Goal: Task Accomplishment & Management: Manage account settings

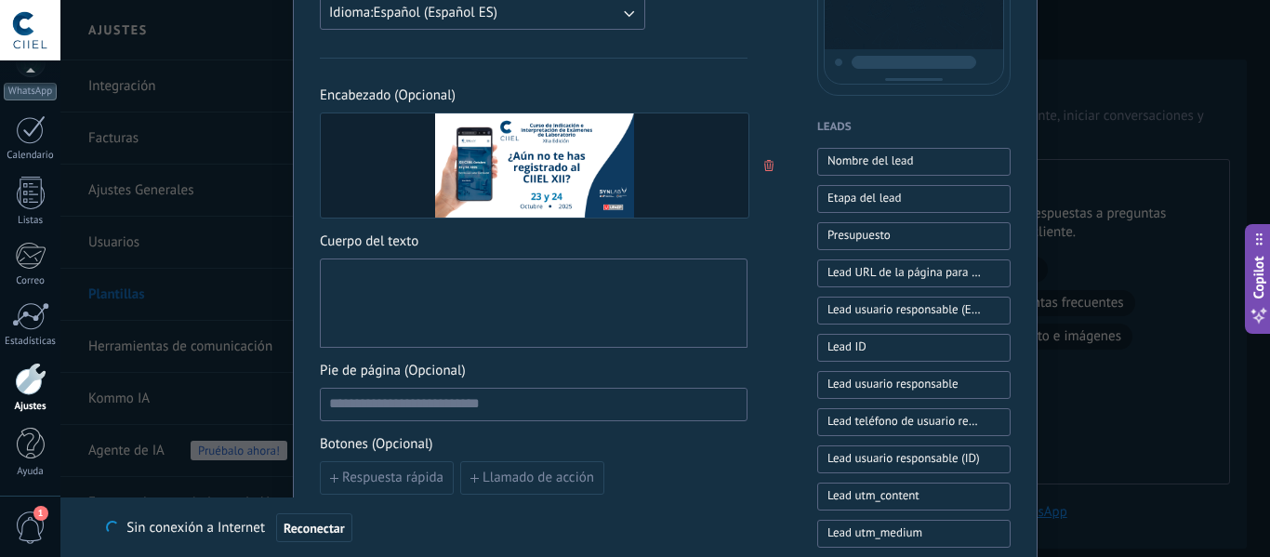
scroll to position [465, 0]
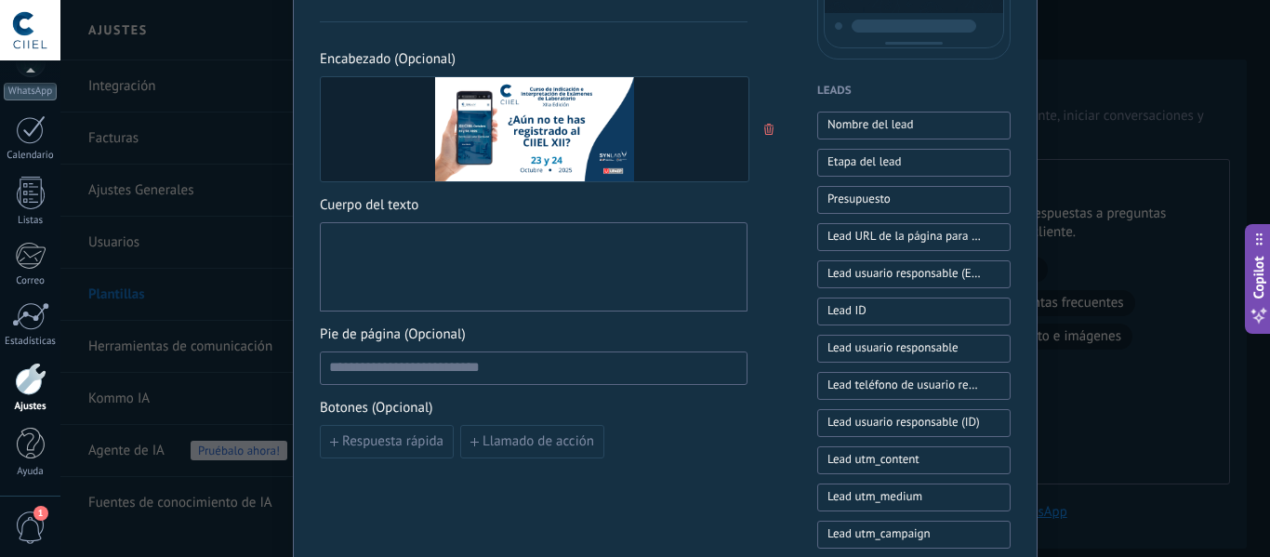
click at [411, 270] on div at bounding box center [533, 267] width 409 height 73
paste div
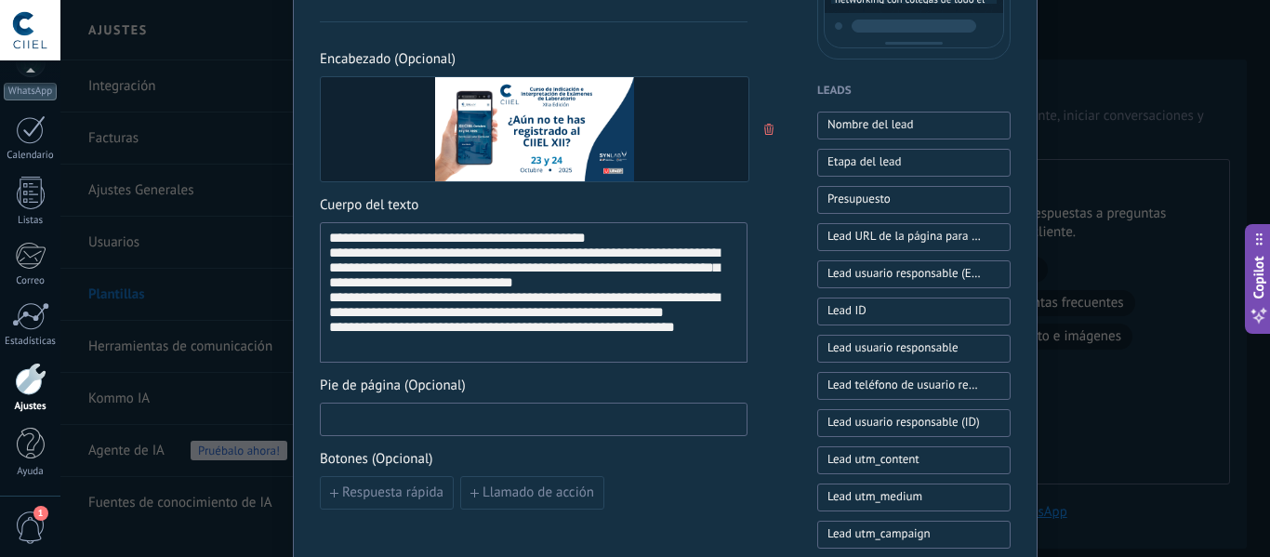
click at [514, 419] on input at bounding box center [534, 418] width 426 height 30
paste input "**********"
type input "**********"
click at [523, 491] on span "Llamado de acción" at bounding box center [539, 492] width 112 height 13
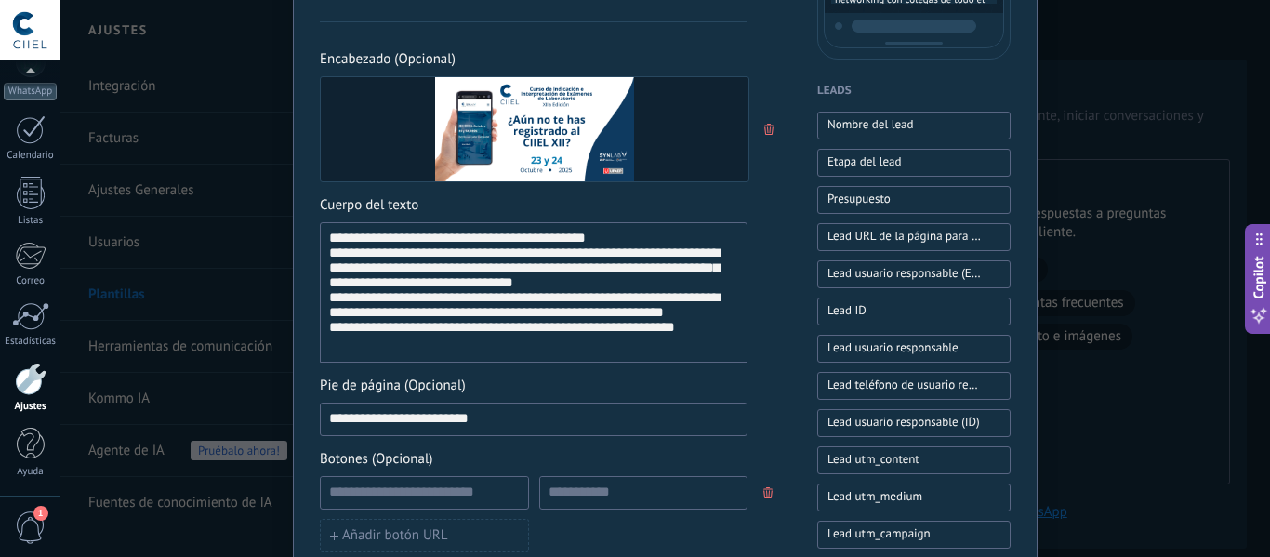
drag, startPoint x: 485, startPoint y: 420, endPoint x: 266, endPoint y: 422, distance: 219.4
click at [266, 422] on div "**********" at bounding box center [665, 278] width 1210 height 557
click at [350, 487] on input at bounding box center [424, 492] width 207 height 30
paste input "**********"
type input "**********"
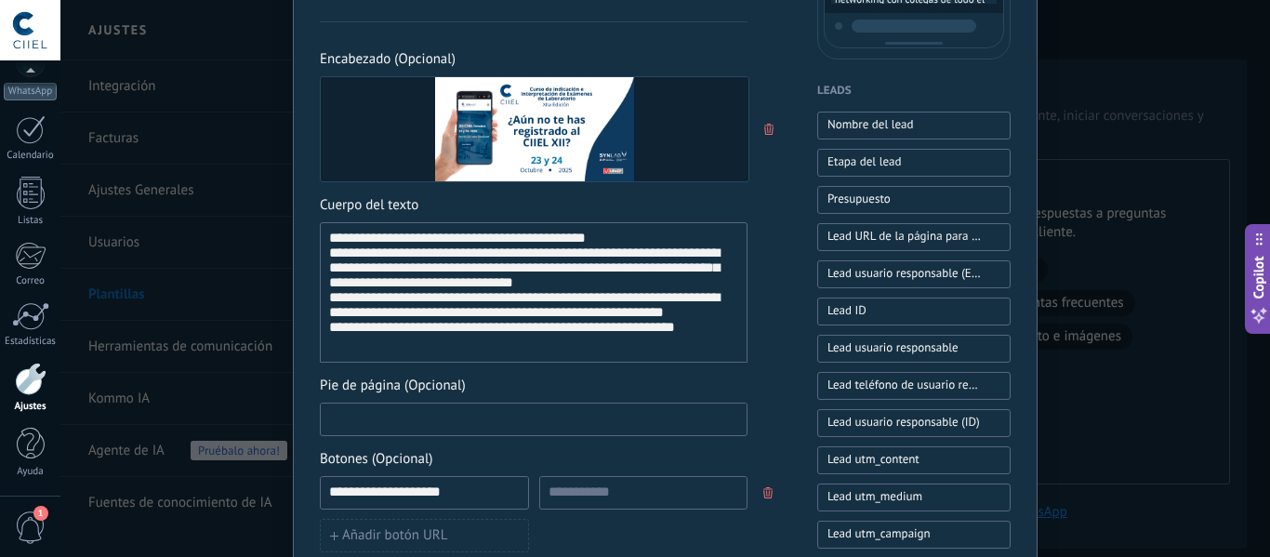
click at [374, 414] on input at bounding box center [534, 418] width 426 height 30
paste input "**********"
type input "**********"
drag, startPoint x: 449, startPoint y: 494, endPoint x: 284, endPoint y: 494, distance: 165.5
click at [284, 494] on div "**********" at bounding box center [665, 278] width 1210 height 557
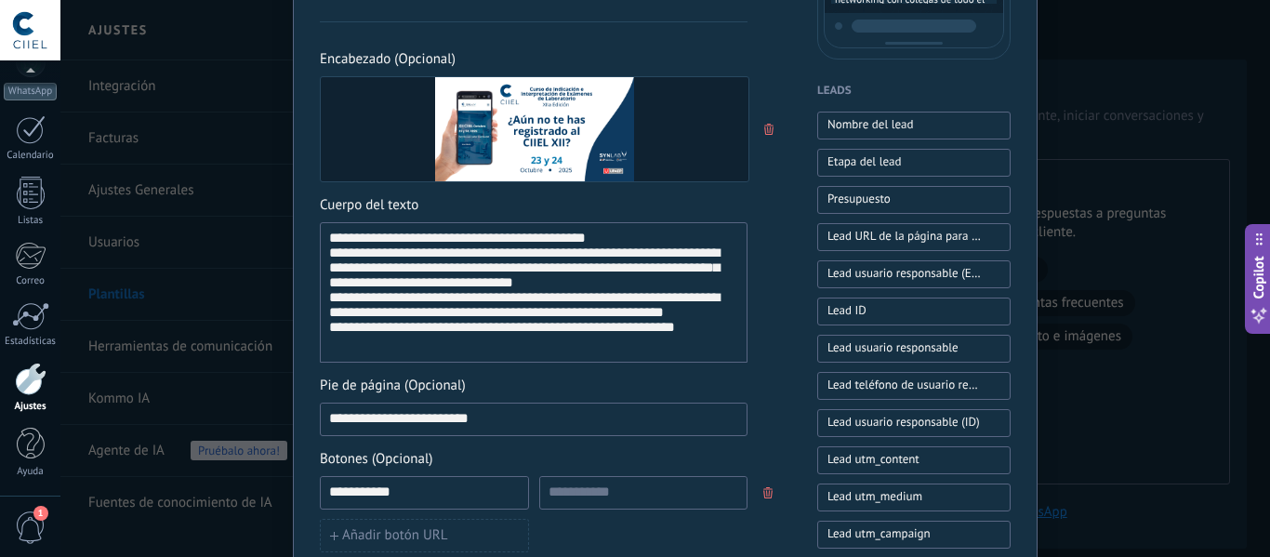
type input "**********"
click at [599, 497] on input at bounding box center [643, 492] width 207 height 30
paste input "**********"
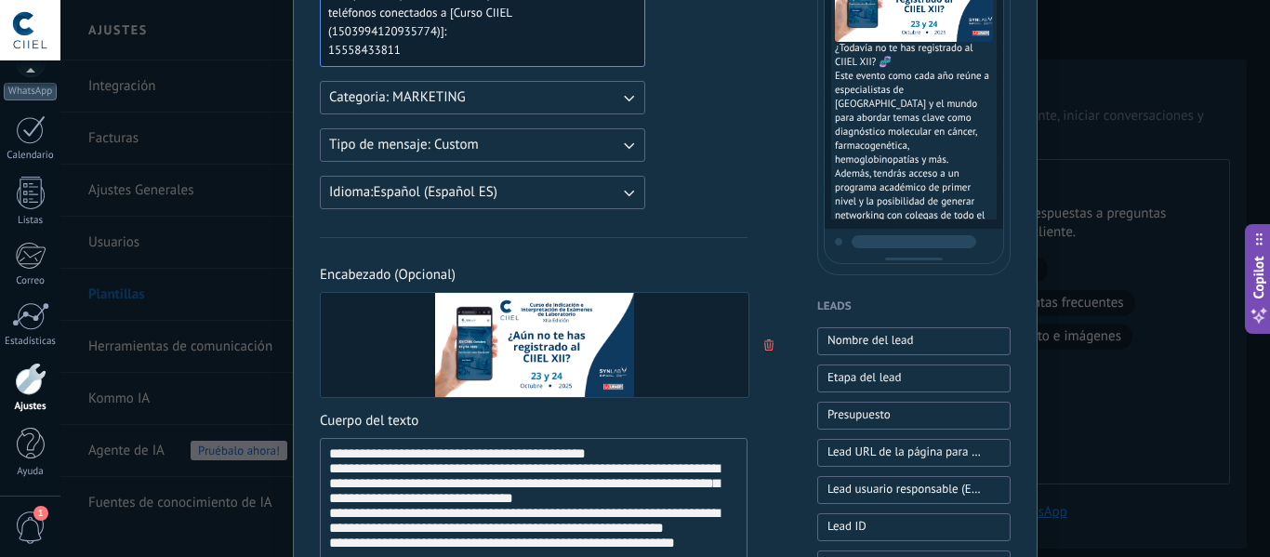
scroll to position [279, 0]
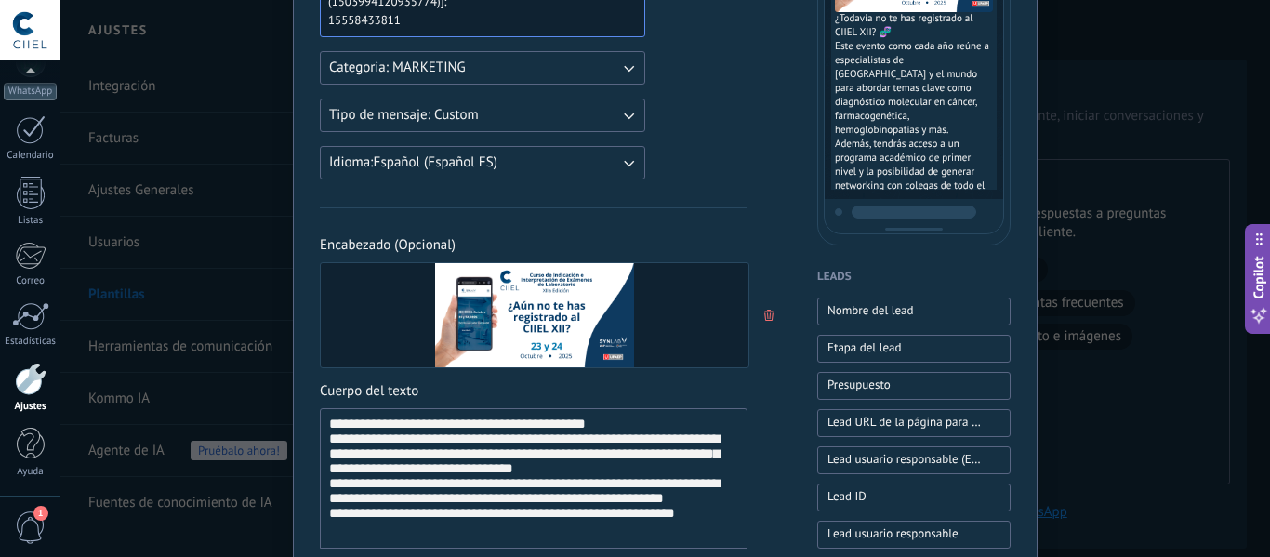
type input "**********"
click at [603, 423] on div "**********" at bounding box center [533, 478] width 409 height 125
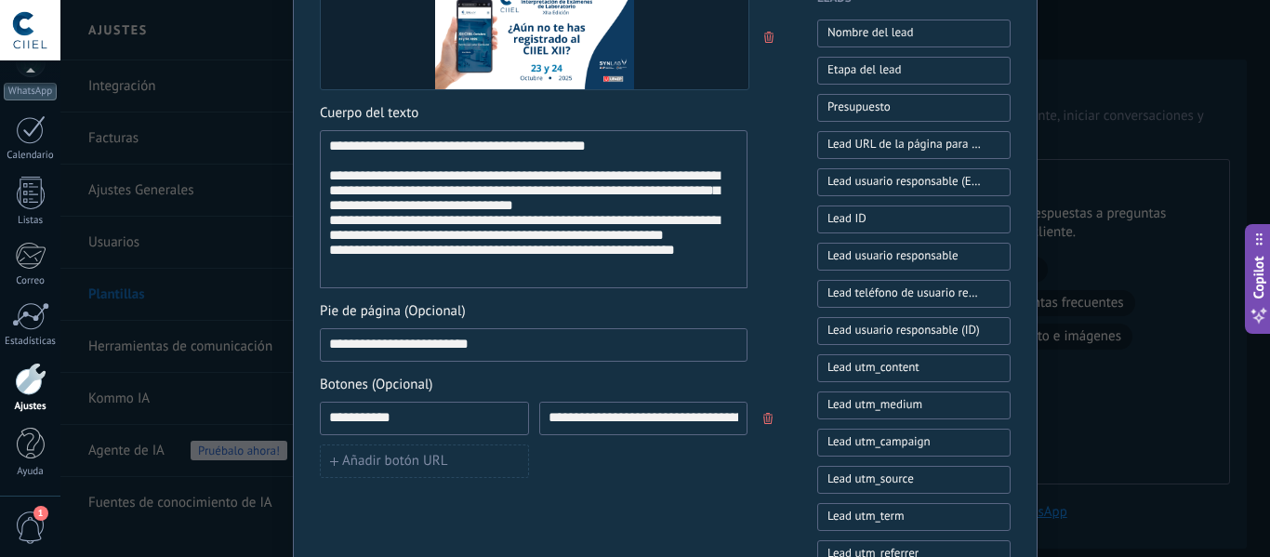
scroll to position [558, 0]
click at [335, 144] on div "**********" at bounding box center [533, 209] width 409 height 142
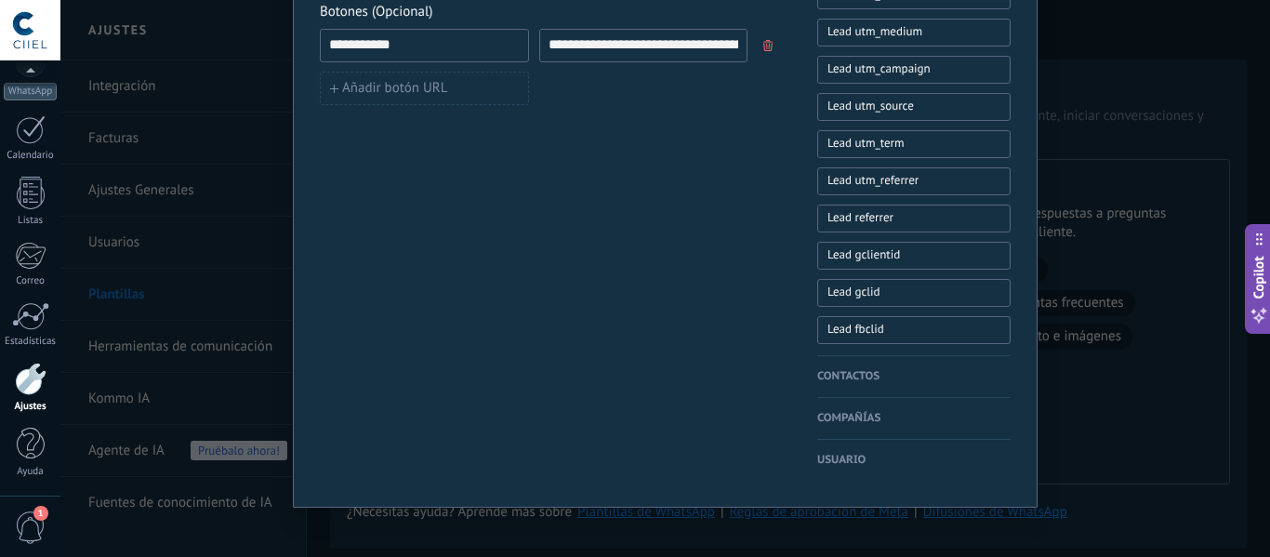
click at [874, 368] on h4 "Contactos" at bounding box center [913, 376] width 193 height 19
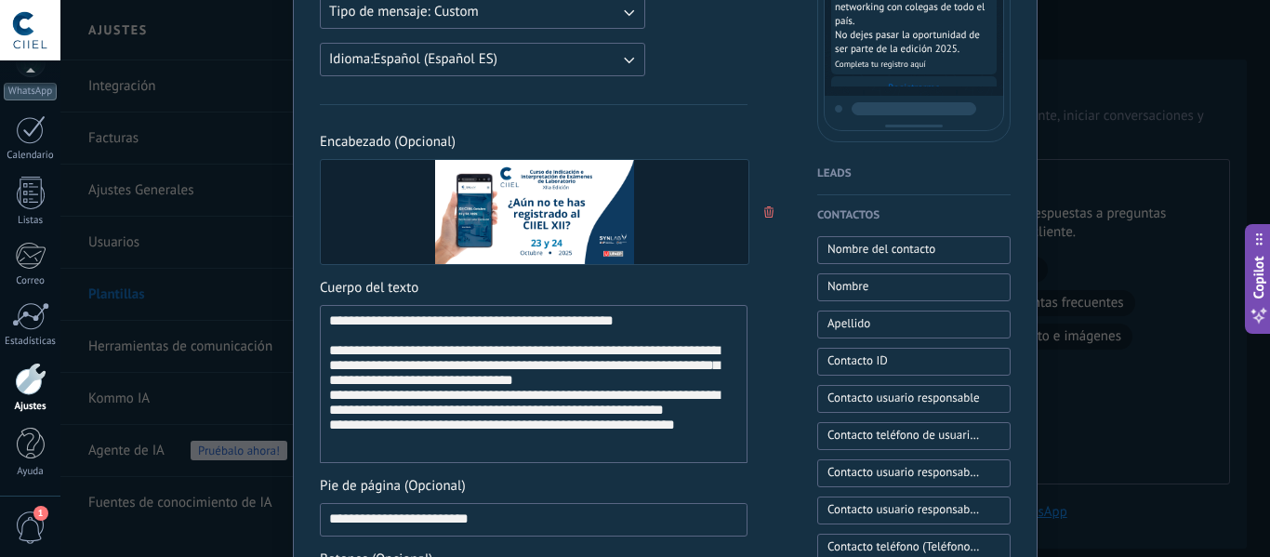
scroll to position [372, 0]
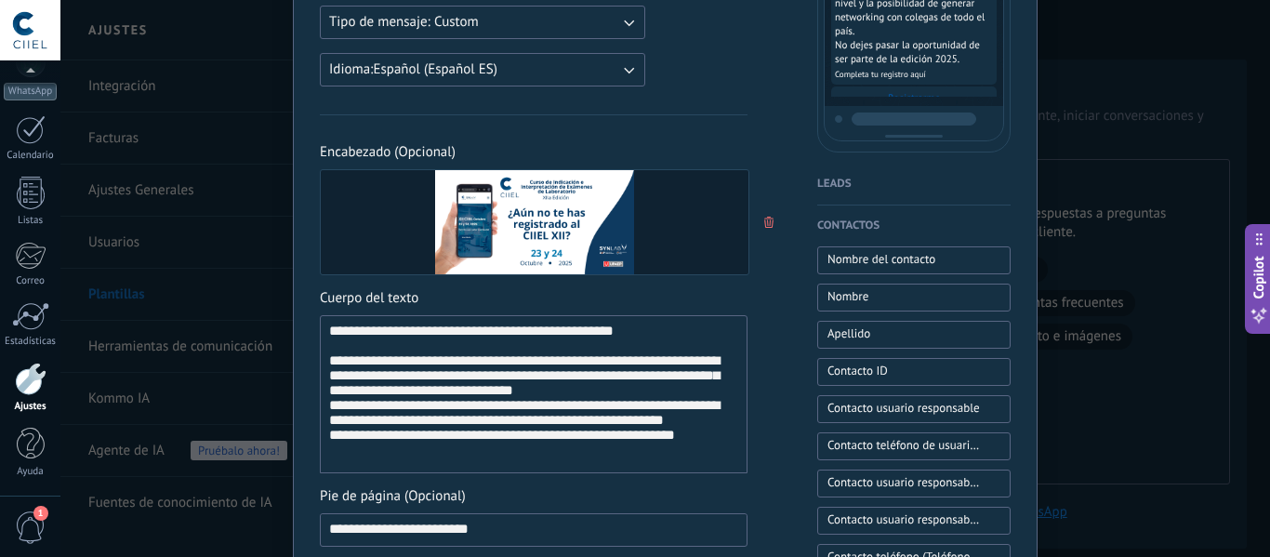
click at [362, 327] on div "**********" at bounding box center [533, 395] width 409 height 142
click at [884, 301] on button "Nombre" at bounding box center [913, 298] width 193 height 28
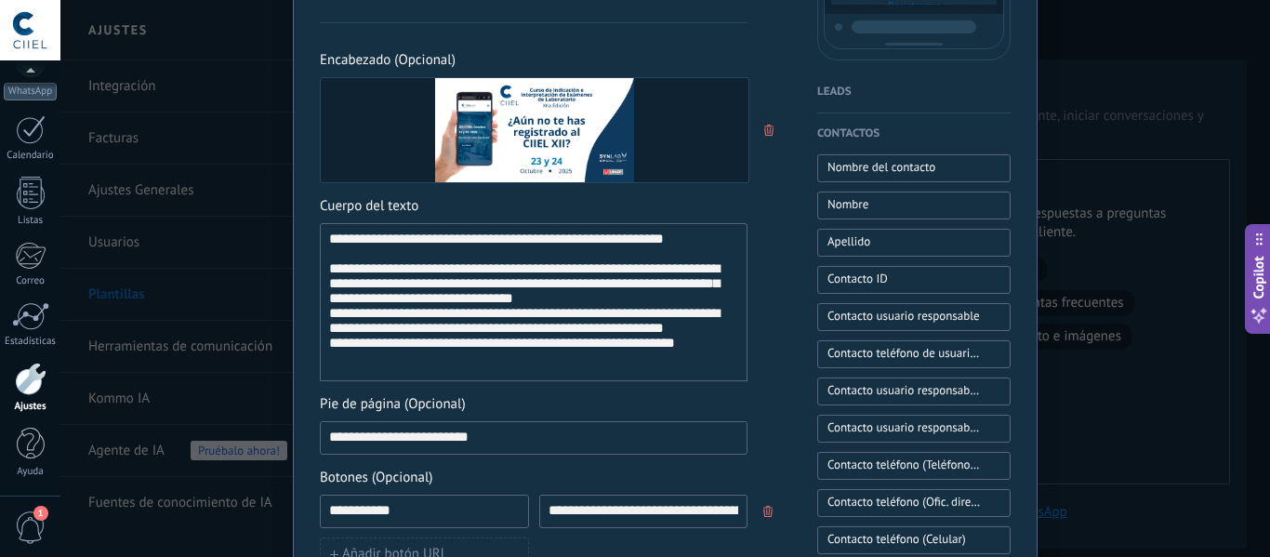
scroll to position [651, 0]
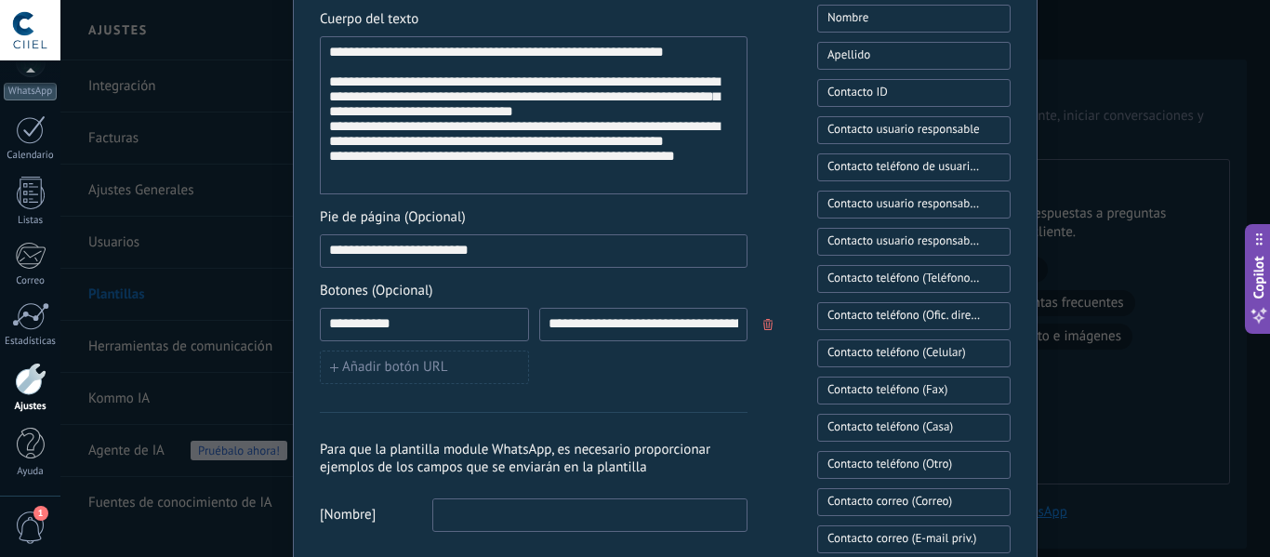
click at [475, 503] on input at bounding box center [589, 514] width 313 height 30
type input "*****"
click at [708, 164] on div "**********" at bounding box center [533, 121] width 409 height 124
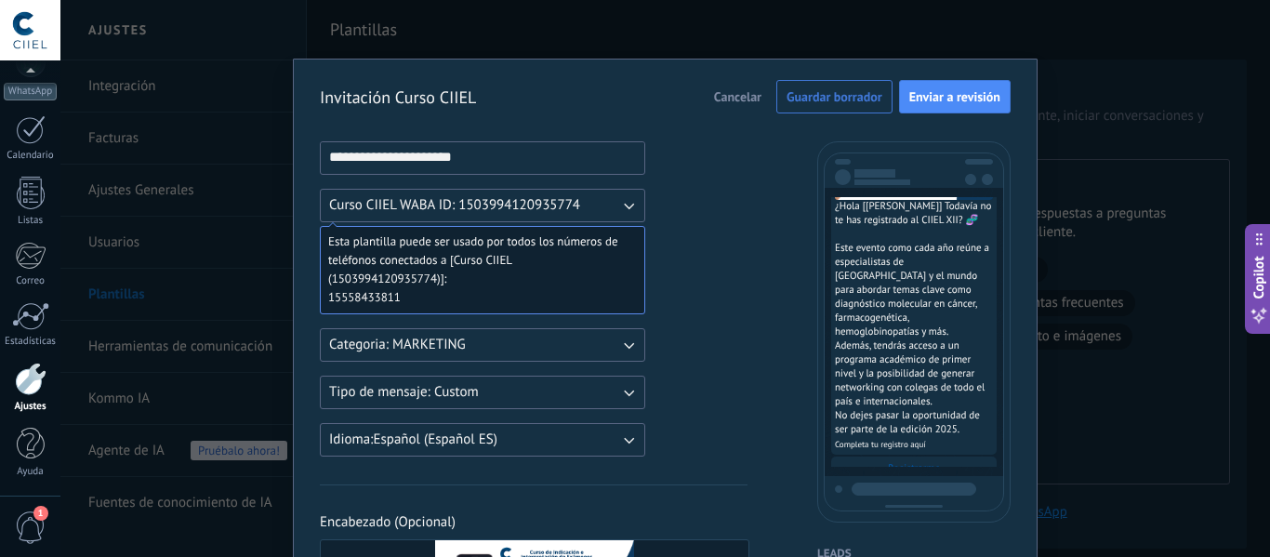
scroll to position [0, 0]
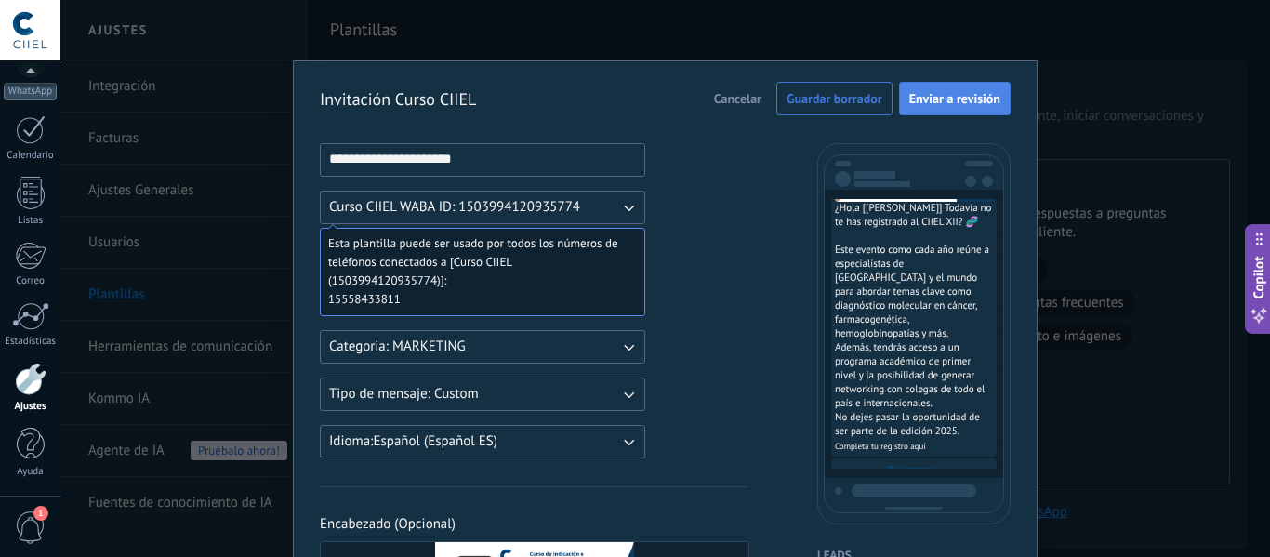
click at [946, 88] on button "Enviar a revisión" at bounding box center [955, 98] width 112 height 33
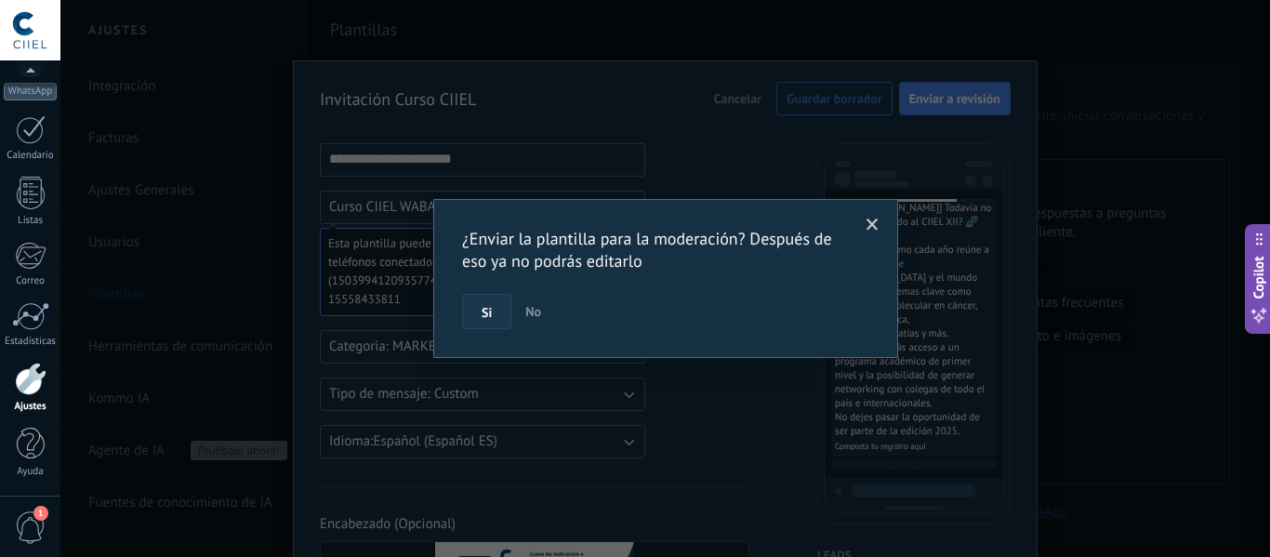
click at [475, 320] on button "Si" at bounding box center [486, 311] width 49 height 35
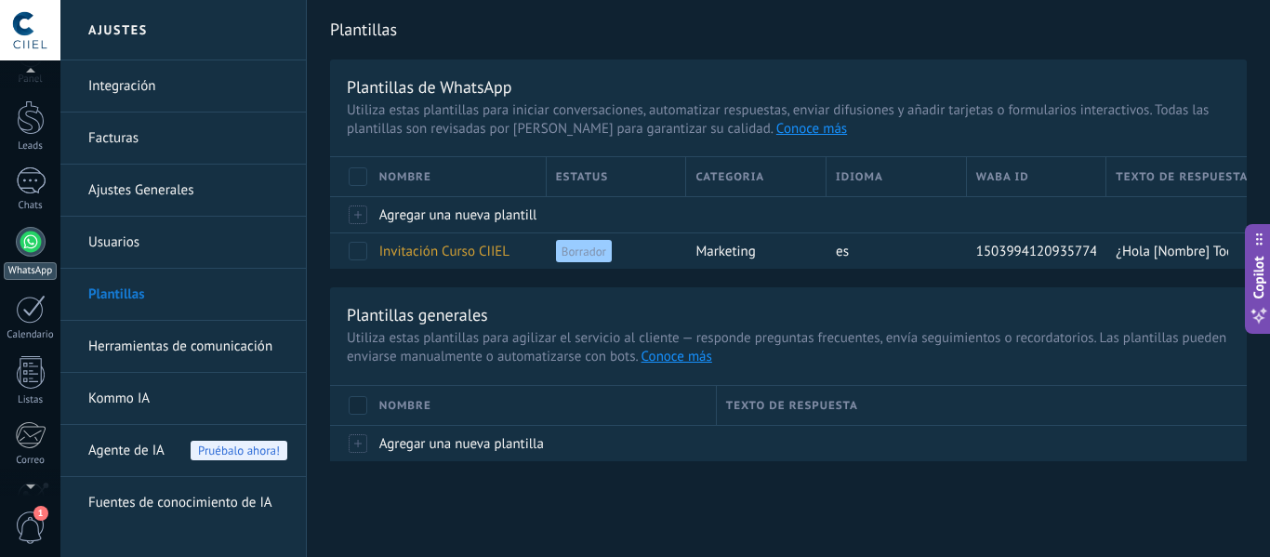
scroll to position [31, 0]
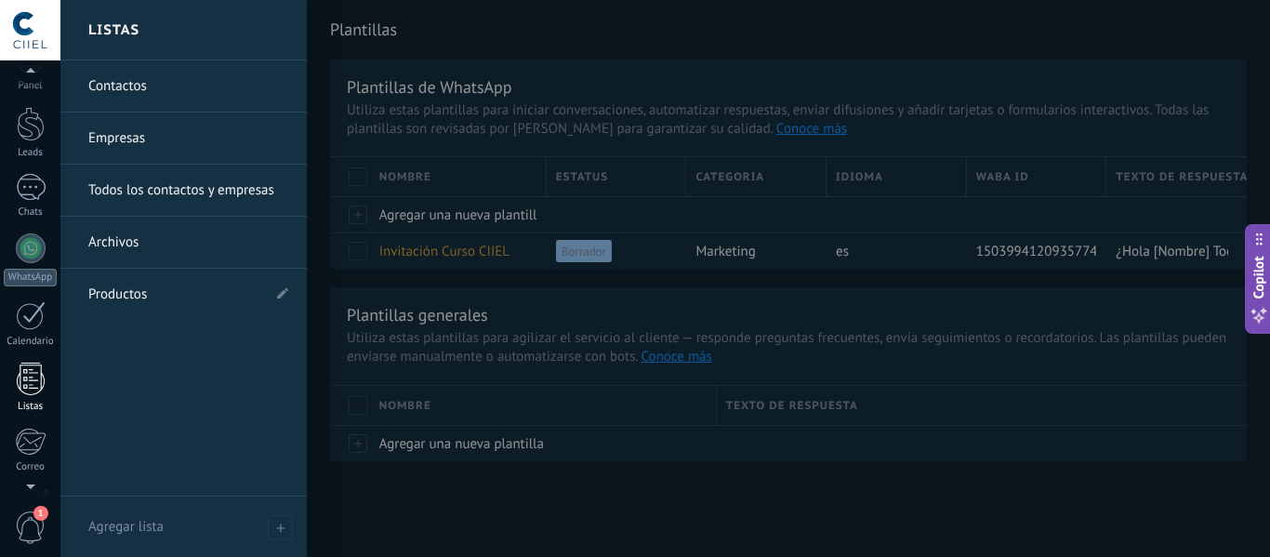
click at [33, 370] on div at bounding box center [31, 379] width 28 height 33
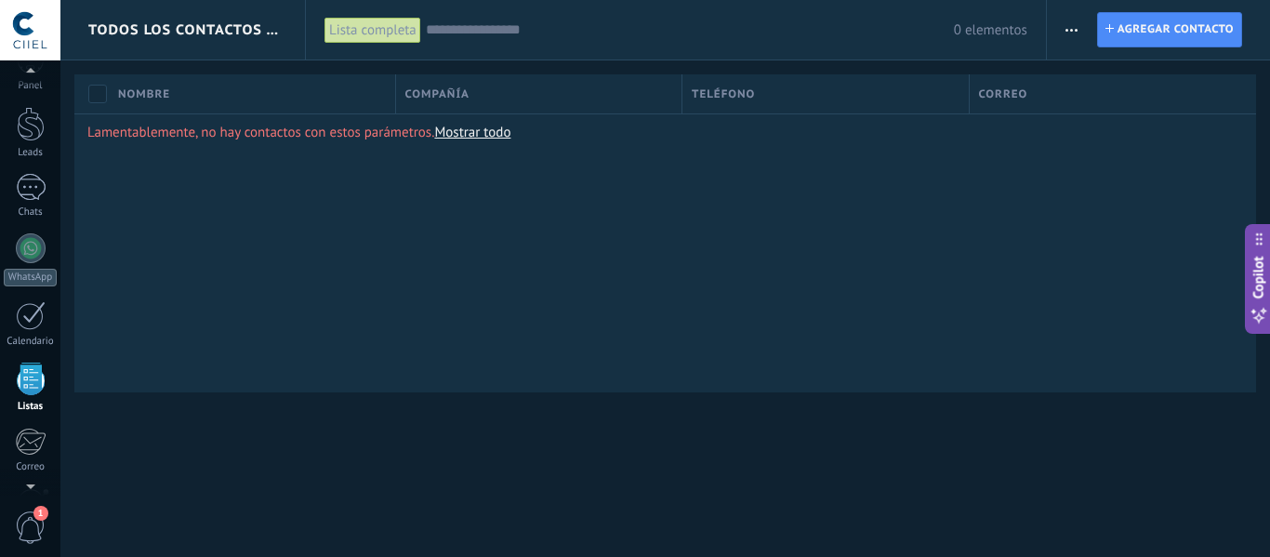
scroll to position [115, 0]
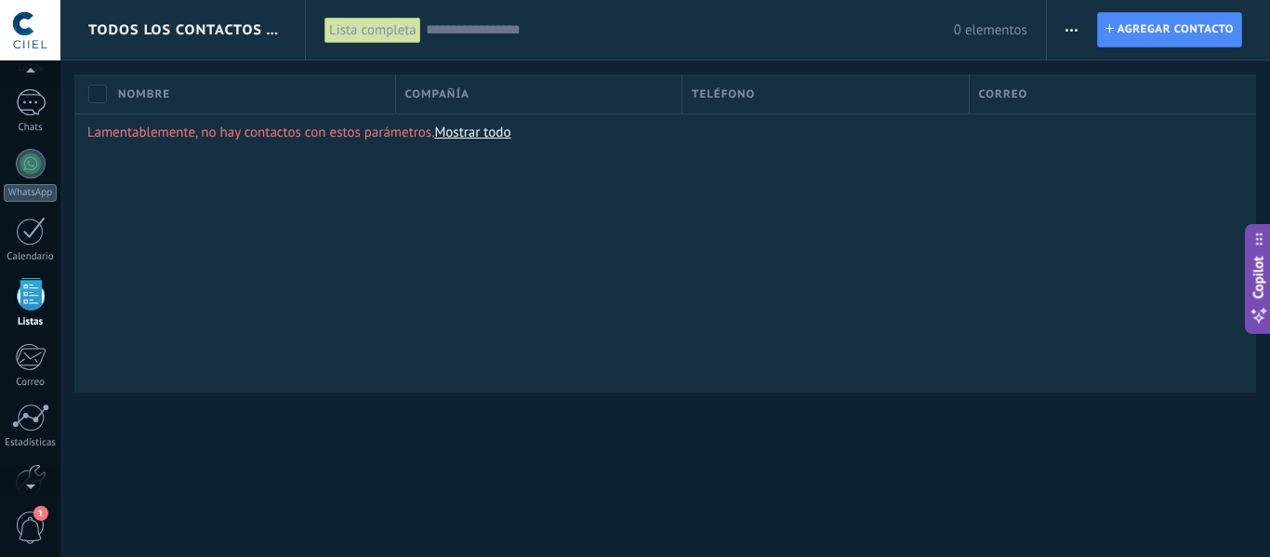
click at [1077, 30] on use "button" at bounding box center [1071, 30] width 12 height 3
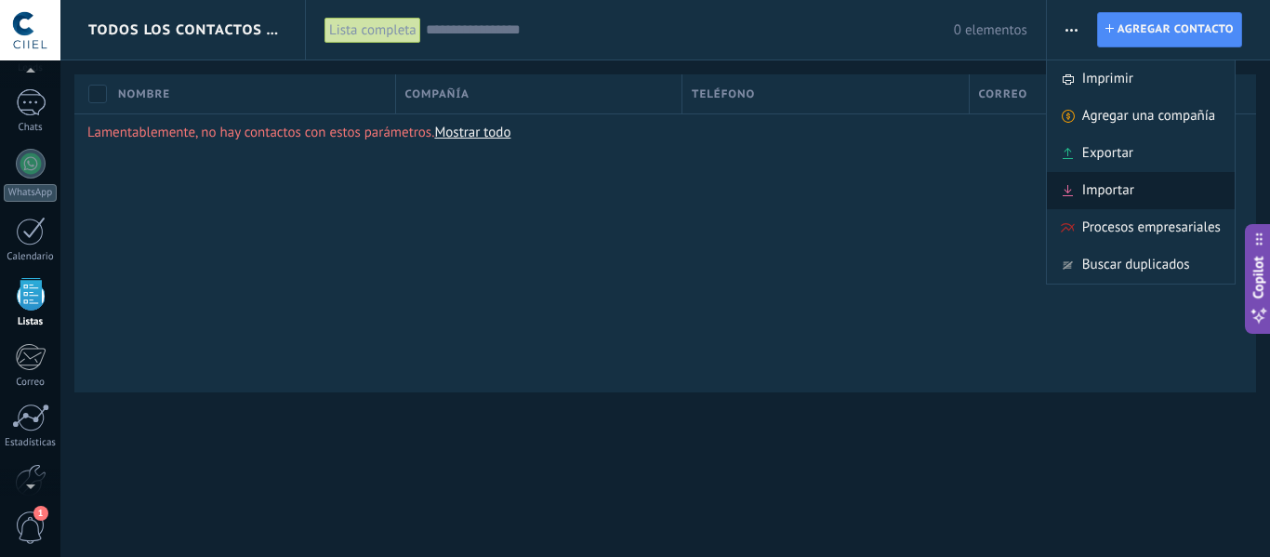
click at [1104, 192] on span "Importar" at bounding box center [1108, 190] width 52 height 37
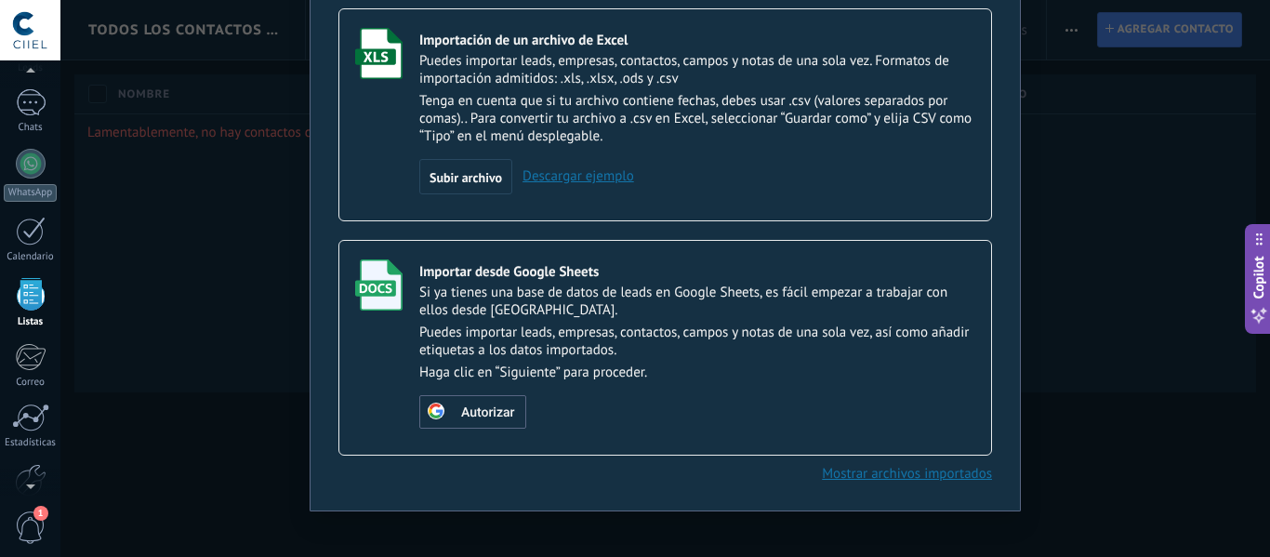
scroll to position [138, 0]
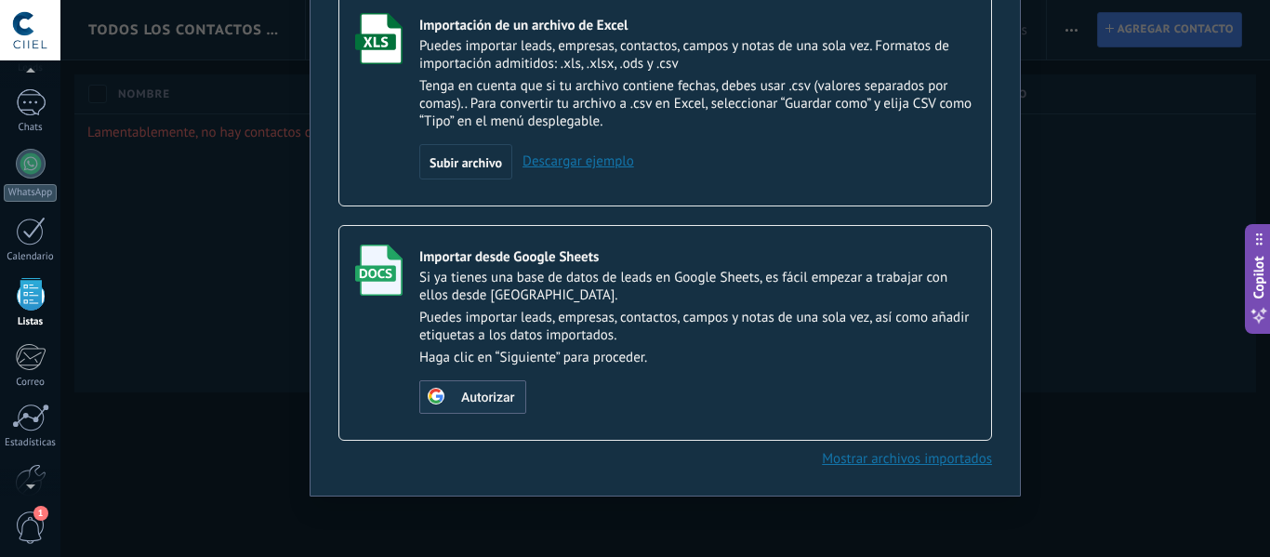
click at [498, 396] on span "Autorizar" at bounding box center [487, 397] width 53 height 13
click at [556, 160] on link "Descargar ejemplo" at bounding box center [573, 161] width 122 height 18
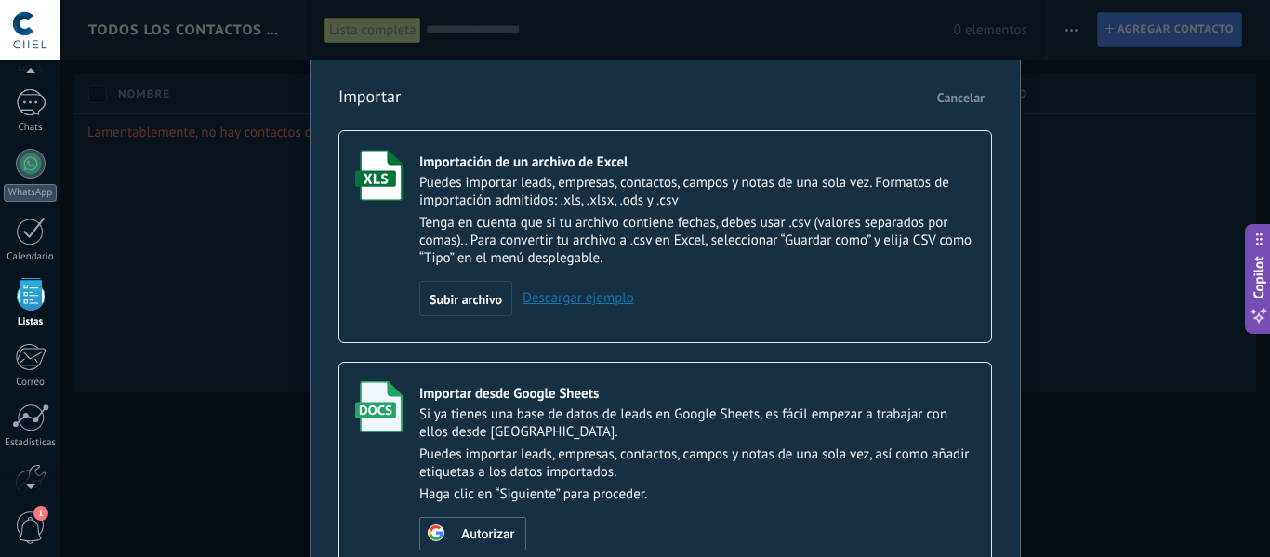
scroll to position [0, 0]
click at [965, 99] on span "Cancelar" at bounding box center [960, 98] width 47 height 17
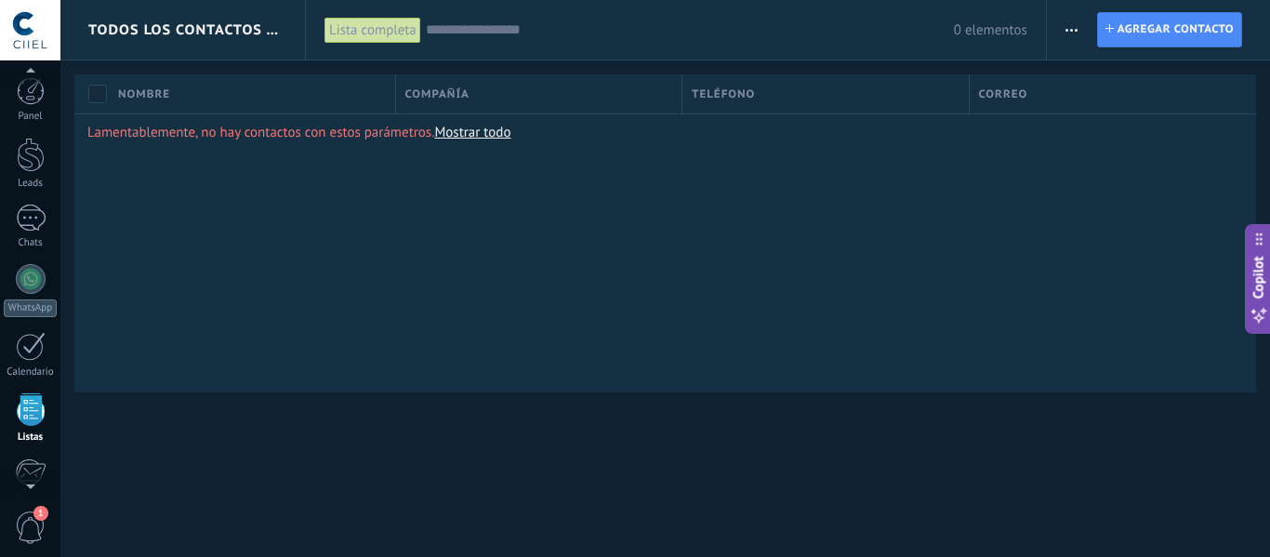
scroll to position [115, 0]
click at [1073, 32] on span "button" at bounding box center [1071, 29] width 12 height 35
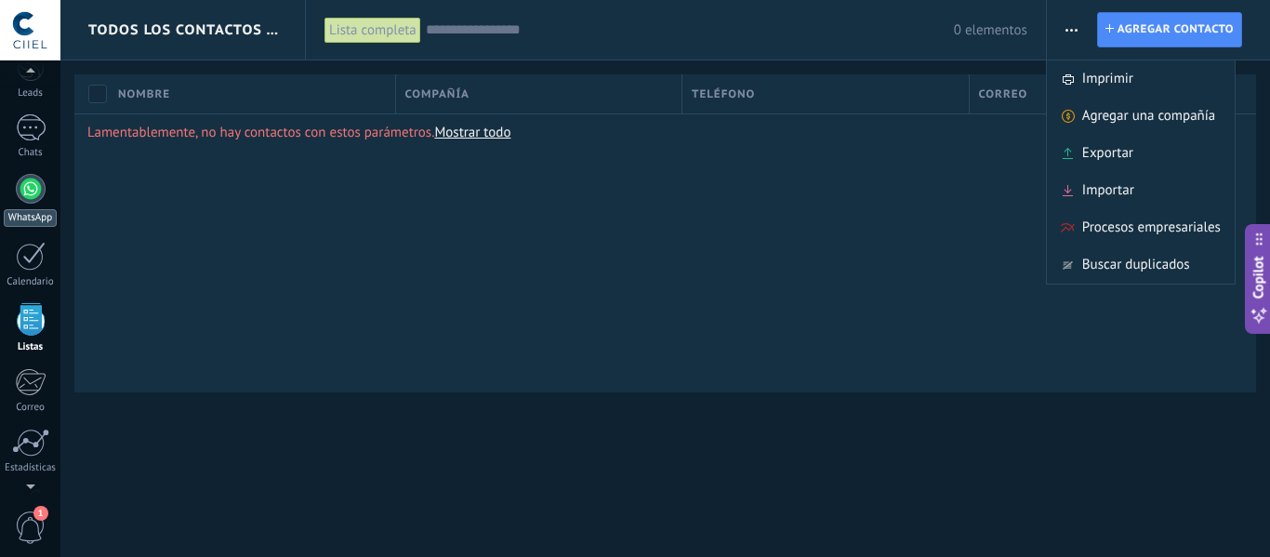
scroll to position [0, 0]
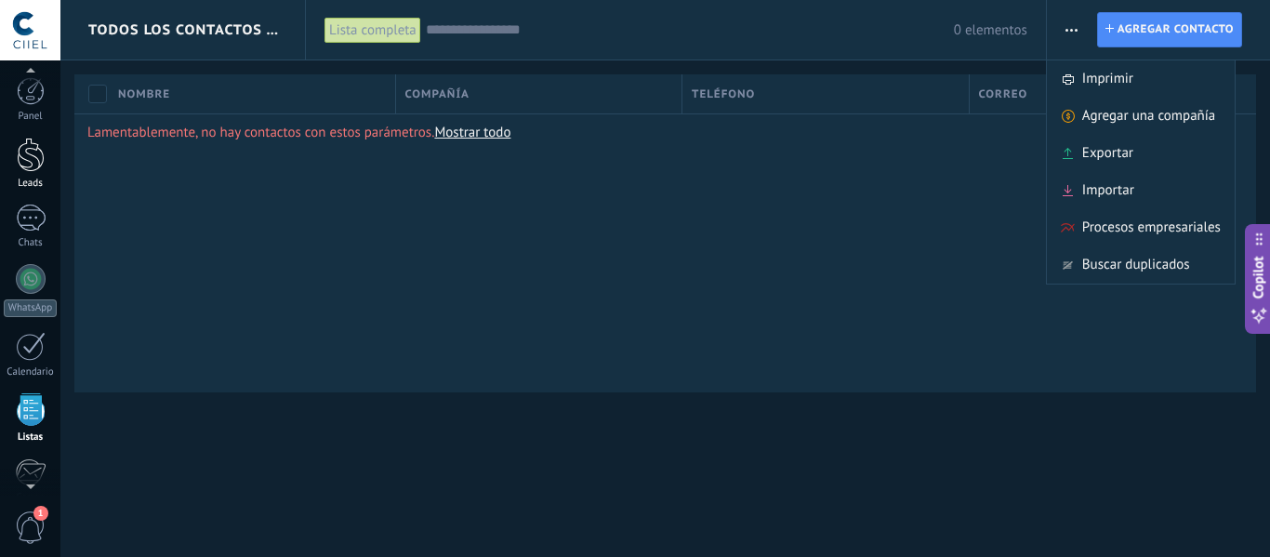
click at [27, 157] on div at bounding box center [31, 155] width 28 height 34
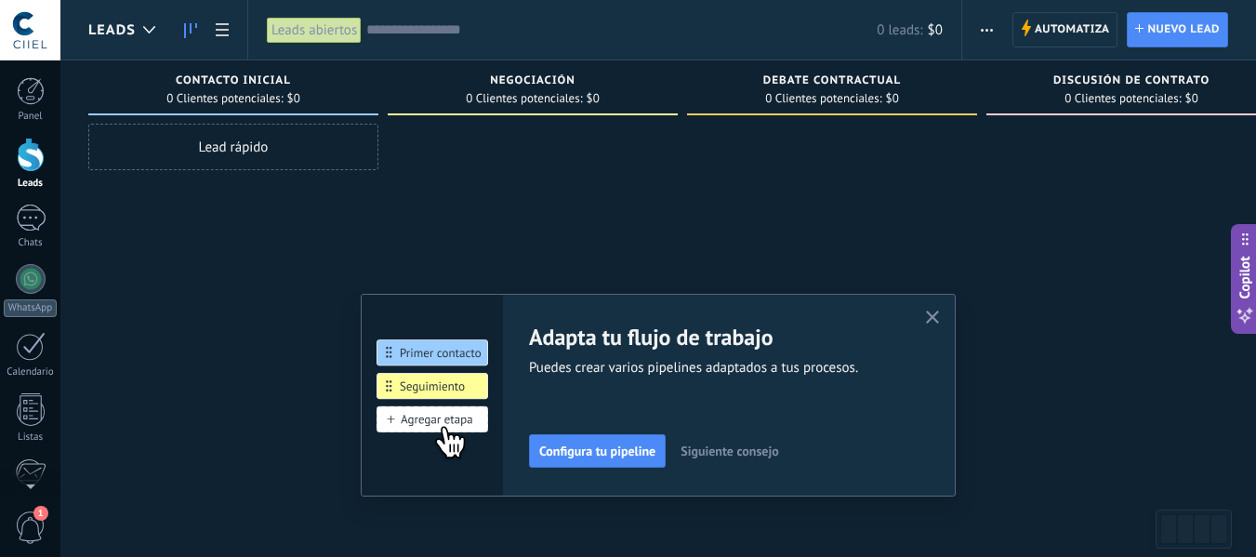
click at [224, 165] on div "Lead rápido" at bounding box center [233, 147] width 290 height 46
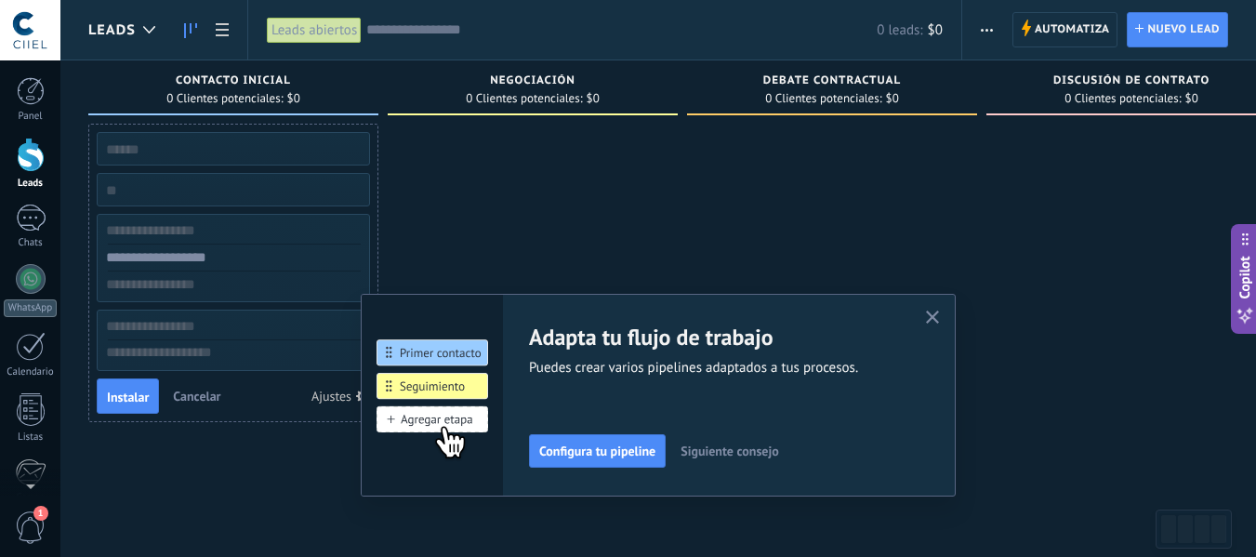
click at [230, 156] on input "text" at bounding box center [231, 149] width 271 height 26
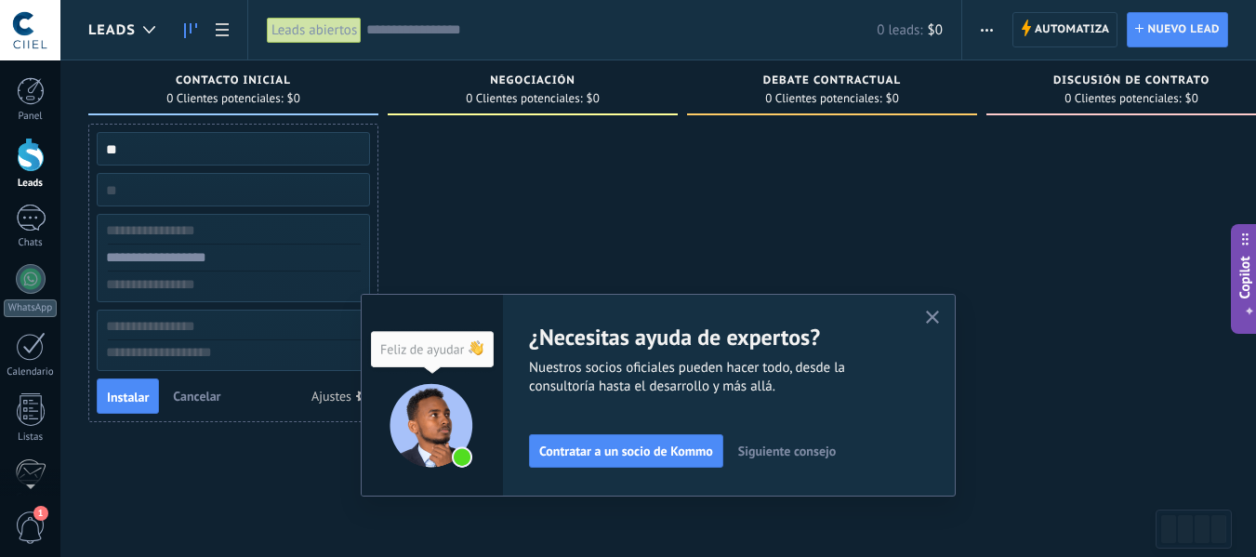
type input "*"
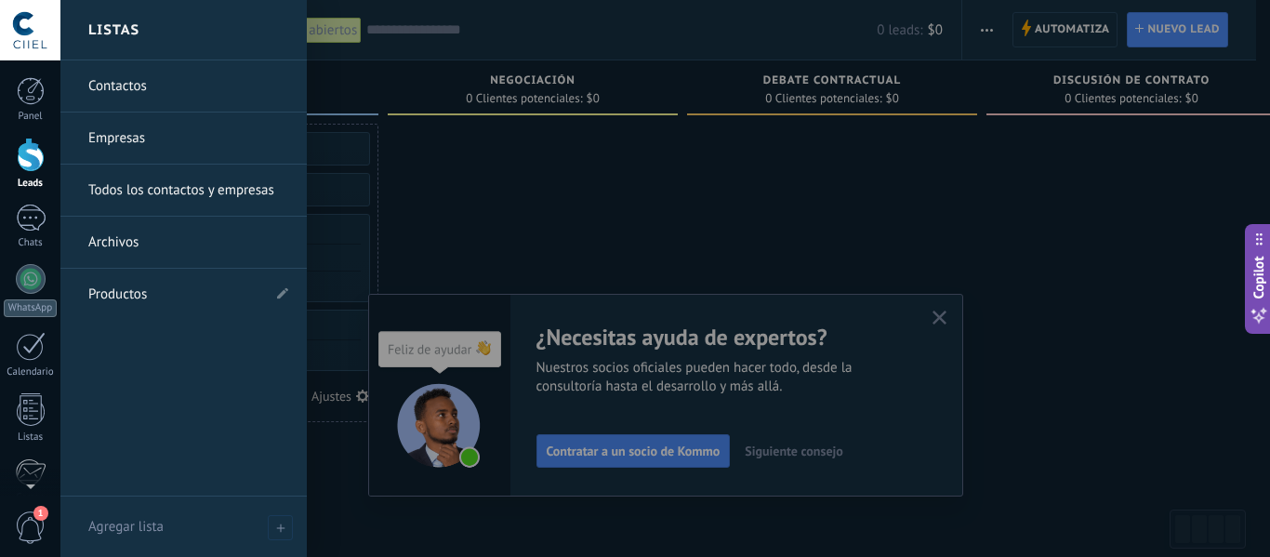
drag, startPoint x: 35, startPoint y: 400, endPoint x: 45, endPoint y: 392, distance: 11.9
click at [35, 400] on div at bounding box center [31, 409] width 28 height 33
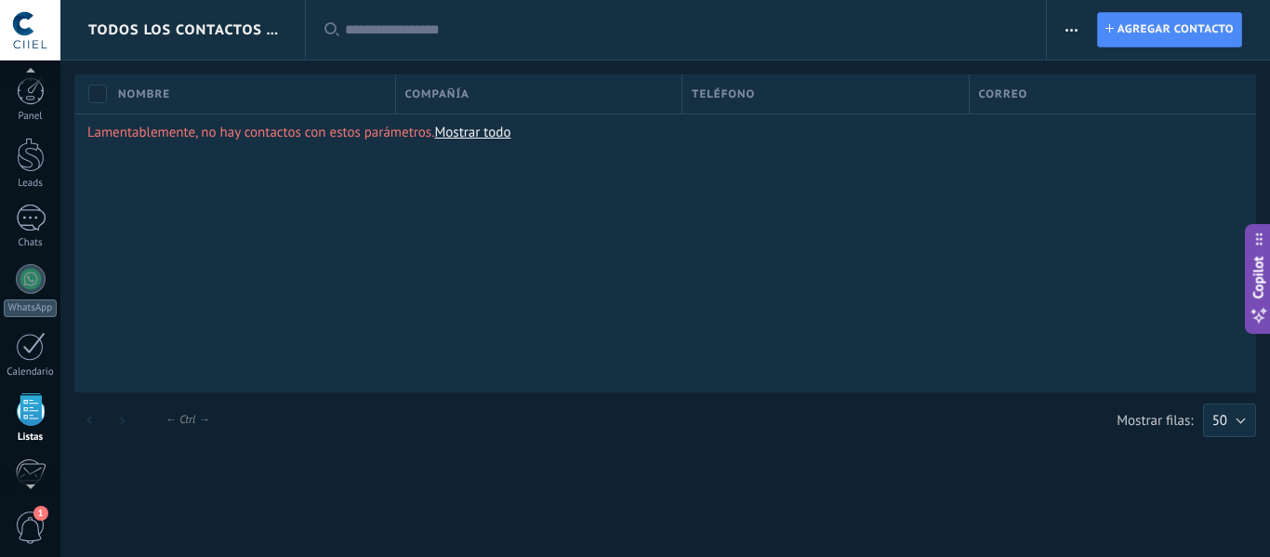
scroll to position [115, 0]
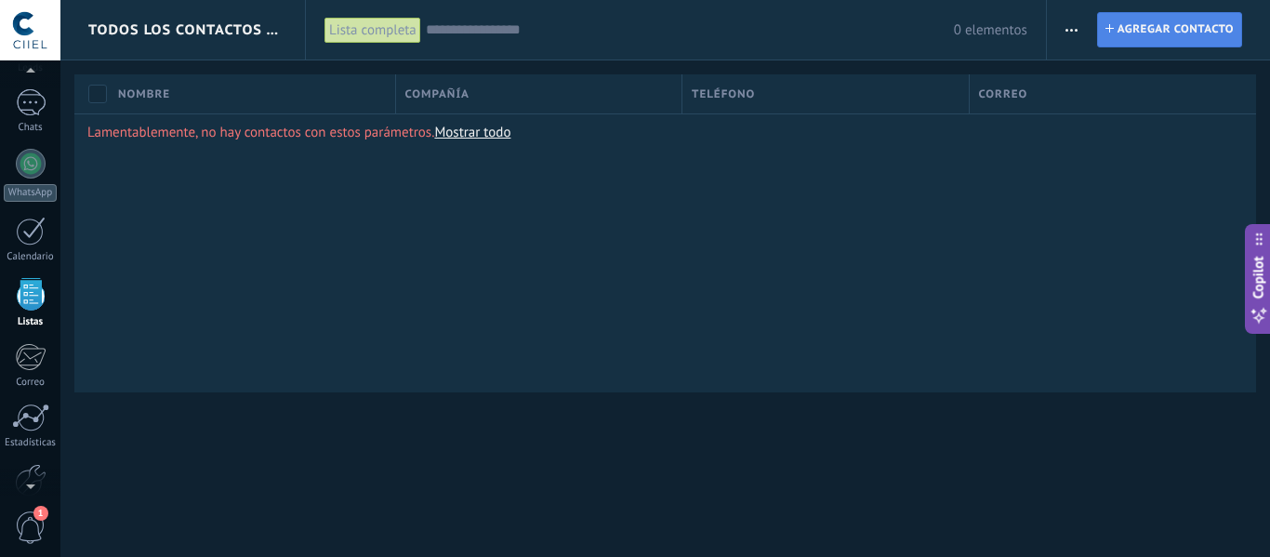
click at [1118, 45] on span "Agregar contacto" at bounding box center [1175, 29] width 116 height 33
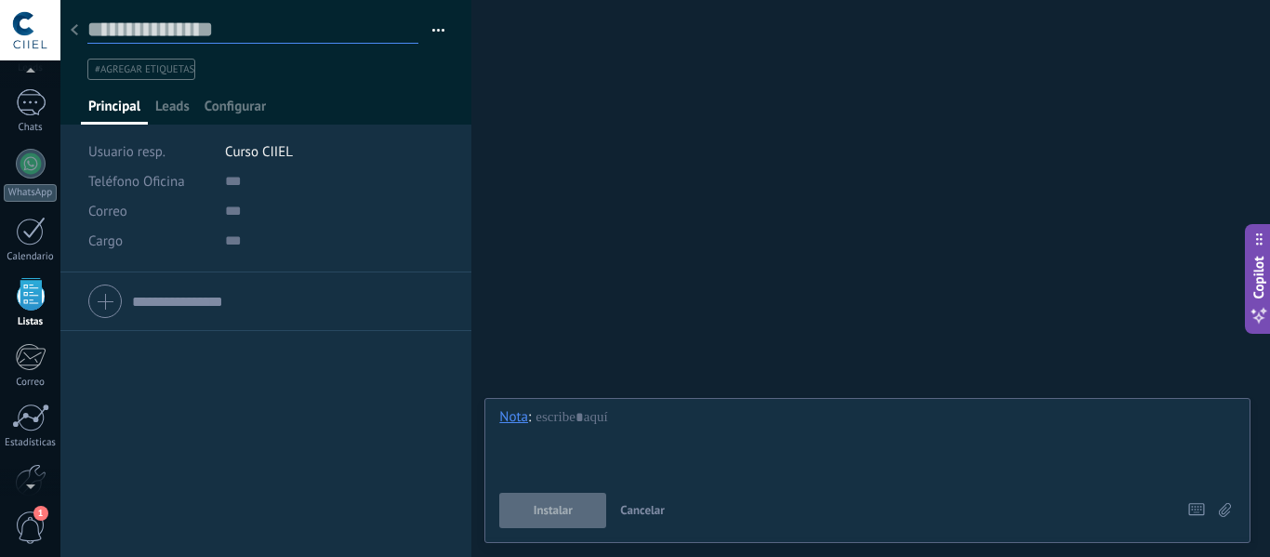
click at [142, 33] on input "text" at bounding box center [252, 30] width 331 height 28
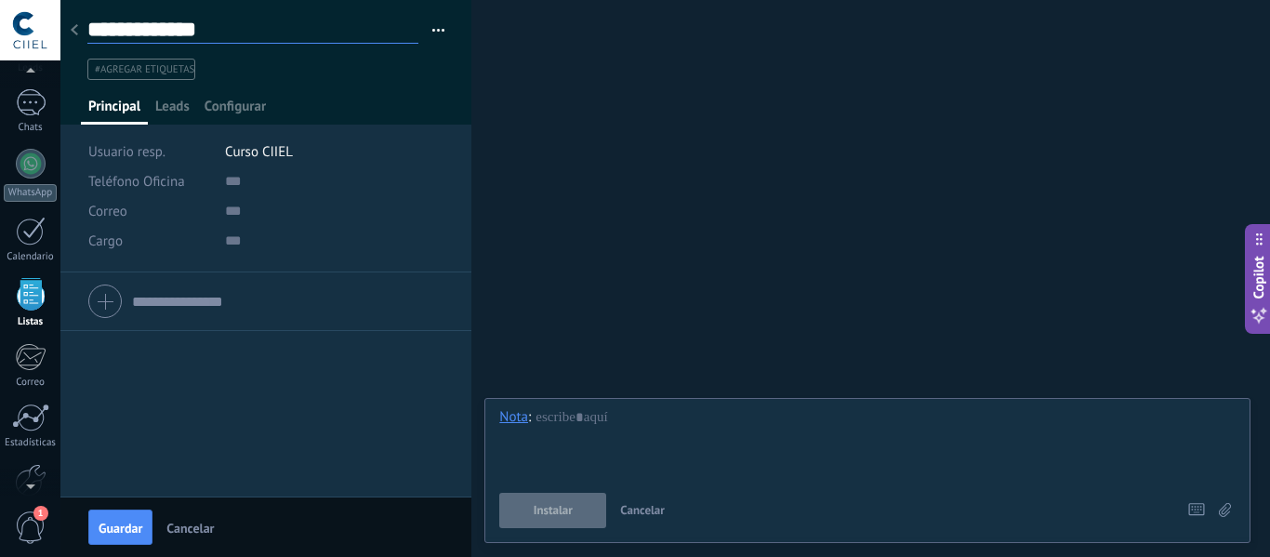
type input "**********"
click at [242, 182] on input "text" at bounding box center [334, 181] width 219 height 30
paste input "**********"
type input "**********"
click at [234, 215] on input "text" at bounding box center [334, 211] width 219 height 30
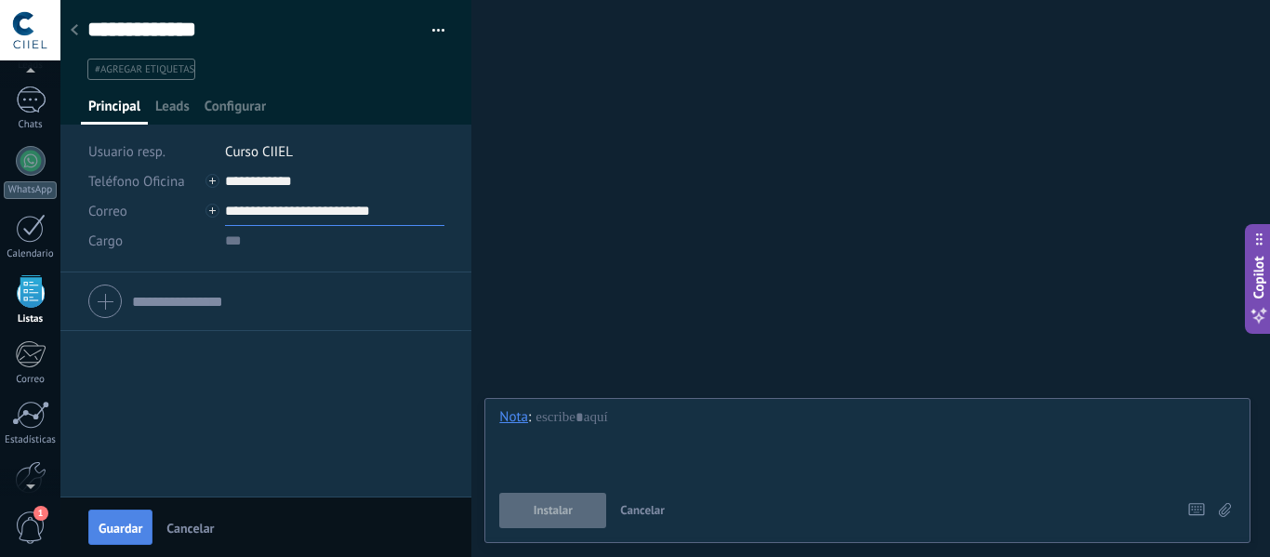
scroll to position [115, 0]
type input "**********"
click at [117, 528] on span "Guardar" at bounding box center [121, 528] width 44 height 13
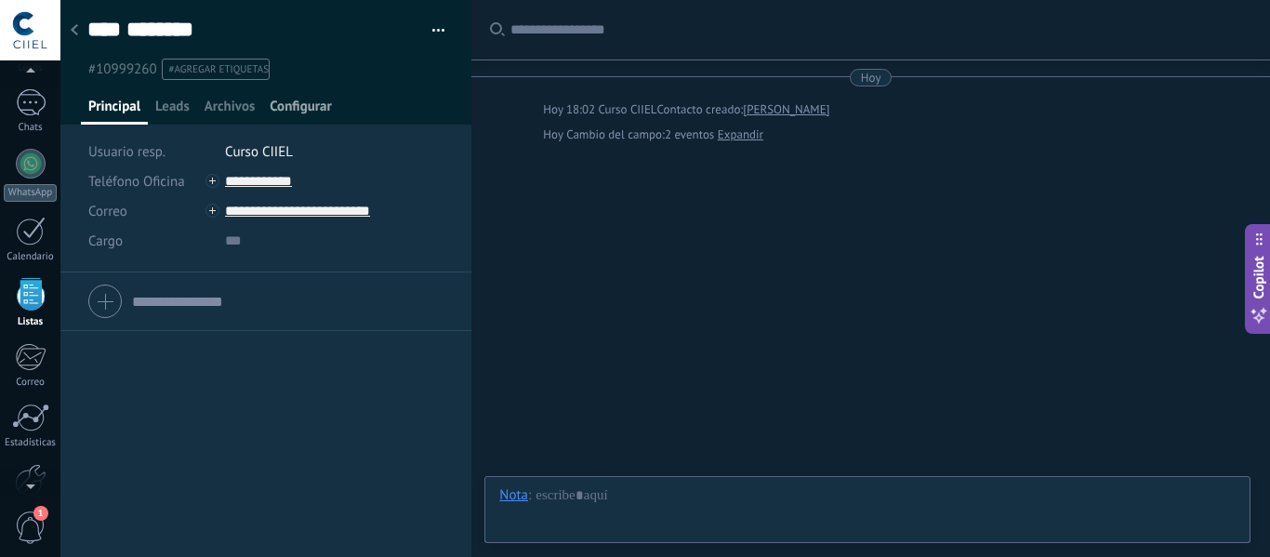
click at [314, 107] on span "Configurar" at bounding box center [300, 111] width 61 height 27
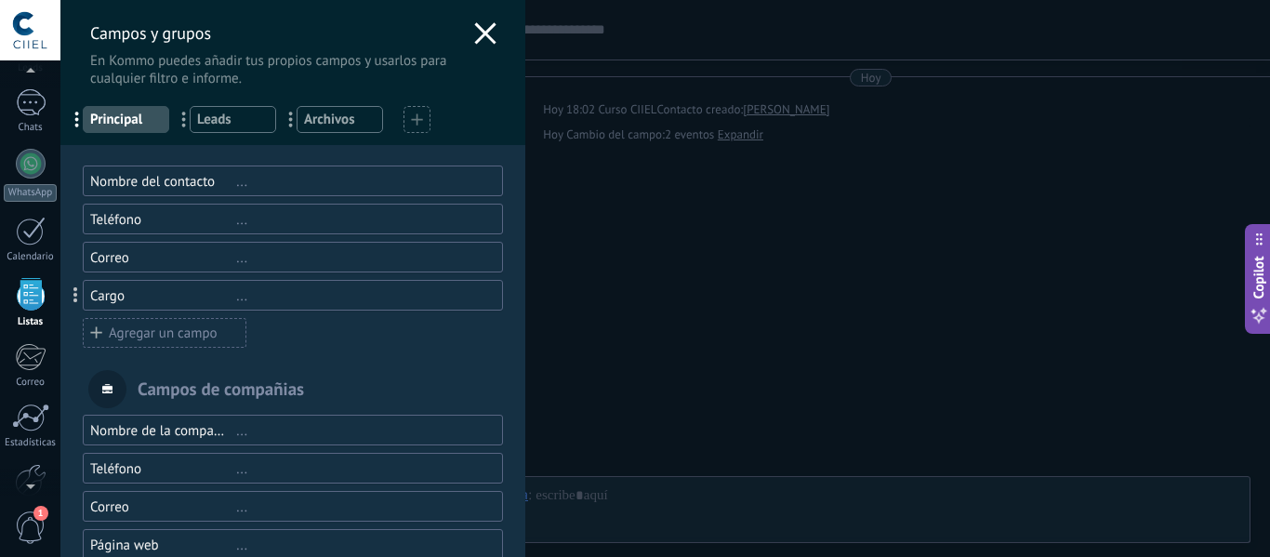
click at [192, 338] on div "Agregar un campo" at bounding box center [165, 333] width 164 height 30
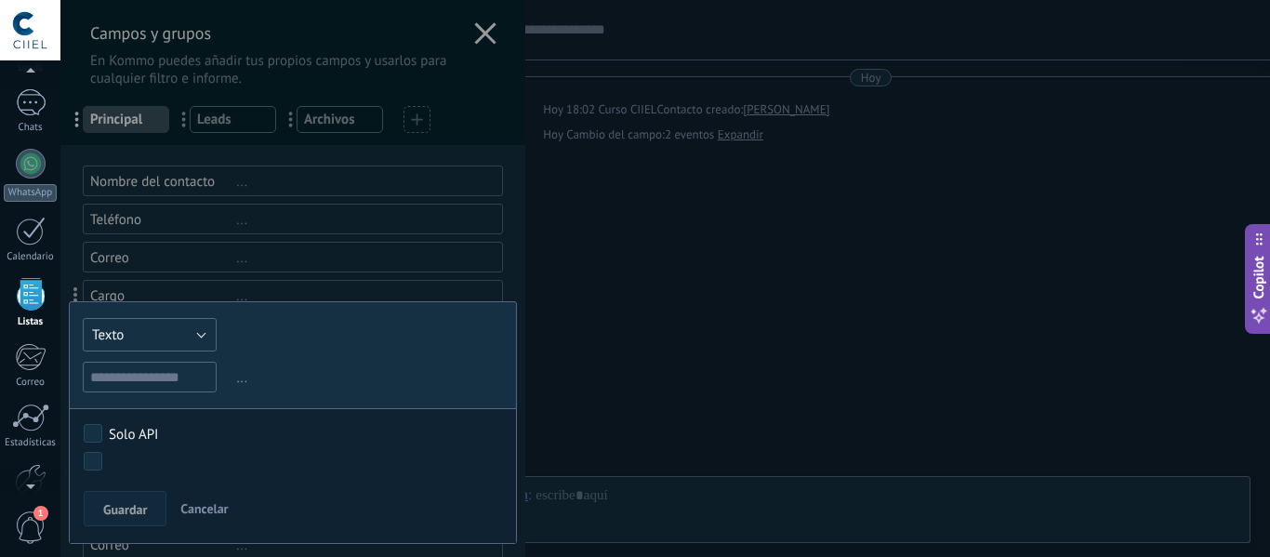
click at [192, 337] on button "Texto" at bounding box center [150, 334] width 134 height 33
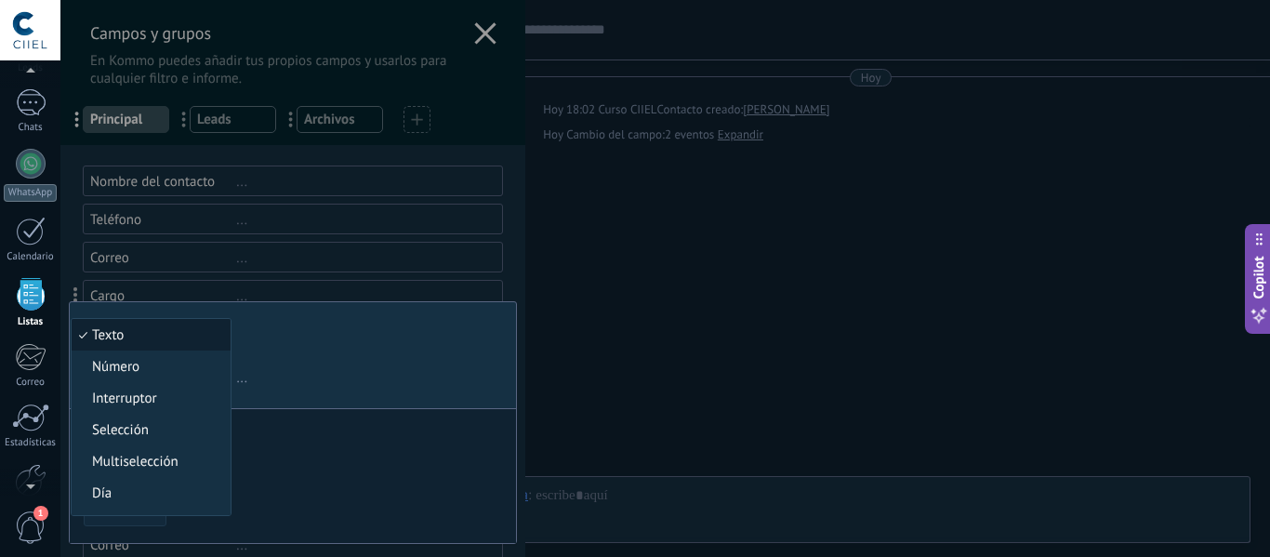
click at [192, 337] on span "Texto" at bounding box center [148, 335] width 153 height 18
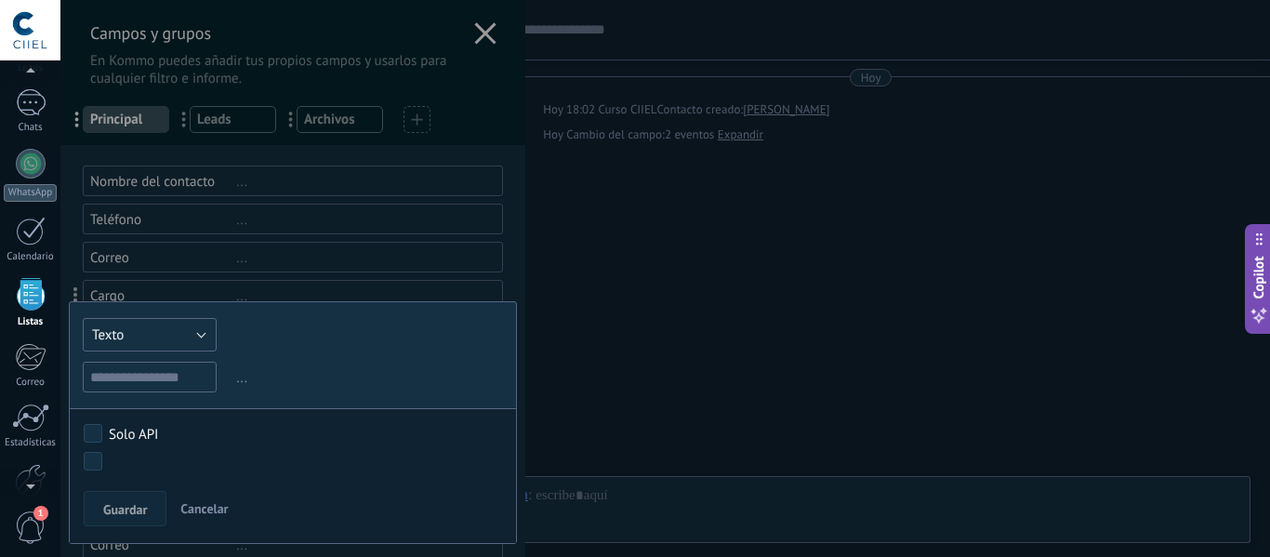
click at [192, 337] on button "Texto" at bounding box center [150, 334] width 134 height 33
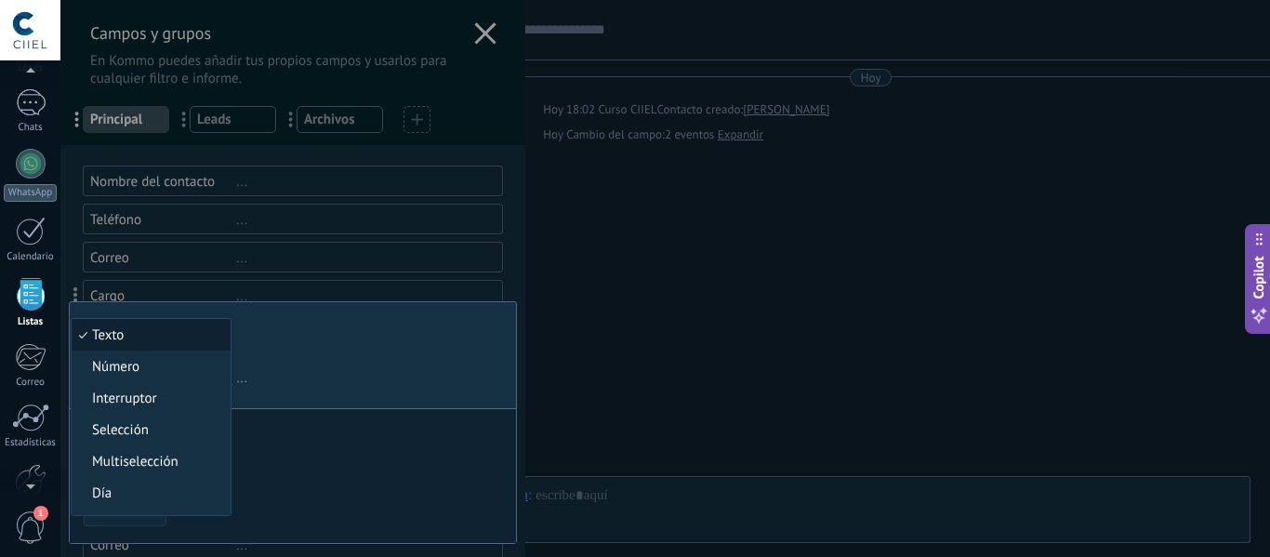
click at [192, 337] on span "Texto" at bounding box center [148, 335] width 153 height 18
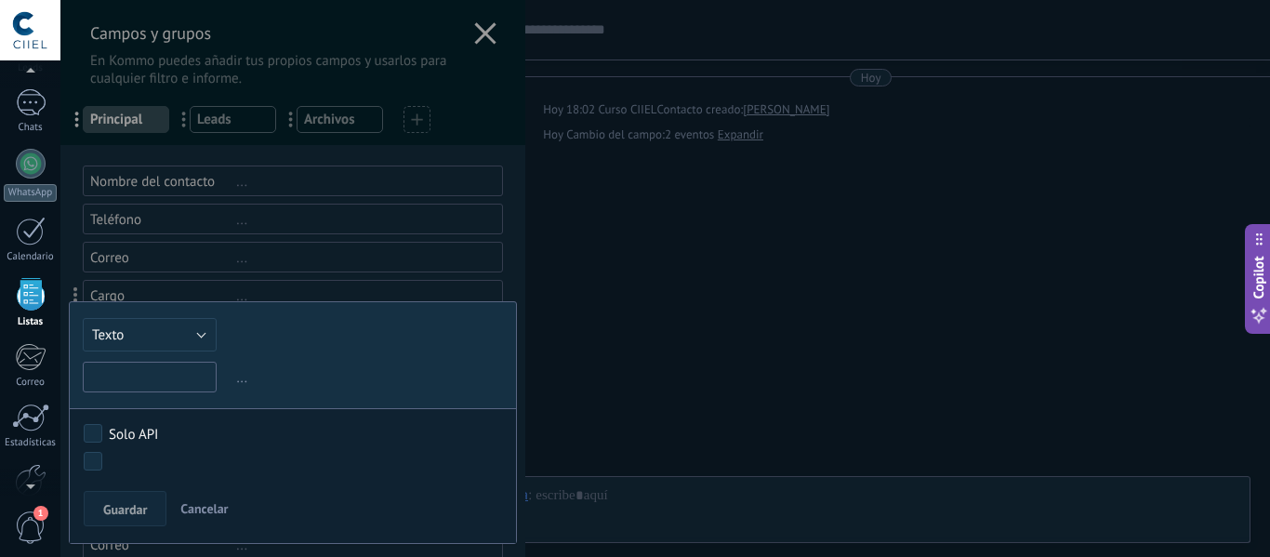
click at [180, 373] on input "text" at bounding box center [150, 377] width 134 height 31
type input "******"
click at [157, 497] on button "Guardar" at bounding box center [125, 508] width 83 height 35
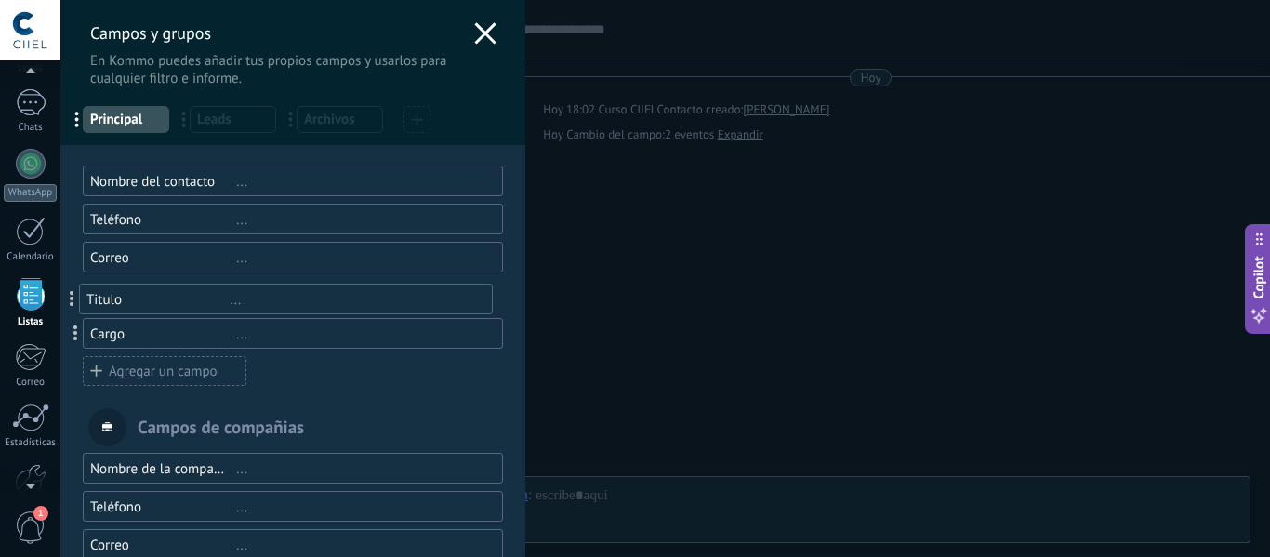
drag, startPoint x: 78, startPoint y: 331, endPoint x: 70, endPoint y: 297, distance: 35.4
click at [77, 333] on span at bounding box center [75, 333] width 5 height 16
click at [159, 331] on div "Cargo" at bounding box center [163, 334] width 146 height 18
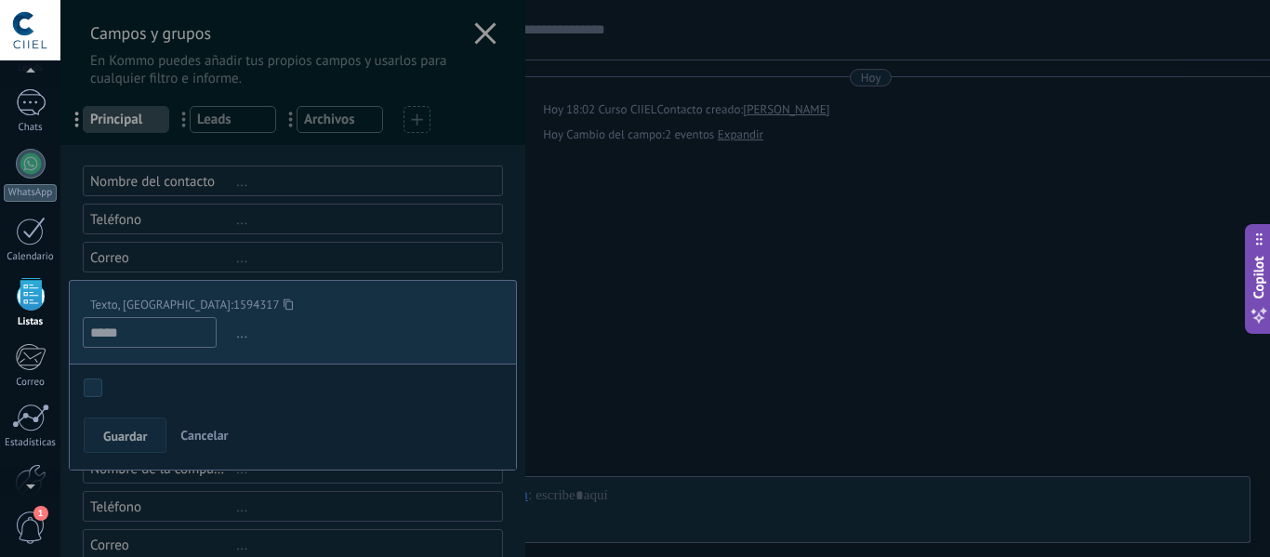
click at [240, 339] on span "..." at bounding box center [367, 333] width 271 height 31
click at [218, 436] on span "Cancelar" at bounding box center [203, 435] width 47 height 17
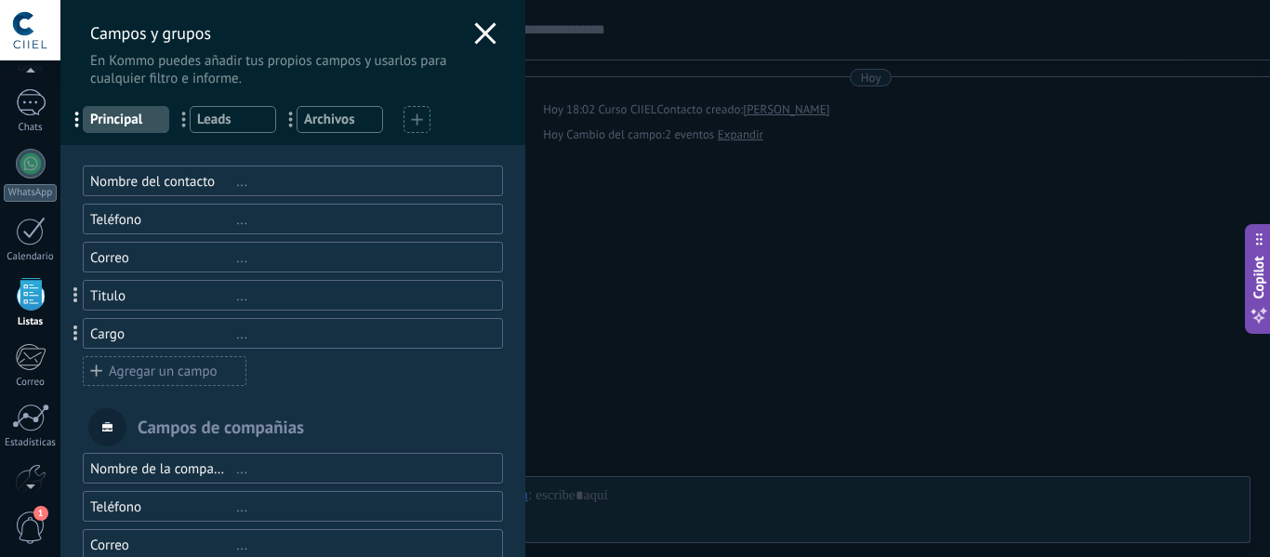
drag, startPoint x: 205, startPoint y: 337, endPoint x: 392, endPoint y: 378, distance: 191.3
click at [392, 378] on div "Nombre del contacto ... Teléfono ... Correo ... Titulo ... Cargo ... Agregar un…" at bounding box center [293, 275] width 420 height 221
click at [140, 373] on div "Agregar un campo" at bounding box center [165, 371] width 164 height 30
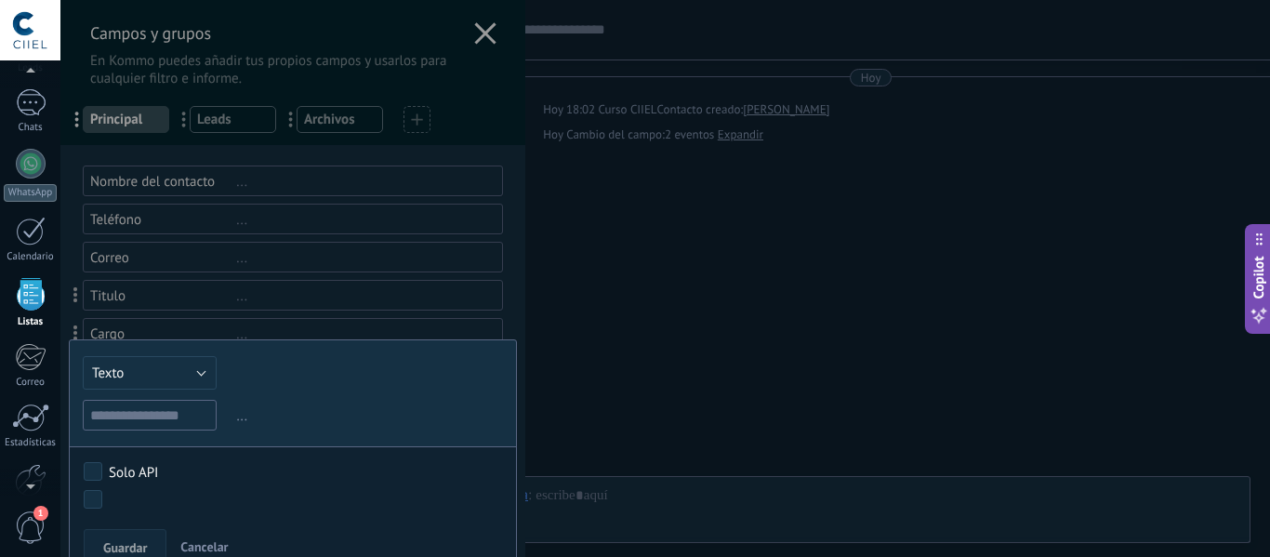
click at [144, 408] on input "text" at bounding box center [150, 415] width 134 height 31
click at [106, 410] on input "******" at bounding box center [150, 415] width 134 height 31
type input "******"
click at [127, 541] on span "Guardar" at bounding box center [125, 547] width 44 height 13
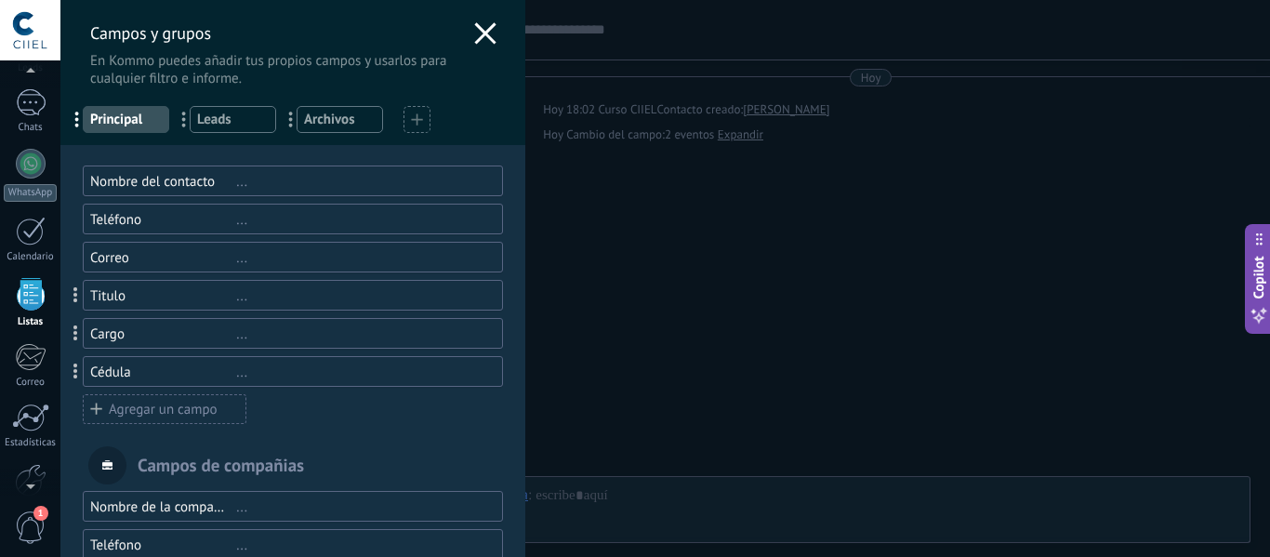
click at [121, 404] on div "Agregar un campo" at bounding box center [165, 409] width 164 height 30
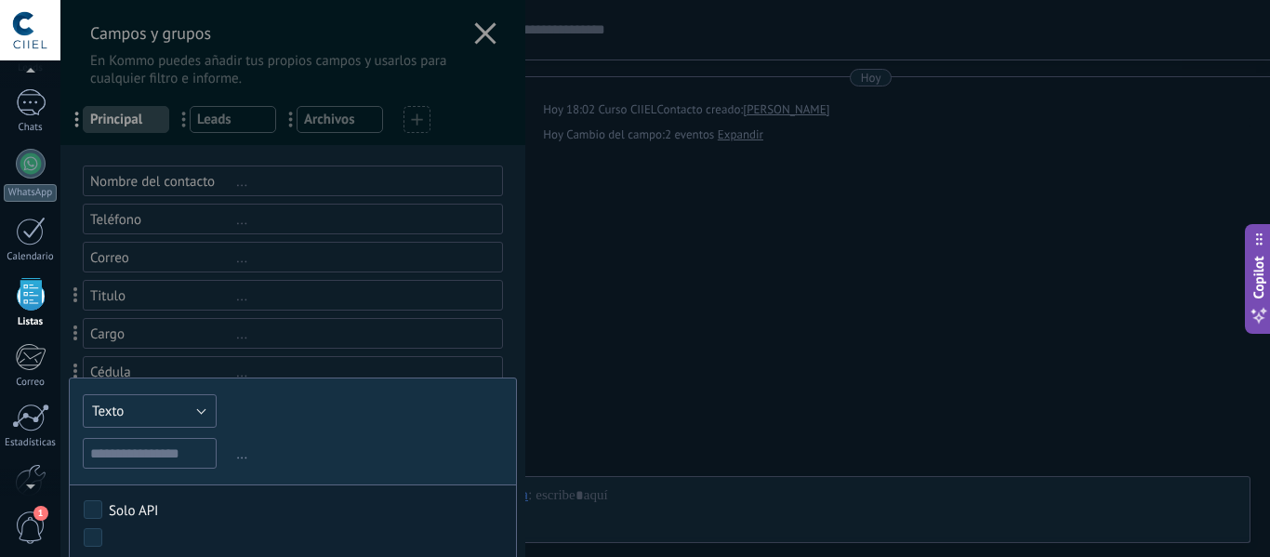
click at [121, 404] on span "Texto" at bounding box center [108, 412] width 32 height 18
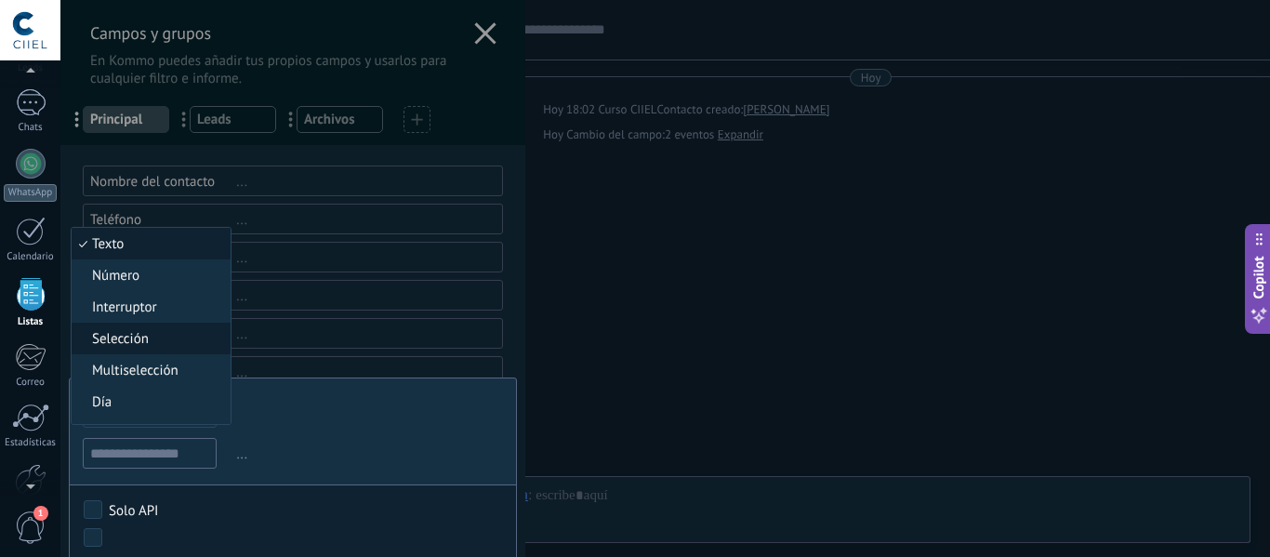
click at [147, 332] on span "Selección" at bounding box center [148, 339] width 153 height 18
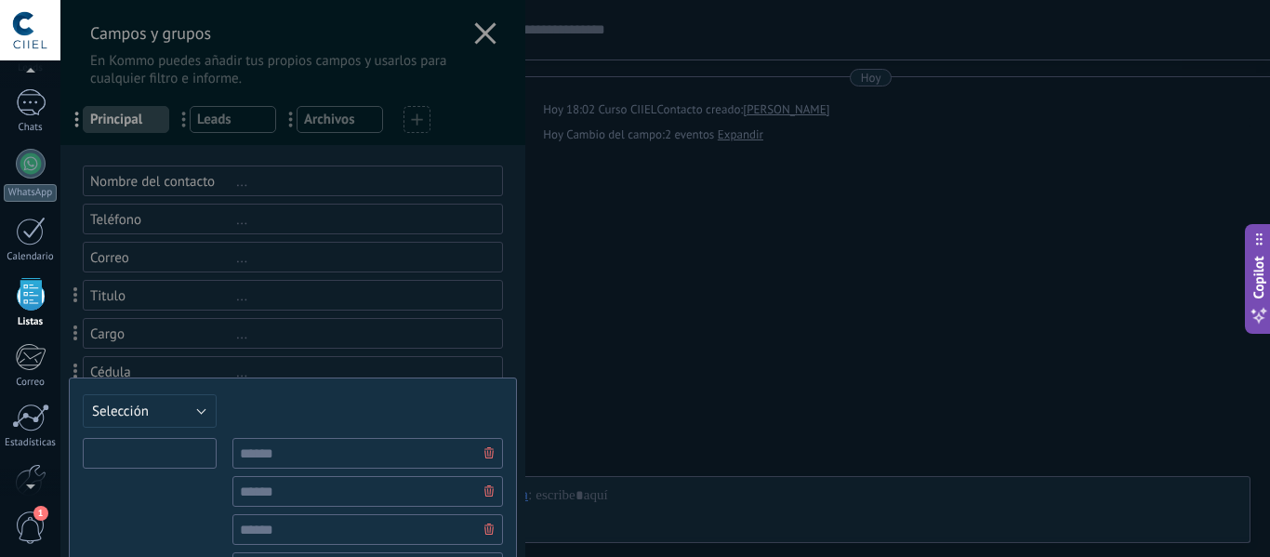
click at [150, 465] on input "text" at bounding box center [150, 453] width 134 height 31
type input "****"
click at [178, 481] on div "****" at bounding box center [150, 542] width 134 height 208
click at [279, 456] on input "text" at bounding box center [367, 453] width 271 height 31
type input "********"
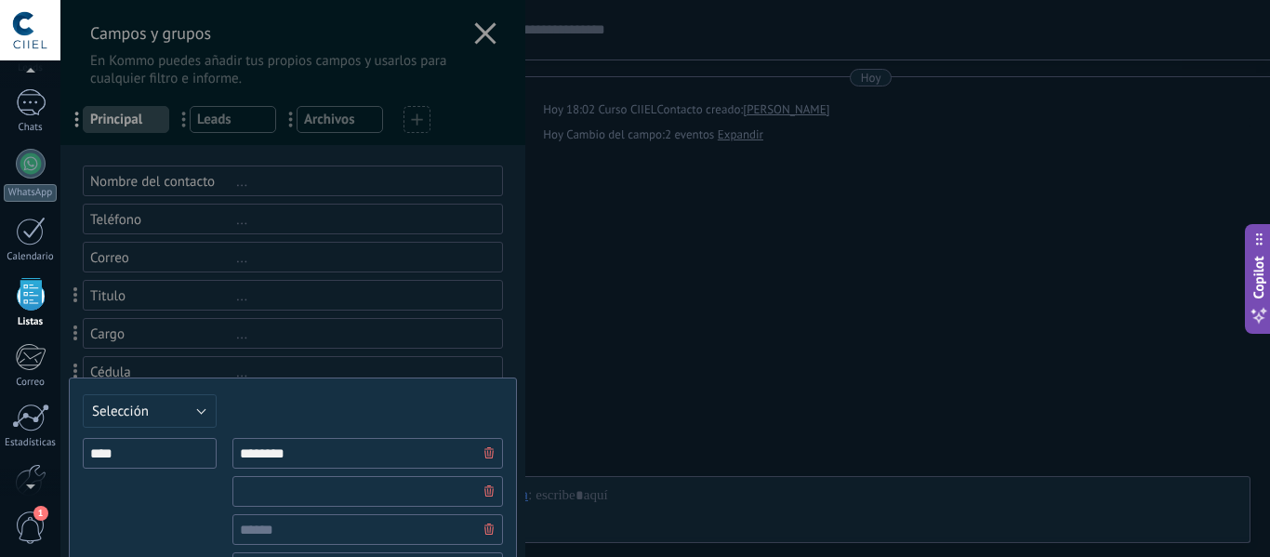
click at [302, 489] on input "text" at bounding box center [367, 491] width 271 height 31
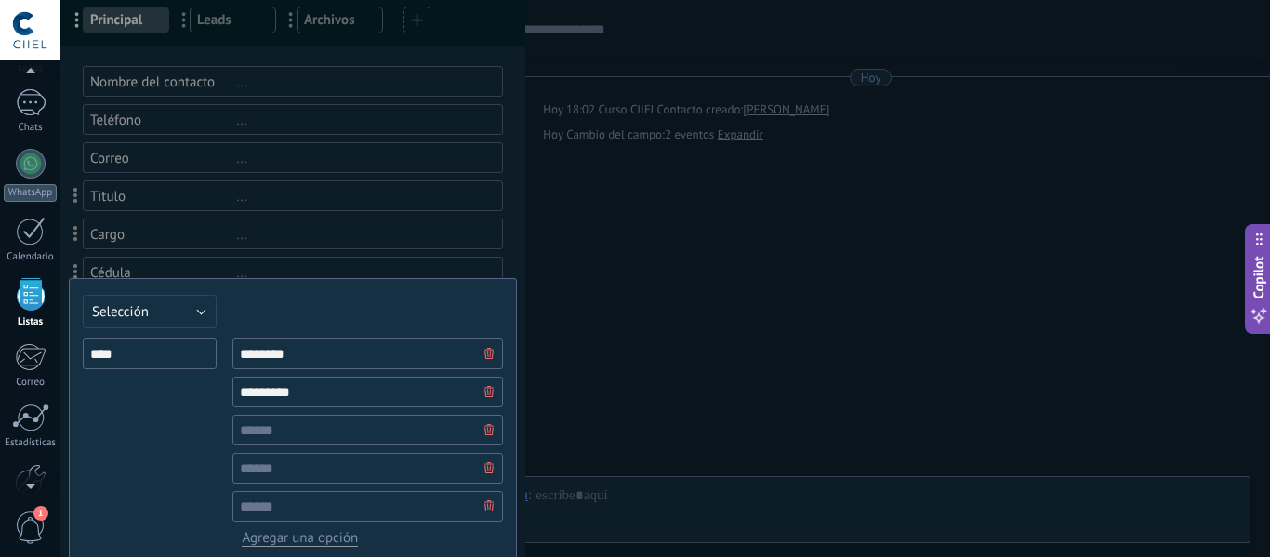
scroll to position [241, 0]
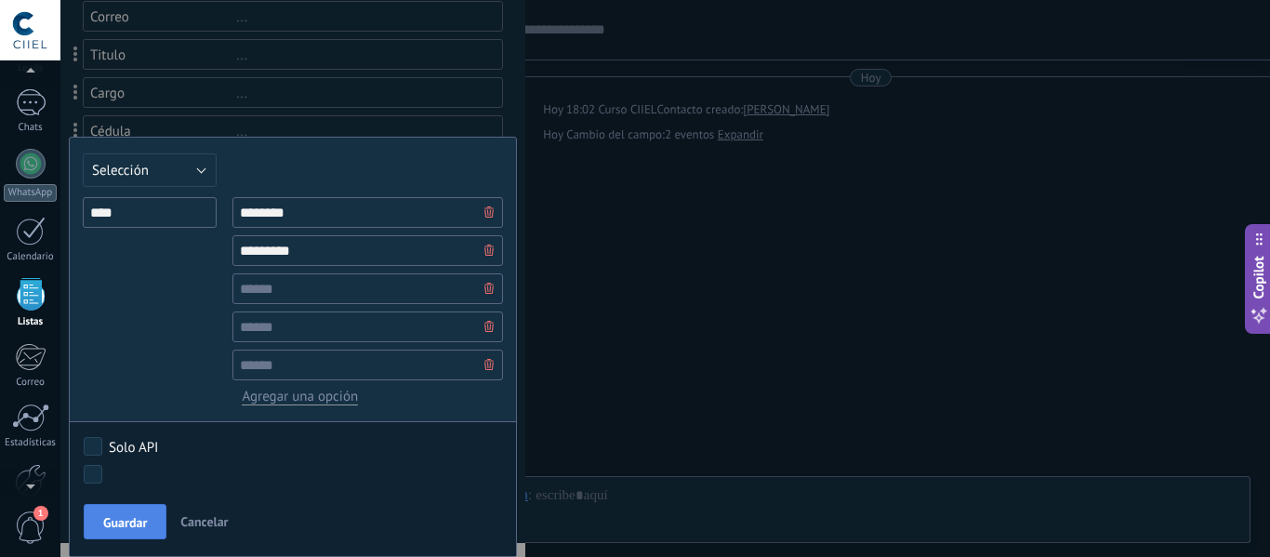
type input "*********"
click at [101, 511] on button "Guardar" at bounding box center [125, 521] width 83 height 35
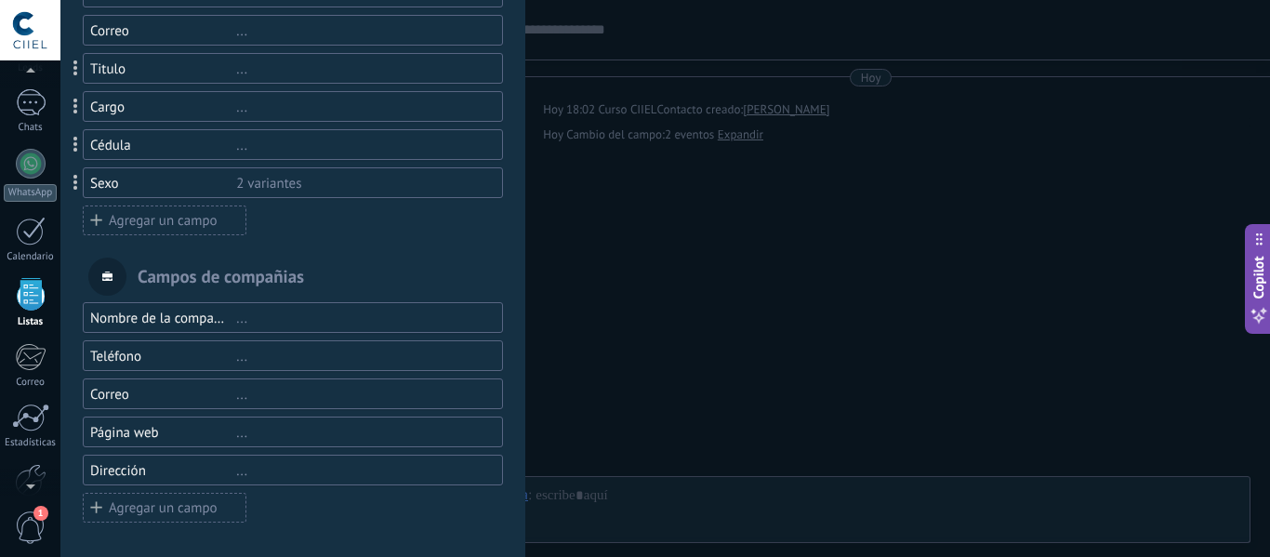
scroll to position [225, 0]
click at [126, 225] on div "Agregar un campo" at bounding box center [165, 222] width 164 height 30
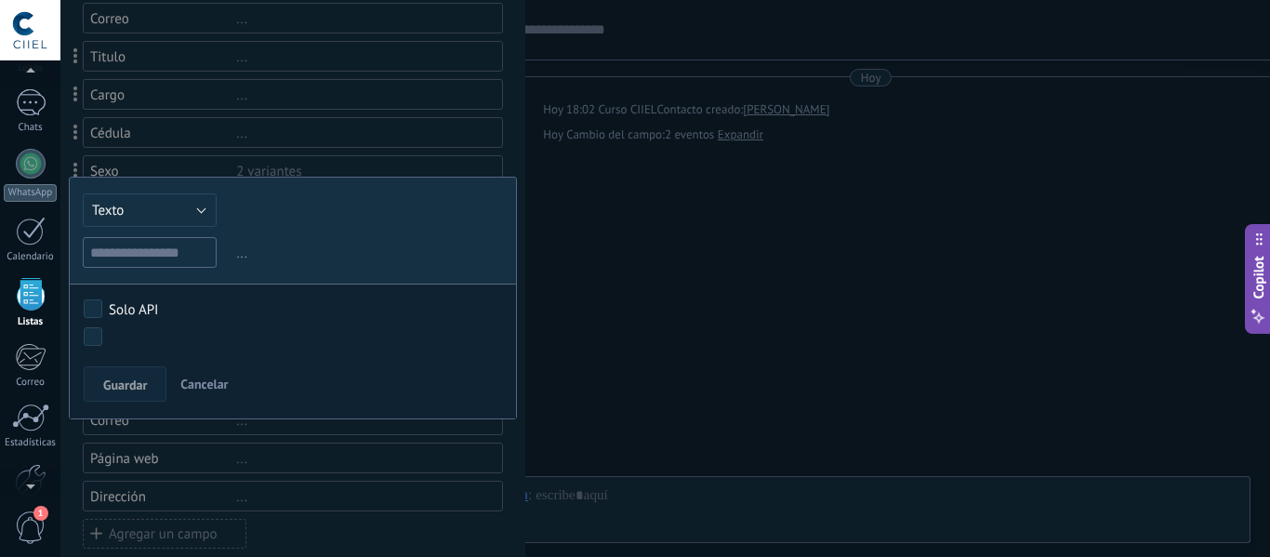
click at [126, 248] on input "text" at bounding box center [150, 252] width 134 height 31
type input "****"
click at [155, 218] on button "Texto" at bounding box center [150, 209] width 134 height 33
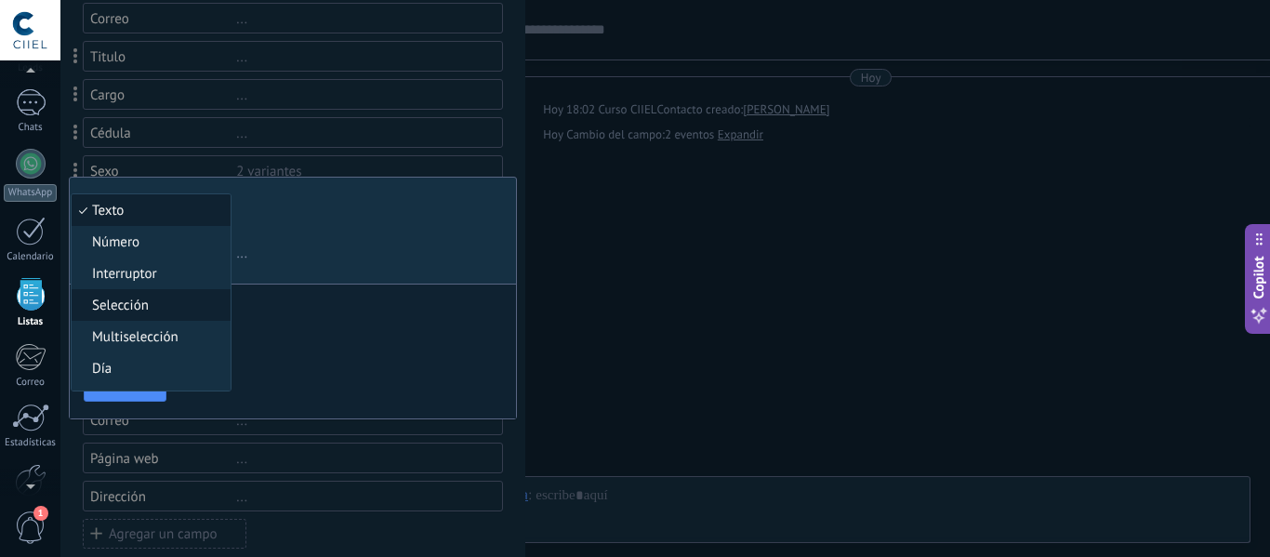
click at [149, 305] on span "Selección" at bounding box center [148, 306] width 153 height 18
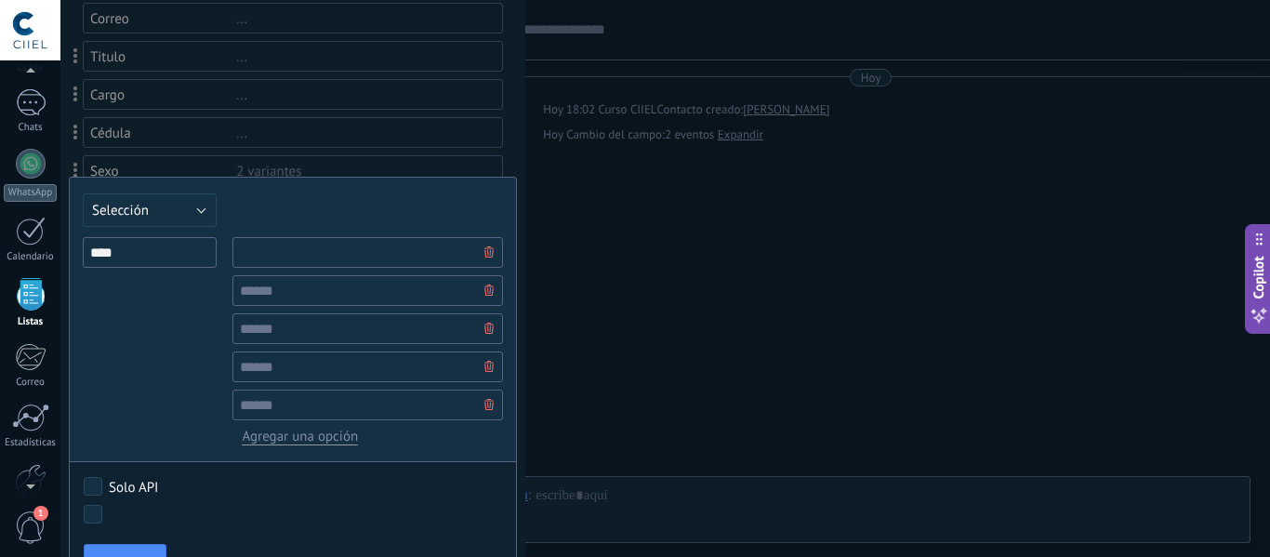
click at [322, 246] on input "text" at bounding box center [367, 252] width 271 height 31
type input "******"
click at [377, 289] on input "text" at bounding box center [367, 290] width 271 height 31
type input "**********"
click at [346, 330] on input "text" at bounding box center [367, 328] width 271 height 31
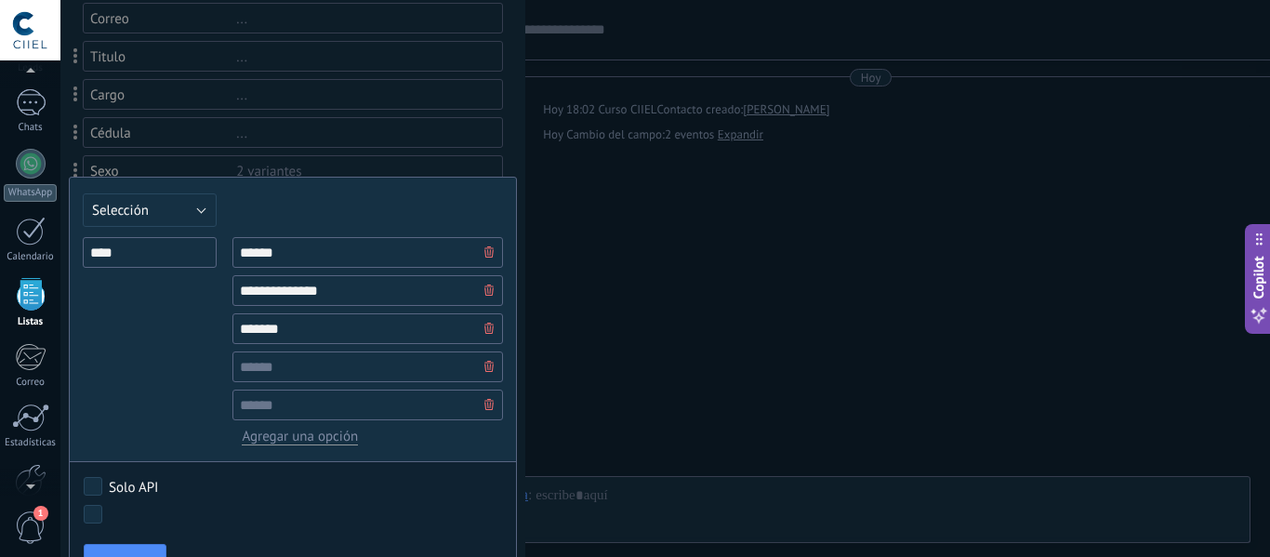
type input "*******"
click at [313, 377] on input "text" at bounding box center [367, 366] width 271 height 31
type input "********"
click at [330, 404] on input "text" at bounding box center [367, 405] width 271 height 31
click at [310, 444] on span "Agregar una opción" at bounding box center [300, 437] width 116 height 18
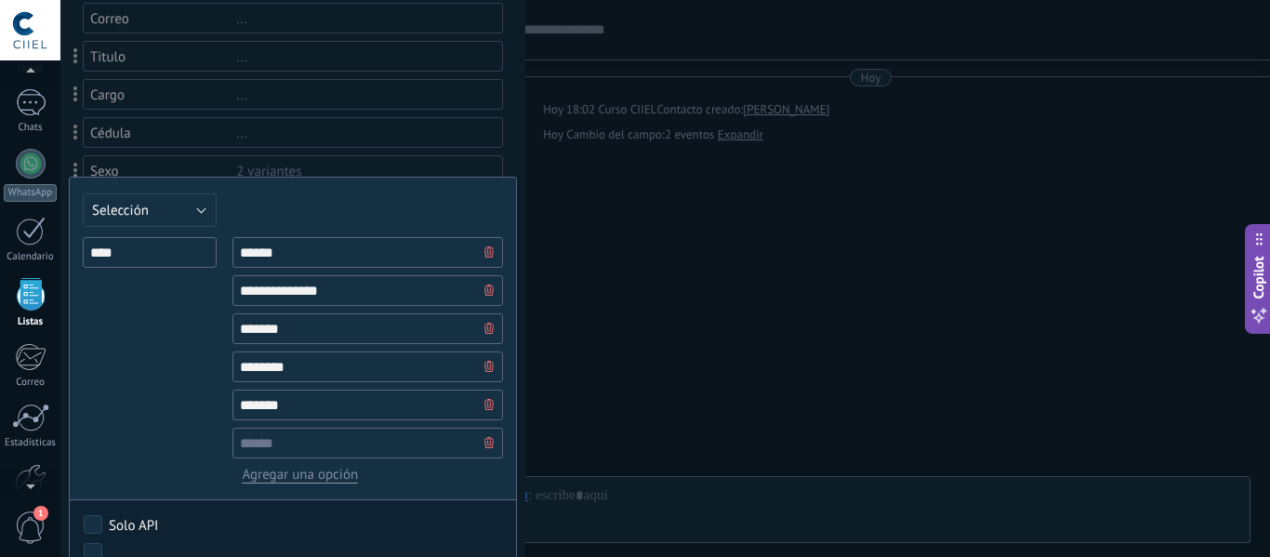
click at [283, 443] on input "text" at bounding box center [367, 443] width 271 height 31
click at [249, 406] on input "*******" at bounding box center [367, 405] width 271 height 31
type input "********"
click at [282, 435] on input "text" at bounding box center [367, 443] width 271 height 31
type input "******"
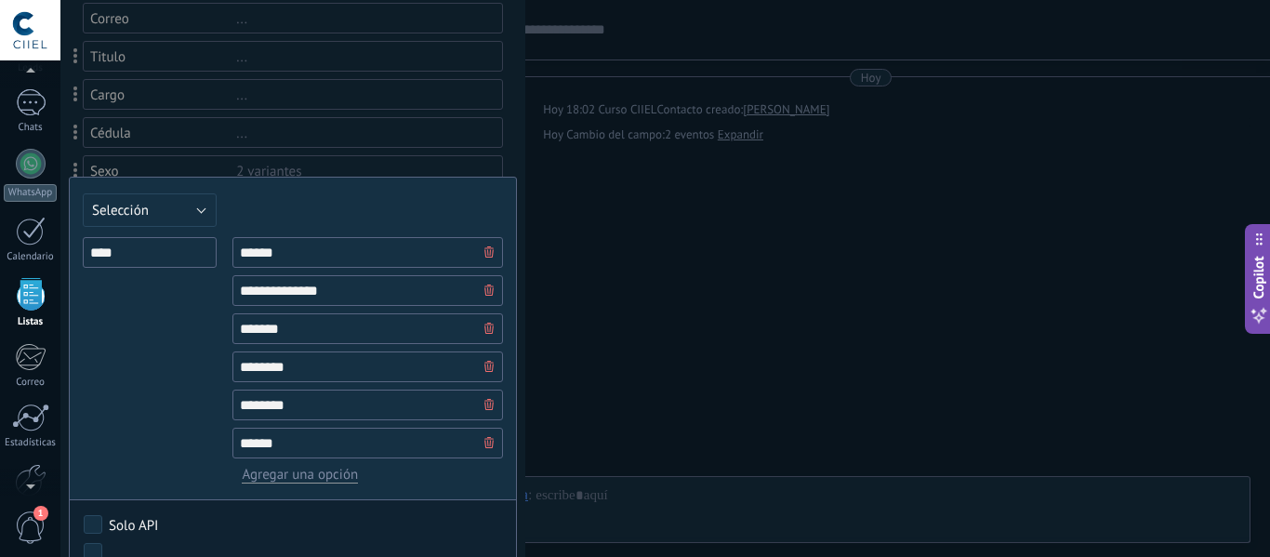
click at [301, 476] on span "Agregar una opción" at bounding box center [300, 475] width 116 height 18
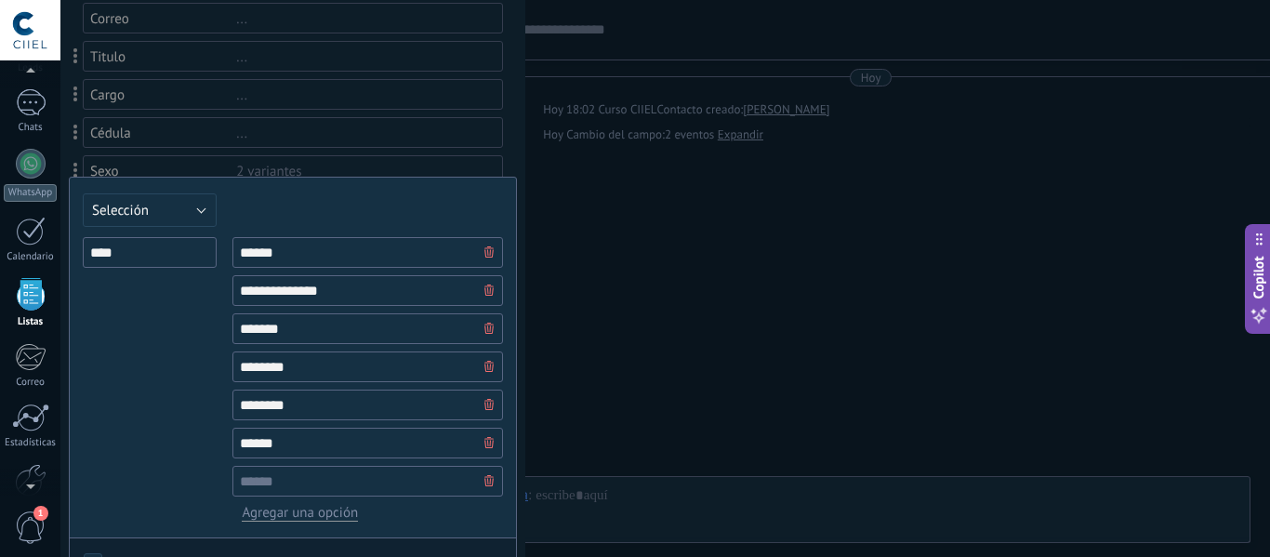
click at [290, 466] on input "text" at bounding box center [367, 481] width 271 height 31
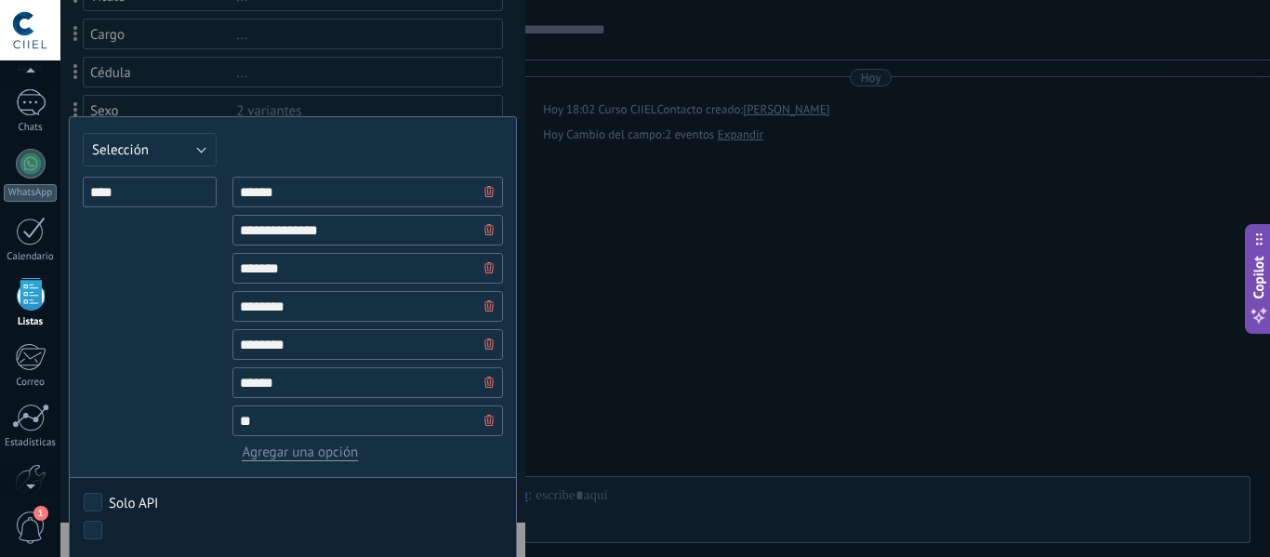
scroll to position [332, 0]
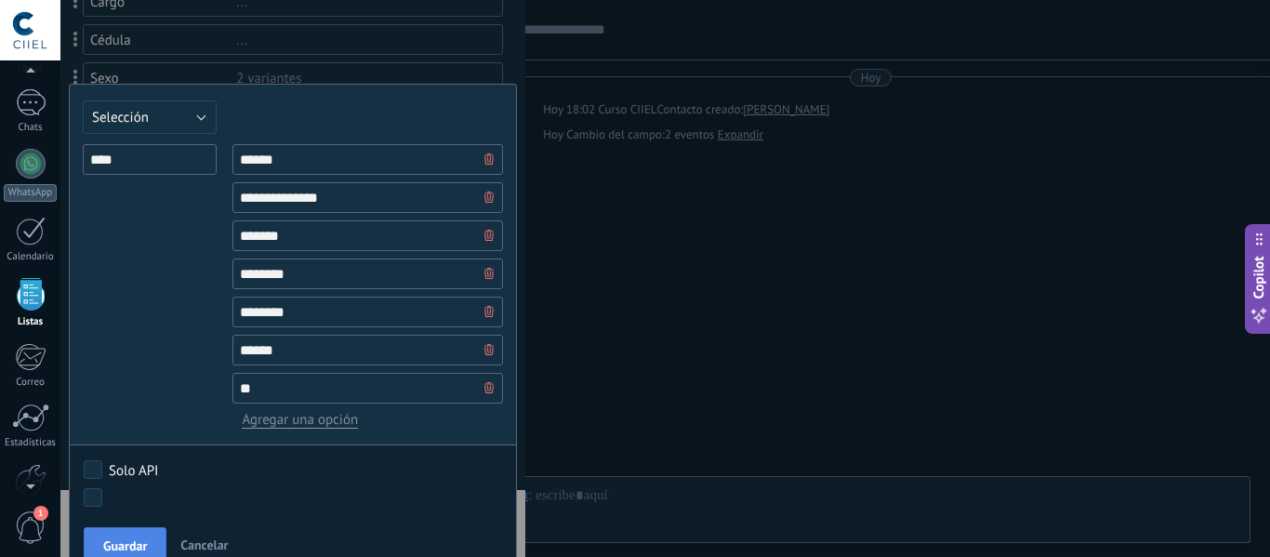
type input "**"
click at [131, 535] on button "Guardar" at bounding box center [125, 544] width 83 height 35
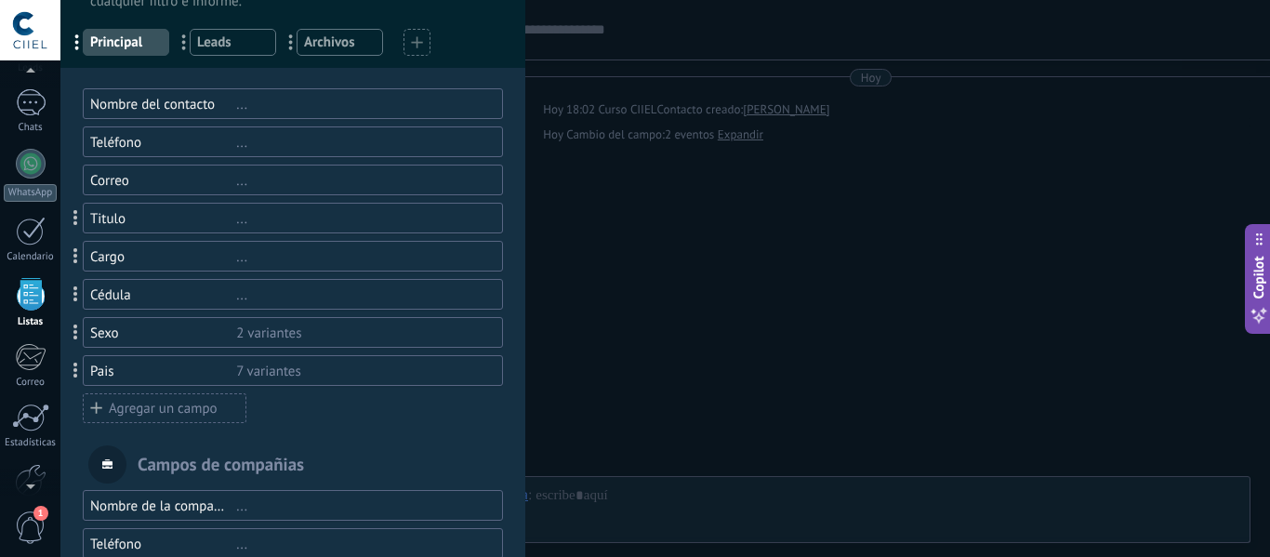
scroll to position [0, 0]
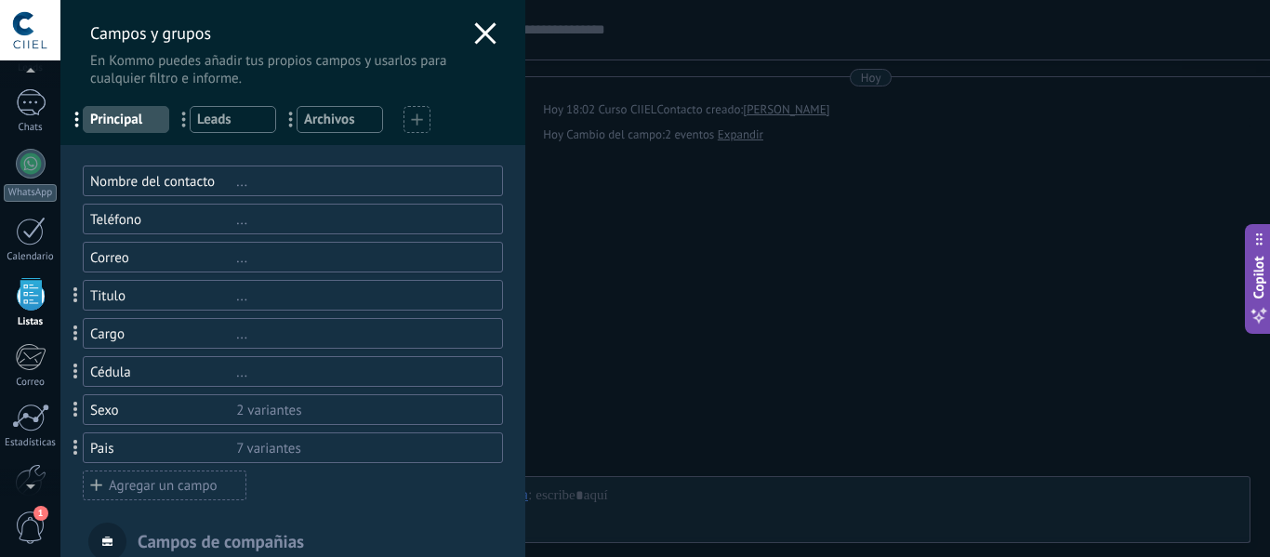
click at [492, 46] on div "Campos y grupos En Kommo puedes añadir tus propios campos y usarlos para cualqu…" at bounding box center [292, 43] width 465 height 87
click at [486, 33] on icon at bounding box center [485, 33] width 22 height 22
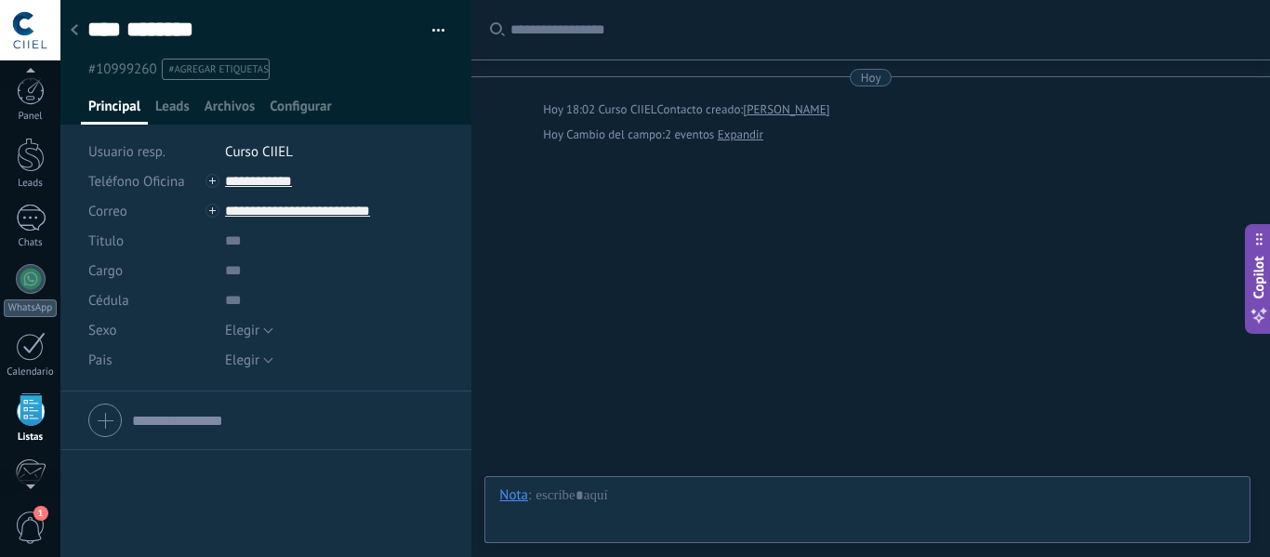
scroll to position [115, 0]
click at [74, 31] on icon at bounding box center [74, 29] width 7 height 11
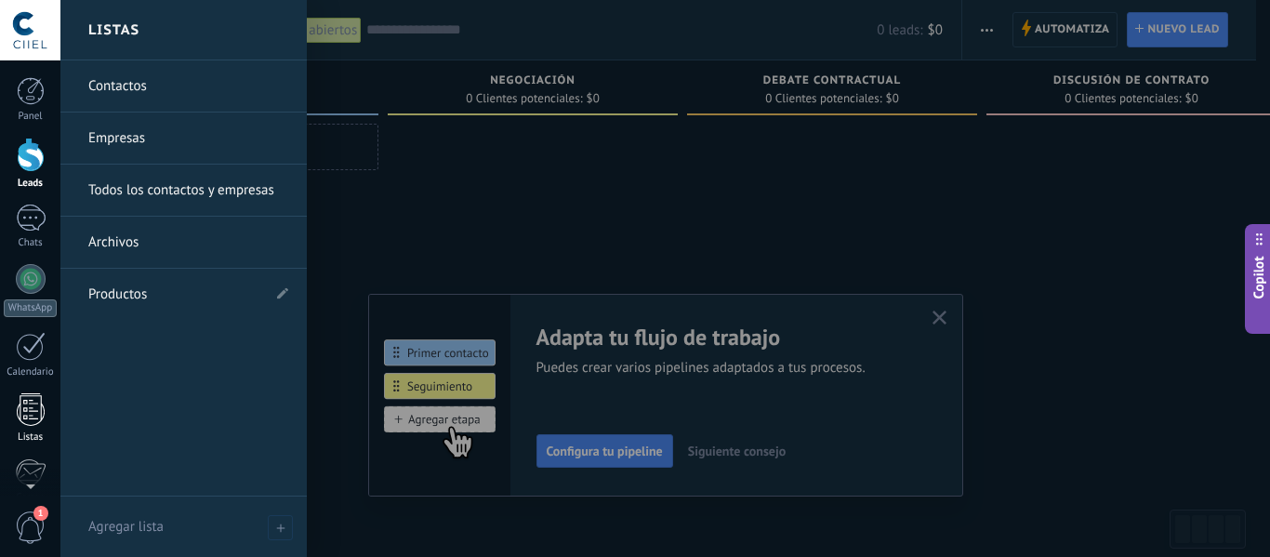
click at [37, 421] on div at bounding box center [31, 409] width 28 height 33
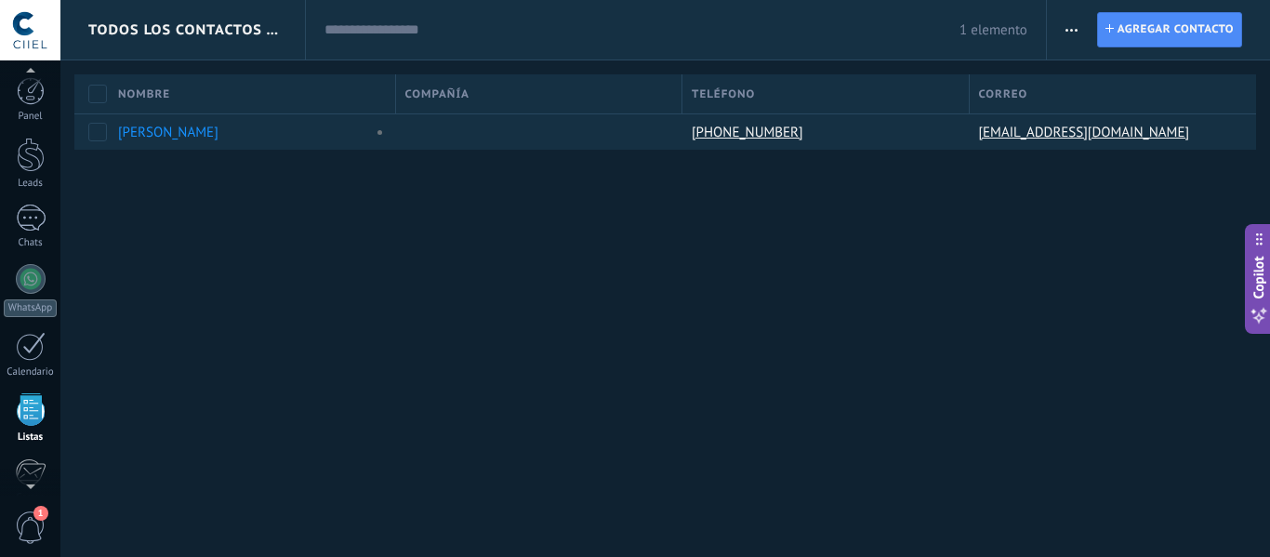
scroll to position [115, 0]
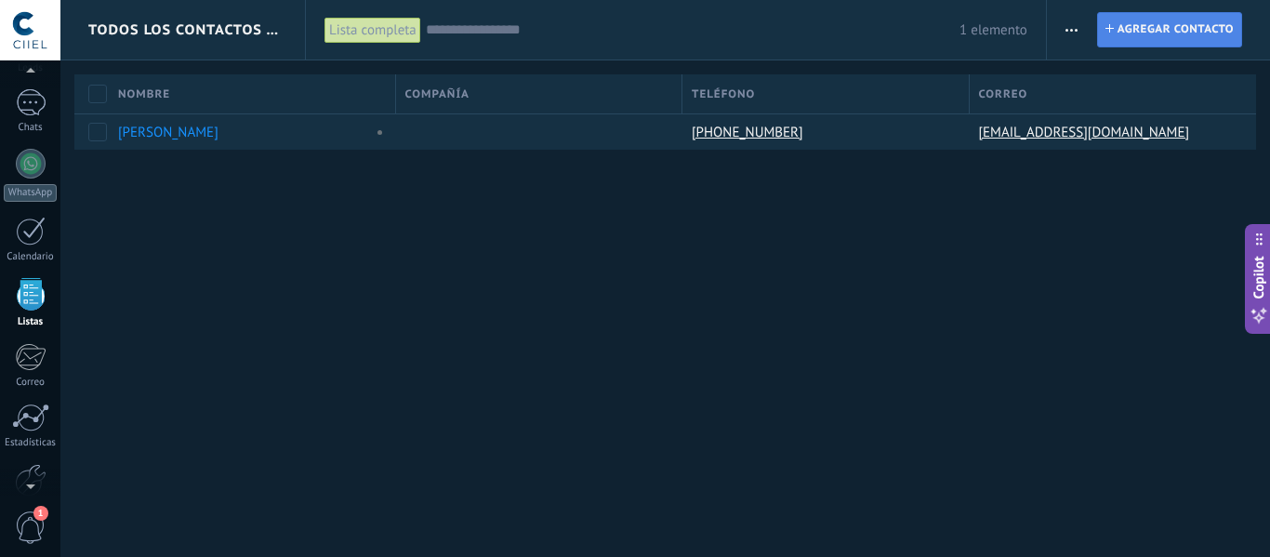
click at [1133, 33] on span "Agregar contacto" at bounding box center [1175, 29] width 116 height 33
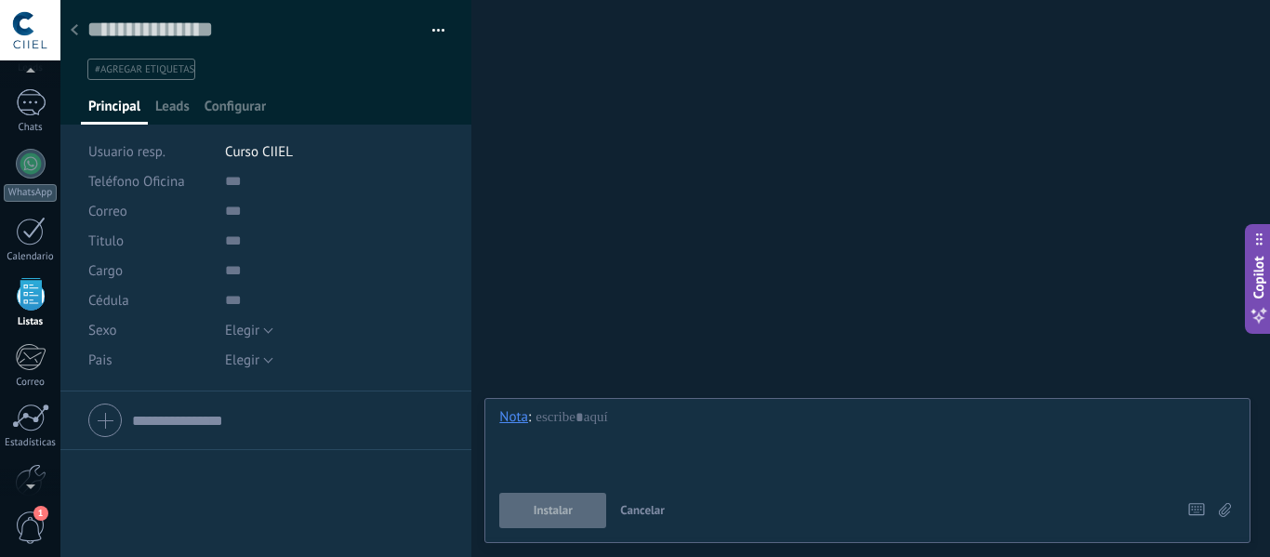
click at [79, 33] on div at bounding box center [74, 31] width 26 height 36
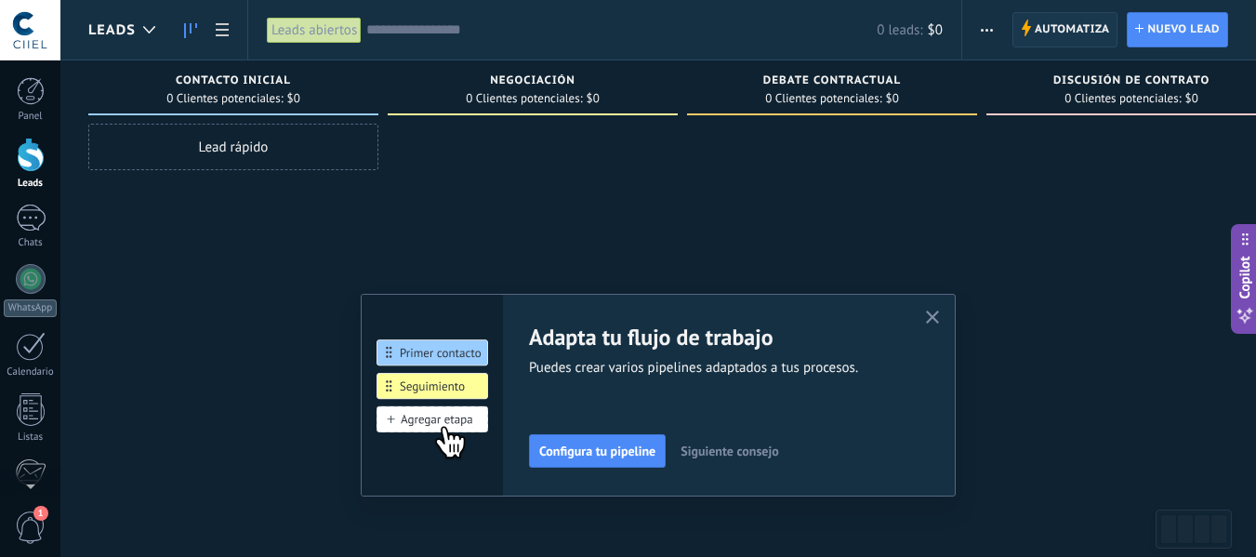
click at [1079, 43] on span "Automatiza" at bounding box center [1072, 29] width 75 height 33
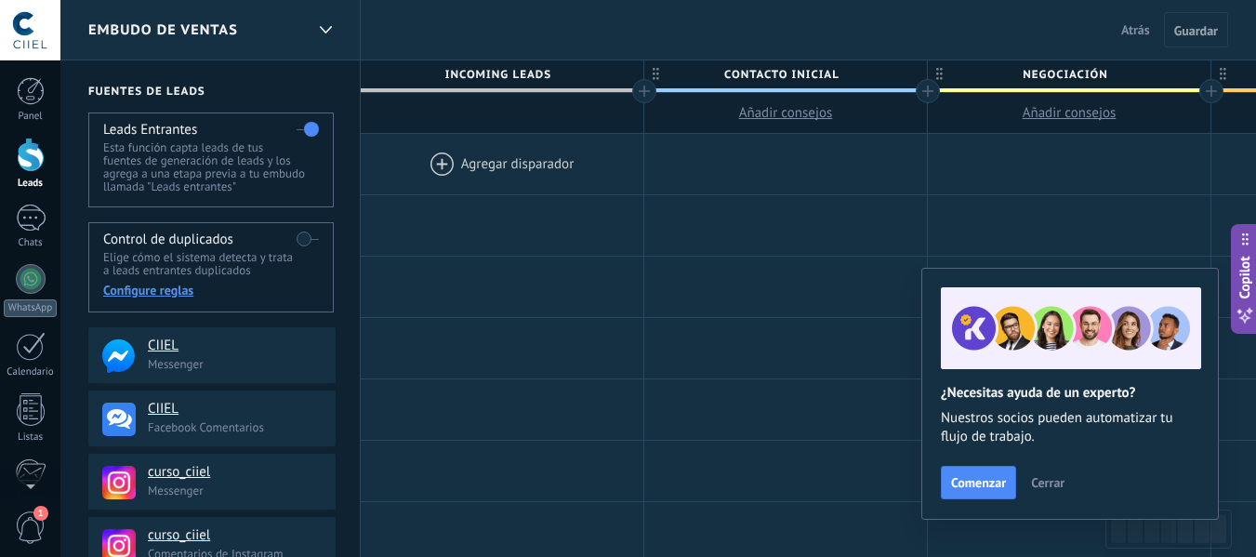
click at [1121, 29] on span "Atrás" at bounding box center [1135, 29] width 29 height 17
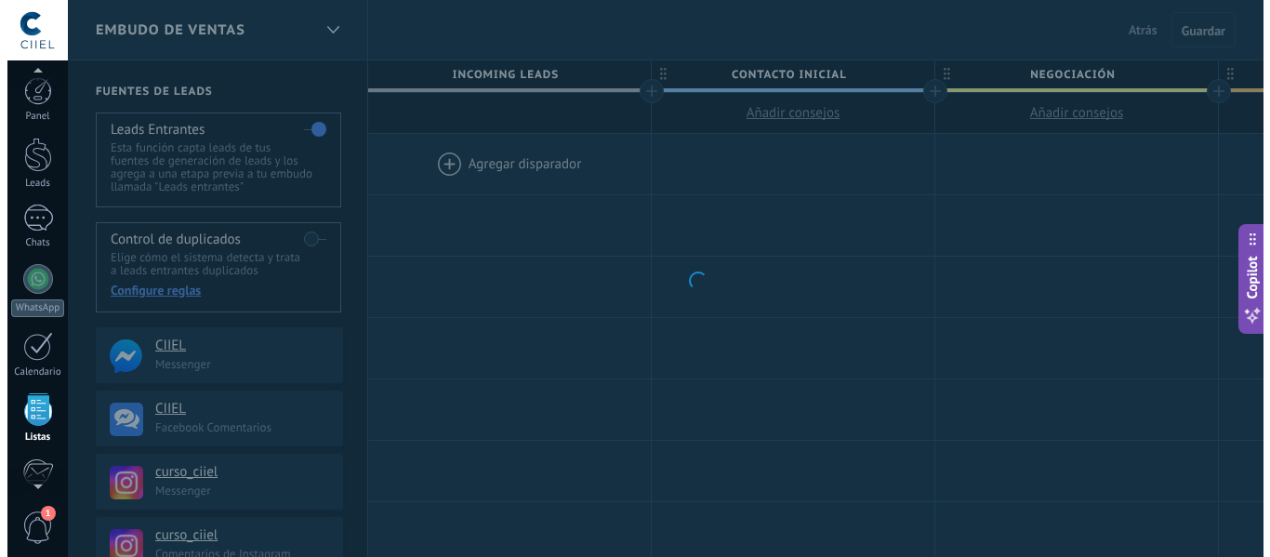
scroll to position [115, 0]
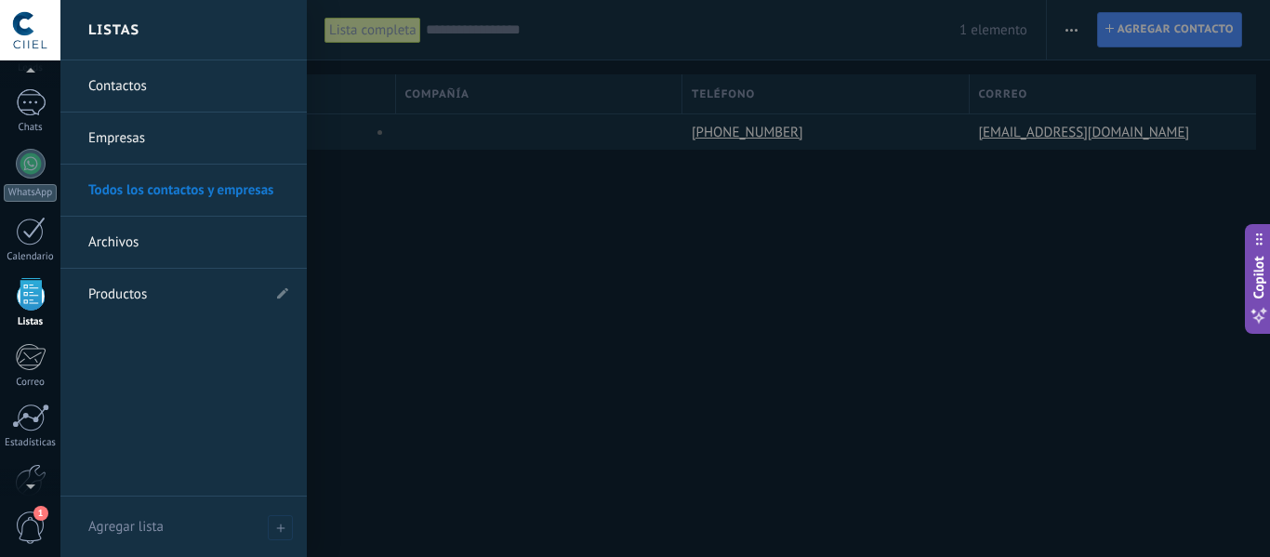
click at [28, 297] on div at bounding box center [31, 294] width 28 height 33
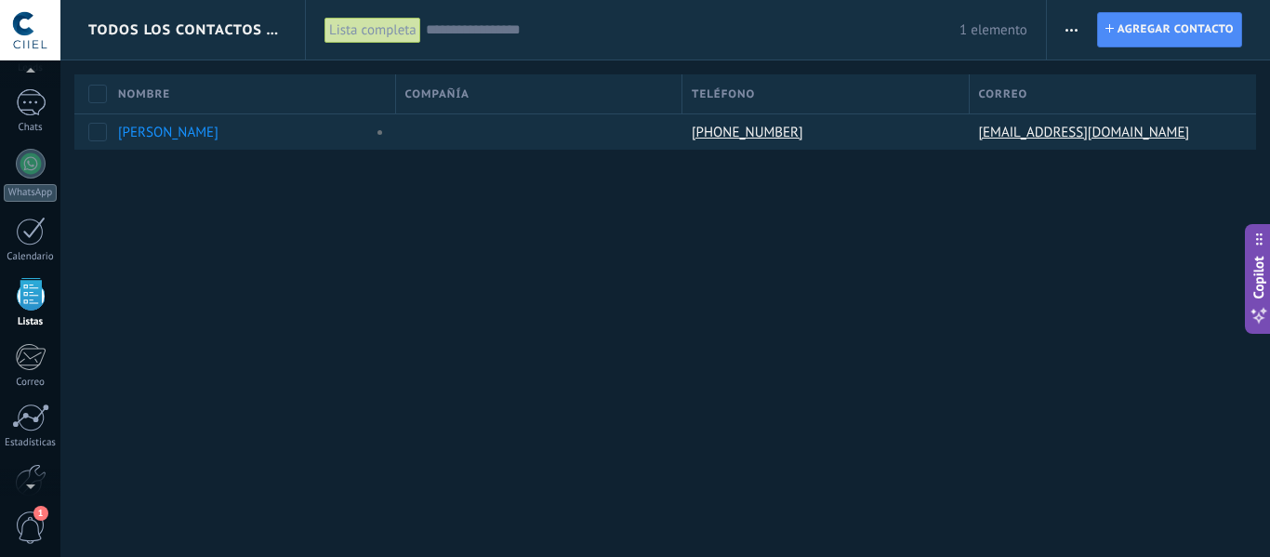
click at [1076, 30] on use "button" at bounding box center [1071, 30] width 12 height 3
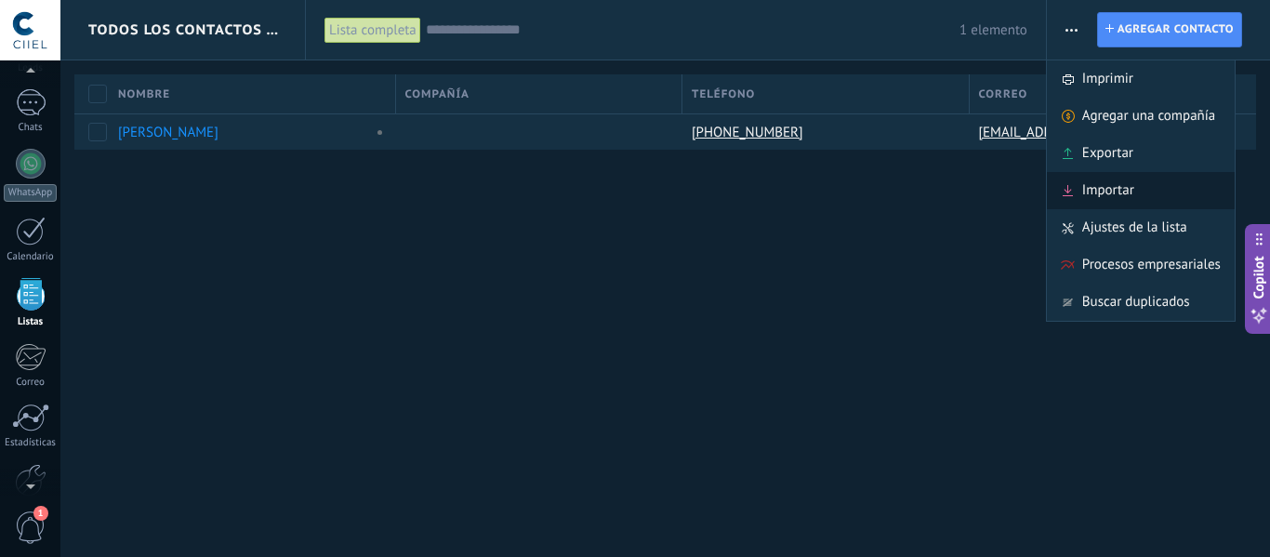
click at [1066, 192] on icon at bounding box center [1068, 190] width 10 height 11
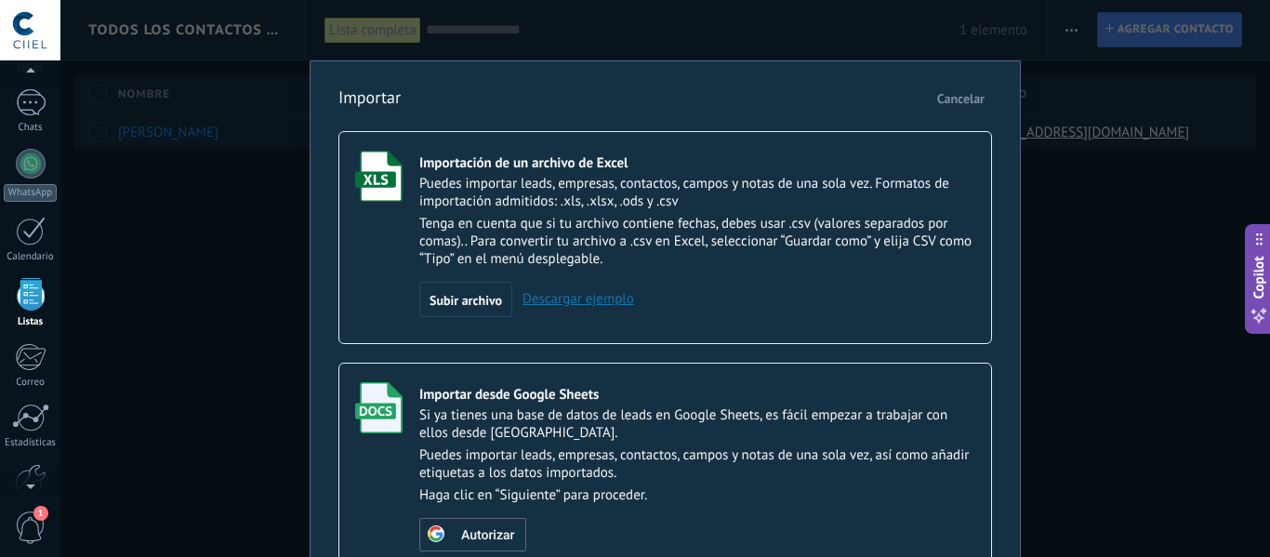
scroll to position [93, 0]
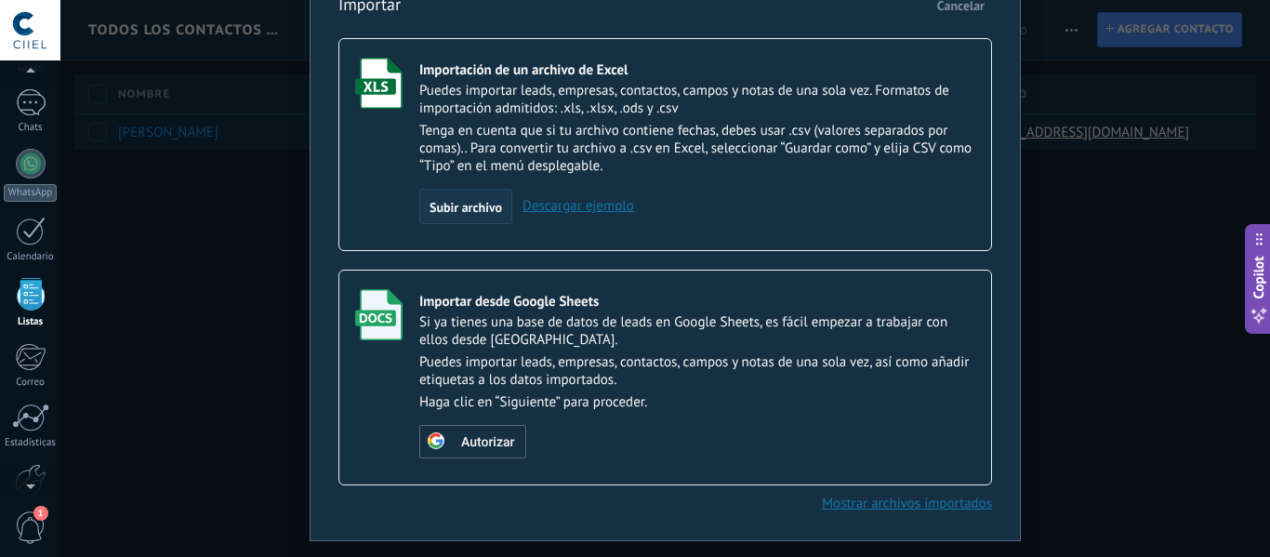
click at [491, 201] on span "Subir archivo" at bounding box center [466, 207] width 73 height 13
click at [0, 0] on input "Importación de un archivo de Excel Puedes importar leads, empresas, contactos, …" at bounding box center [0, 0] width 0 height 0
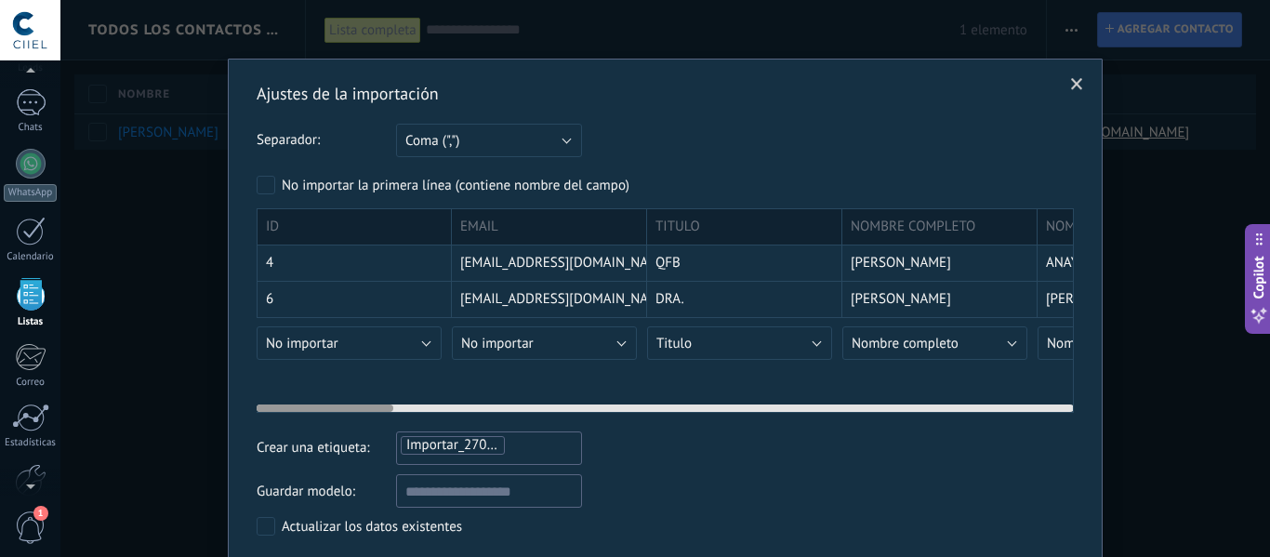
scroll to position [0, 0]
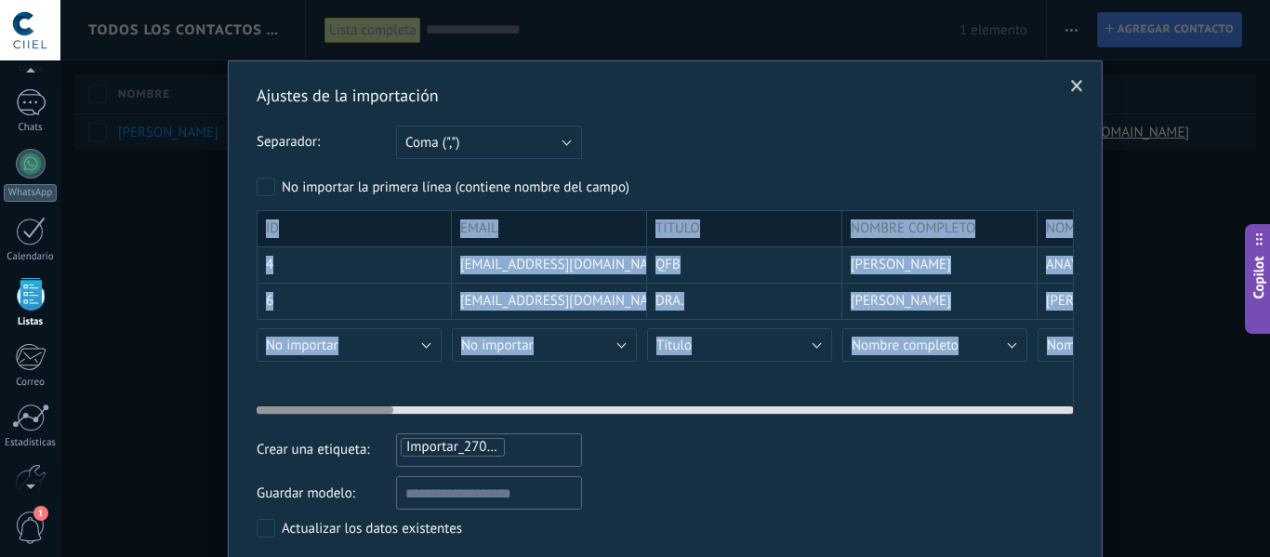
drag, startPoint x: 714, startPoint y: 407, endPoint x: 473, endPoint y: 414, distance: 240.9
click at [474, 415] on div "ID EMAIL TITULO NOMBRE COMPLETO NOMBRE PATERNO MATERNO EDAD SEXO INSTITUCIÓN PÚ…" at bounding box center [665, 312] width 817 height 205
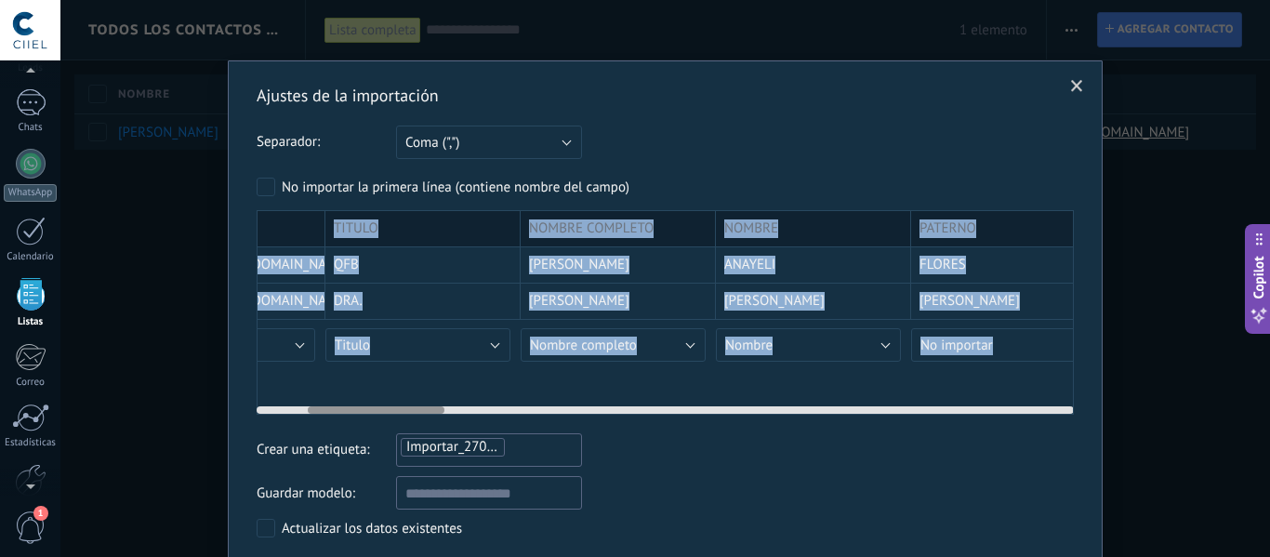
scroll to position [0, 422]
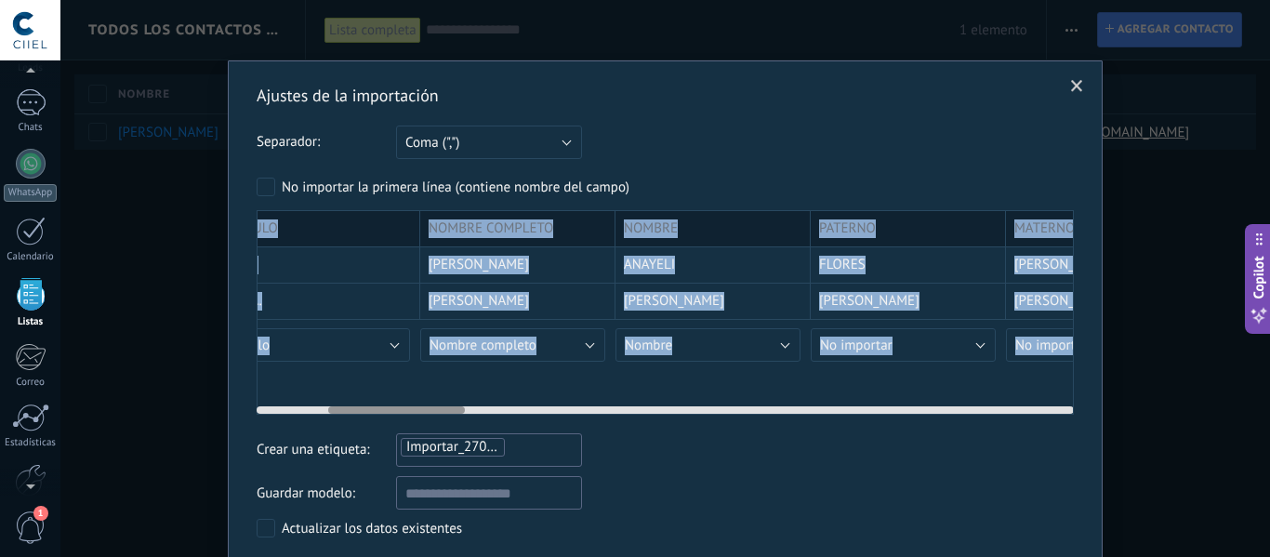
drag, startPoint x: 373, startPoint y: 410, endPoint x: 444, endPoint y: 413, distance: 71.6
click at [444, 413] on div at bounding box center [396, 409] width 137 height 7
click at [478, 397] on div "No importar Crear campo nuevo Contacto Nombre completo Nombre Apellido ID del c…" at bounding box center [517, 362] width 195 height 85
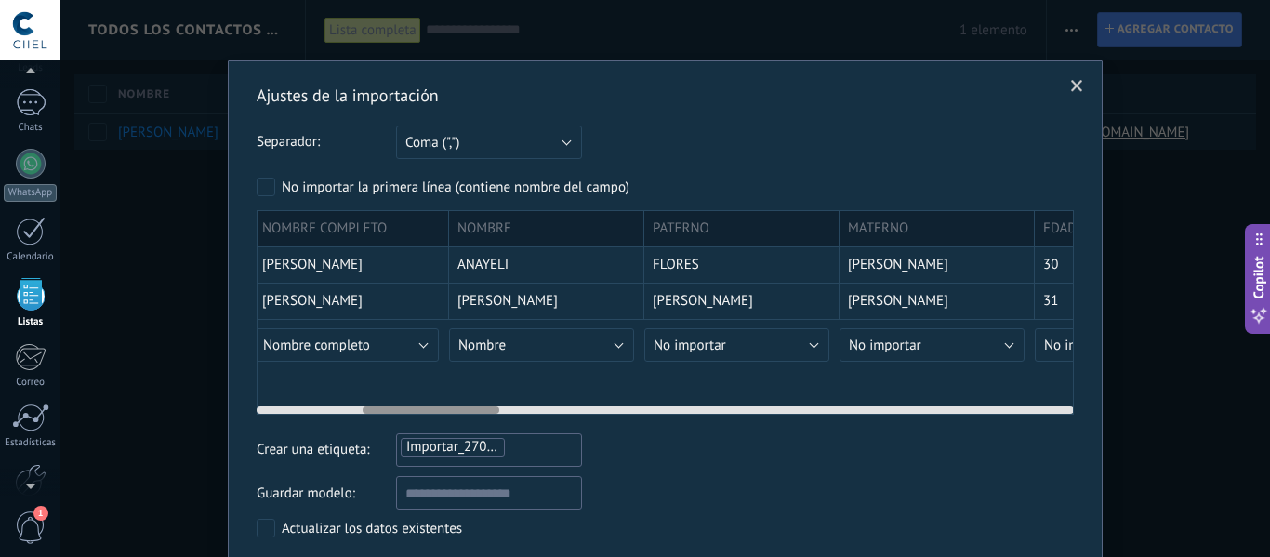
scroll to position [0, 544]
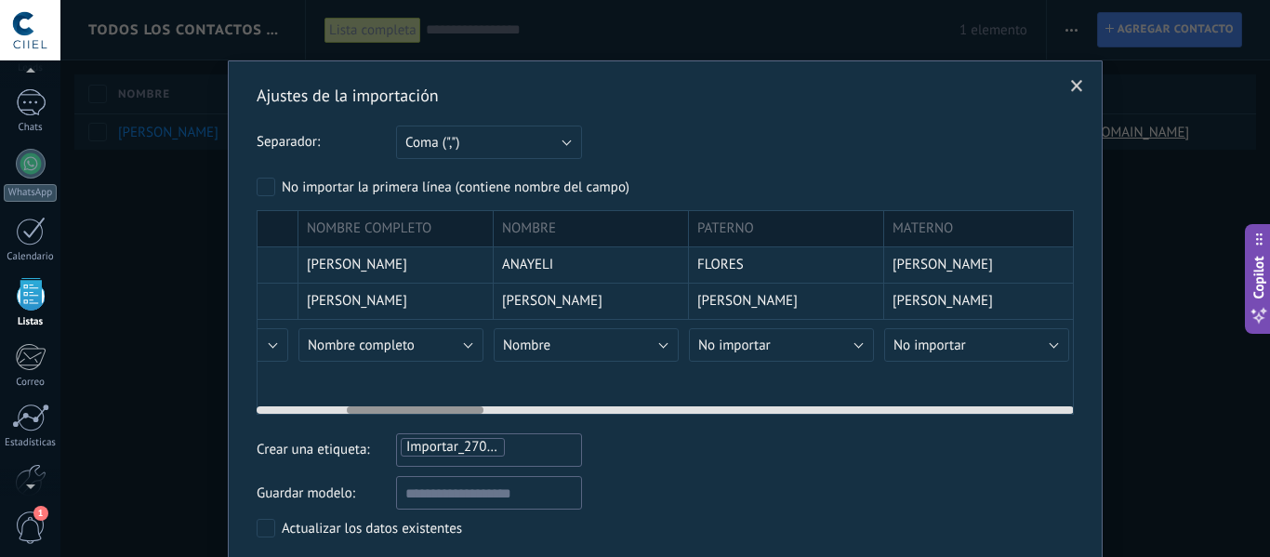
drag, startPoint x: 452, startPoint y: 408, endPoint x: 470, endPoint y: 411, distance: 18.8
click at [470, 411] on div at bounding box center [415, 409] width 137 height 7
click at [793, 351] on button "No importar" at bounding box center [781, 344] width 185 height 33
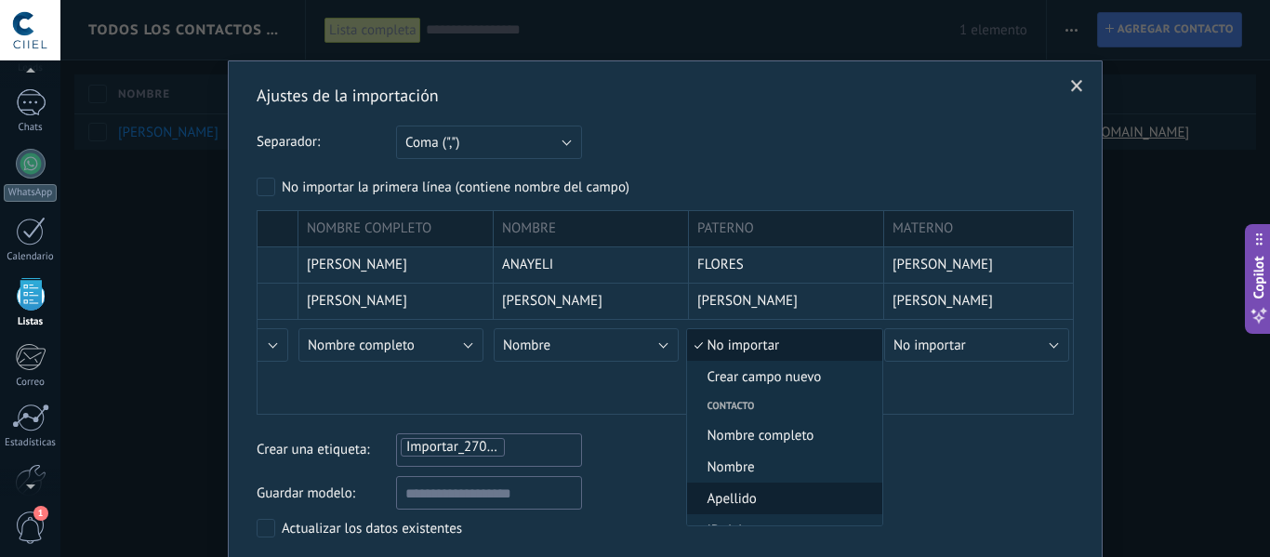
click at [778, 498] on span "Apellido" at bounding box center [782, 499] width 190 height 18
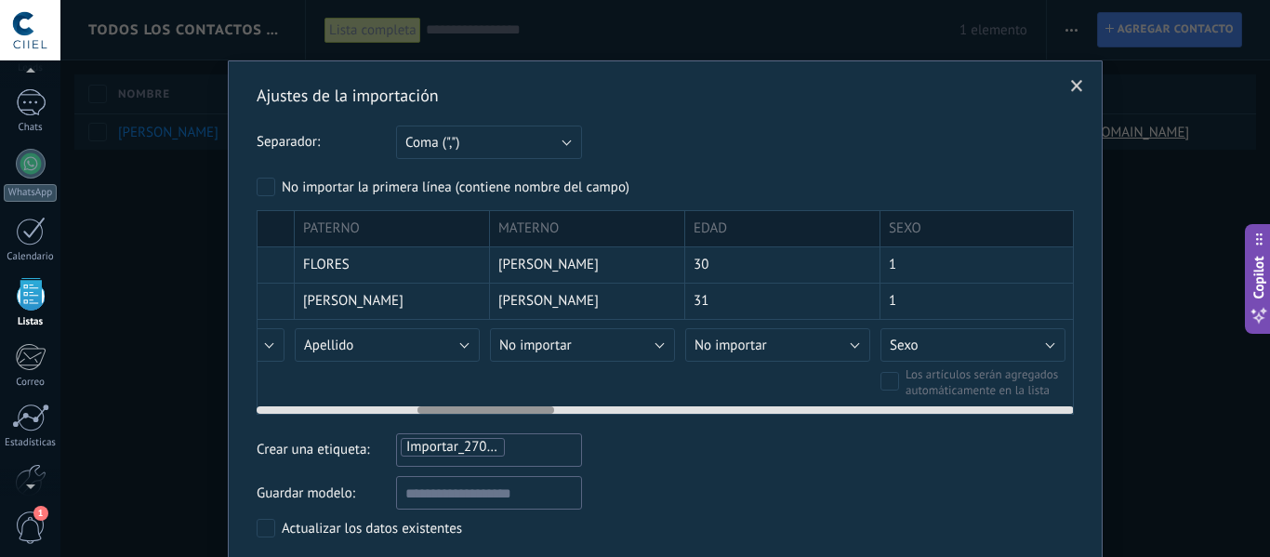
scroll to position [0, 977]
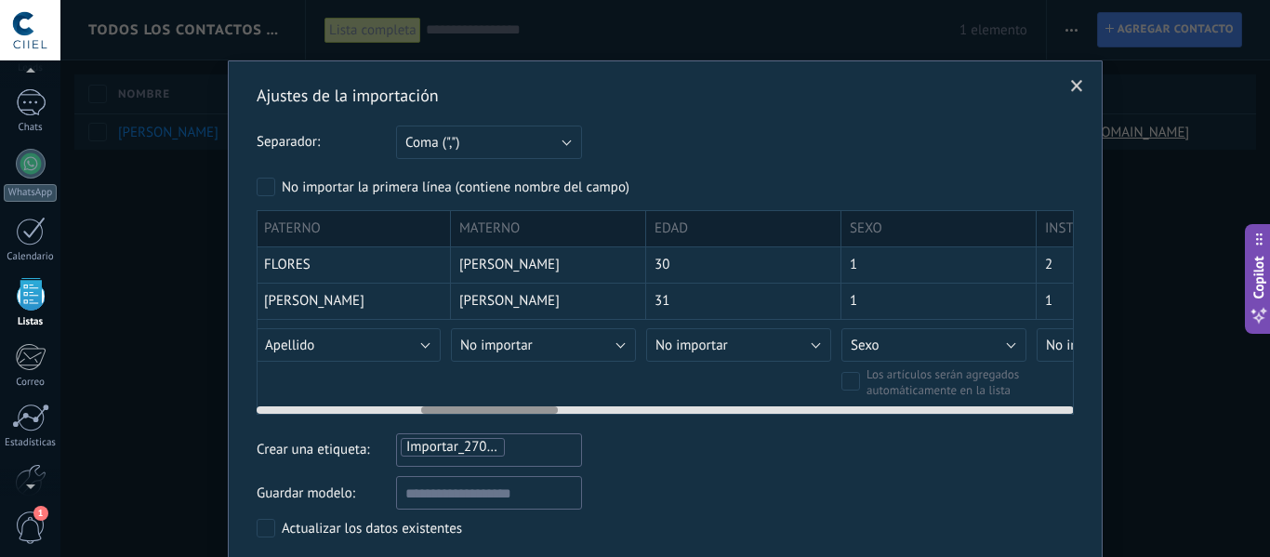
drag, startPoint x: 451, startPoint y: 411, endPoint x: 525, endPoint y: 415, distance: 74.5
click at [525, 415] on div "ID EMAIL TITULO NOMBRE COMPLETO NOMBRE PATERNO MATERNO EDAD SEXO INSTITUCIÓN PÚ…" at bounding box center [665, 312] width 817 height 205
click at [552, 349] on button "No importar" at bounding box center [543, 344] width 185 height 33
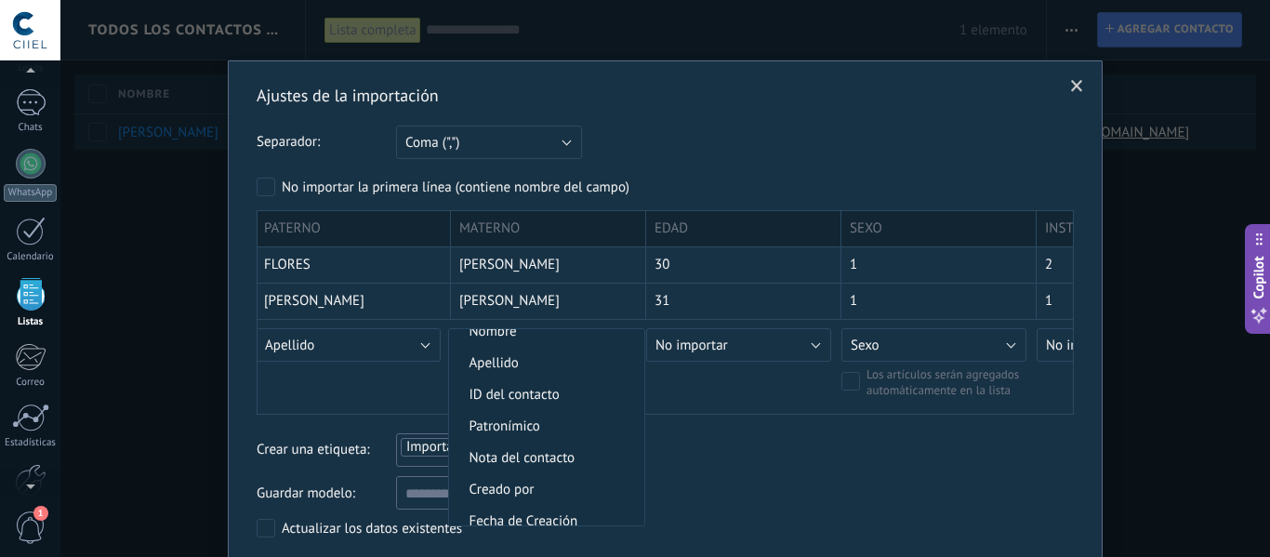
scroll to position [93, 0]
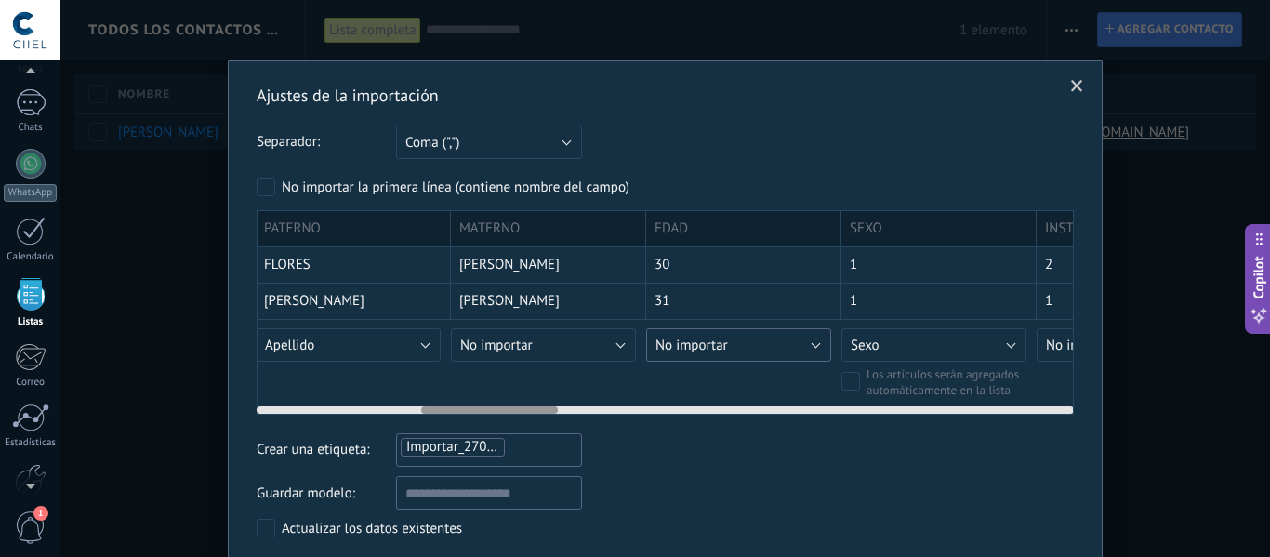
click at [795, 350] on button "No importar" at bounding box center [738, 344] width 185 height 33
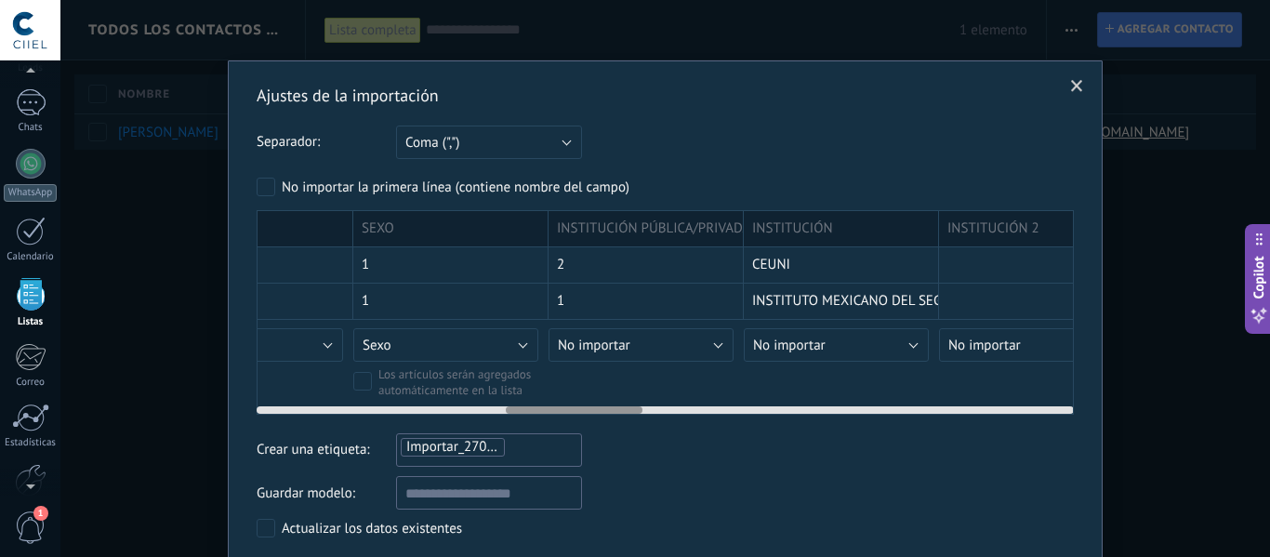
scroll to position [0, 1504]
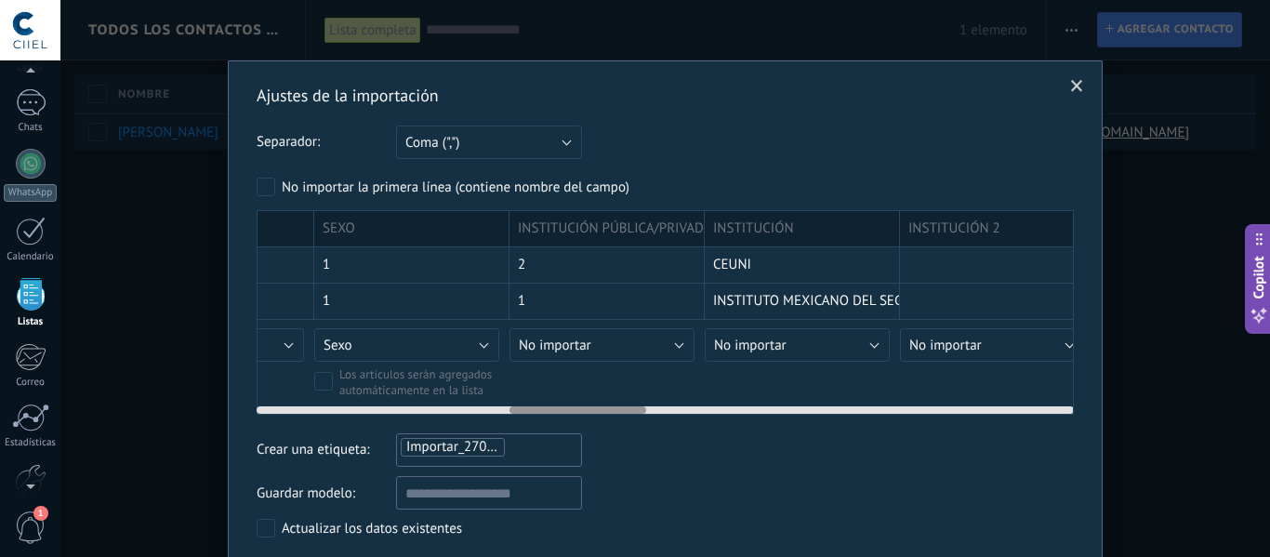
drag, startPoint x: 531, startPoint y: 409, endPoint x: 619, endPoint y: 412, distance: 88.4
click at [619, 412] on div at bounding box center [577, 409] width 137 height 7
click at [483, 345] on button "Sexo" at bounding box center [406, 344] width 185 height 33
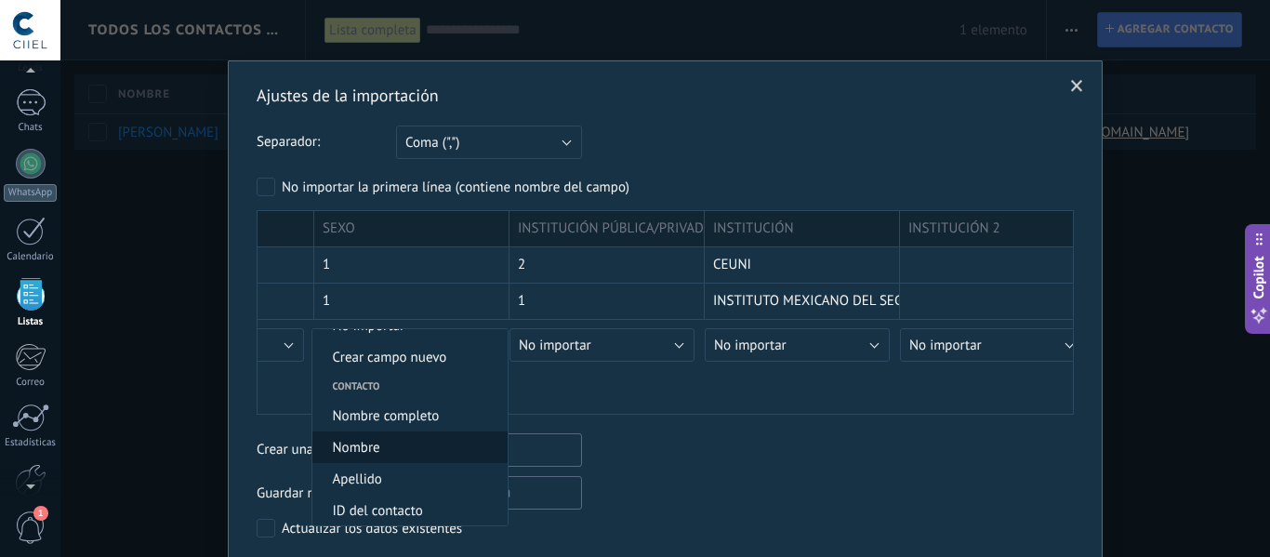
scroll to position [0, 0]
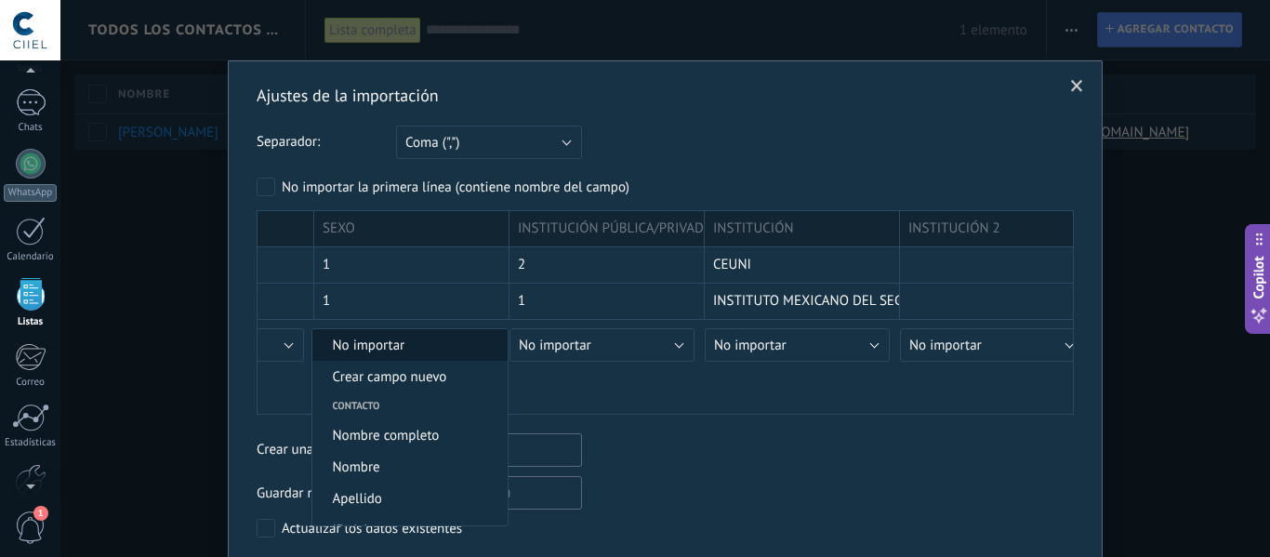
click at [451, 352] on span "No importar" at bounding box center [407, 346] width 190 height 18
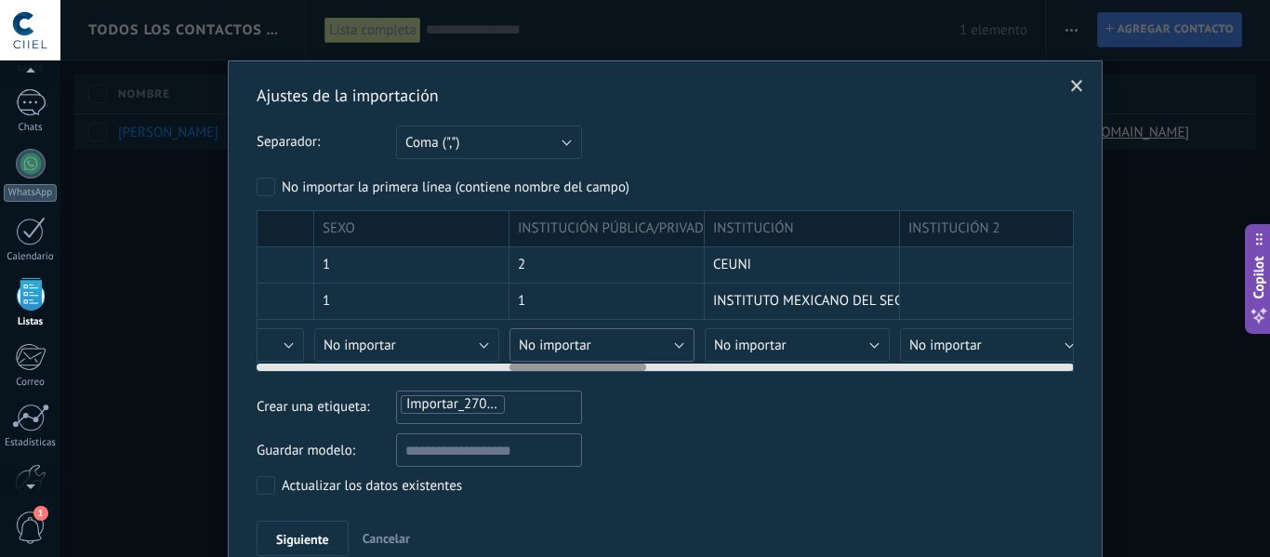
click at [668, 341] on button "No importar" at bounding box center [601, 344] width 185 height 33
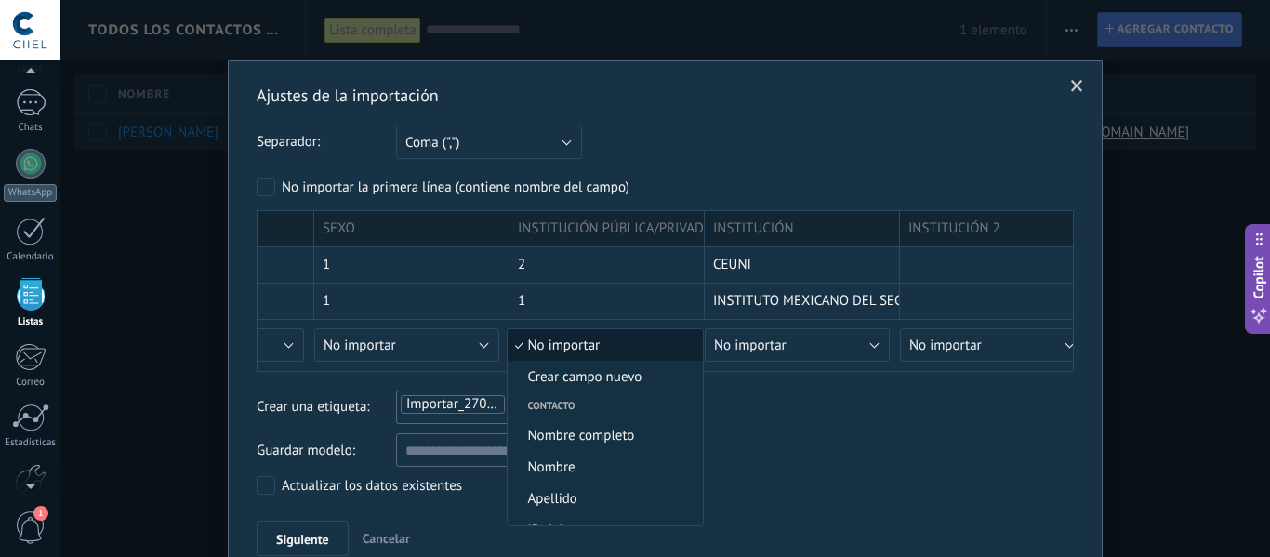
click at [668, 341] on span "No importar" at bounding box center [603, 346] width 190 height 18
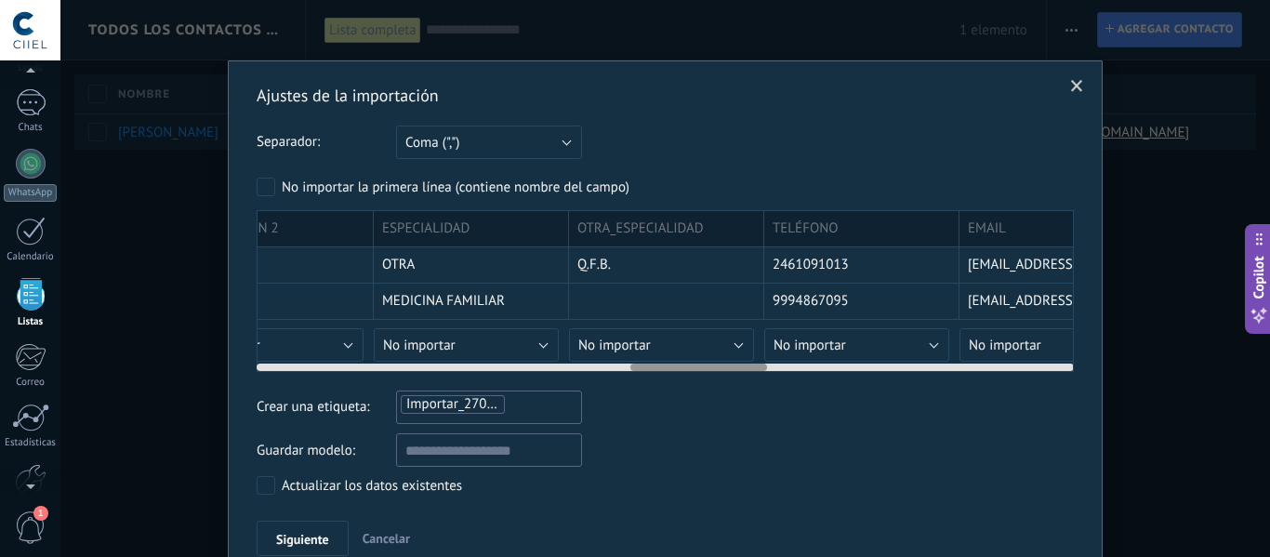
scroll to position [0, 2242]
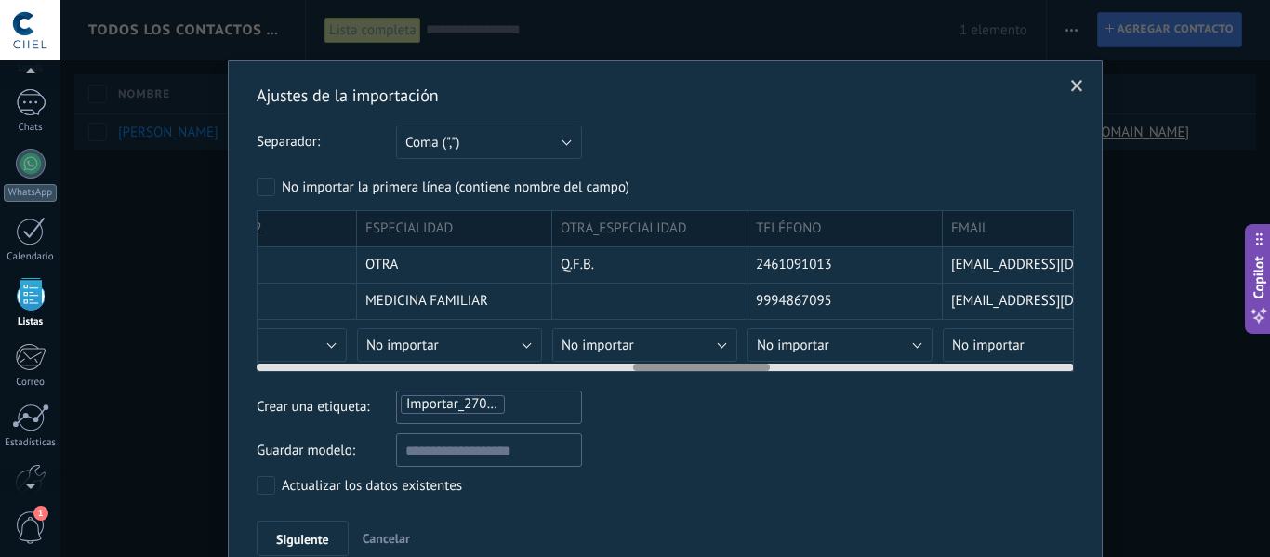
drag, startPoint x: 622, startPoint y: 368, endPoint x: 746, endPoint y: 382, distance: 124.4
click at [746, 382] on div "Ajustes de la importación Separador: Punto y [MEDICAL_DATA] (";") [MEDICAL_DATA…" at bounding box center [665, 320] width 817 height 471
click at [524, 339] on button "No importar" at bounding box center [449, 344] width 185 height 33
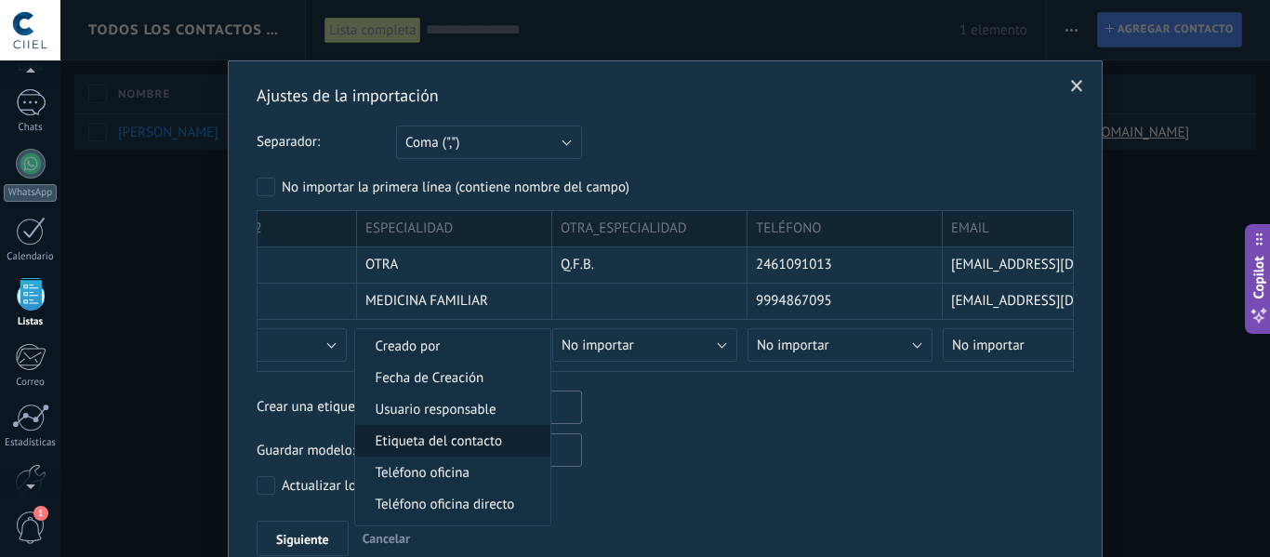
scroll to position [372, 0]
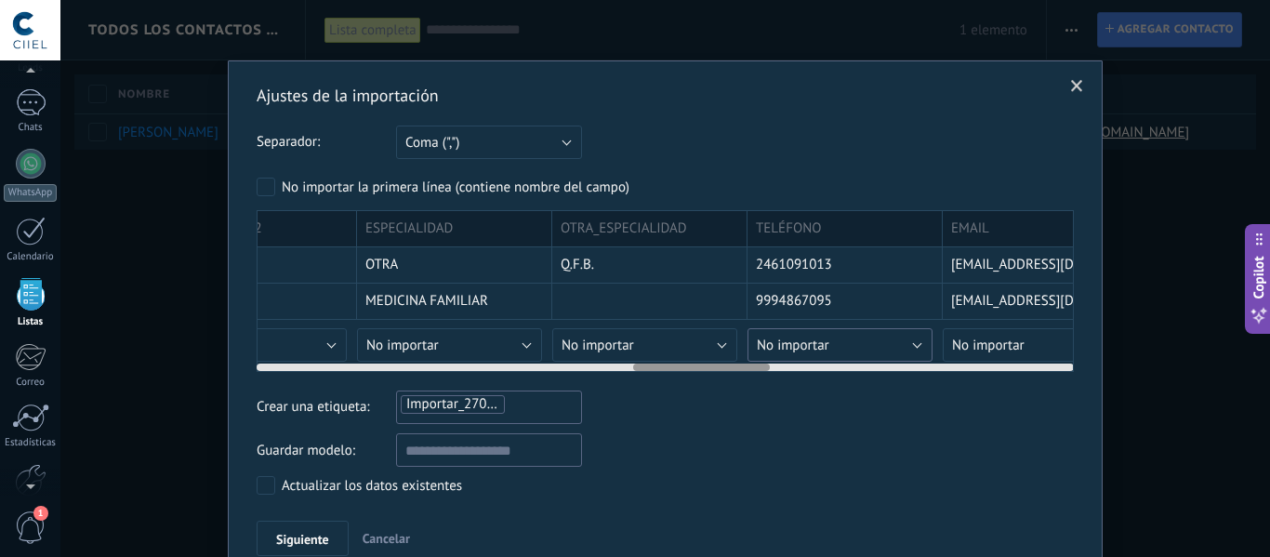
click at [837, 350] on button "No importar" at bounding box center [839, 344] width 185 height 33
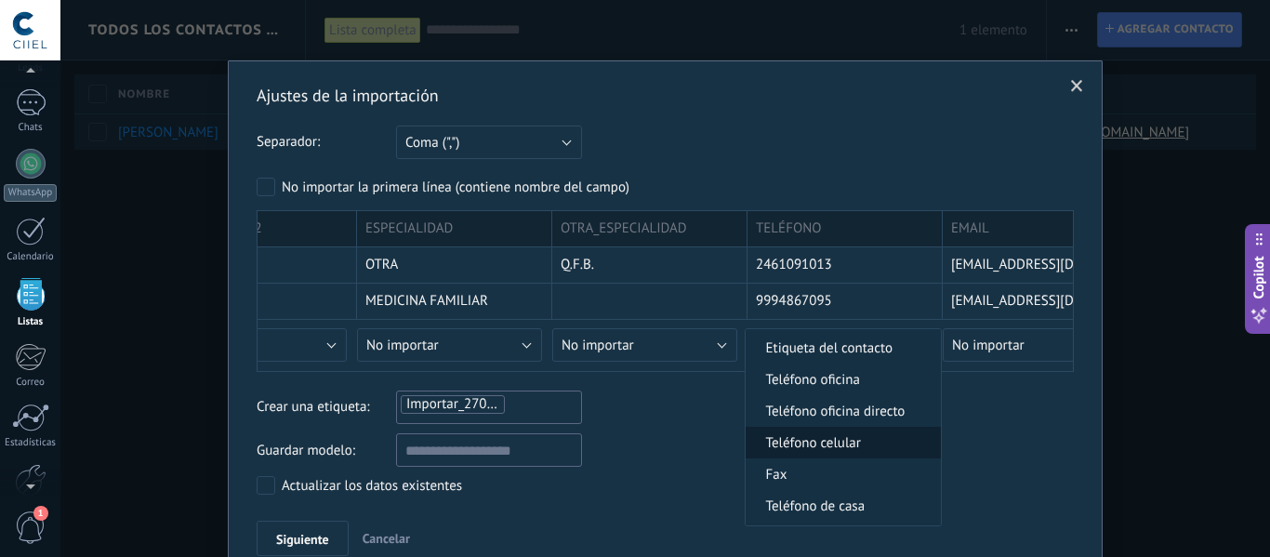
click at [841, 443] on span "Teléfono celular" at bounding box center [841, 443] width 190 height 18
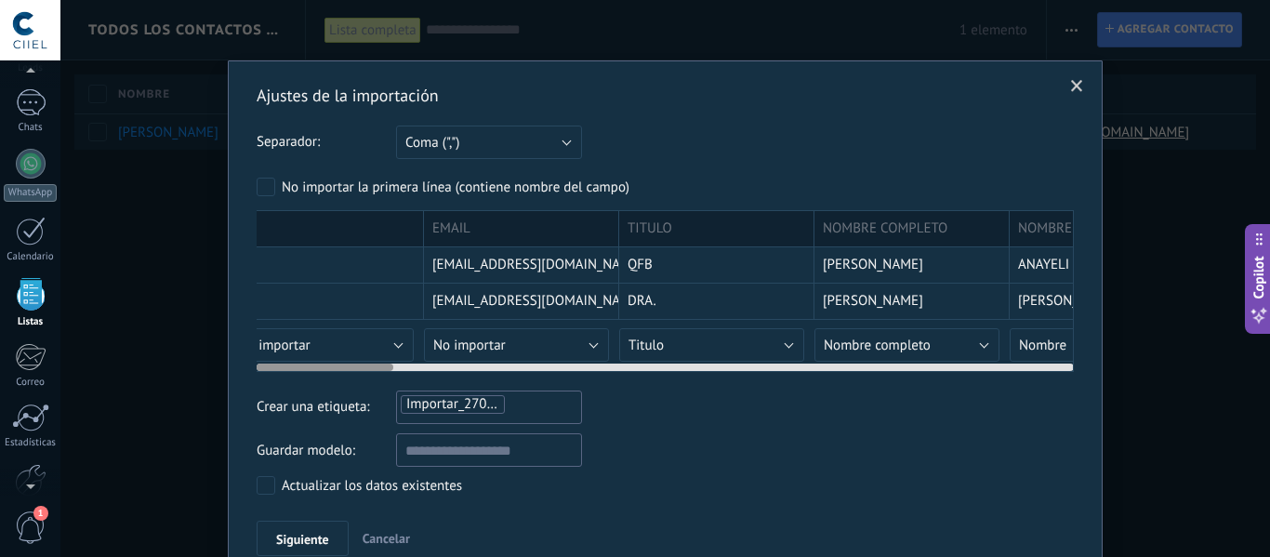
scroll to position [0, 0]
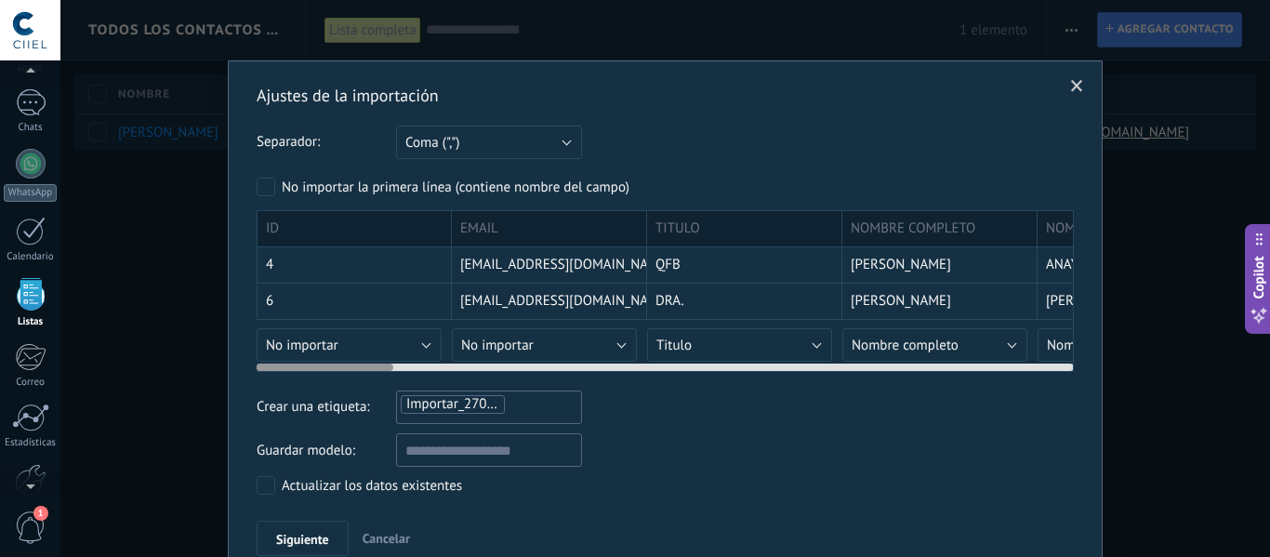
drag, startPoint x: 650, startPoint y: 364, endPoint x: 262, endPoint y: 348, distance: 388.0
click at [262, 348] on div "ID EMAIL TITULO NOMBRE COMPLETO NOMBRE PATERNO MATERNO EDAD SEXO INSTITUCIÓN PÚ…" at bounding box center [665, 291] width 817 height 162
click at [629, 344] on button "No importar" at bounding box center [544, 344] width 185 height 33
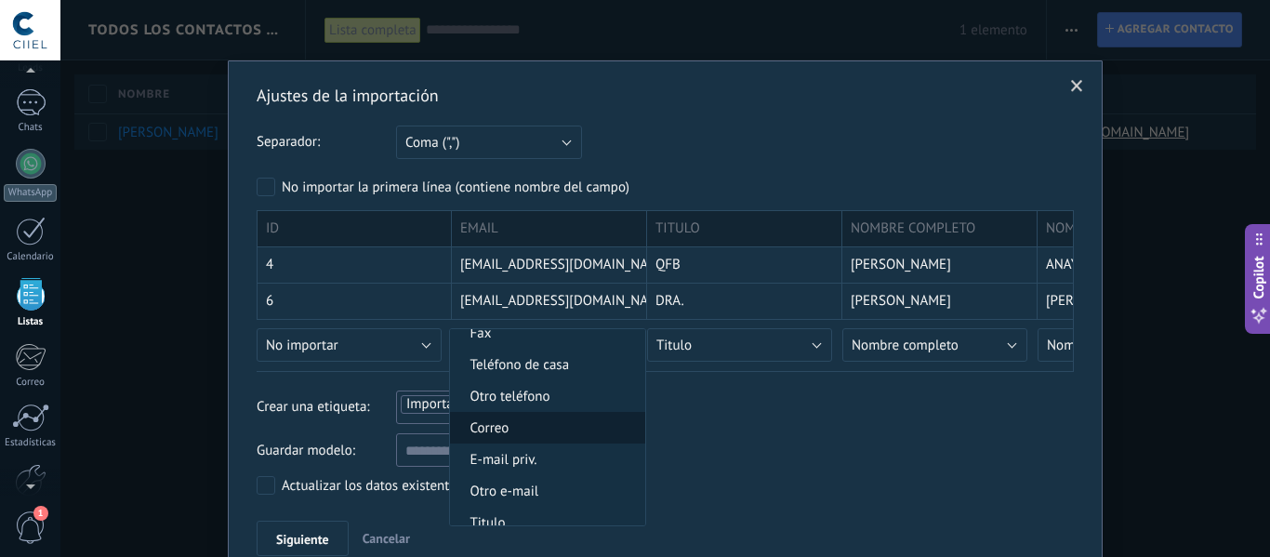
scroll to position [558, 0]
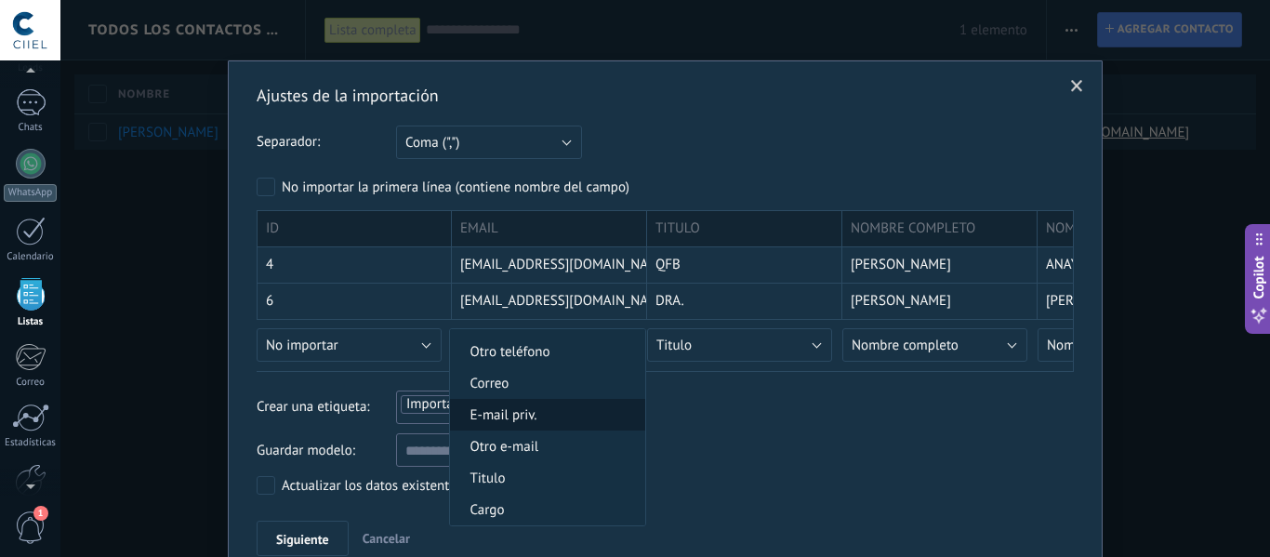
click at [592, 426] on li "E-mail priv." at bounding box center [547, 415] width 195 height 32
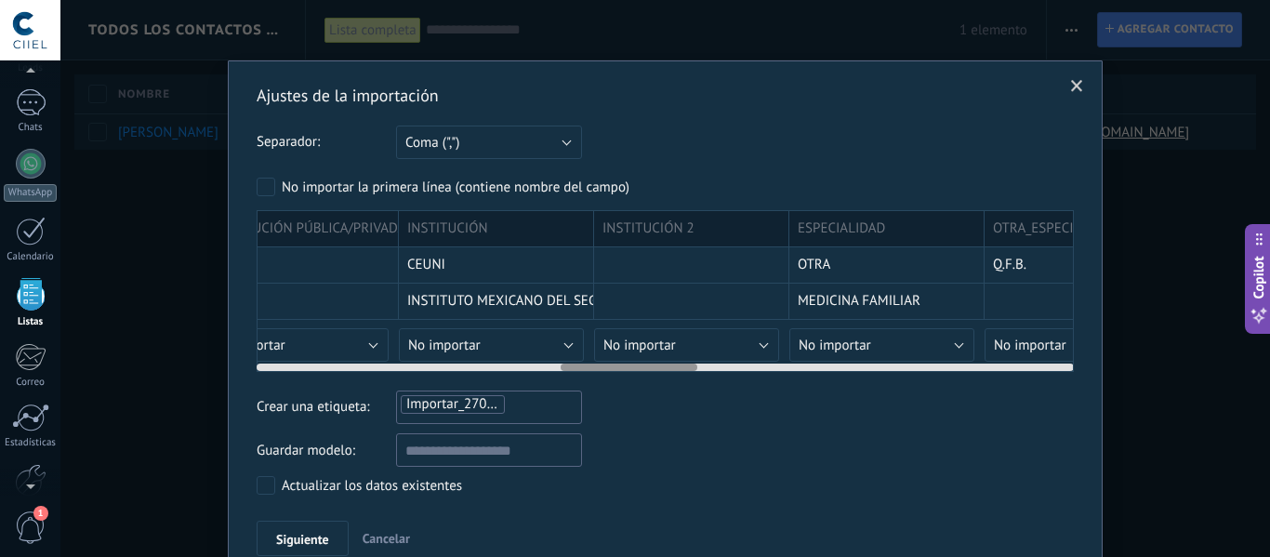
scroll to position [0, 1832]
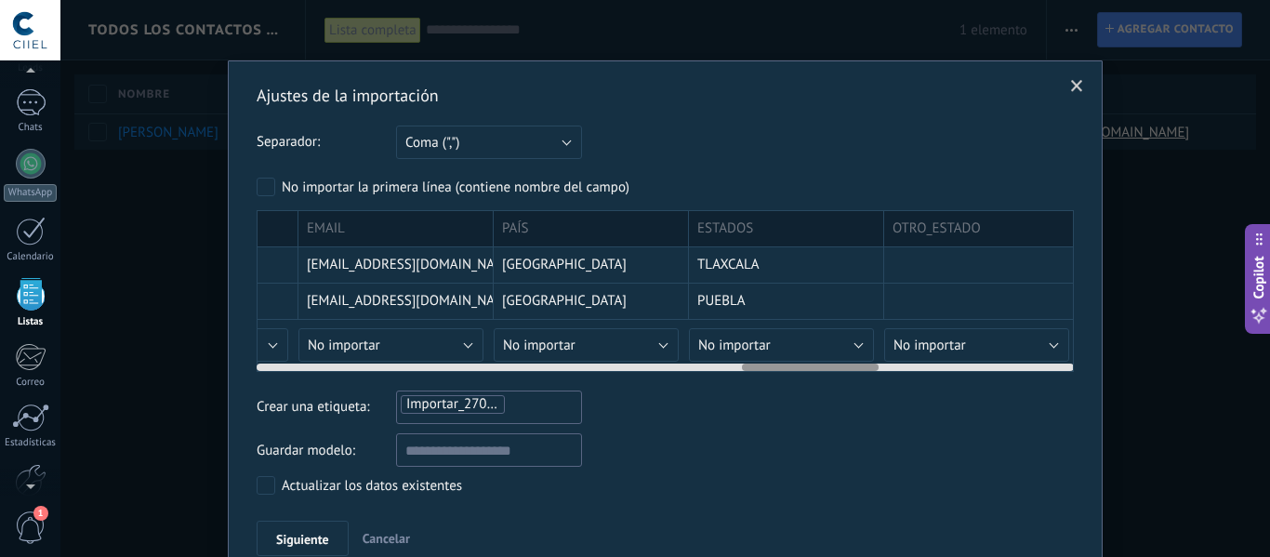
drag, startPoint x: 372, startPoint y: 368, endPoint x: 867, endPoint y: 403, distance: 496.8
click at [860, 402] on div "Ajustes de la importación Separador: Punto y [MEDICAL_DATA] (";") [MEDICAL_DATA…" at bounding box center [665, 320] width 817 height 471
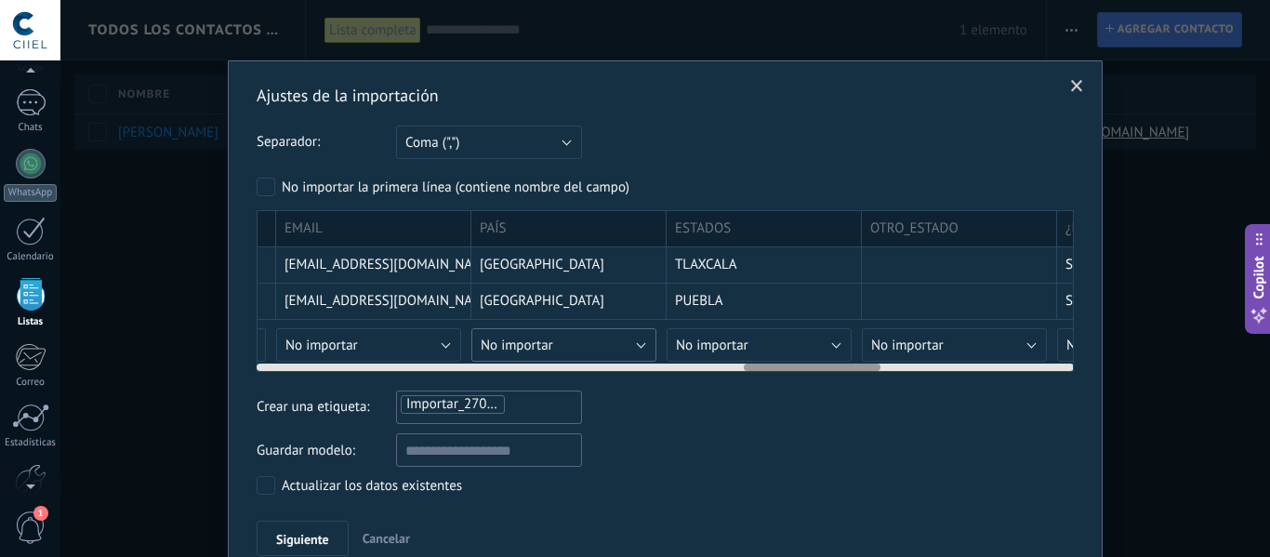
click at [629, 349] on button "No importar" at bounding box center [563, 344] width 185 height 33
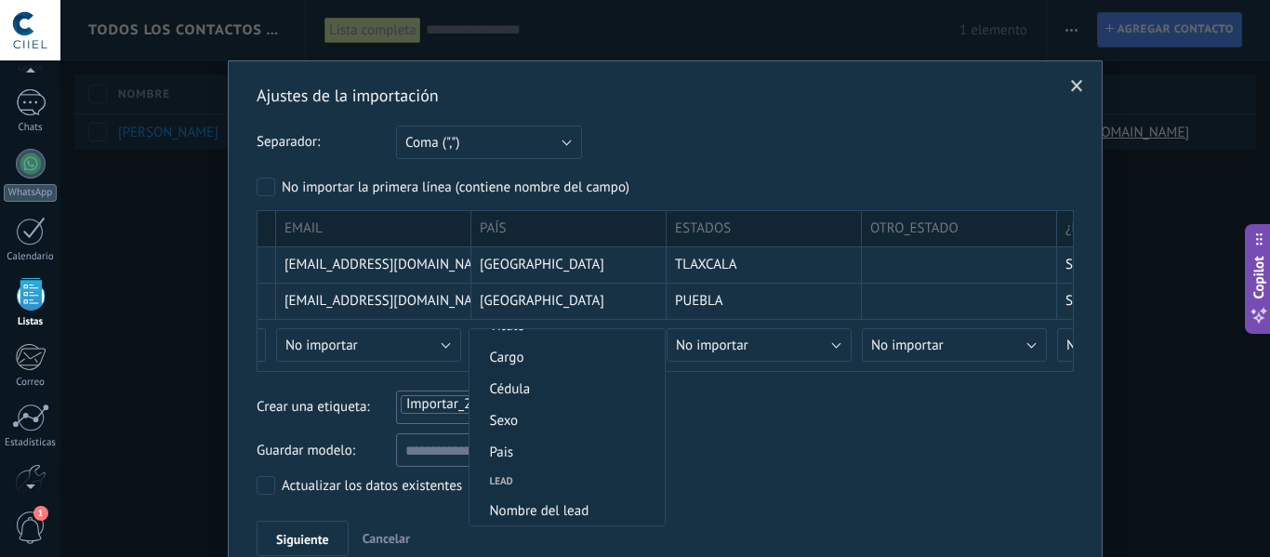
scroll to position [744, 0]
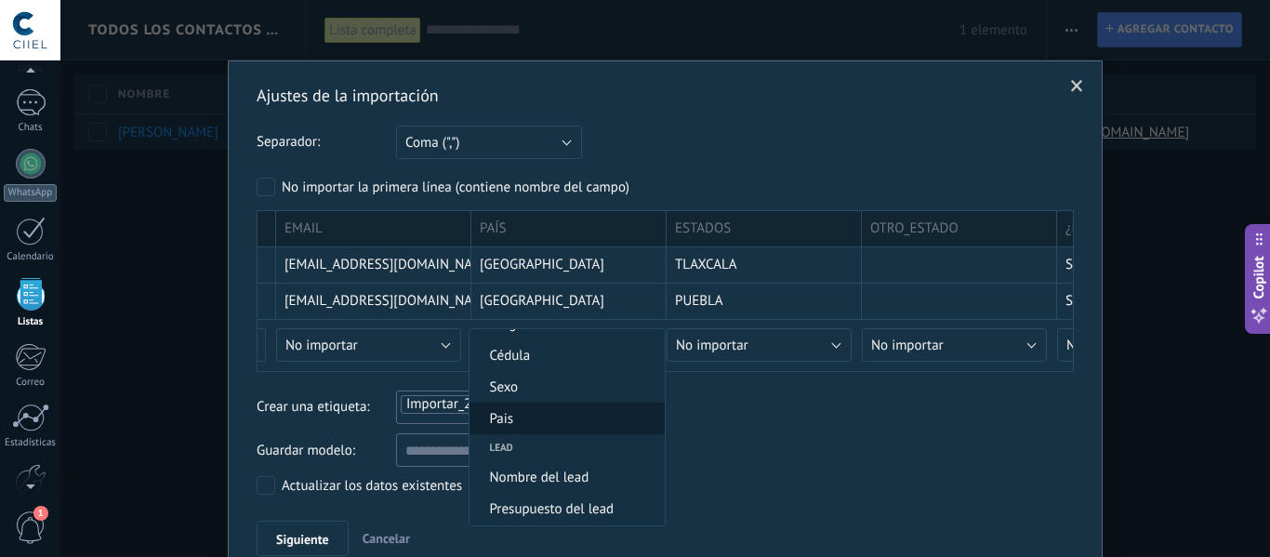
click at [568, 429] on li "Pais" at bounding box center [566, 419] width 195 height 32
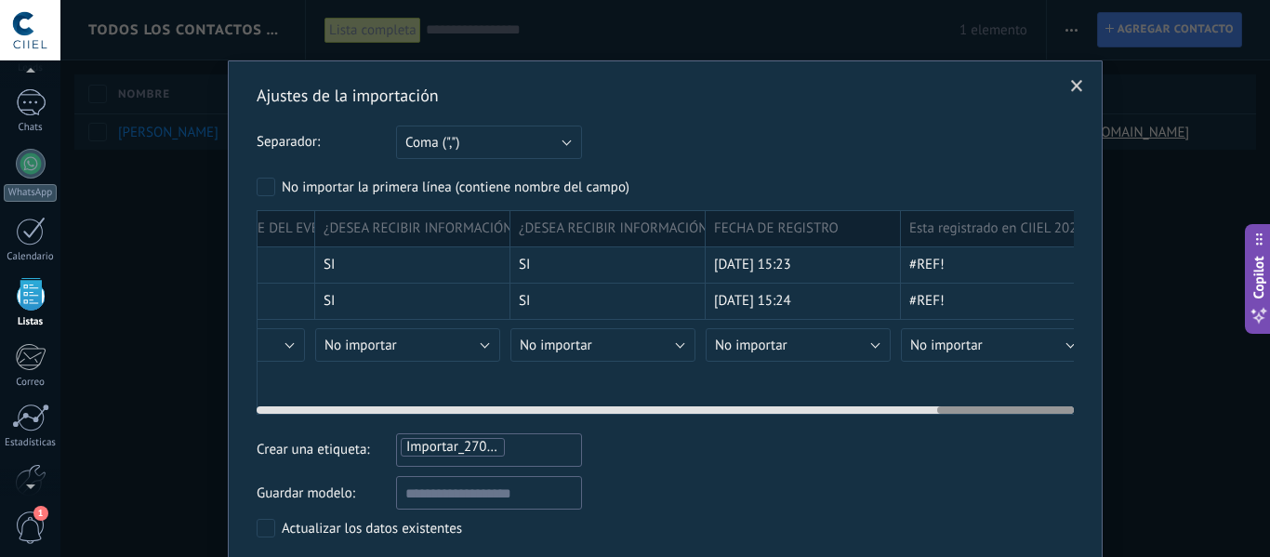
scroll to position [0, 4064]
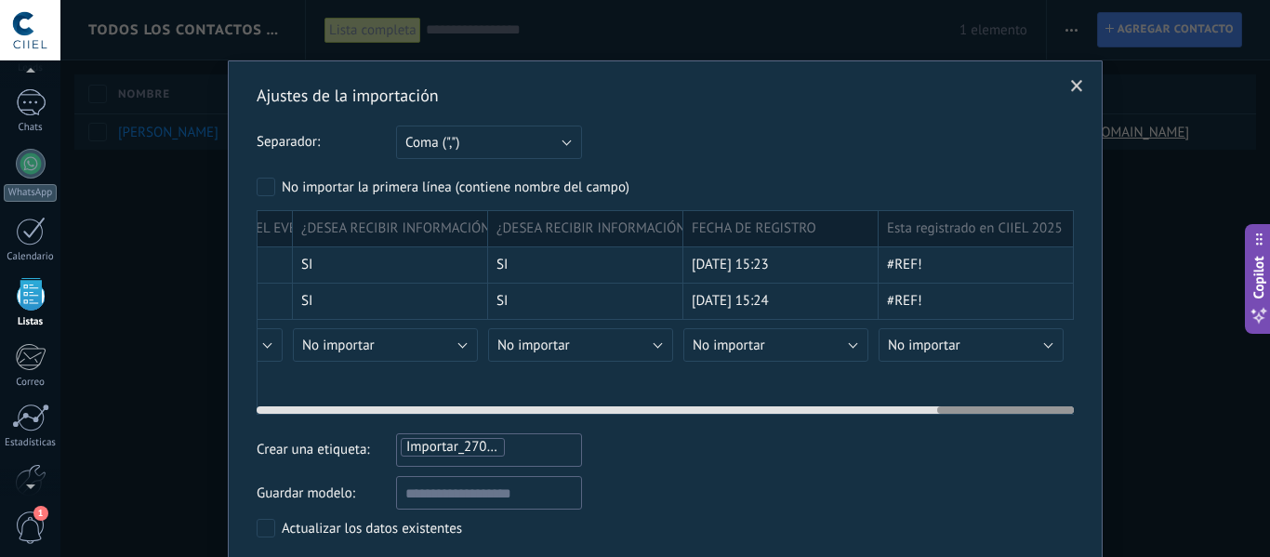
drag, startPoint x: 787, startPoint y: 411, endPoint x: 1020, endPoint y: 412, distance: 232.4
click at [1020, 412] on div at bounding box center [1005, 409] width 137 height 7
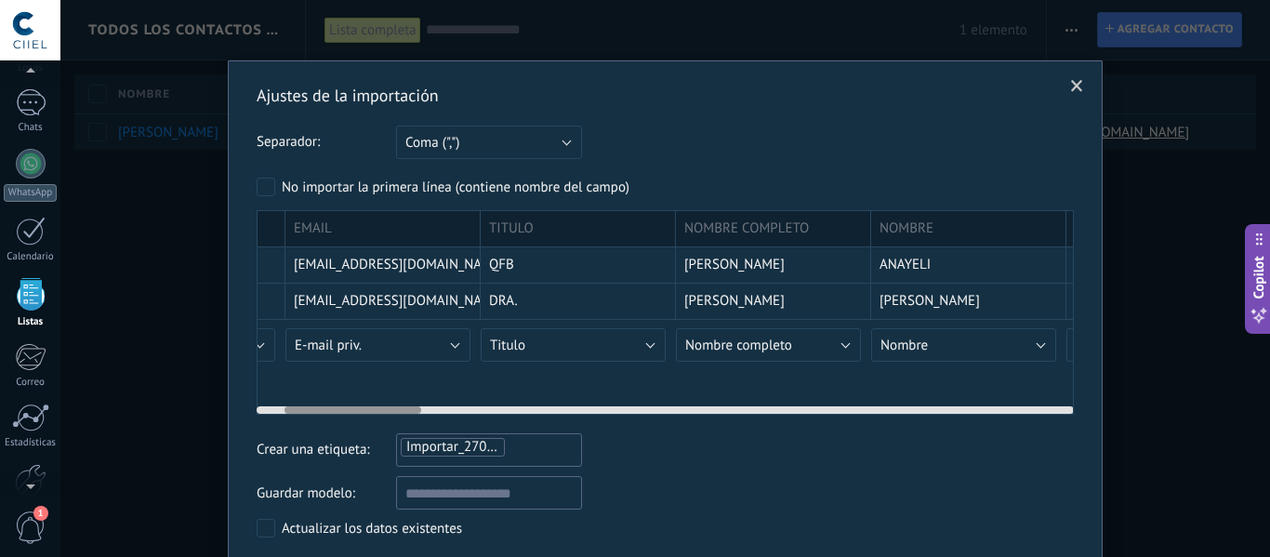
scroll to position [0, 0]
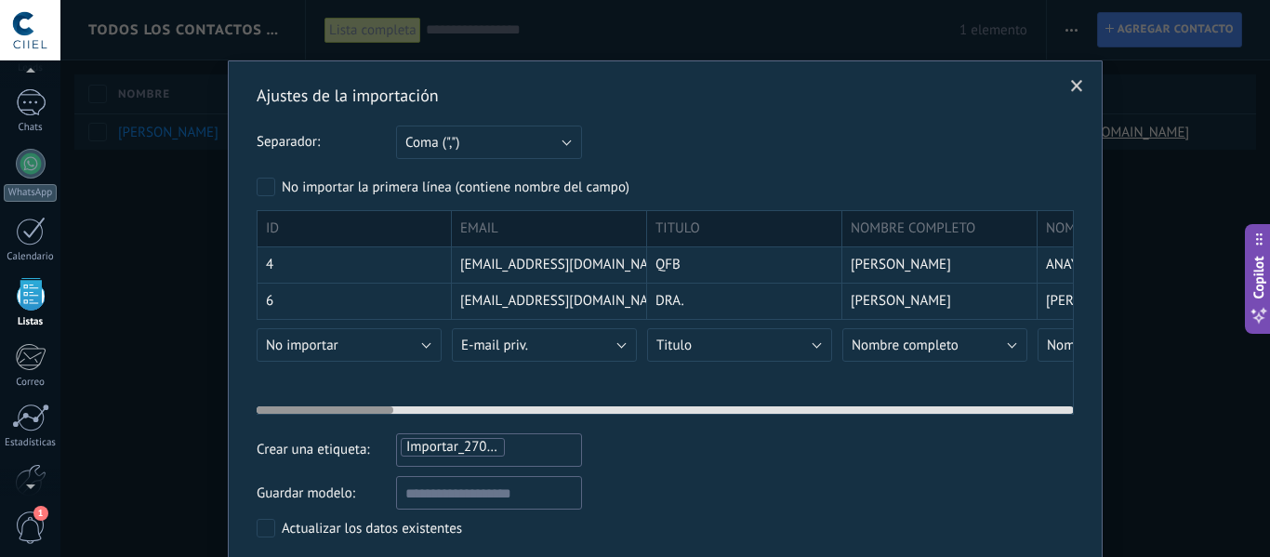
drag, startPoint x: 954, startPoint y: 411, endPoint x: 208, endPoint y: 397, distance: 745.7
click at [208, 397] on div "Ajustes de la importación Separador: Punto y [MEDICAL_DATA] (";") [MEDICAL_DATA…" at bounding box center [665, 278] width 1210 height 557
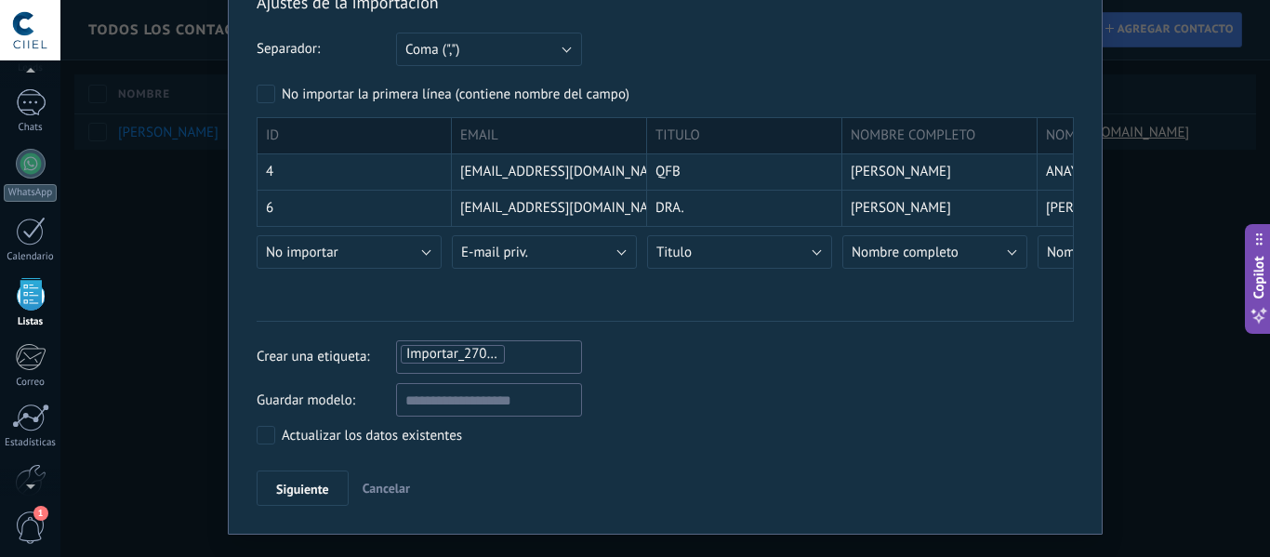
scroll to position [130, 0]
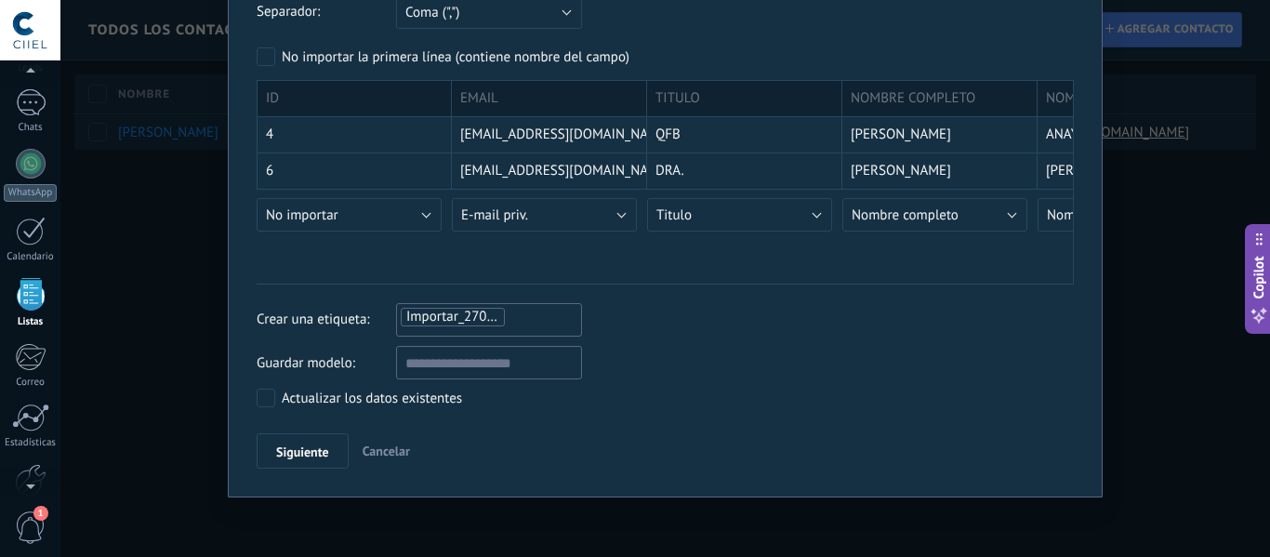
click at [460, 313] on span "Importar_27092025_1808" at bounding box center [483, 317] width 154 height 18
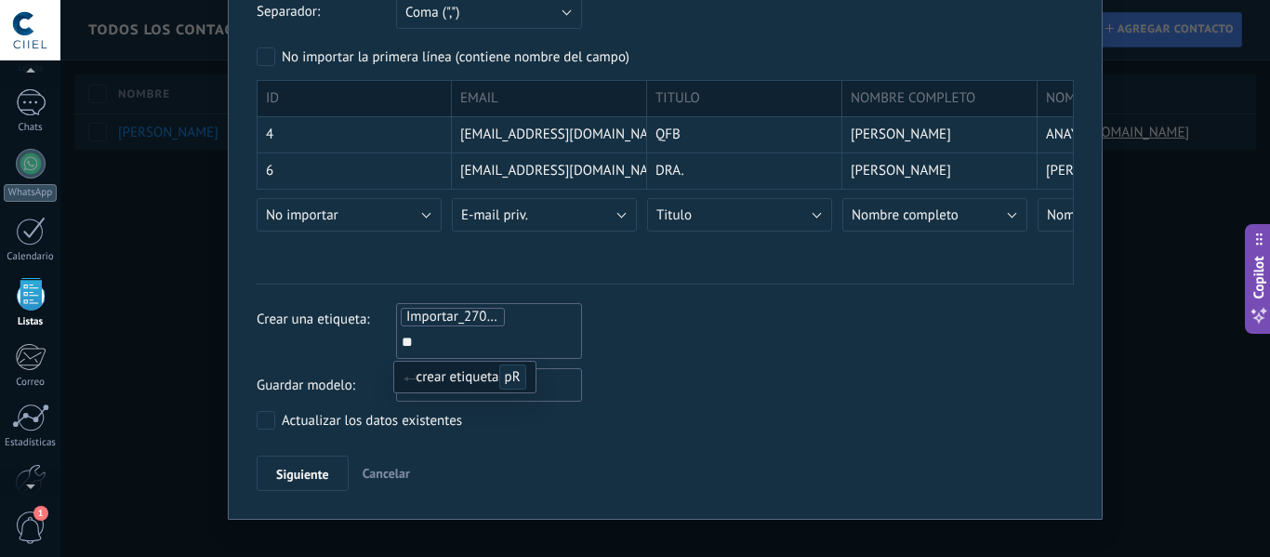
type input "*"
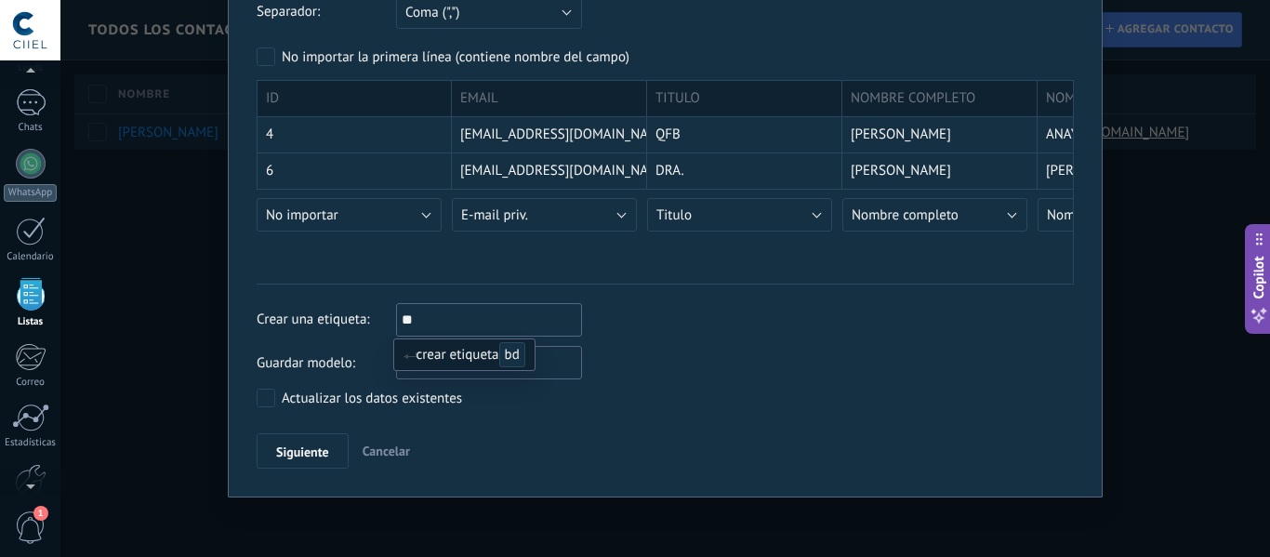
type input "*"
type input "**********"
click at [482, 353] on span "crear etiqueta BD CIIEL 1" at bounding box center [487, 355] width 169 height 18
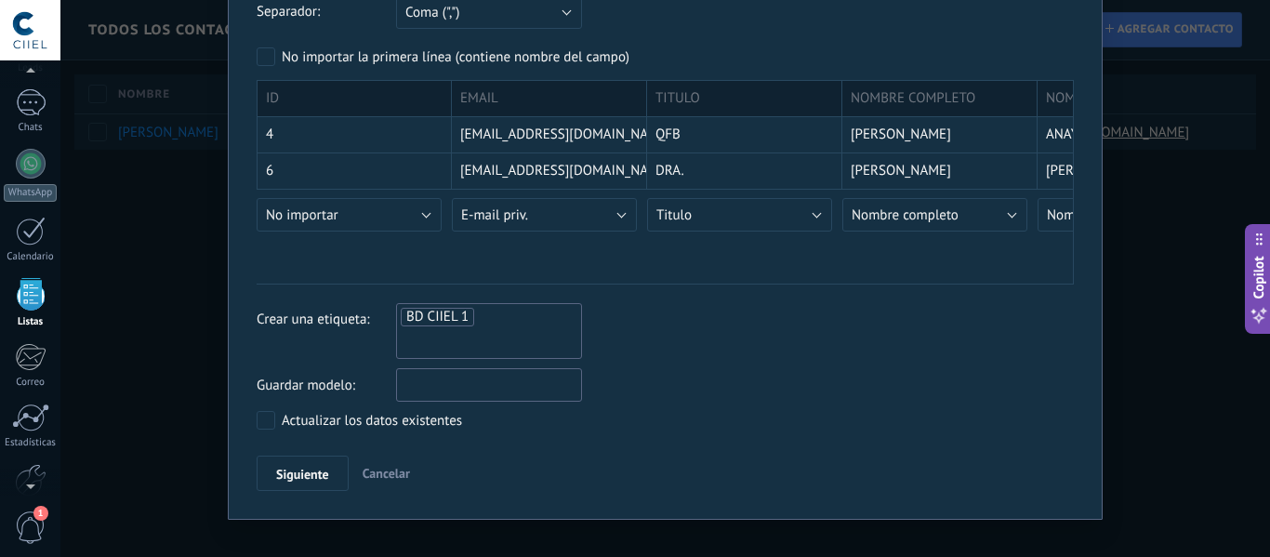
click at [523, 387] on input "text" at bounding box center [489, 384] width 186 height 33
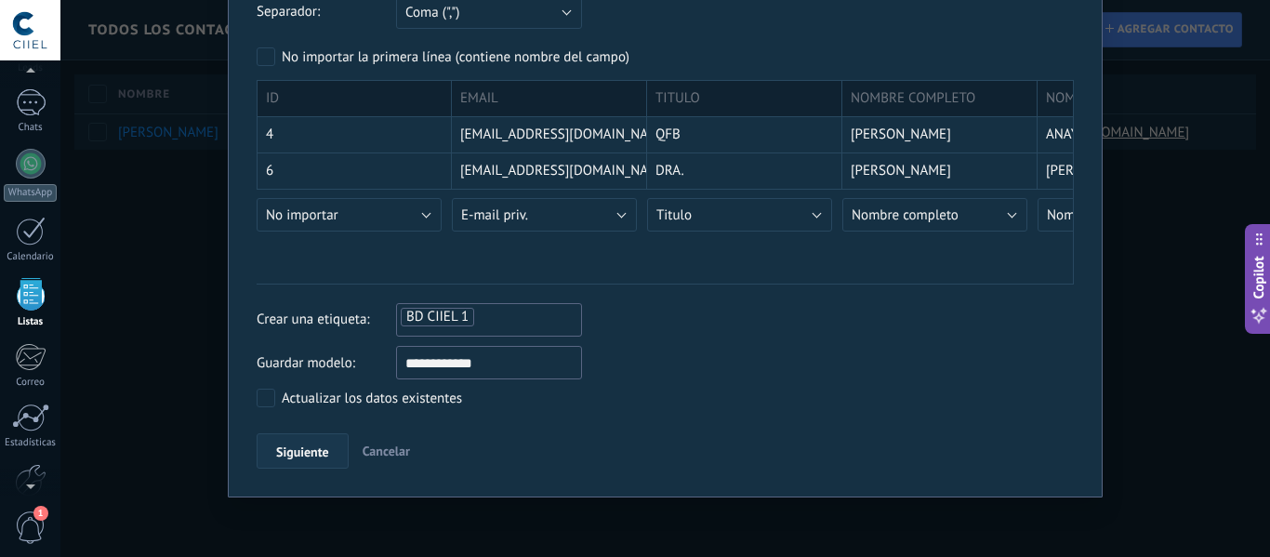
type input "**********"
click at [289, 447] on span "Siguiente" at bounding box center [302, 451] width 53 height 13
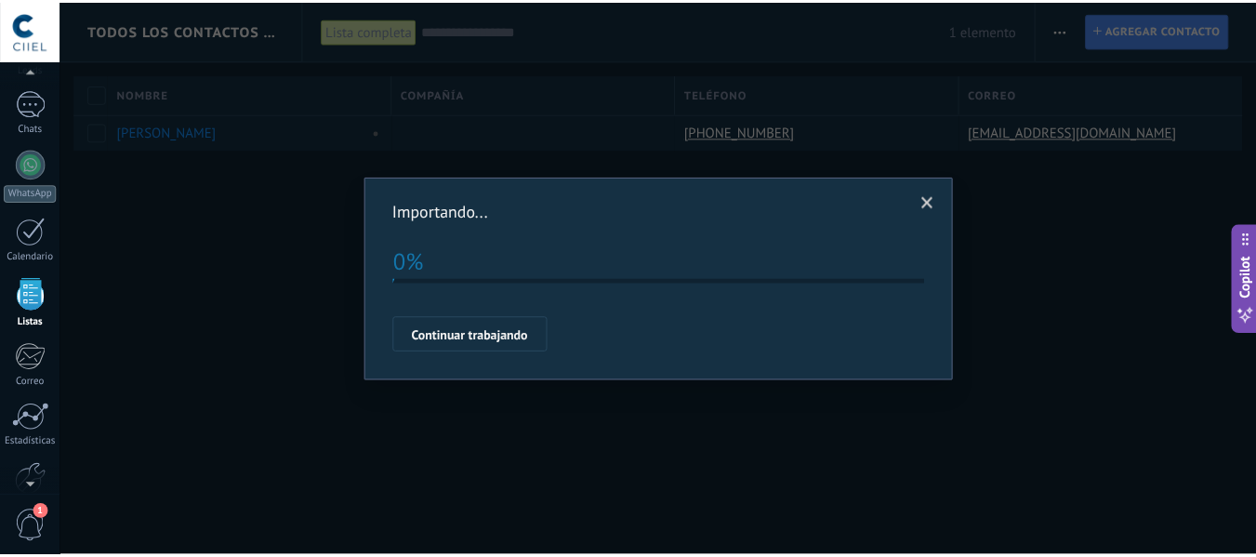
scroll to position [0, 0]
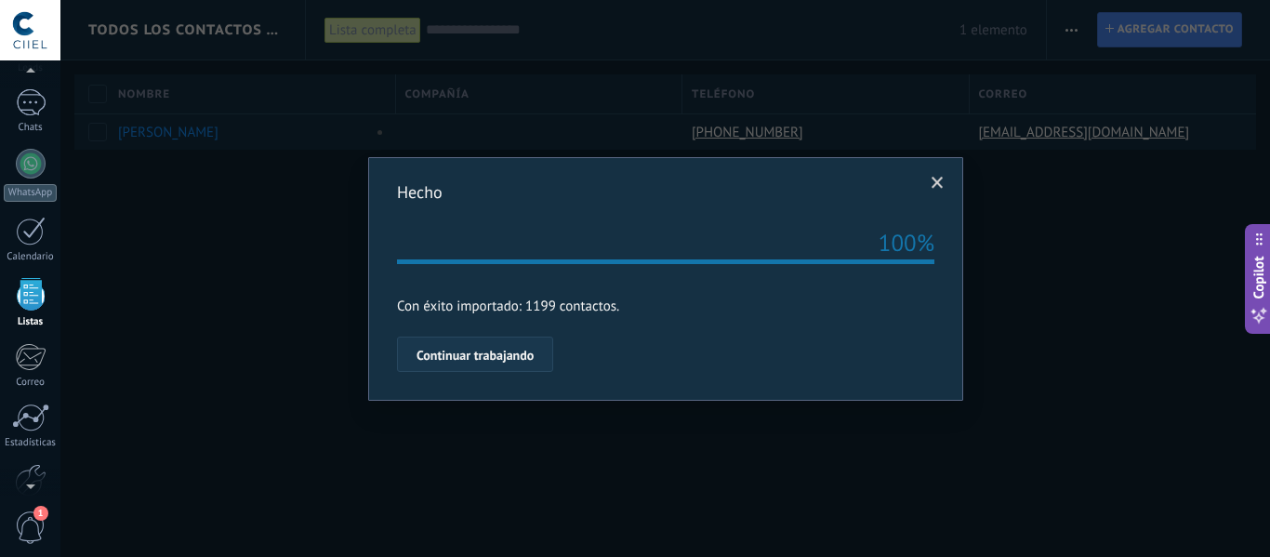
click at [517, 365] on button "Continuar trabajando" at bounding box center [475, 354] width 156 height 35
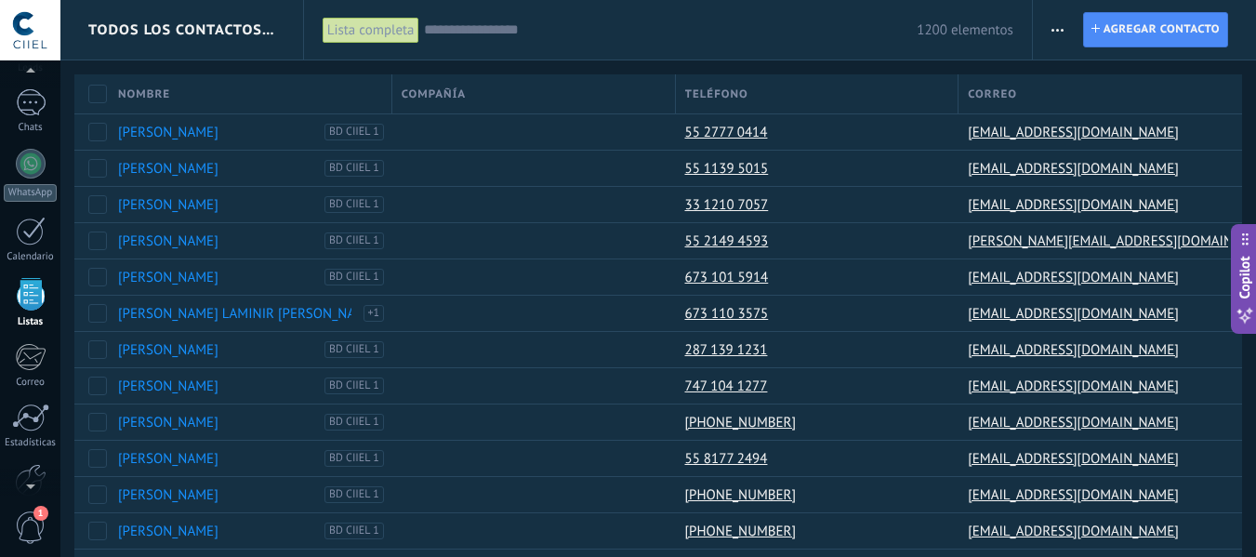
click at [473, 29] on input "text" at bounding box center [671, 30] width 494 height 20
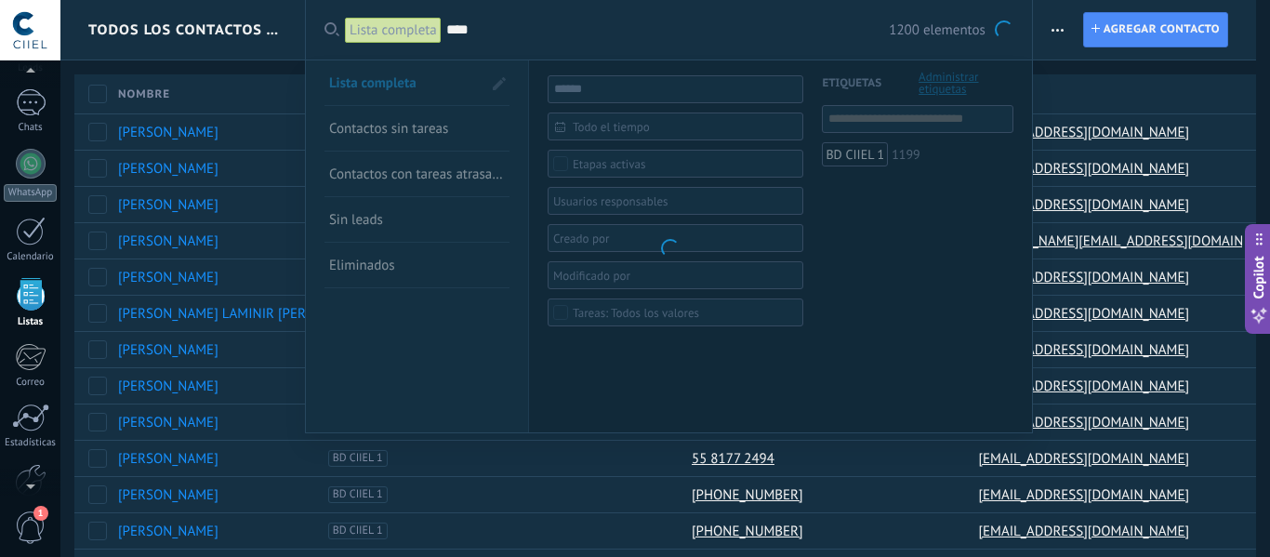
type input "****"
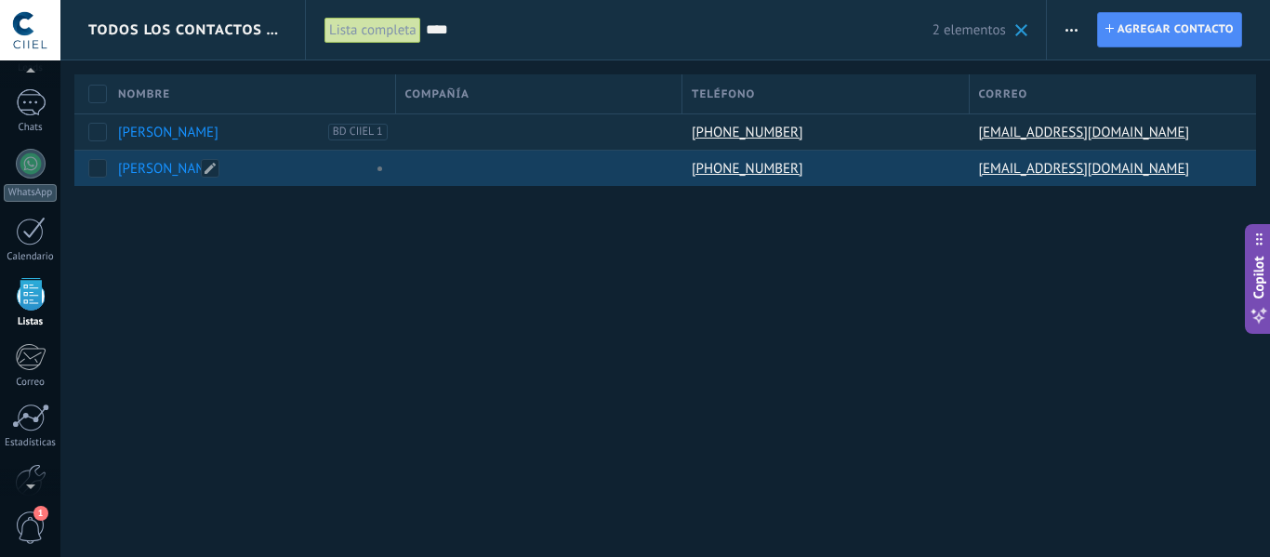
click at [152, 171] on link "[PERSON_NAME]" at bounding box center [168, 169] width 100 height 18
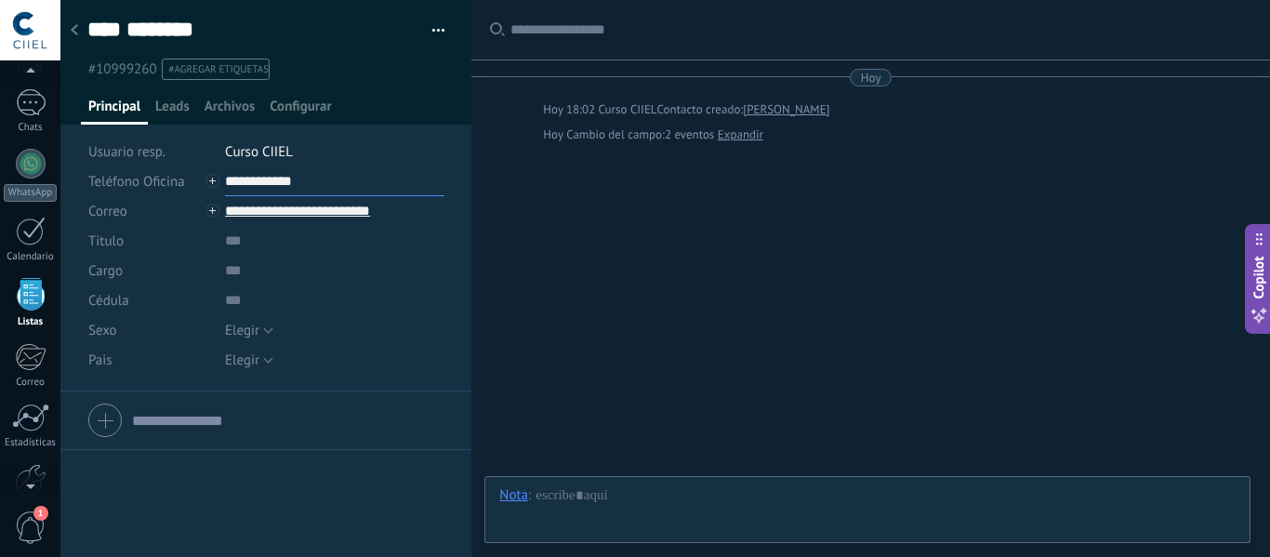
click at [258, 175] on input "**********" at bounding box center [334, 181] width 219 height 30
click at [410, 273] on input "text" at bounding box center [334, 271] width 219 height 30
click at [205, 179] on div "Teléfono Oficina Ofic. directo Celular Fax Casa Otro Teléfono Oficina" at bounding box center [149, 181] width 123 height 30
click at [212, 182] on div at bounding box center [212, 181] width 14 height 14
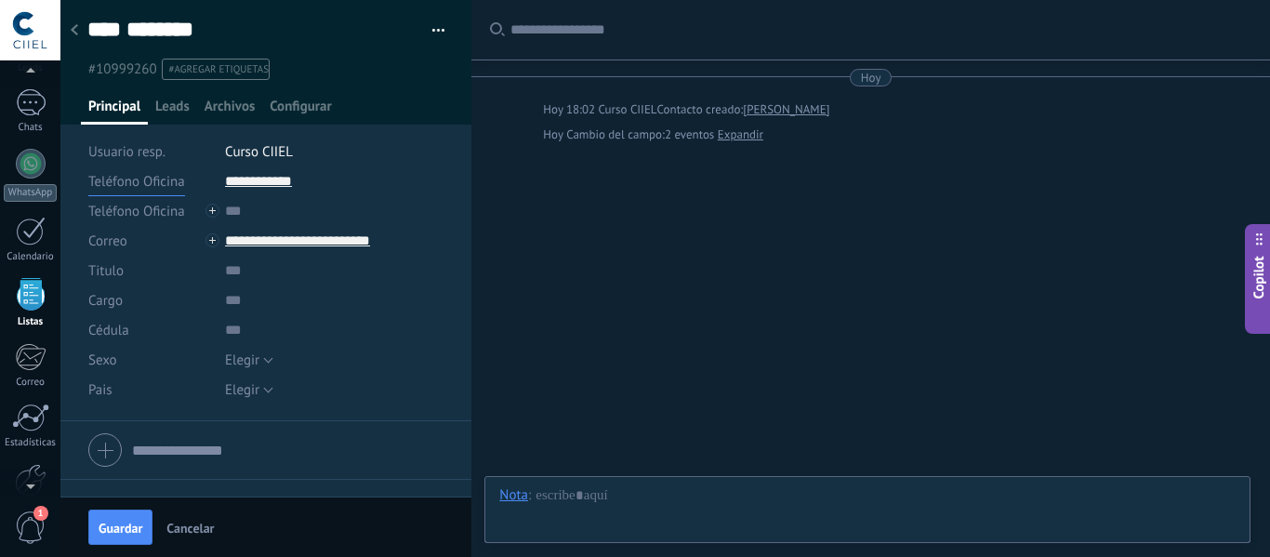
click at [169, 186] on span "Teléfono Oficina" at bounding box center [136, 182] width 97 height 18
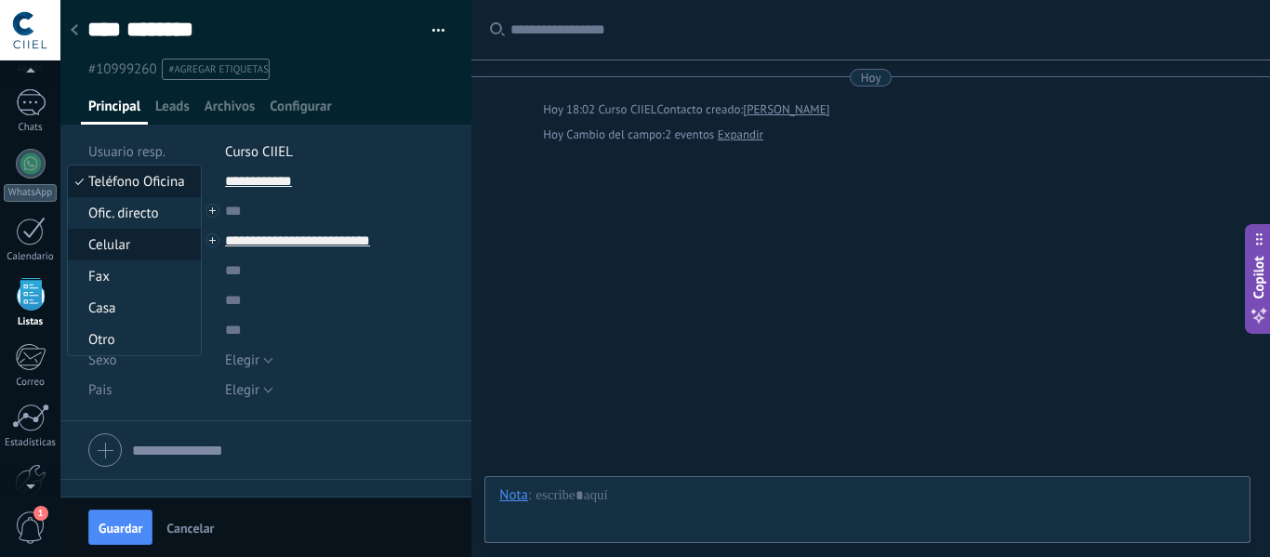
click at [149, 246] on span "Celular" at bounding box center [131, 245] width 127 height 18
click at [131, 522] on span "Guardar" at bounding box center [121, 528] width 44 height 13
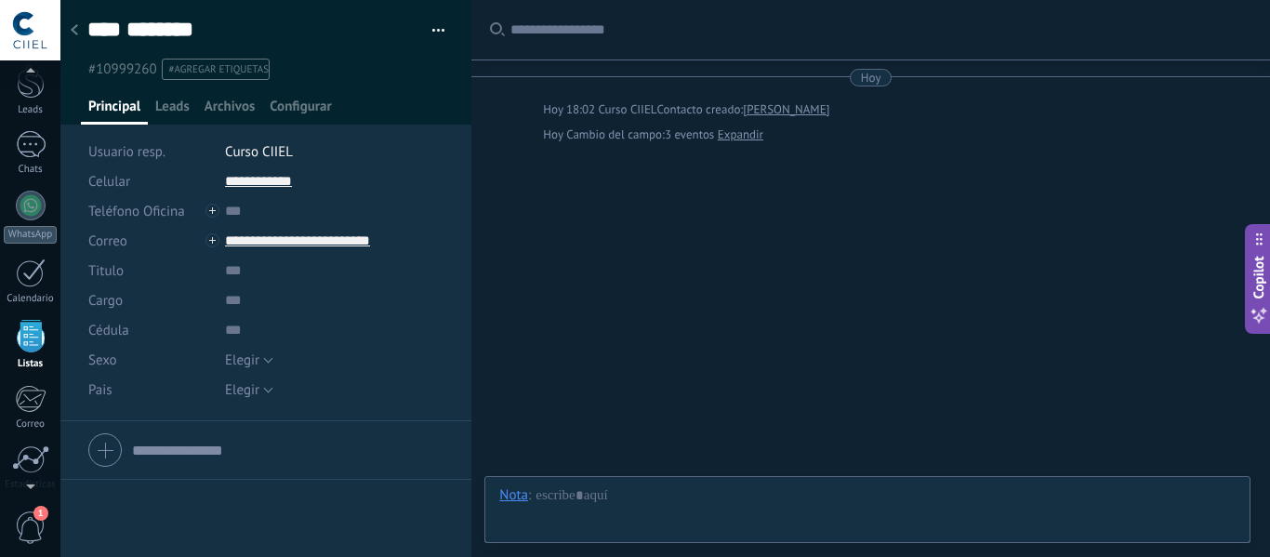
scroll to position [115, 0]
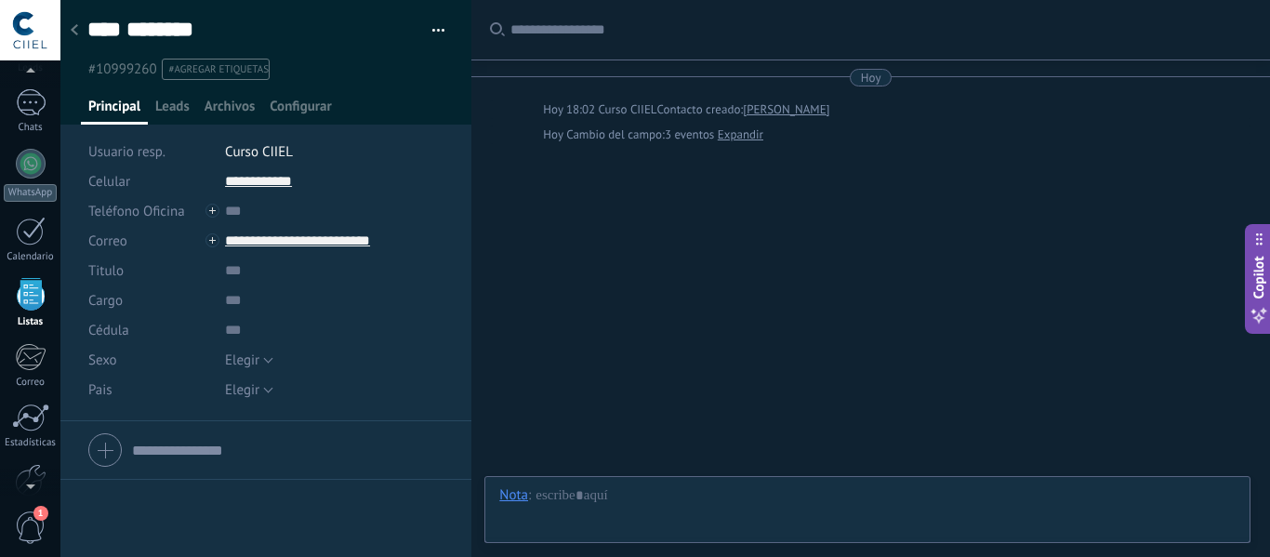
click at [76, 28] on use at bounding box center [74, 29] width 7 height 11
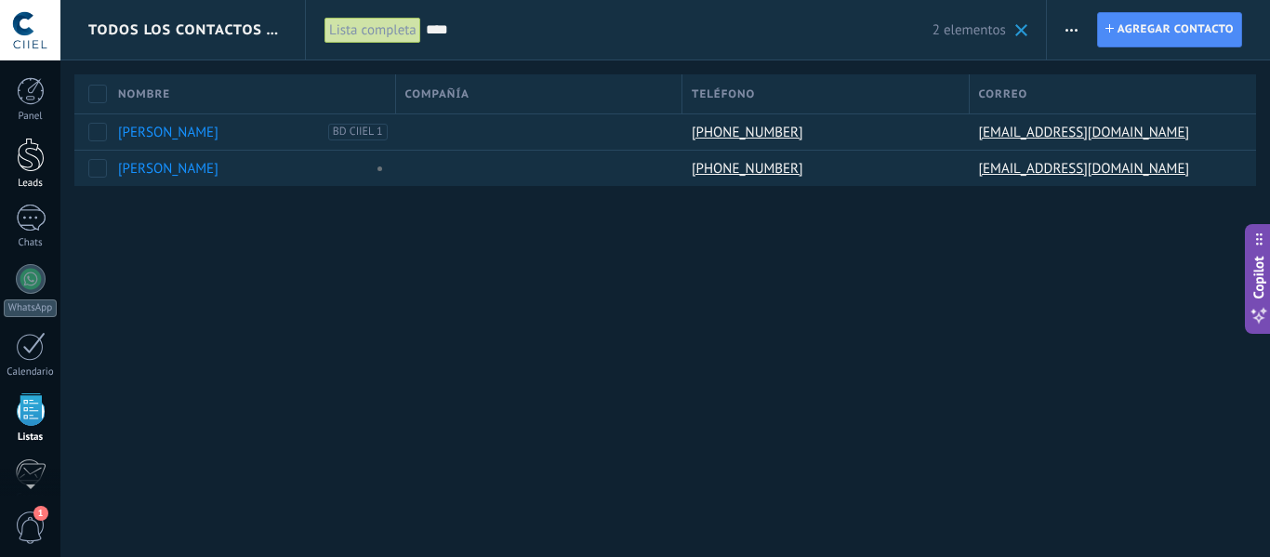
click at [32, 177] on link "Leads" at bounding box center [30, 164] width 60 height 52
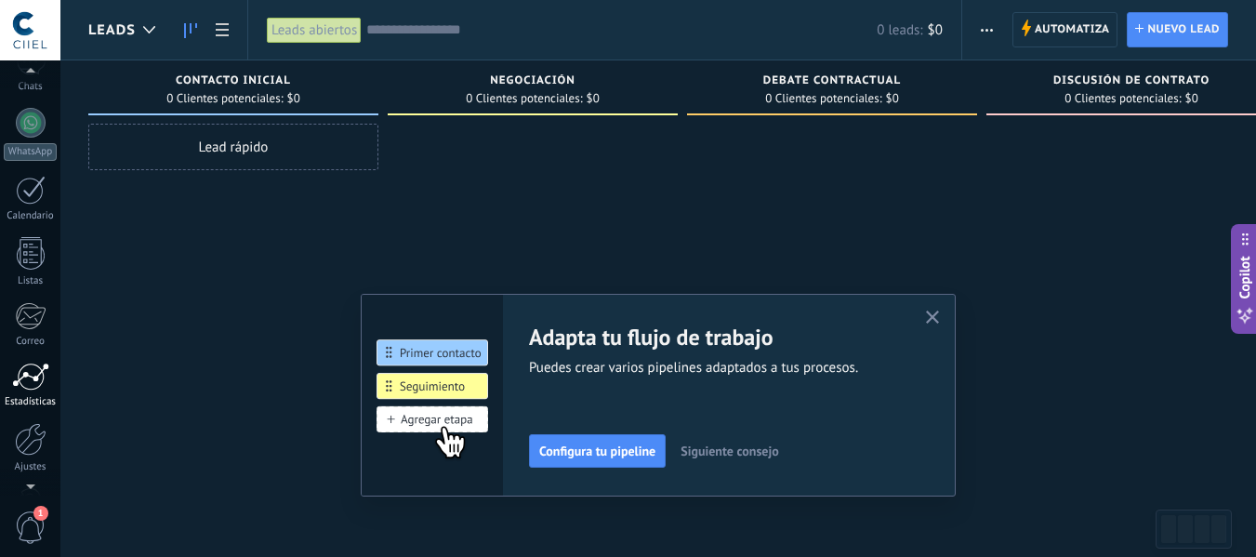
scroll to position [186, 0]
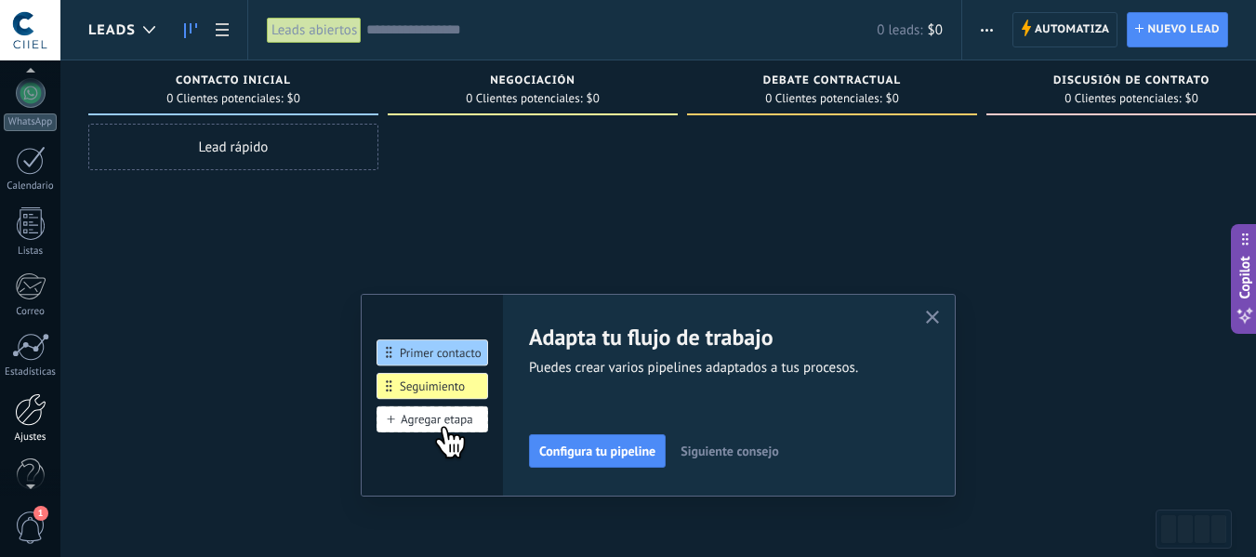
click at [30, 408] on div at bounding box center [31, 409] width 32 height 33
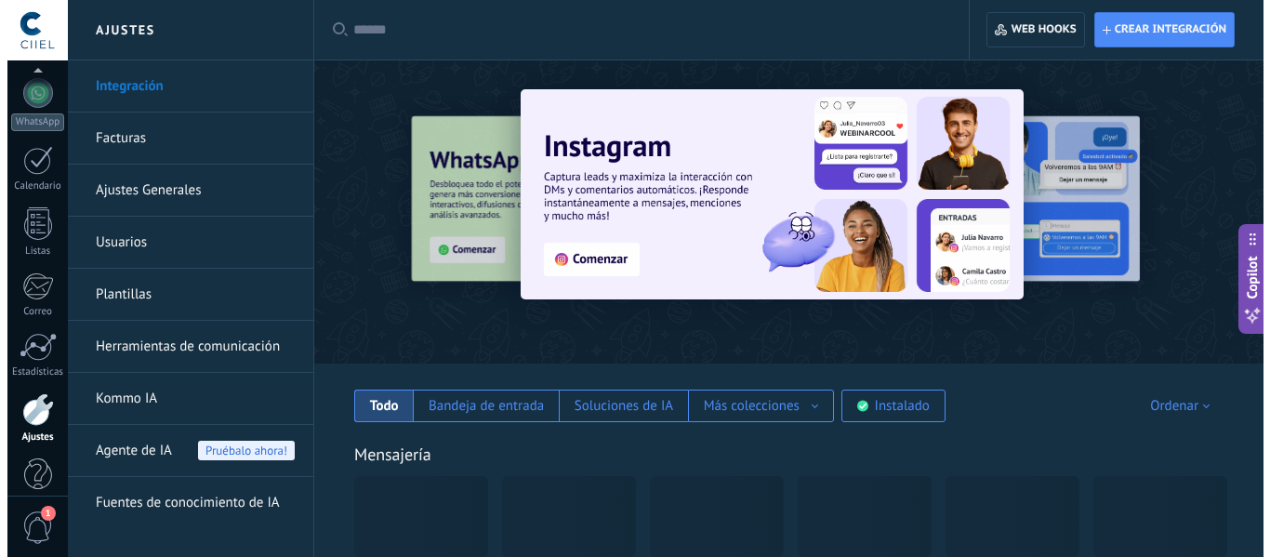
scroll to position [217, 0]
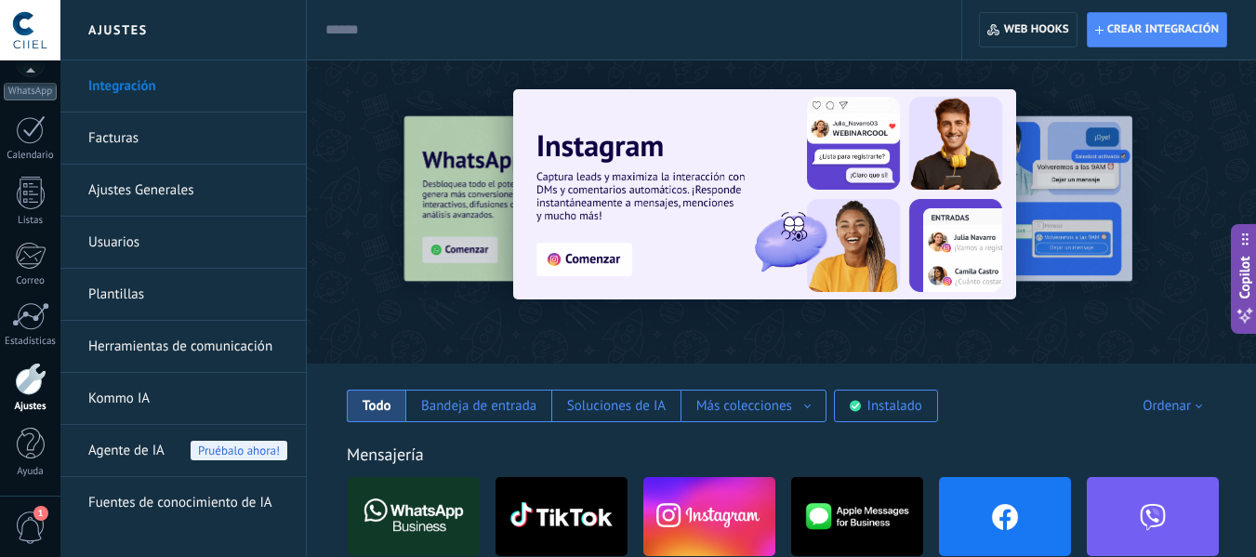
click at [171, 291] on link "Plantillas" at bounding box center [187, 295] width 199 height 52
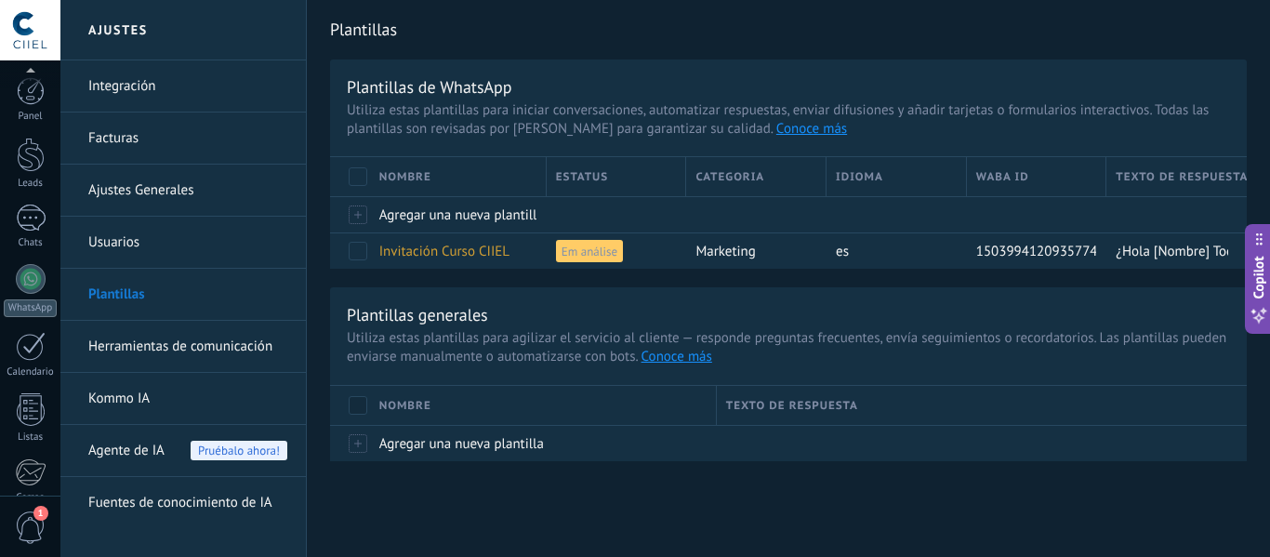
scroll to position [217, 0]
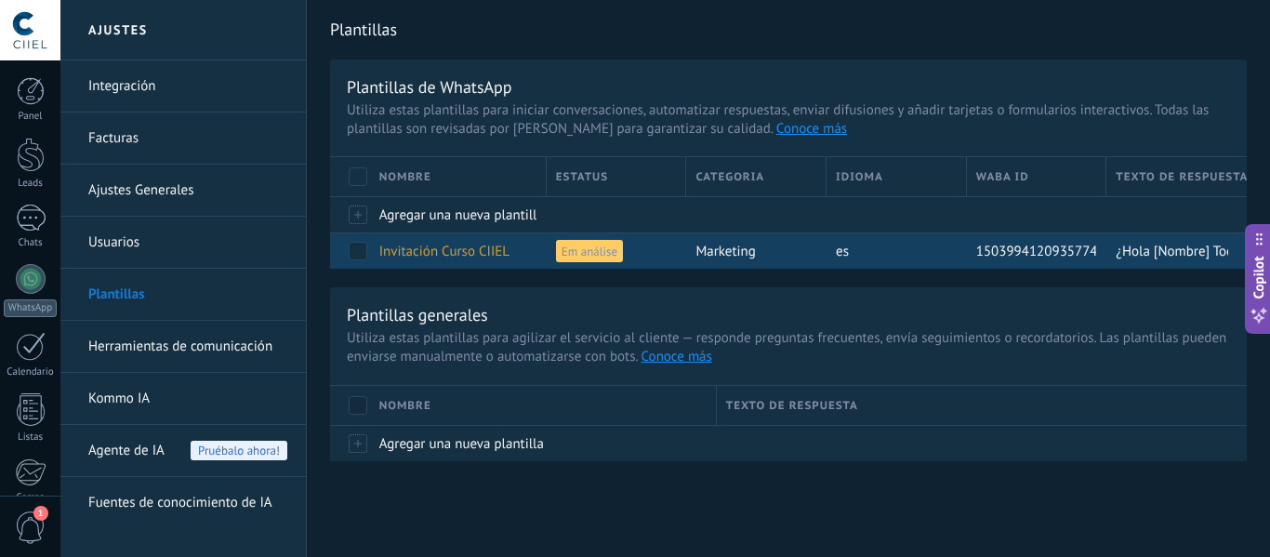
click at [429, 245] on span "Invitación Curso CIIEL" at bounding box center [444, 252] width 130 height 18
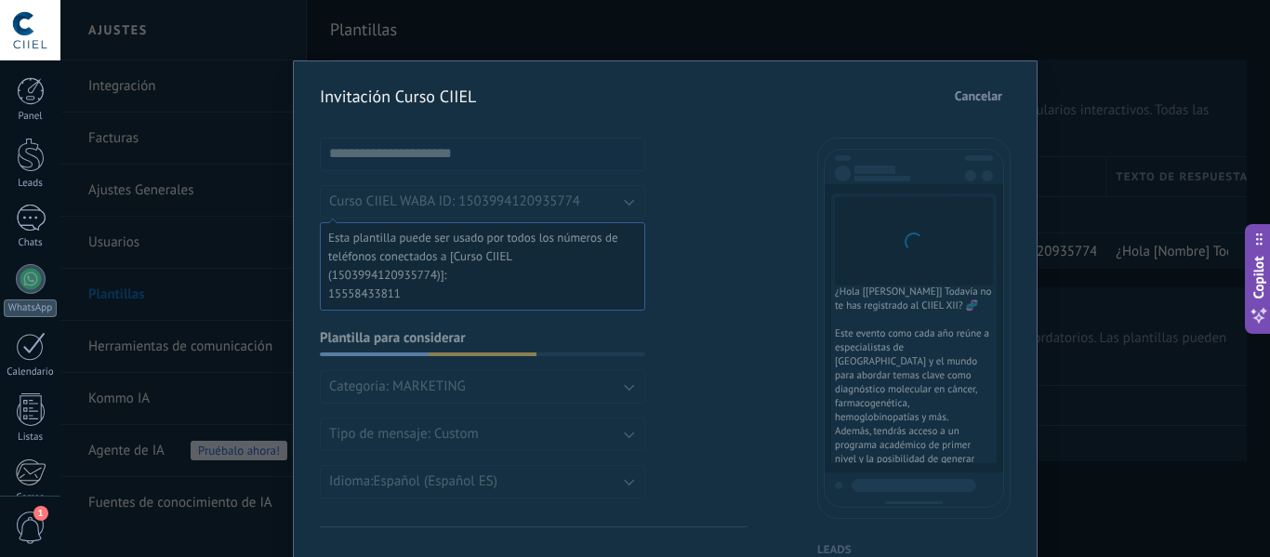
click at [959, 98] on span "Cancelar" at bounding box center [978, 95] width 47 height 13
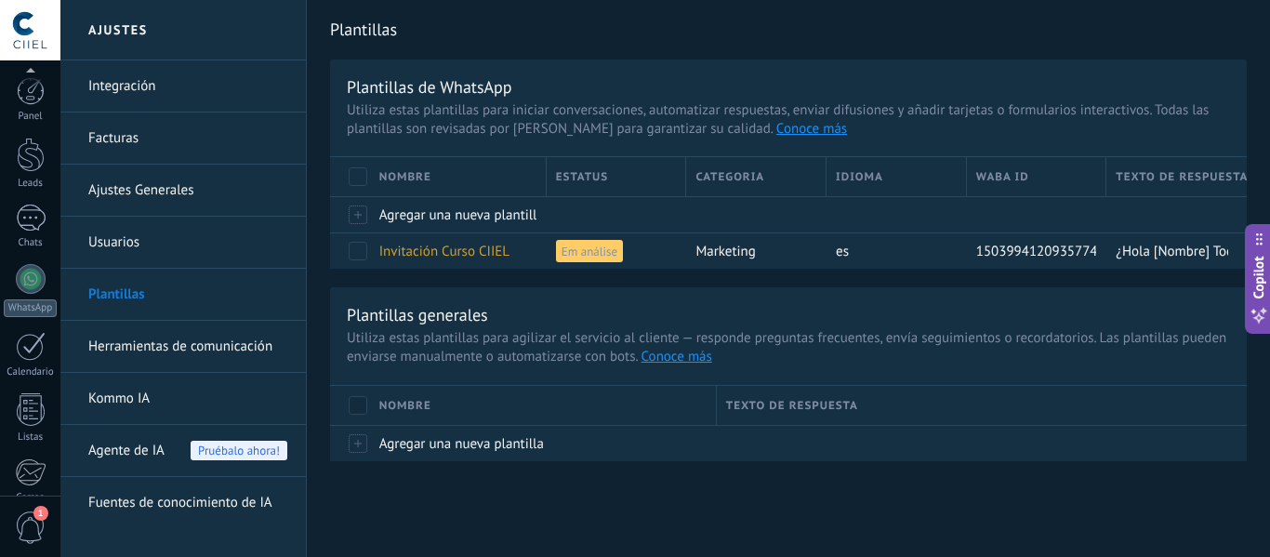
scroll to position [217, 0]
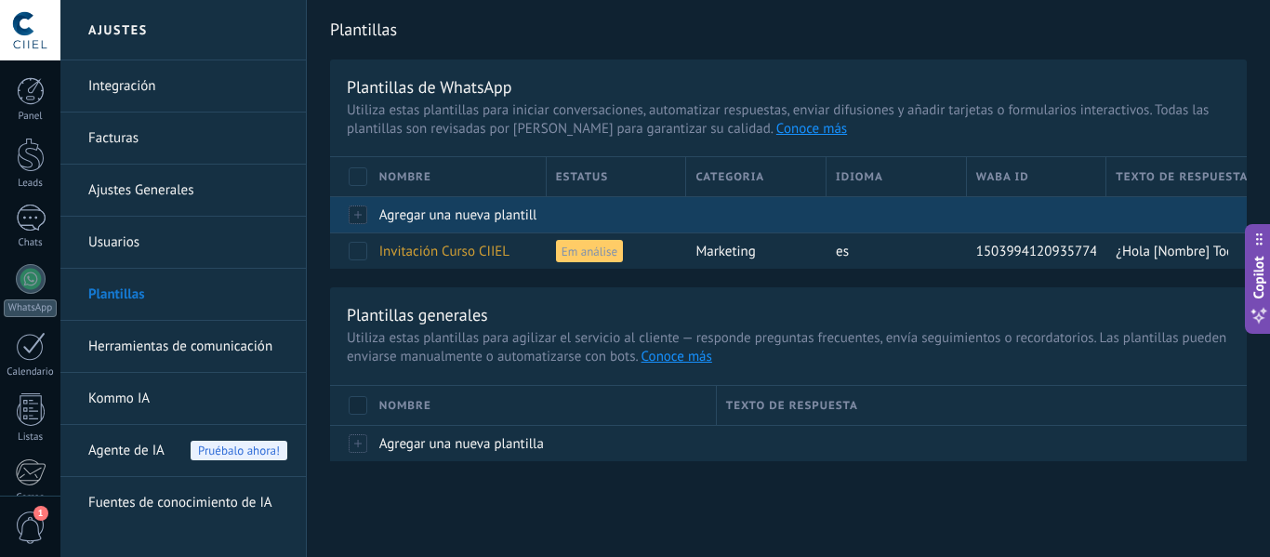
click at [415, 226] on div "Agregar una nueva plantilla" at bounding box center [453, 214] width 167 height 35
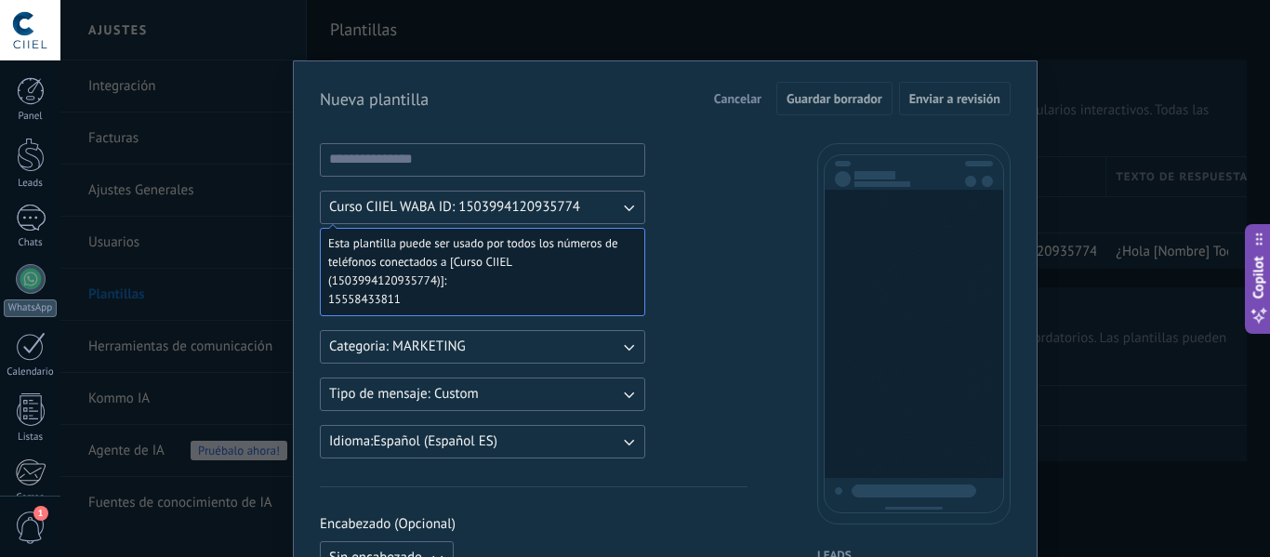
click at [726, 92] on span "Cancelar" at bounding box center [737, 98] width 47 height 13
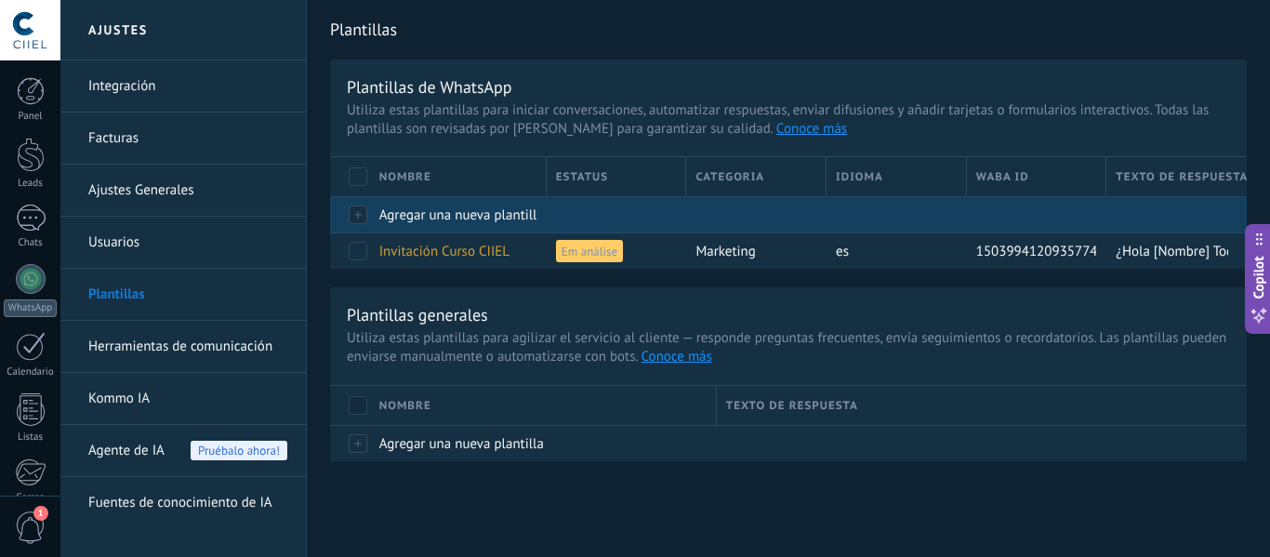
click at [446, 209] on span "Agregar una nueva plantilla" at bounding box center [461, 215] width 165 height 18
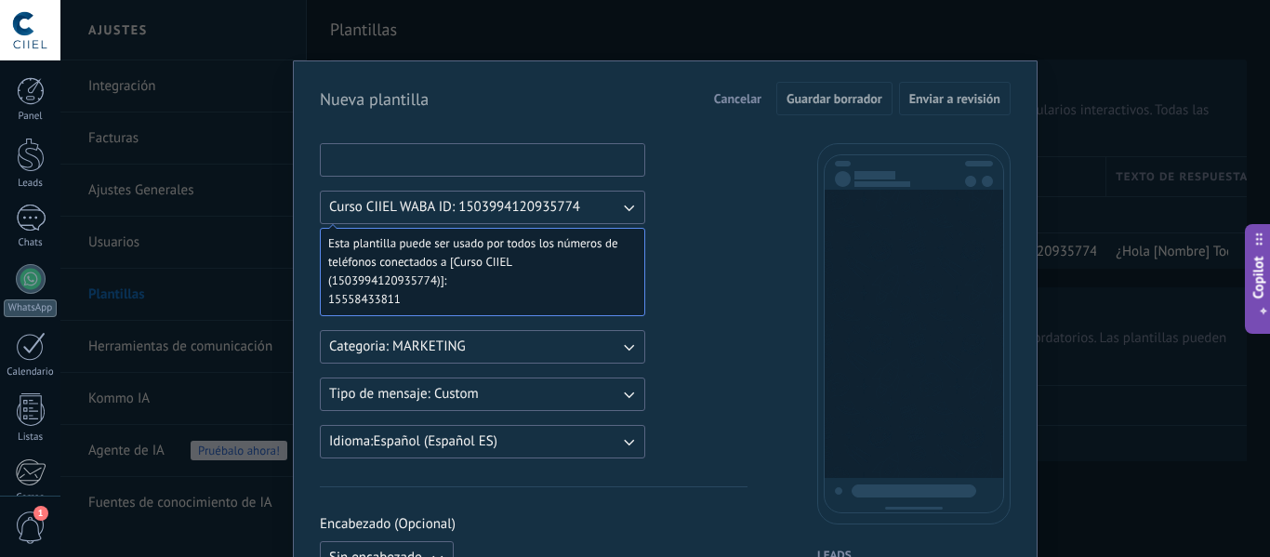
click at [399, 155] on input at bounding box center [483, 159] width 324 height 30
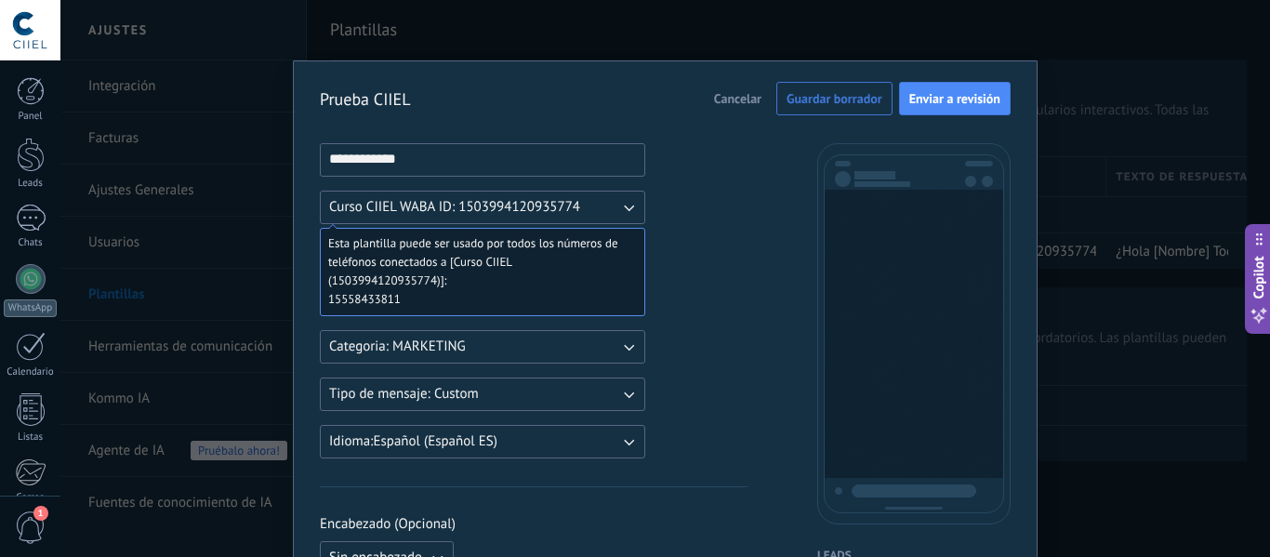
type input "**********"
click at [475, 222] on button "Curso CIIEL WABA ID: 1503994120935774" at bounding box center [482, 207] width 325 height 33
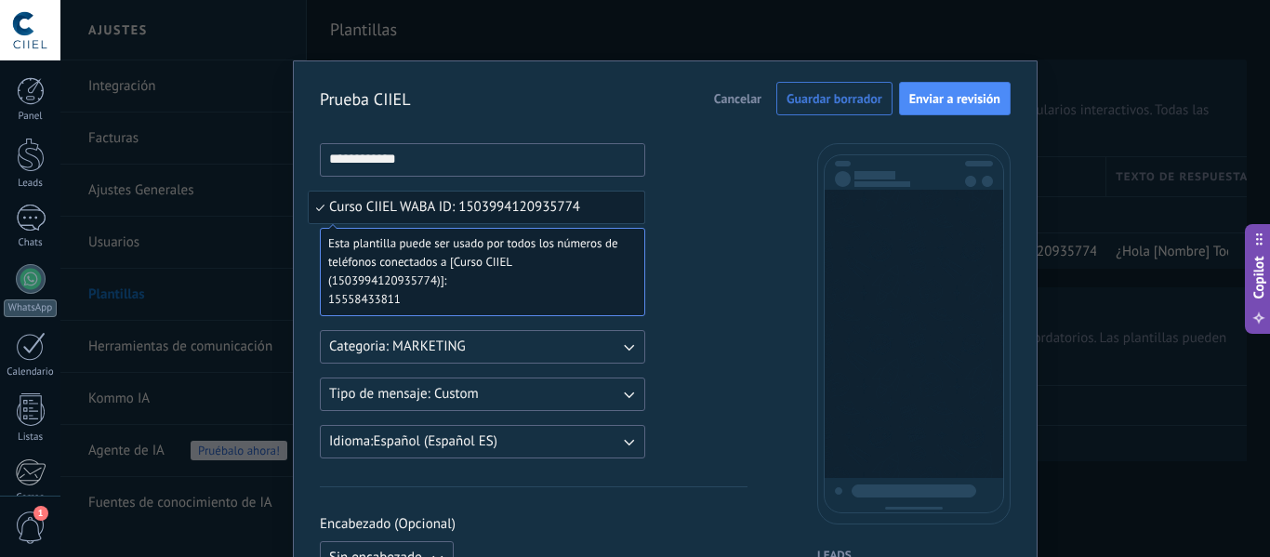
click at [475, 222] on li "Curso CIIEL WABA ID: 1503994120935774" at bounding box center [477, 208] width 336 height 32
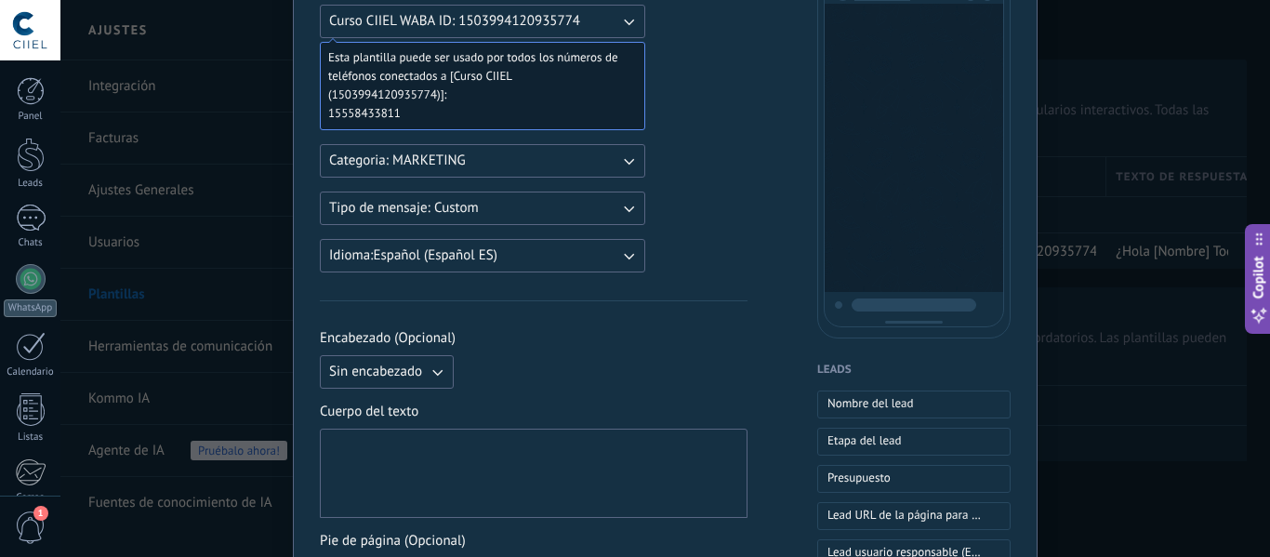
scroll to position [279, 0]
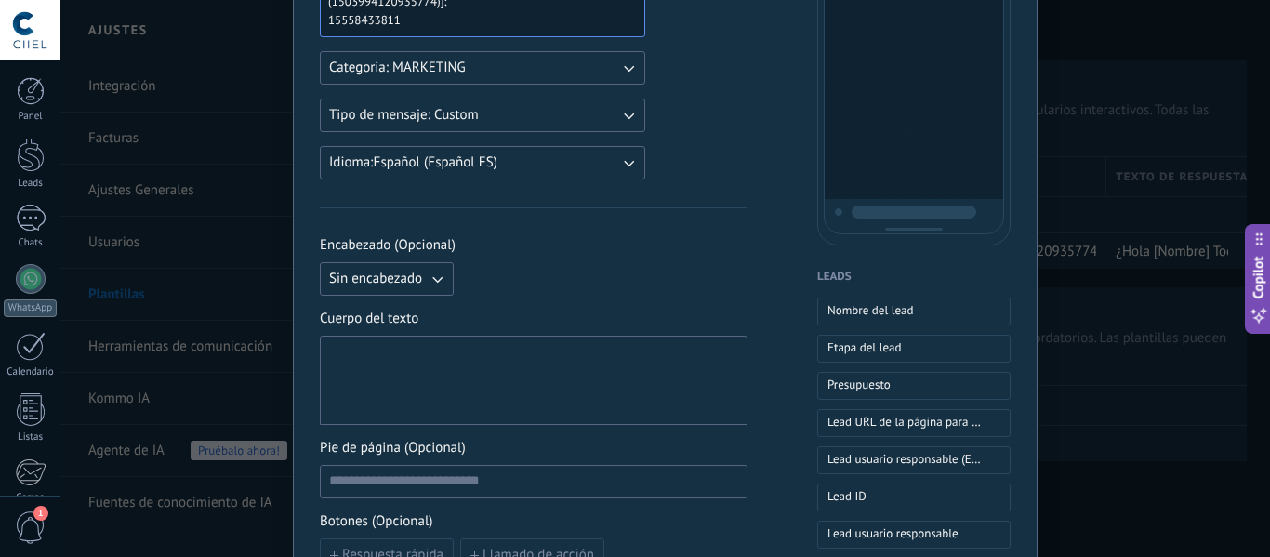
click at [431, 363] on div at bounding box center [533, 380] width 409 height 73
click at [403, 283] on span "Sin encabezado" at bounding box center [375, 279] width 93 height 19
click at [400, 331] on li "Imagen o archivo" at bounding box center [381, 342] width 144 height 32
click at [522, 279] on label "Imagen o archivo" at bounding box center [551, 278] width 181 height 33
click at [461, 262] on input "Imagen o archivo" at bounding box center [461, 262] width 0 height 0
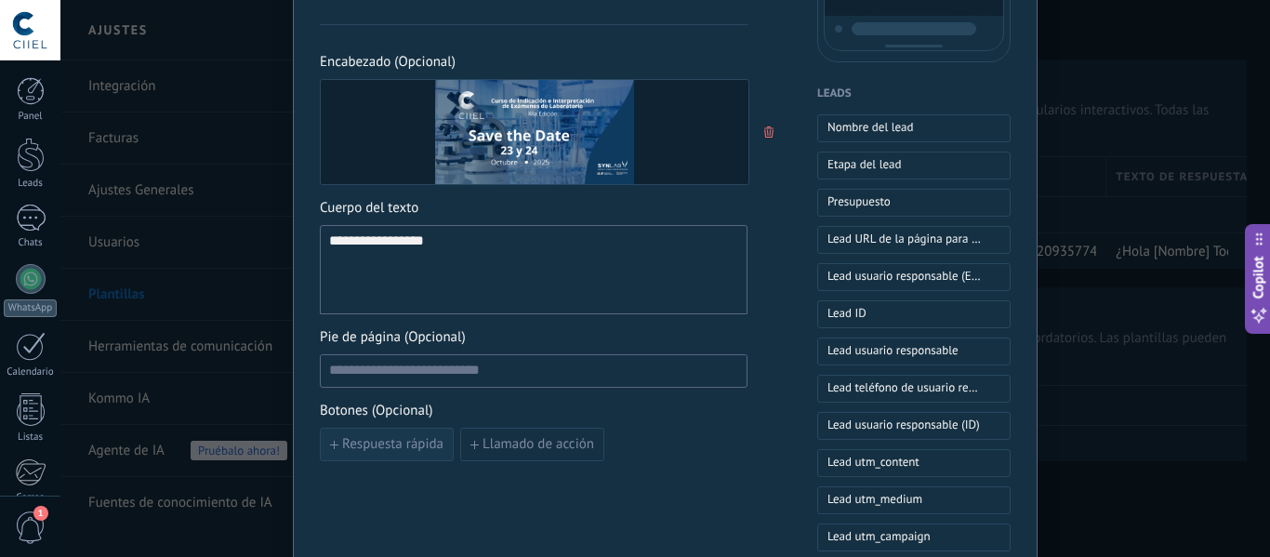
scroll to position [558, 0]
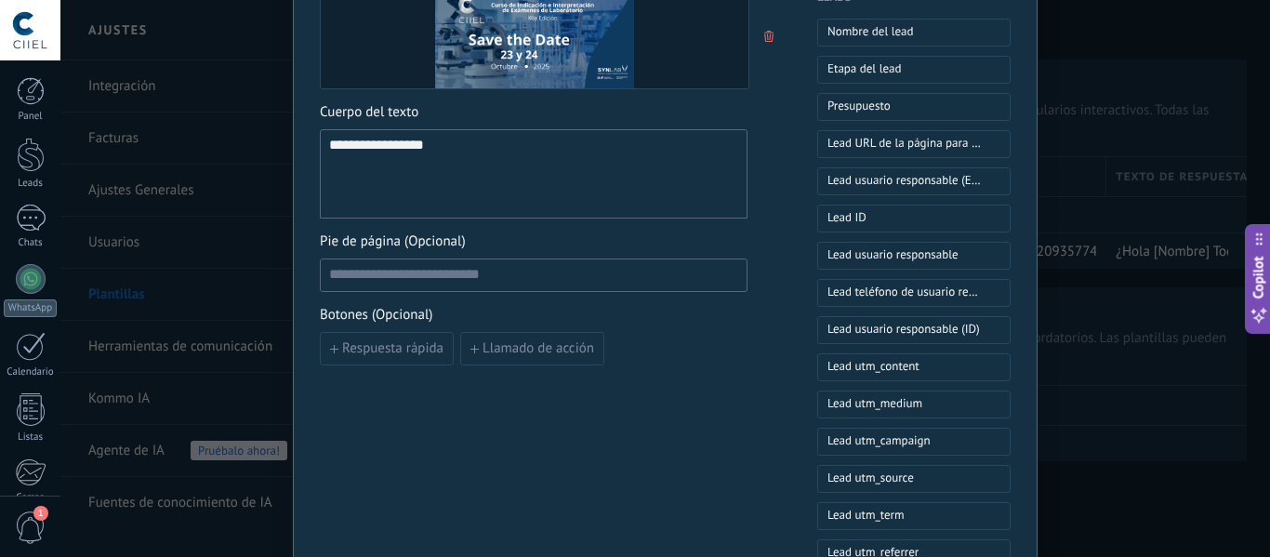
click at [386, 256] on div "Pie de página (Opcional)" at bounding box center [534, 261] width 428 height 59
click at [401, 268] on input at bounding box center [534, 274] width 426 height 30
click at [525, 358] on button "Llamado de acción" at bounding box center [532, 348] width 144 height 33
click at [563, 355] on input at bounding box center [643, 348] width 207 height 30
click at [409, 351] on input at bounding box center [424, 348] width 207 height 30
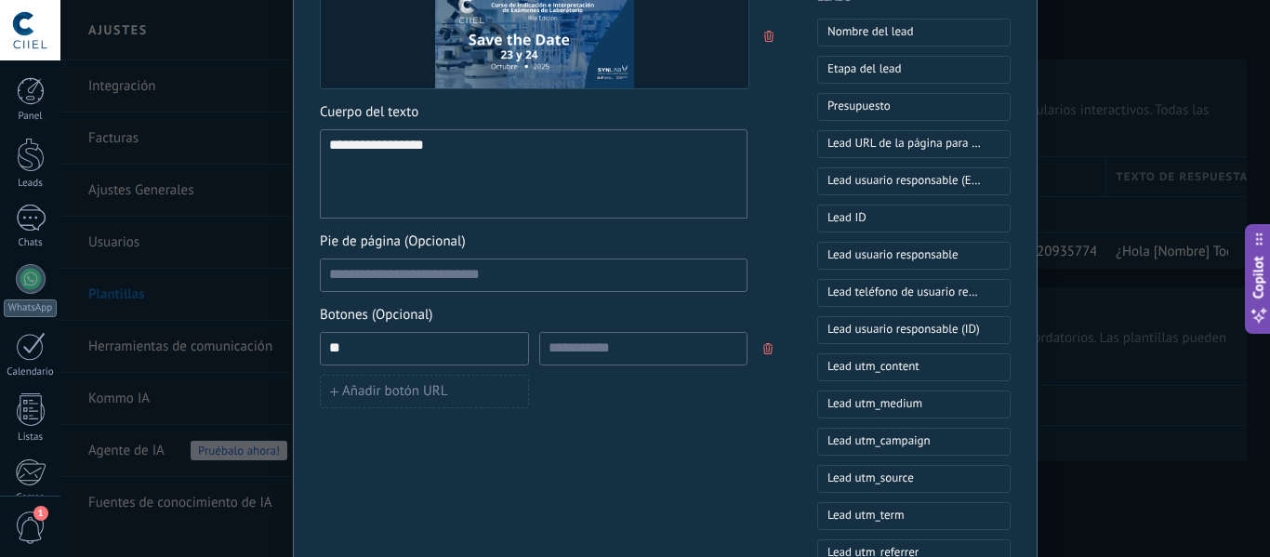
type input "*"
type input "********"
click at [642, 355] on input at bounding box center [643, 348] width 207 height 30
paste input "**********"
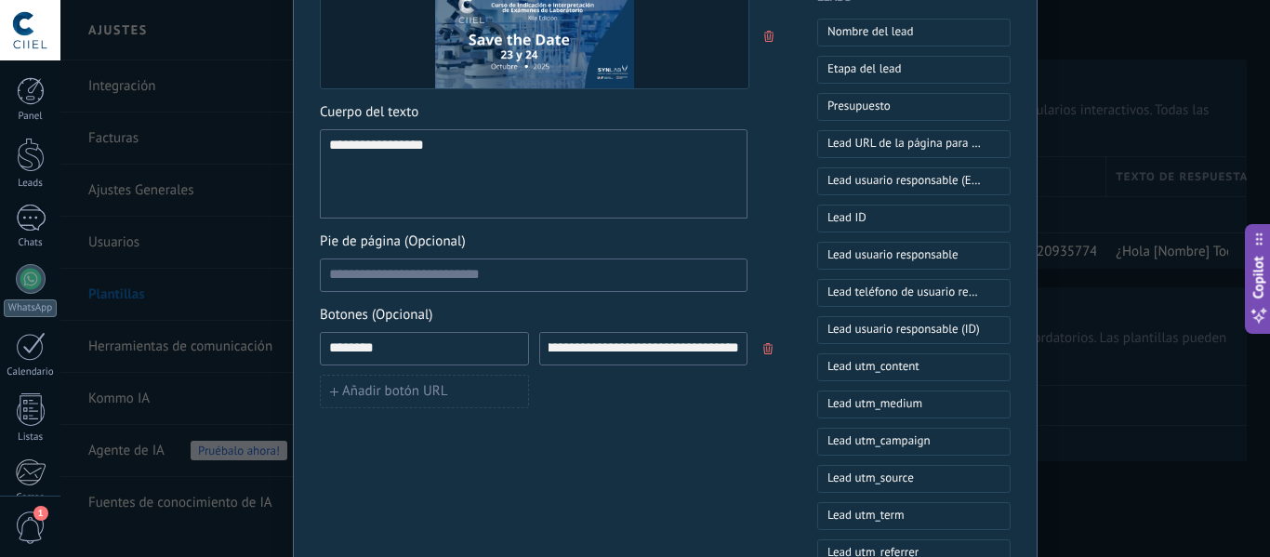
type input "**********"
drag, startPoint x: 713, startPoint y: 431, endPoint x: 728, endPoint y: 420, distance: 18.6
click at [714, 432] on div "**********" at bounding box center [534, 213] width 428 height 1256
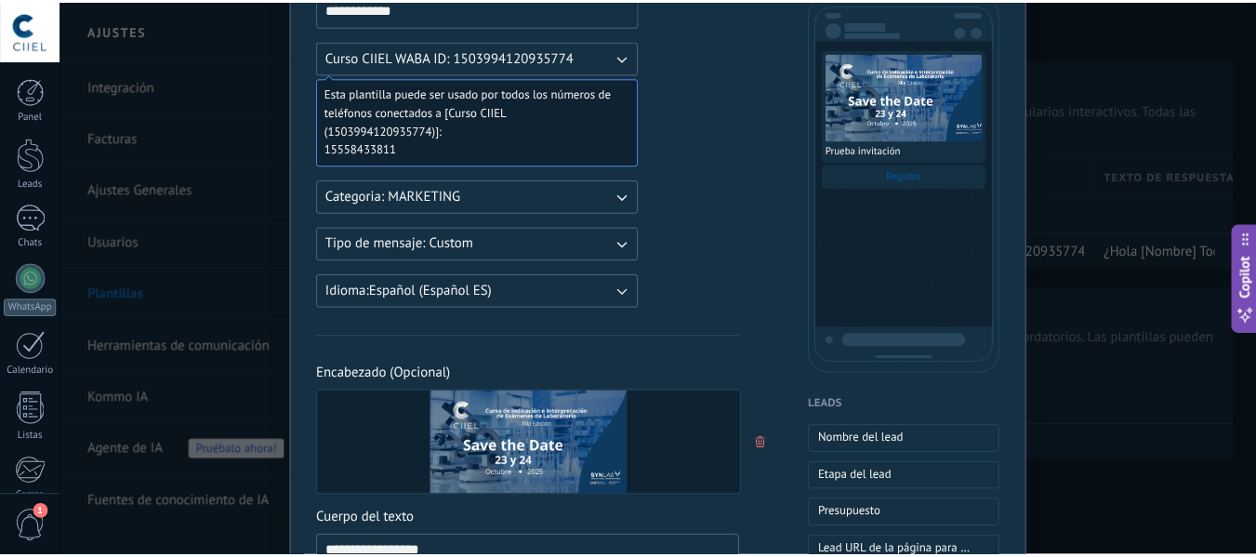
scroll to position [0, 0]
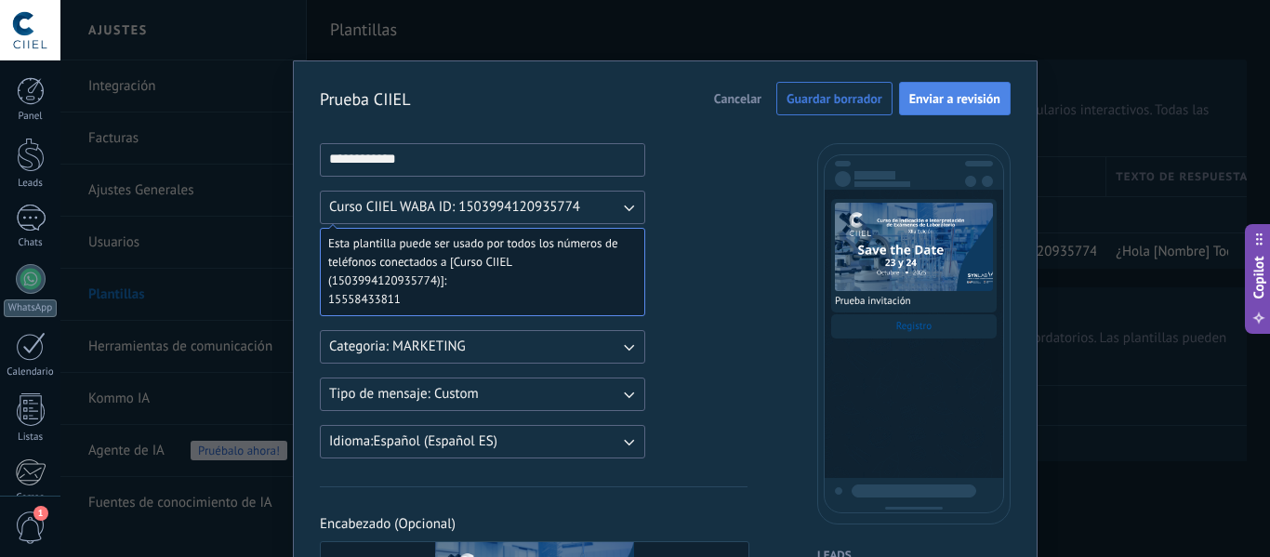
click at [967, 100] on span "Enviar a revisión" at bounding box center [954, 98] width 91 height 13
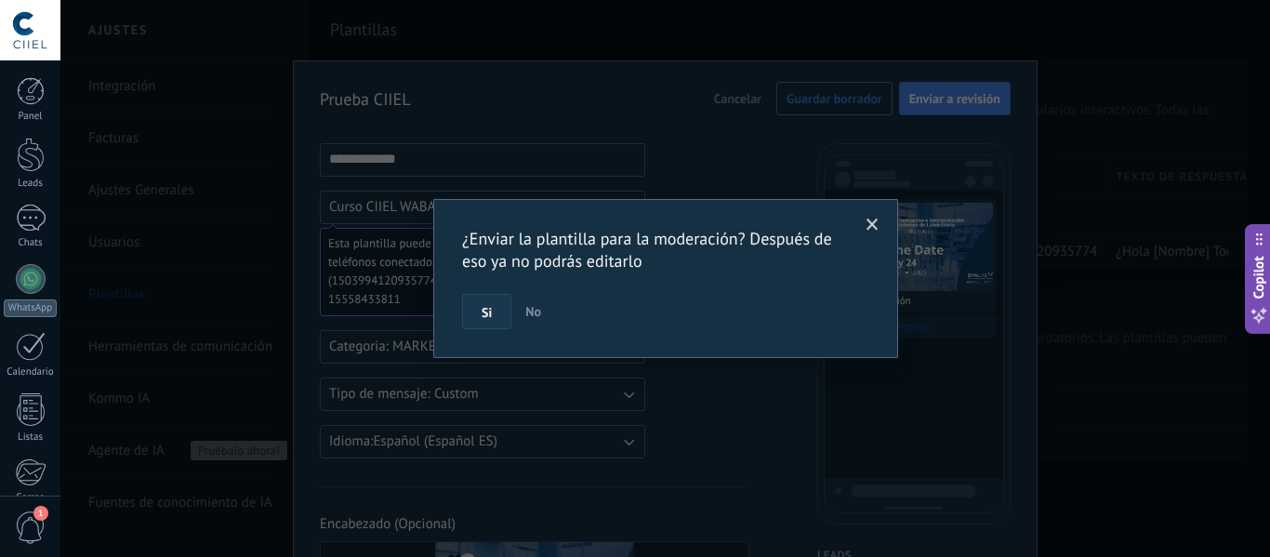
click at [482, 314] on span "Si" at bounding box center [487, 312] width 10 height 13
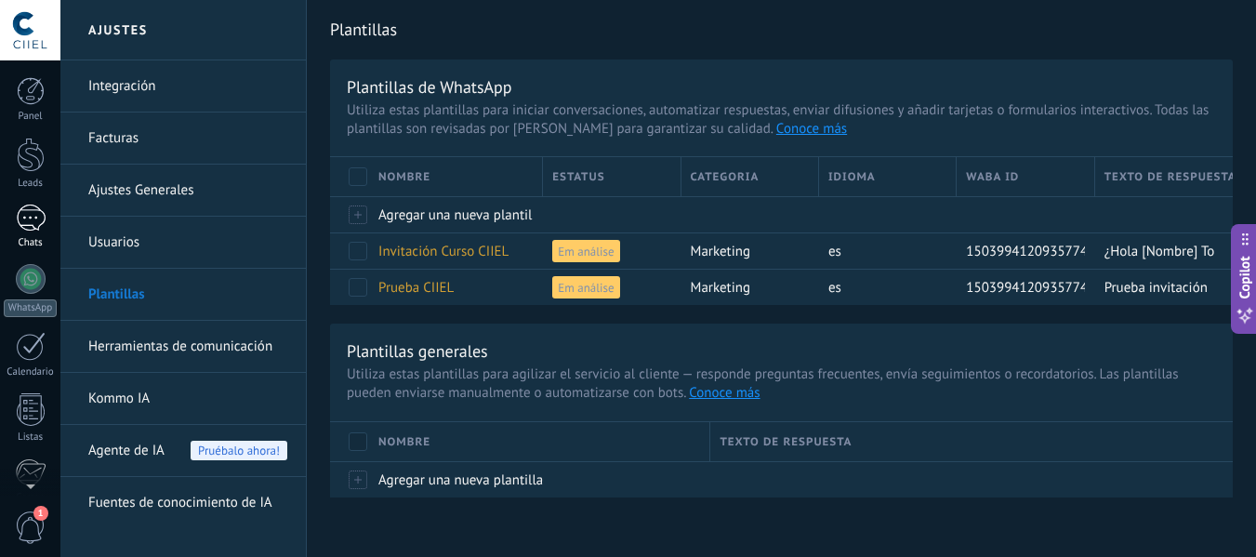
click at [32, 207] on div at bounding box center [31, 218] width 30 height 27
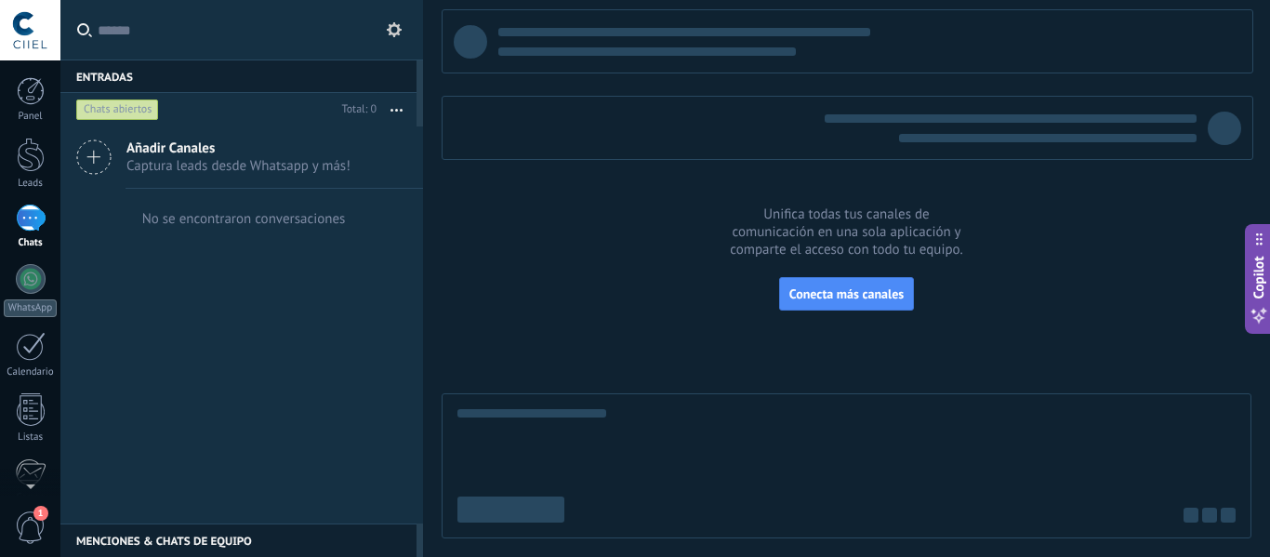
click at [179, 164] on span "Captura leads desde Whatsapp y más!" at bounding box center [238, 166] width 224 height 18
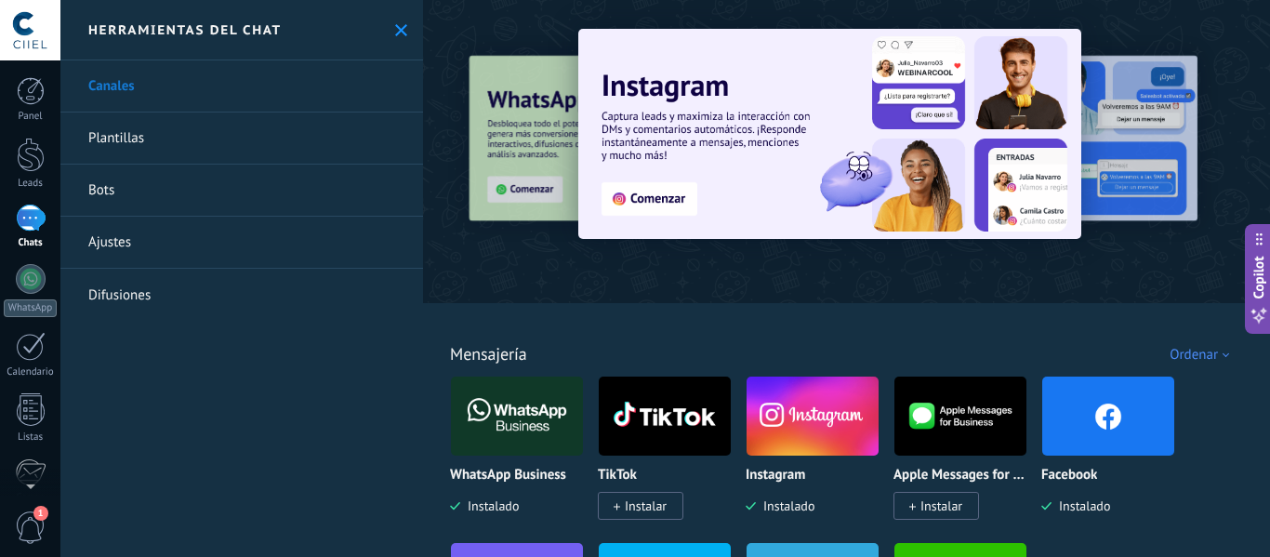
click at [396, 30] on icon at bounding box center [401, 30] width 12 height 12
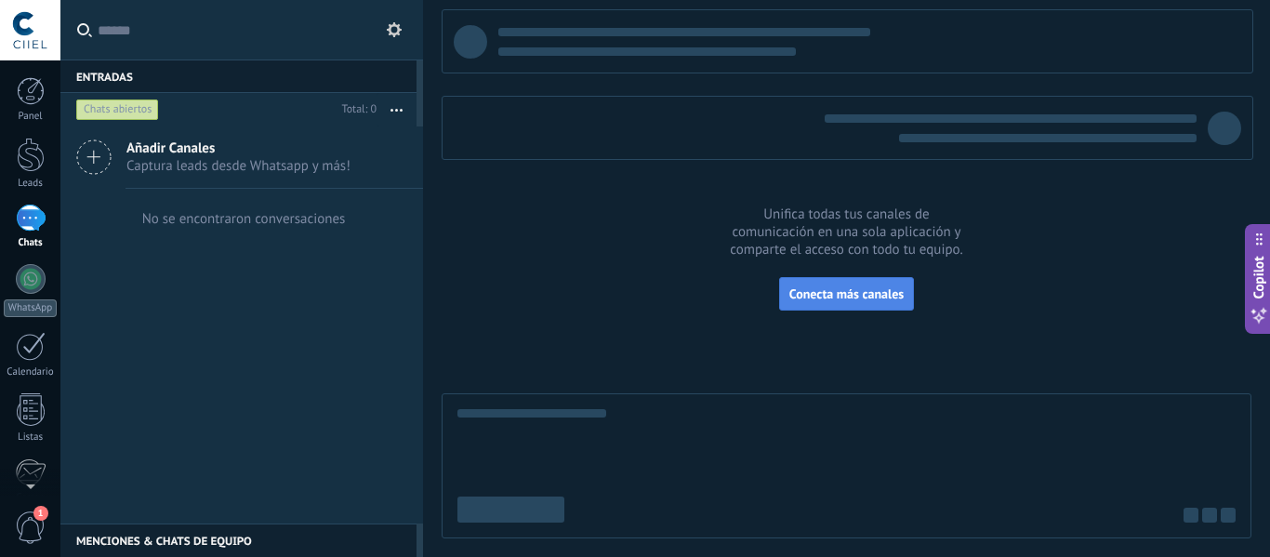
click at [839, 298] on span "Conecta más canales" at bounding box center [846, 293] width 114 height 17
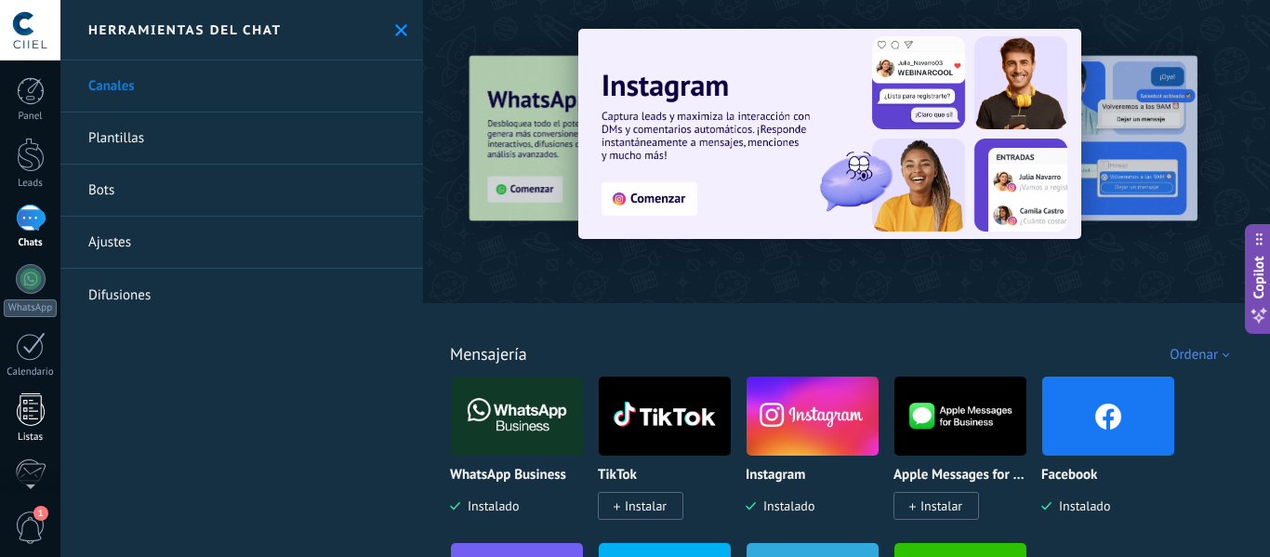
click at [25, 411] on div at bounding box center [31, 409] width 28 height 33
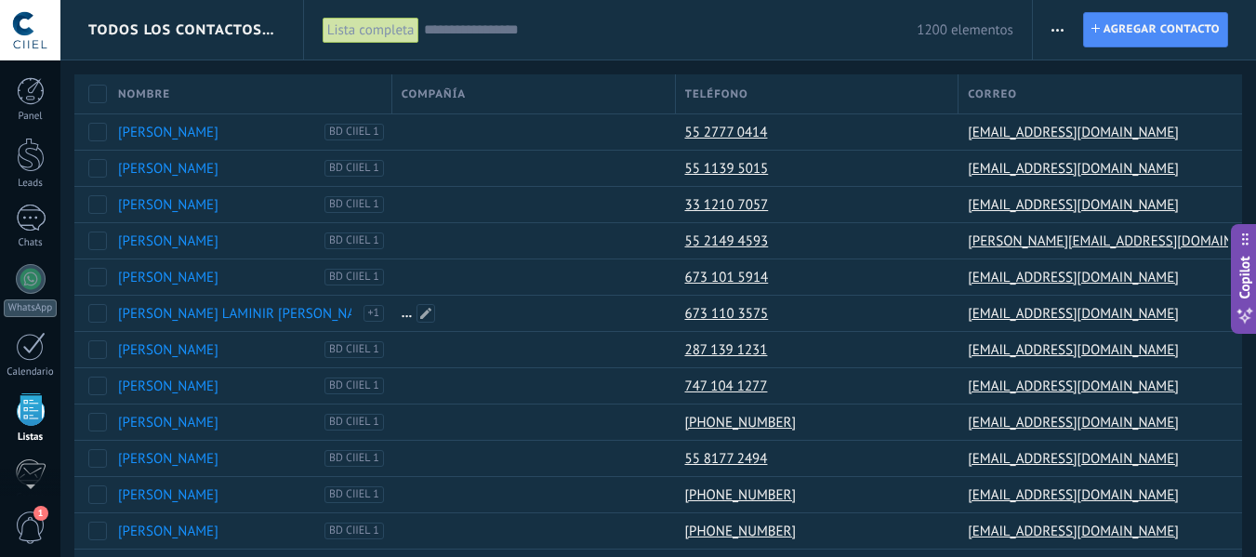
scroll to position [115, 0]
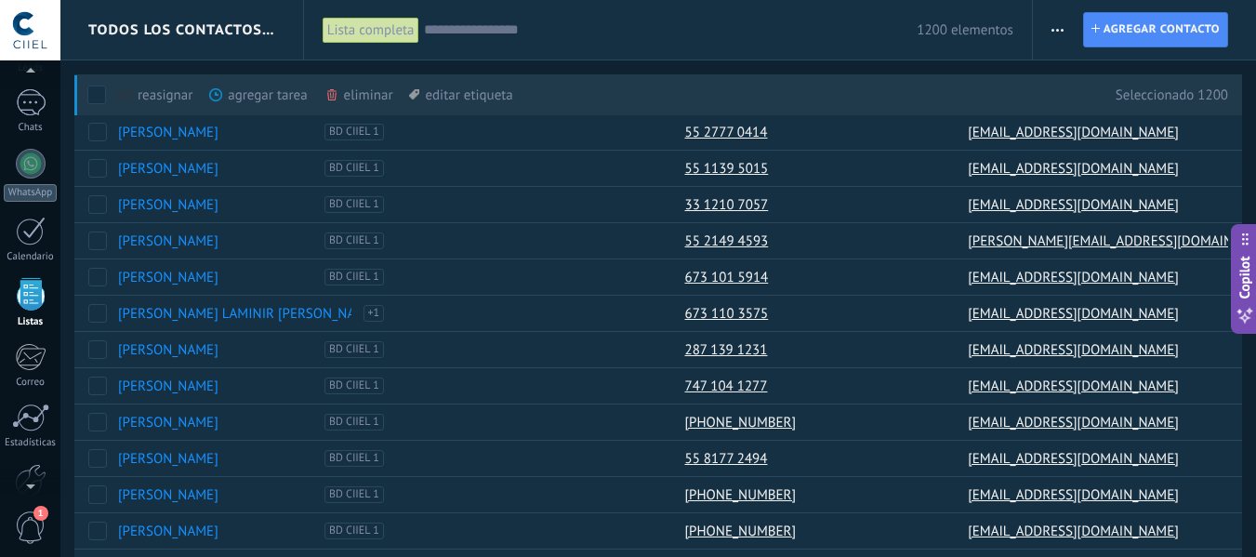
click at [1048, 24] on button "button" at bounding box center [1057, 29] width 27 height 35
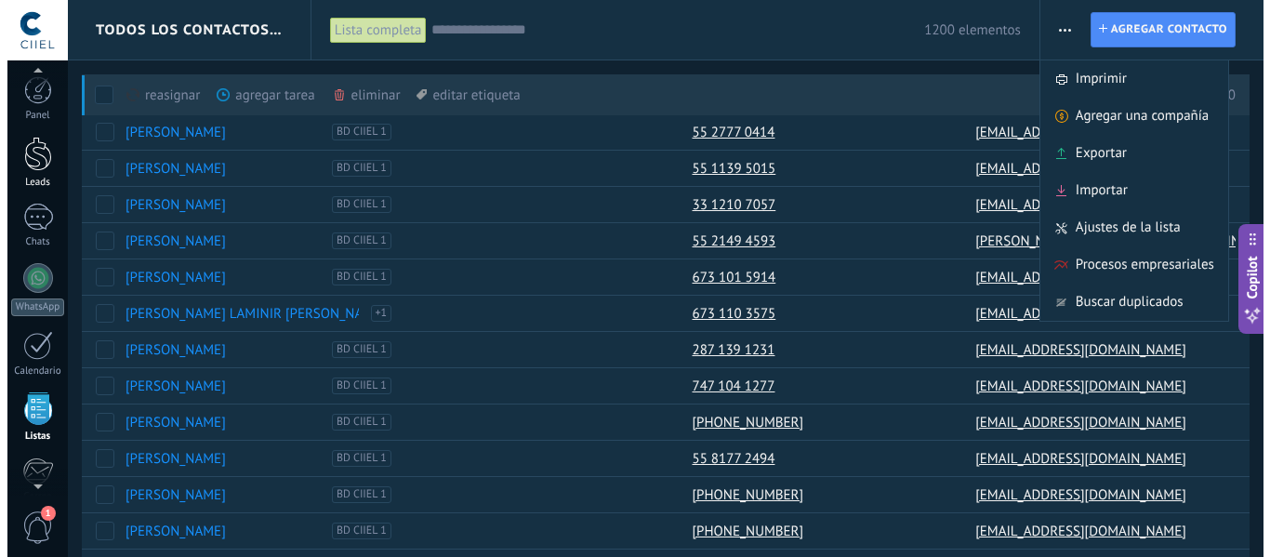
scroll to position [0, 0]
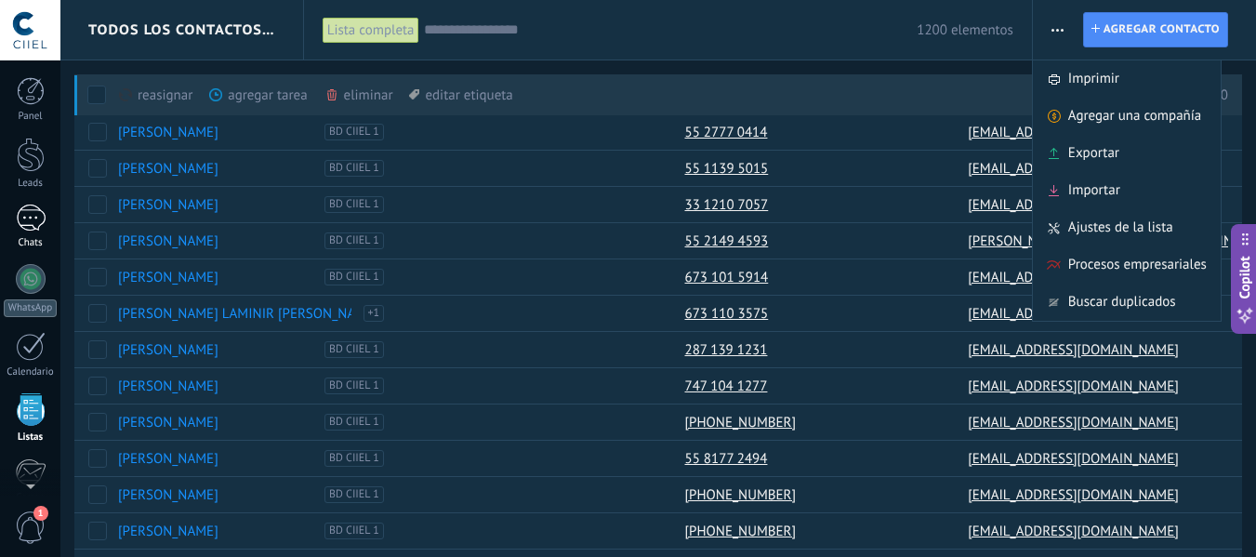
click at [33, 224] on div at bounding box center [31, 218] width 30 height 27
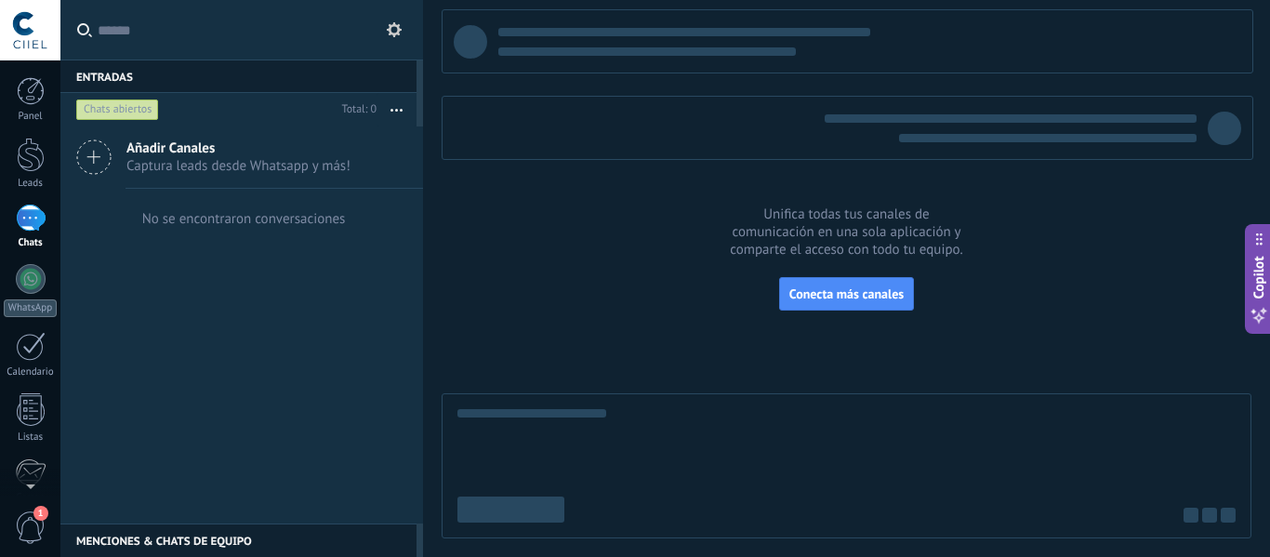
click at [385, 29] on button at bounding box center [394, 30] width 22 height 22
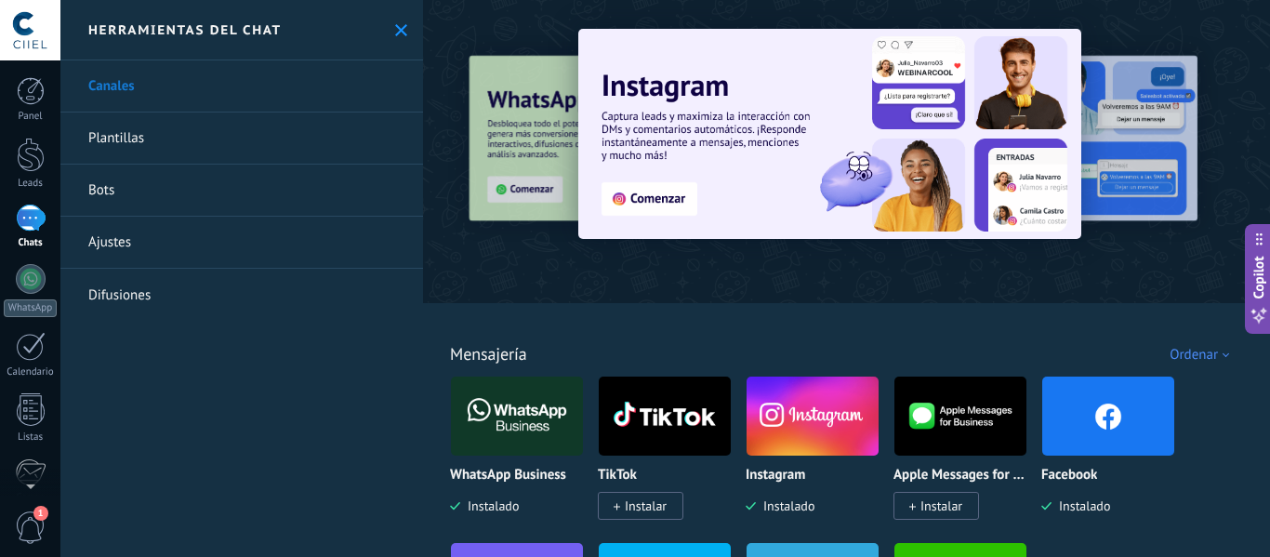
click at [126, 297] on link "Difusiones" at bounding box center [241, 295] width 363 height 52
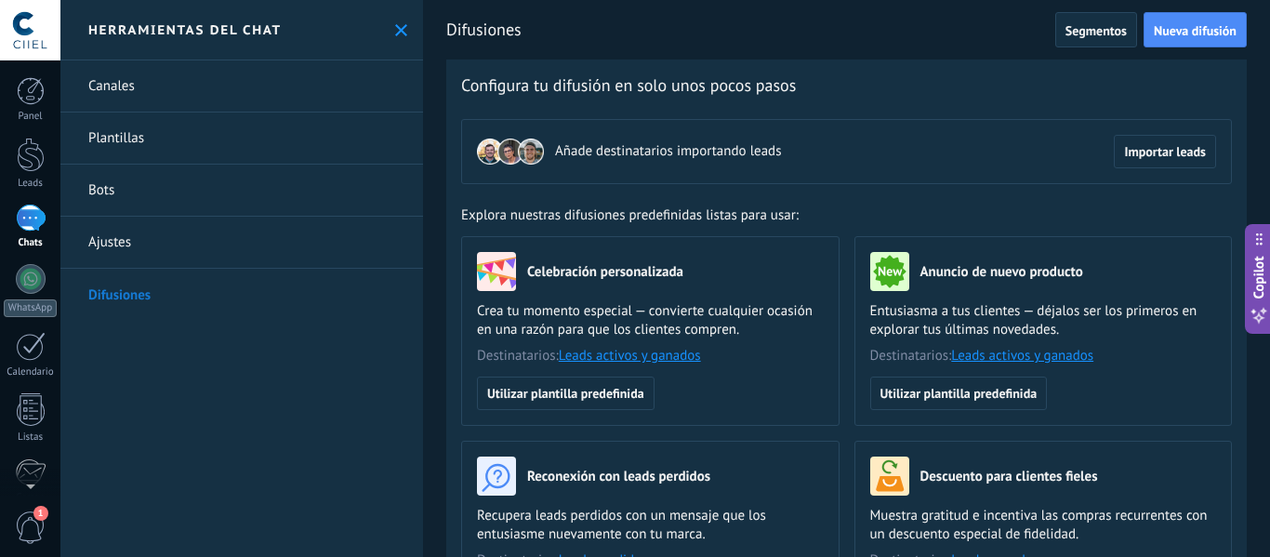
click at [395, 32] on use at bounding box center [401, 30] width 12 height 12
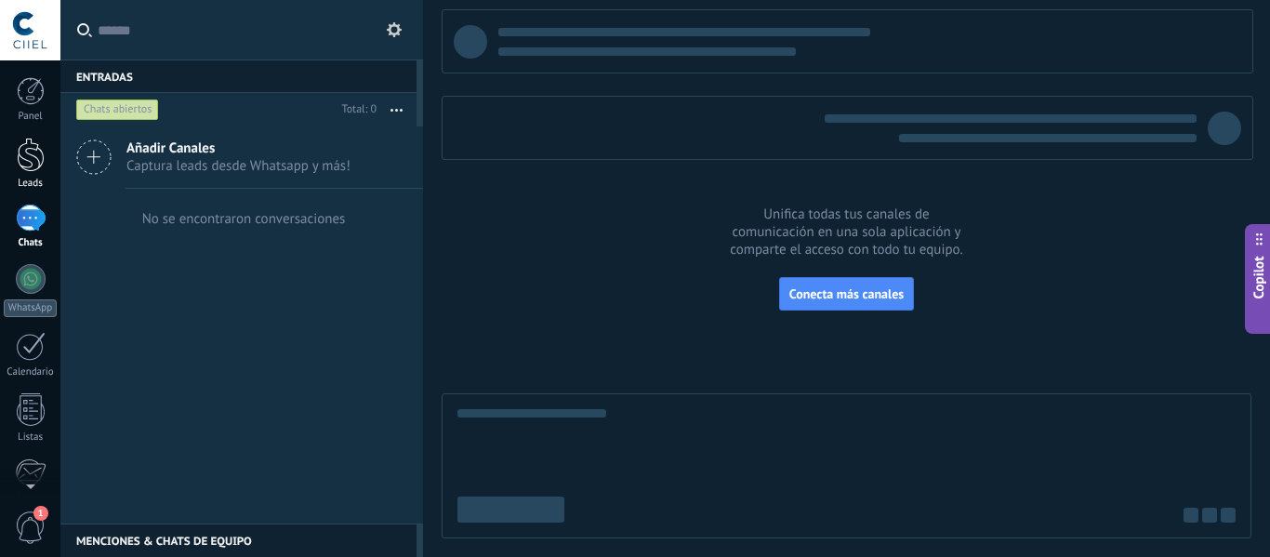
click at [33, 159] on div at bounding box center [31, 155] width 28 height 34
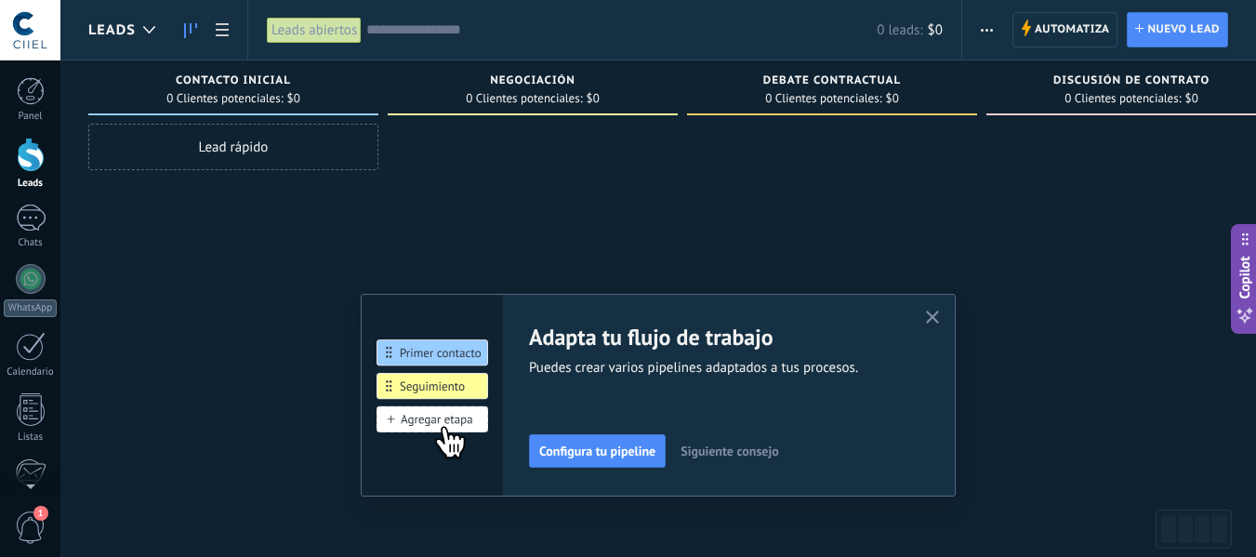
click at [990, 31] on icon "button" at bounding box center [987, 30] width 12 height 3
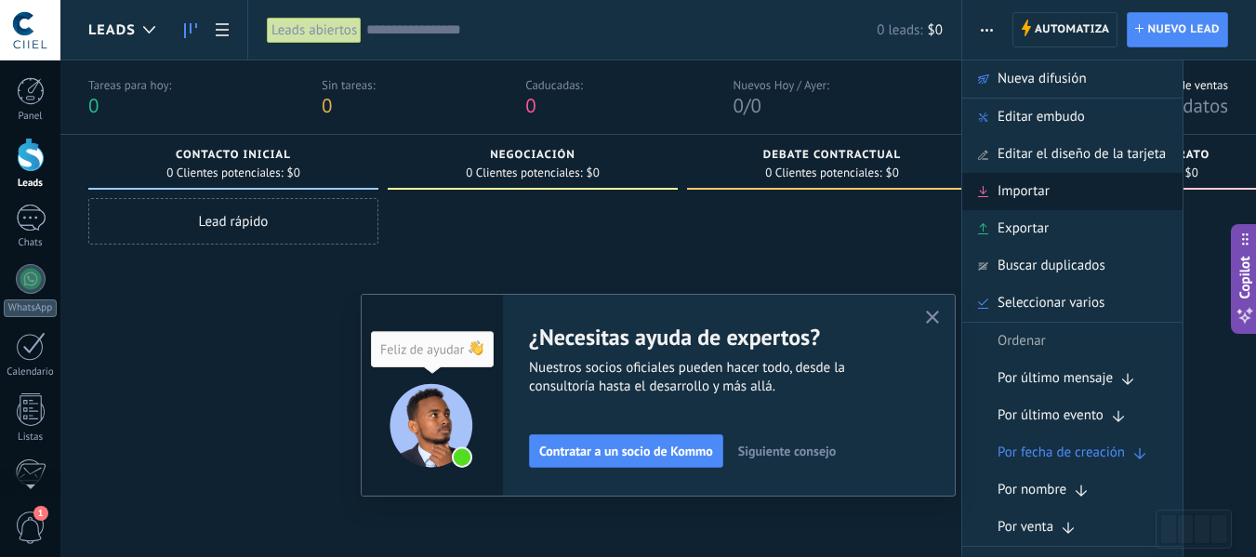
click at [1011, 192] on span "Importar" at bounding box center [1024, 191] width 52 height 37
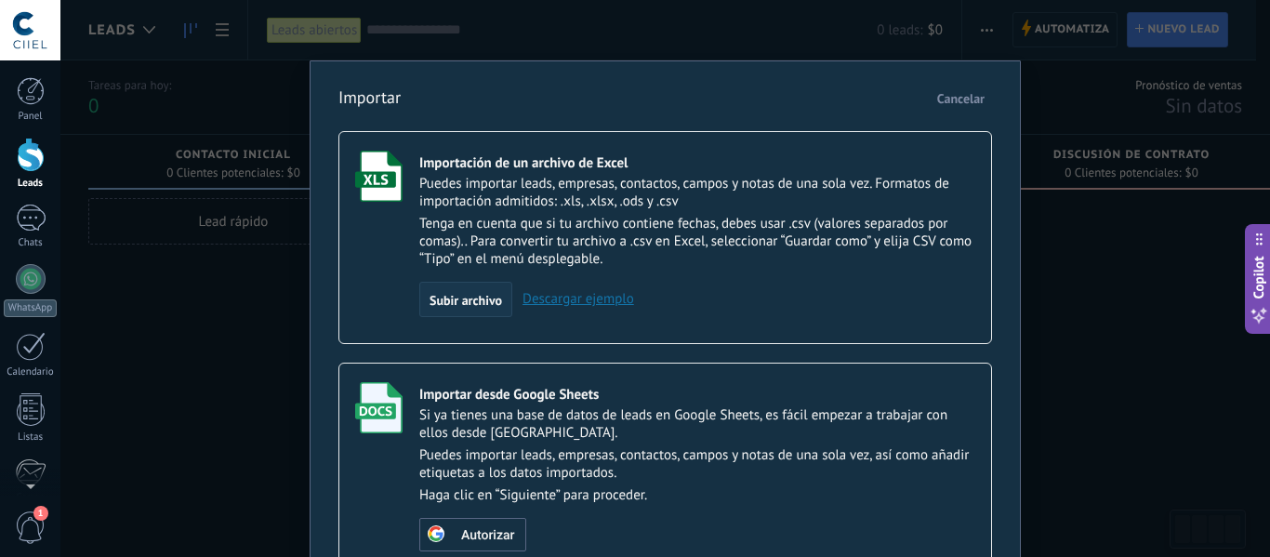
click at [453, 294] on span "Subir archivo" at bounding box center [466, 300] width 73 height 13
click at [0, 0] on input "Importación de un archivo de Excel Puedes importar leads, empresas, contactos, …" at bounding box center [0, 0] width 0 height 0
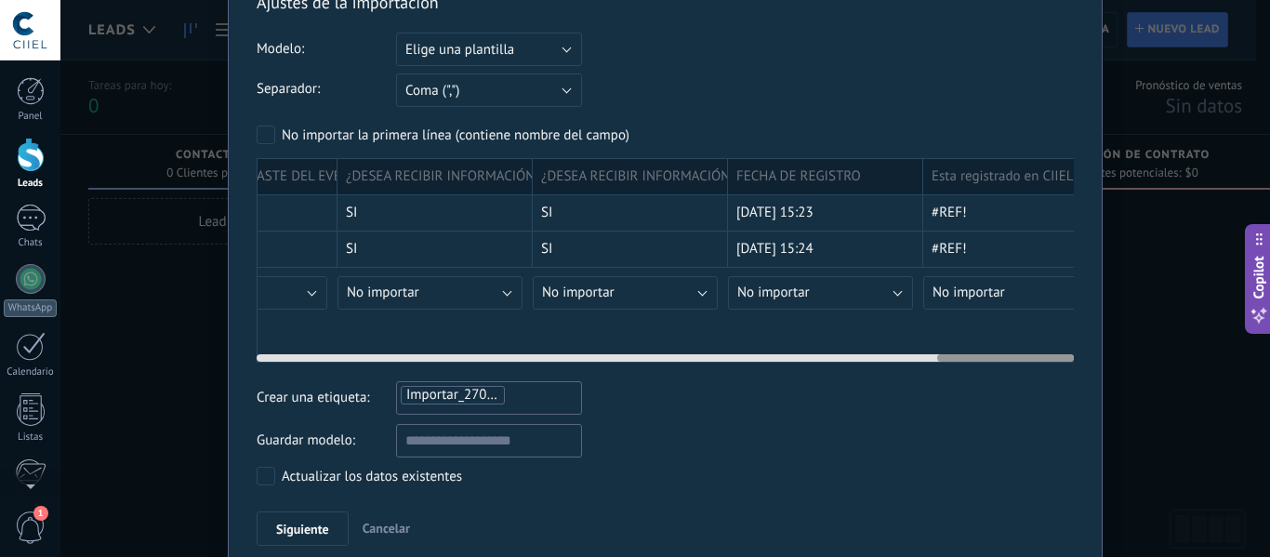
scroll to position [0, 4064]
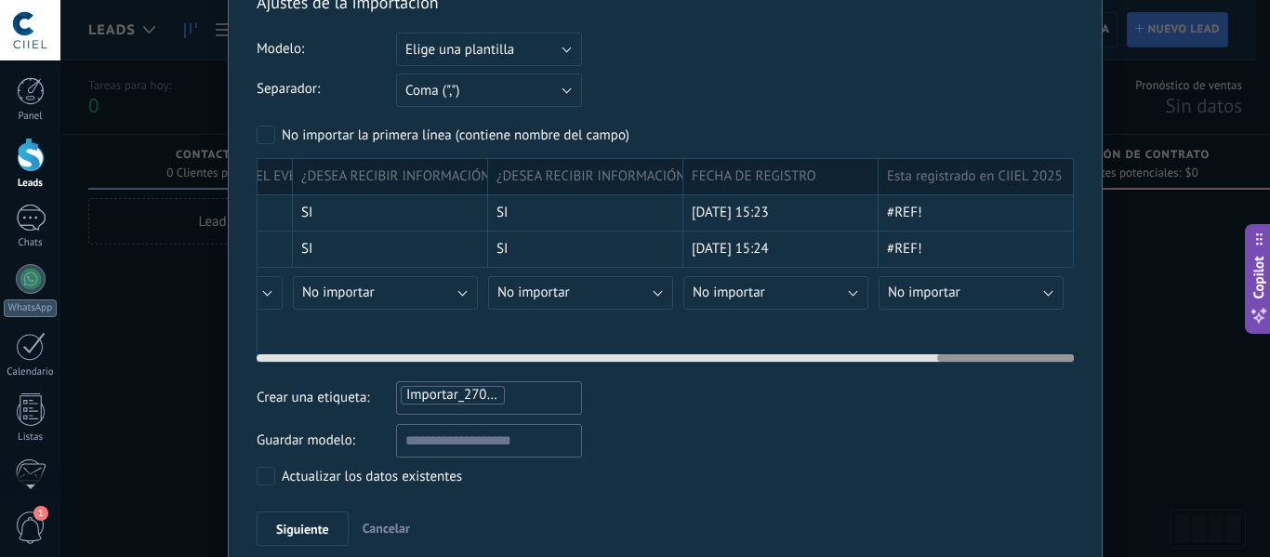
drag, startPoint x: 374, startPoint y: 354, endPoint x: 1076, endPoint y: 368, distance: 702.0
click at [1076, 368] on div "Ajustes de la importación Modelo: Elige una plantilla BD CSV CIIEL Elige una pl…" at bounding box center [665, 270] width 875 height 607
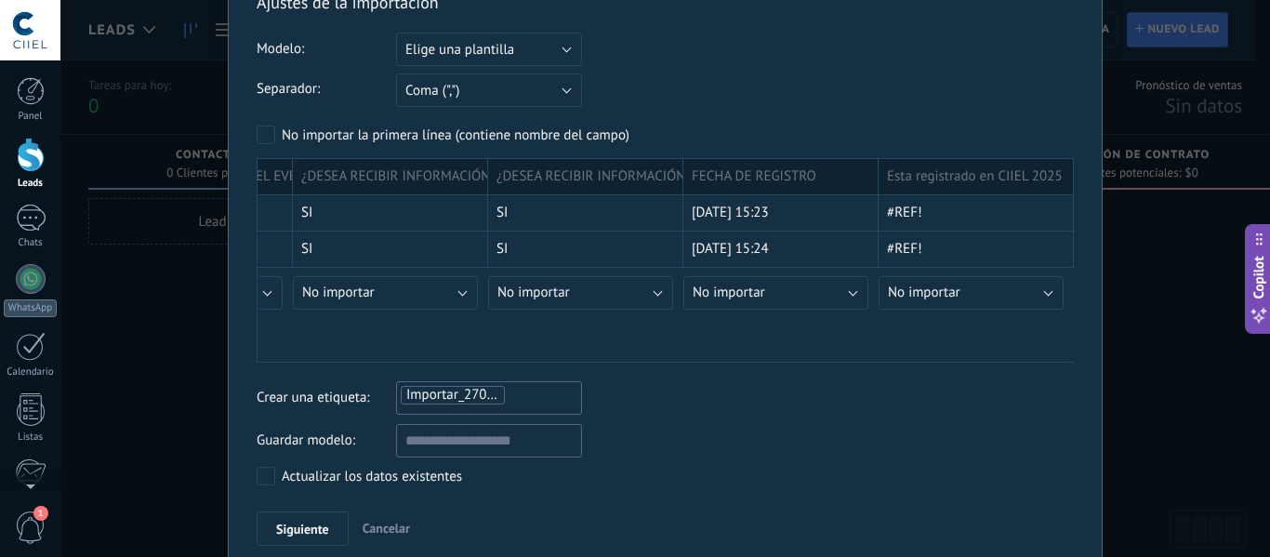
scroll to position [171, 0]
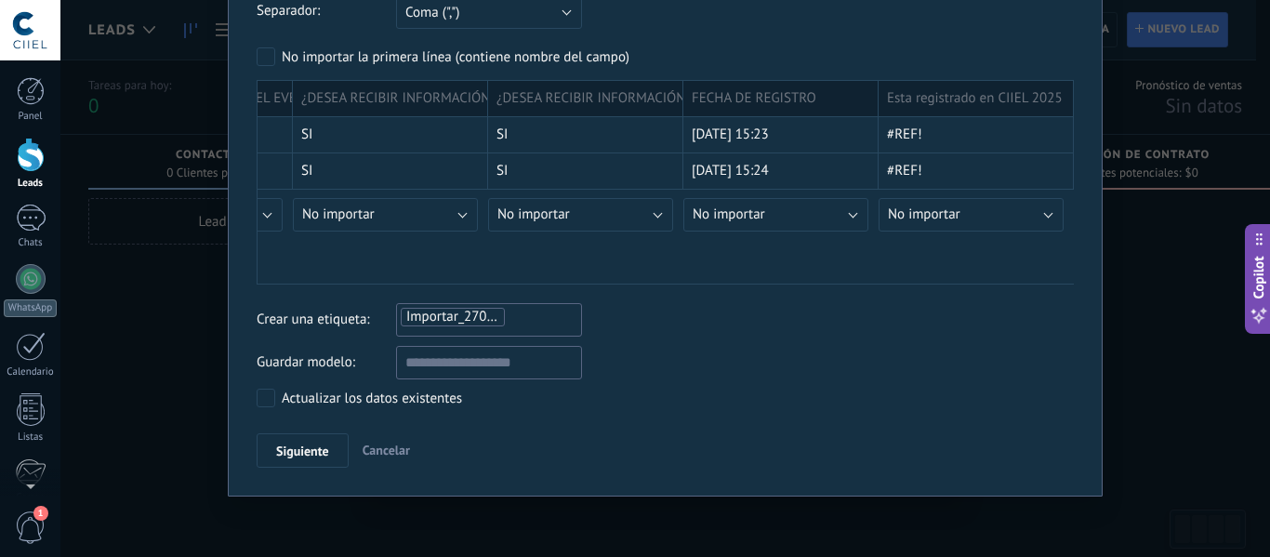
click at [392, 454] on span "Cancelar" at bounding box center [386, 450] width 47 height 17
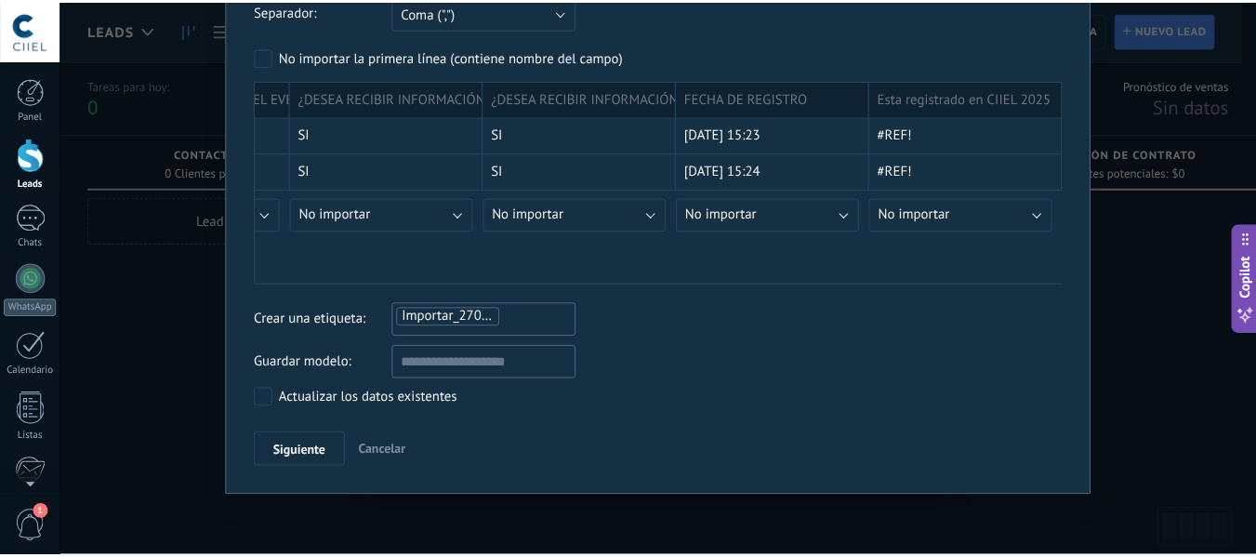
scroll to position [0, 0]
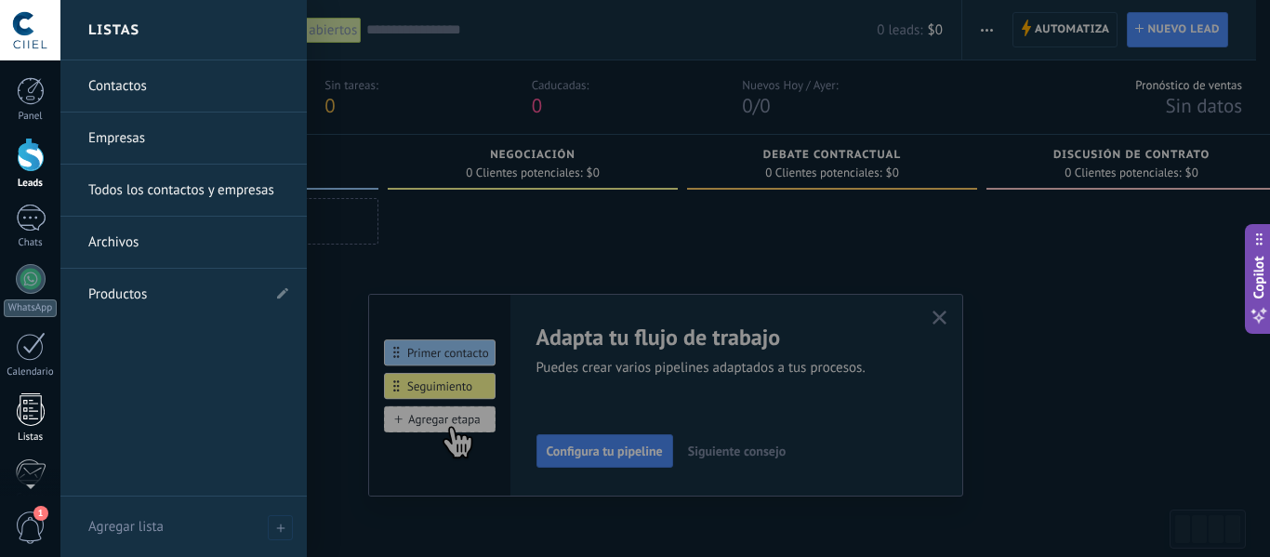
click at [30, 403] on div at bounding box center [31, 409] width 28 height 33
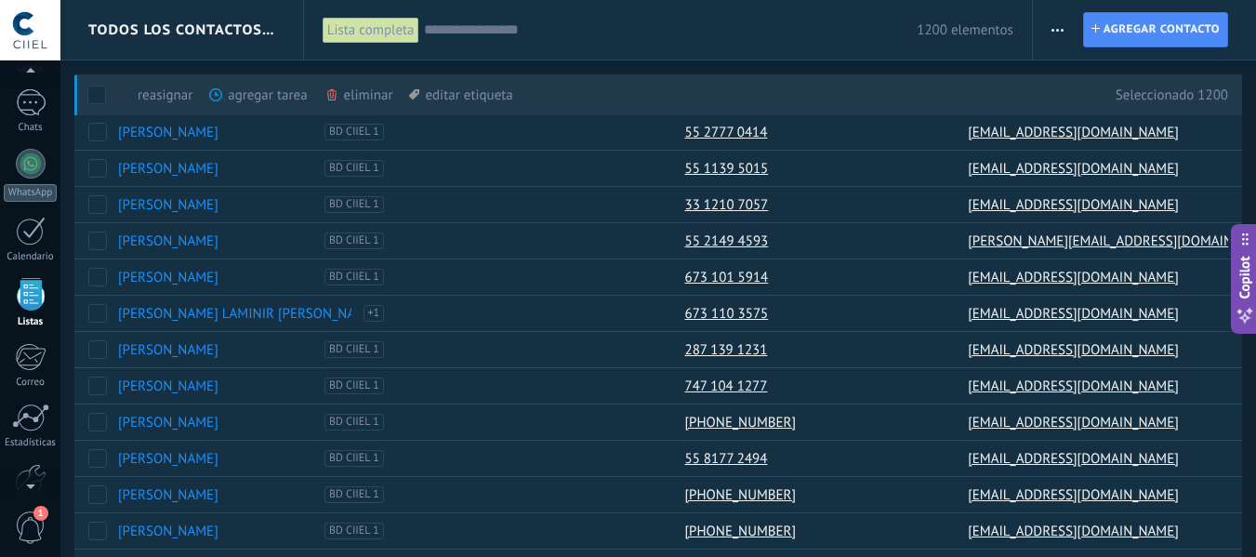
click at [358, 88] on div "eliminar màs" at bounding box center [390, 94] width 132 height 41
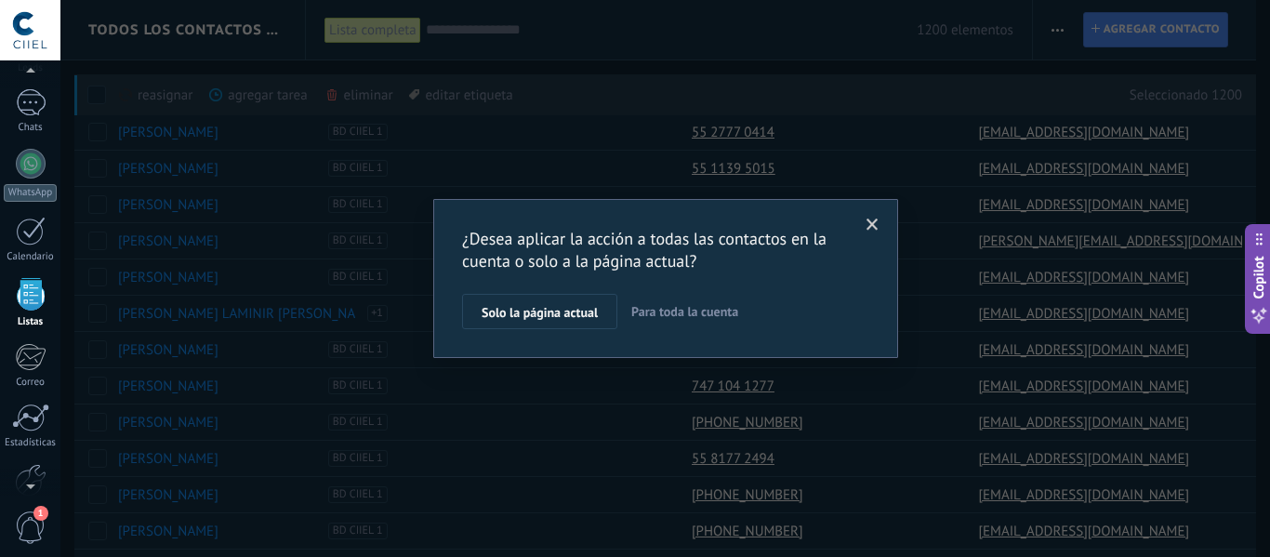
click at [694, 316] on span "Para toda la cuenta" at bounding box center [684, 311] width 107 height 17
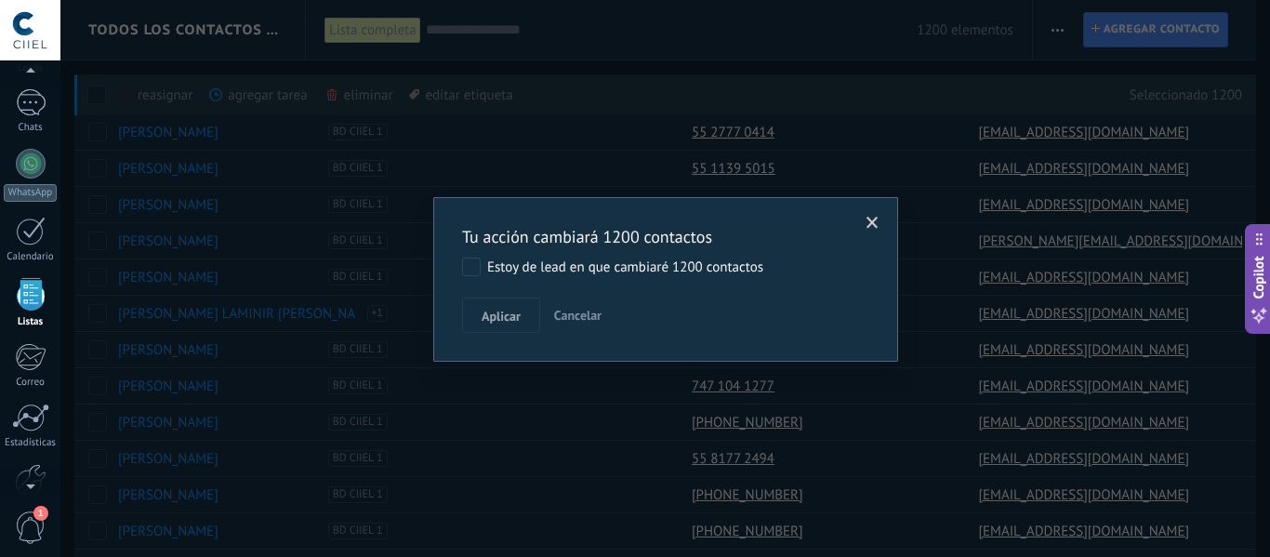
click at [486, 260] on label "Estoy de lead en que cambiaré 1200 contactos" at bounding box center [612, 267] width 301 height 19
click at [509, 317] on span "Aplicar" at bounding box center [501, 316] width 39 height 13
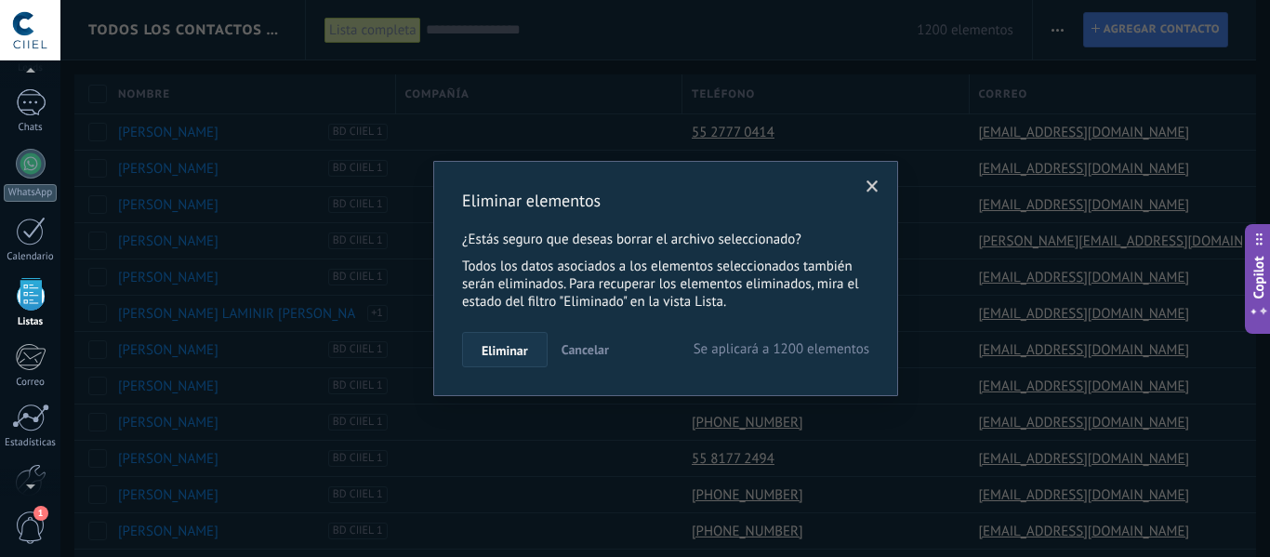
click at [521, 348] on span "Eliminar" at bounding box center [505, 350] width 46 height 13
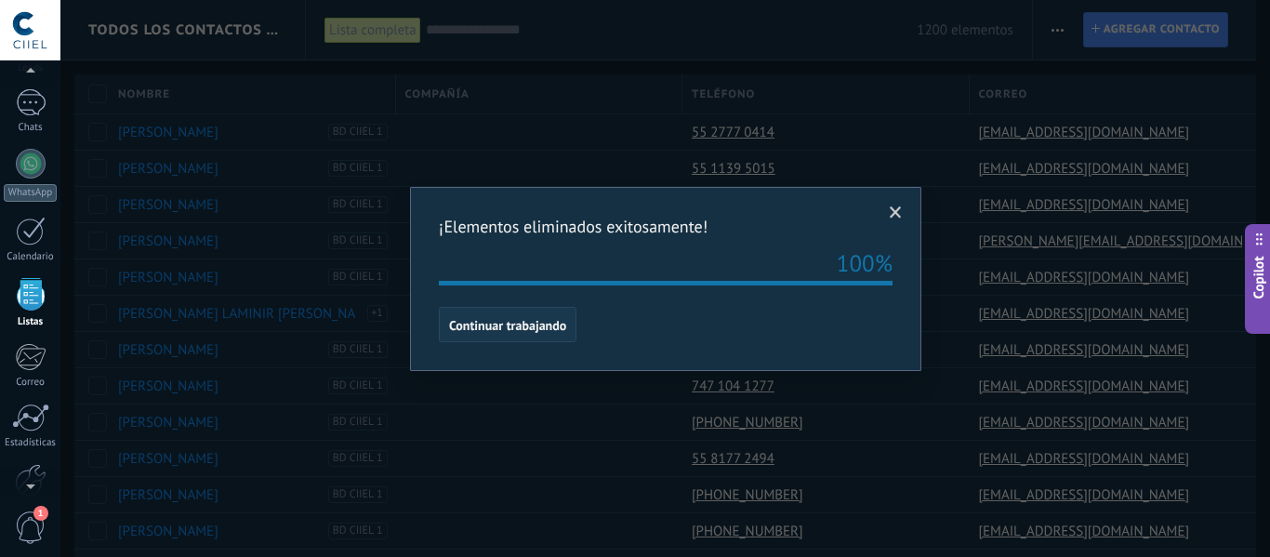
click at [528, 324] on span "Continuar trabajando" at bounding box center [507, 325] width 117 height 13
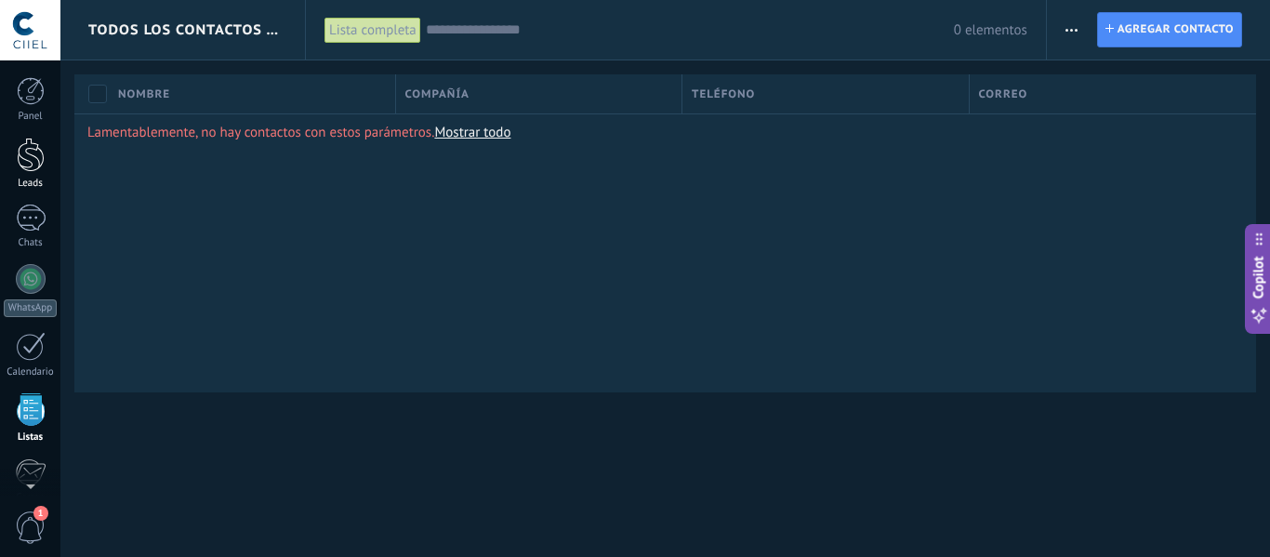
click at [17, 157] on div at bounding box center [31, 155] width 28 height 34
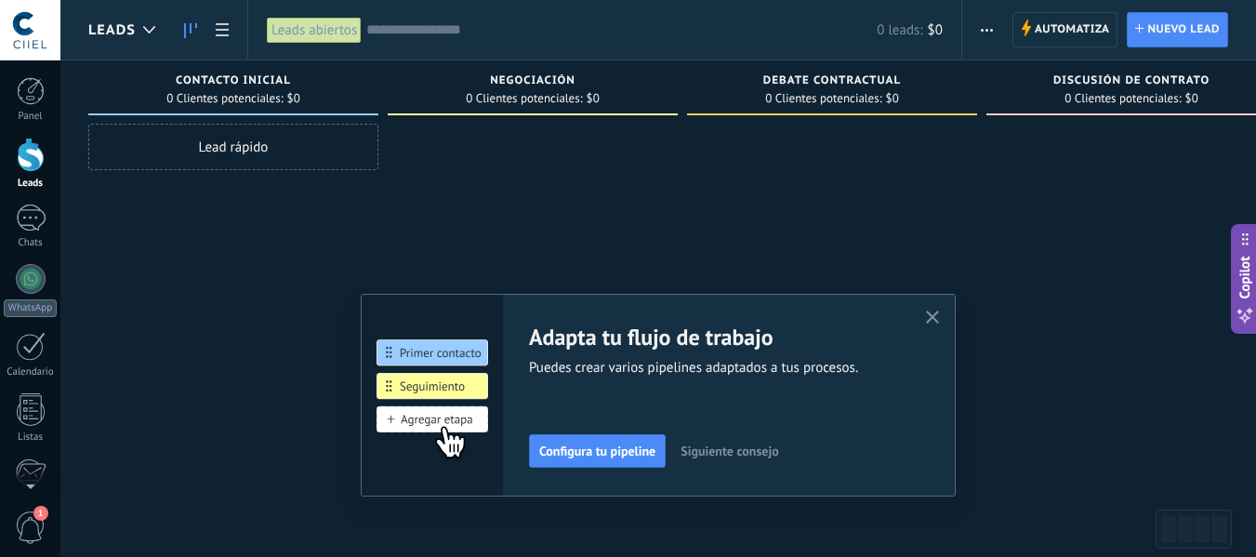
click at [981, 32] on span "button" at bounding box center [987, 29] width 12 height 35
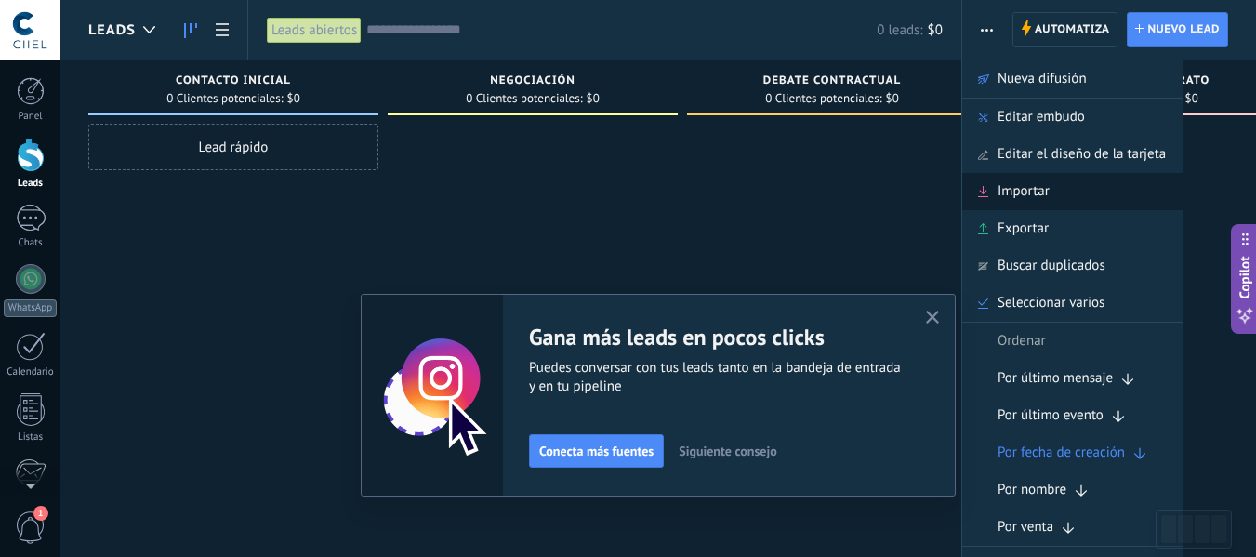
click at [1008, 191] on span "Importar" at bounding box center [1024, 191] width 52 height 37
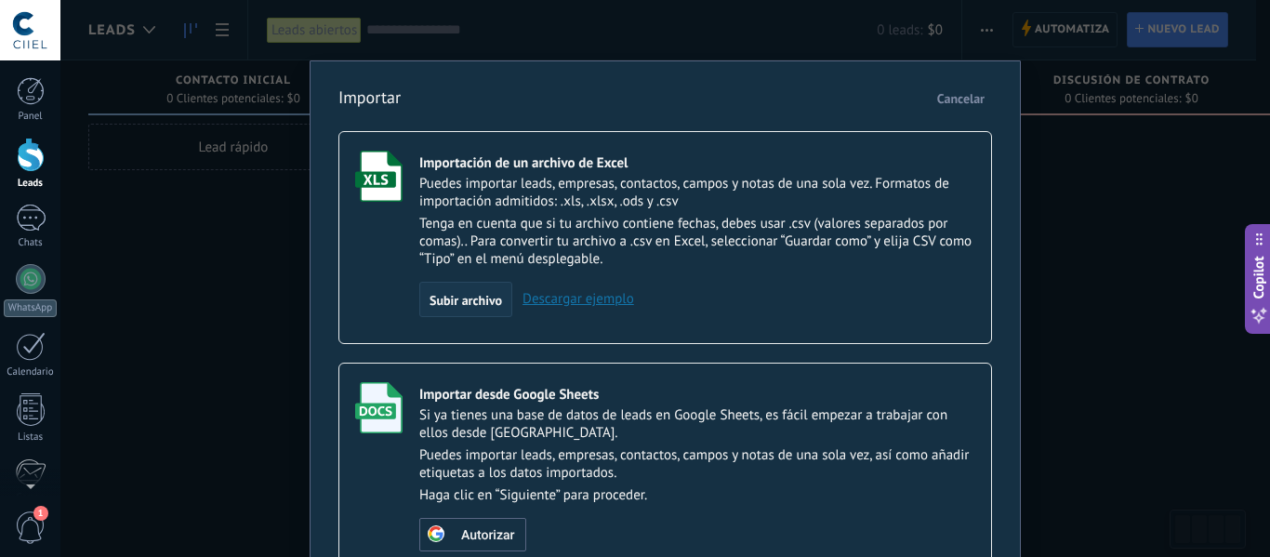
click at [443, 300] on span "Subir archivo" at bounding box center [466, 300] width 73 height 13
click at [0, 0] on input "Importación de un archivo de Excel Puedes importar leads, empresas, contactos, …" at bounding box center [0, 0] width 0 height 0
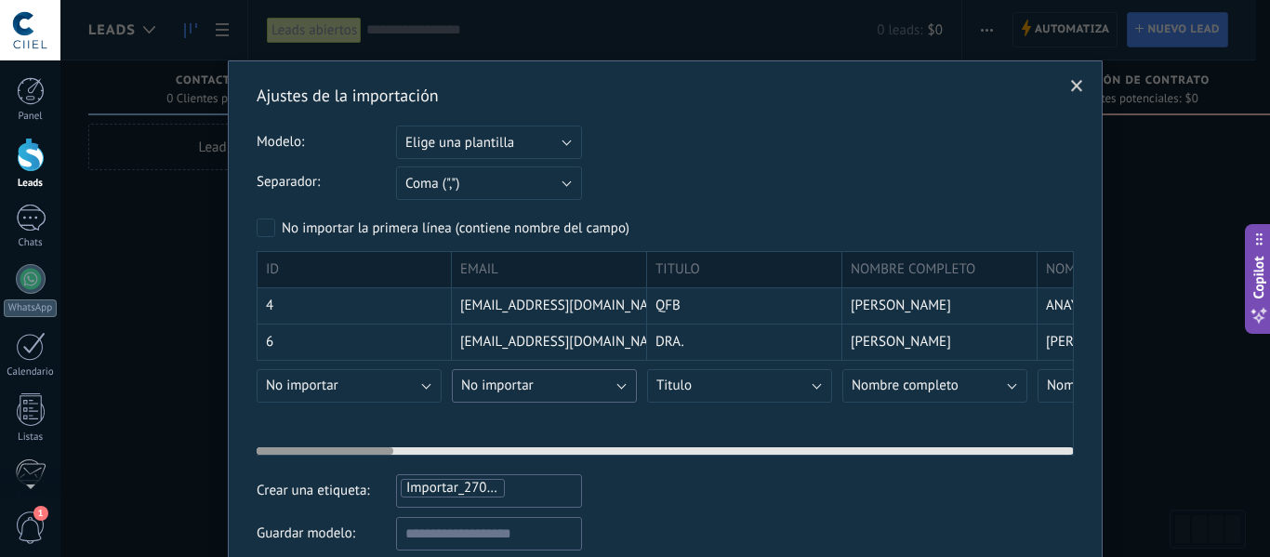
click at [606, 398] on button "No importar" at bounding box center [544, 385] width 185 height 33
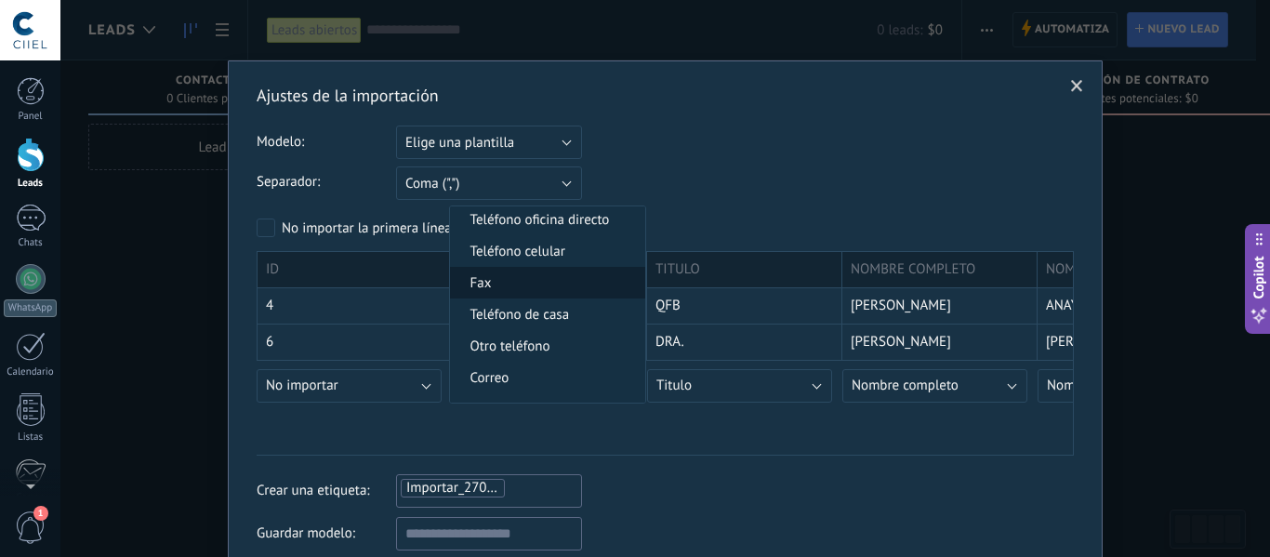
scroll to position [465, 0]
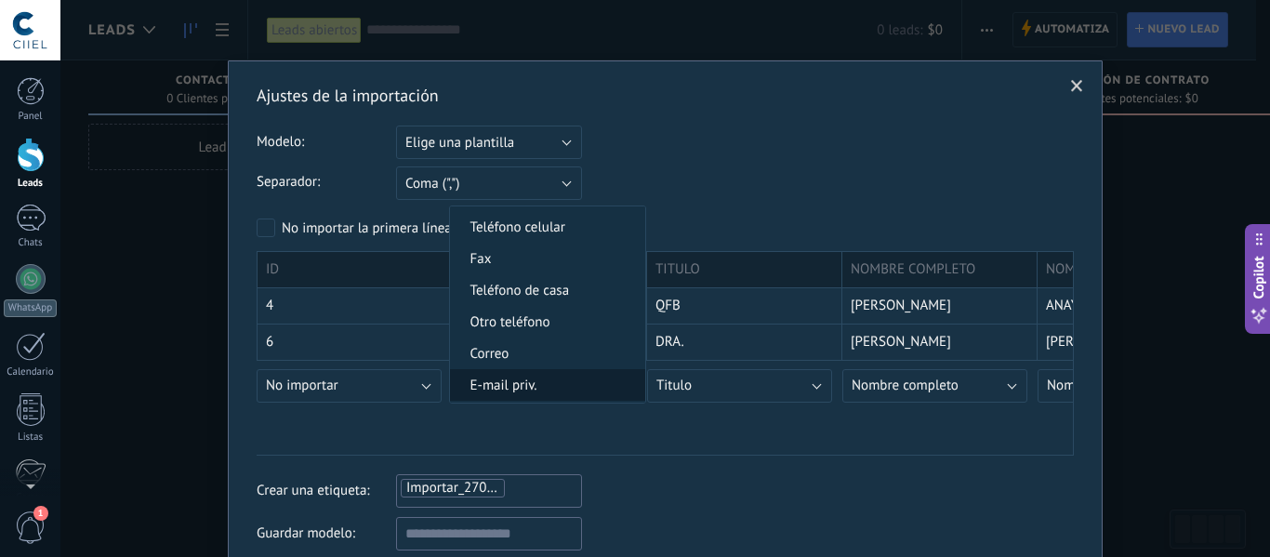
click at [598, 384] on span "E-mail priv." at bounding box center [545, 386] width 190 height 18
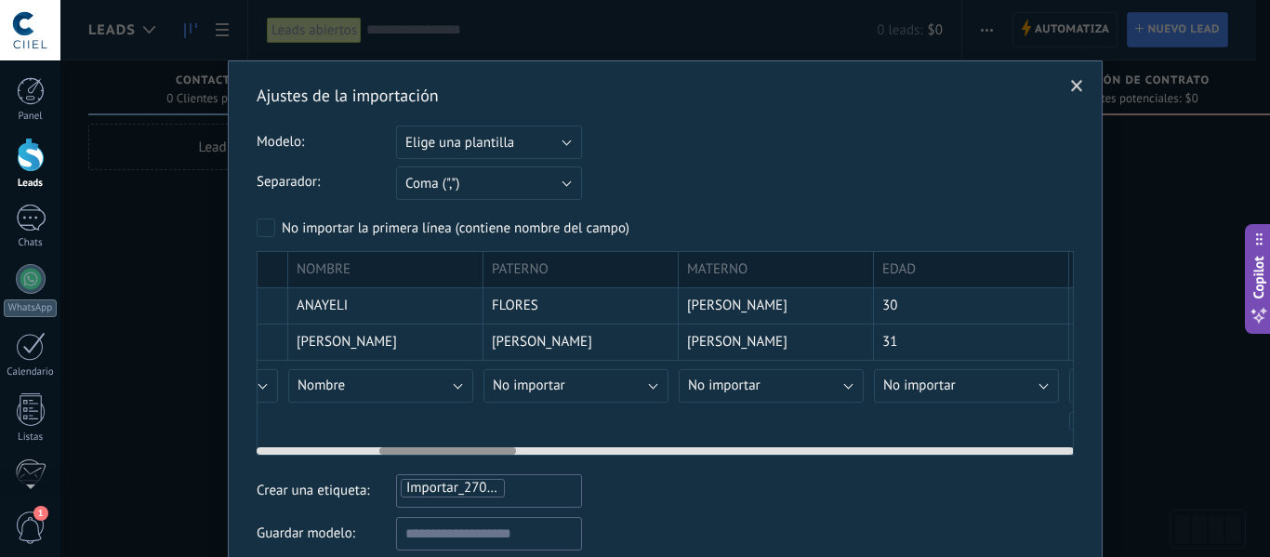
scroll to position [0, 827]
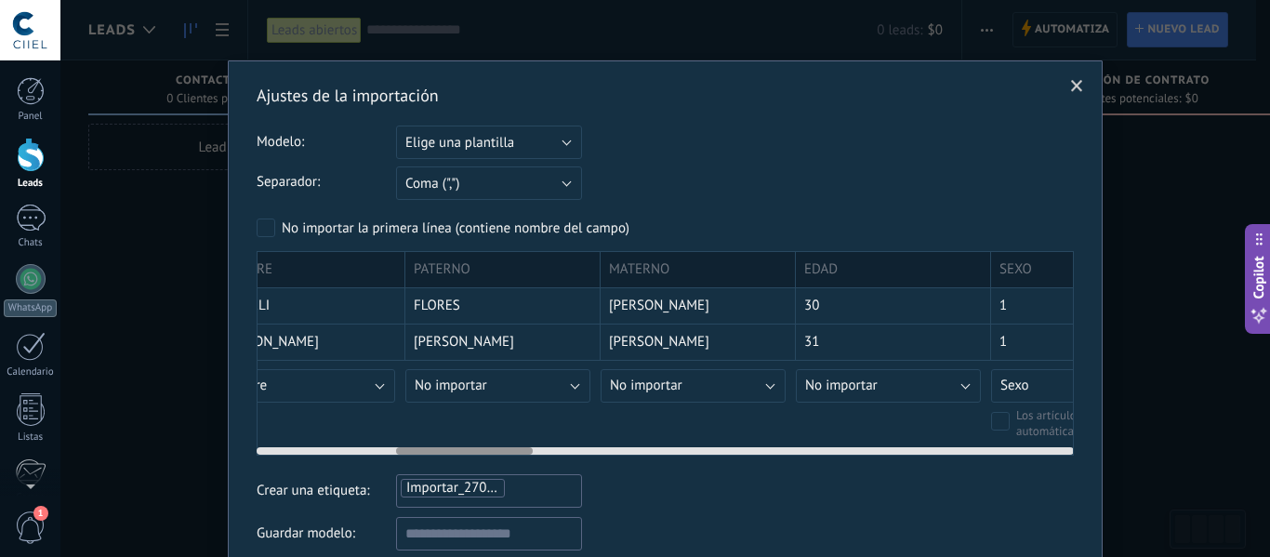
drag, startPoint x: 362, startPoint y: 451, endPoint x: 501, endPoint y: 469, distance: 140.7
click at [501, 469] on div "Ajustes de la importación Modelo: Elige una plantilla BD CSV CIIEL Elige una pl…" at bounding box center [665, 362] width 817 height 554
click at [551, 401] on button "No importar" at bounding box center [497, 385] width 185 height 33
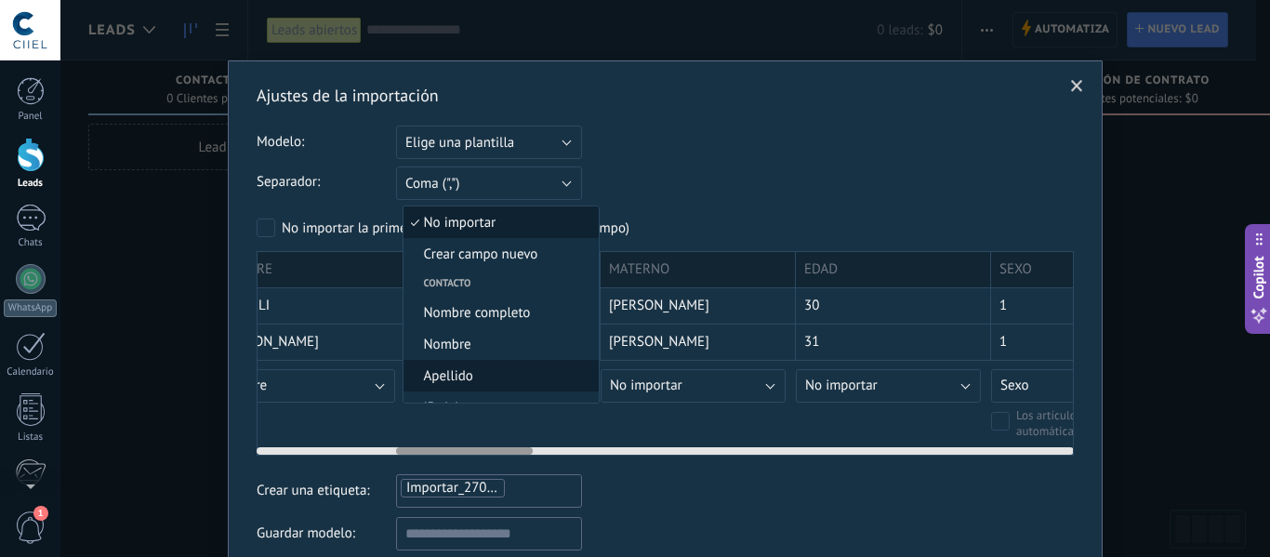
click at [514, 377] on span "Apellido" at bounding box center [498, 376] width 190 height 18
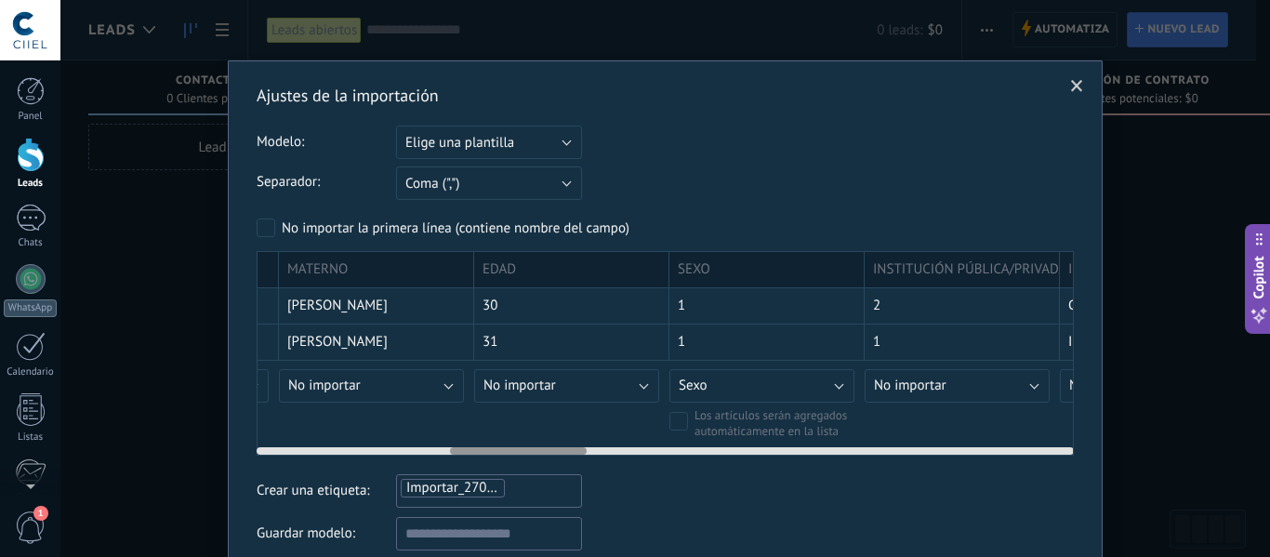
scroll to position [0, 1155]
drag, startPoint x: 518, startPoint y: 452, endPoint x: 573, endPoint y: 456, distance: 55.0
click at [573, 456] on div "Ajustes de la importación Modelo: Elige una plantilla BD CSV CIIEL Elige una pl…" at bounding box center [665, 362] width 817 height 554
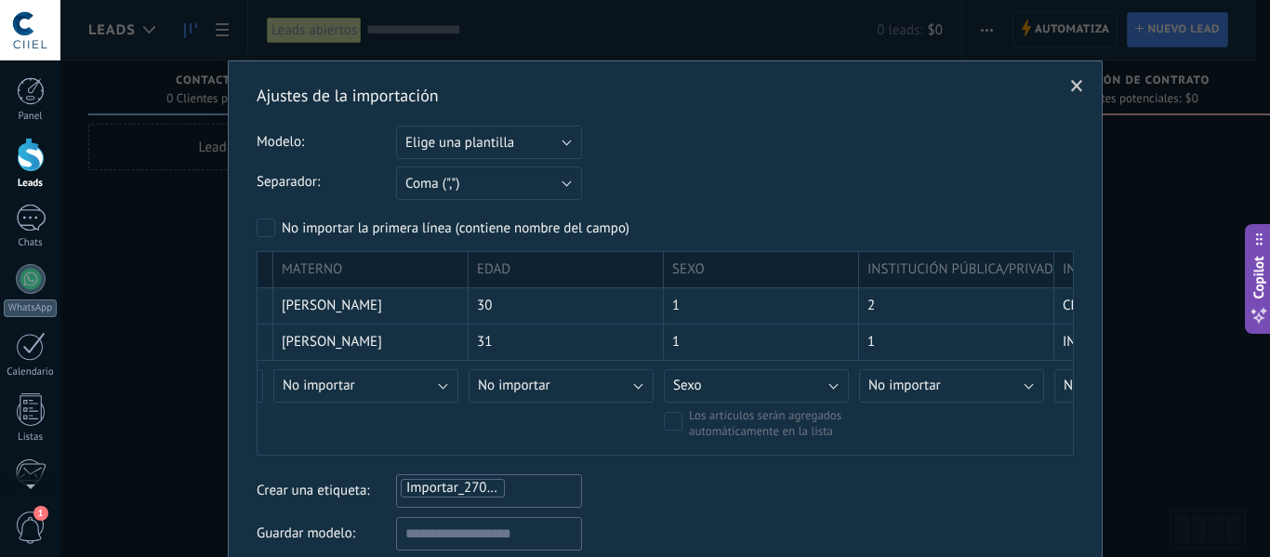
click at [1077, 86] on span at bounding box center [1077, 86] width 12 height 13
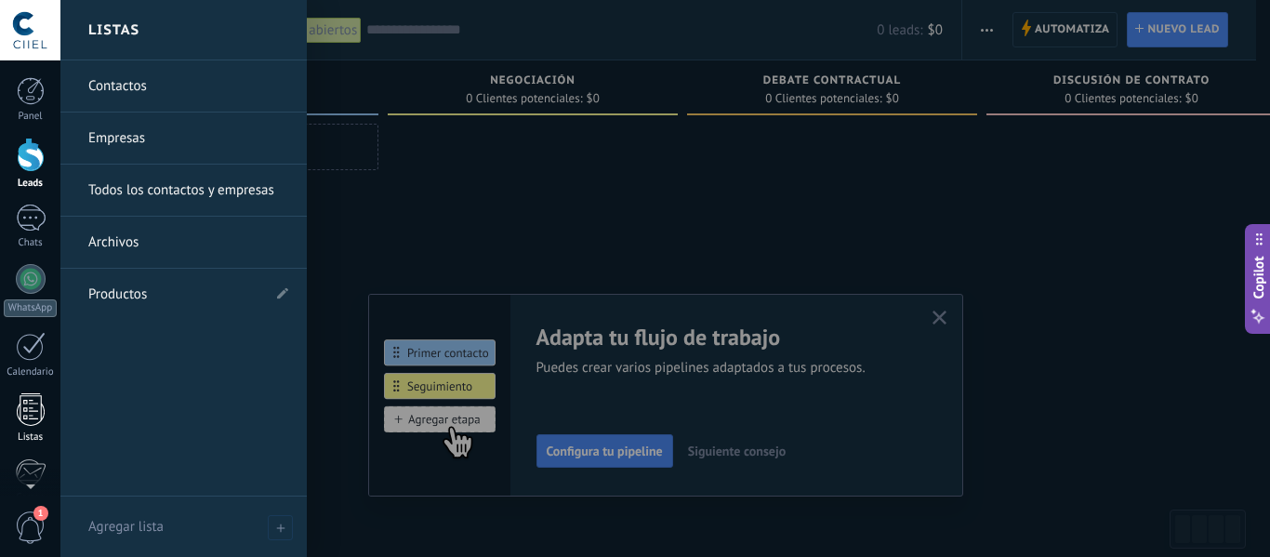
click at [23, 432] on div "Listas" at bounding box center [31, 437] width 54 height 12
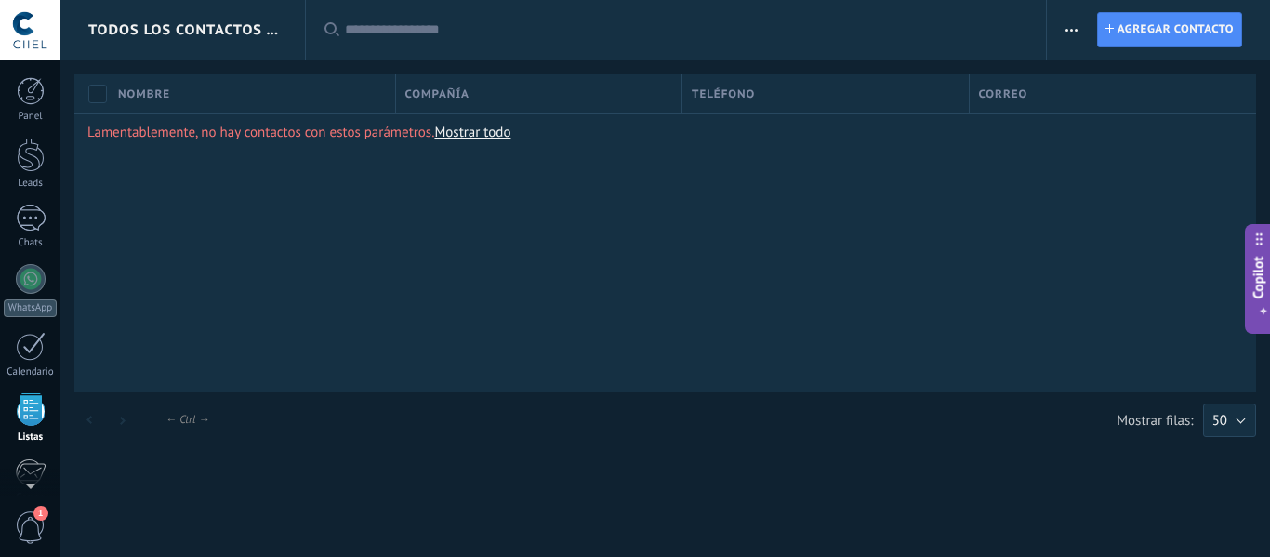
scroll to position [115, 0]
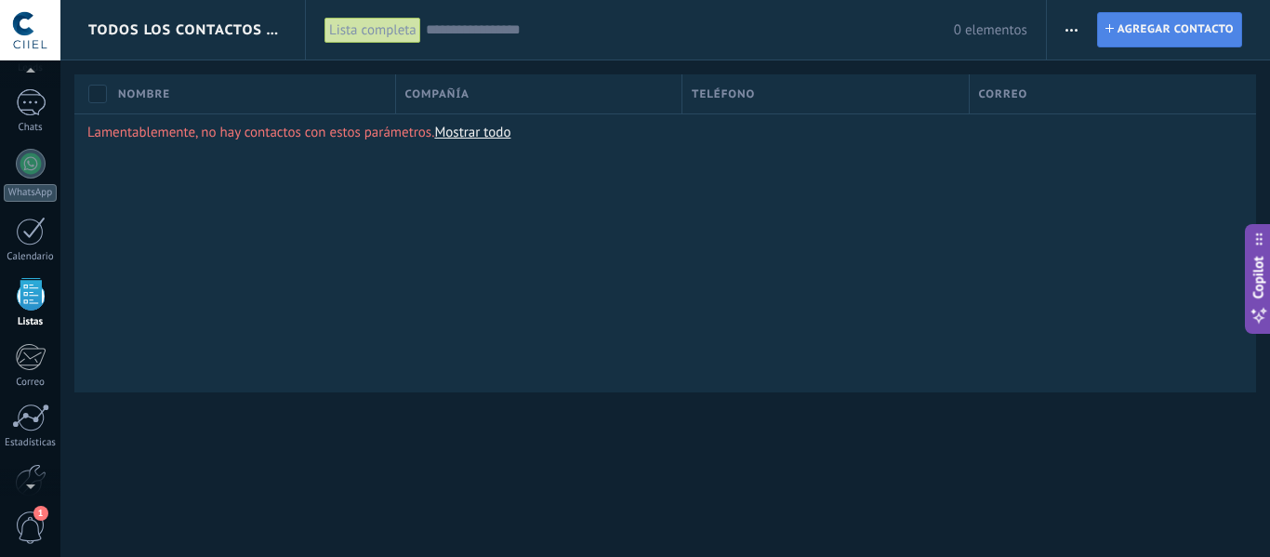
click at [1133, 33] on span "Agregar contacto" at bounding box center [1175, 29] width 116 height 33
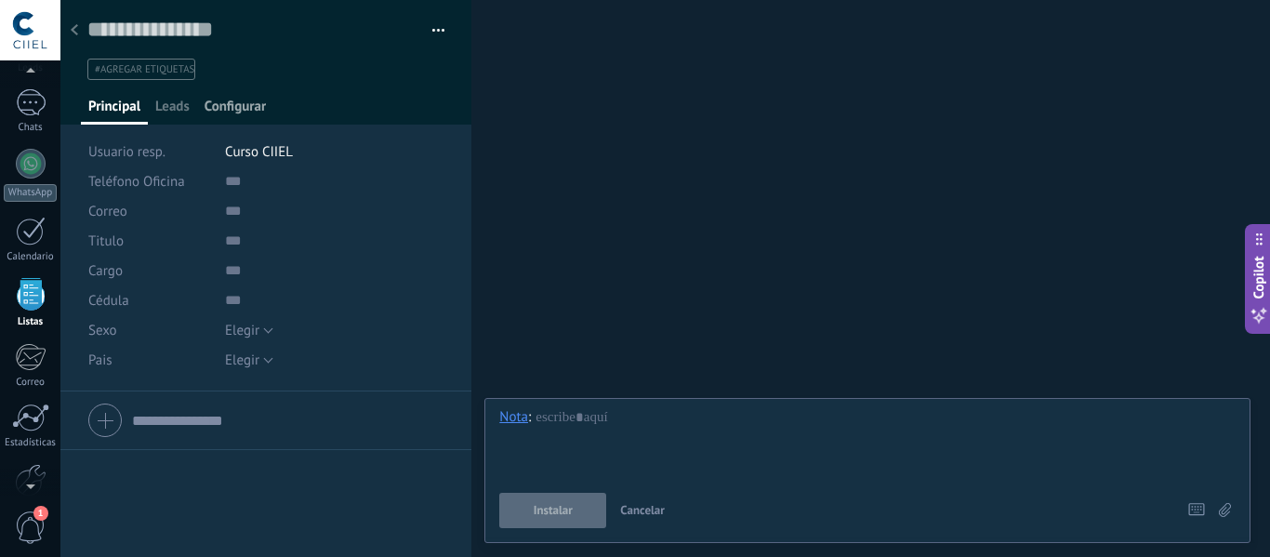
click at [234, 106] on span "Configurar" at bounding box center [235, 111] width 61 height 27
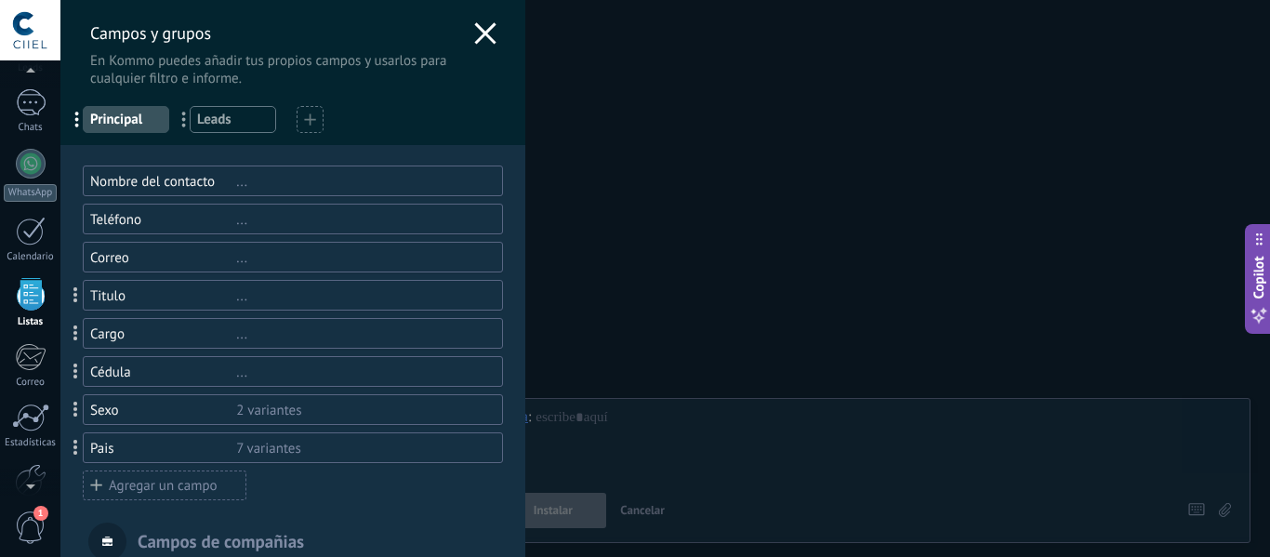
click at [161, 489] on div "Agregar un campo" at bounding box center [165, 485] width 164 height 30
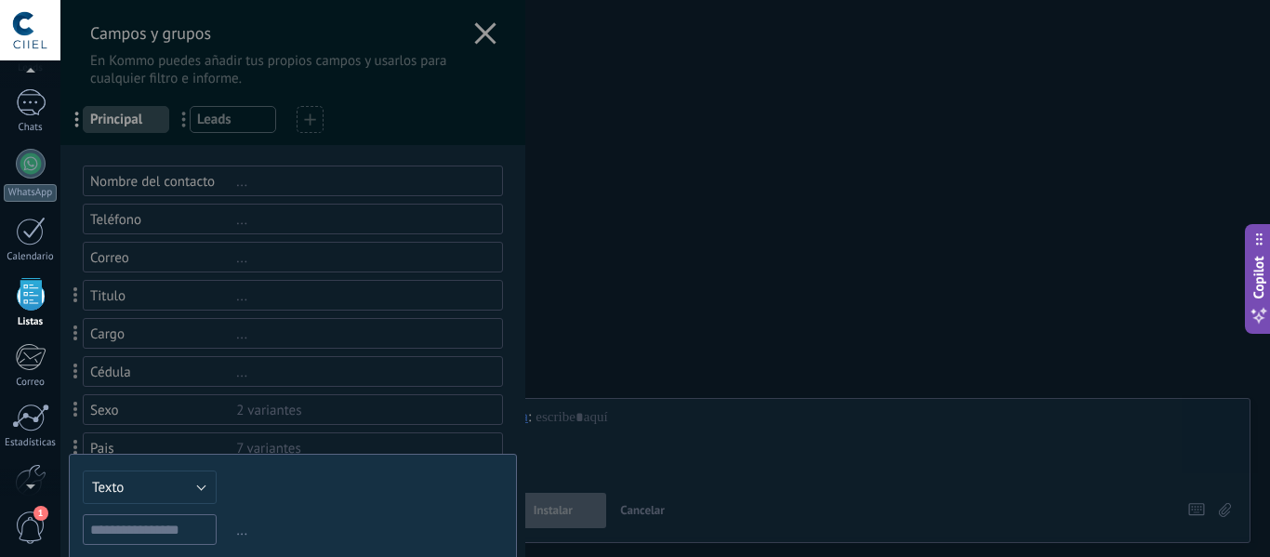
click at [163, 530] on input "text" at bounding box center [150, 529] width 134 height 31
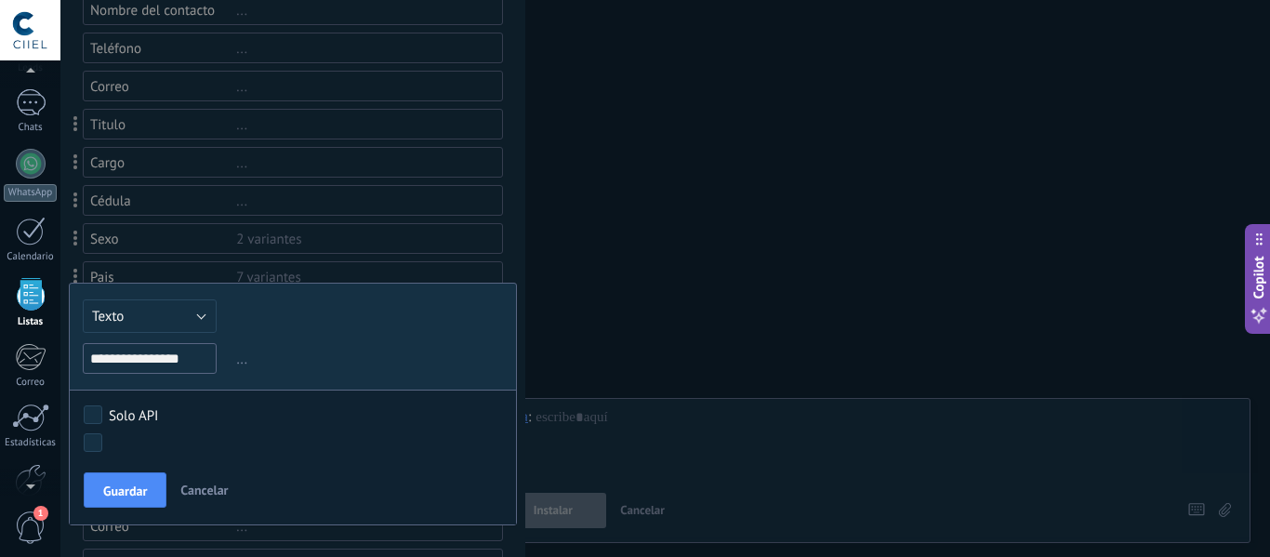
scroll to position [186, 0]
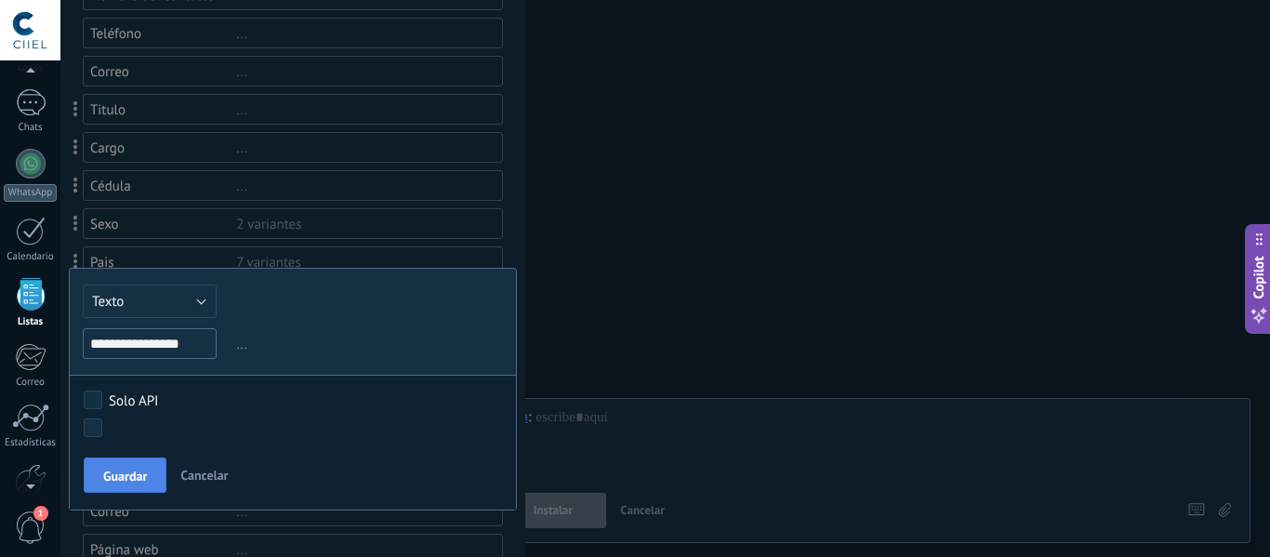
type input "**********"
click at [119, 490] on button "Guardar" at bounding box center [125, 474] width 83 height 35
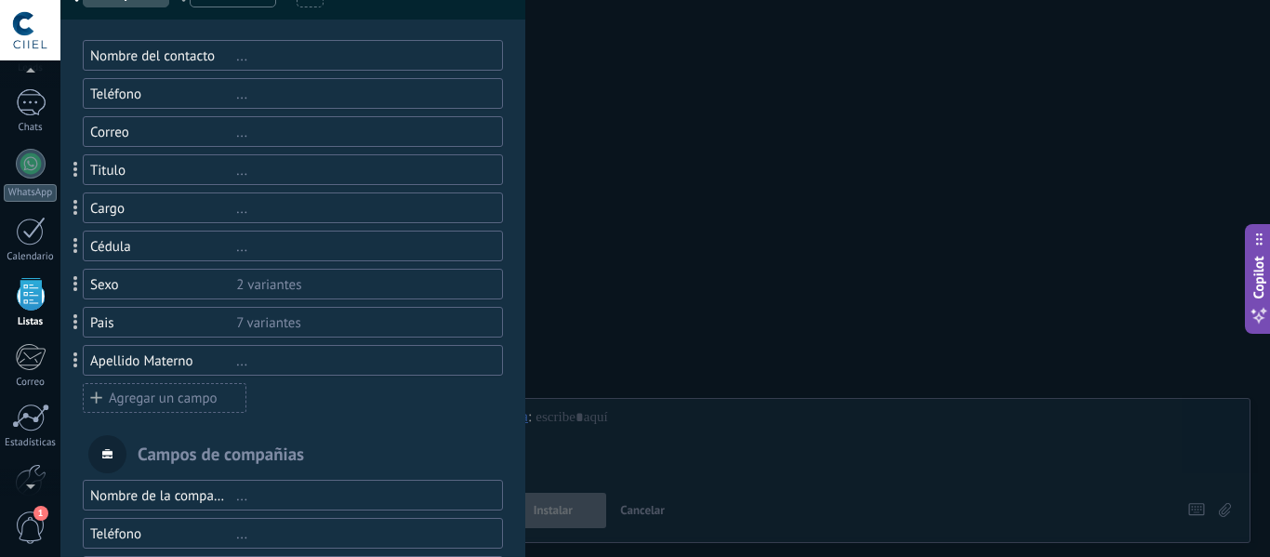
scroll to position [93, 0]
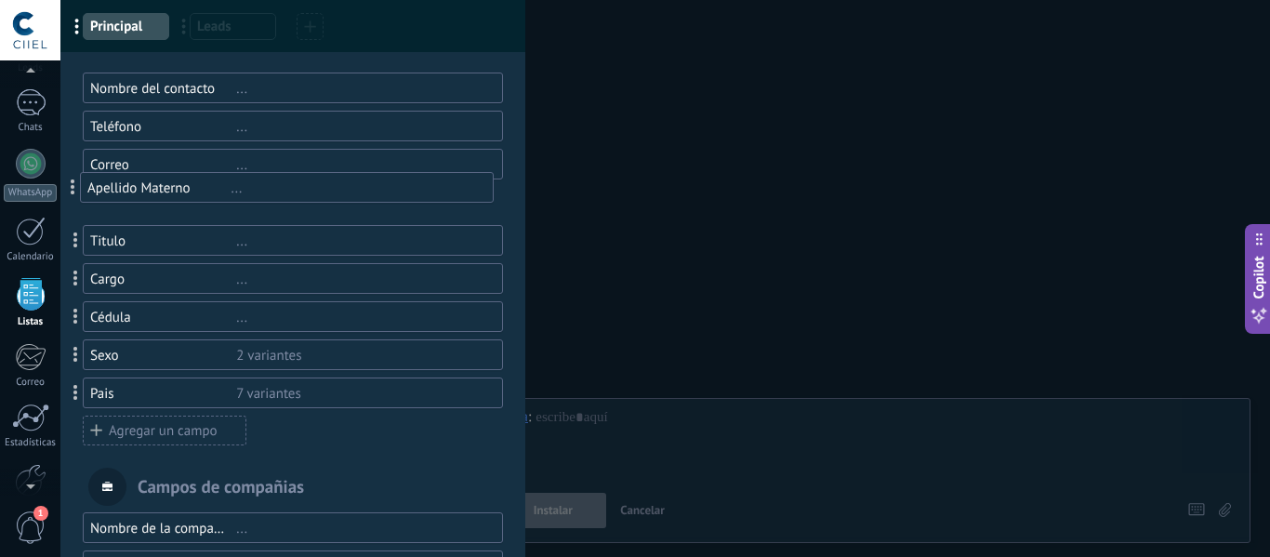
drag, startPoint x: 76, startPoint y: 400, endPoint x: 73, endPoint y: 194, distance: 205.5
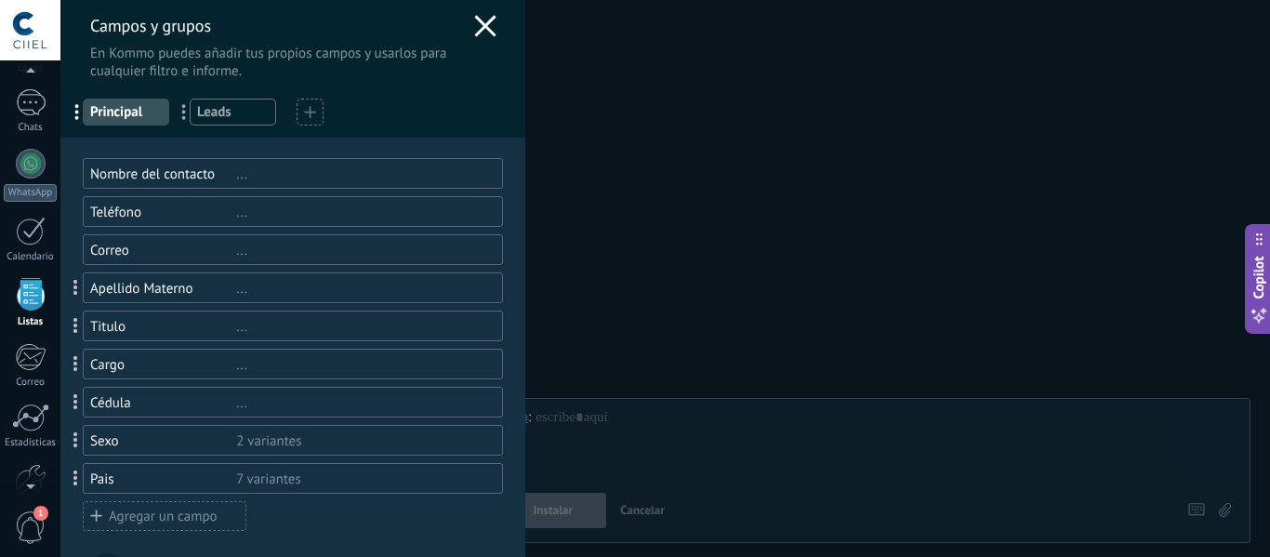
scroll to position [0, 0]
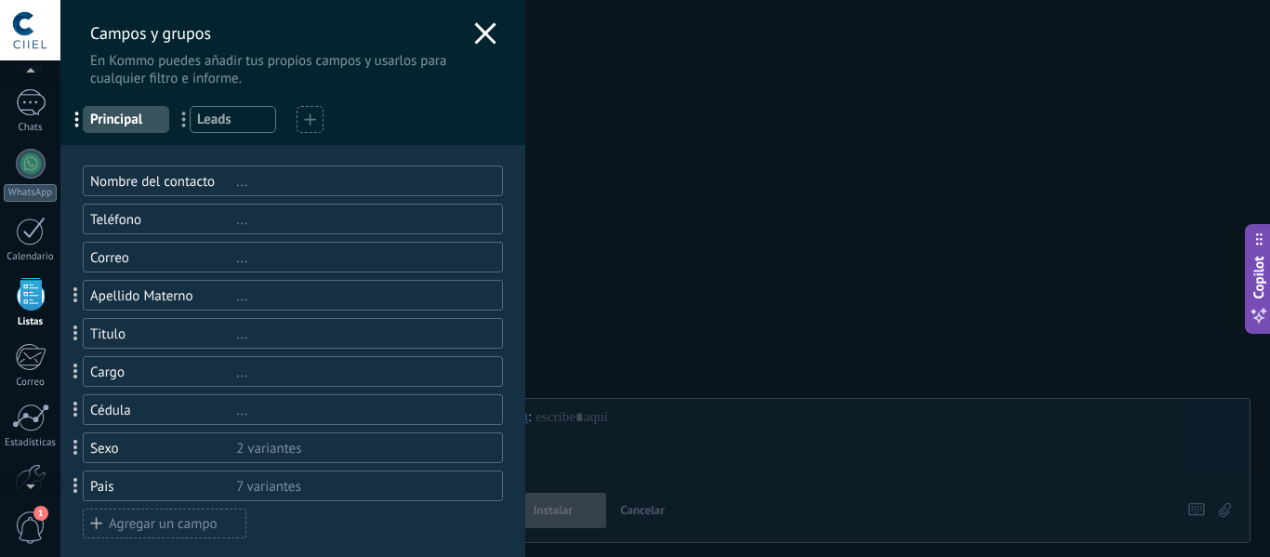
click at [486, 25] on use at bounding box center [484, 32] width 21 height 21
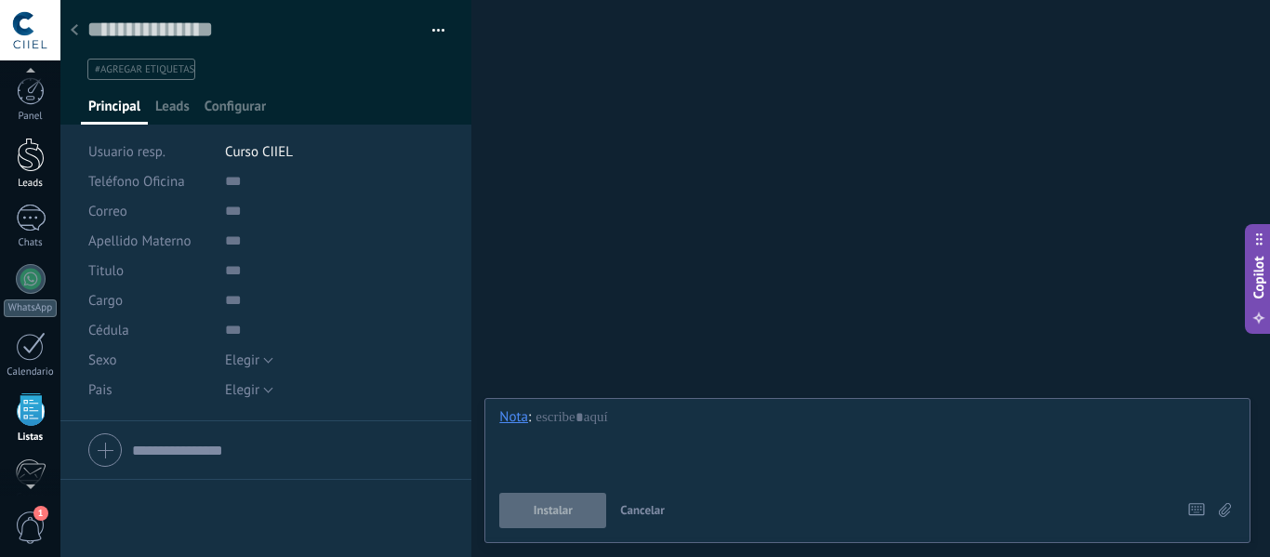
click at [17, 163] on div at bounding box center [31, 155] width 28 height 34
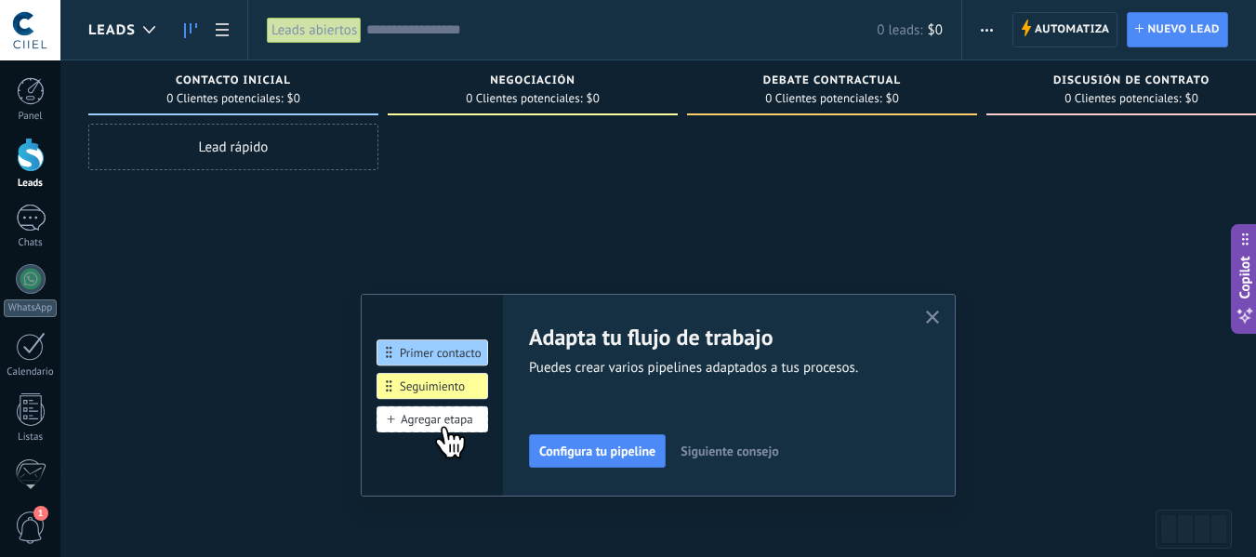
click at [978, 30] on button "button" at bounding box center [986, 29] width 27 height 35
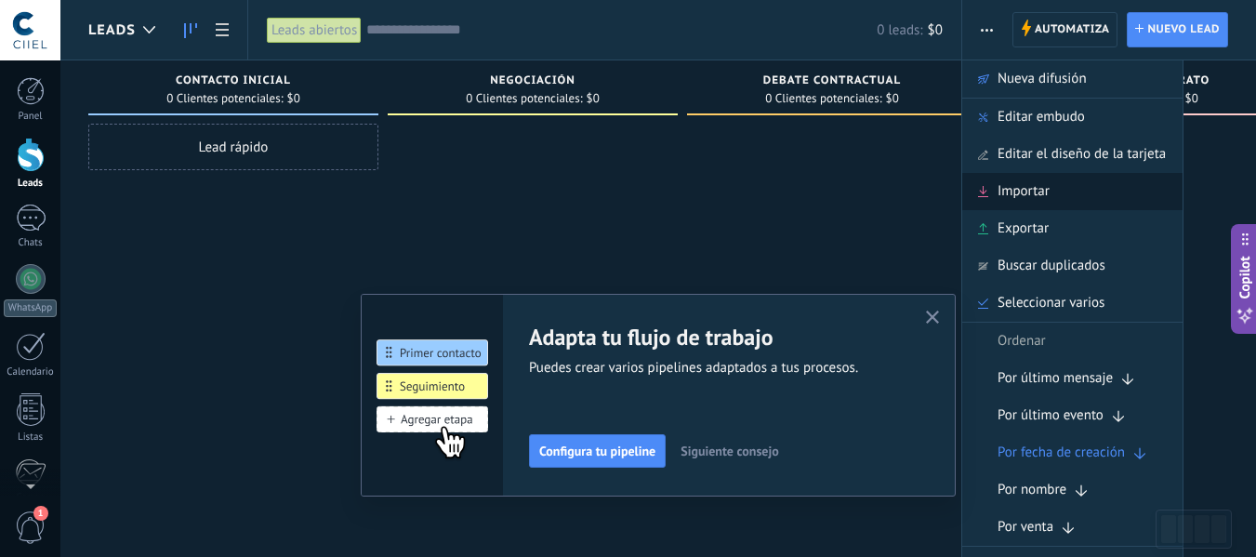
click at [1000, 197] on span "Importar" at bounding box center [1024, 191] width 52 height 37
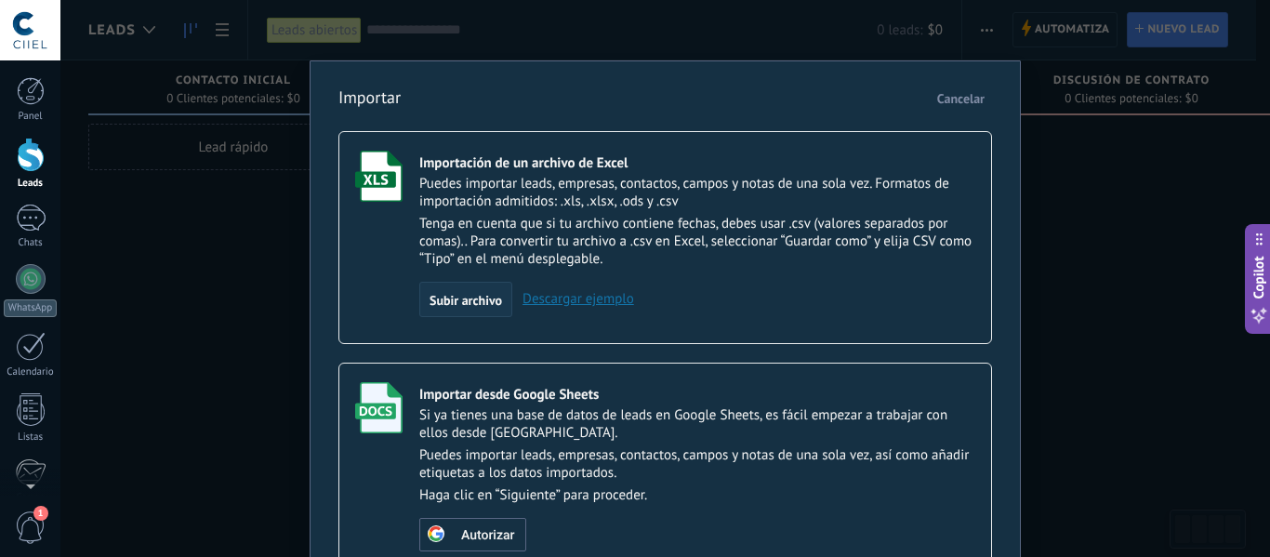
click at [459, 290] on div "Subir archivo" at bounding box center [465, 299] width 93 height 35
click at [0, 0] on input "Importación de un archivo de Excel Puedes importar leads, empresas, contactos, …" at bounding box center [0, 0] width 0 height 0
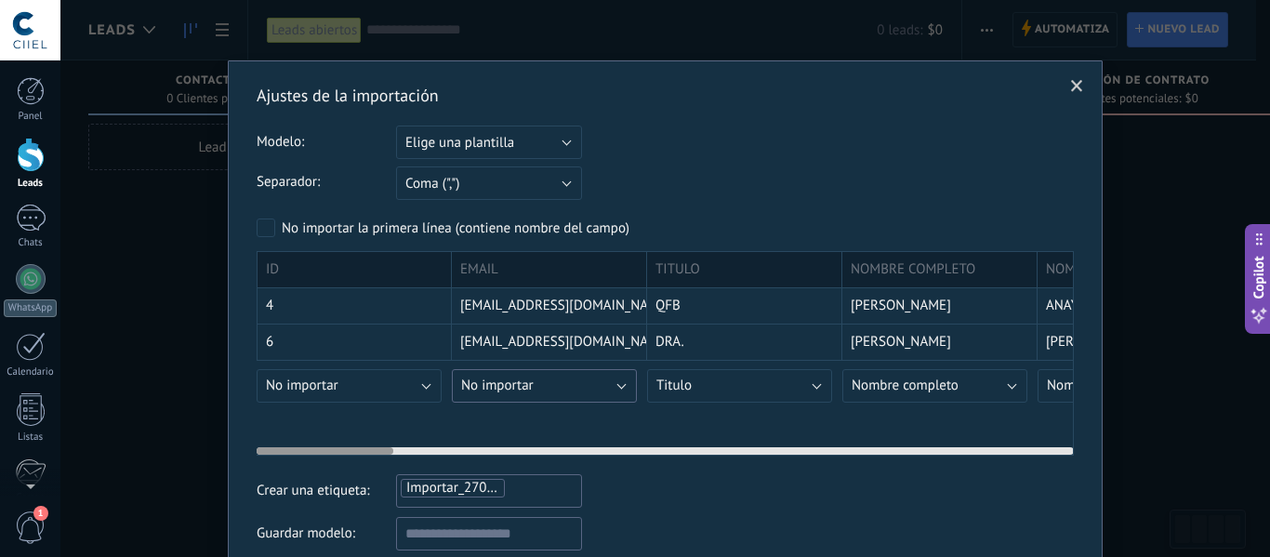
click at [489, 391] on span "No importar" at bounding box center [497, 386] width 73 height 18
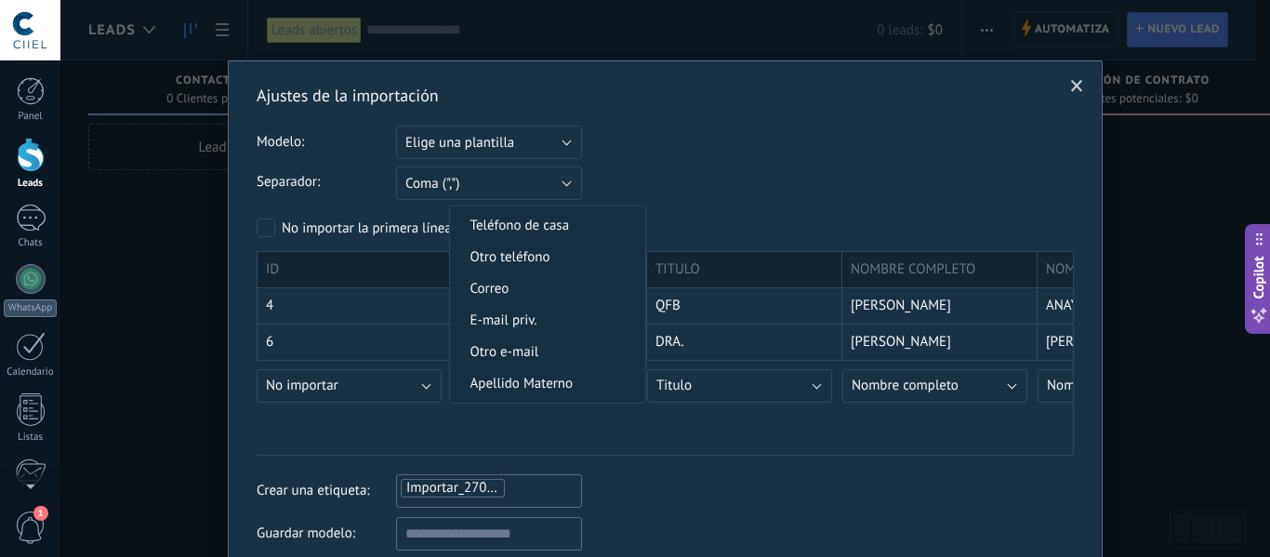
scroll to position [558, 0]
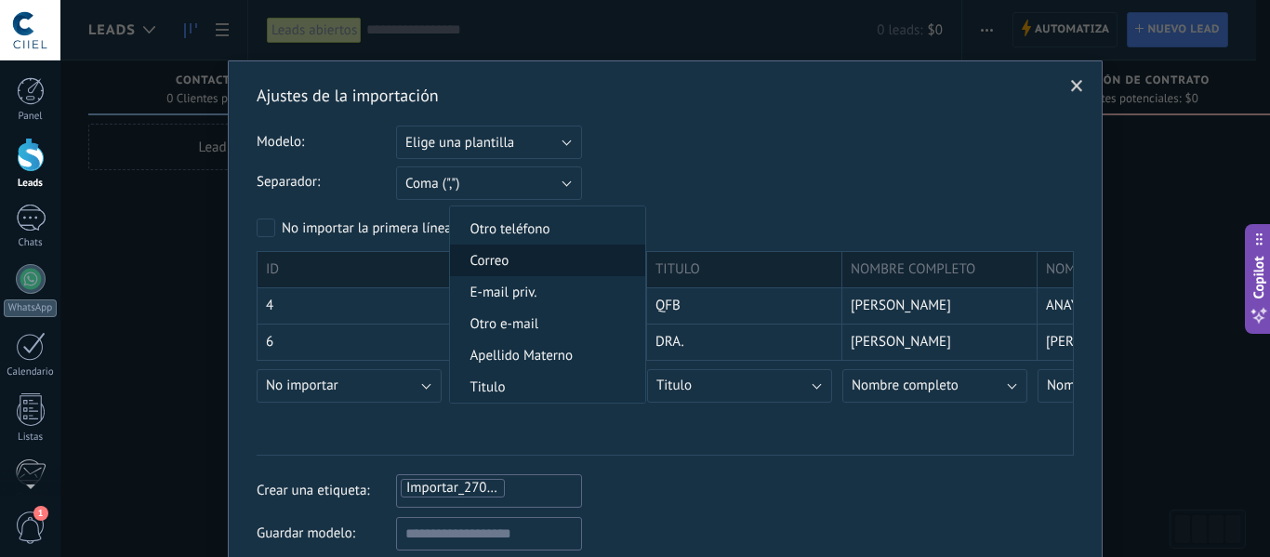
click at [533, 261] on span "Correo" at bounding box center [545, 261] width 190 height 18
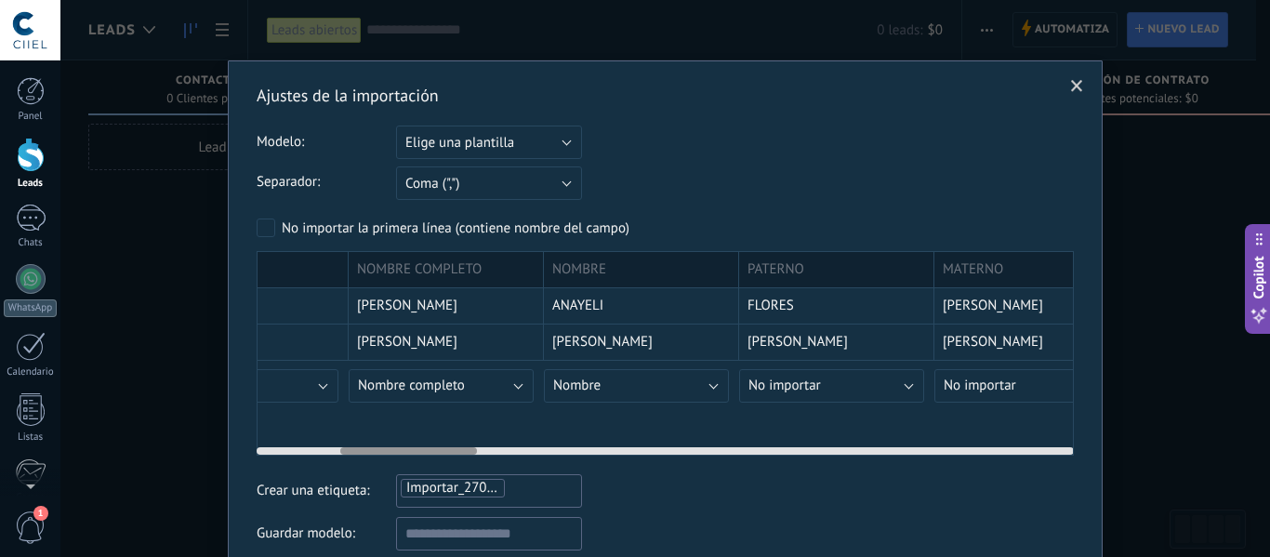
scroll to position [0, 499]
drag, startPoint x: 366, startPoint y: 449, endPoint x: 451, endPoint y: 451, distance: 84.6
click at [451, 451] on div at bounding box center [409, 450] width 137 height 7
click at [874, 382] on button "No importar" at bounding box center [826, 385] width 185 height 33
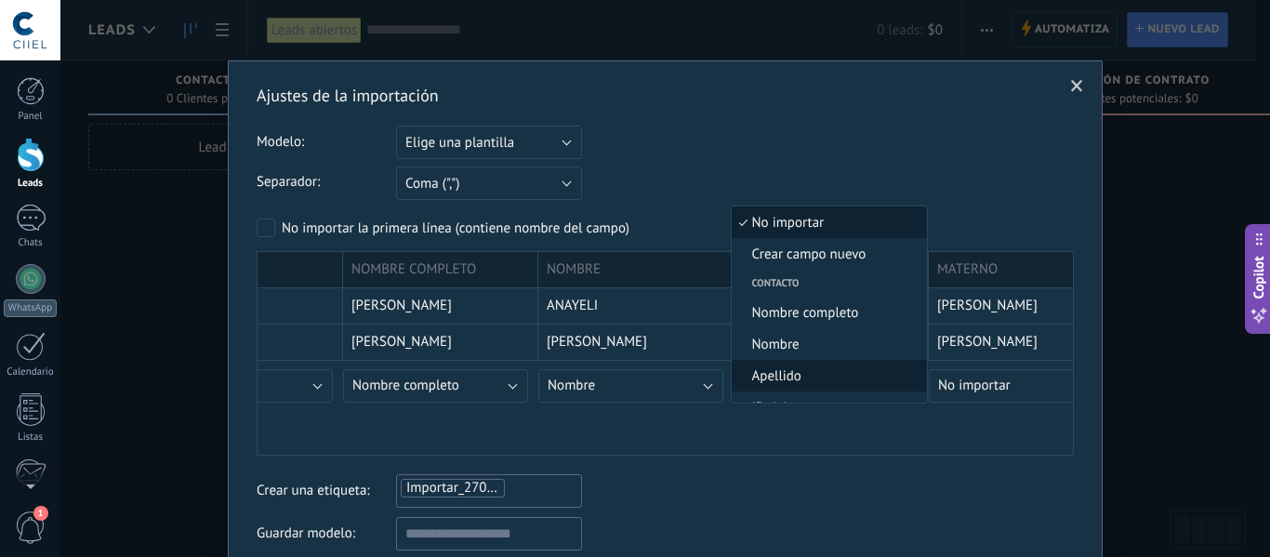
click at [796, 370] on span "Apellido" at bounding box center [827, 376] width 190 height 18
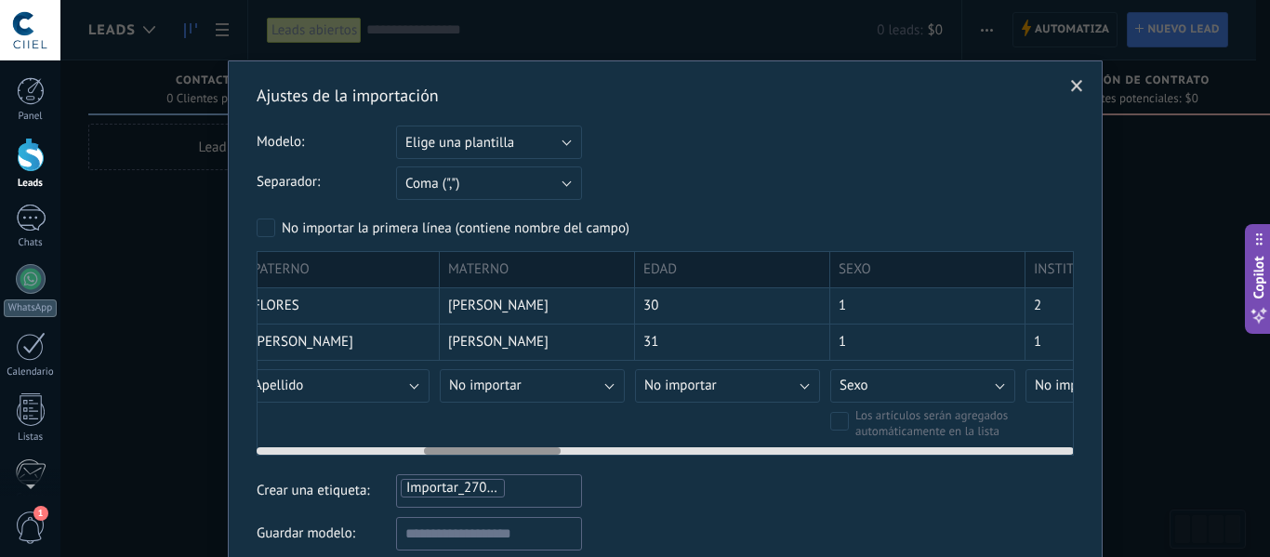
scroll to position [0, 994]
drag, startPoint x: 426, startPoint y: 453, endPoint x: 509, endPoint y: 452, distance: 82.7
click at [509, 452] on div at bounding box center [492, 450] width 137 height 7
click at [544, 386] on button "No importar" at bounding box center [526, 385] width 185 height 33
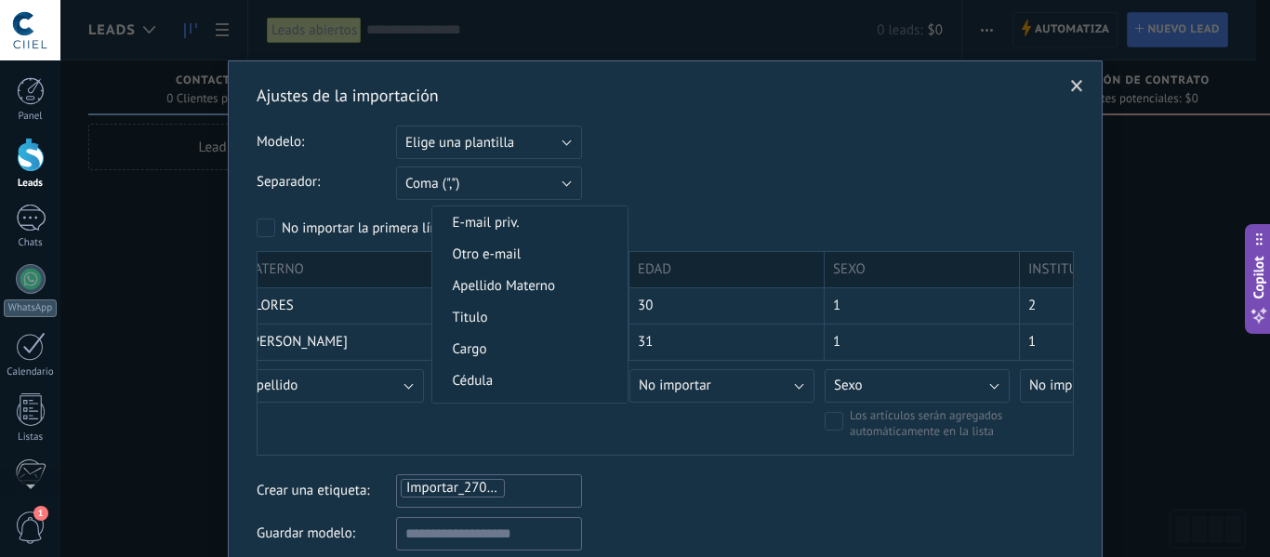
scroll to position [651, 0]
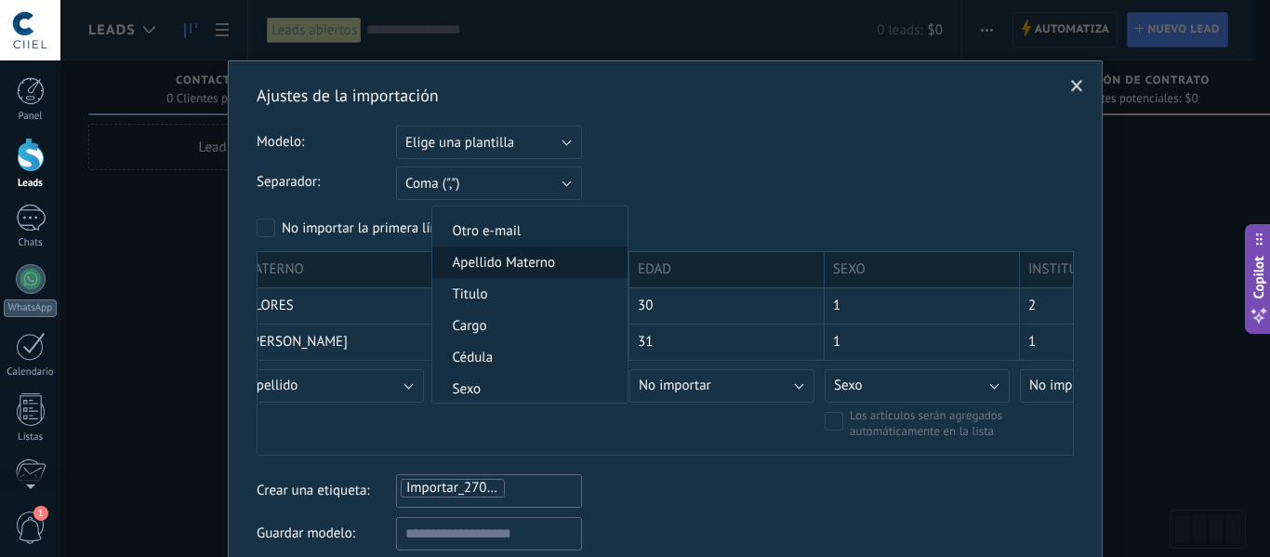
click at [535, 273] on li "Apellido Materno" at bounding box center [529, 262] width 195 height 32
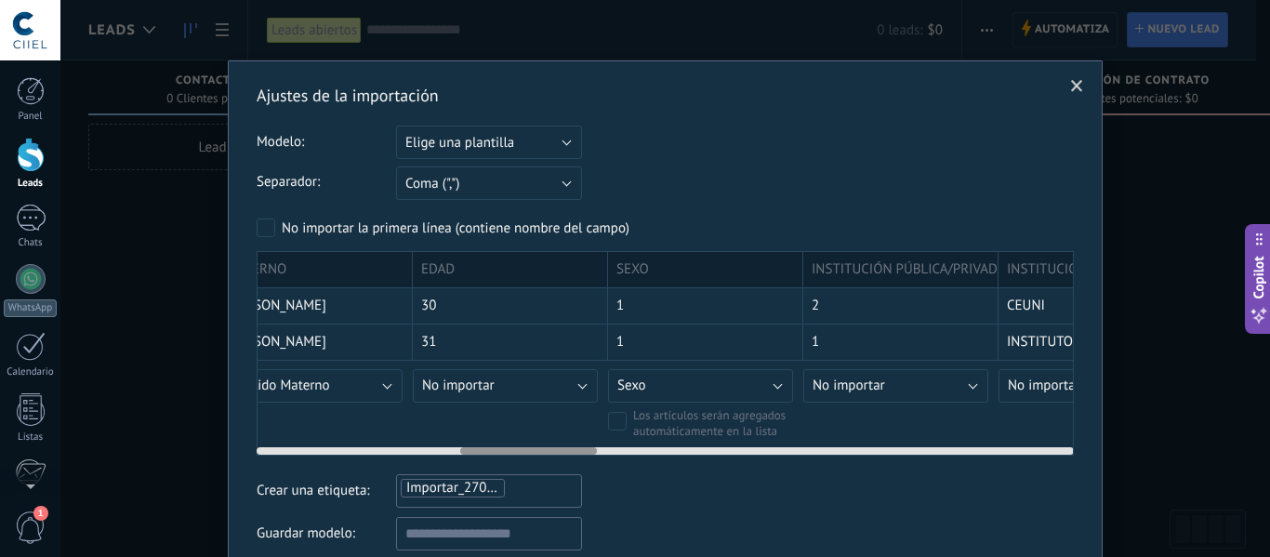
scroll to position [0, 1227]
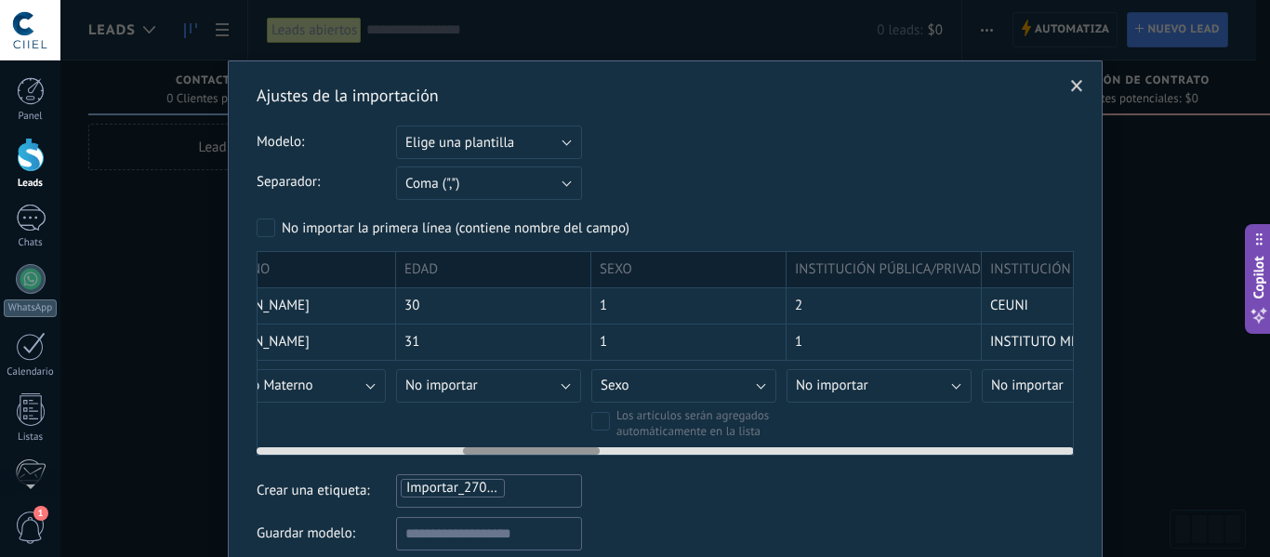
drag, startPoint x: 527, startPoint y: 454, endPoint x: 566, endPoint y: 456, distance: 39.1
click at [566, 456] on div "ID EMAIL TITULO NOMBRE COMPLETO NOMBRE PATERNO MATERNO EDAD SEXO INSTITUCIÓN PÚ…" at bounding box center [665, 353] width 817 height 205
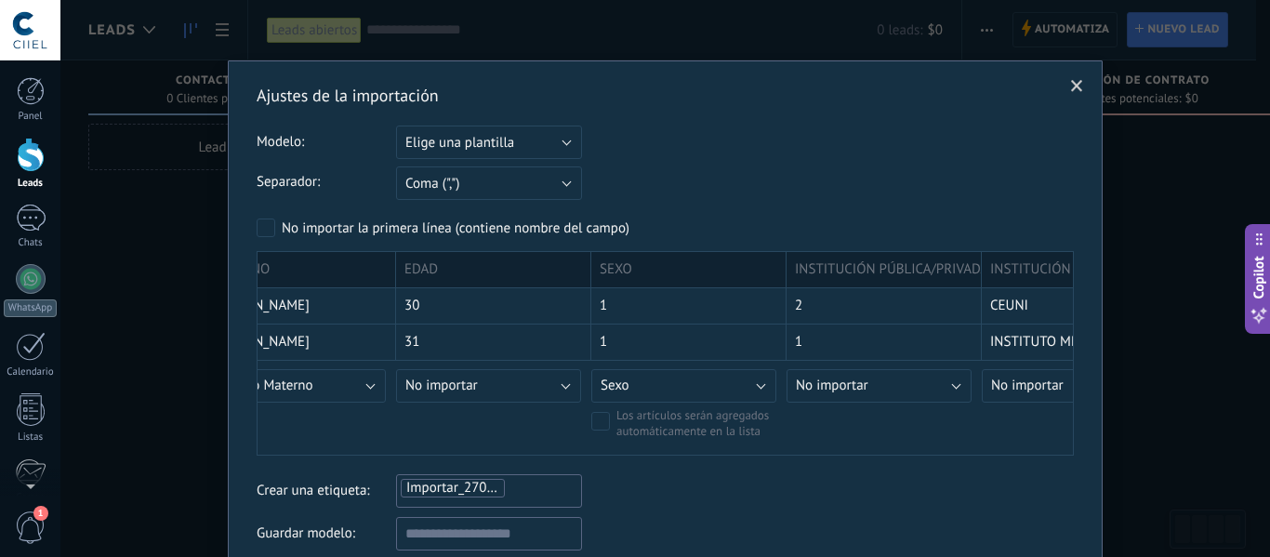
click at [1071, 85] on span at bounding box center [1077, 86] width 12 height 13
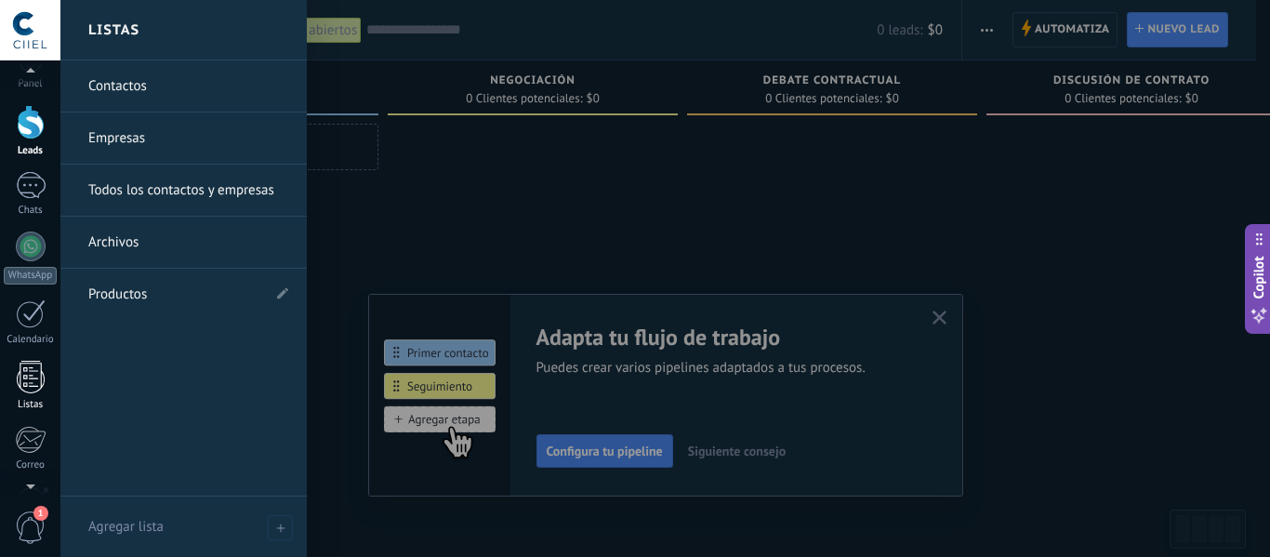
scroll to position [0, 0]
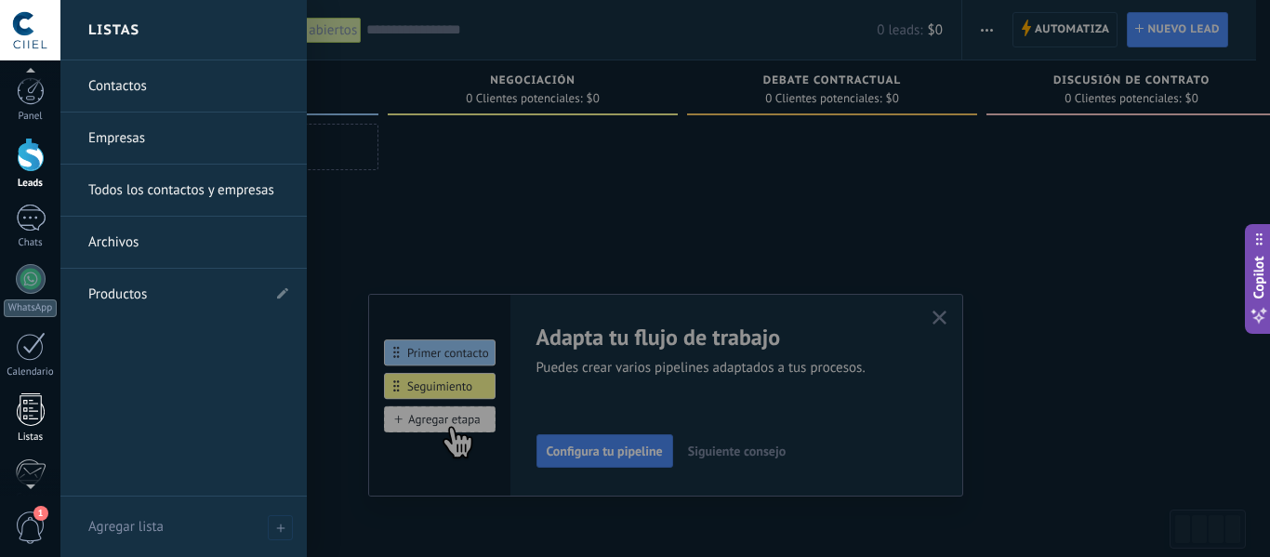
click at [36, 396] on div at bounding box center [31, 409] width 28 height 33
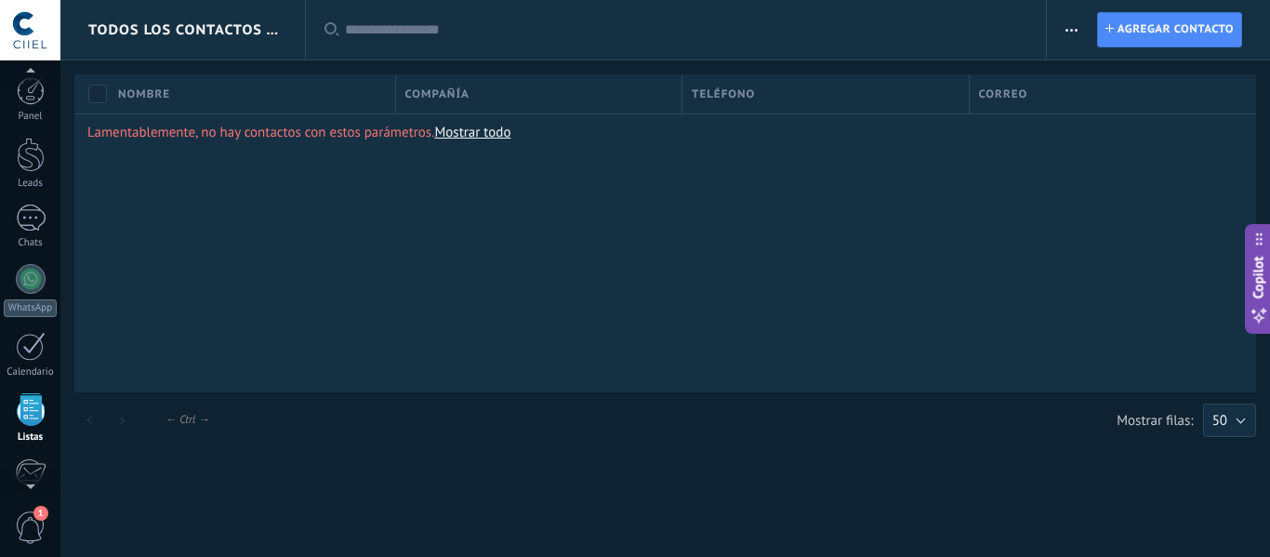
scroll to position [115, 0]
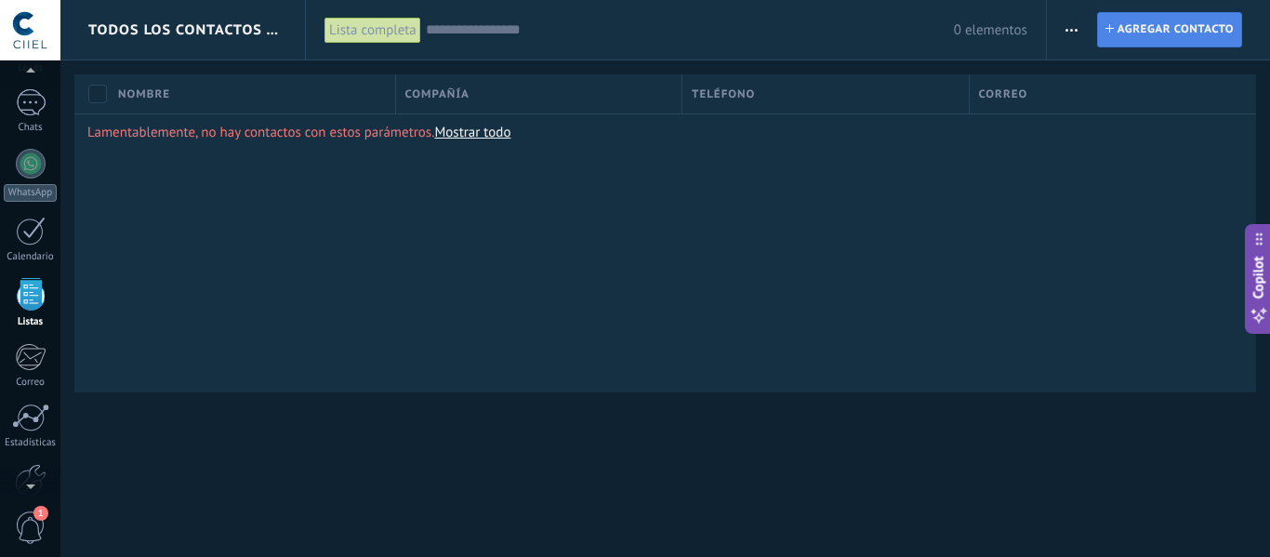
click at [1117, 39] on span "Agregar contacto" at bounding box center [1175, 29] width 116 height 33
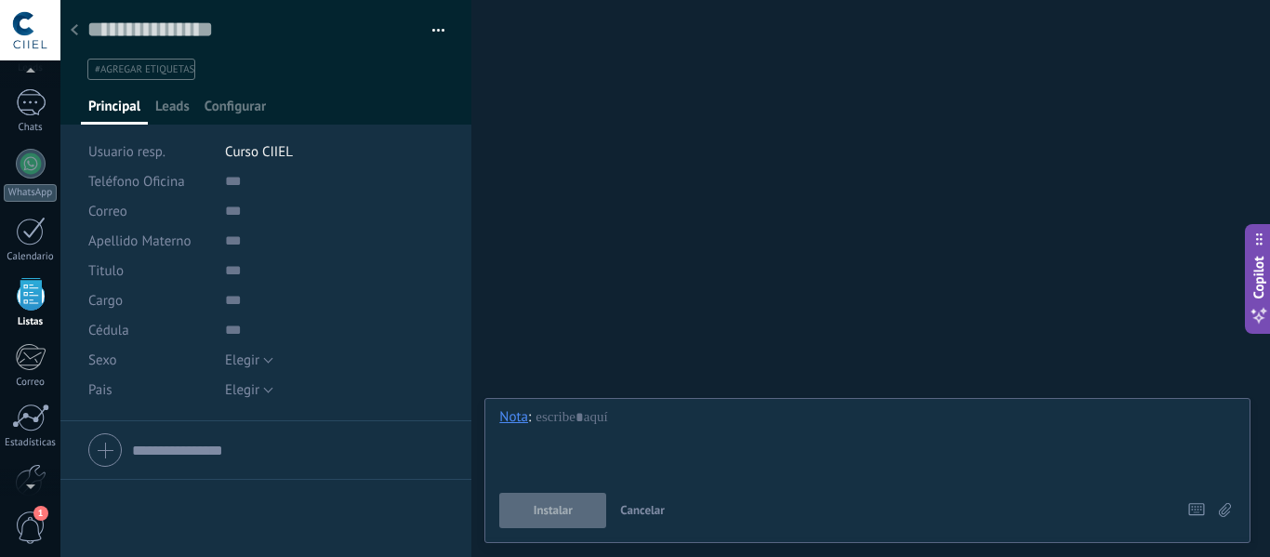
click at [101, 454] on div at bounding box center [265, 450] width 355 height 46
click at [237, 109] on span "Configurar" at bounding box center [235, 111] width 61 height 27
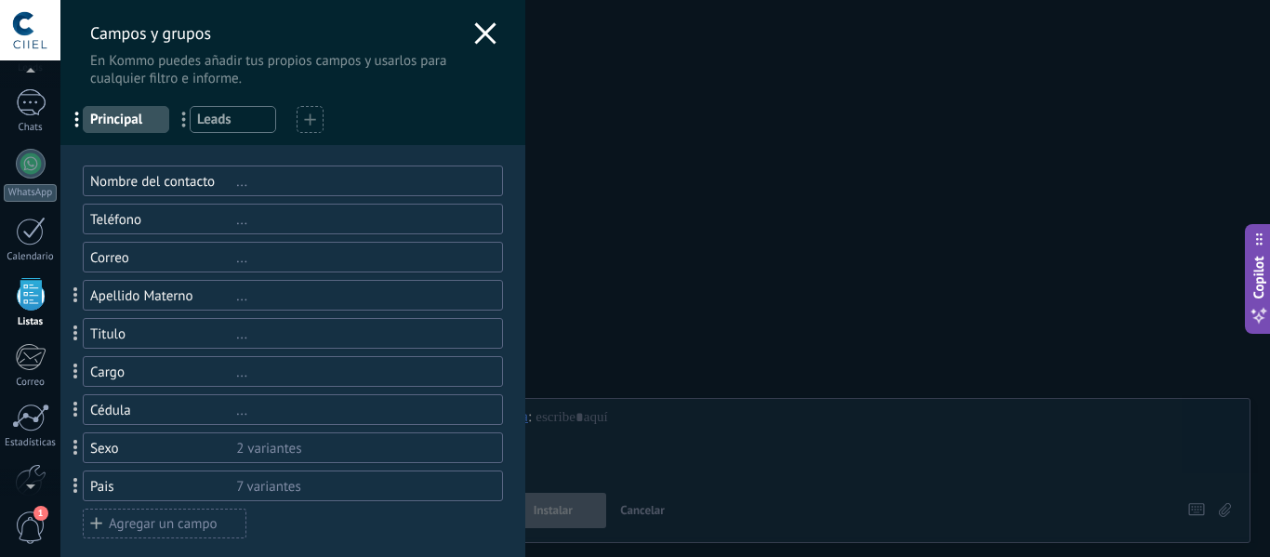
click at [134, 524] on div "Agregar un campo" at bounding box center [165, 524] width 164 height 30
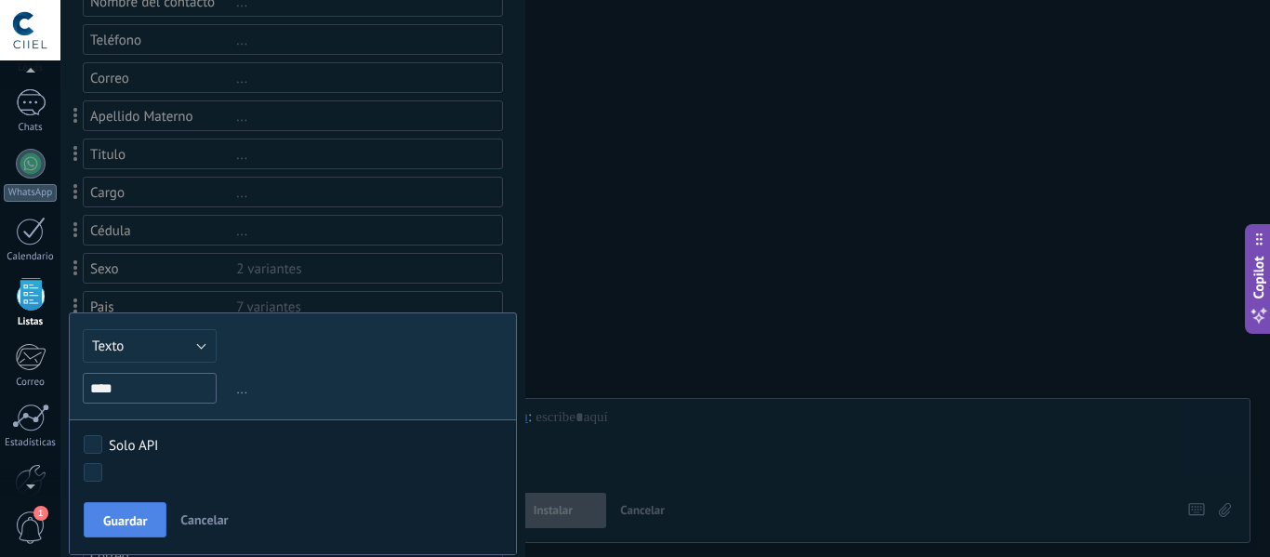
scroll to position [212, 0]
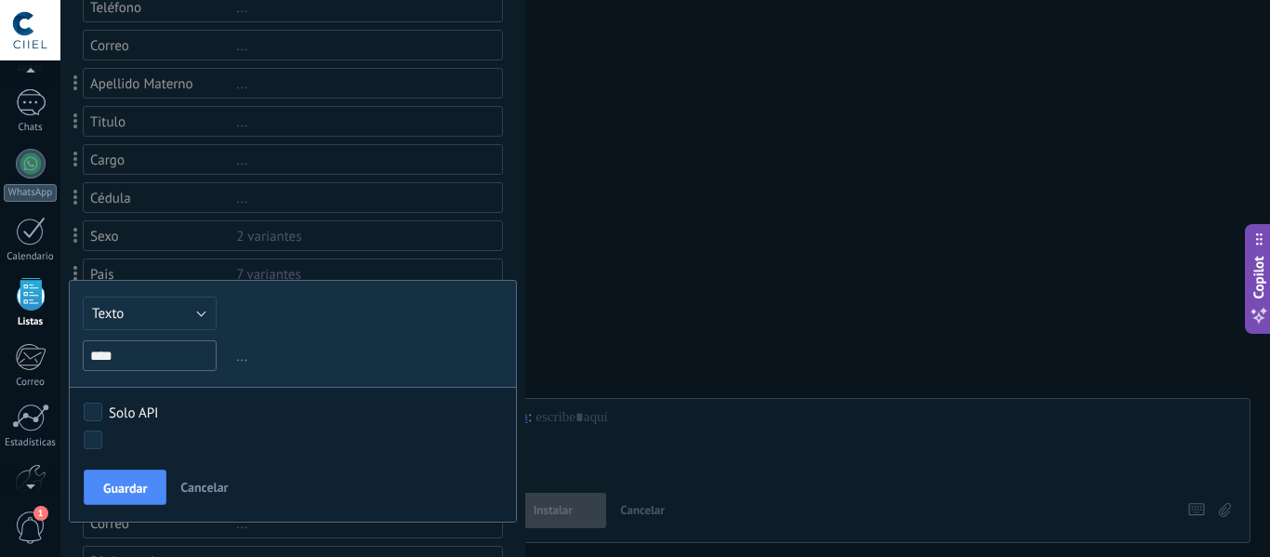
type input "****"
click at [172, 308] on button "Texto" at bounding box center [150, 313] width 134 height 33
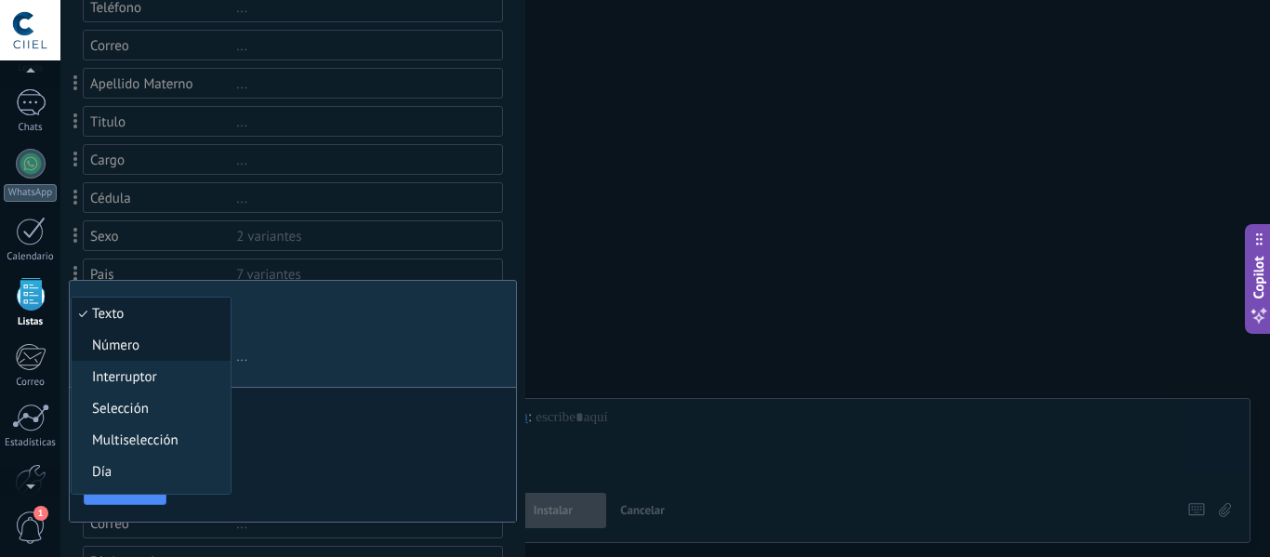
click at [163, 340] on span "Número" at bounding box center [148, 346] width 153 height 18
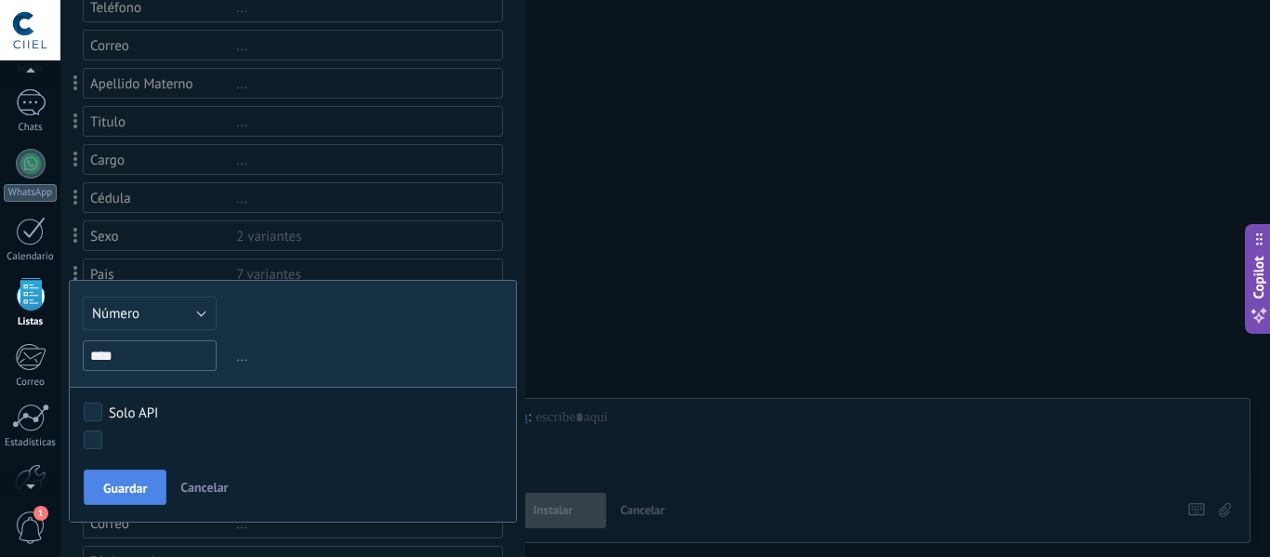
click at [109, 488] on span "Guardar" at bounding box center [125, 488] width 44 height 13
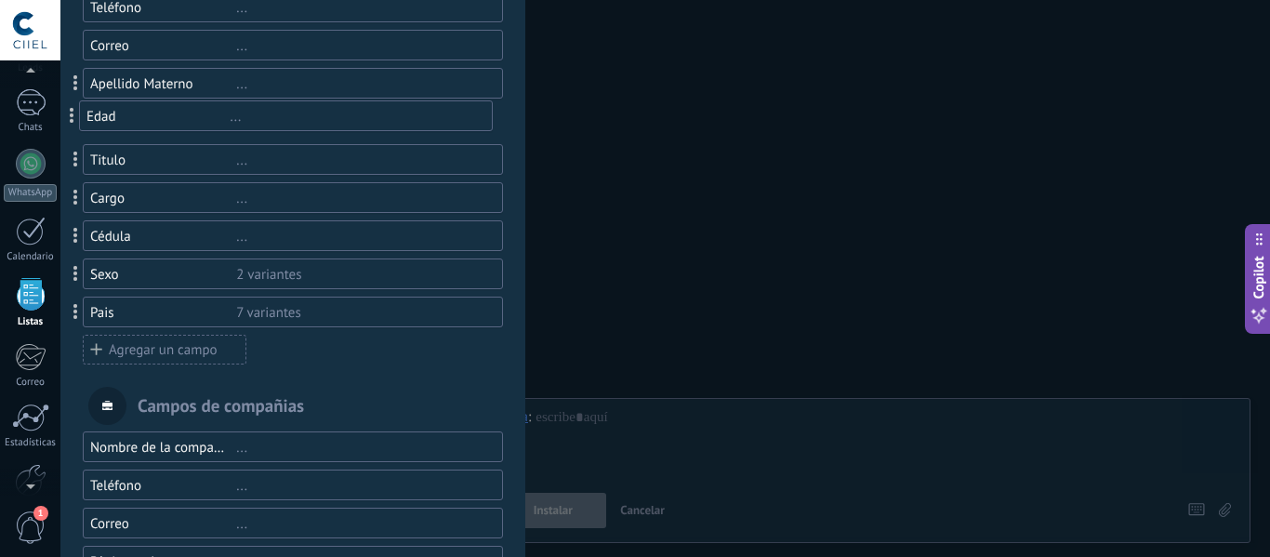
drag, startPoint x: 78, startPoint y: 313, endPoint x: 74, endPoint y: 117, distance: 196.2
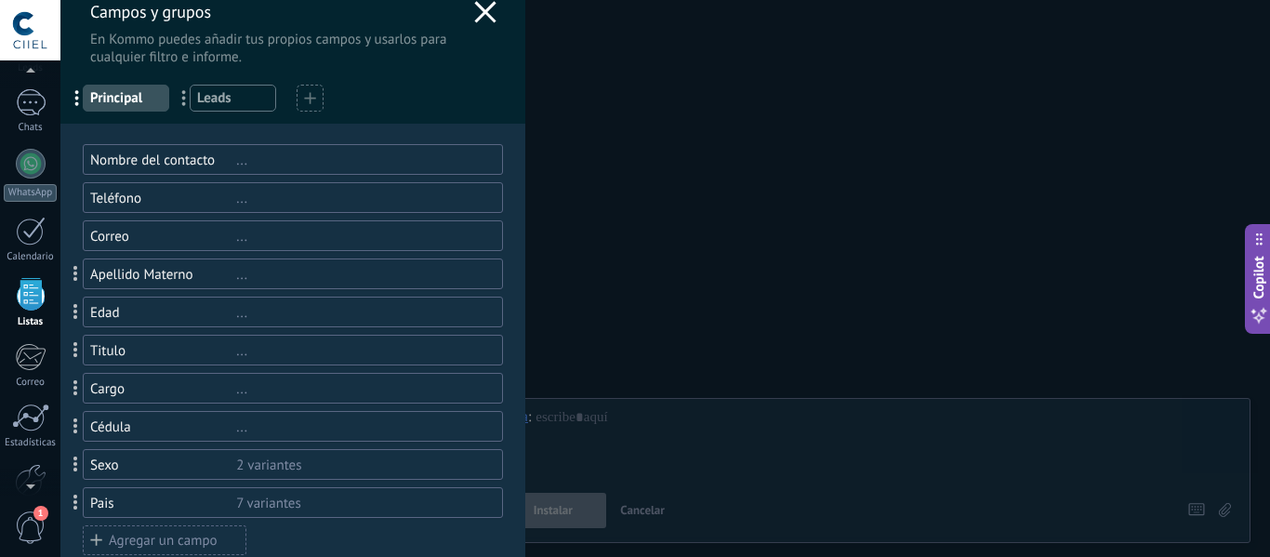
scroll to position [0, 0]
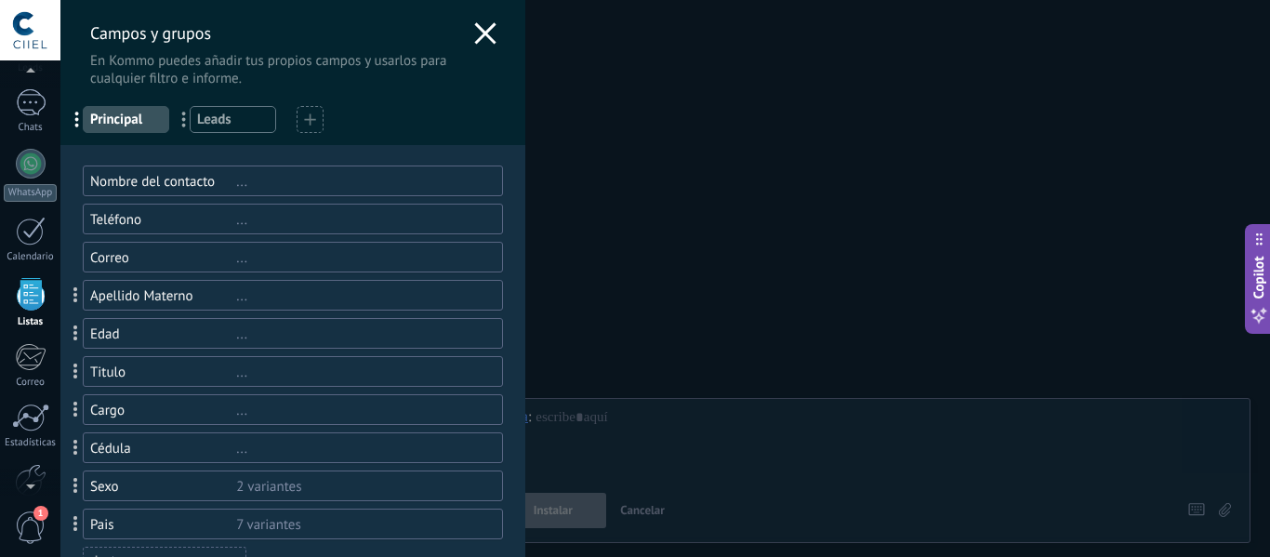
click at [477, 35] on use at bounding box center [484, 32] width 21 height 21
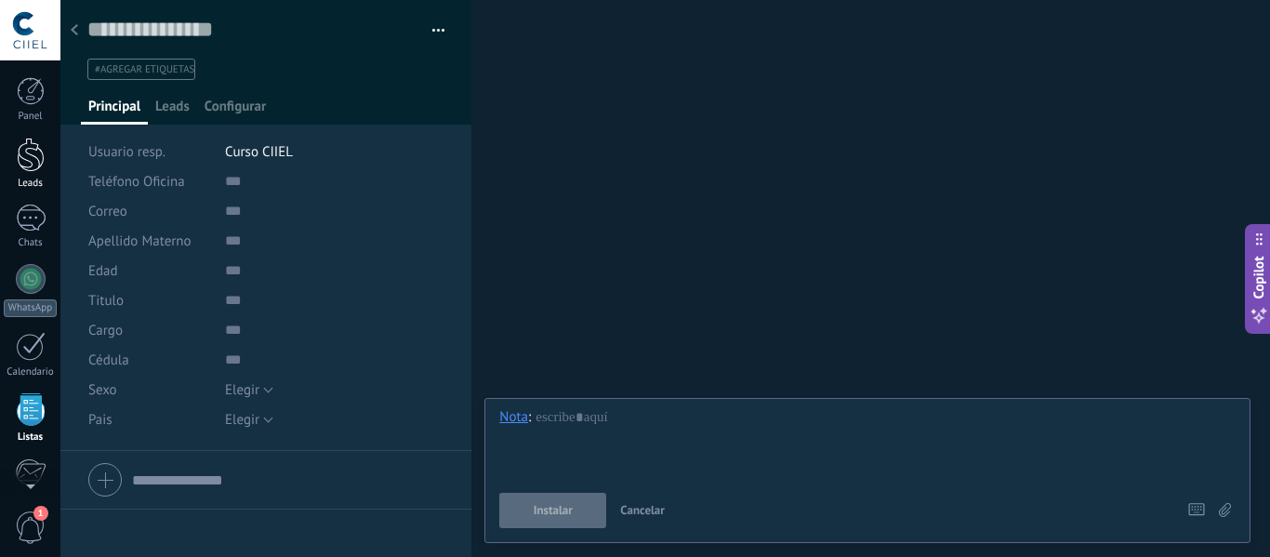
click at [32, 167] on div at bounding box center [31, 155] width 28 height 34
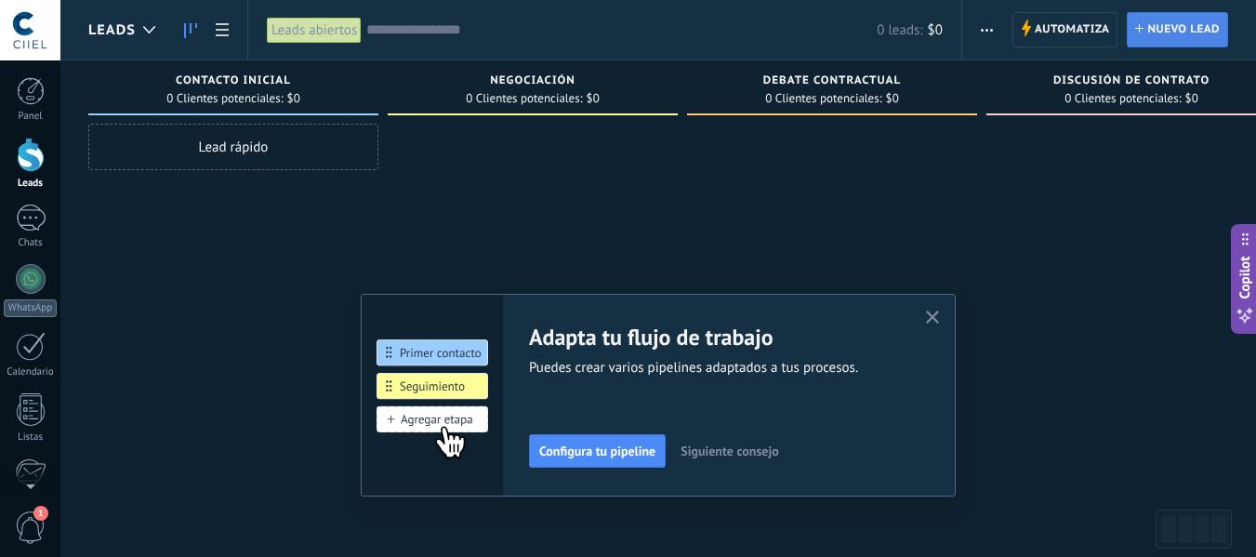
click at [1143, 34] on link "Lead Nuevo lead" at bounding box center [1177, 29] width 101 height 35
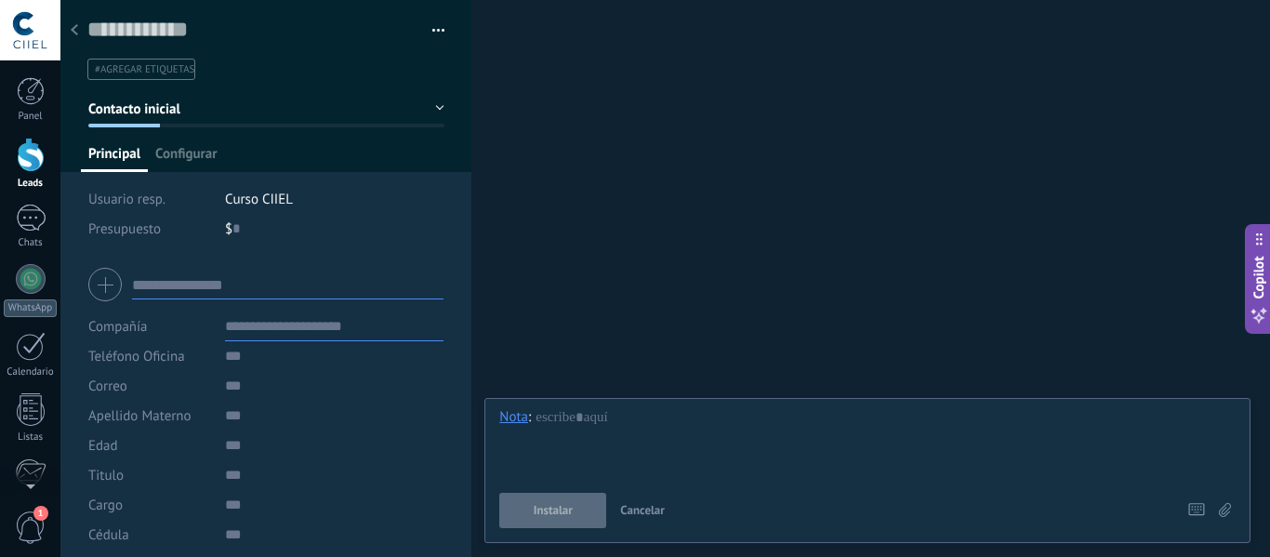
click at [72, 31] on use at bounding box center [74, 29] width 7 height 11
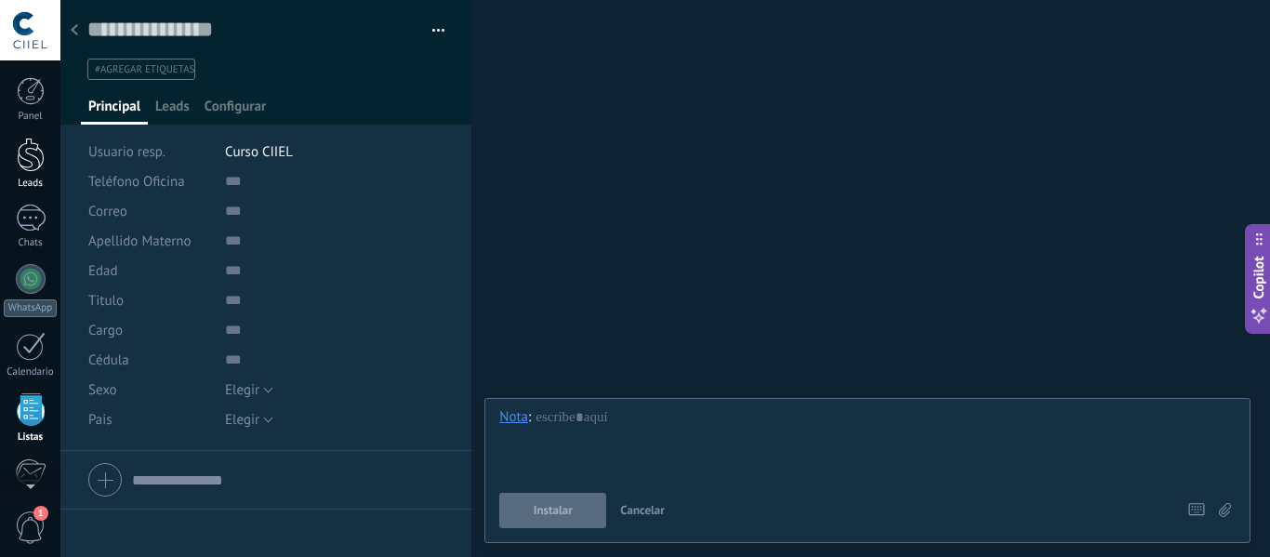
click at [14, 158] on link "Leads" at bounding box center [30, 164] width 60 height 52
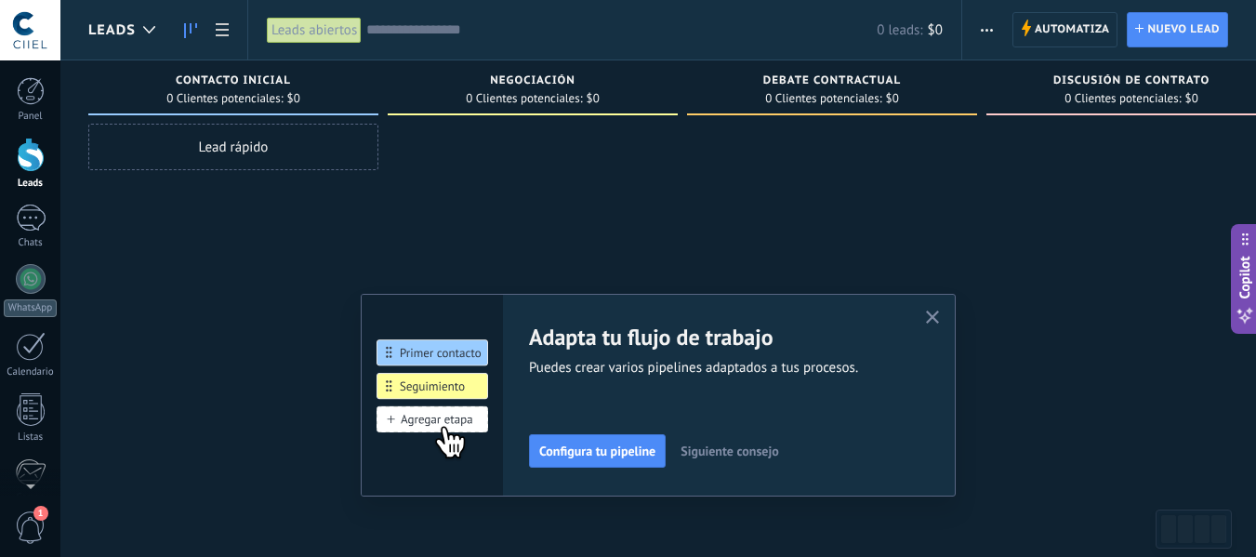
click at [990, 33] on span "button" at bounding box center [987, 29] width 12 height 35
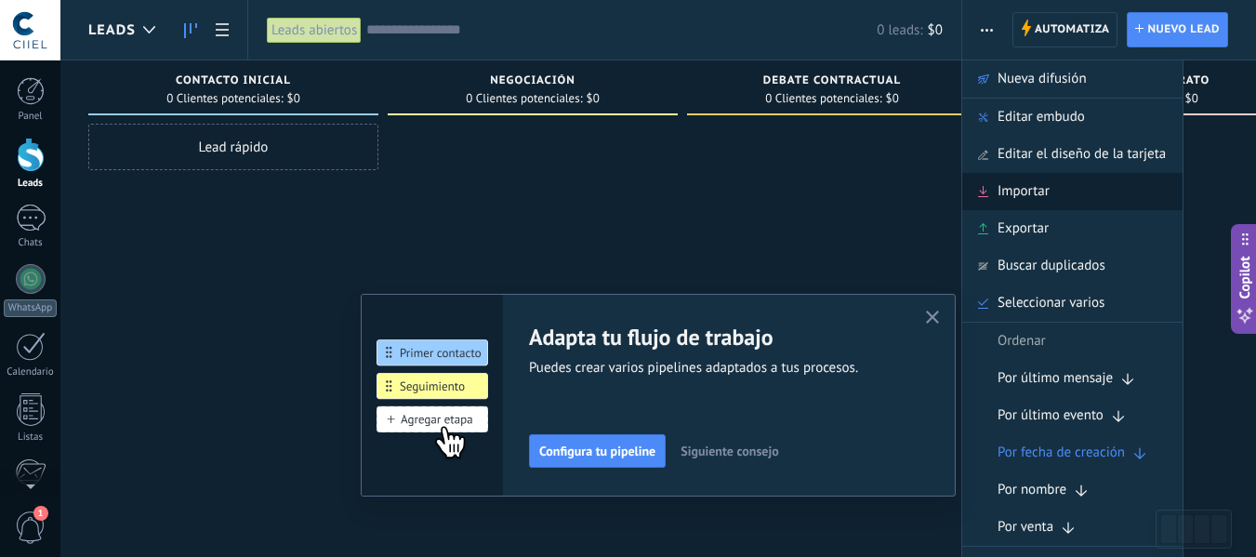
click at [1025, 200] on span "Importar" at bounding box center [1024, 191] width 52 height 37
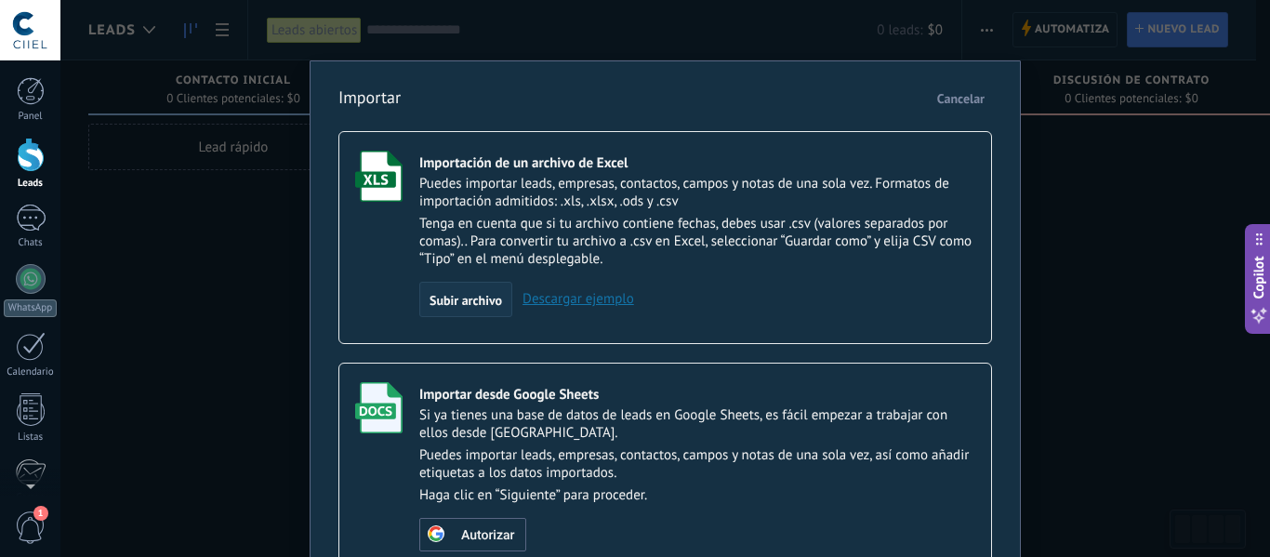
click at [462, 299] on span "Subir archivo" at bounding box center [466, 300] width 73 height 13
click at [0, 0] on input "Importación de un archivo de Excel Puedes importar leads, empresas, contactos, …" at bounding box center [0, 0] width 0 height 0
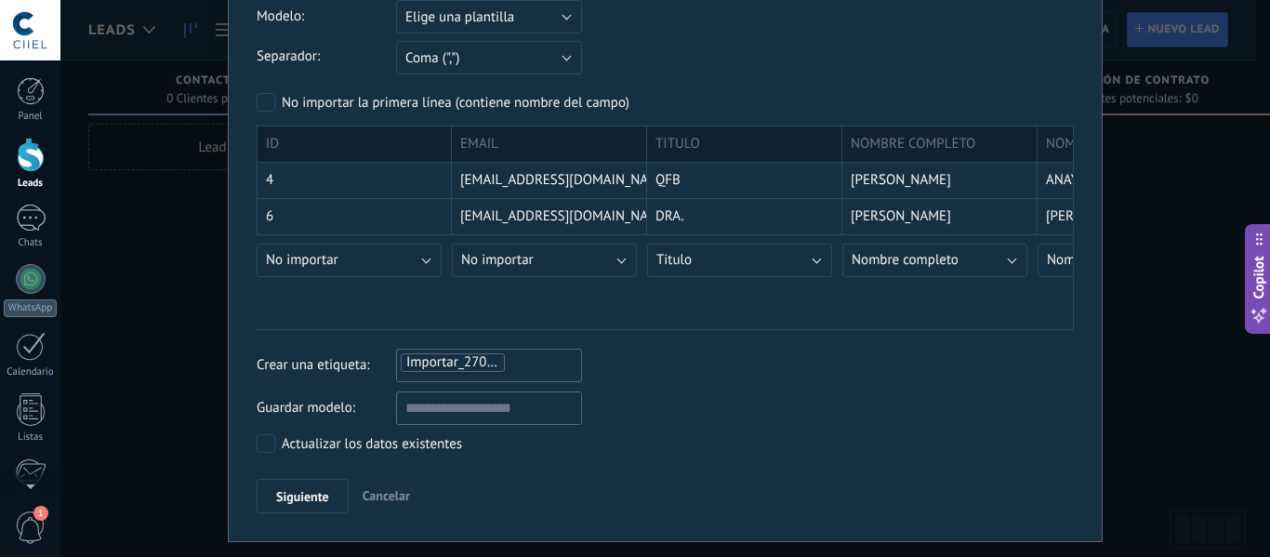
scroll to position [171, 0]
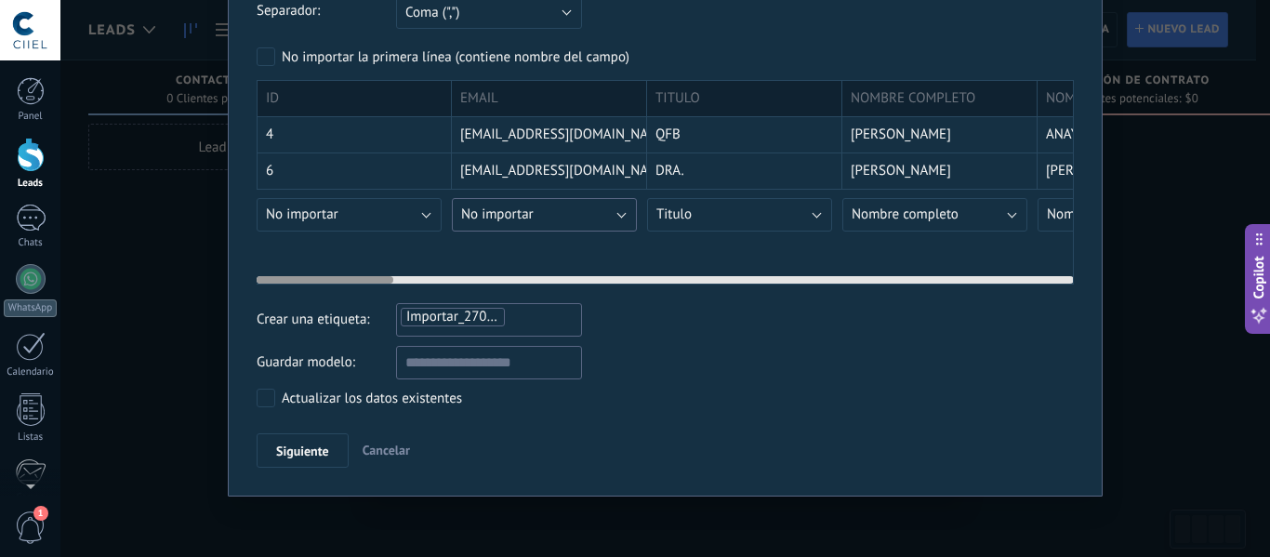
click at [556, 215] on button "No importar" at bounding box center [544, 214] width 185 height 33
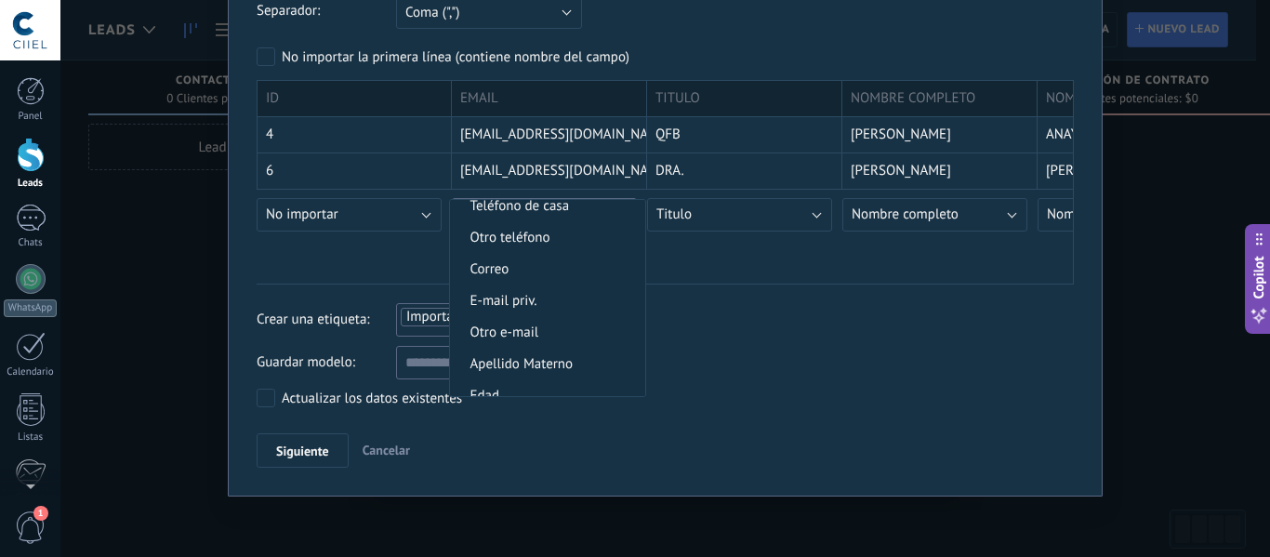
scroll to position [558, 0]
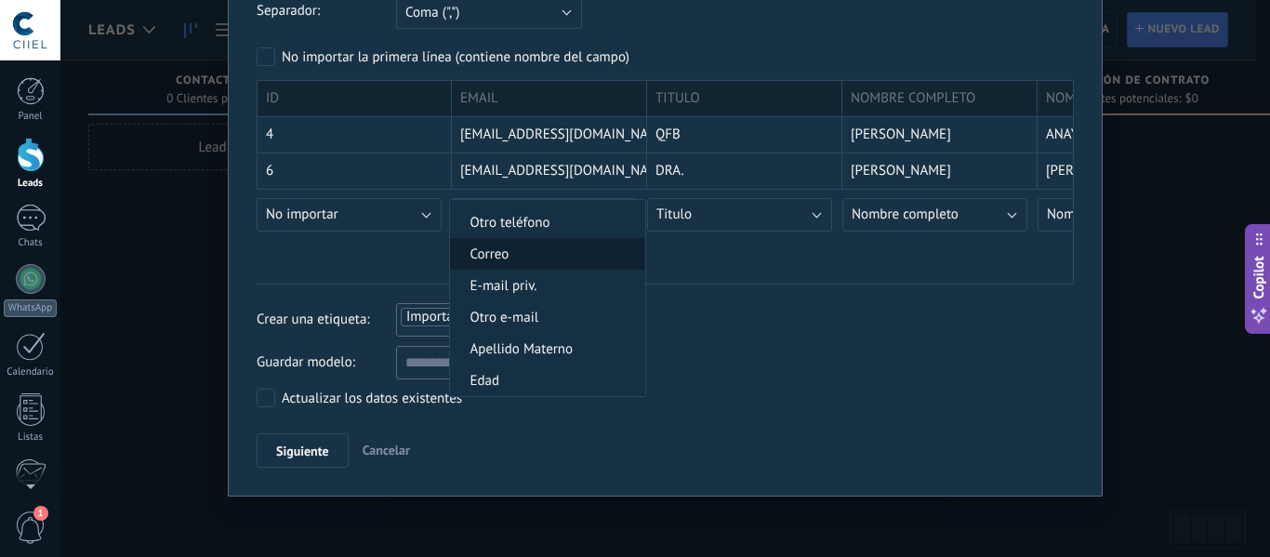
click at [534, 263] on li "Correo" at bounding box center [547, 254] width 195 height 32
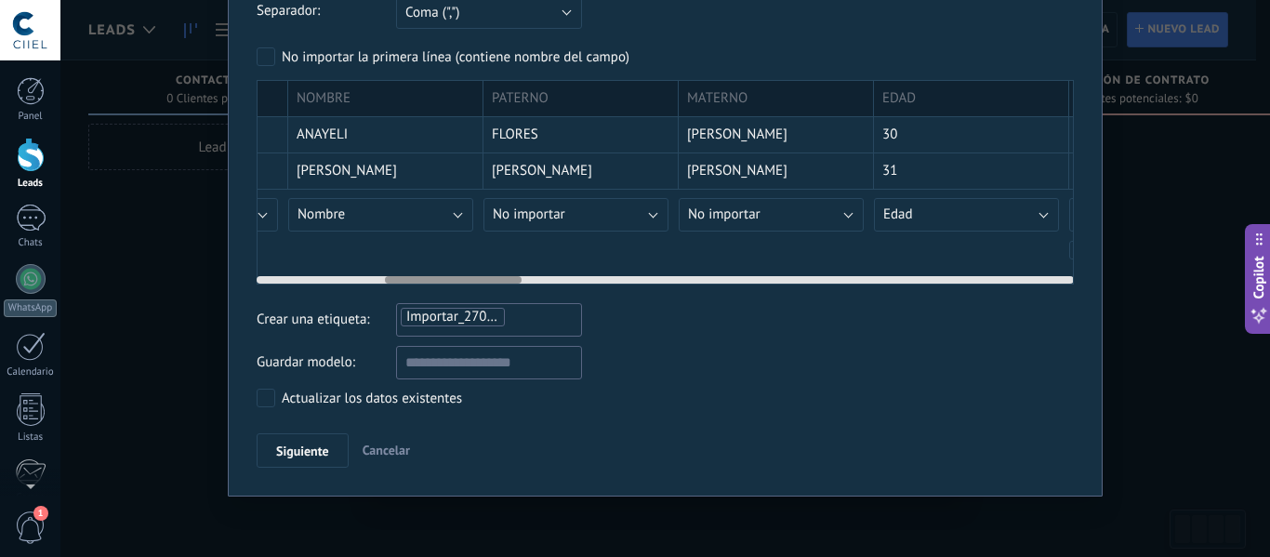
scroll to position [0, 760]
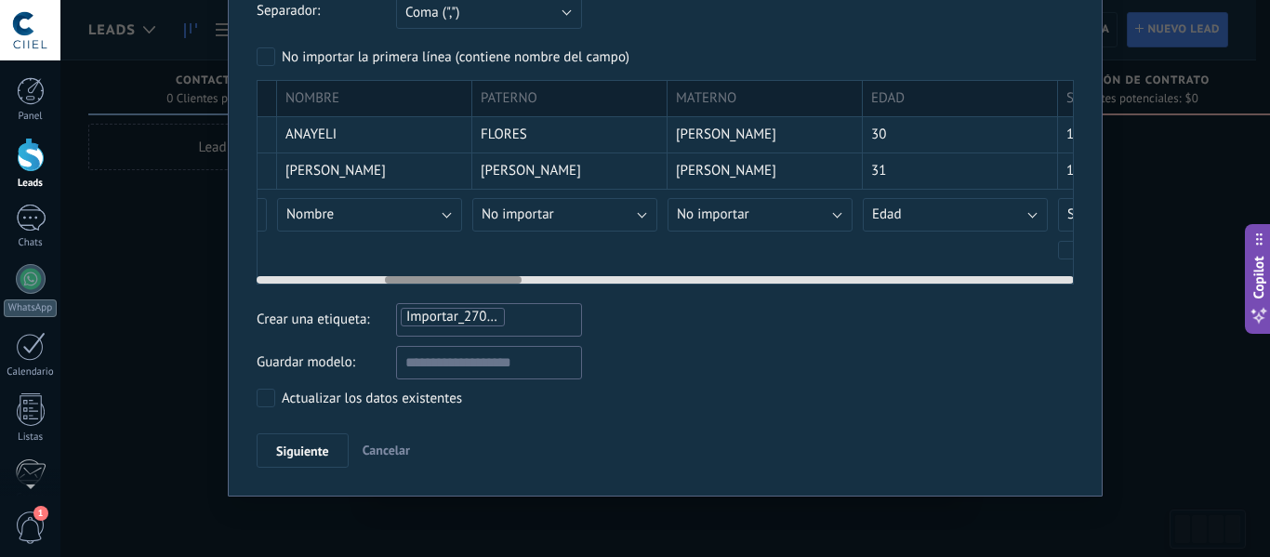
drag, startPoint x: 371, startPoint y: 281, endPoint x: 499, endPoint y: 294, distance: 129.0
click at [499, 294] on div "Ajustes de la importación Modelo: Elige una plantilla BD CSV CIIEL Elige una pl…" at bounding box center [665, 191] width 817 height 554
click at [566, 219] on button "No importar" at bounding box center [564, 214] width 185 height 33
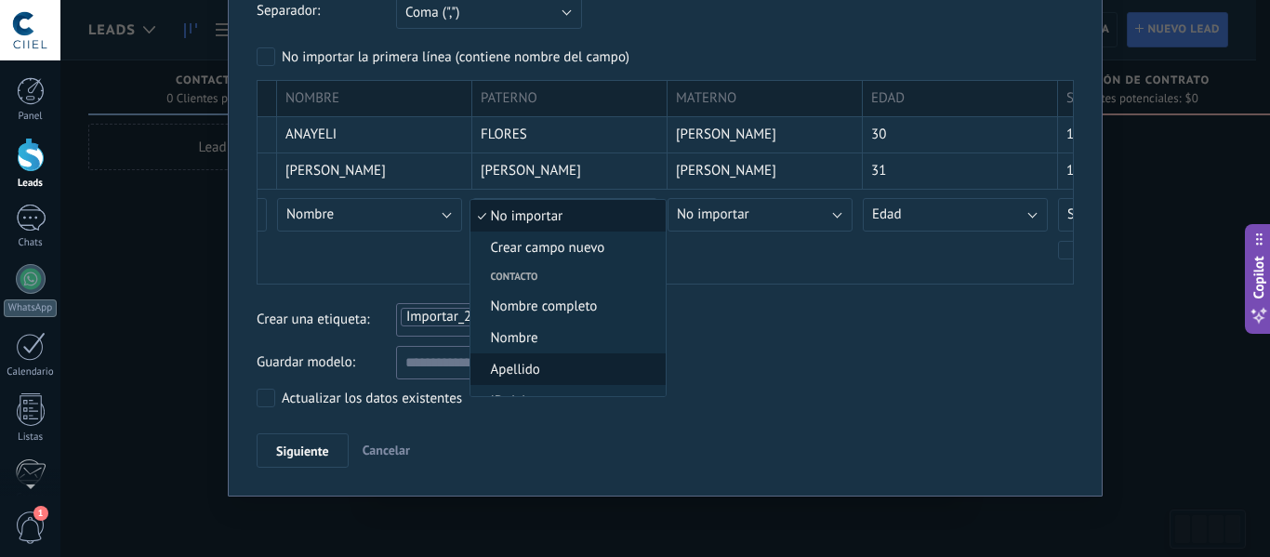
click at [550, 367] on span "Apellido" at bounding box center [565, 370] width 190 height 18
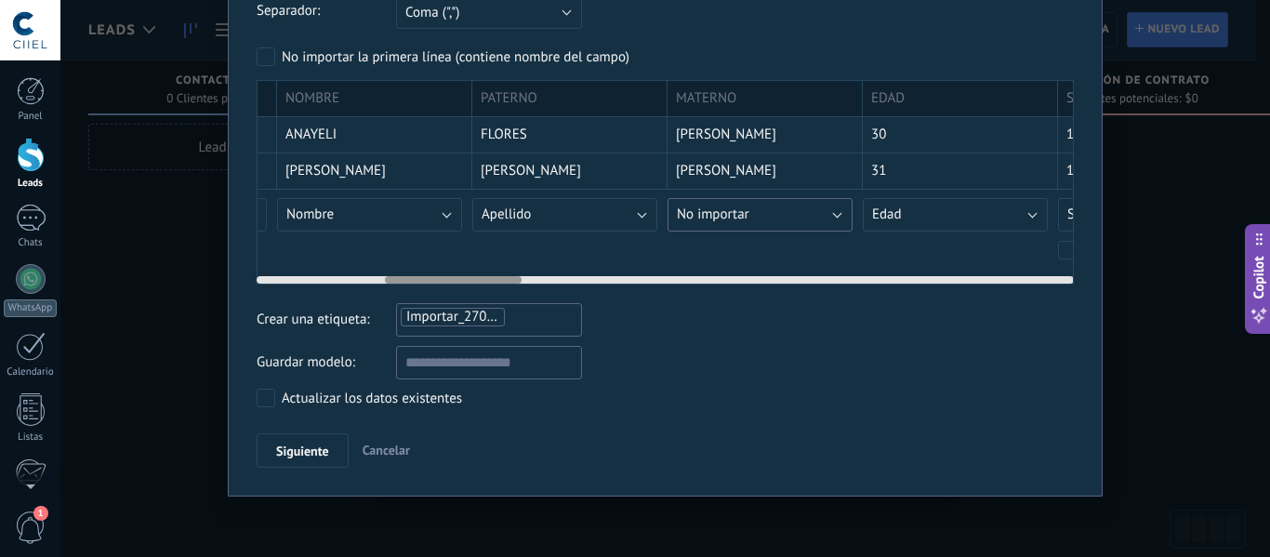
click at [774, 213] on button "No importar" at bounding box center [760, 214] width 185 height 33
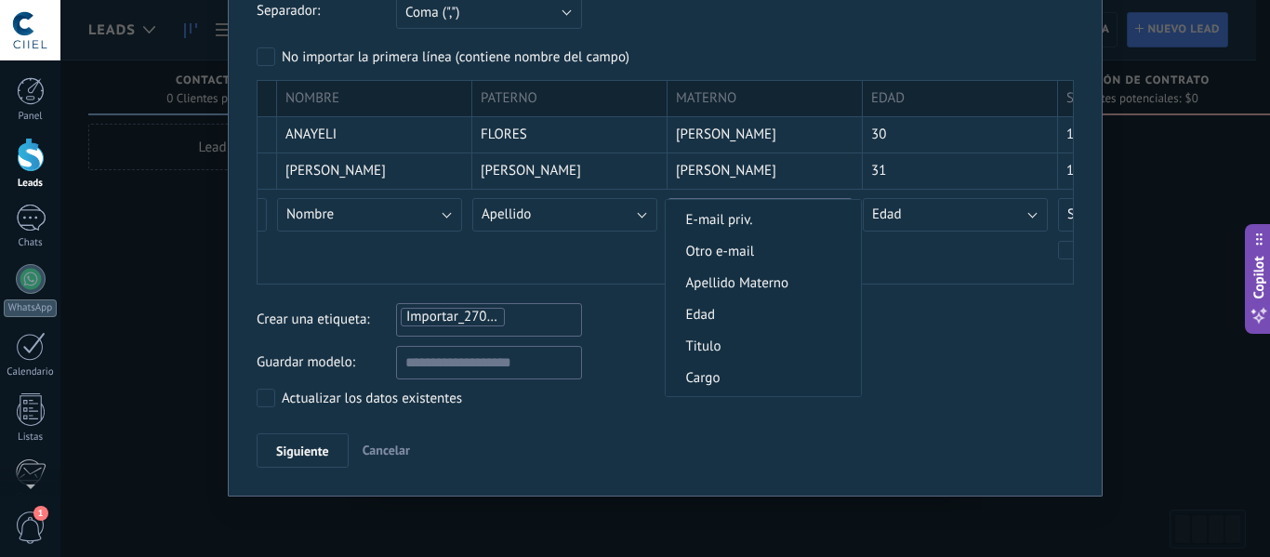
scroll to position [651, 0]
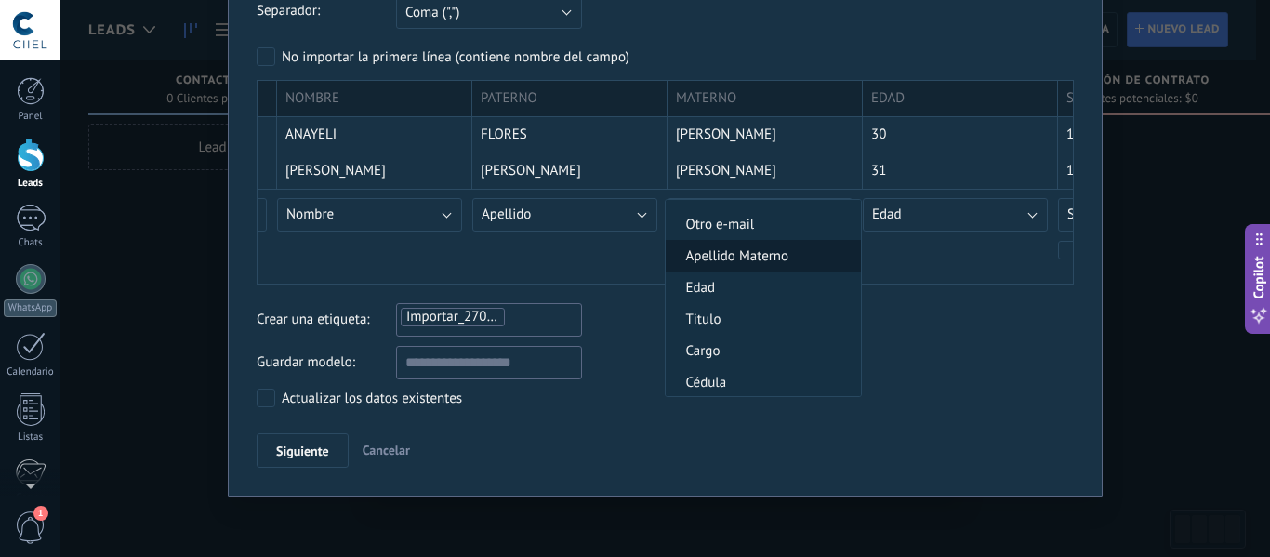
click at [754, 259] on span "Apellido Materno" at bounding box center [761, 256] width 190 height 18
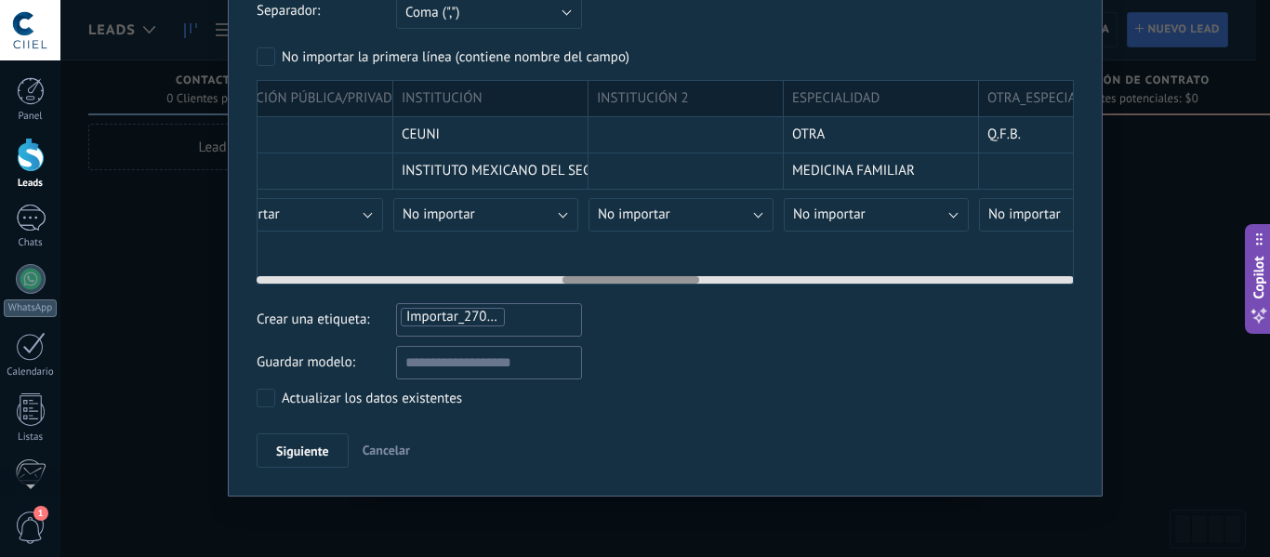
scroll to position [0, 1821]
drag, startPoint x: 472, startPoint y: 281, endPoint x: 650, endPoint y: 308, distance: 179.6
click at [650, 308] on div "Ajustes de la importación Modelo: Elige una plantilla BD CSV CIIEL Elige una pl…" at bounding box center [665, 191] width 817 height 554
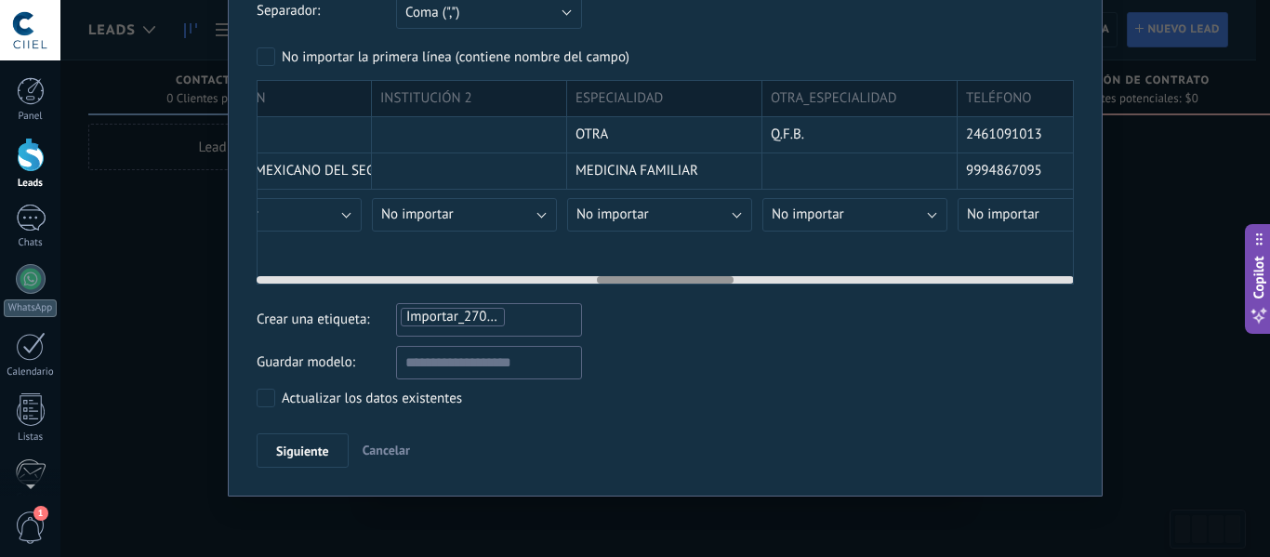
scroll to position [0, 2065]
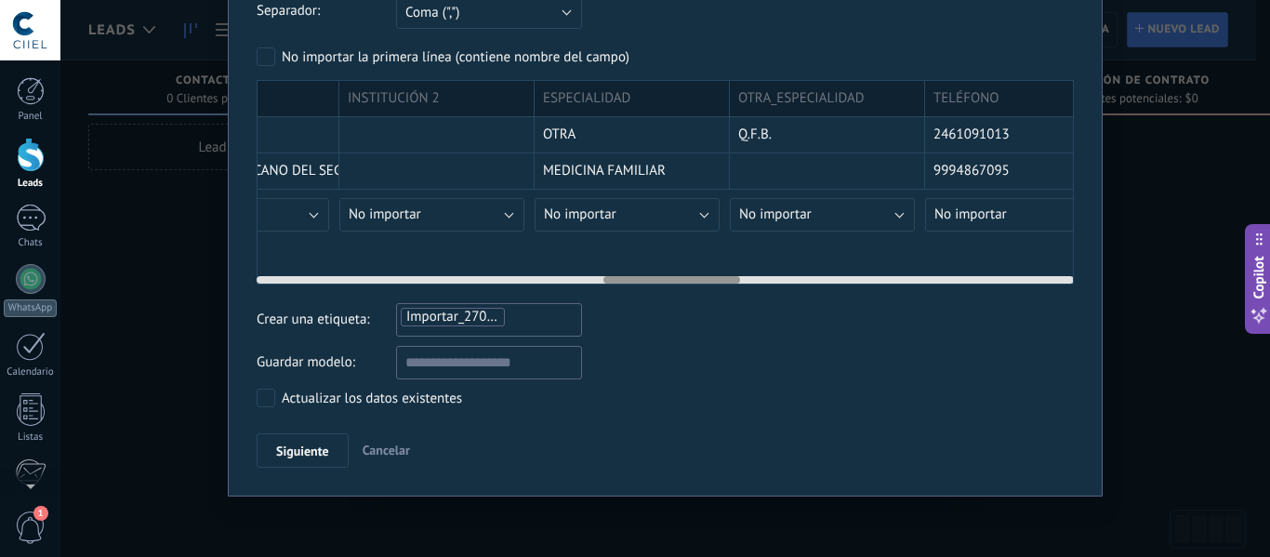
drag, startPoint x: 661, startPoint y: 277, endPoint x: 702, endPoint y: 281, distance: 41.1
click at [702, 281] on div at bounding box center [671, 279] width 137 height 7
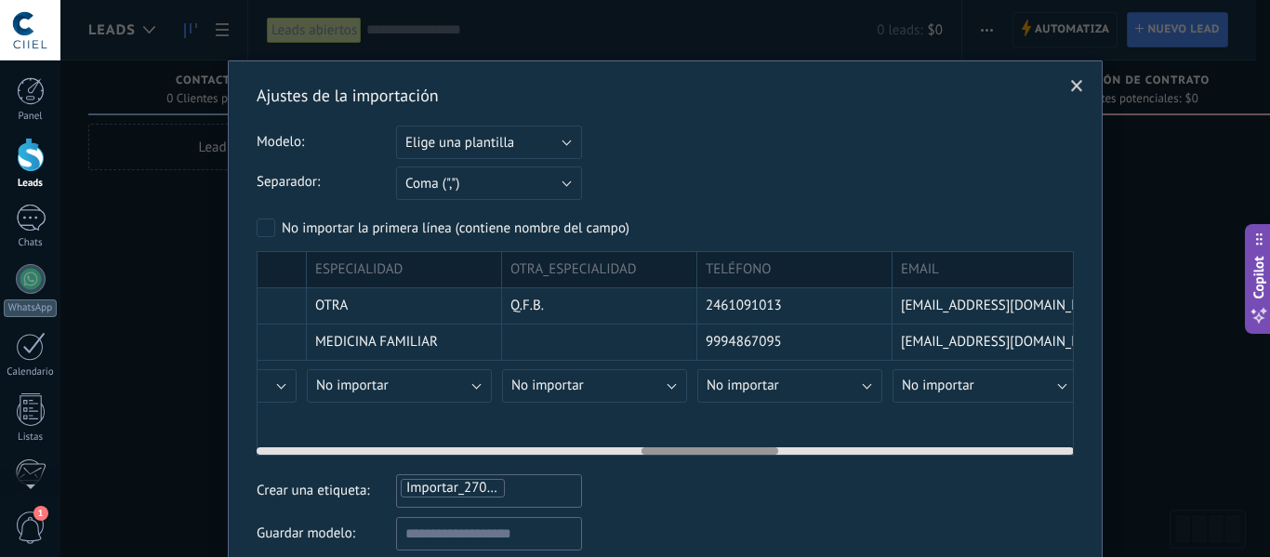
scroll to position [0, 2298]
drag, startPoint x: 636, startPoint y: 448, endPoint x: 675, endPoint y: 454, distance: 39.4
click at [675, 454] on div at bounding box center [710, 450] width 137 height 7
click at [740, 393] on span "No importar" at bounding box center [737, 386] width 73 height 18
click at [738, 381] on span "No importar" at bounding box center [737, 386] width 73 height 18
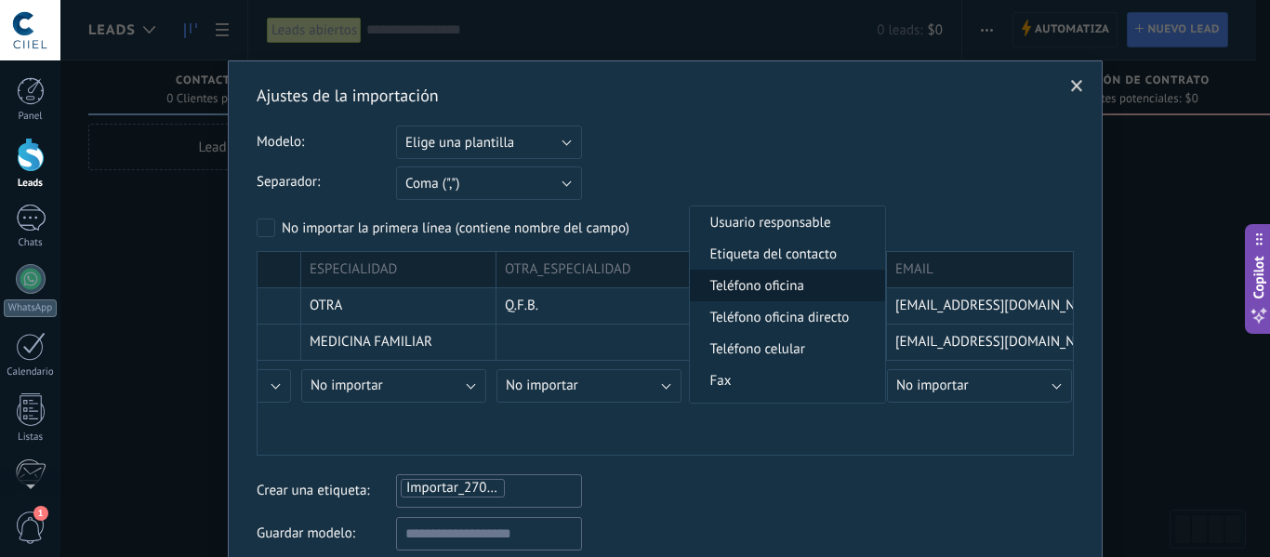
scroll to position [372, 0]
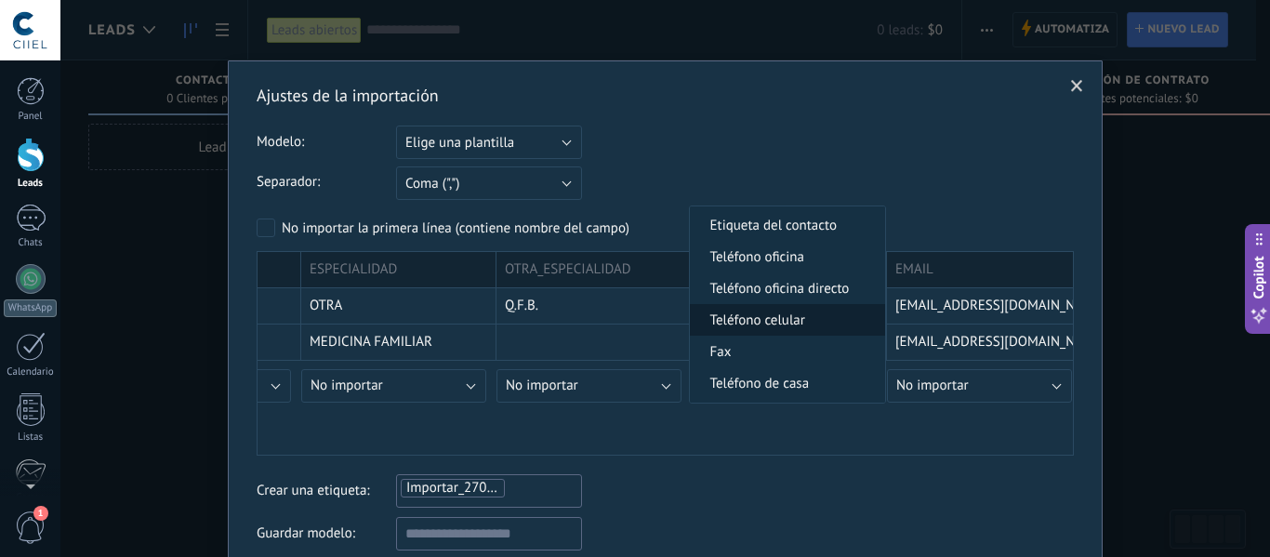
click at [790, 320] on span "Teléfono celular" at bounding box center [785, 320] width 190 height 18
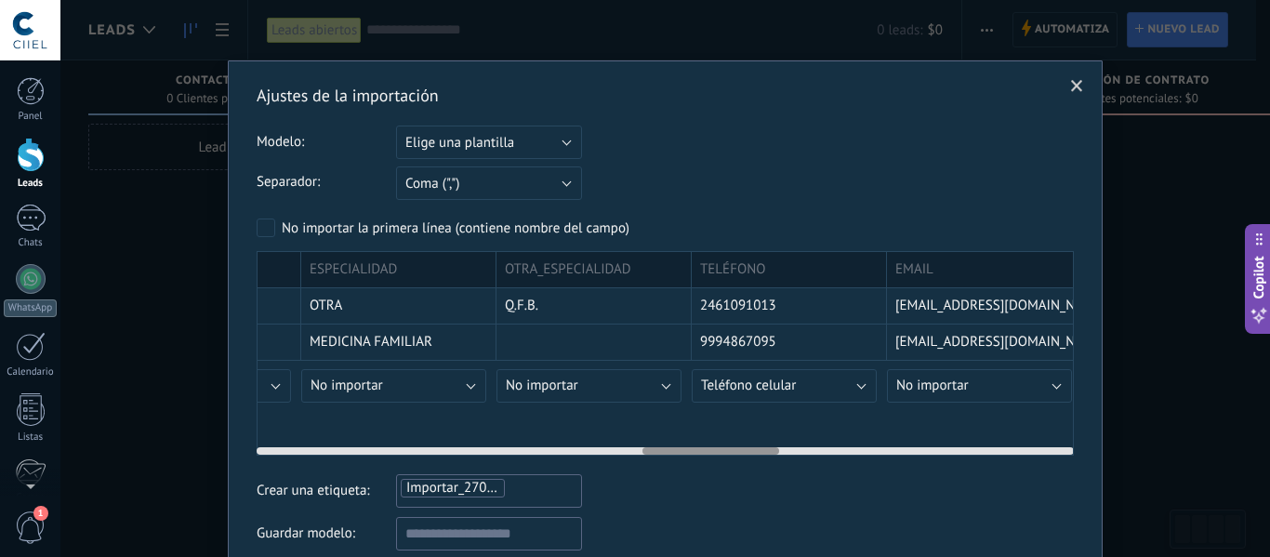
click at [756, 453] on div at bounding box center [710, 450] width 137 height 7
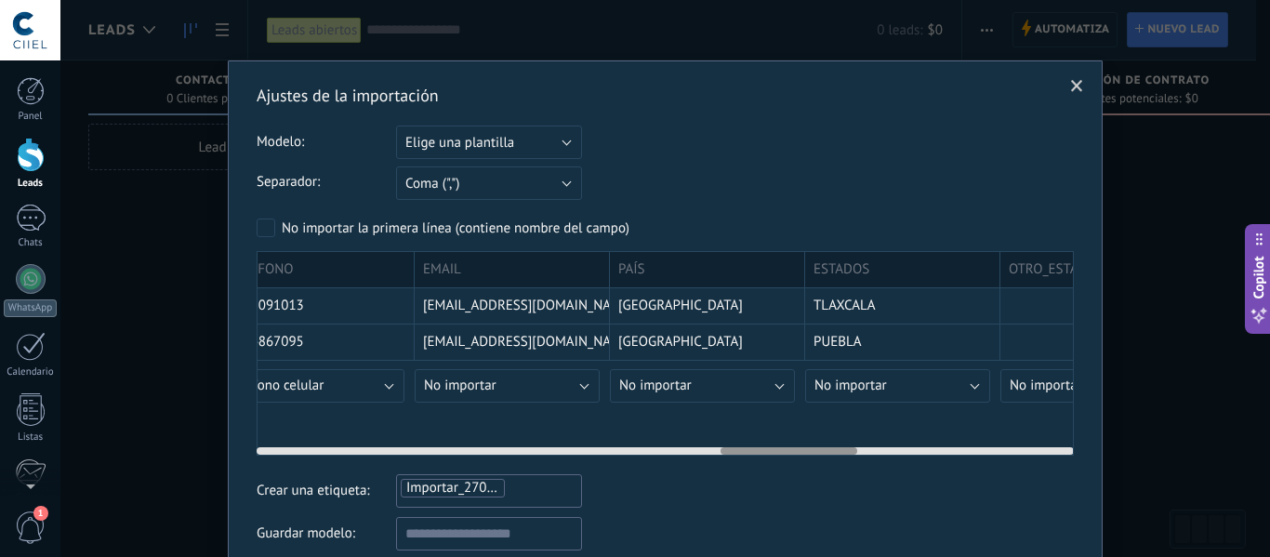
drag, startPoint x: 759, startPoint y: 449, endPoint x: 838, endPoint y: 455, distance: 79.2
click at [838, 455] on div at bounding box center [788, 450] width 137 height 7
click at [763, 391] on button "No importar" at bounding box center [696, 385] width 185 height 33
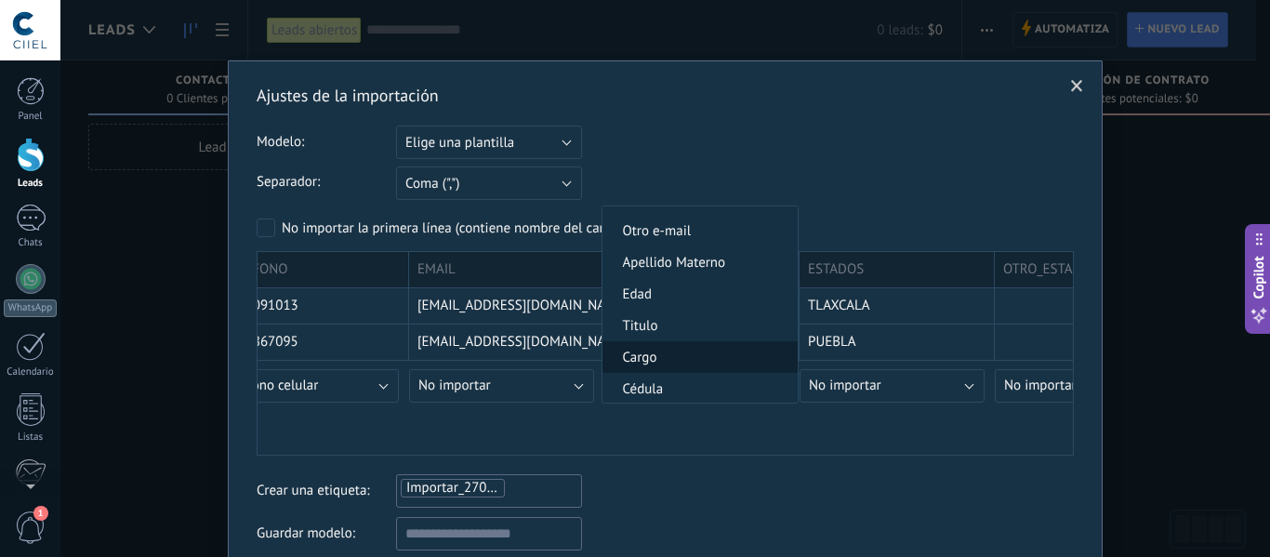
scroll to position [744, 0]
click at [697, 366] on span "Pais" at bounding box center [697, 359] width 190 height 18
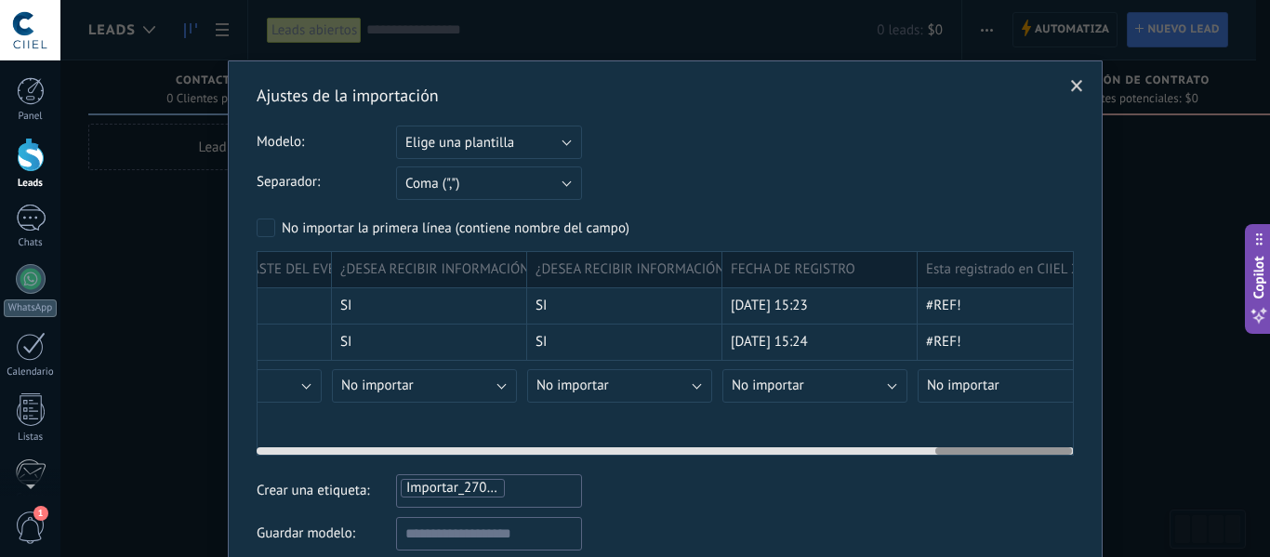
scroll to position [0, 4064]
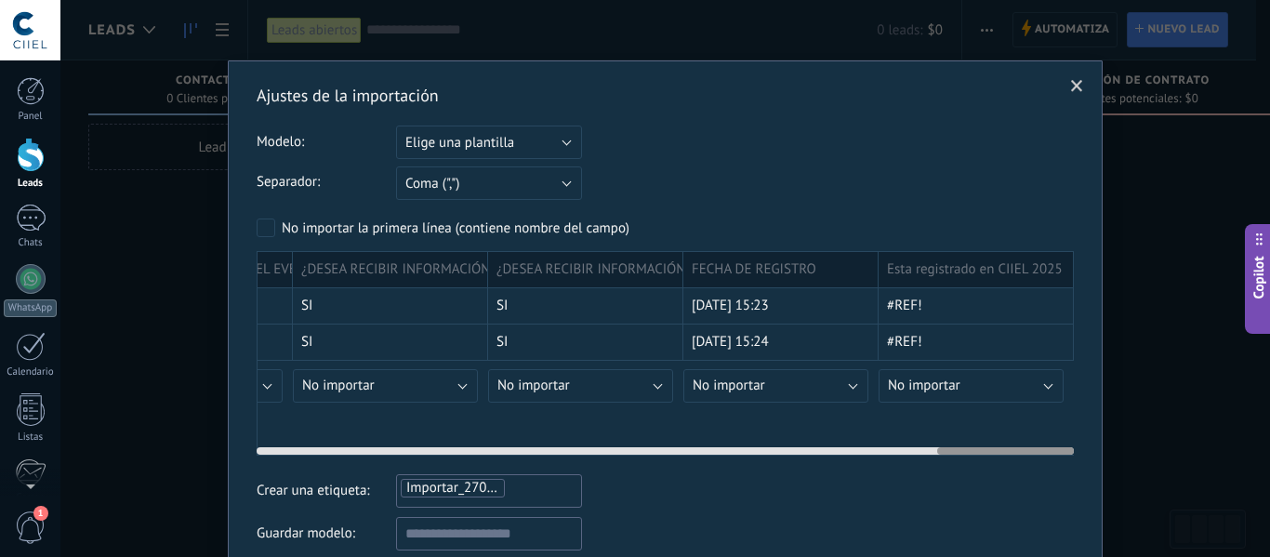
drag, startPoint x: 786, startPoint y: 453, endPoint x: 1024, endPoint y: 459, distance: 238.1
click at [1024, 459] on div "Ajustes de la importación Modelo: Elige una plantilla BD CSV CIIEL Elige una pl…" at bounding box center [665, 362] width 817 height 554
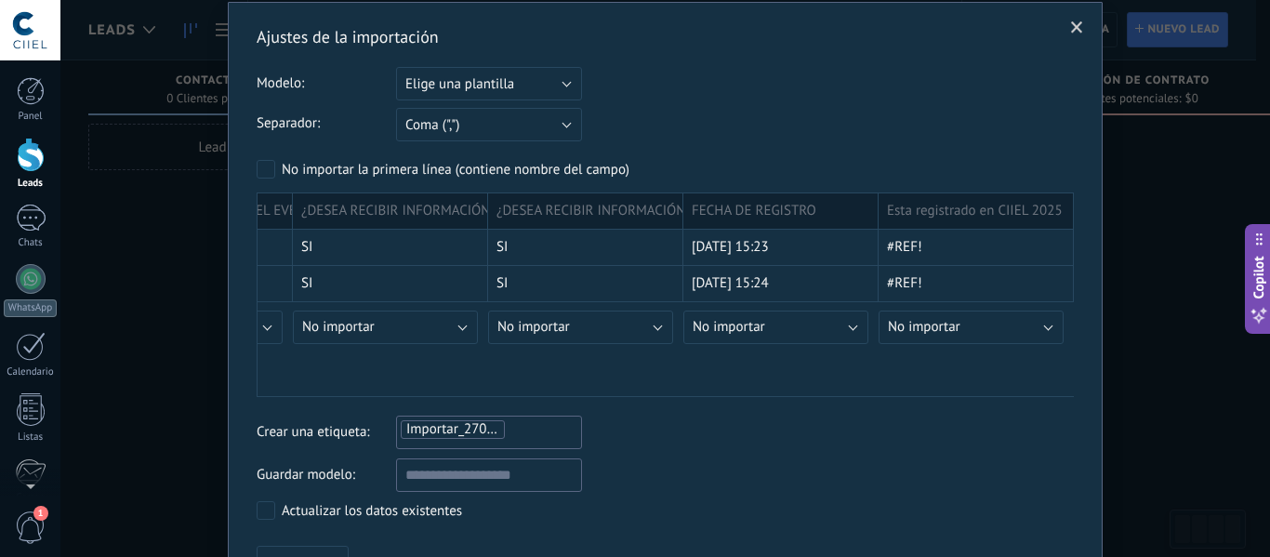
scroll to position [171, 0]
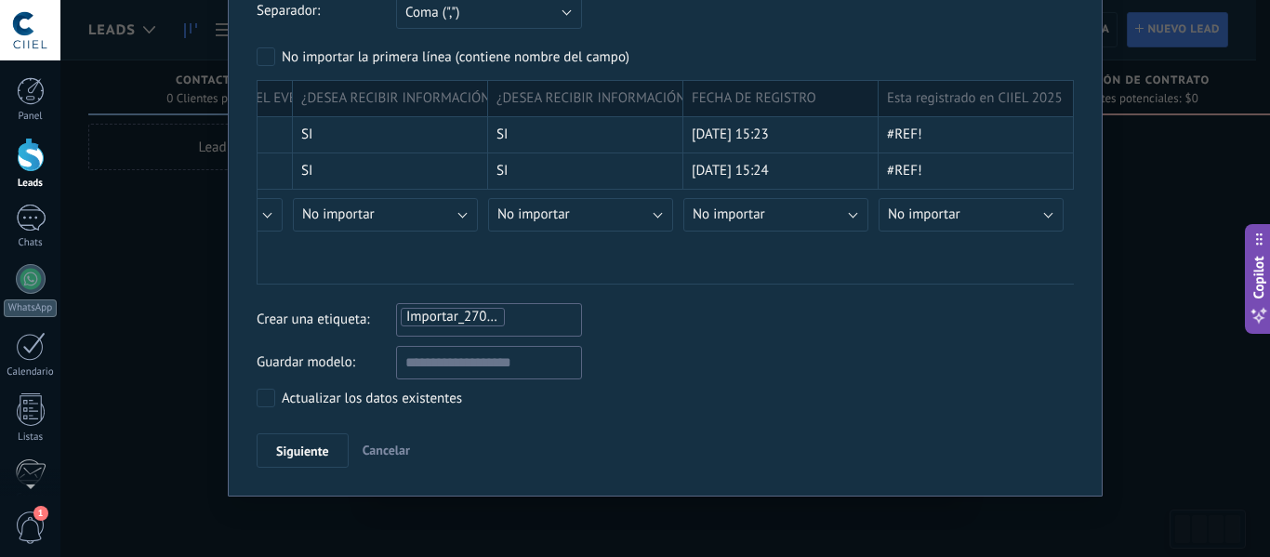
click at [528, 319] on div "Importar_27092025_1836" at bounding box center [489, 317] width 180 height 22
type input "**********"
click at [466, 353] on span "crear etiqueta BD CIIEL 1" at bounding box center [487, 356] width 169 height 18
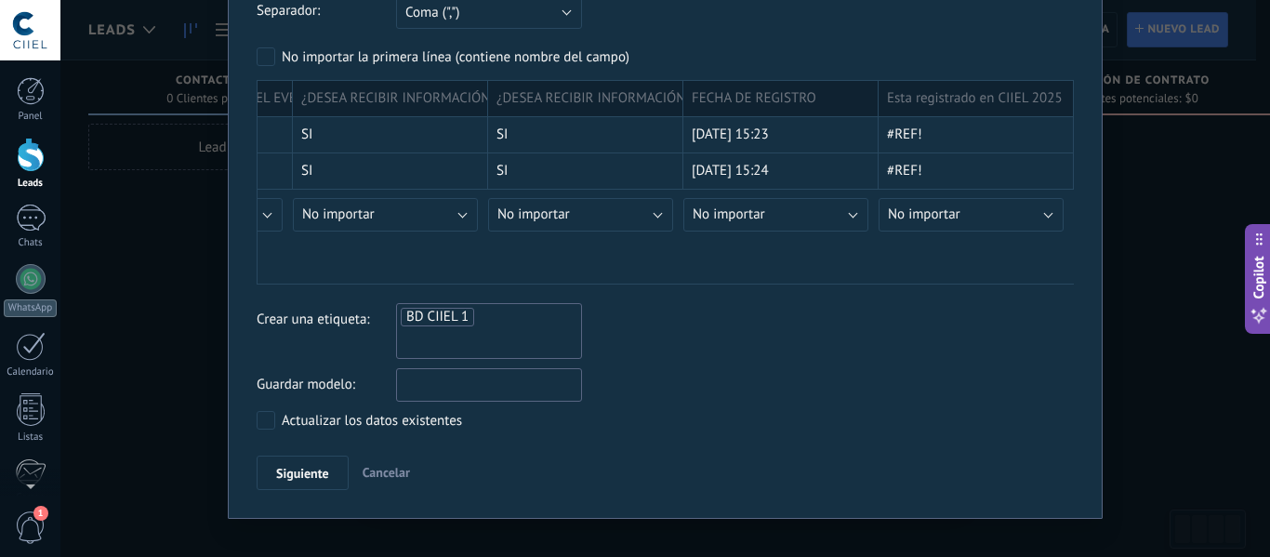
click at [419, 385] on input "text" at bounding box center [489, 384] width 186 height 33
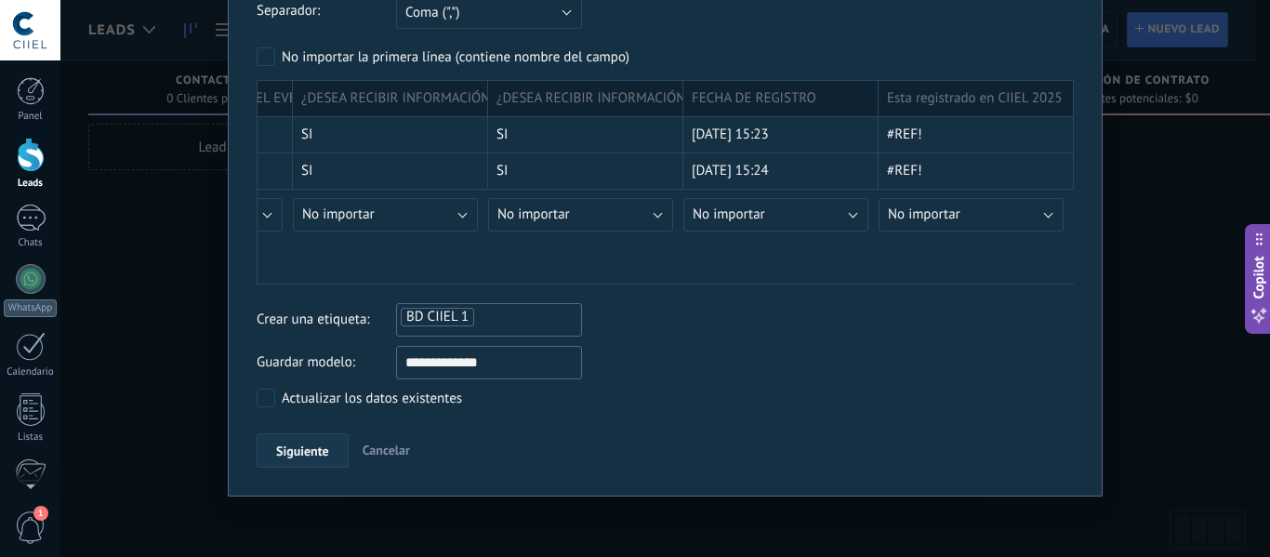
type input "**********"
click at [304, 452] on span "Siguiente" at bounding box center [302, 450] width 53 height 13
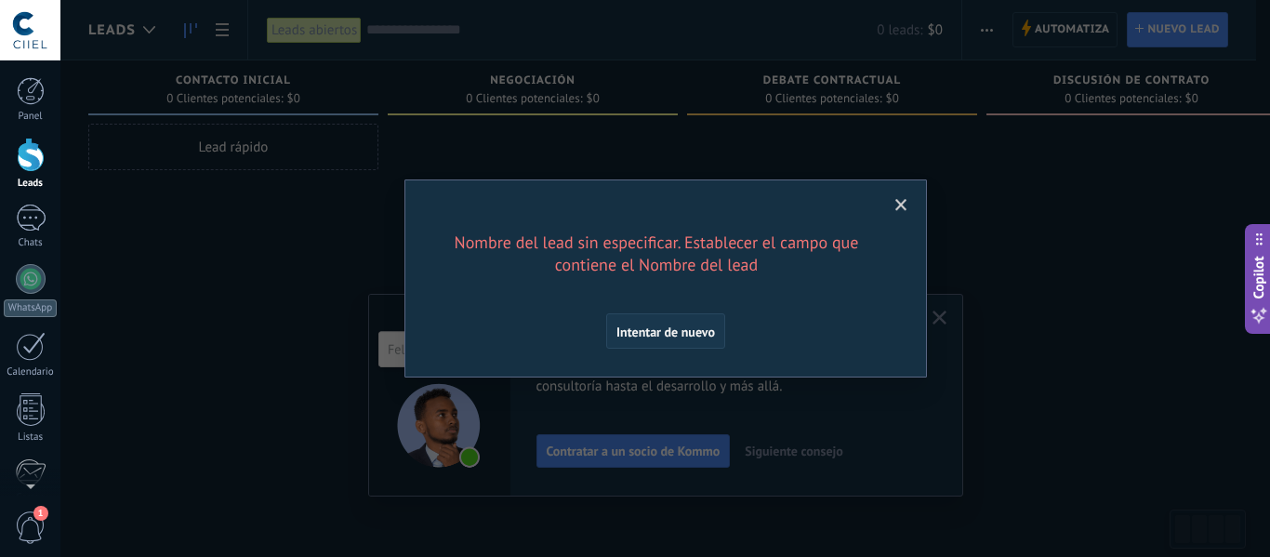
click at [693, 317] on button "Intentar de nuevo" at bounding box center [665, 330] width 119 height 35
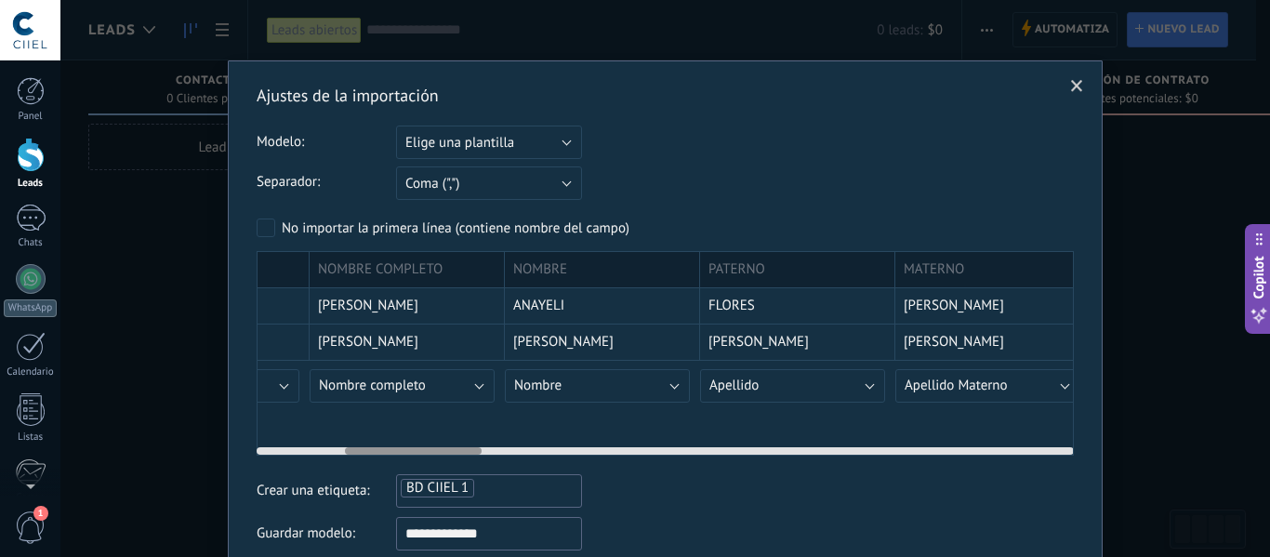
scroll to position [0, 483]
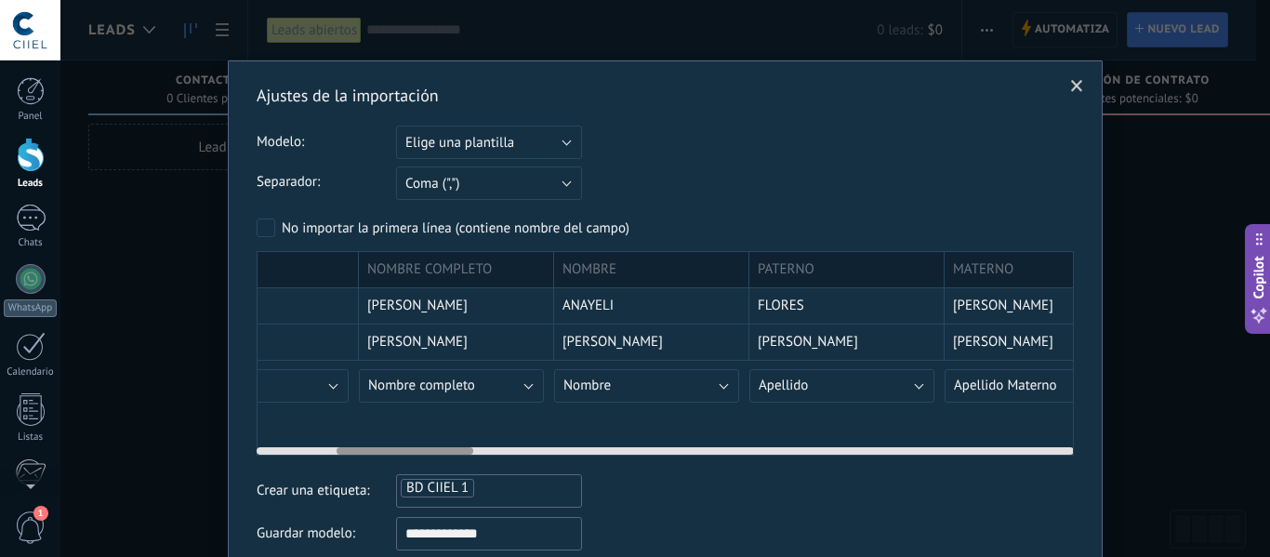
drag, startPoint x: 947, startPoint y: 453, endPoint x: 347, endPoint y: 458, distance: 600.6
click at [347, 458] on div "Ajustes de la importación Modelo: Elige una plantilla BD CSV CIIEL Elige una pl…" at bounding box center [665, 362] width 817 height 554
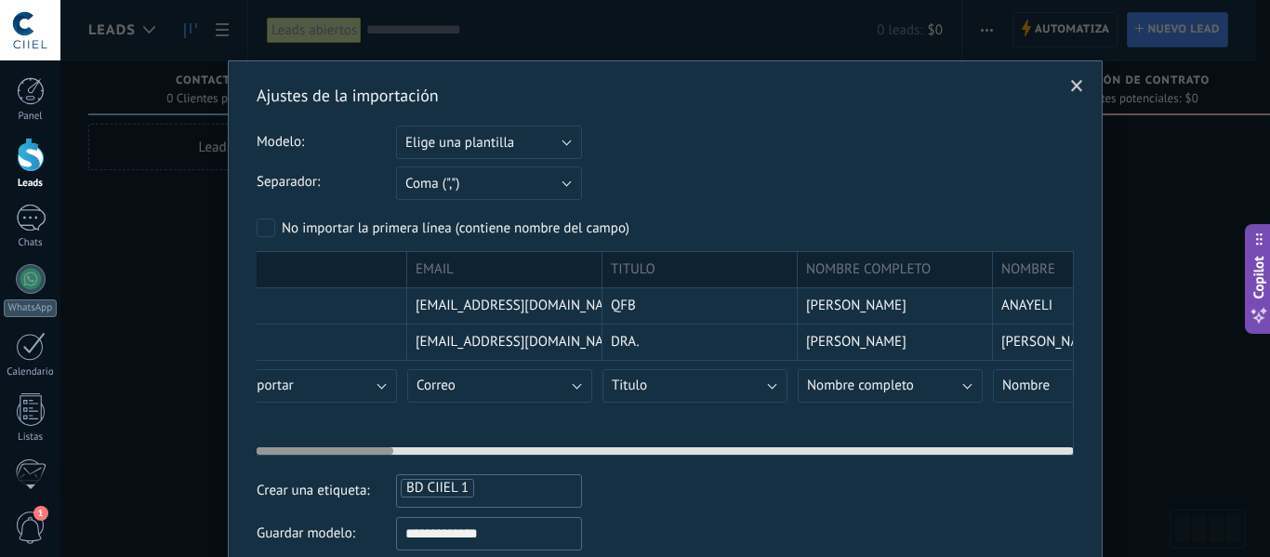
scroll to position [0, 0]
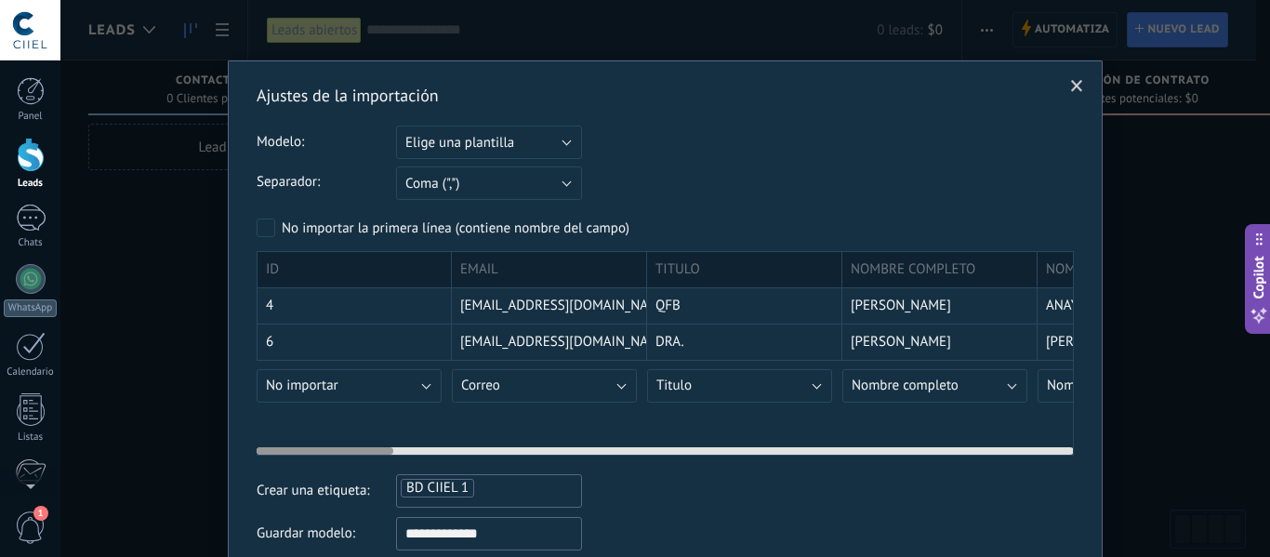
drag, startPoint x: 441, startPoint y: 451, endPoint x: 307, endPoint y: 462, distance: 134.3
click at [307, 462] on div "Ajustes de la importación Modelo: Elige una plantilla BD CSV CIIEL Elige una pl…" at bounding box center [665, 362] width 817 height 554
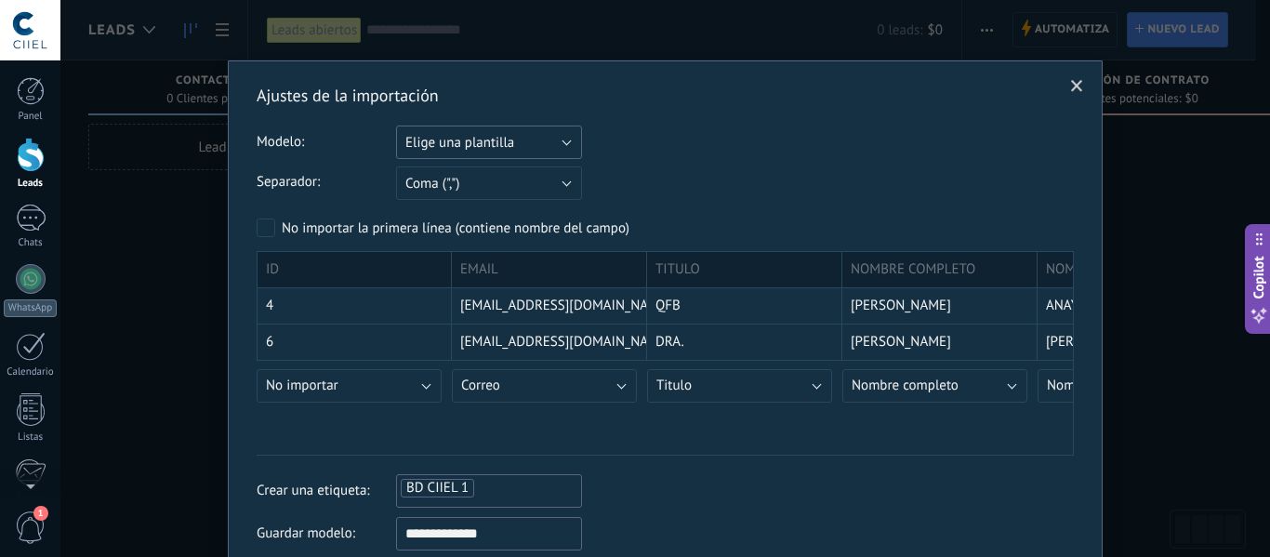
click at [493, 150] on span "Elige una plantilla" at bounding box center [459, 143] width 109 height 18
click at [493, 150] on span "Elige una plantilla" at bounding box center [480, 143] width 191 height 18
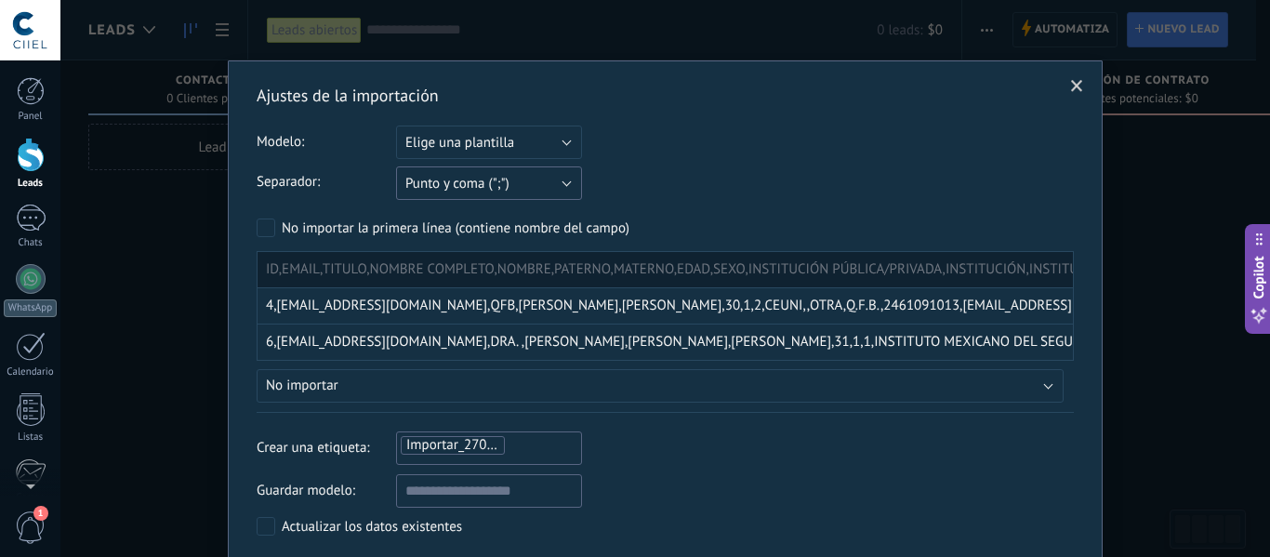
click at [549, 184] on button "Punto y coma (";")" at bounding box center [489, 182] width 186 height 33
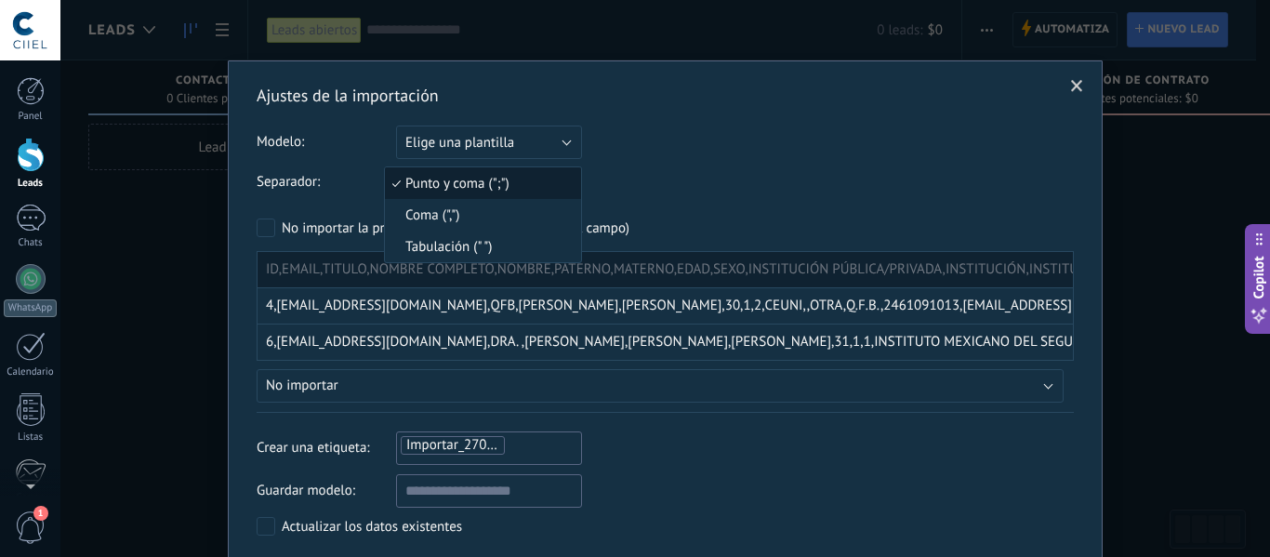
click at [792, 203] on form "Separador: Punto y coma (";") Coma (",") Tabulación (" ") Punto y coma (";") Su…" at bounding box center [665, 288] width 817 height 246
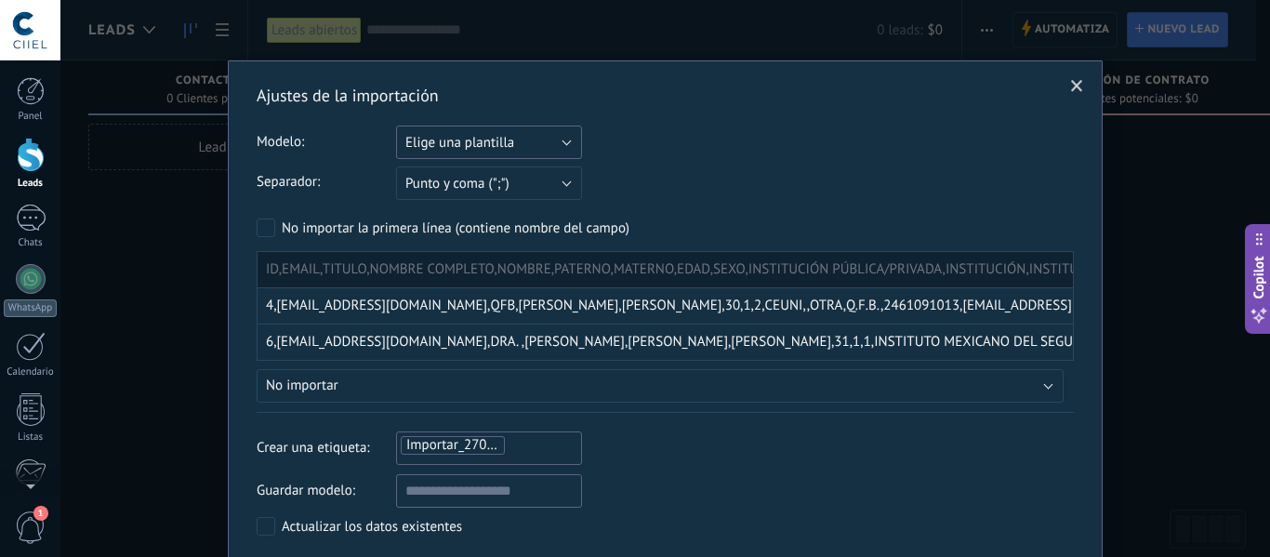
click at [566, 141] on button "Elige una plantilla" at bounding box center [489, 142] width 186 height 33
click at [551, 151] on span "Elige una plantilla" at bounding box center [480, 143] width 191 height 18
click at [1072, 89] on span at bounding box center [1077, 86] width 12 height 13
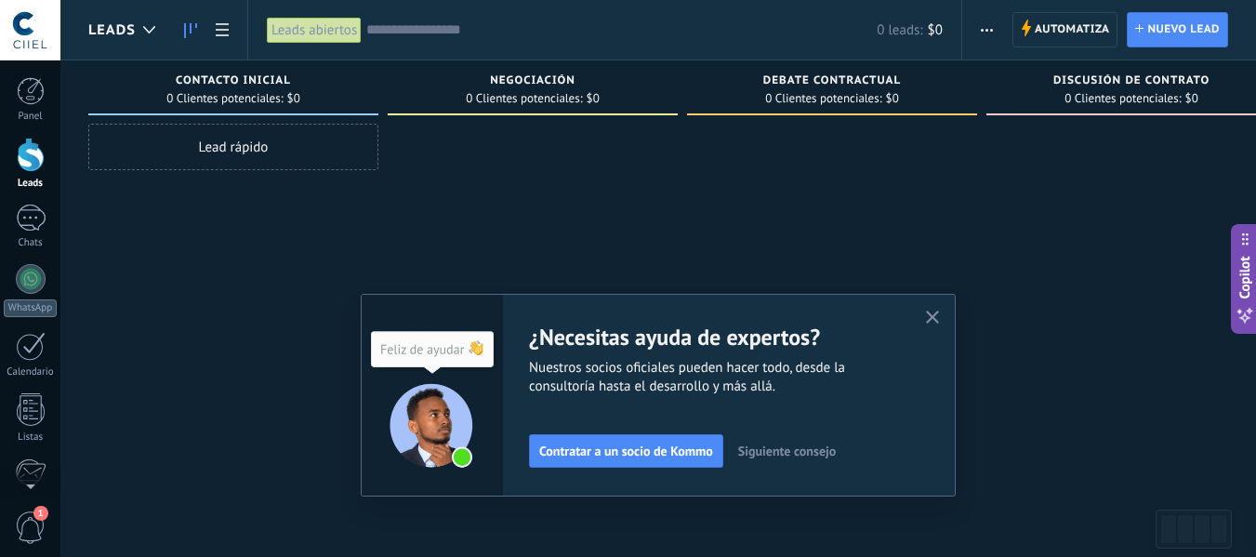
click at [993, 25] on span "button" at bounding box center [987, 29] width 12 height 35
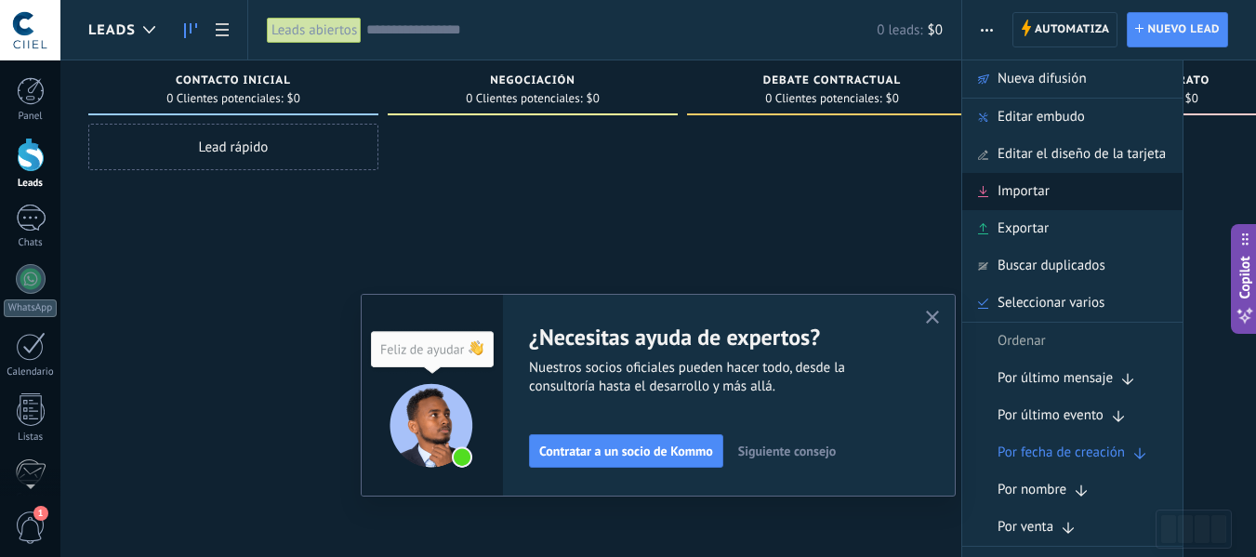
click at [1027, 196] on span "Importar" at bounding box center [1024, 191] width 52 height 37
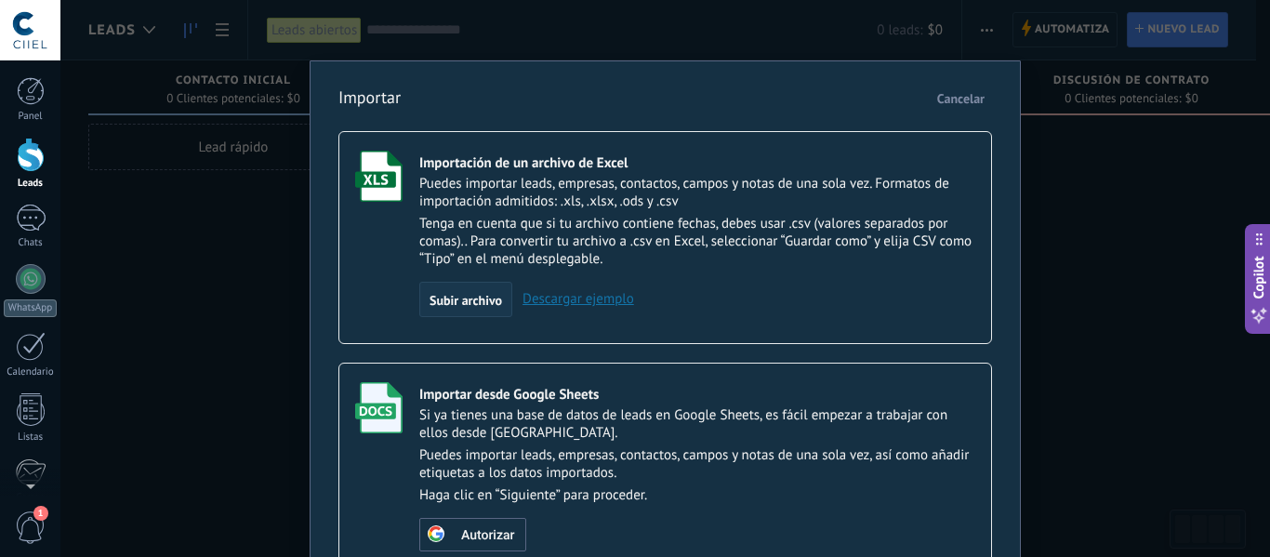
click at [458, 289] on div "Subir archivo" at bounding box center [465, 299] width 93 height 35
click at [0, 0] on input "Importación de un archivo de Excel Puedes importar leads, empresas, contactos, …" at bounding box center [0, 0] width 0 height 0
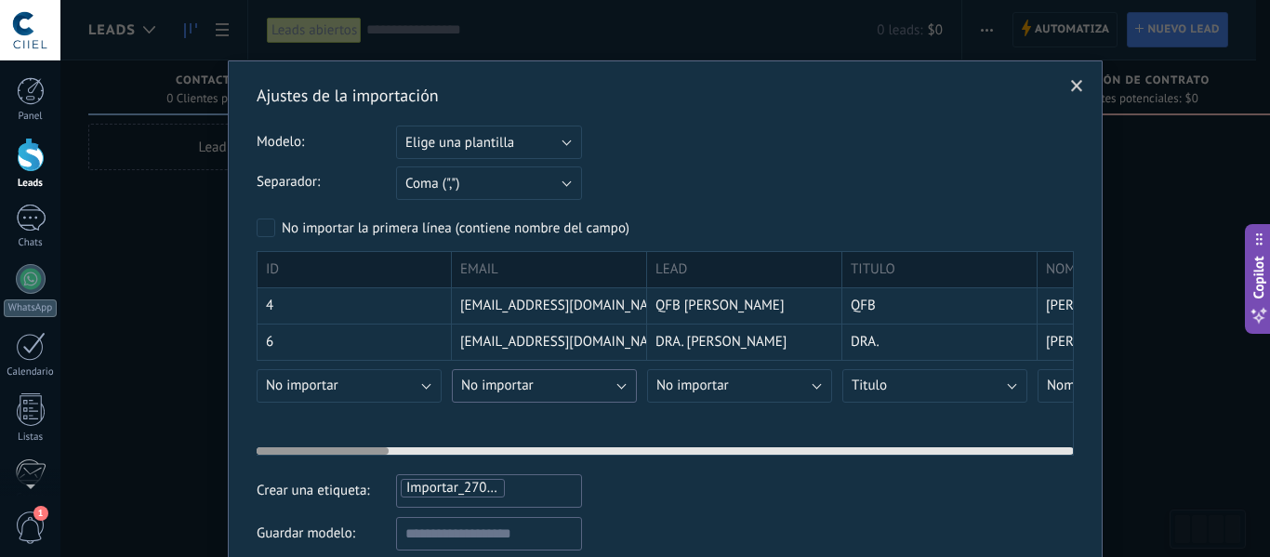
click at [619, 390] on button "No importar" at bounding box center [544, 385] width 185 height 33
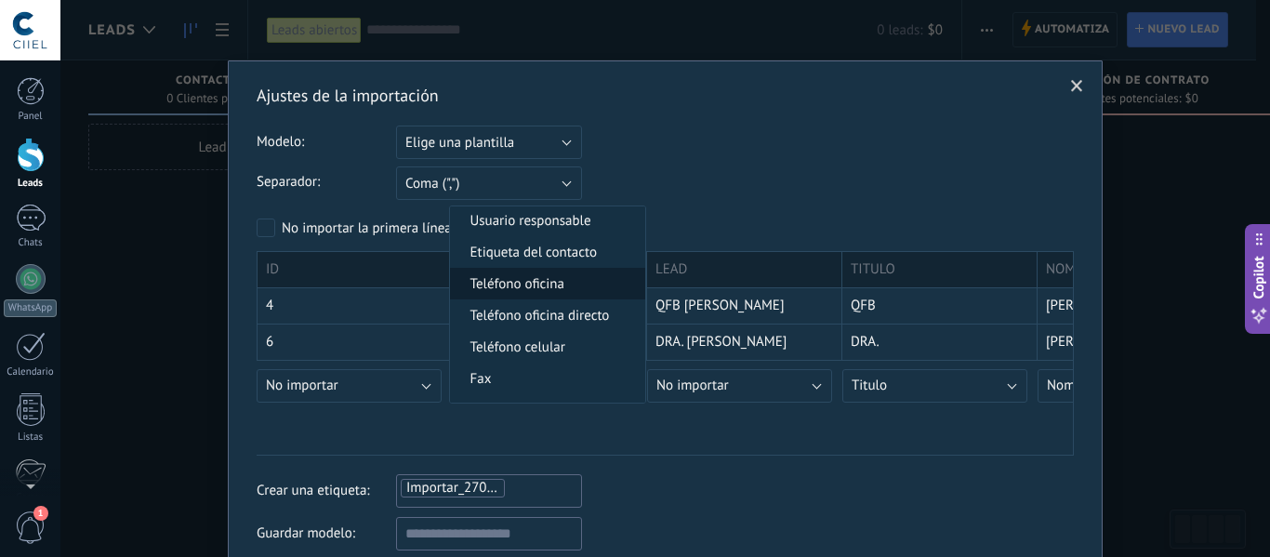
scroll to position [465, 0]
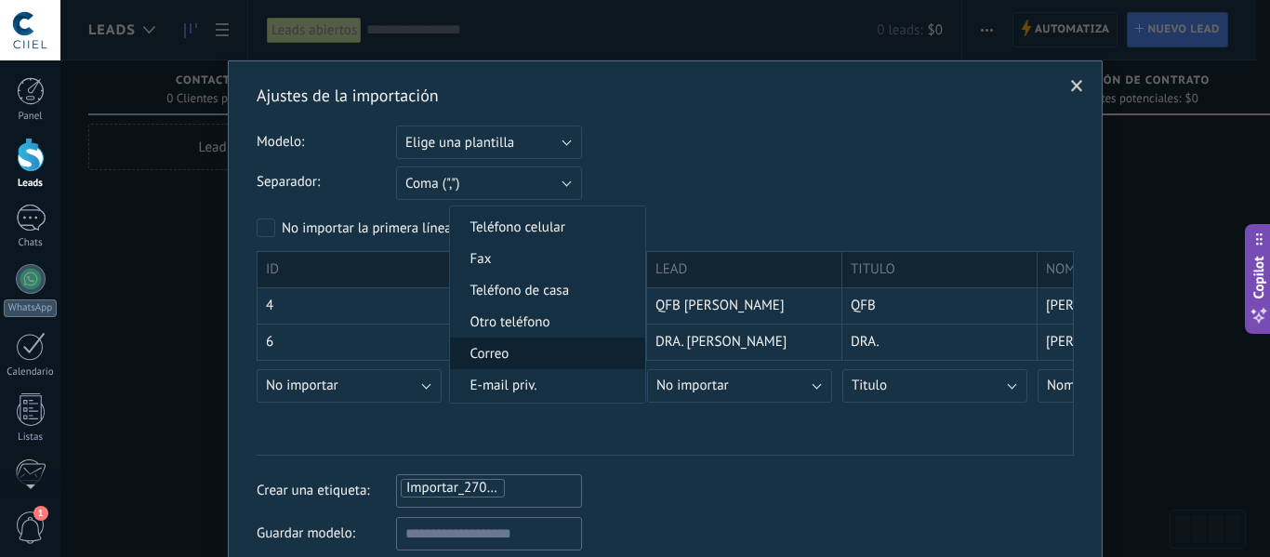
click at [555, 350] on span "Correo" at bounding box center [545, 354] width 190 height 18
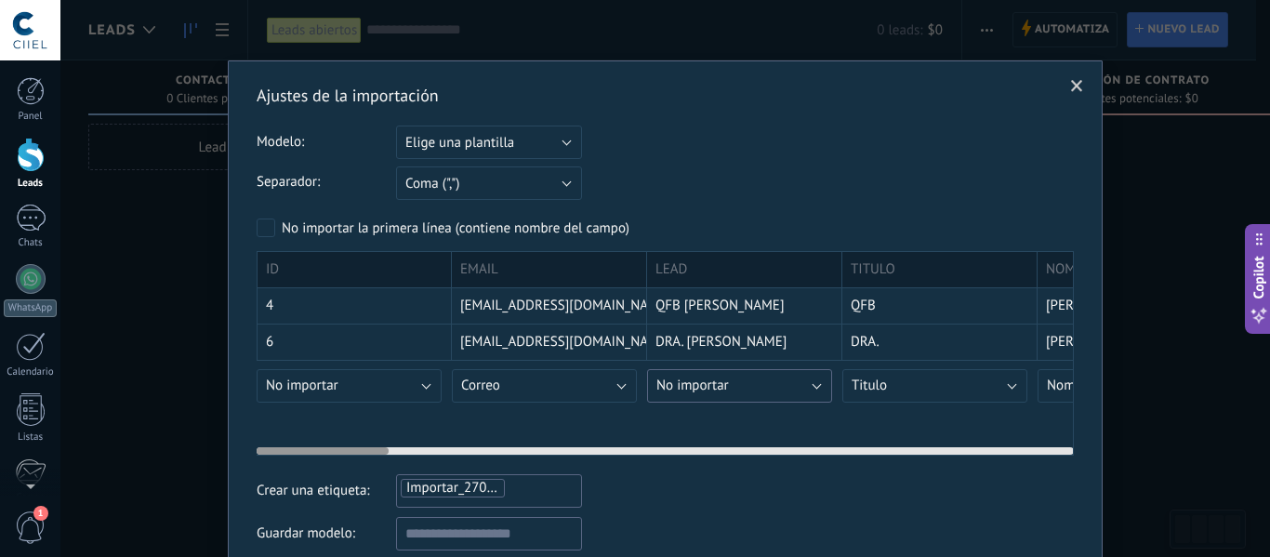
click at [766, 387] on button "No importar" at bounding box center [739, 385] width 185 height 33
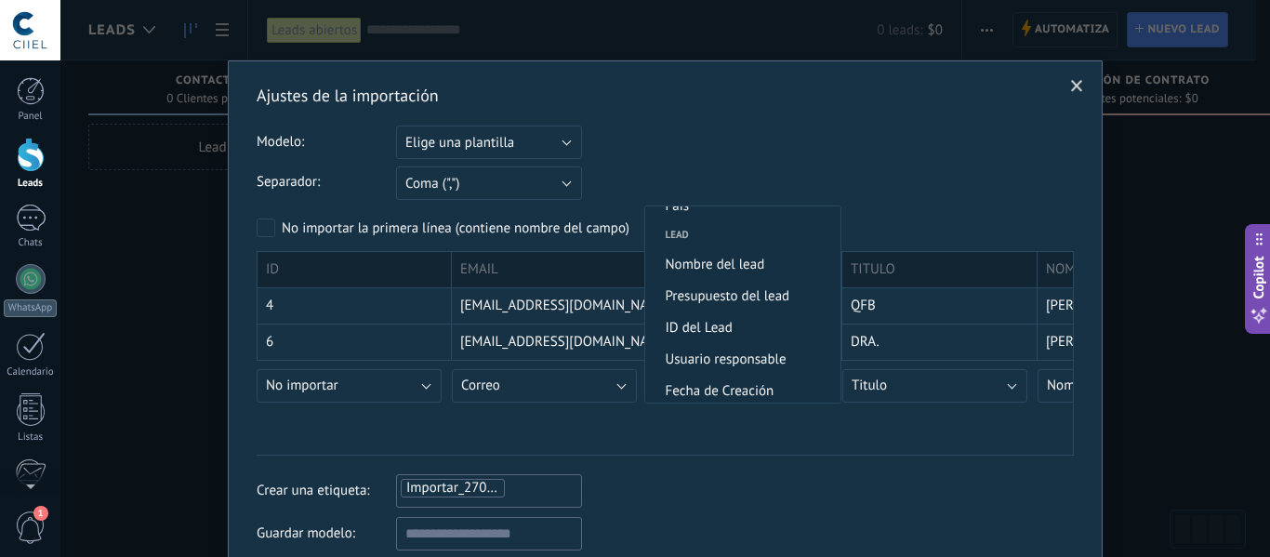
scroll to position [887, 0]
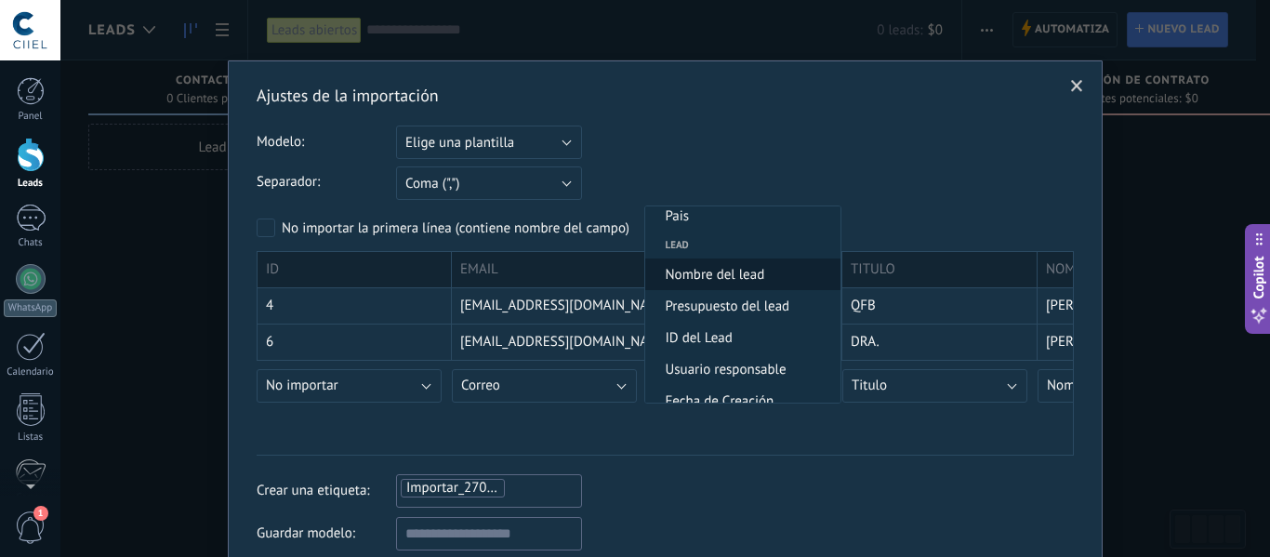
click at [760, 287] on li "Nombre del lead" at bounding box center [742, 274] width 195 height 32
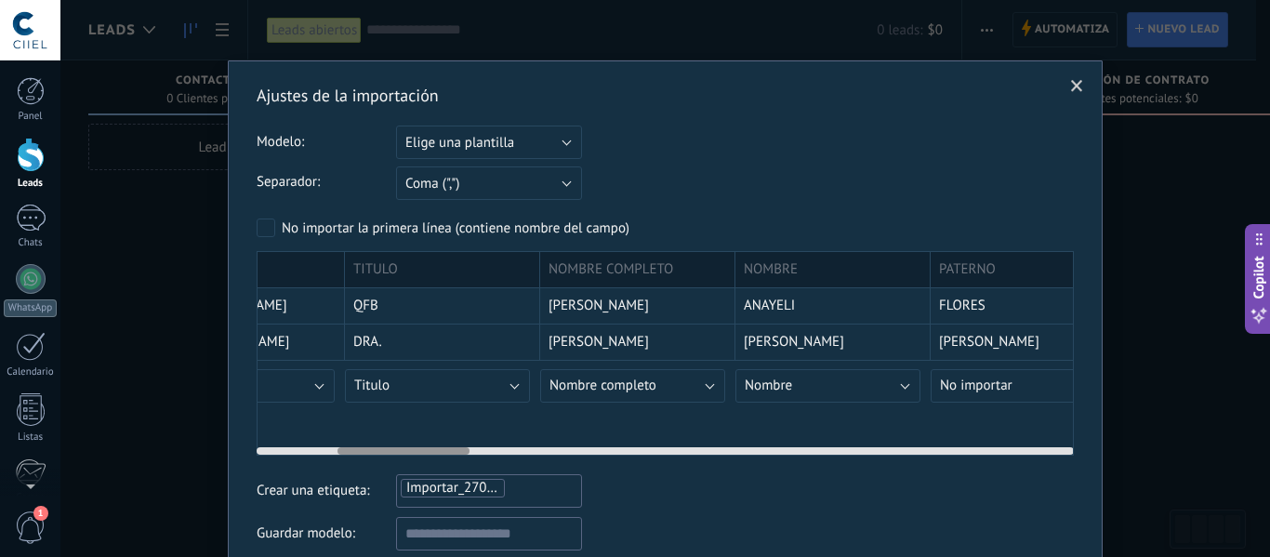
scroll to position [0, 503]
drag, startPoint x: 359, startPoint y: 452, endPoint x: 441, endPoint y: 456, distance: 81.9
click at [441, 456] on div "ID EMAIL LEAD TITULO NOMBRE COMPLETO NOMBRE PATERNO MATERNO EDAD SEXO INSTITUCI…" at bounding box center [665, 353] width 817 height 205
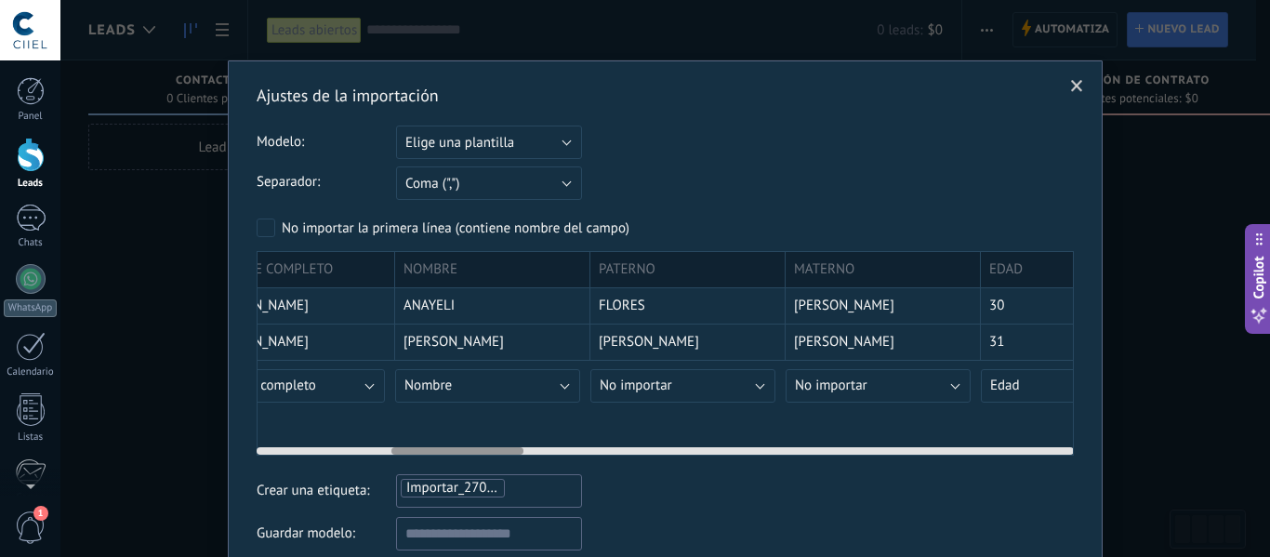
scroll to position [0, 855]
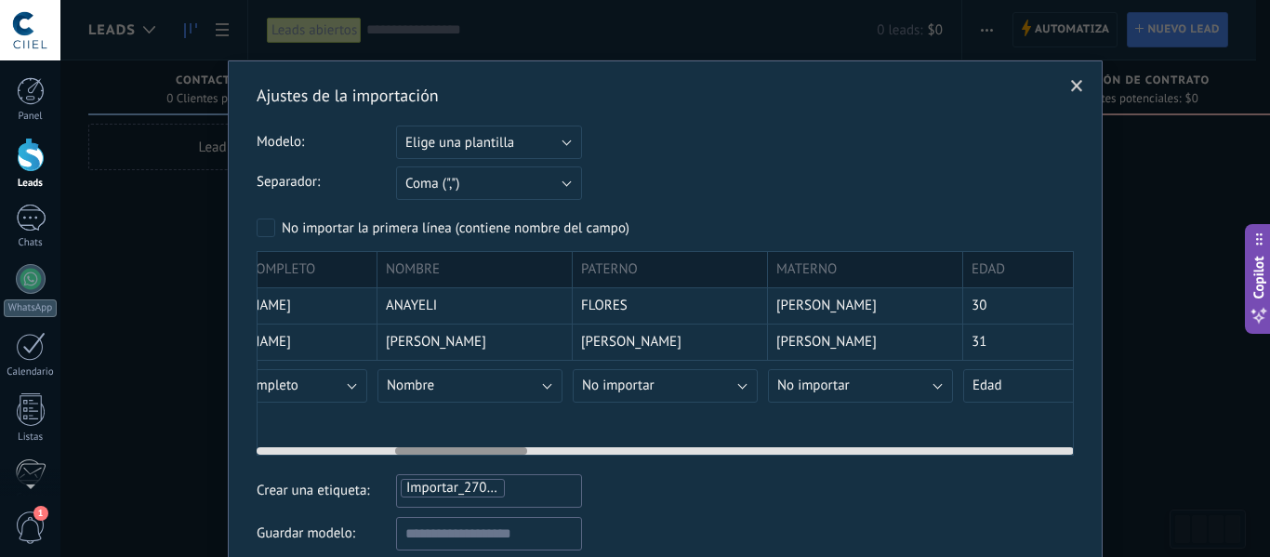
drag, startPoint x: 456, startPoint y: 453, endPoint x: 513, endPoint y: 452, distance: 56.7
click at [513, 452] on div at bounding box center [461, 450] width 132 height 7
click at [671, 386] on button "No importar" at bounding box center [665, 385] width 185 height 33
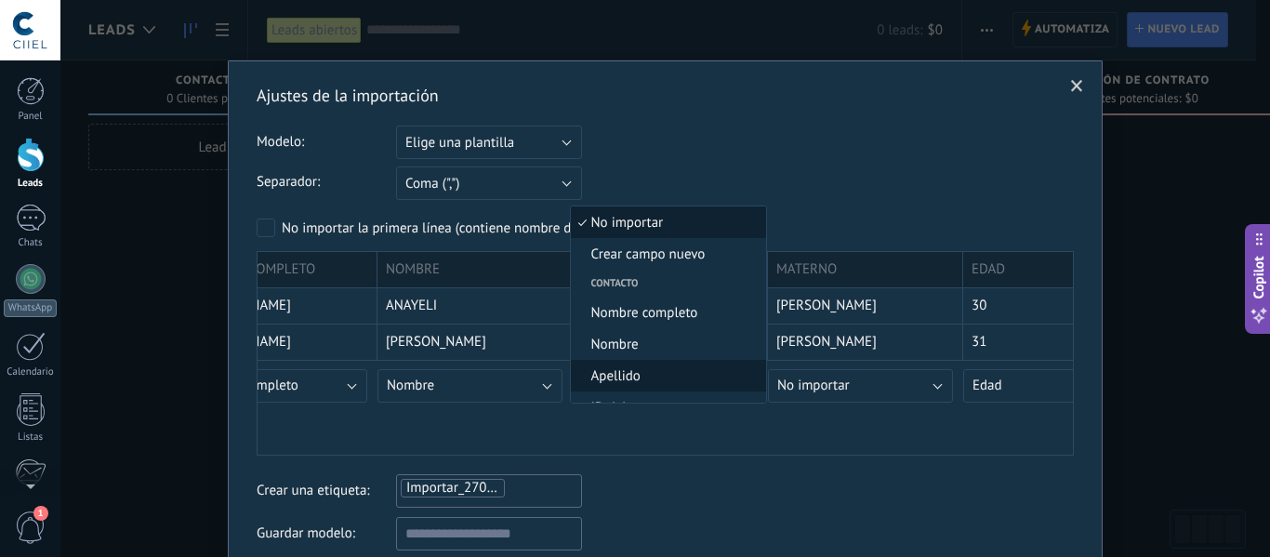
click at [674, 363] on li "Apellido" at bounding box center [668, 376] width 195 height 32
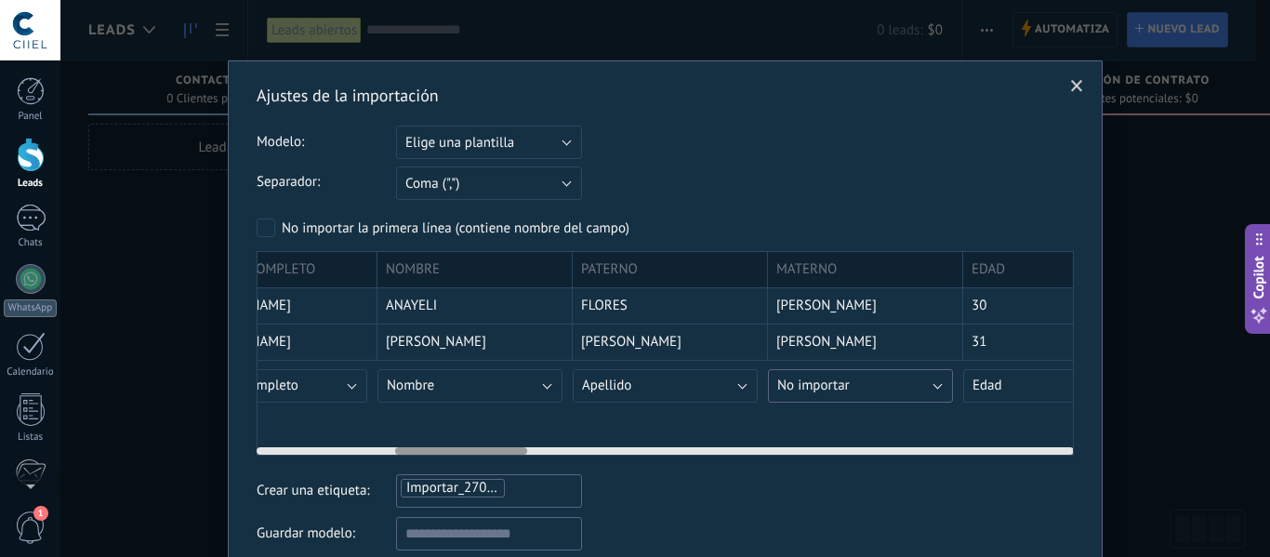
click at [825, 383] on span "No importar" at bounding box center [813, 386] width 73 height 18
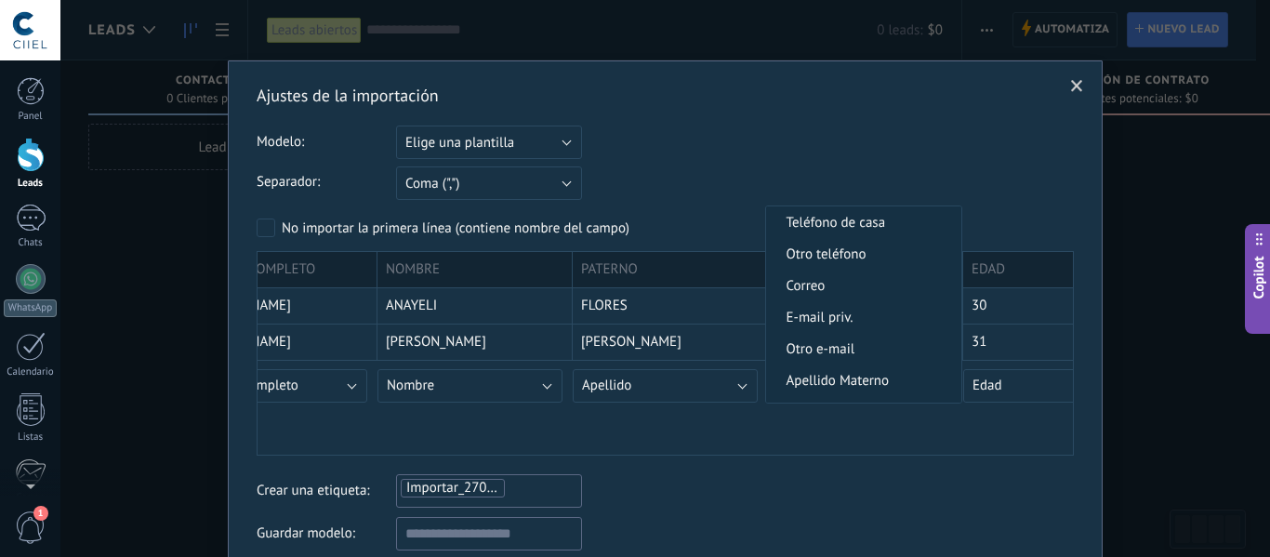
scroll to position [558, 0]
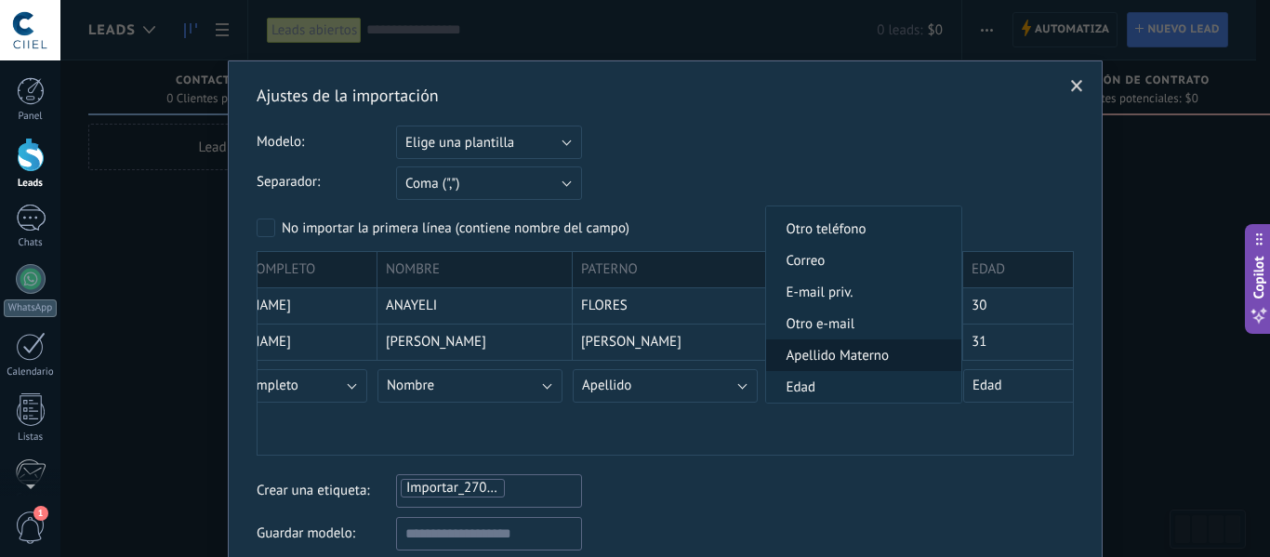
click at [821, 350] on span "Apellido Materno" at bounding box center [861, 356] width 190 height 18
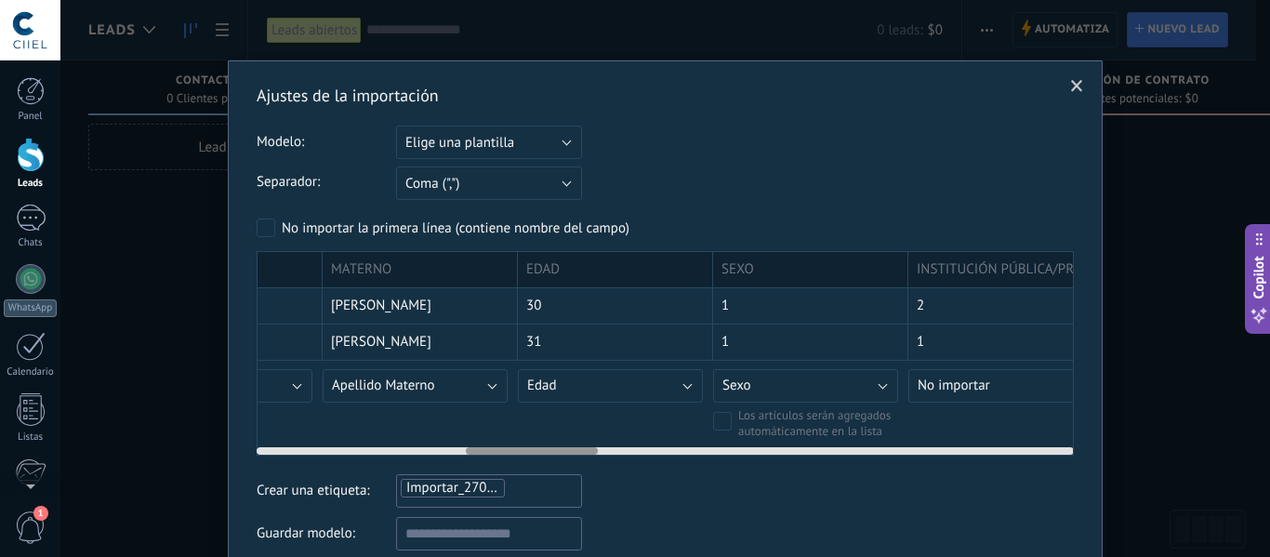
scroll to position [0, 1369]
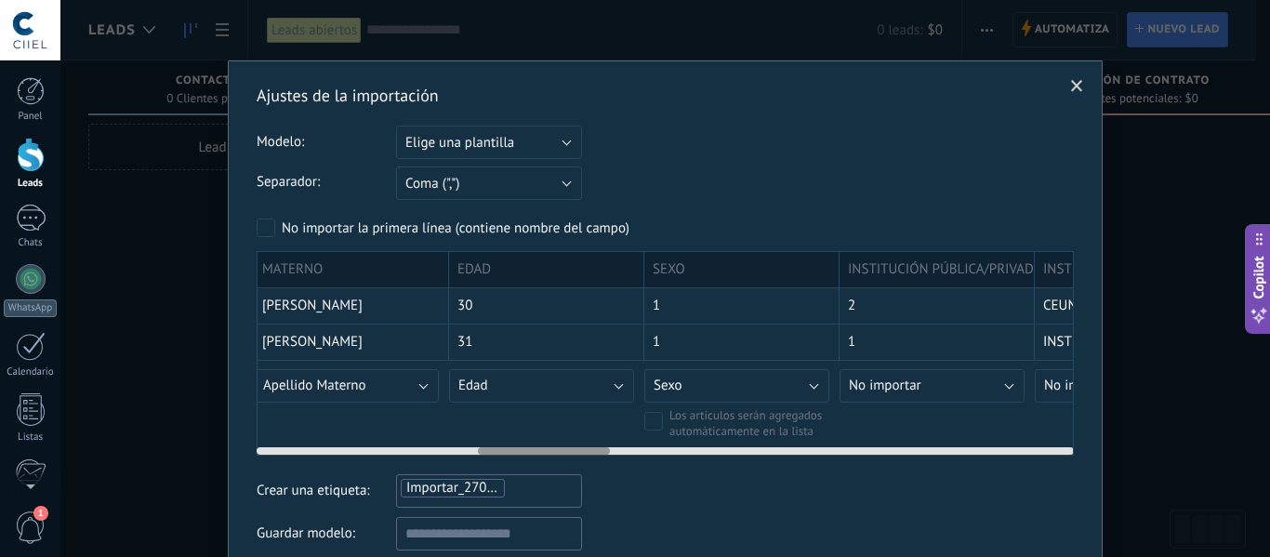
drag, startPoint x: 492, startPoint y: 451, endPoint x: 575, endPoint y: 455, distance: 82.8
click at [575, 455] on div at bounding box center [544, 450] width 132 height 7
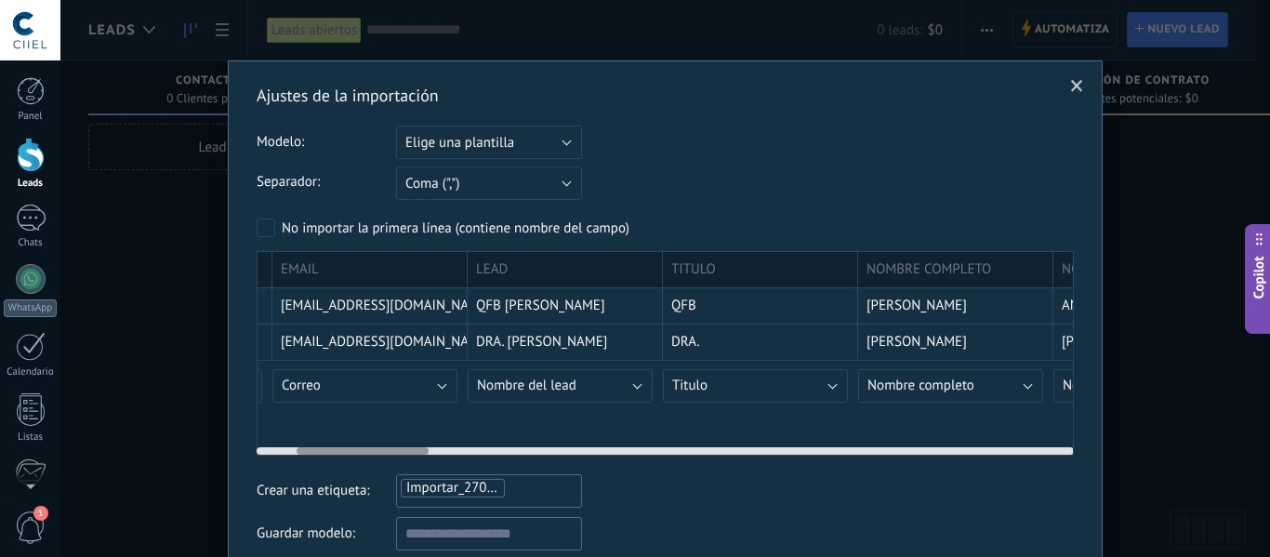
scroll to position [0, 0]
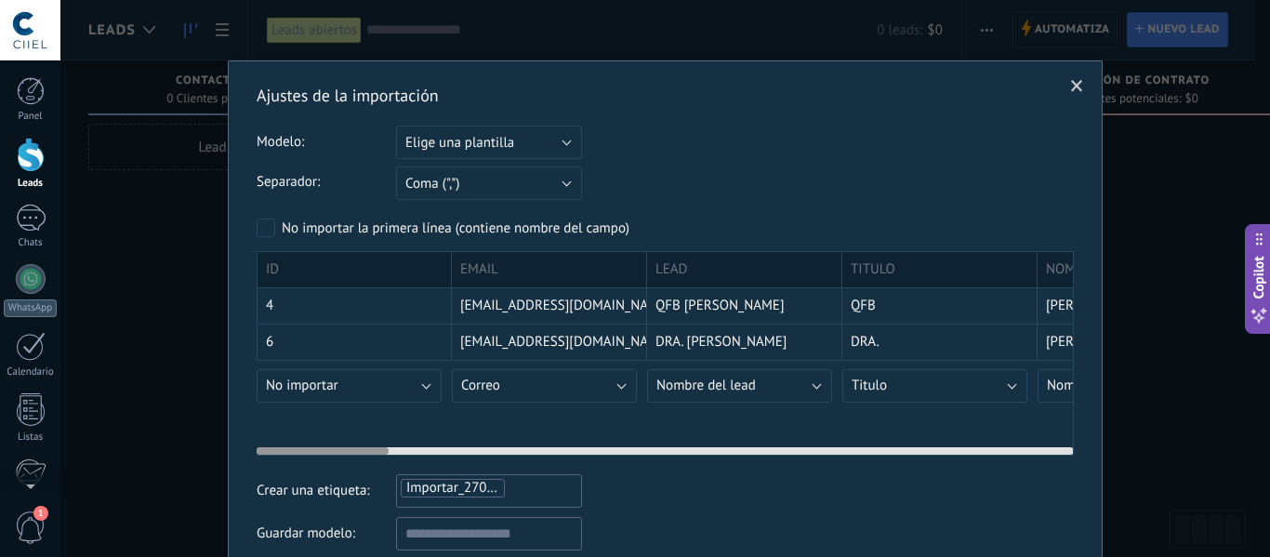
drag, startPoint x: 553, startPoint y: 451, endPoint x: 311, endPoint y: 464, distance: 242.1
click at [311, 464] on div "Ajustes de la importación Modelo: Elige una plantilla BD CSV CIIEL Elige una pl…" at bounding box center [665, 362] width 817 height 554
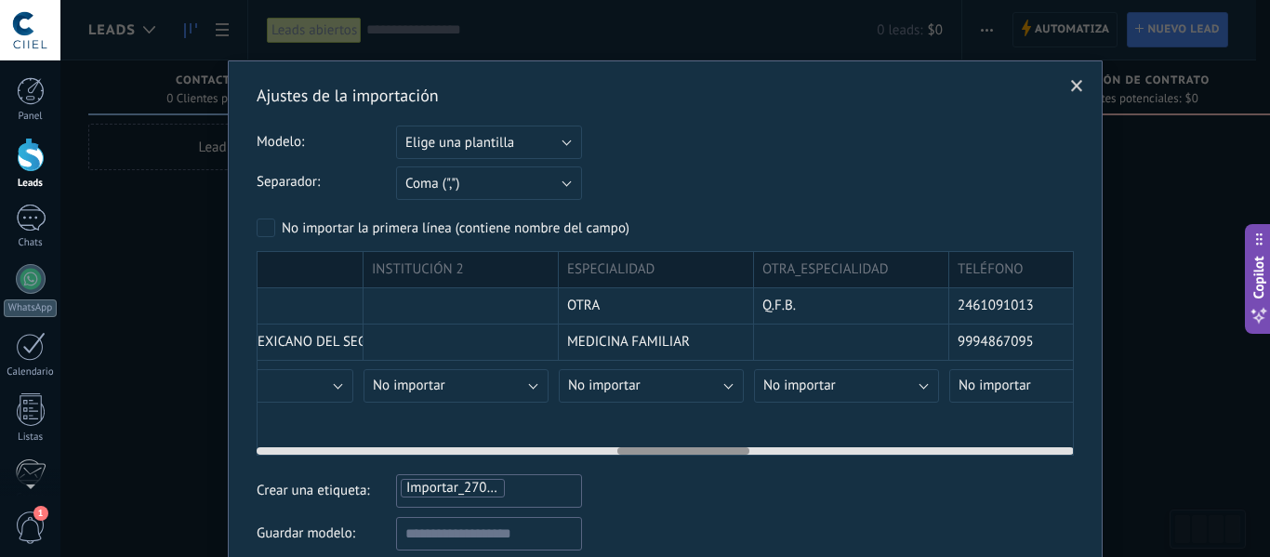
scroll to position [0, 2271]
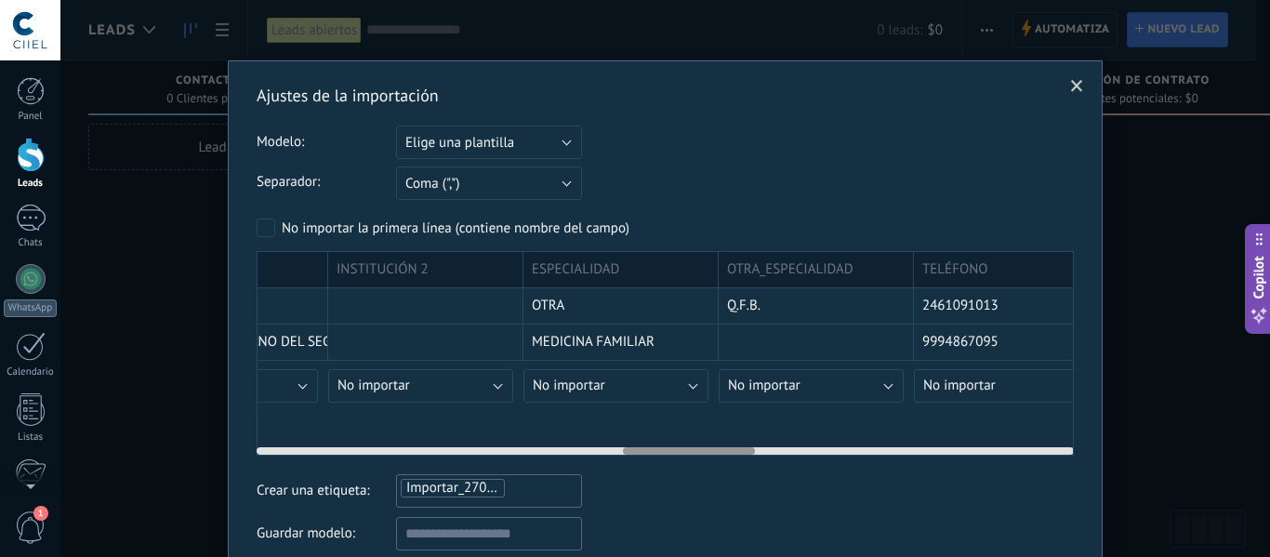
drag, startPoint x: 333, startPoint y: 455, endPoint x: 699, endPoint y: 448, distance: 366.3
click at [699, 448] on div at bounding box center [689, 450] width 132 height 7
click at [644, 382] on button "No importar" at bounding box center [615, 385] width 185 height 33
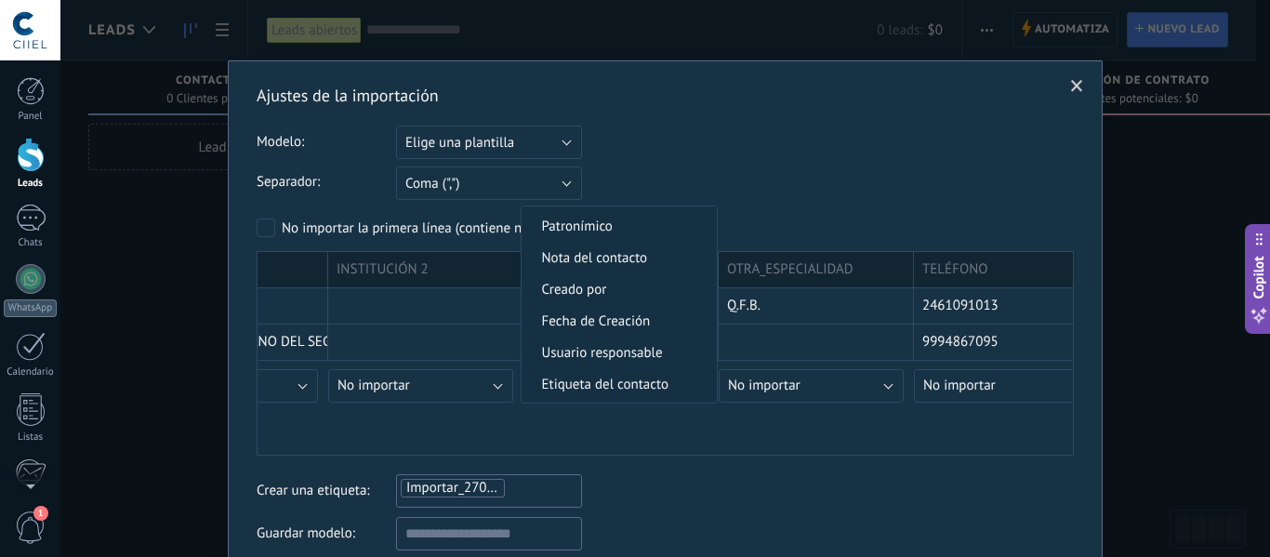
scroll to position [186, 0]
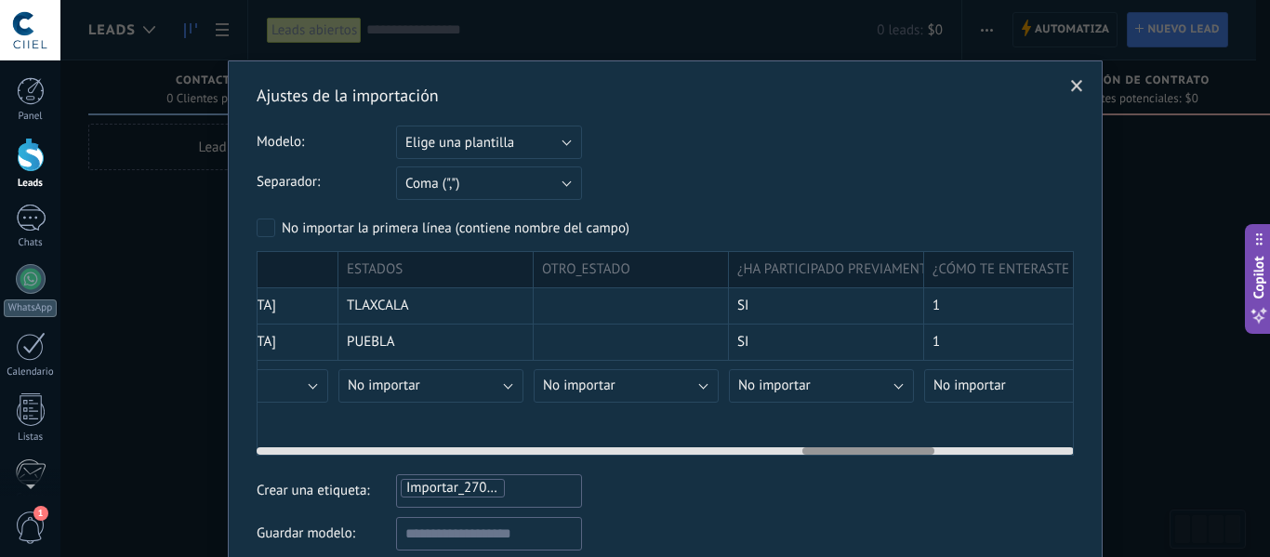
drag, startPoint x: 632, startPoint y: 455, endPoint x: 844, endPoint y: 443, distance: 212.3
click at [827, 456] on div "ID EMAIL LEAD TITULO NOMBRE COMPLETO NOMBRE PATERNO MATERNO EDAD SEXO INSTITUCI…" at bounding box center [665, 353] width 817 height 205
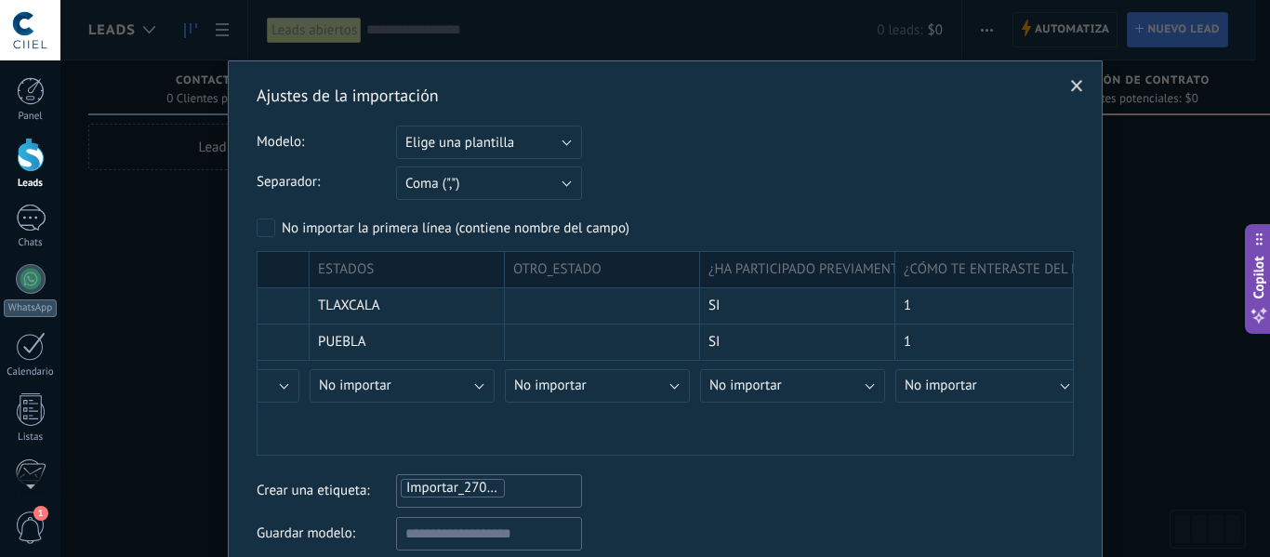
click at [1078, 91] on span at bounding box center [1077, 86] width 12 height 13
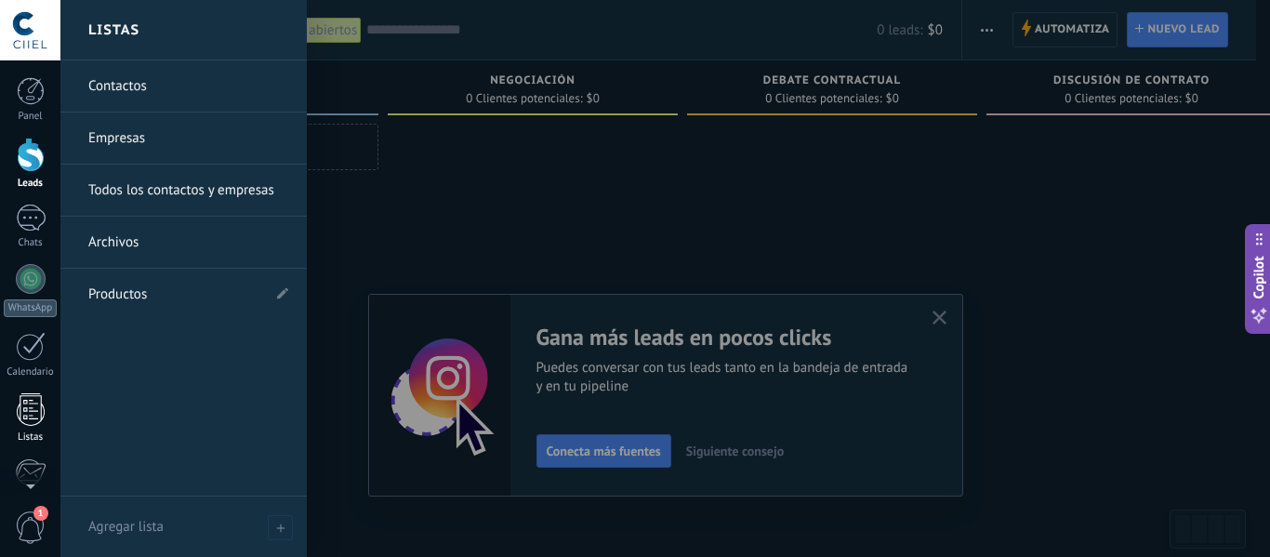
click at [40, 410] on div at bounding box center [31, 409] width 28 height 33
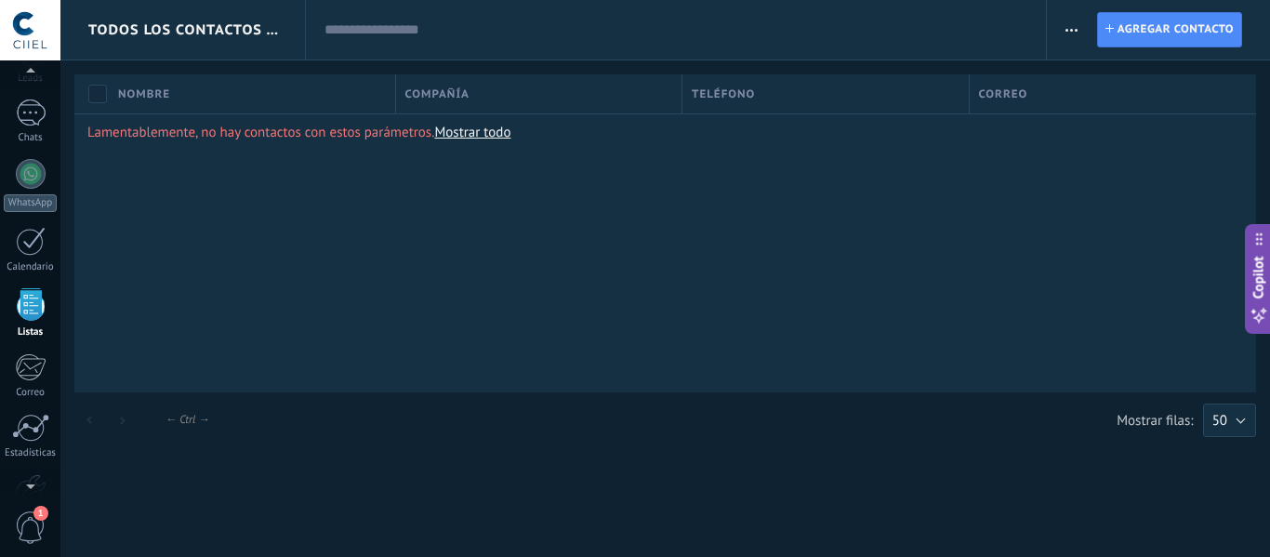
scroll to position [115, 0]
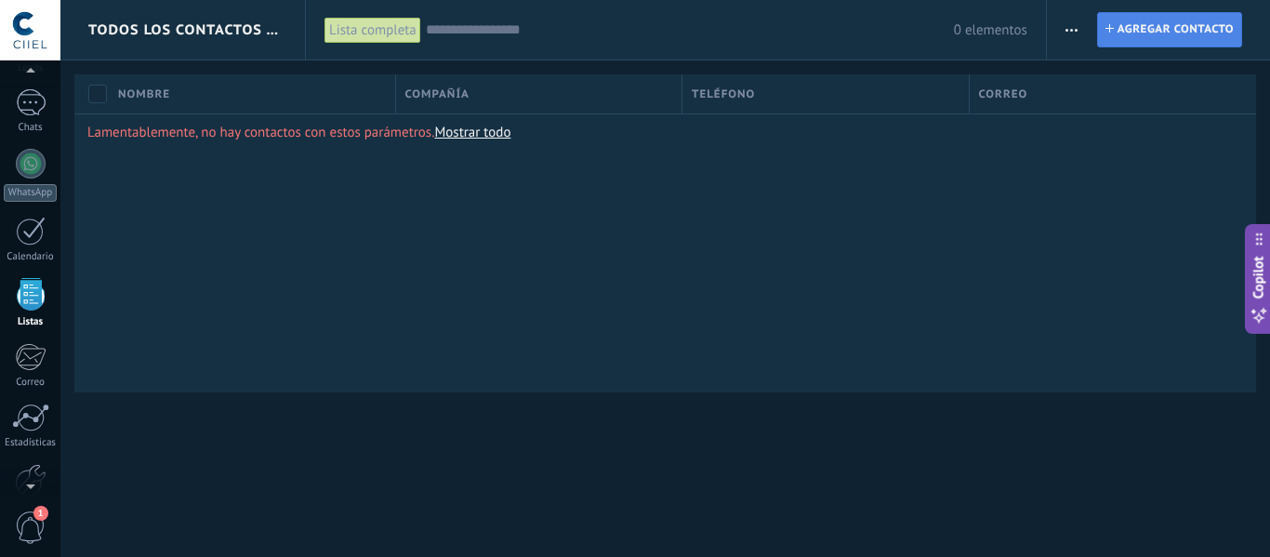
click at [1123, 27] on span "Agregar contacto" at bounding box center [1175, 29] width 116 height 33
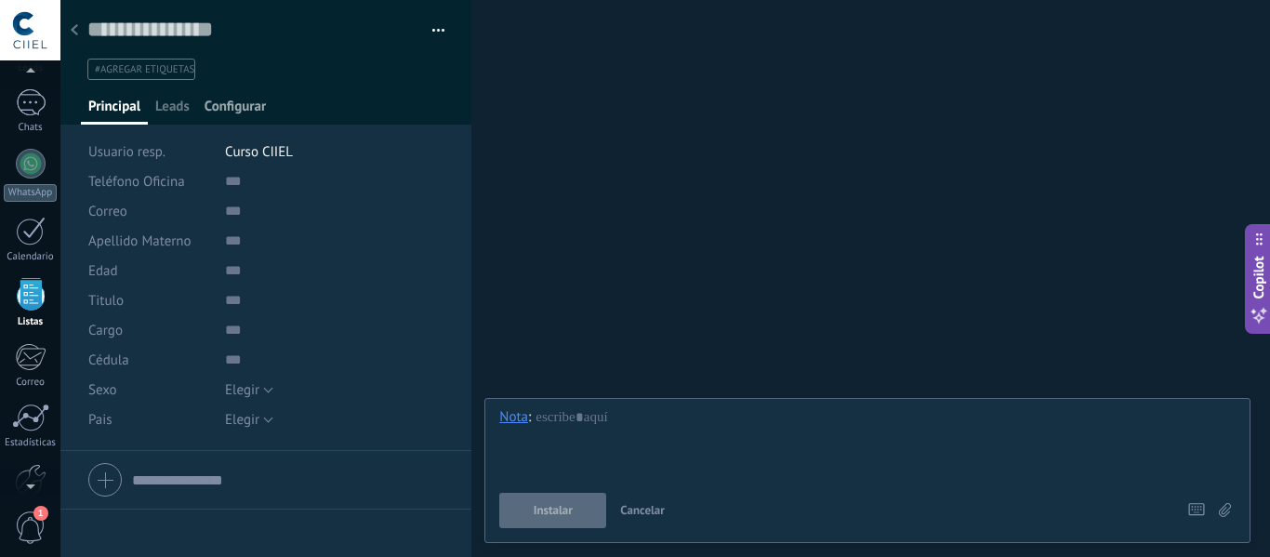
click at [246, 113] on span "Configurar" at bounding box center [235, 111] width 61 height 27
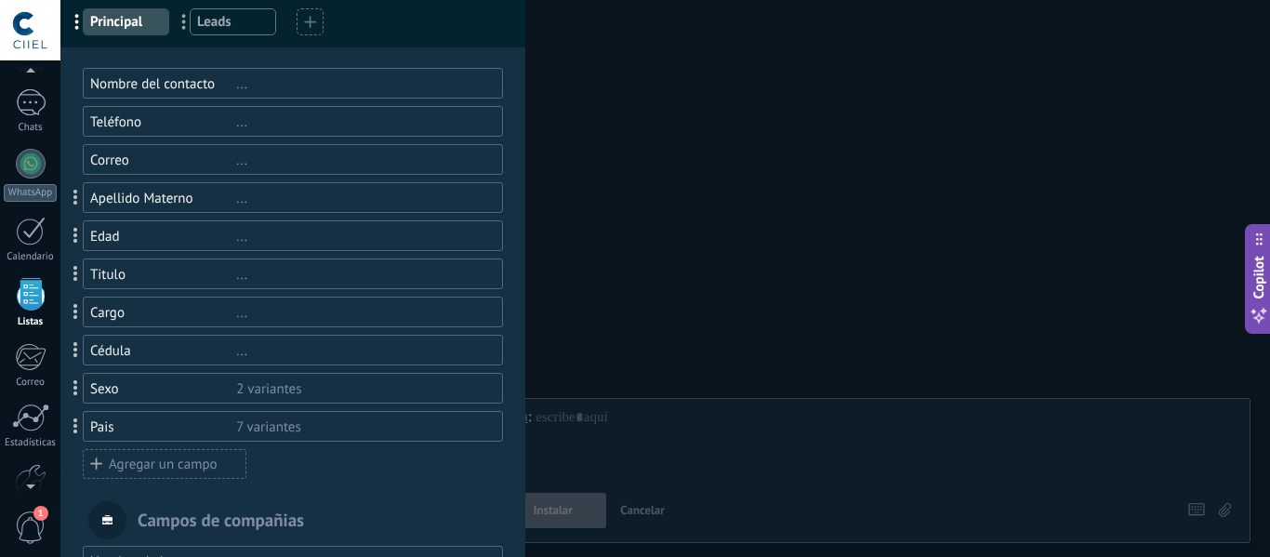
scroll to position [186, 0]
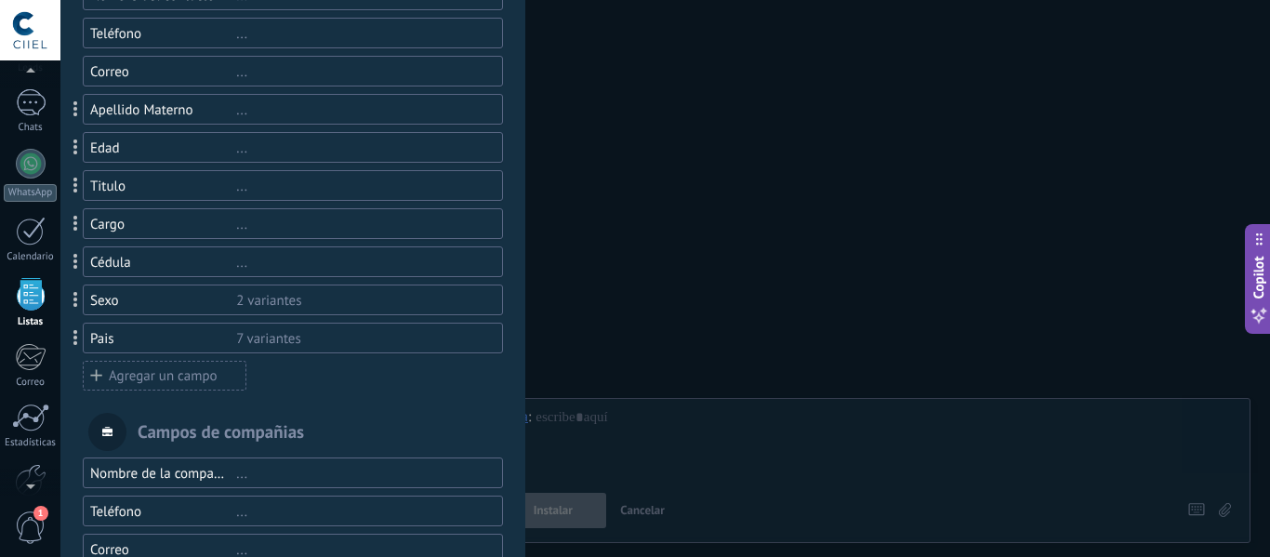
click at [152, 379] on div "Agregar un campo" at bounding box center [165, 376] width 164 height 30
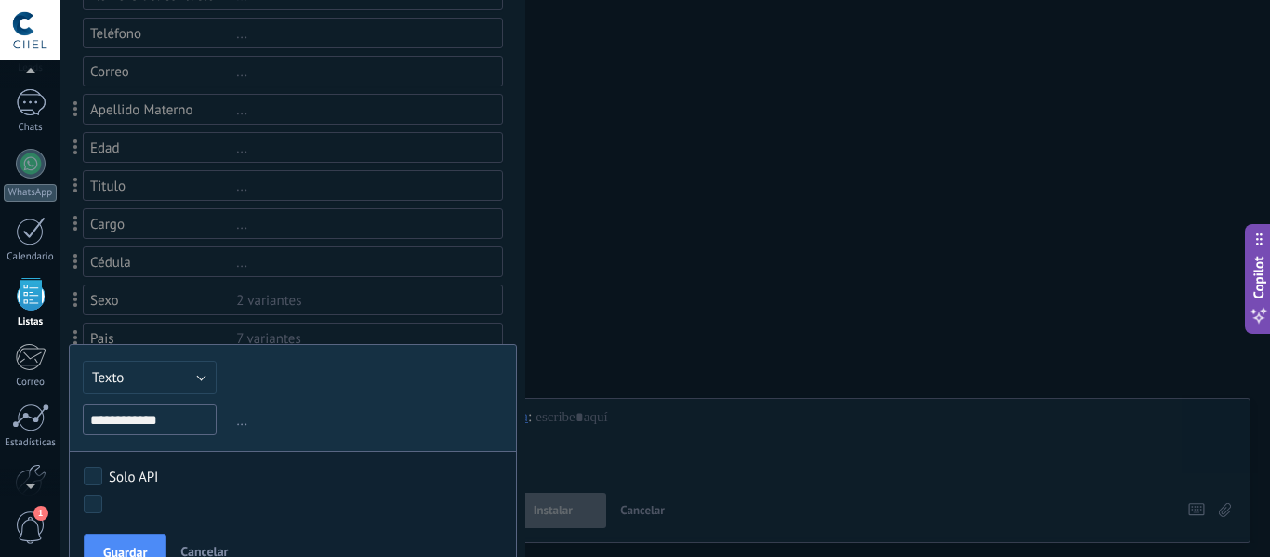
type input "**********"
click at [303, 409] on span "..." at bounding box center [367, 420] width 271 height 31
click at [99, 553] on button "Guardar" at bounding box center [125, 551] width 83 height 35
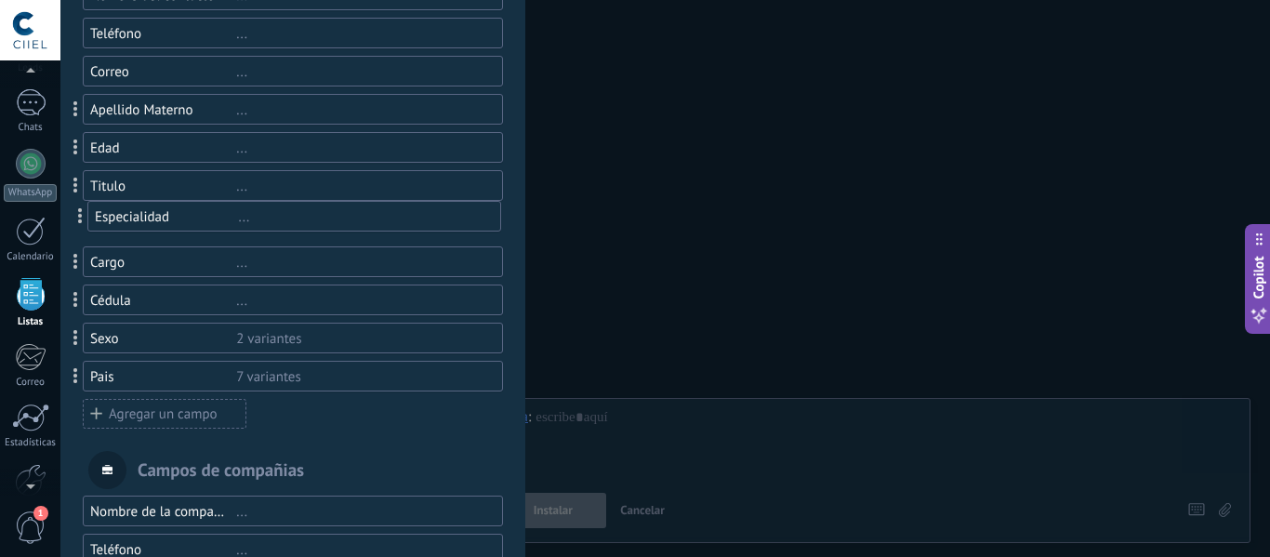
drag, startPoint x: 71, startPoint y: 377, endPoint x: 75, endPoint y: 218, distance: 160.0
click at [116, 259] on div "Cargo" at bounding box center [163, 263] width 146 height 18
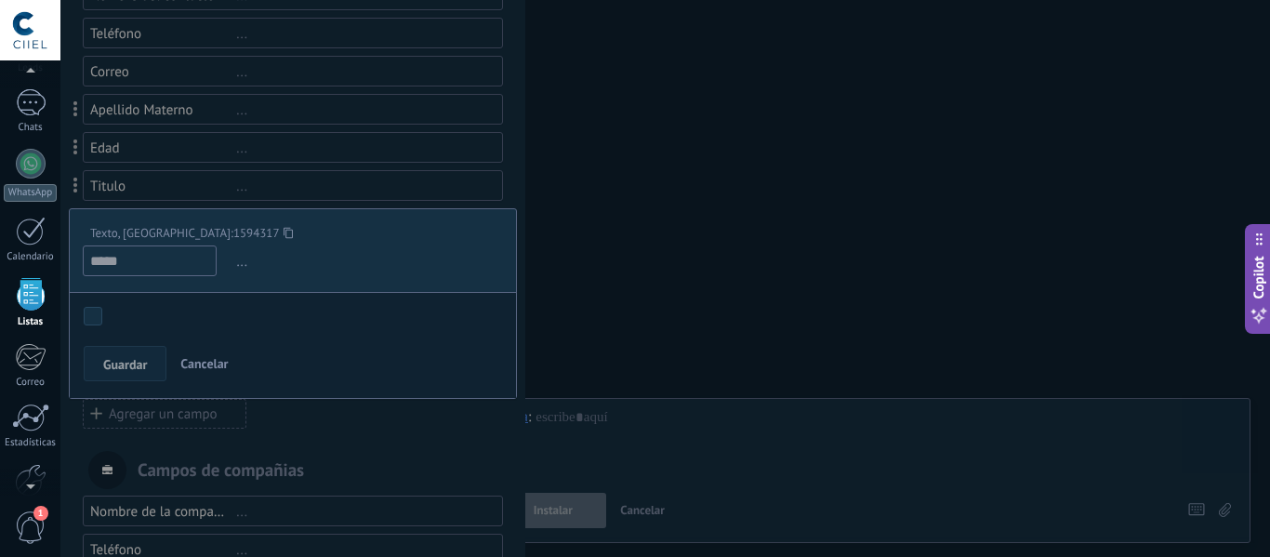
click at [125, 258] on input "*****" at bounding box center [150, 260] width 134 height 31
click at [214, 363] on span "Cancelar" at bounding box center [203, 363] width 47 height 17
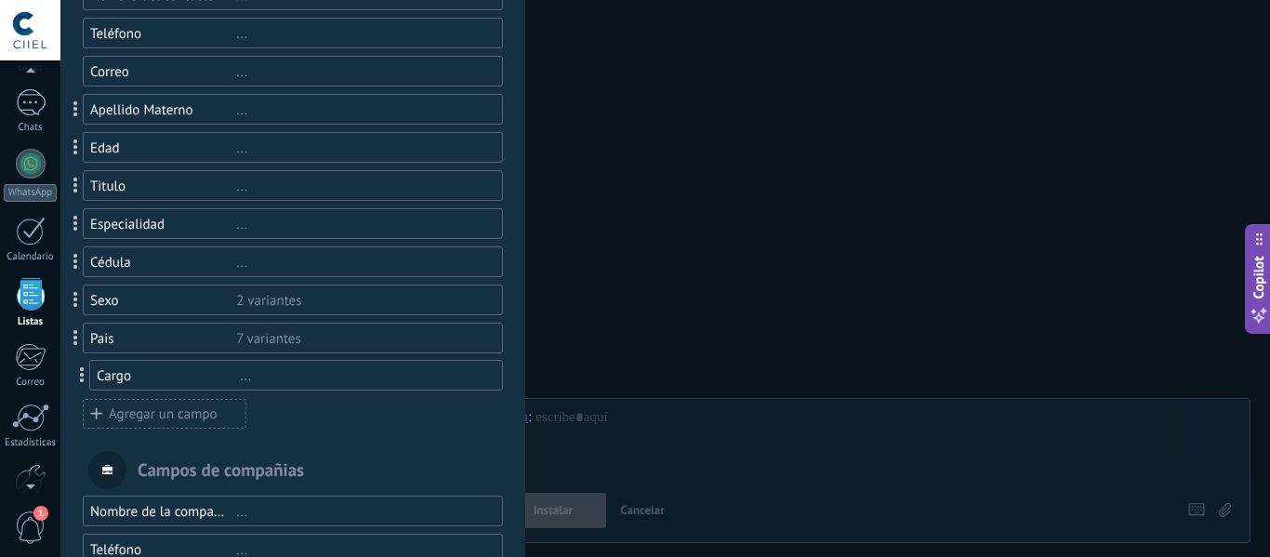
drag, startPoint x: 78, startPoint y: 259, endPoint x: 85, endPoint y: 373, distance: 113.6
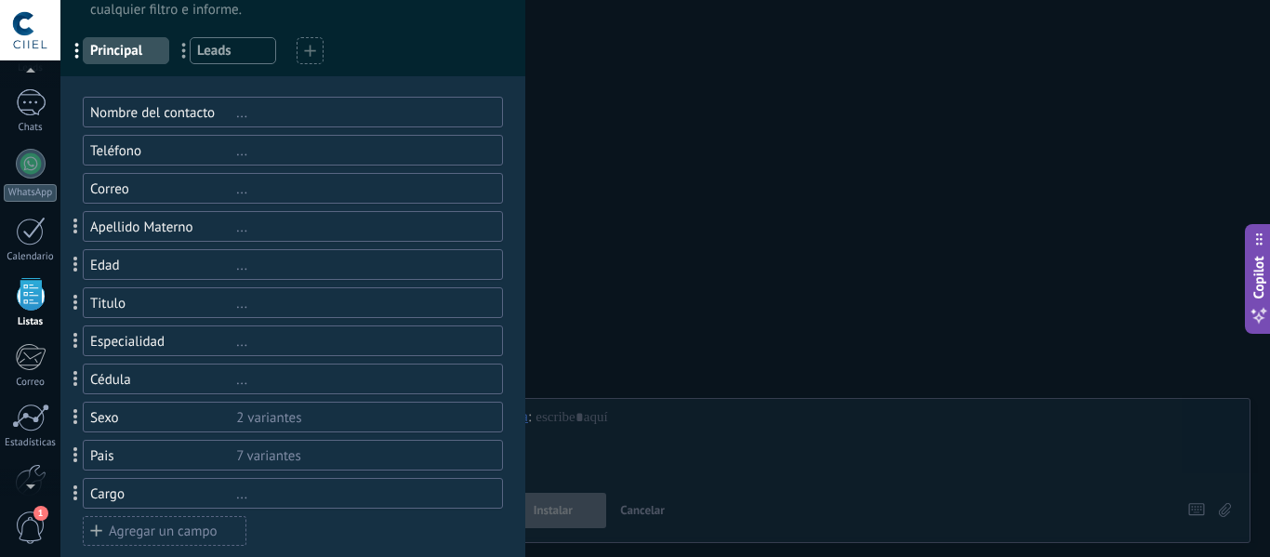
scroll to position [0, 0]
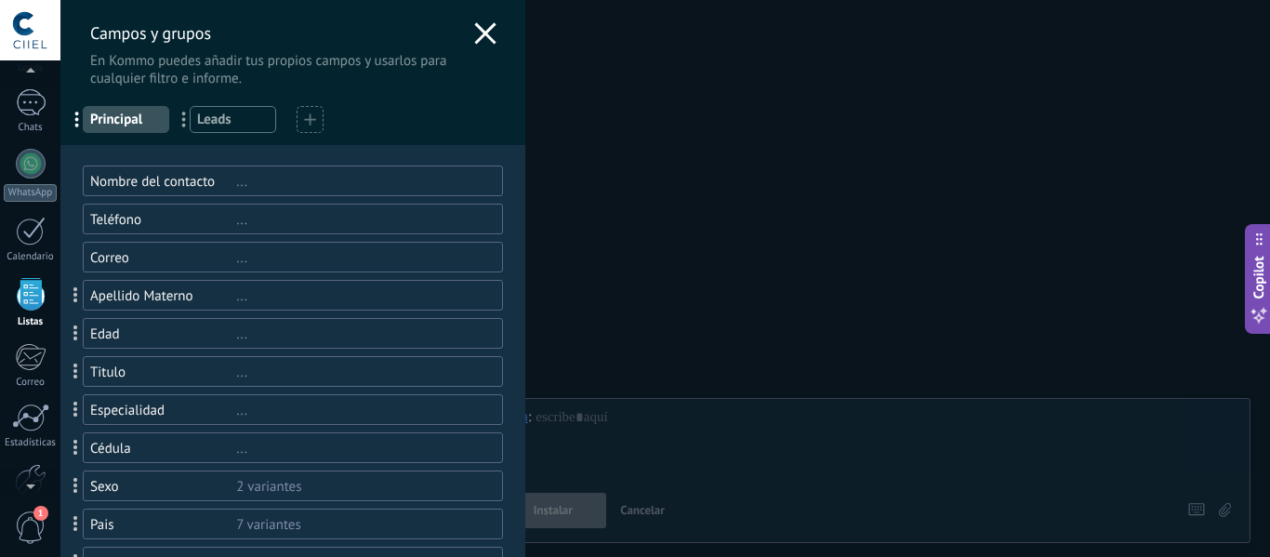
click at [474, 42] on use at bounding box center [484, 32] width 21 height 21
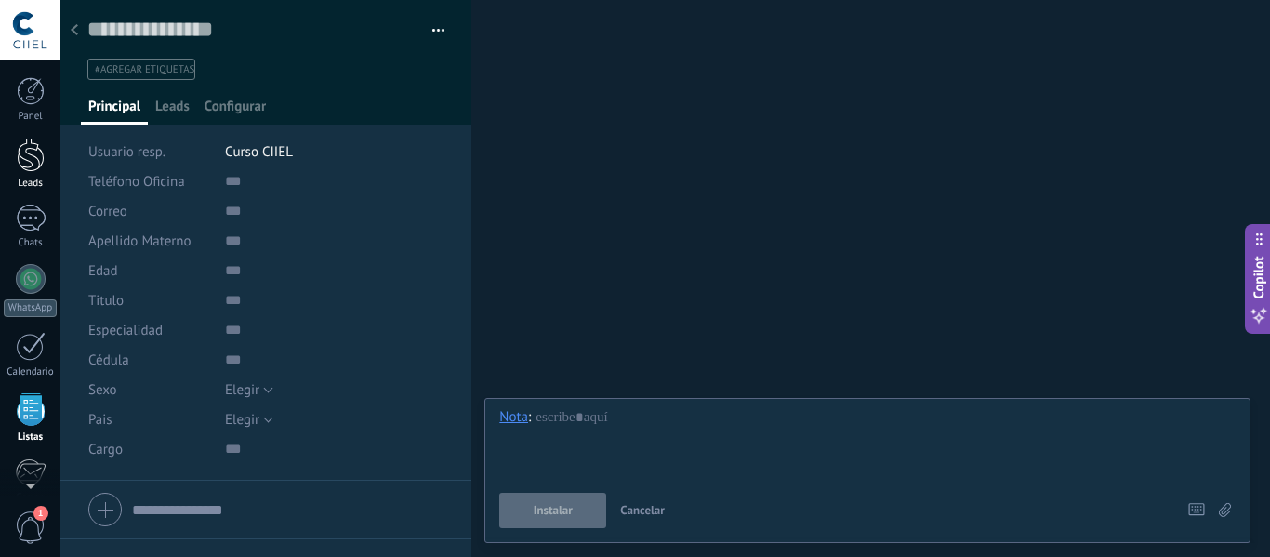
click at [28, 153] on div at bounding box center [31, 155] width 28 height 34
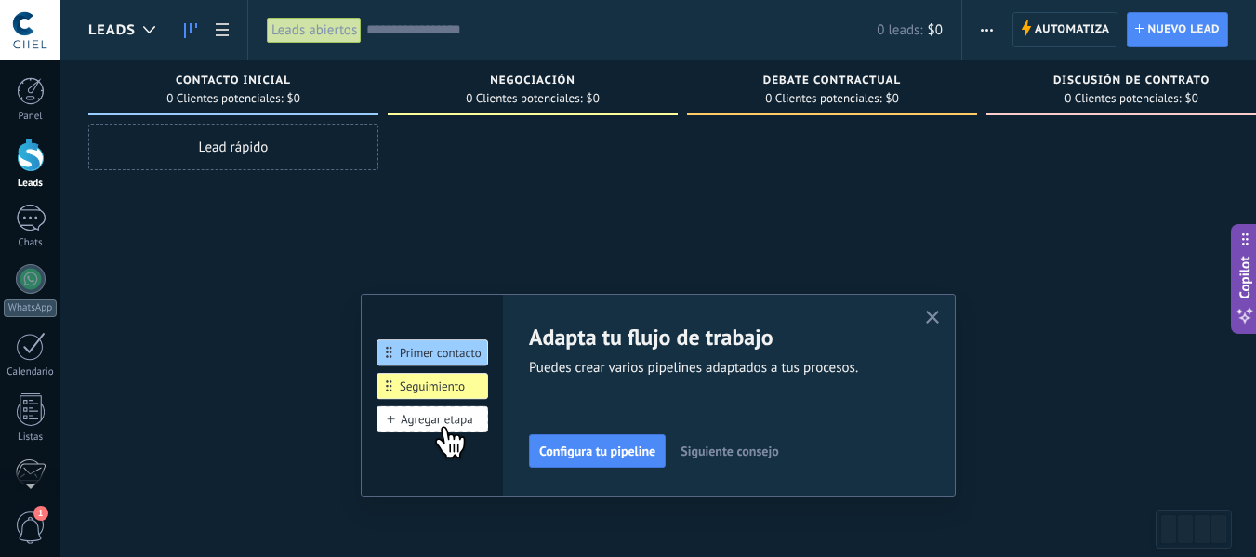
click at [983, 27] on span "button" at bounding box center [987, 29] width 12 height 35
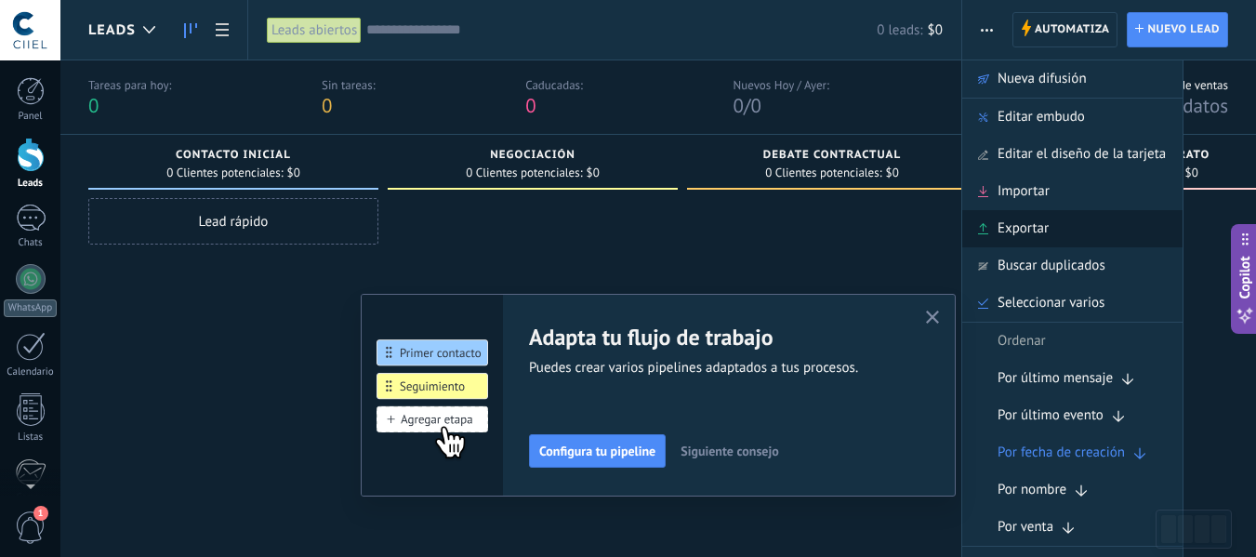
click at [998, 234] on span "Exportar" at bounding box center [1023, 228] width 51 height 37
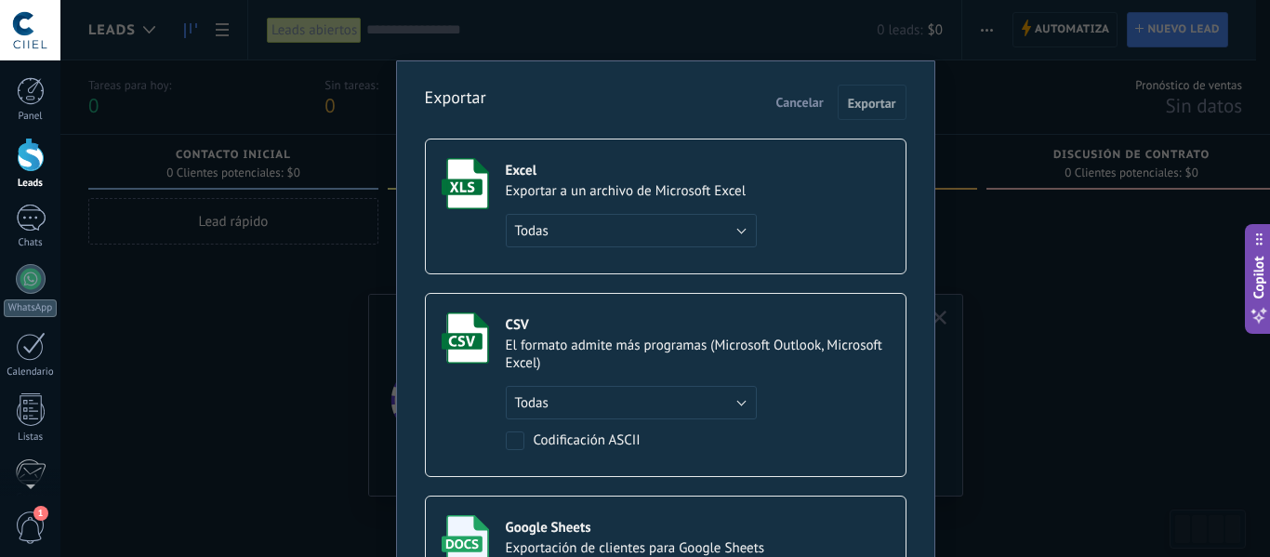
click at [803, 108] on span "Cancelar" at bounding box center [799, 102] width 47 height 17
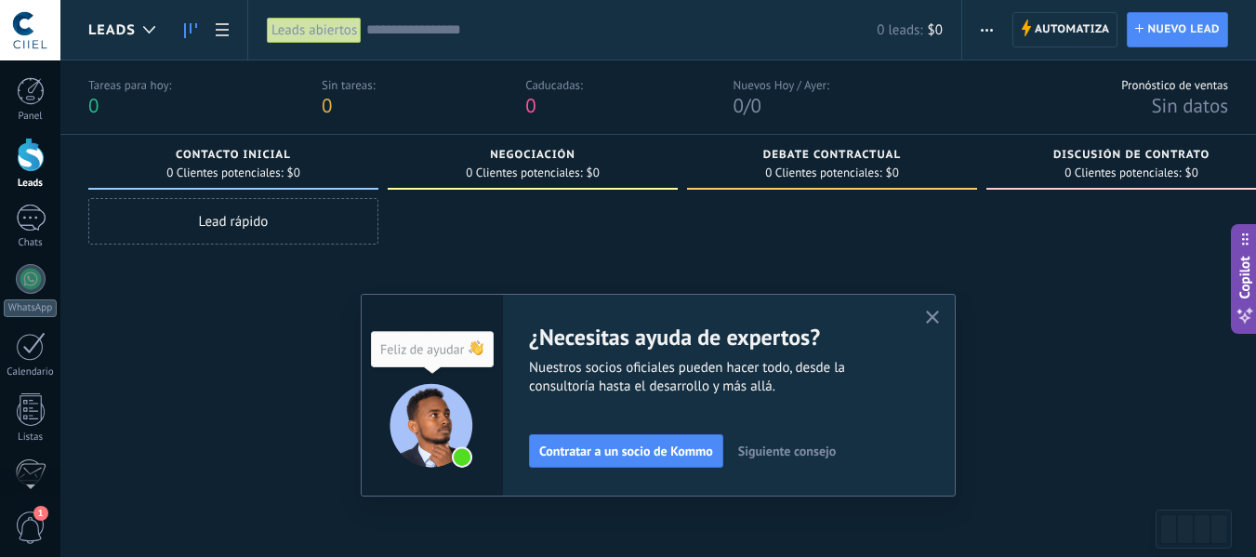
click at [978, 28] on button "button" at bounding box center [986, 29] width 27 height 35
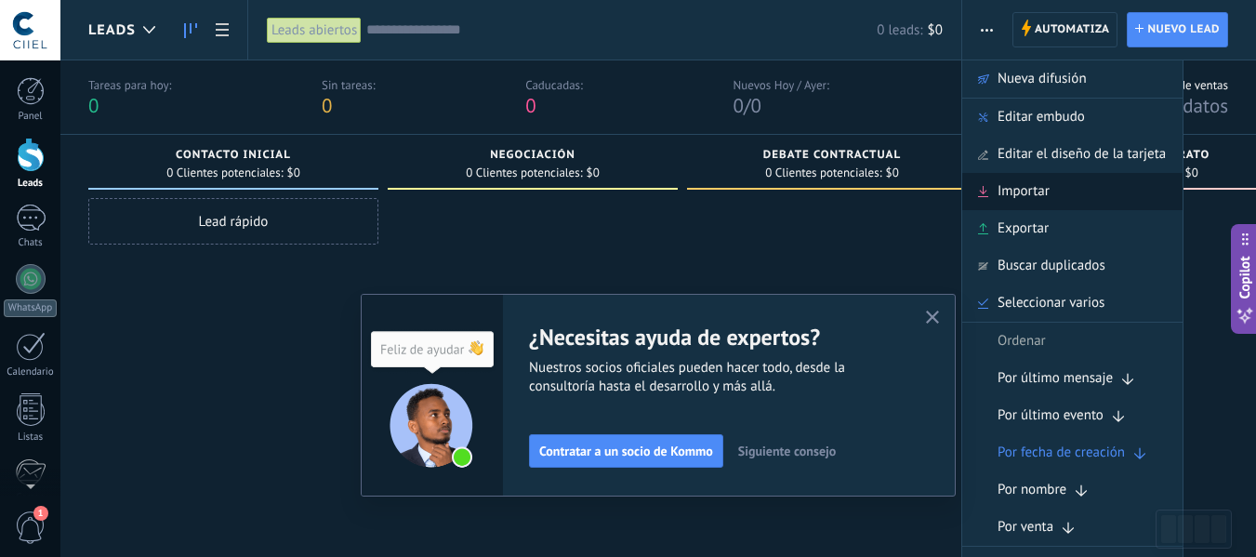
click at [1001, 200] on span "Importar" at bounding box center [1024, 191] width 52 height 37
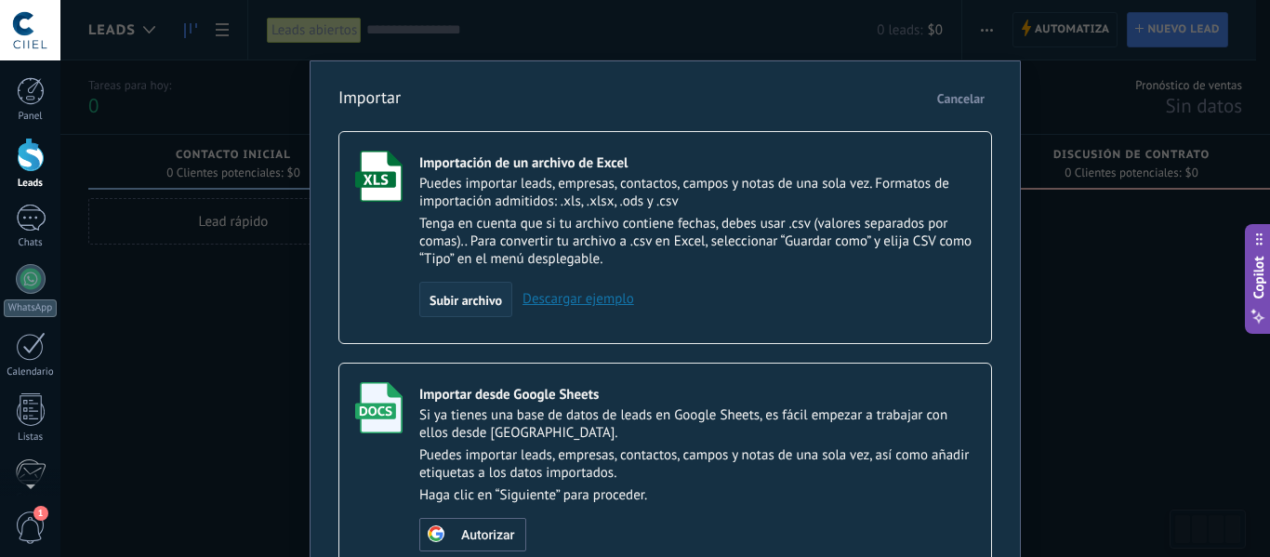
click at [475, 302] on span "Subir archivo" at bounding box center [466, 300] width 73 height 13
click at [0, 0] on input "Importación de un archivo de Excel Puedes importar leads, empresas, contactos, …" at bounding box center [0, 0] width 0 height 0
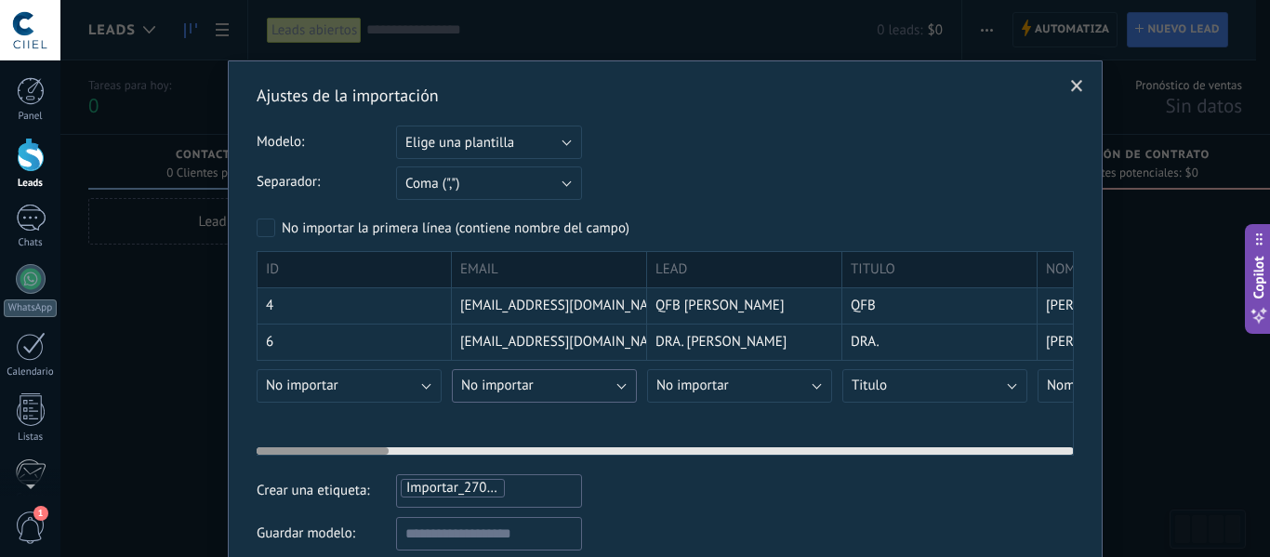
click at [509, 387] on span "No importar" at bounding box center [497, 386] width 73 height 18
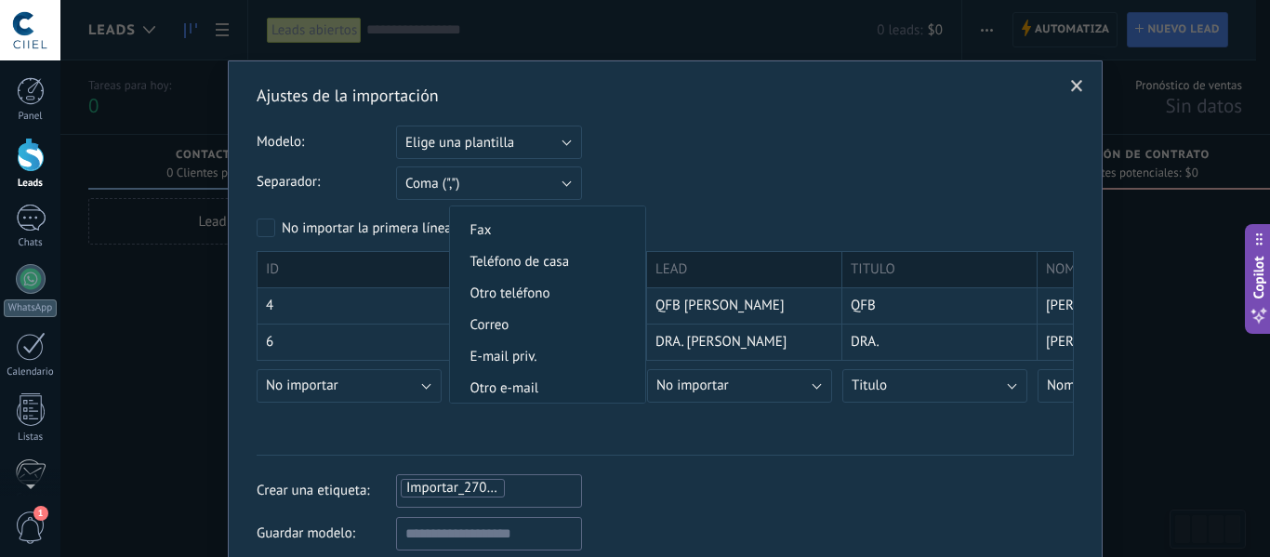
scroll to position [558, 0]
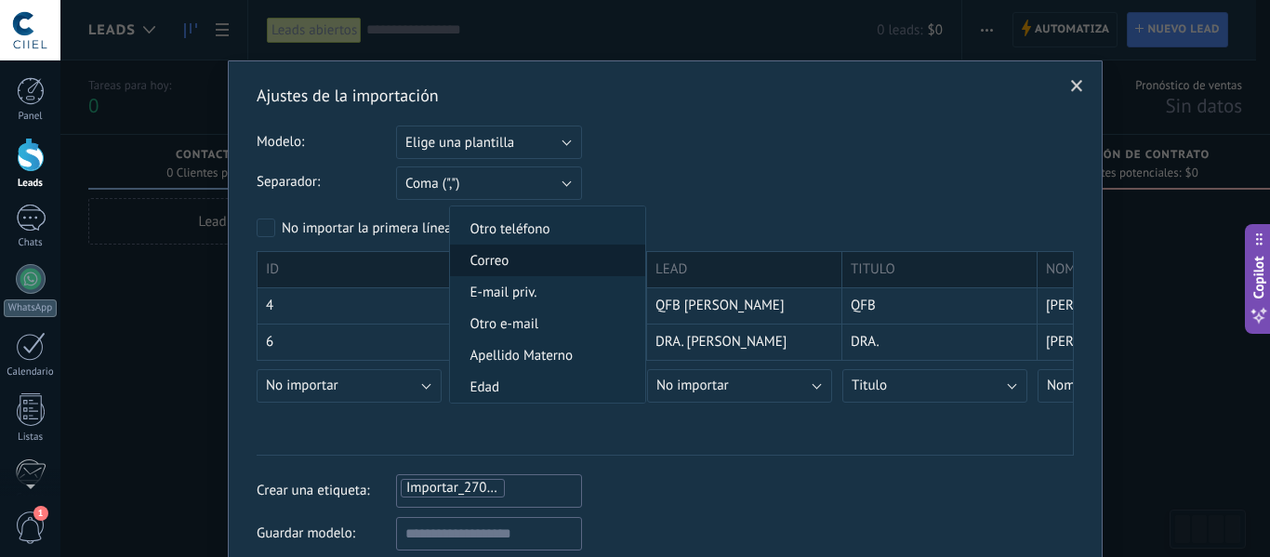
click at [496, 266] on span "Correo" at bounding box center [545, 261] width 190 height 18
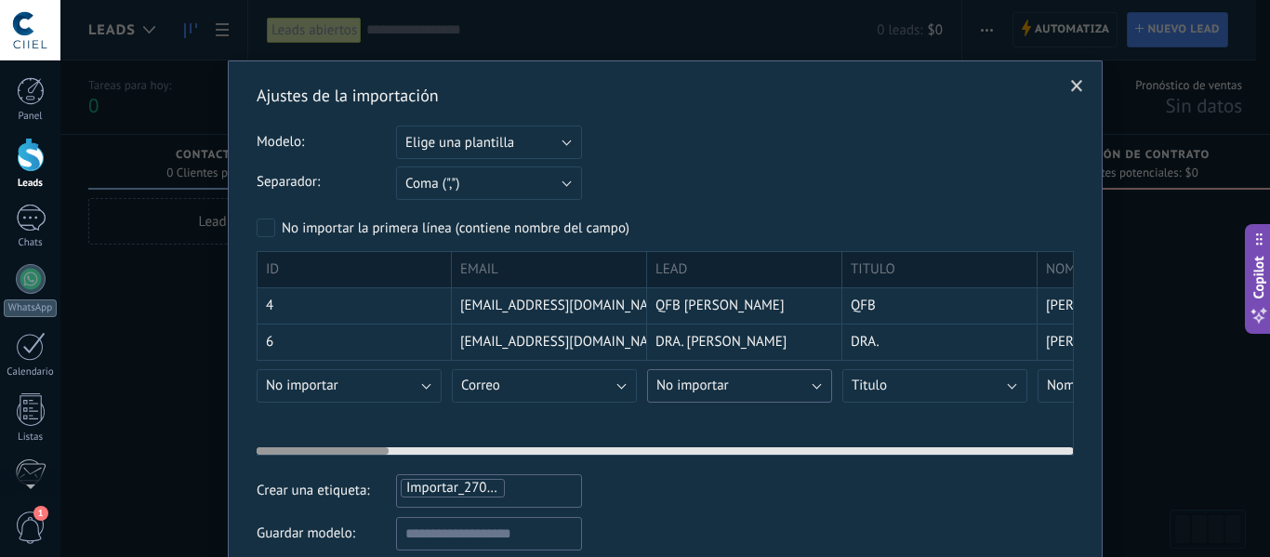
click at [709, 384] on span "No importar" at bounding box center [692, 386] width 73 height 18
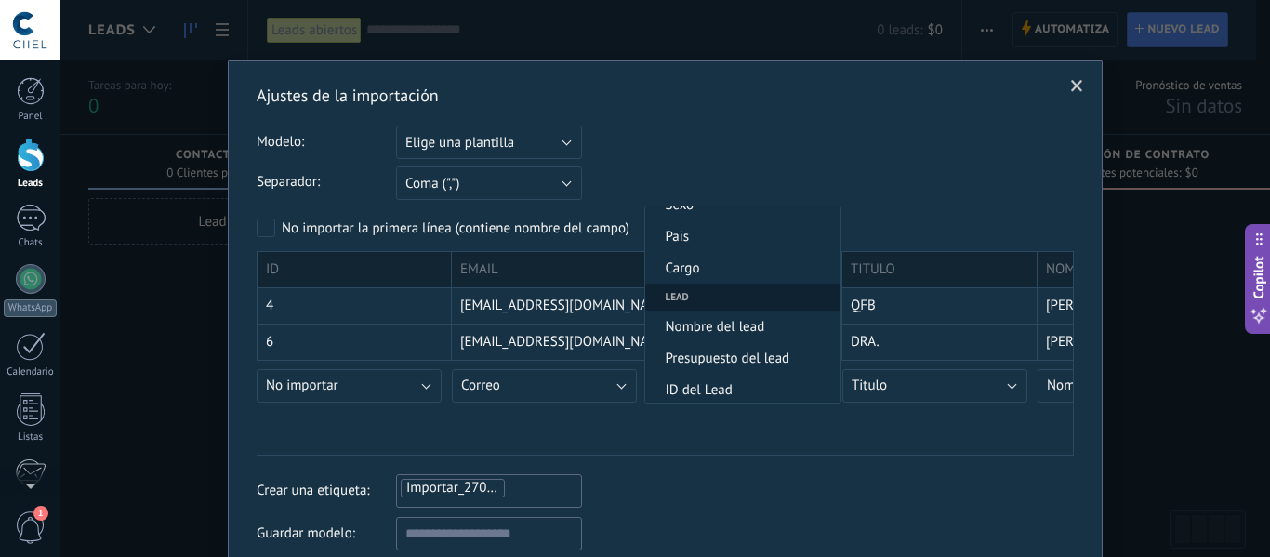
scroll to position [837, 0]
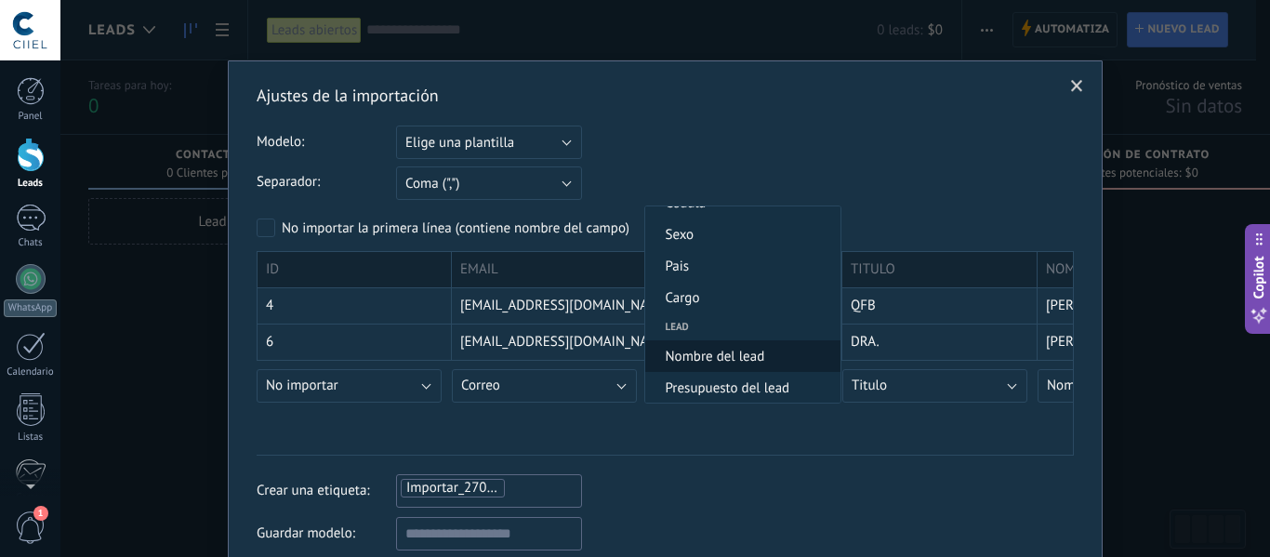
click at [731, 350] on span "Nombre del lead" at bounding box center [740, 357] width 190 height 18
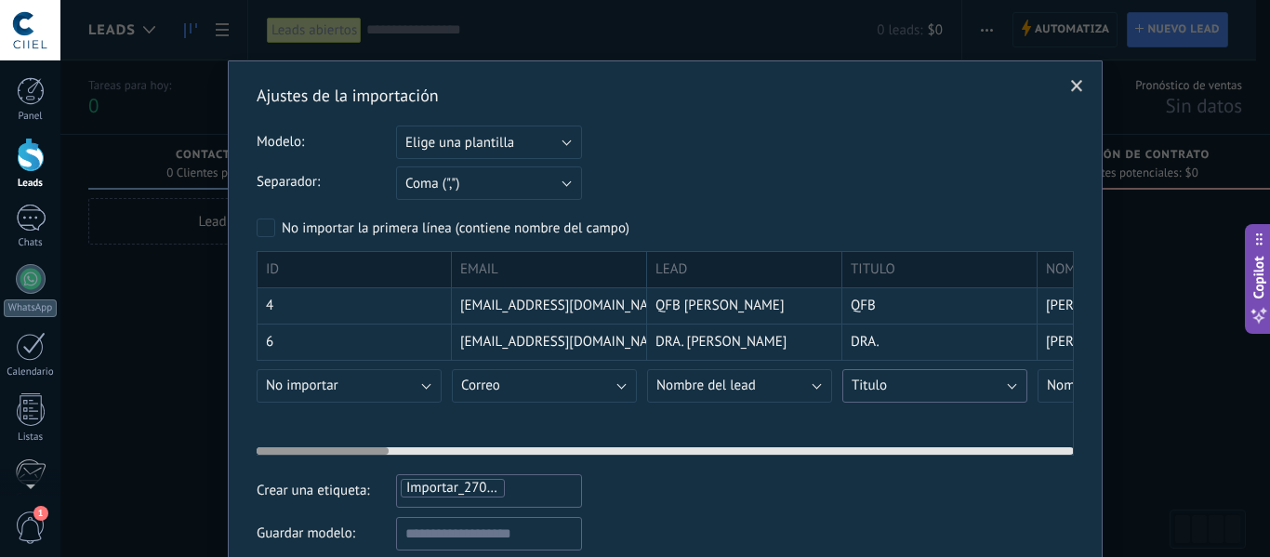
click at [897, 388] on button "Titulo" at bounding box center [934, 385] width 185 height 33
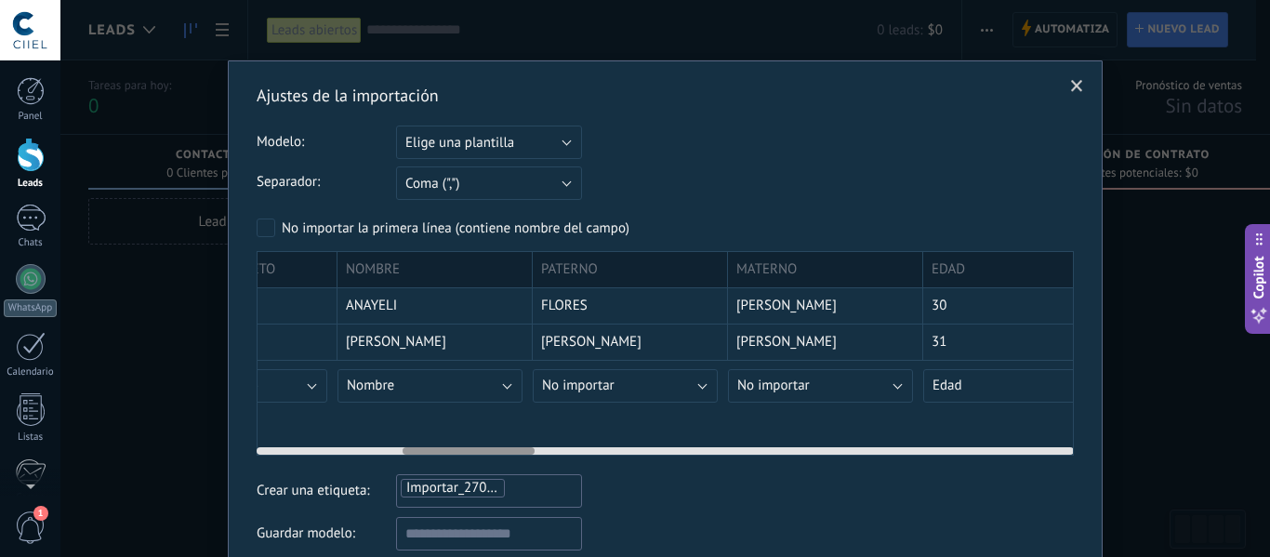
scroll to position [0, 902]
drag, startPoint x: 330, startPoint y: 450, endPoint x: 476, endPoint y: 456, distance: 146.1
click at [476, 456] on div "ID EMAIL LEAD TITULO NOMBRE COMPLETO NOMBRE PATERNO MATERNO EDAD SEXO INSTITUCI…" at bounding box center [665, 353] width 817 height 205
click at [584, 390] on span "No importar" at bounding box center [571, 386] width 73 height 18
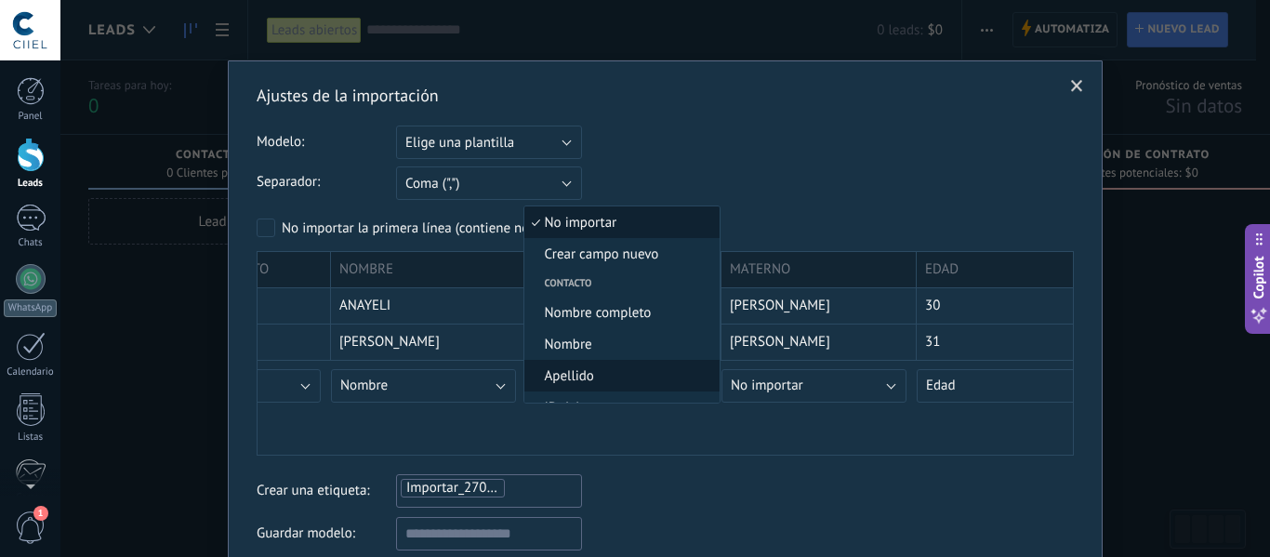
click at [598, 371] on span "Apellido" at bounding box center [619, 376] width 190 height 18
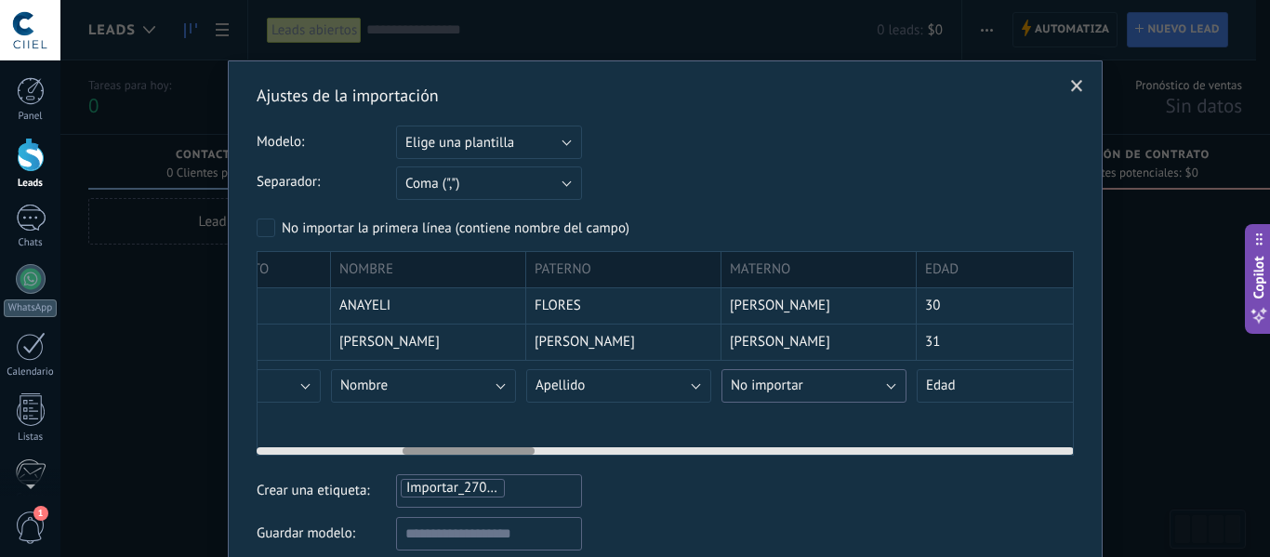
click at [743, 383] on span "No importar" at bounding box center [767, 386] width 73 height 18
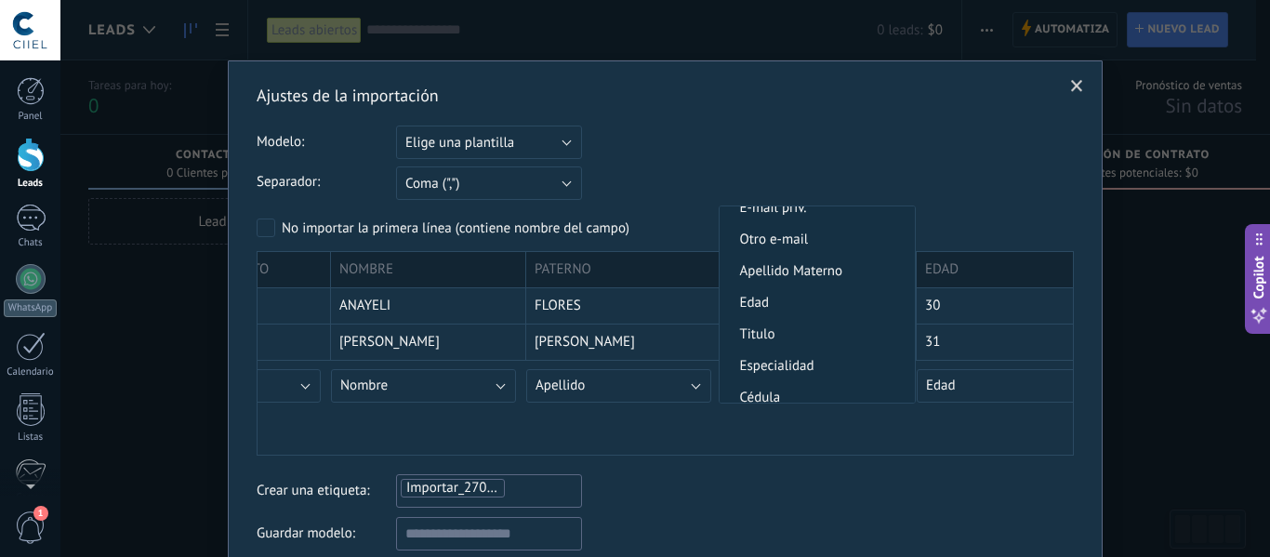
scroll to position [651, 0]
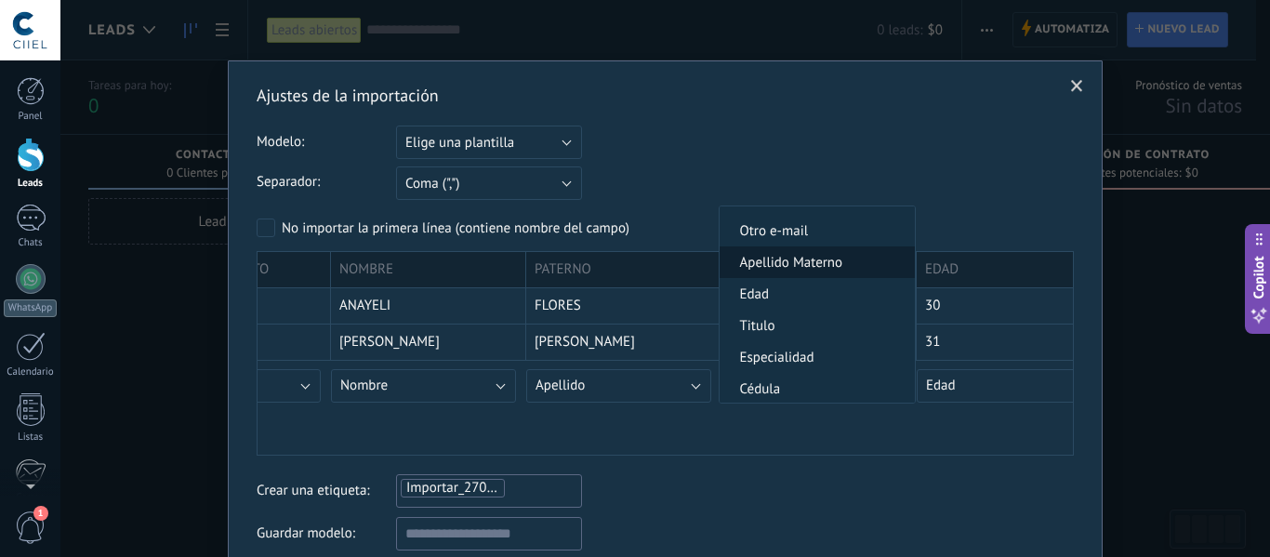
click at [790, 267] on span "Apellido Materno" at bounding box center [815, 263] width 190 height 18
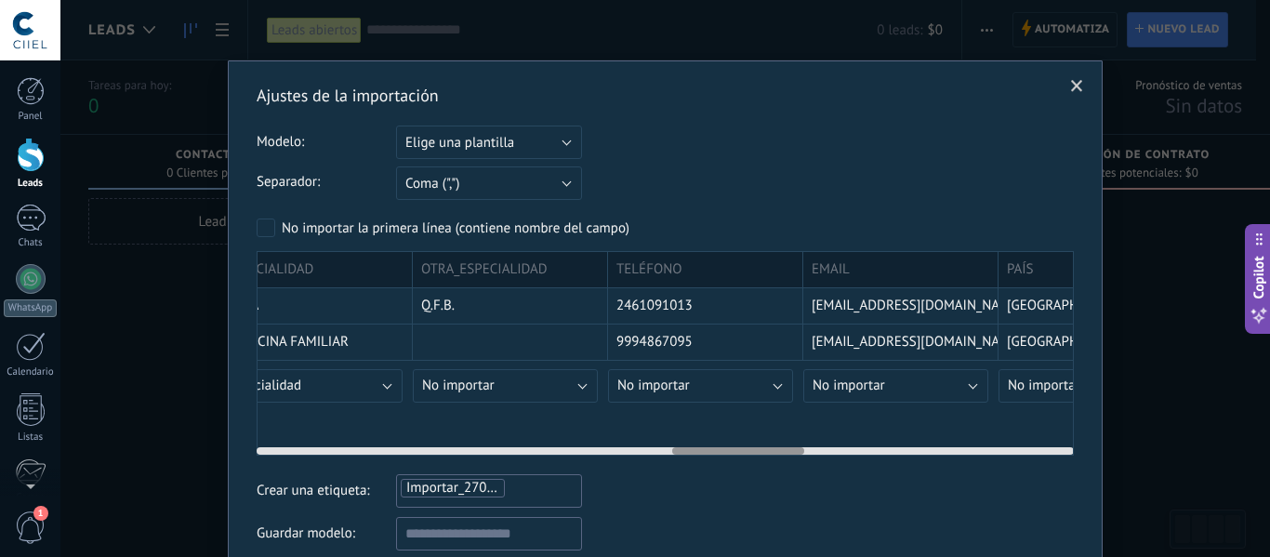
scroll to position [0, 2583]
drag, startPoint x: 431, startPoint y: 449, endPoint x: 702, endPoint y: 459, distance: 270.7
click at [702, 459] on div "Ajustes de la importación Modelo: Elige una plantilla BD CSV CIIEL Elige una pl…" at bounding box center [665, 362] width 817 height 554
click at [686, 396] on button "No importar" at bounding box center [694, 385] width 185 height 33
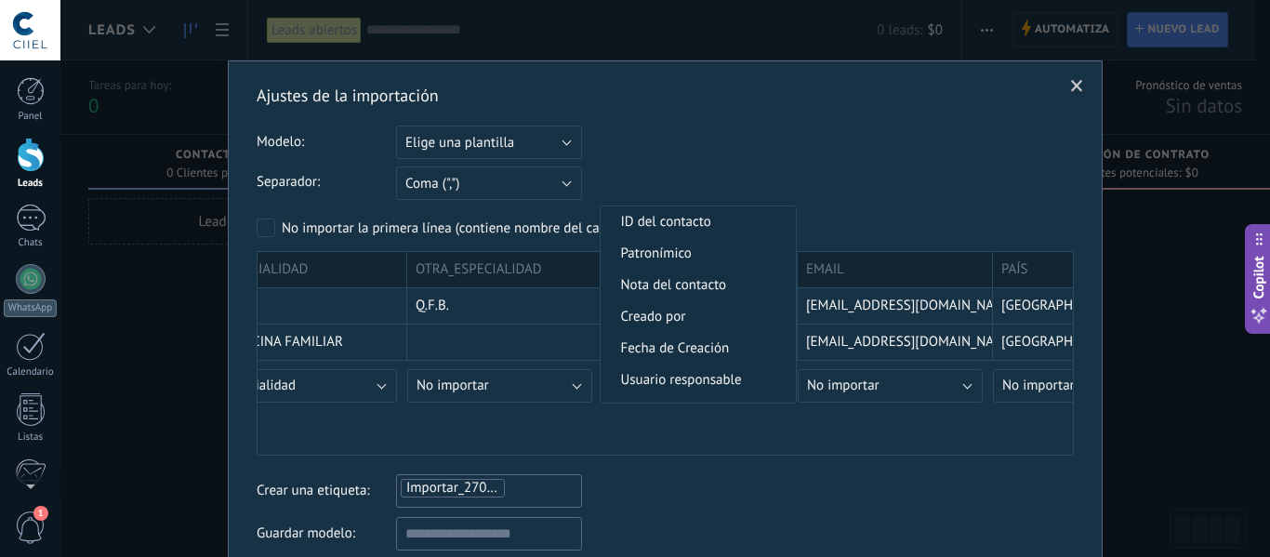
scroll to position [279, 0]
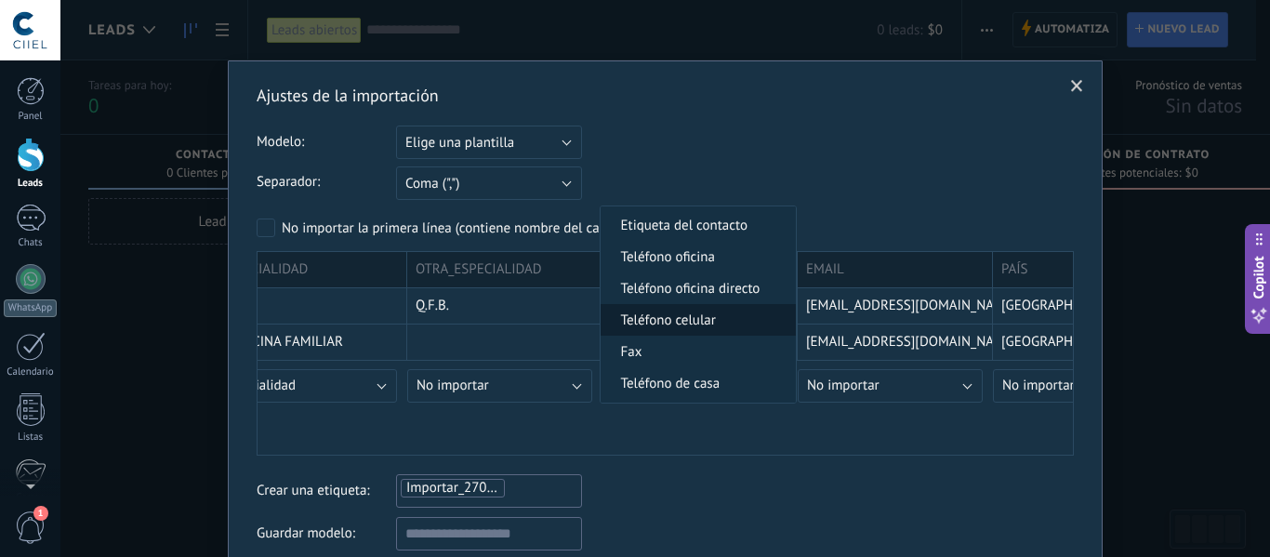
click at [707, 325] on span "Teléfono celular" at bounding box center [696, 320] width 190 height 18
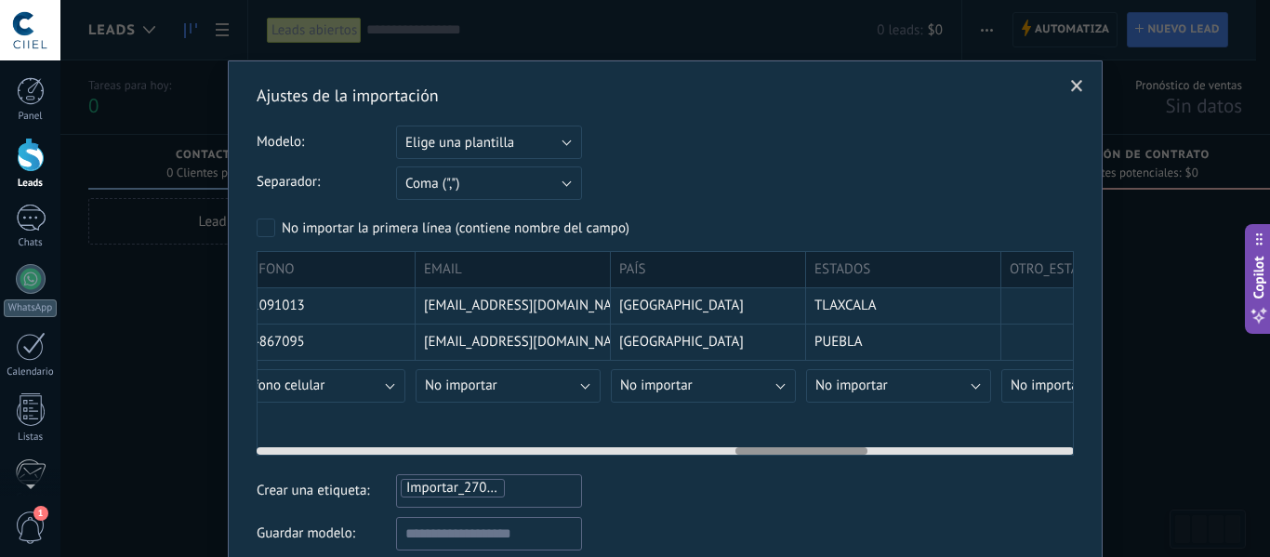
scroll to position [0, 2970]
drag, startPoint x: 717, startPoint y: 450, endPoint x: 779, endPoint y: 457, distance: 62.7
click at [779, 457] on div "Ajustes de la importación Modelo: Elige una plantilla BD CSV CIIEL Elige una pl…" at bounding box center [665, 362] width 817 height 554
click at [725, 387] on button "No importar" at bounding box center [697, 385] width 185 height 33
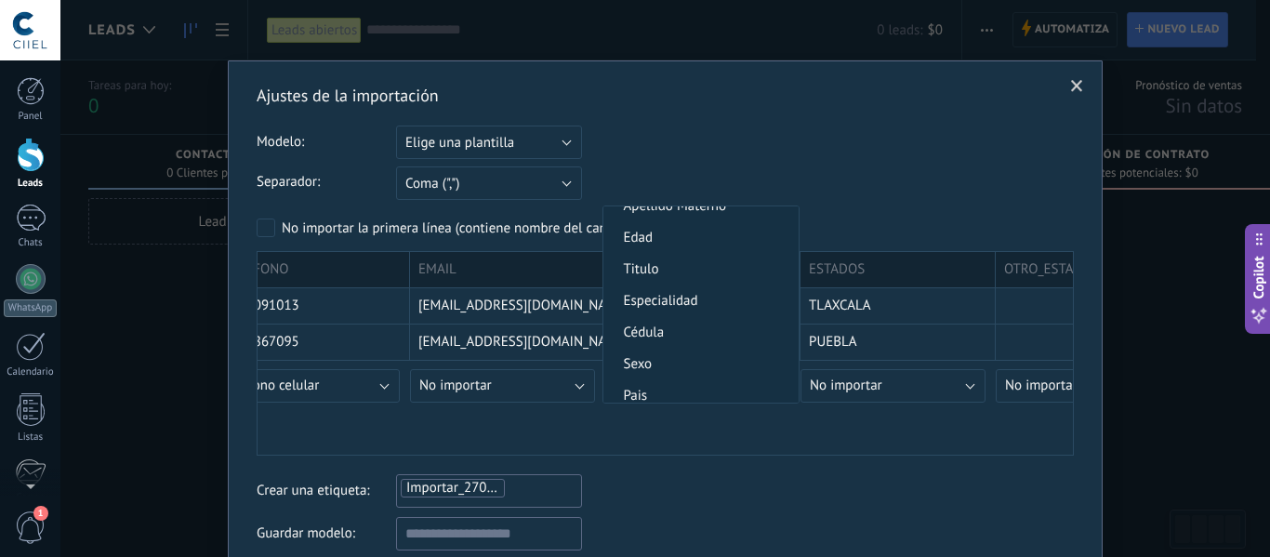
scroll to position [744, 0]
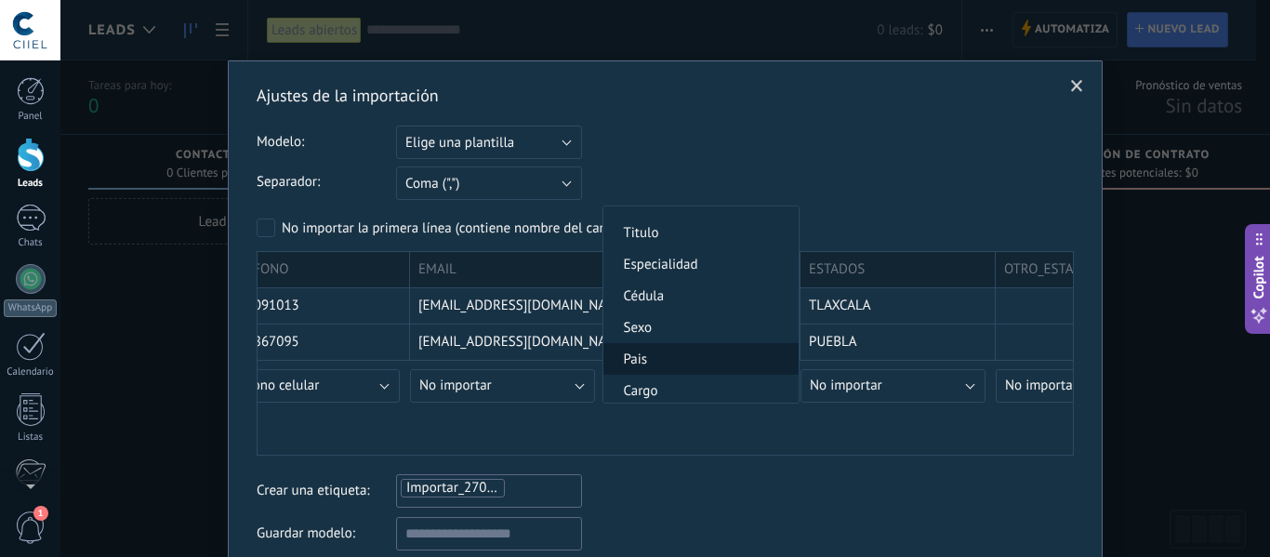
click at [676, 355] on span "Pais" at bounding box center [698, 359] width 190 height 18
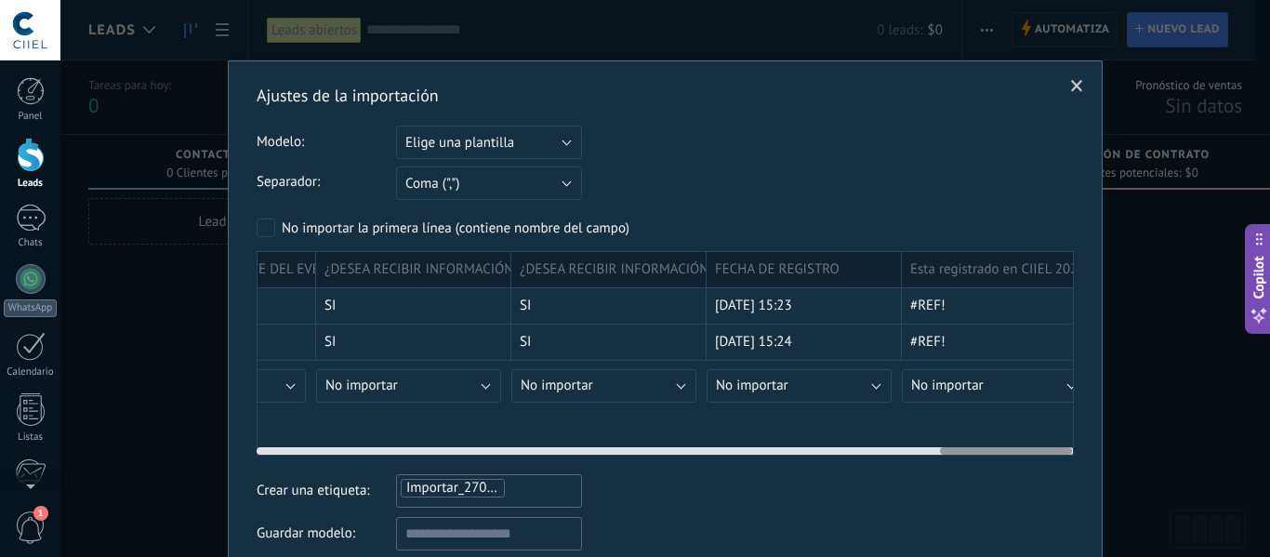
scroll to position [0, 4259]
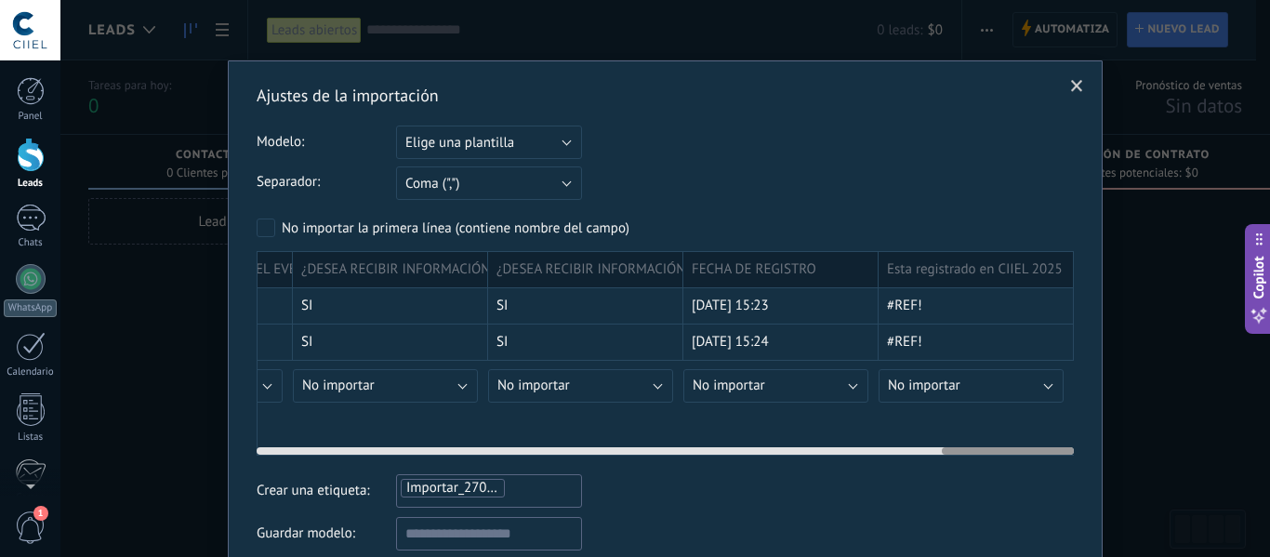
drag, startPoint x: 749, startPoint y: 450, endPoint x: 1059, endPoint y: 467, distance: 310.0
click at [1059, 467] on div "Ajustes de la importación Modelo: Elige una plantilla BD CSV CIIEL Elige una pl…" at bounding box center [665, 362] width 817 height 554
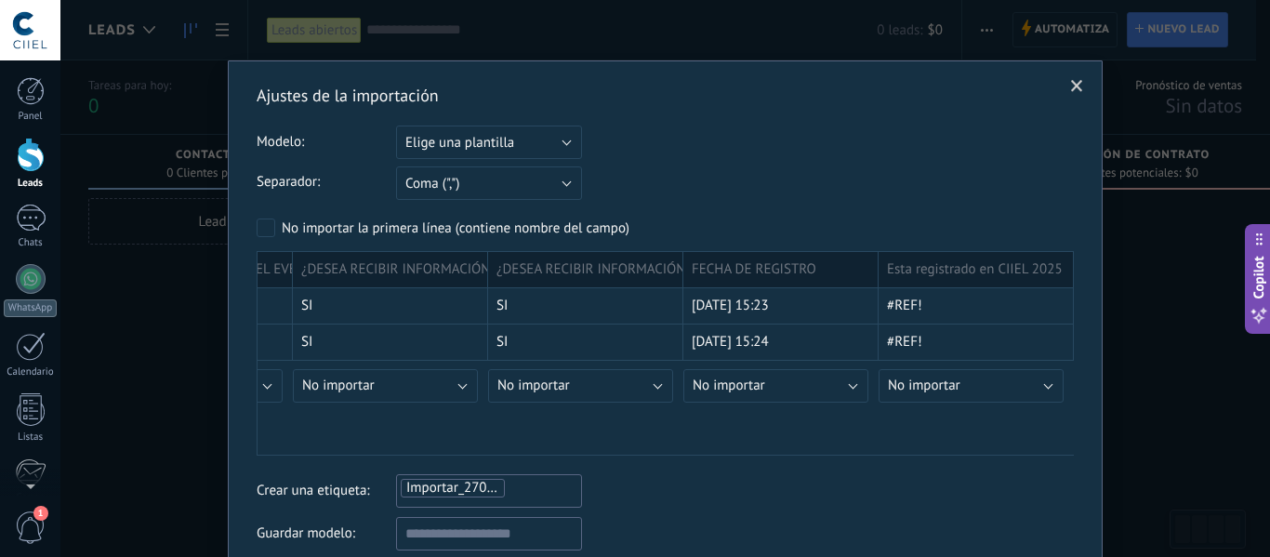
scroll to position [93, 0]
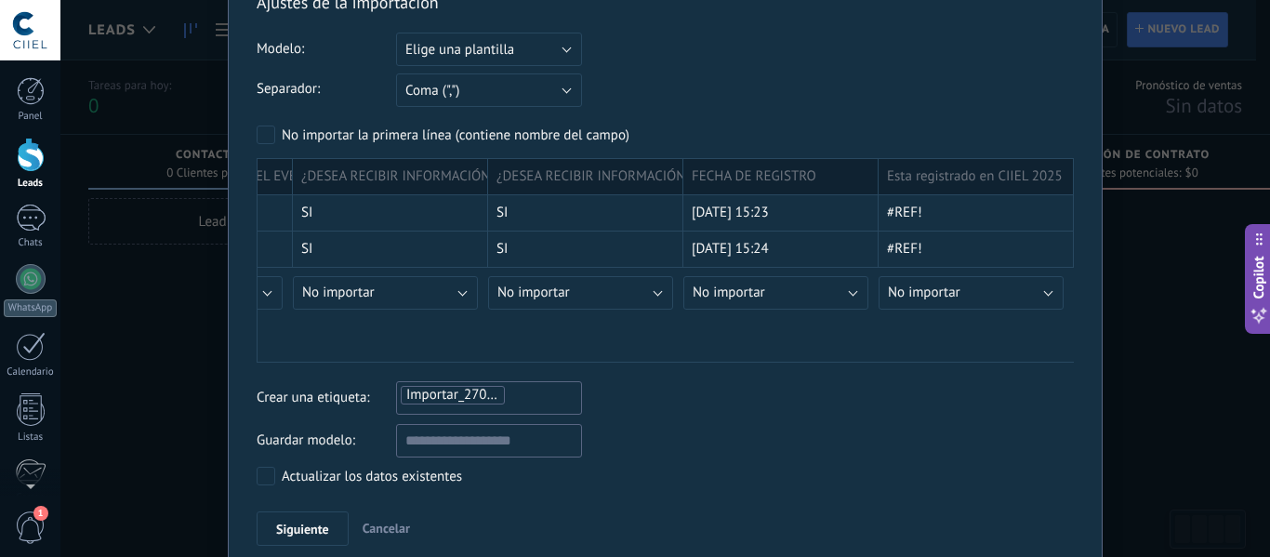
click at [516, 393] on ul "Importar_27092025_1901" at bounding box center [463, 395] width 129 height 22
type input "**"
click at [411, 437] on span "BD CIIEL 1" at bounding box center [437, 437] width 73 height 25
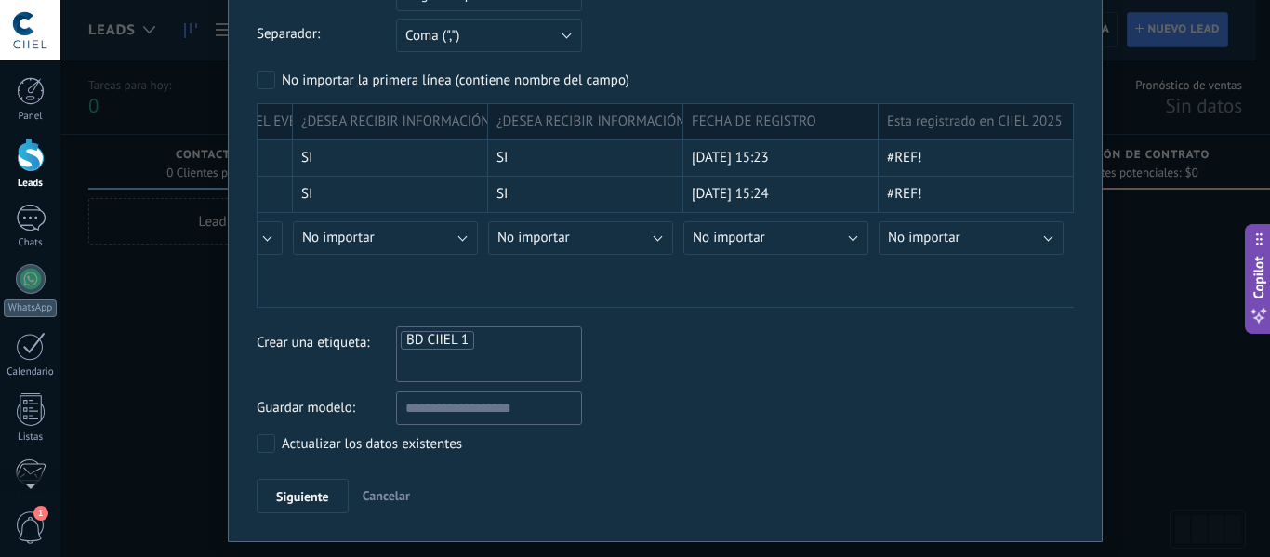
scroll to position [193, 0]
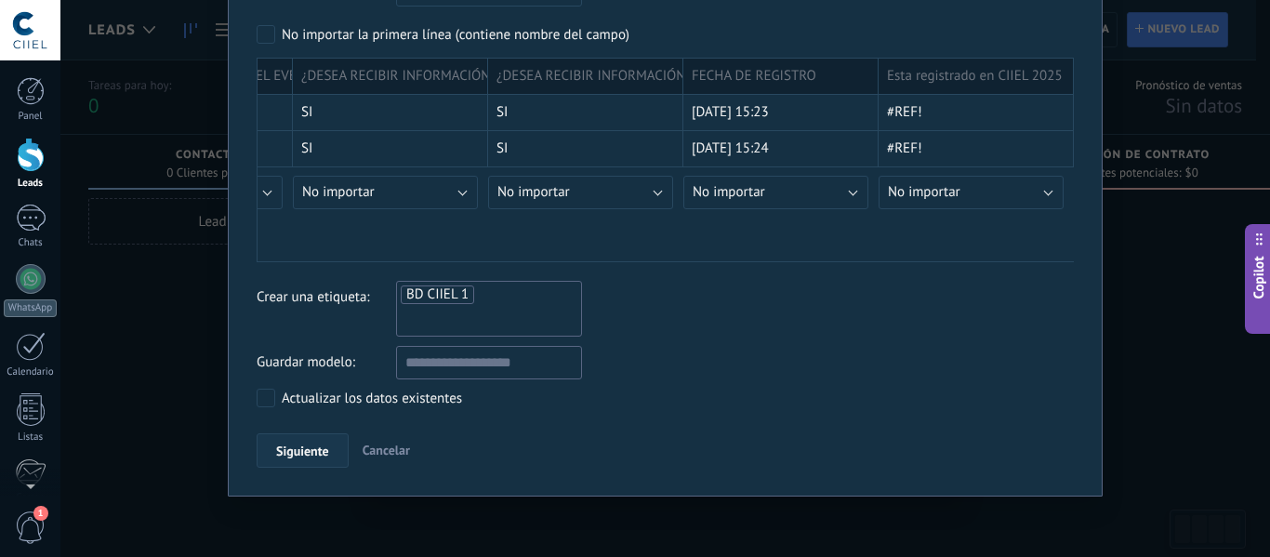
click at [301, 454] on span "Siguiente" at bounding box center [302, 450] width 53 height 13
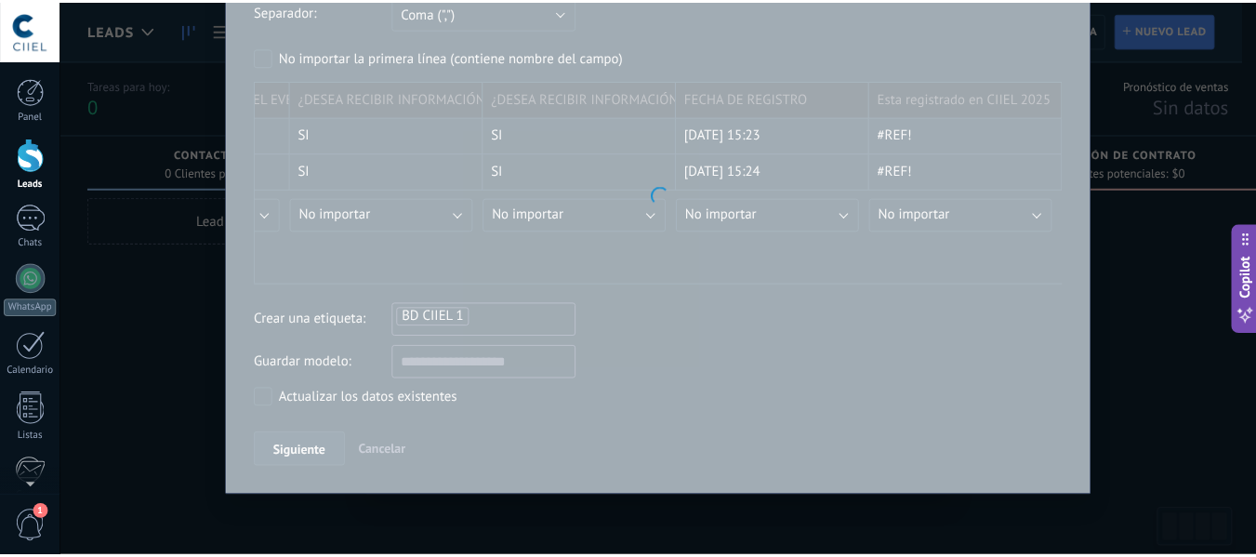
scroll to position [0, 0]
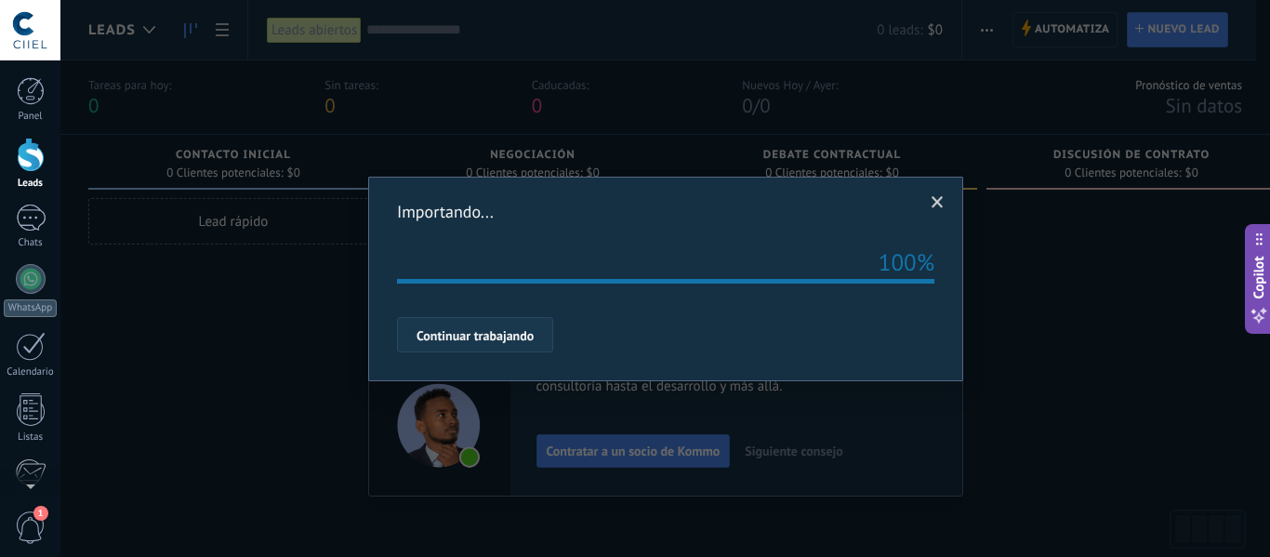
click at [478, 327] on button "Continuar trabajando" at bounding box center [475, 334] width 156 height 35
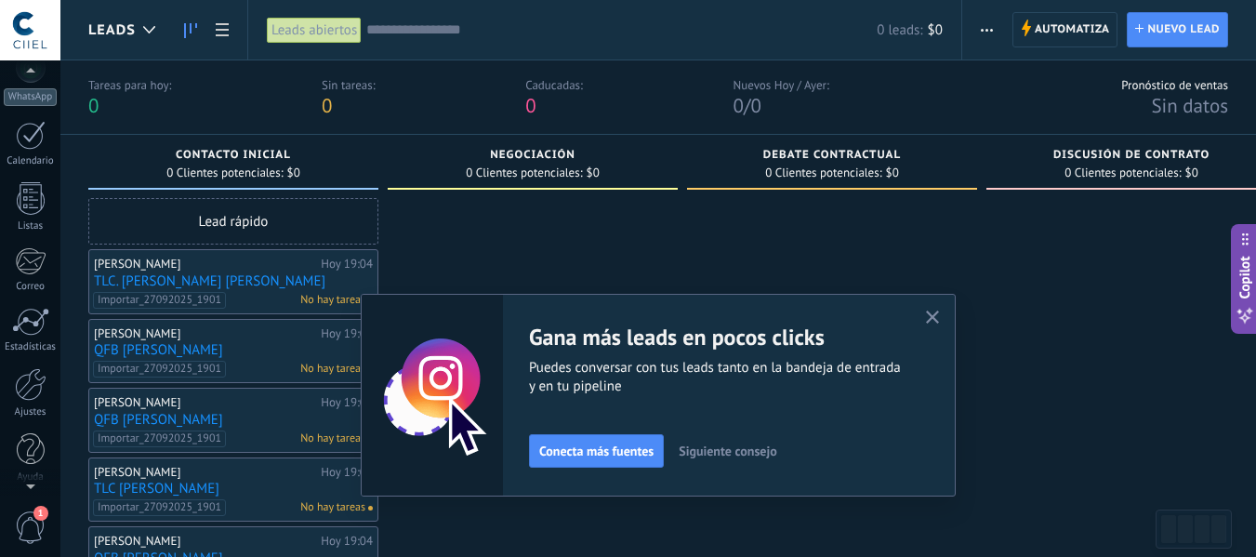
scroll to position [217, 0]
click at [22, 377] on div at bounding box center [31, 379] width 32 height 33
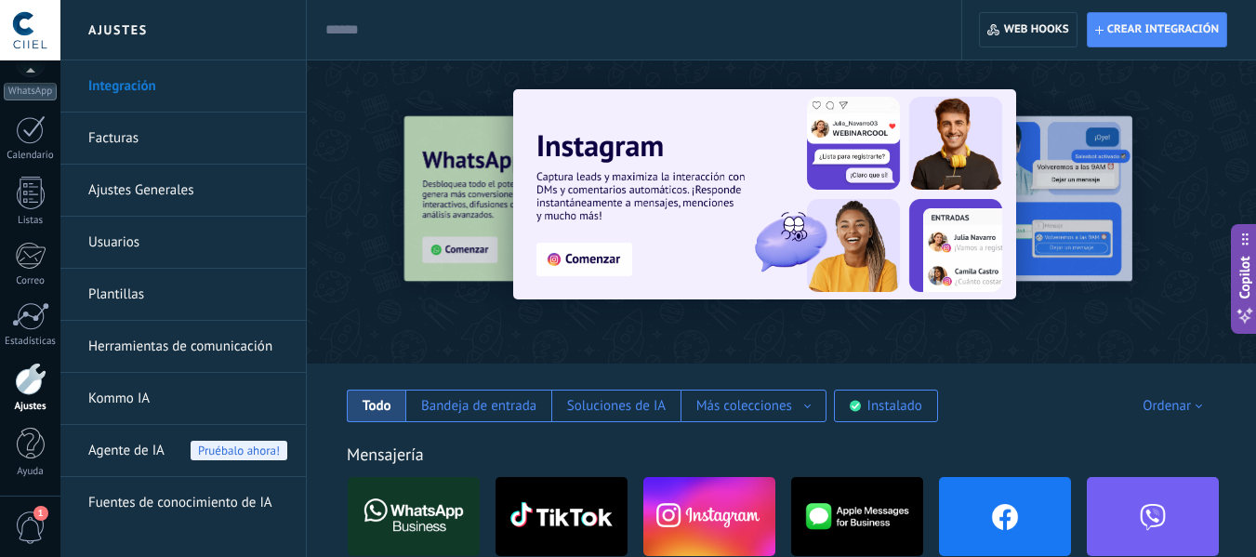
click at [114, 294] on link "Plantillas" at bounding box center [187, 295] width 199 height 52
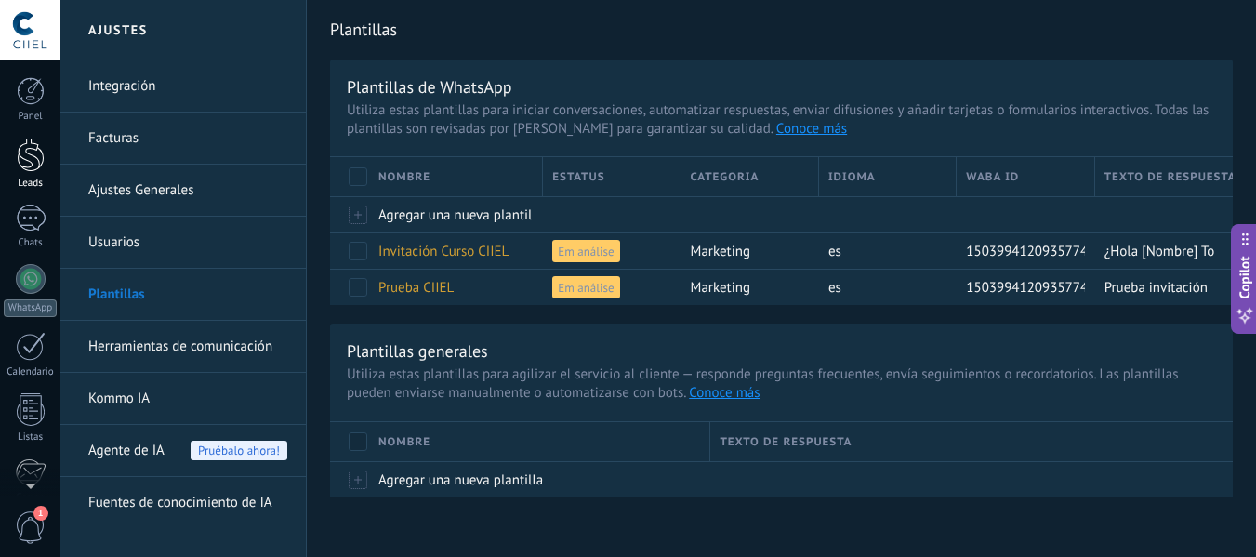
click at [39, 161] on div at bounding box center [31, 155] width 28 height 34
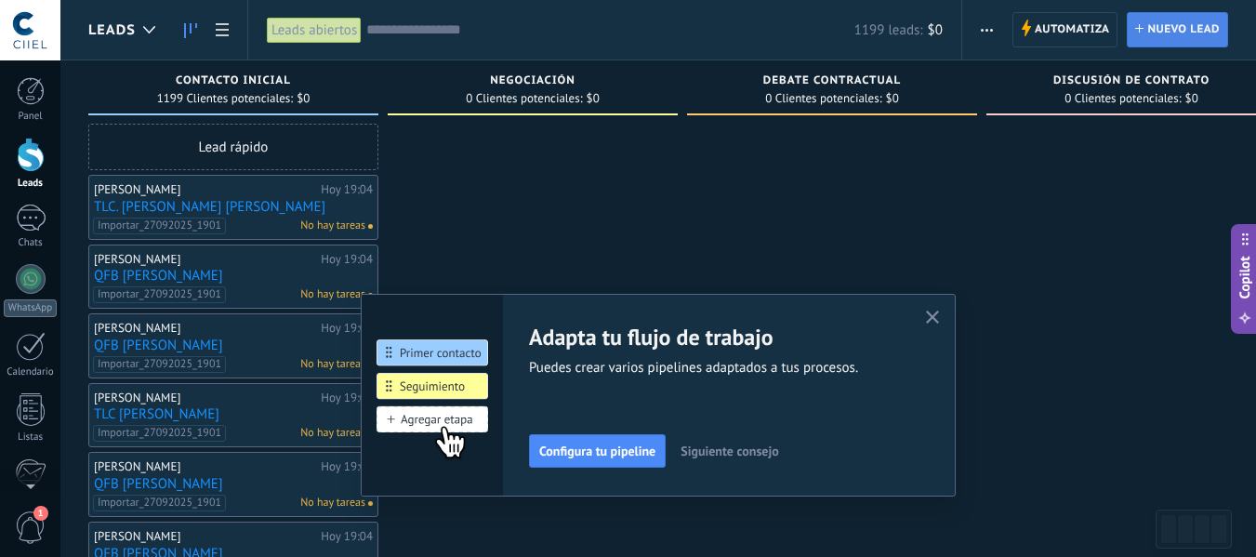
click at [1157, 23] on span "Nuevo lead" at bounding box center [1183, 29] width 73 height 33
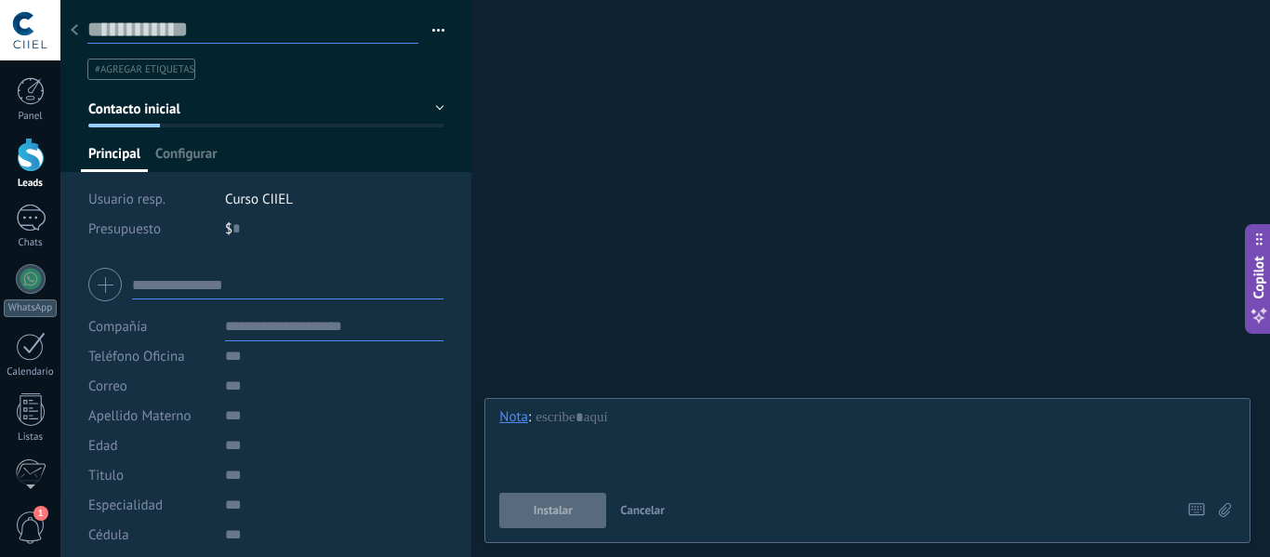
click at [143, 31] on input "text" at bounding box center [252, 30] width 331 height 28
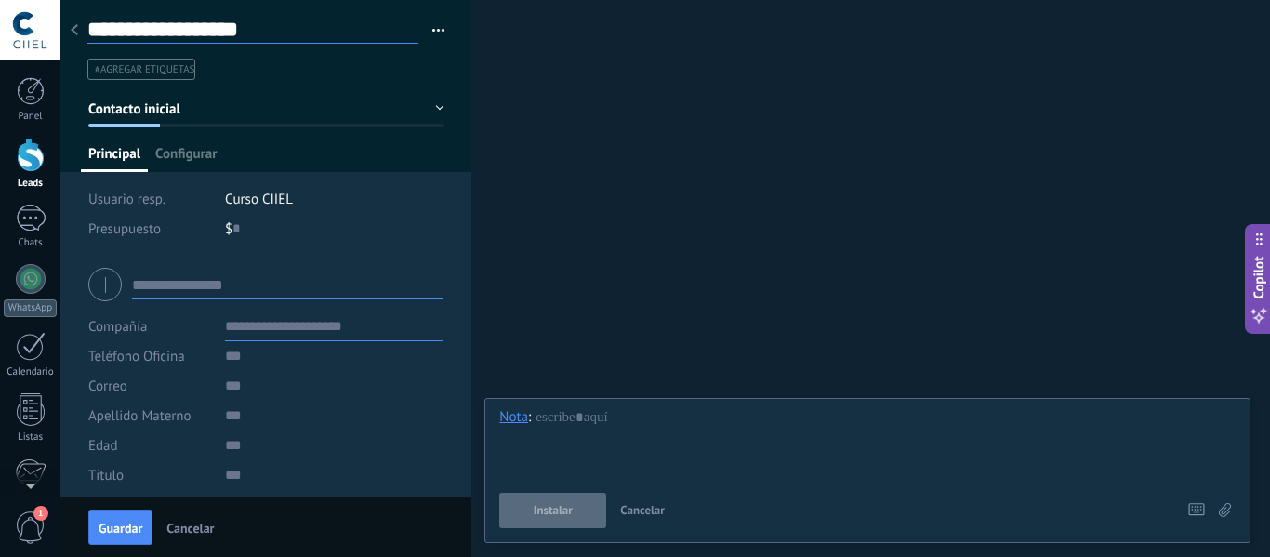
type input "**********"
click at [226, 289] on input "text" at bounding box center [287, 285] width 311 height 30
type input "**********"
click at [155, 354] on span "Teléfono Oficina" at bounding box center [136, 357] width 97 height 18
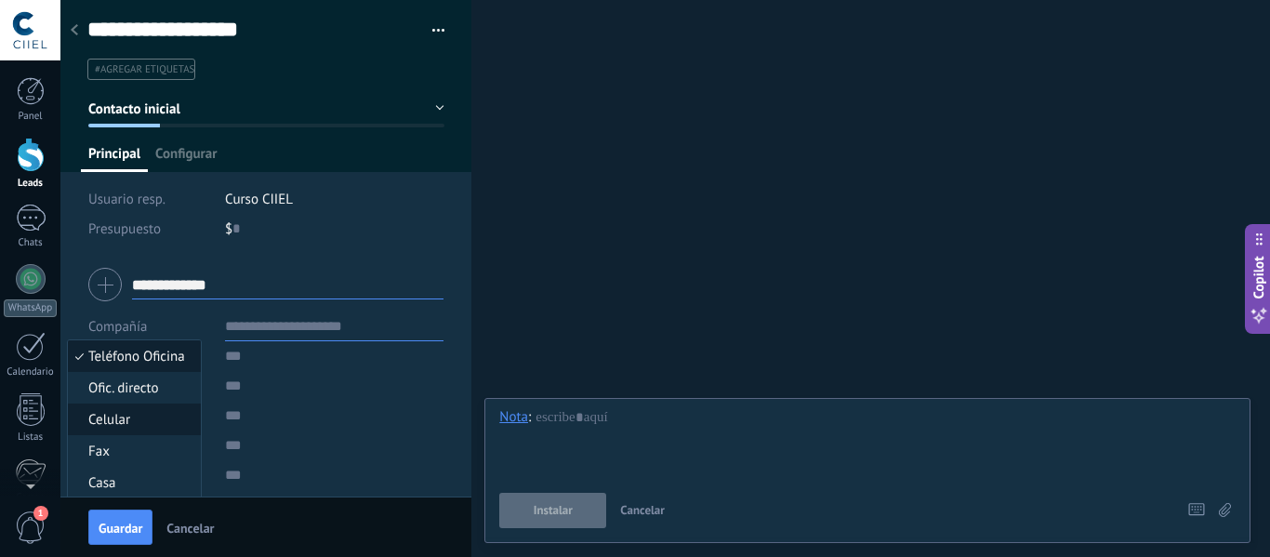
click at [138, 410] on li "Celular" at bounding box center [134, 419] width 133 height 32
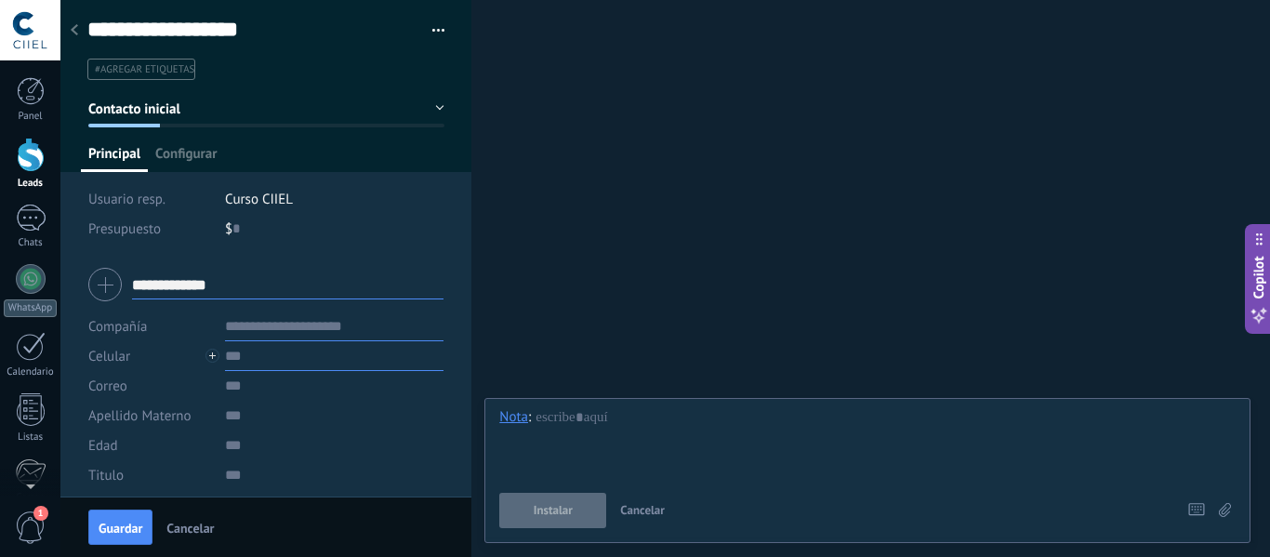
click at [267, 361] on input "text" at bounding box center [334, 356] width 219 height 30
paste input "**********"
type input "**********"
click at [235, 388] on input "text" at bounding box center [334, 386] width 219 height 30
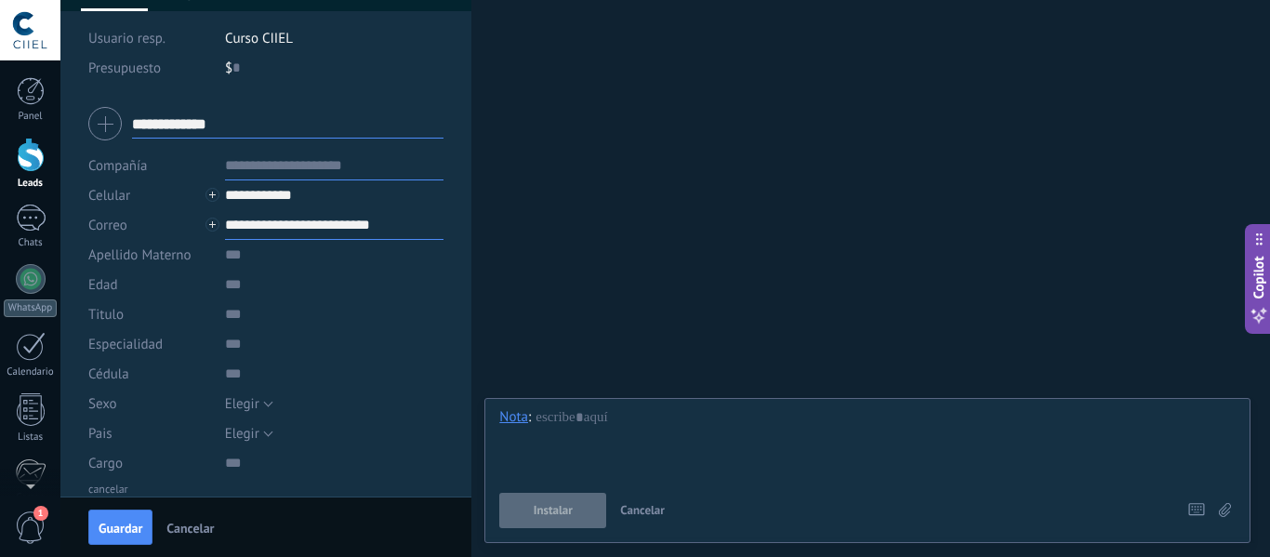
scroll to position [186, 0]
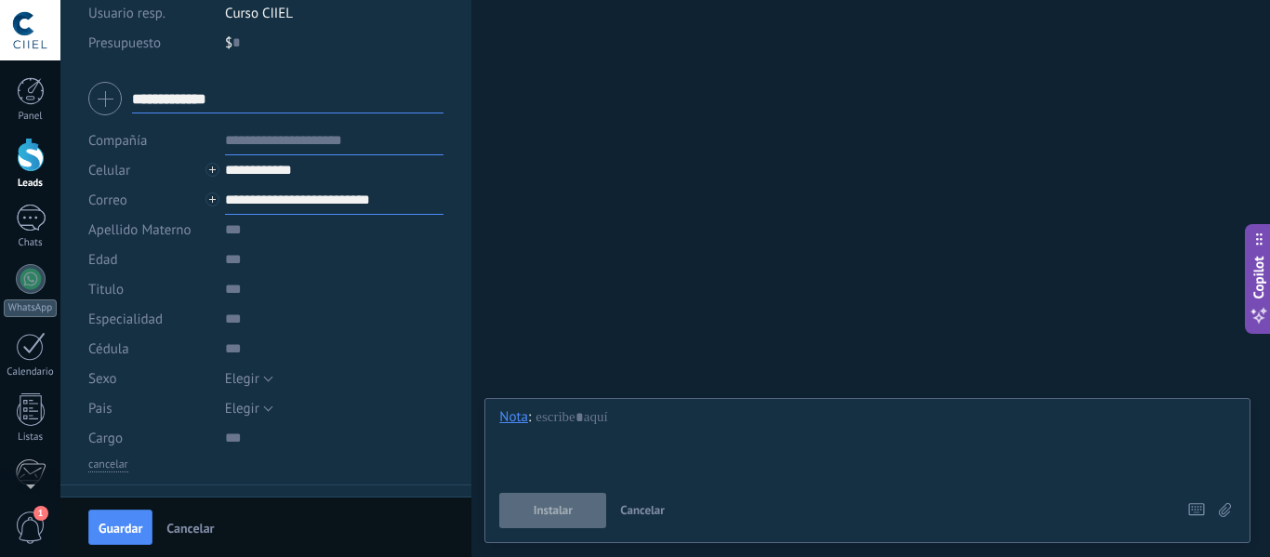
type input "**********"
click at [236, 254] on input "numeric" at bounding box center [334, 260] width 219 height 30
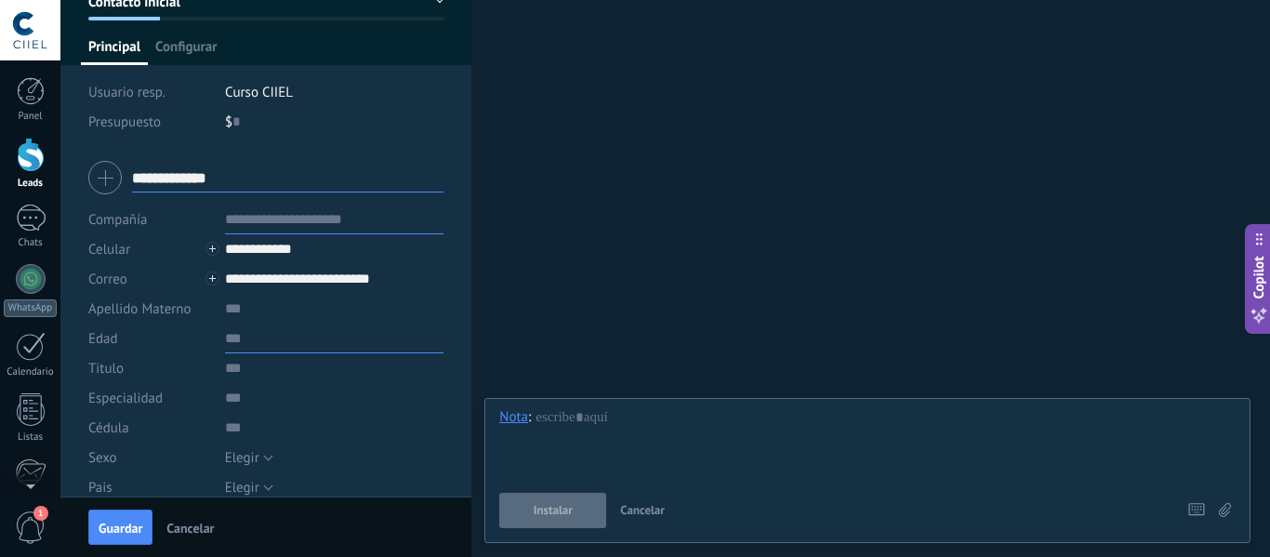
scroll to position [0, 0]
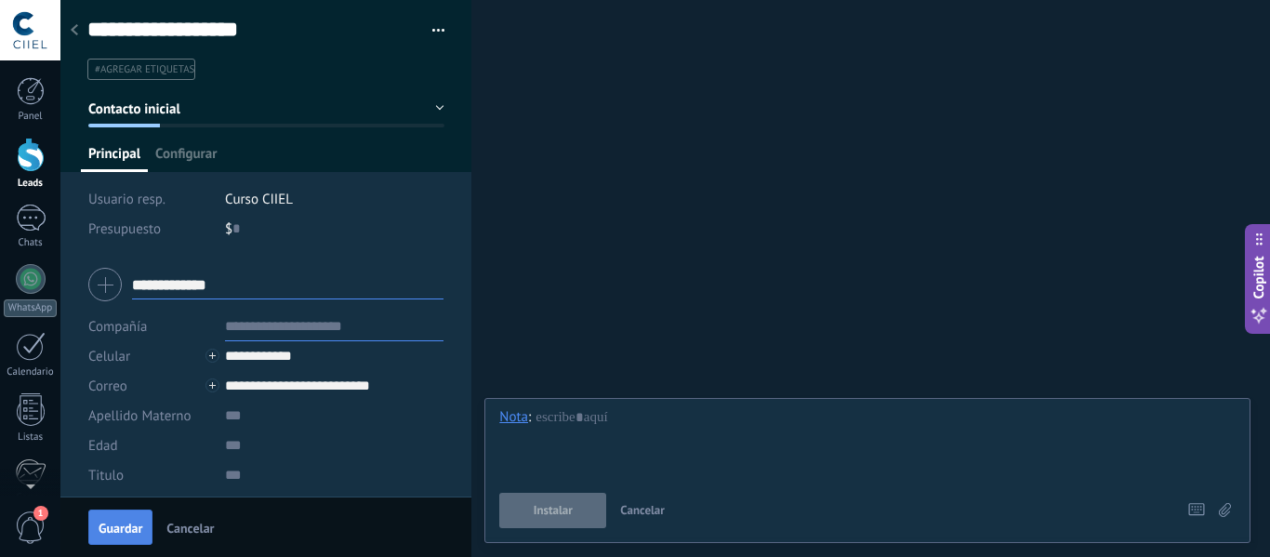
click at [124, 520] on button "Guardar" at bounding box center [120, 526] width 64 height 35
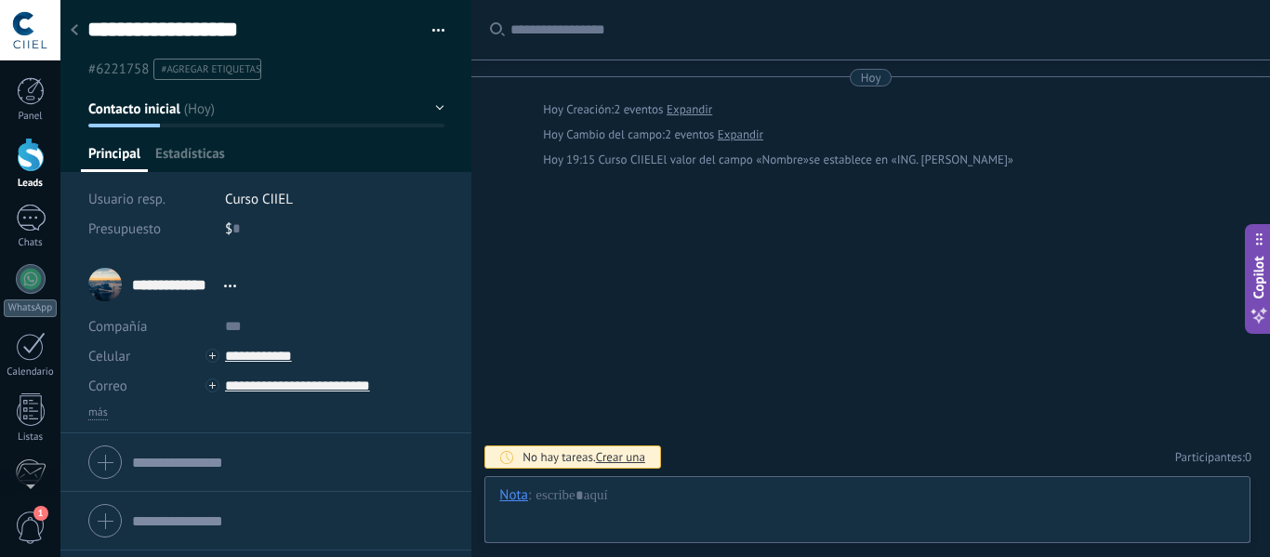
scroll to position [28, 0]
click at [262, 362] on input "**********" at bounding box center [334, 356] width 219 height 30
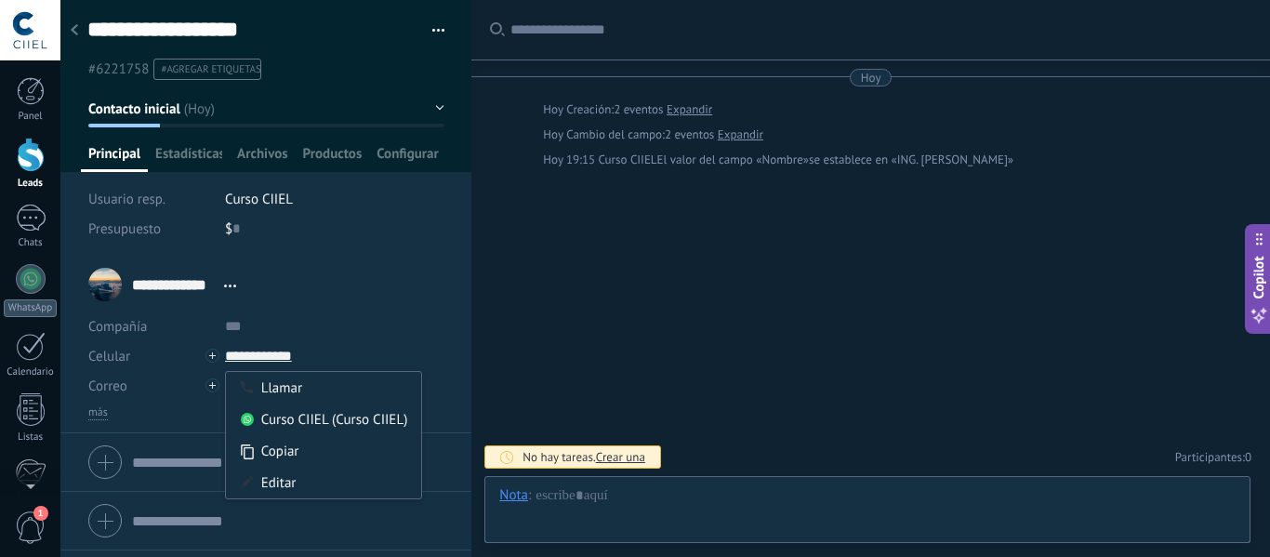
click at [449, 286] on li "**********" at bounding box center [265, 345] width 411 height 178
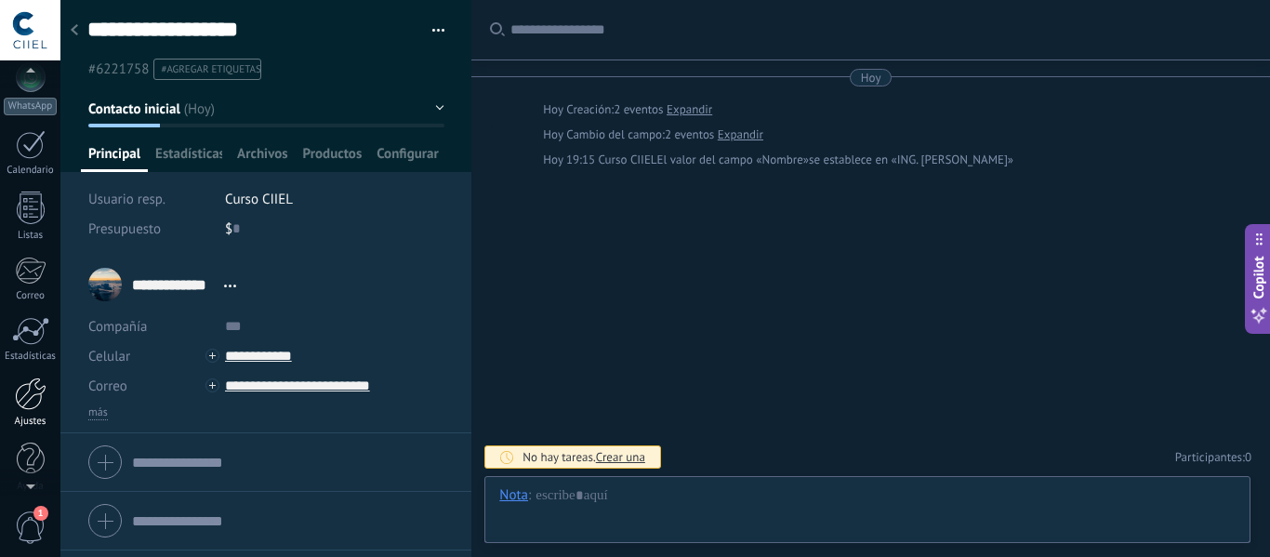
scroll to position [217, 0]
click at [33, 393] on div at bounding box center [31, 379] width 32 height 33
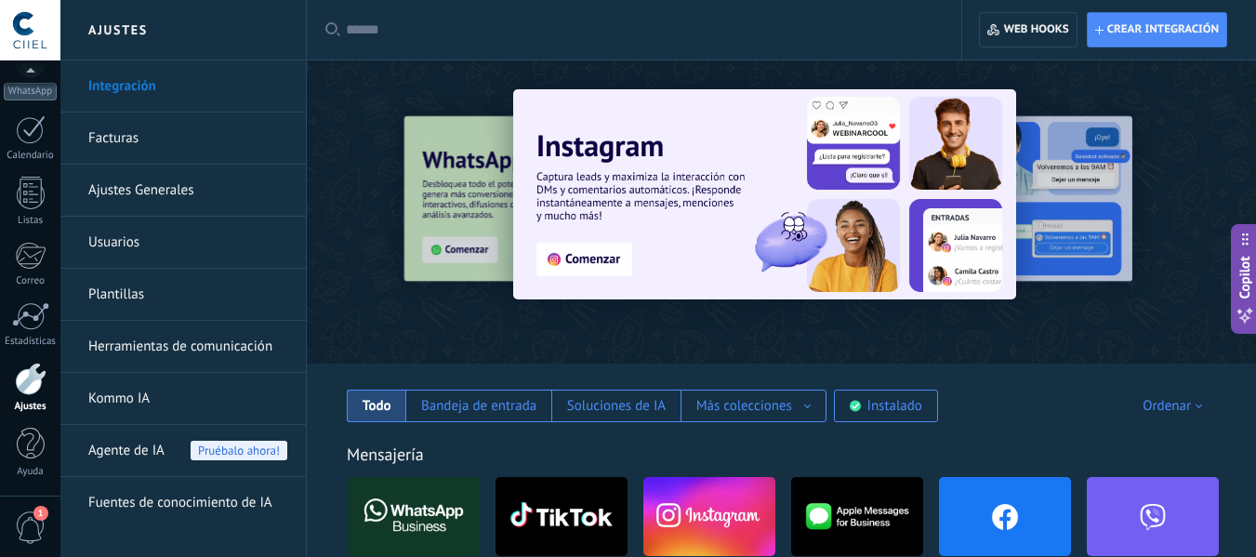
click at [128, 276] on link "Plantillas" at bounding box center [187, 295] width 199 height 52
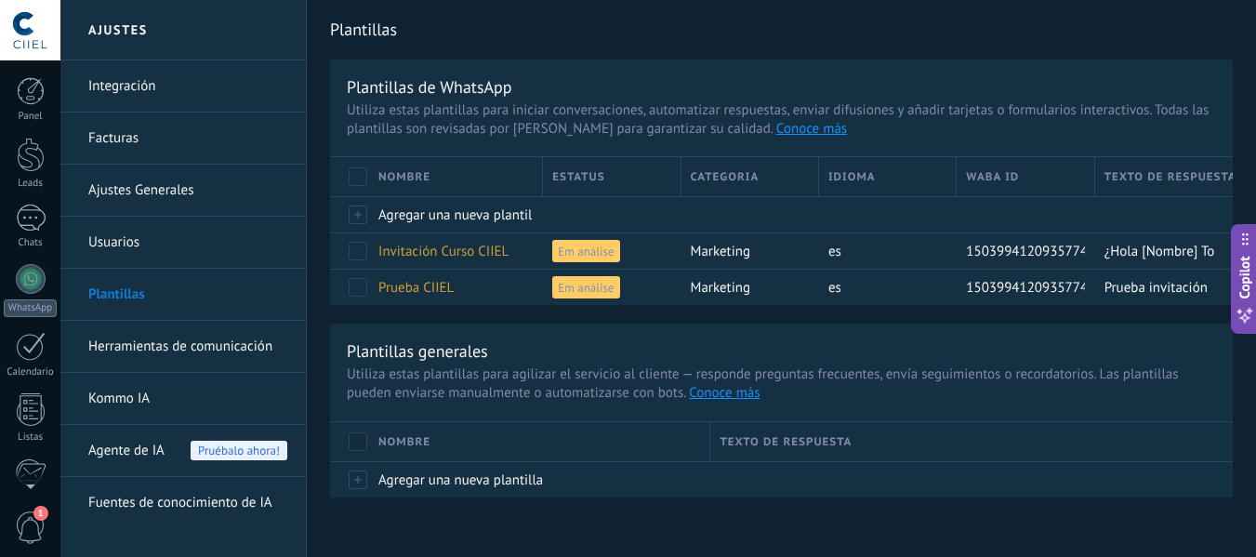
click at [25, 27] on div at bounding box center [30, 30] width 60 height 60
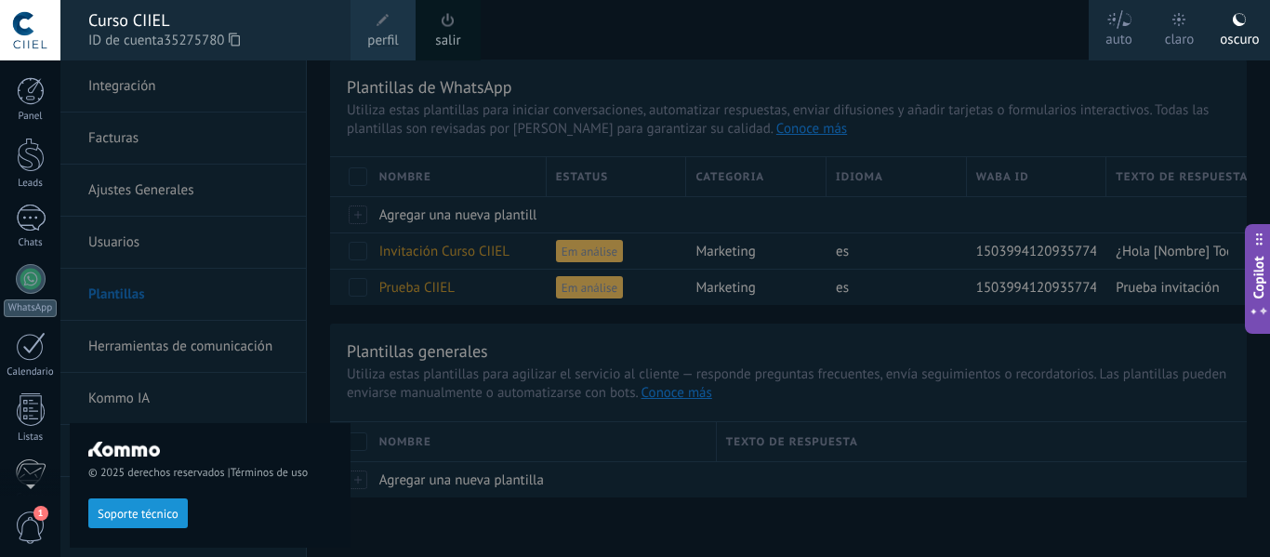
click at [385, 39] on span "perfil" at bounding box center [382, 41] width 31 height 20
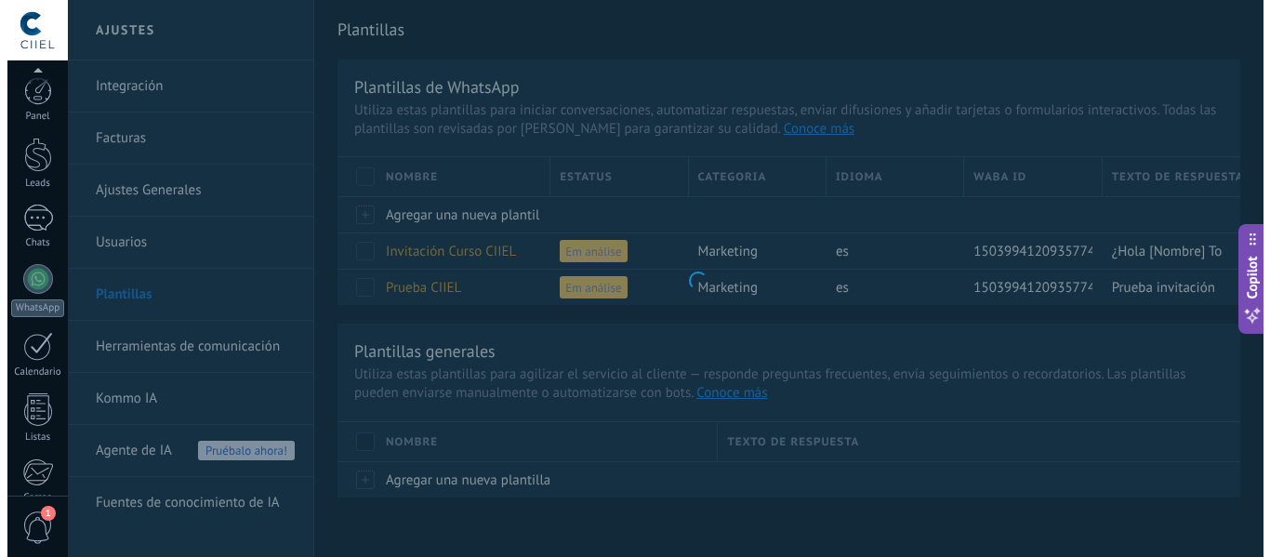
scroll to position [217, 0]
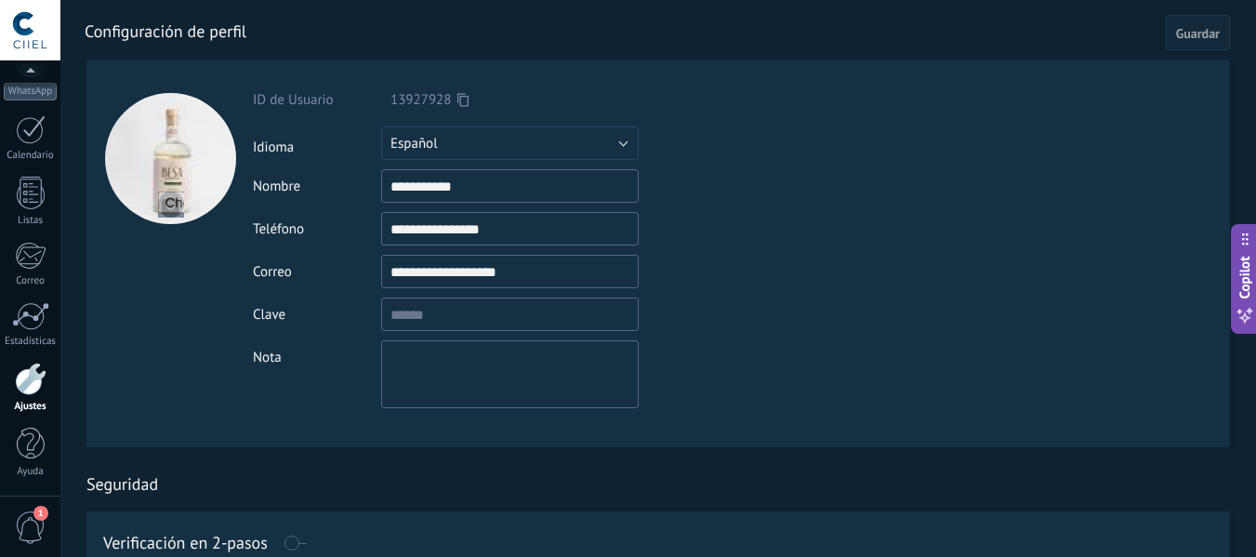
drag, startPoint x: 516, startPoint y: 278, endPoint x: 350, endPoint y: 279, distance: 165.5
click at [350, 279] on div "**********" at bounding box center [553, 271] width 601 height 33
type input "**********"
click at [1207, 30] on span "Guardar" at bounding box center [1198, 33] width 44 height 13
drag, startPoint x: 462, startPoint y: 187, endPoint x: 321, endPoint y: 191, distance: 141.4
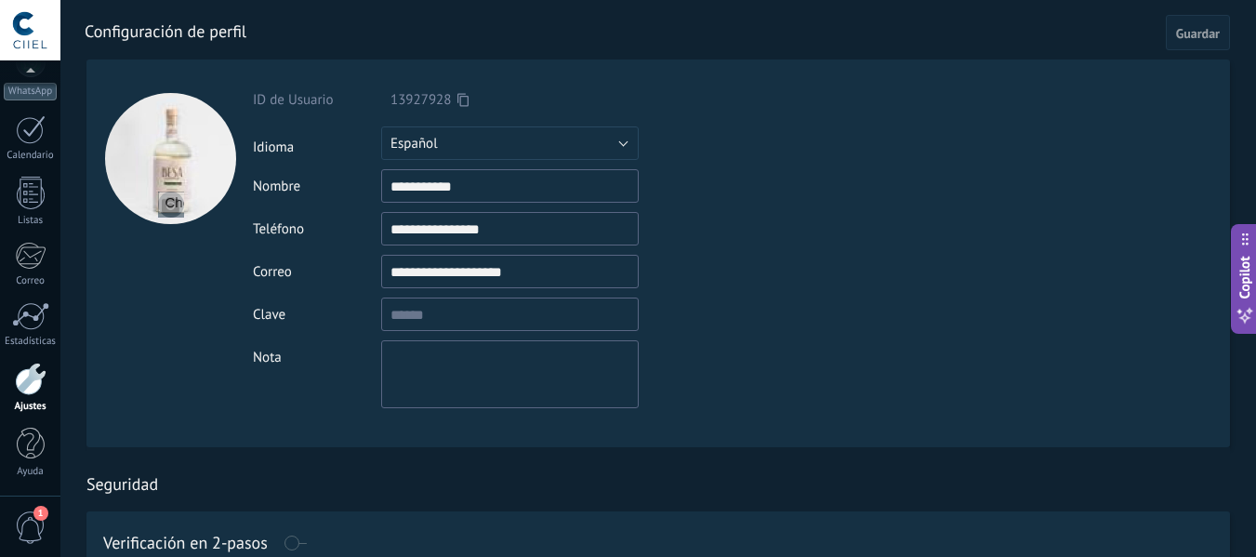
click at [322, 191] on div "**********" at bounding box center [553, 185] width 601 height 33
type input "****"
click at [173, 210] on input "file" at bounding box center [171, 205] width 26 height 26
type input "**********"
click at [1187, 46] on button "Guardar" at bounding box center [1198, 32] width 64 height 35
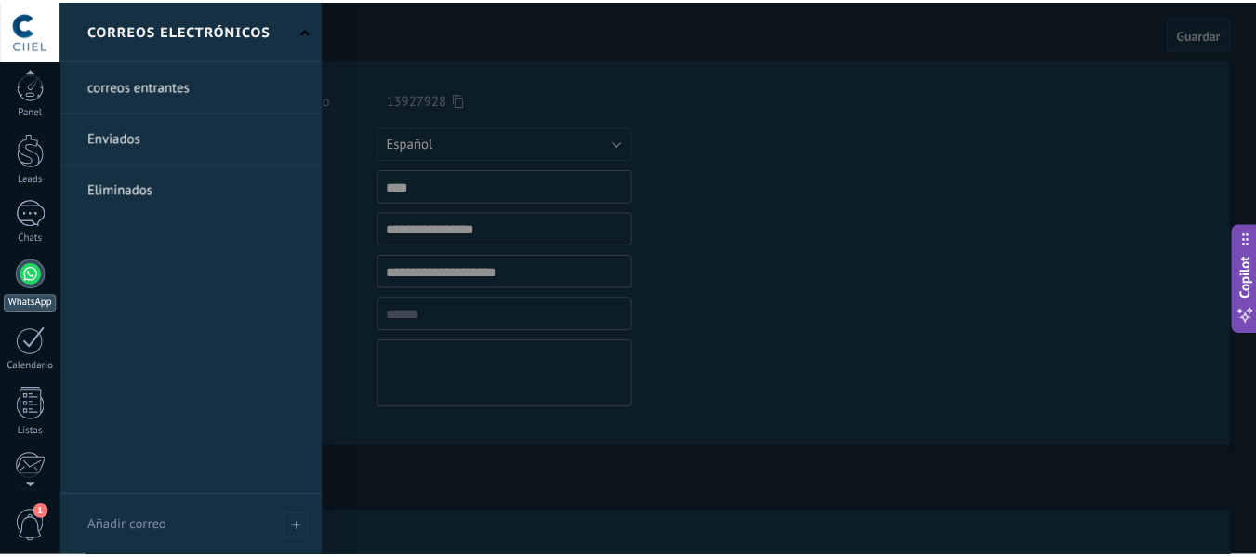
scroll to position [0, 0]
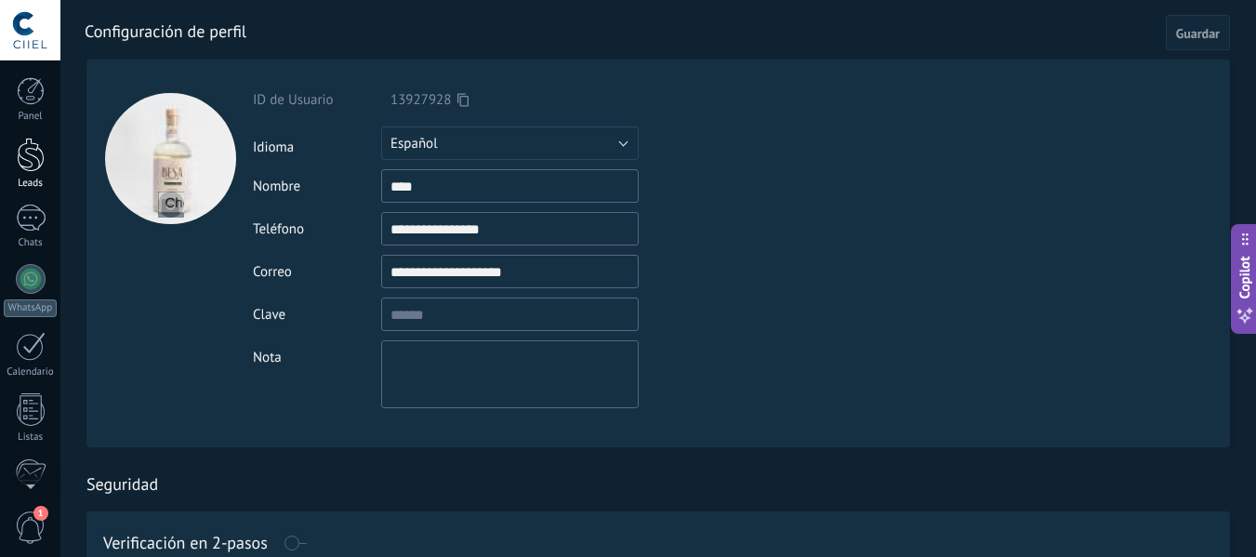
click at [32, 143] on div at bounding box center [31, 155] width 28 height 34
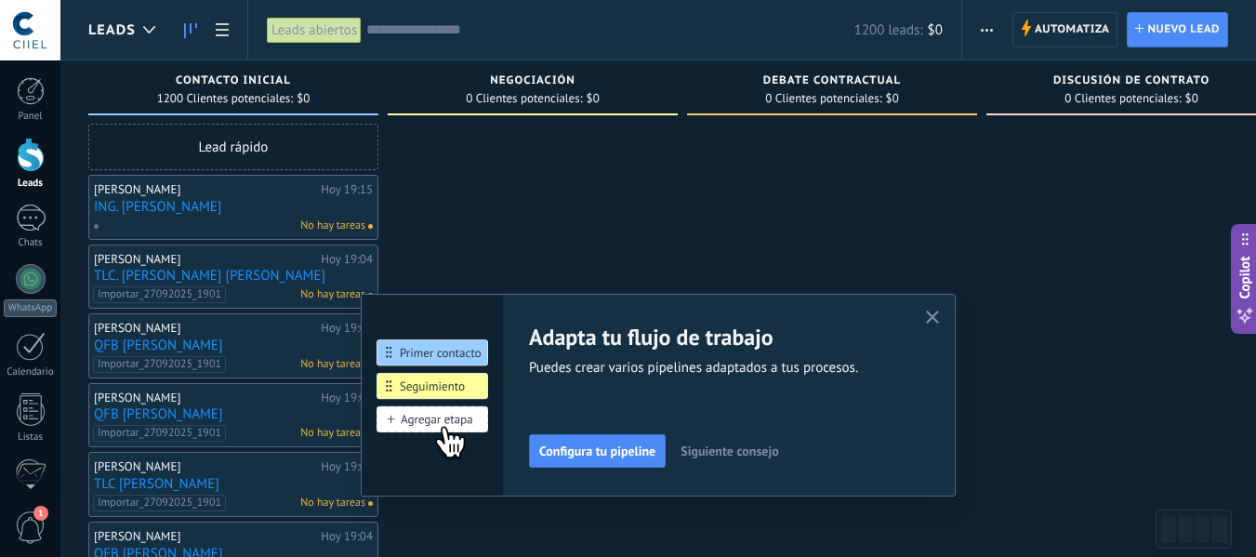
click at [981, 27] on span "button" at bounding box center [987, 29] width 12 height 35
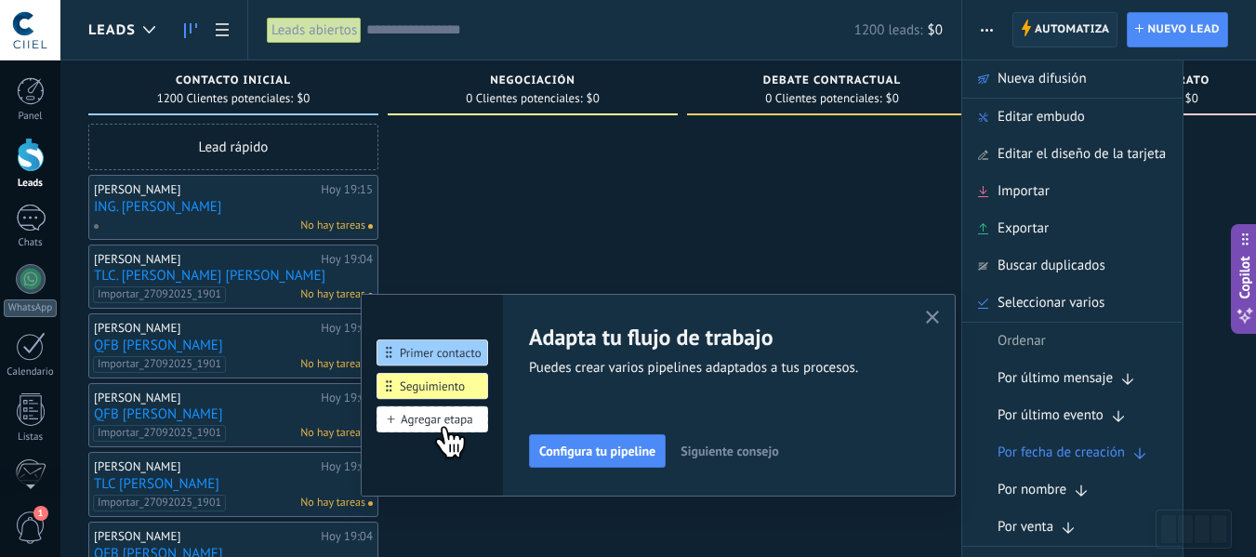
click at [1049, 39] on span "Automatiza" at bounding box center [1072, 29] width 75 height 33
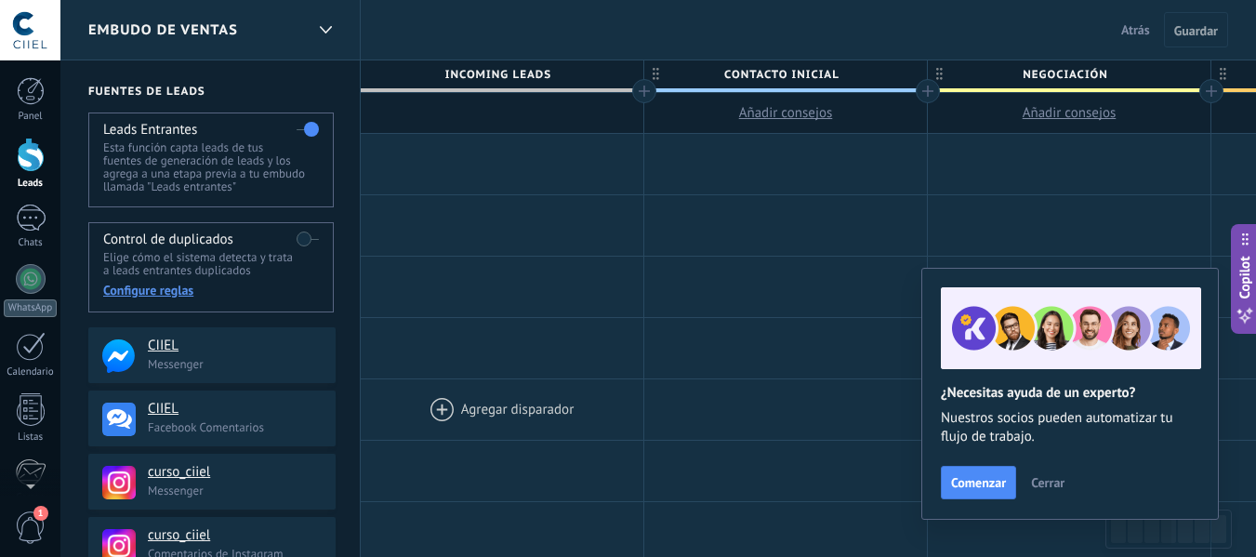
click at [527, 393] on div at bounding box center [502, 409] width 283 height 60
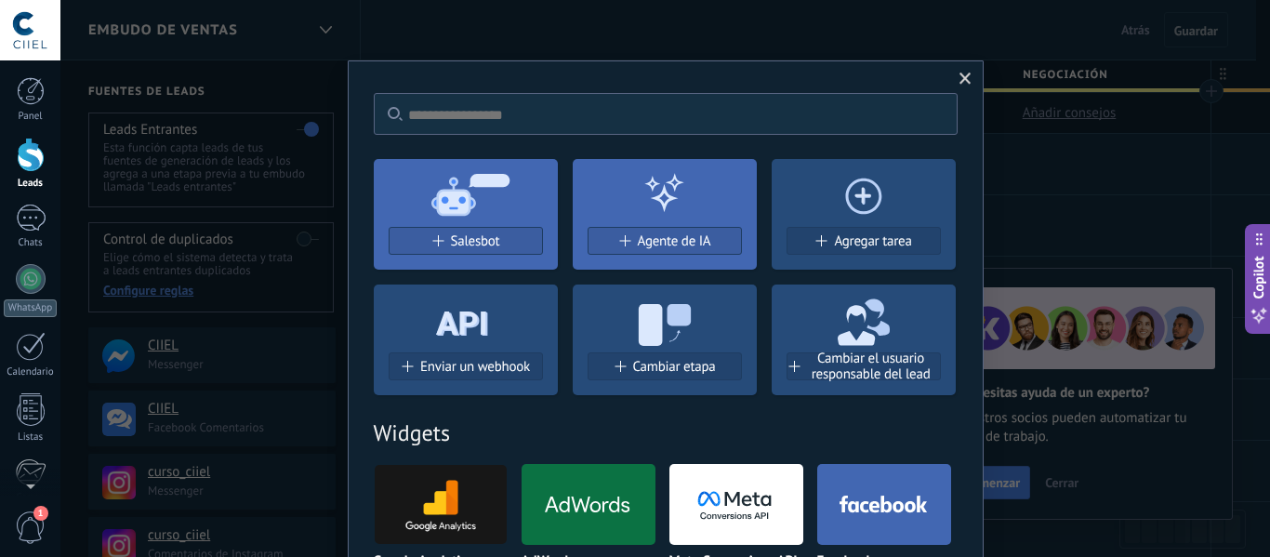
click at [964, 73] on span at bounding box center [965, 79] width 12 height 13
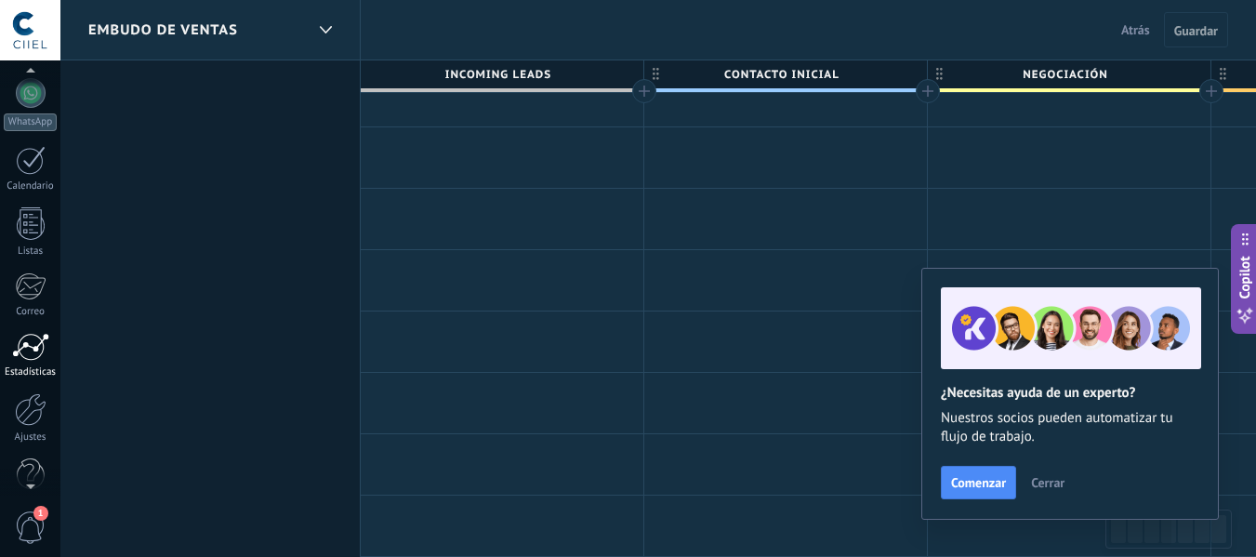
scroll to position [217, 0]
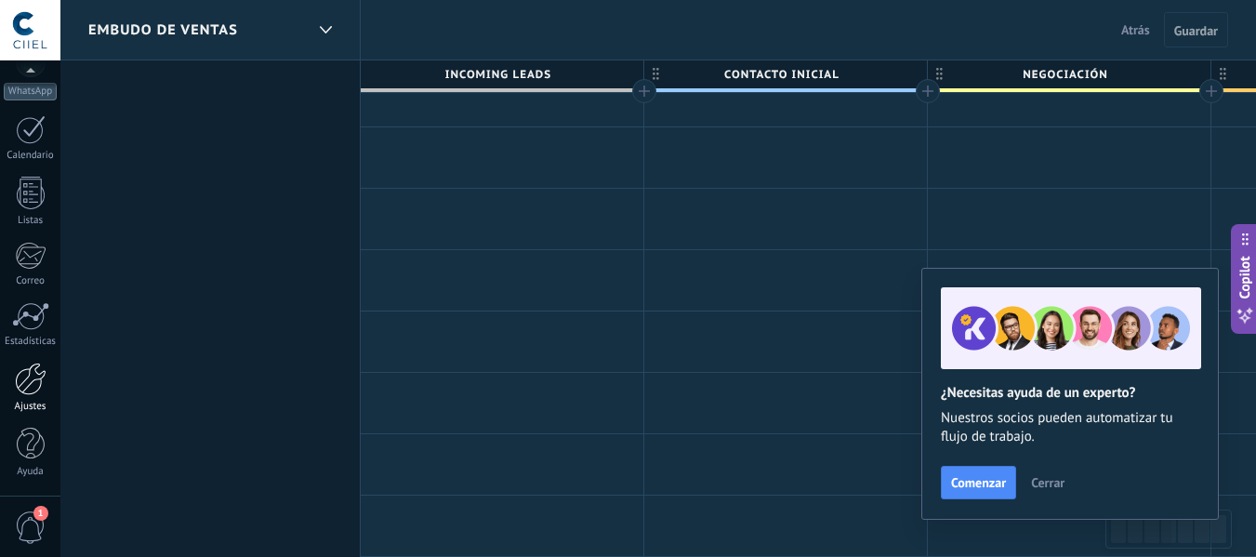
click at [38, 381] on div at bounding box center [31, 379] width 32 height 33
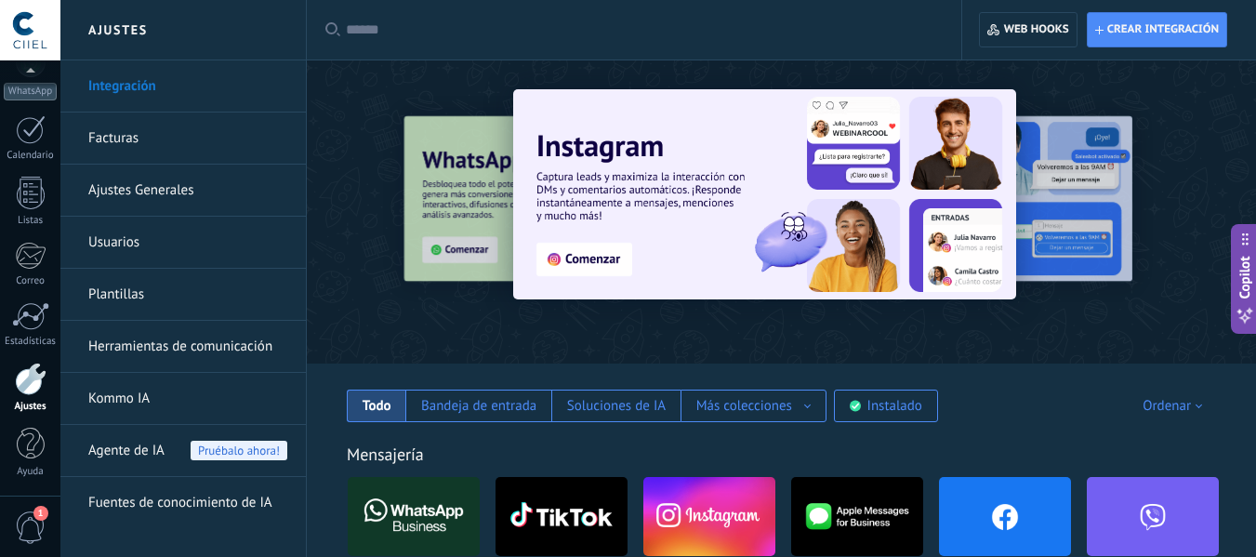
scroll to position [279, 0]
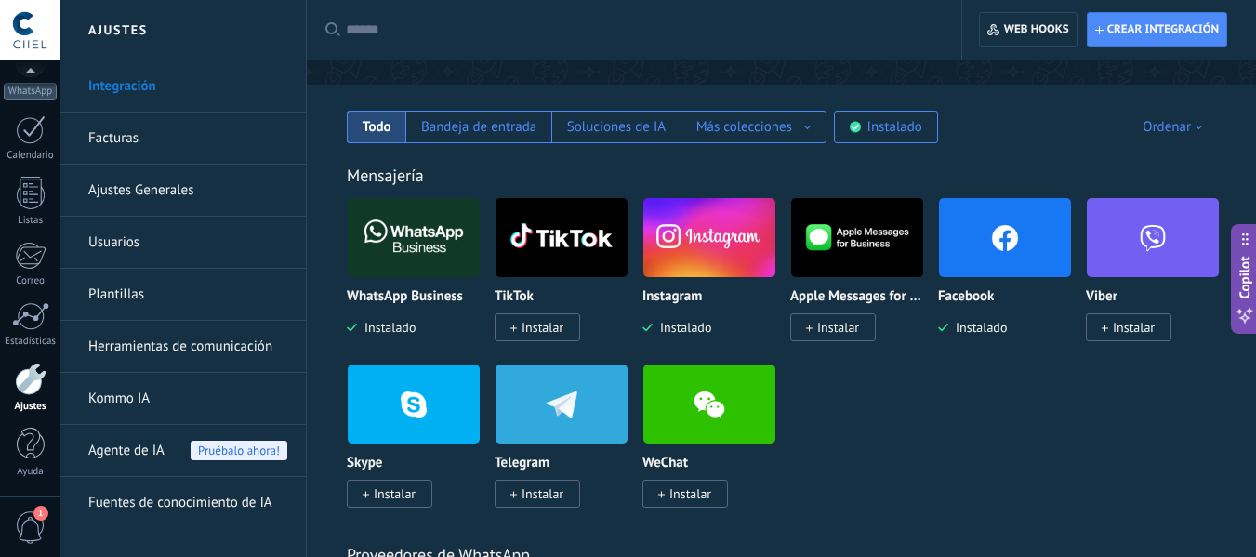
click at [969, 315] on div "Facebook Instalado" at bounding box center [1005, 312] width 134 height 47
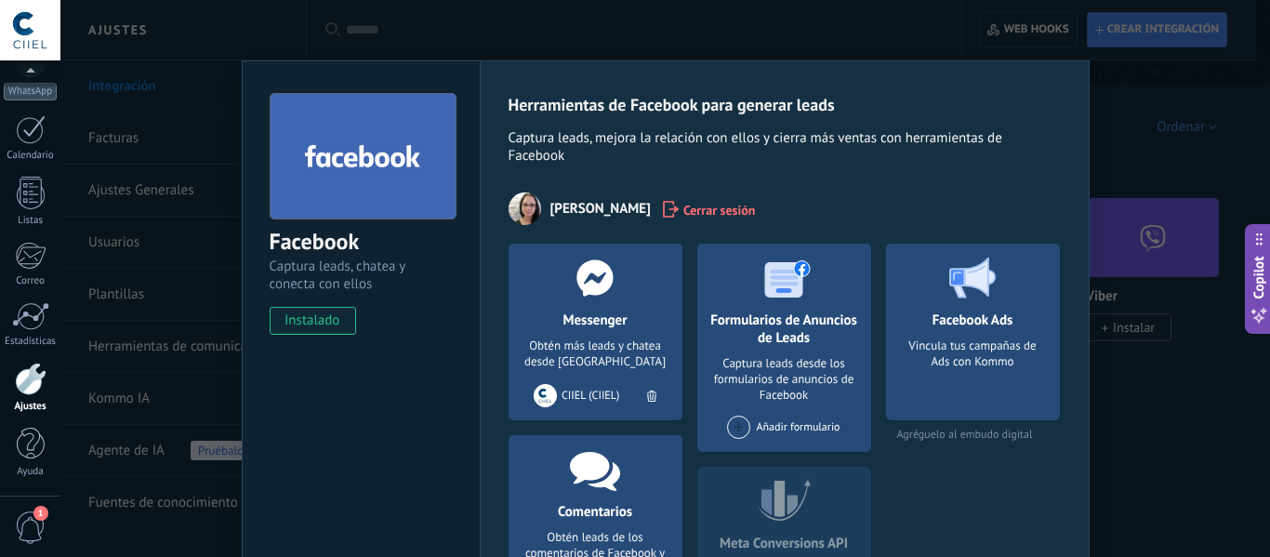
click at [683, 211] on span "Cerrar sesión" at bounding box center [719, 209] width 73 height 19
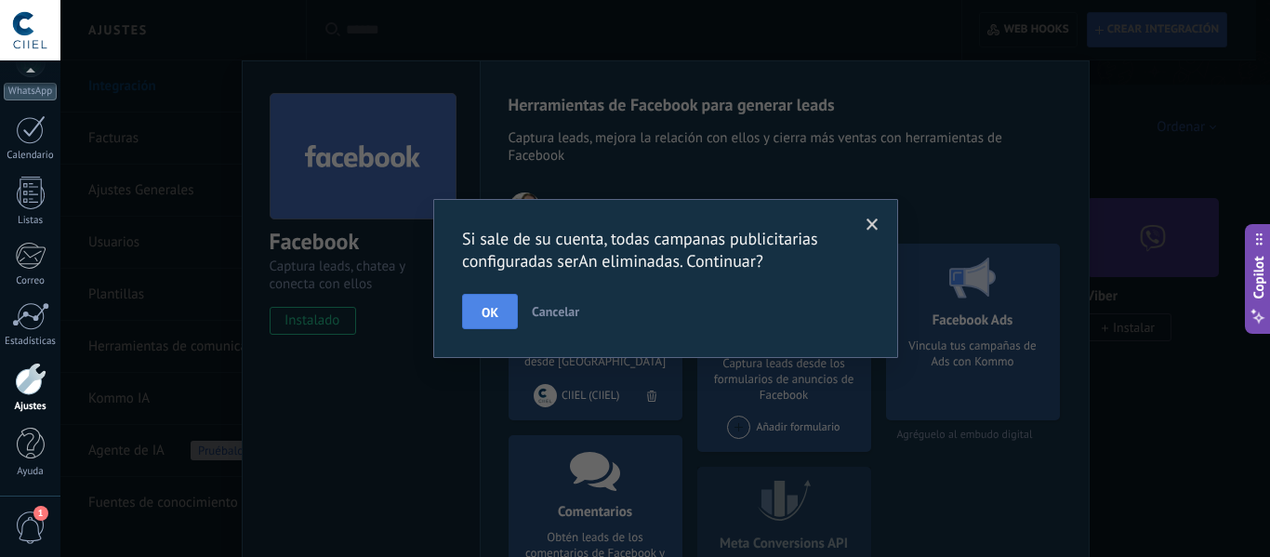
click at [489, 310] on span "OK" at bounding box center [490, 312] width 17 height 13
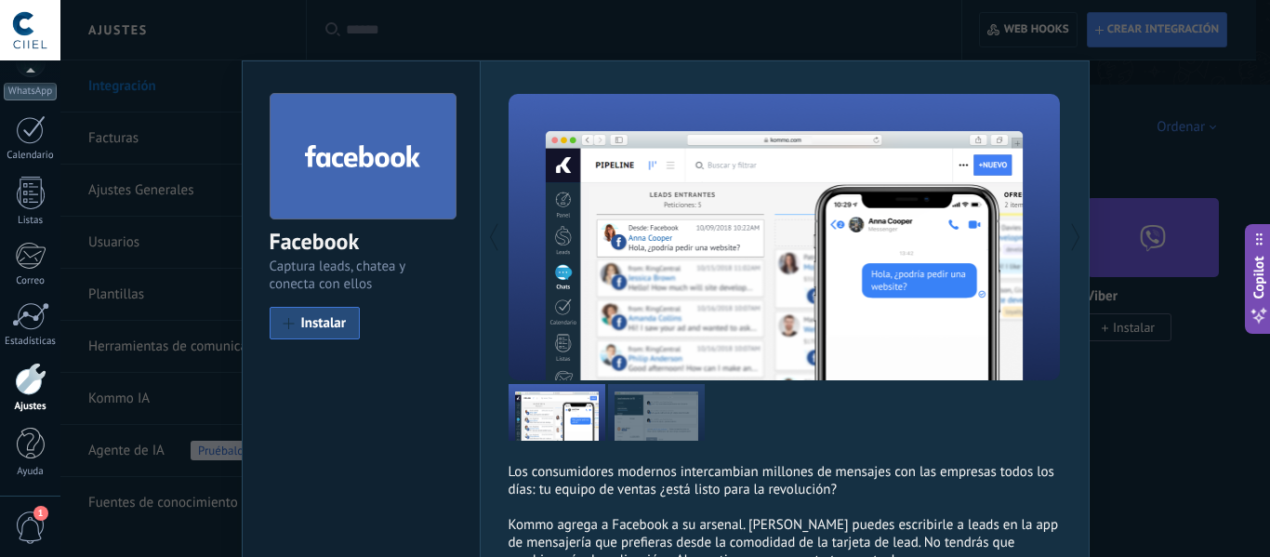
click at [1175, 430] on div "Facebook Captura leads, chatea y conecta con ellos install Instalar Los consumi…" at bounding box center [665, 278] width 1210 height 557
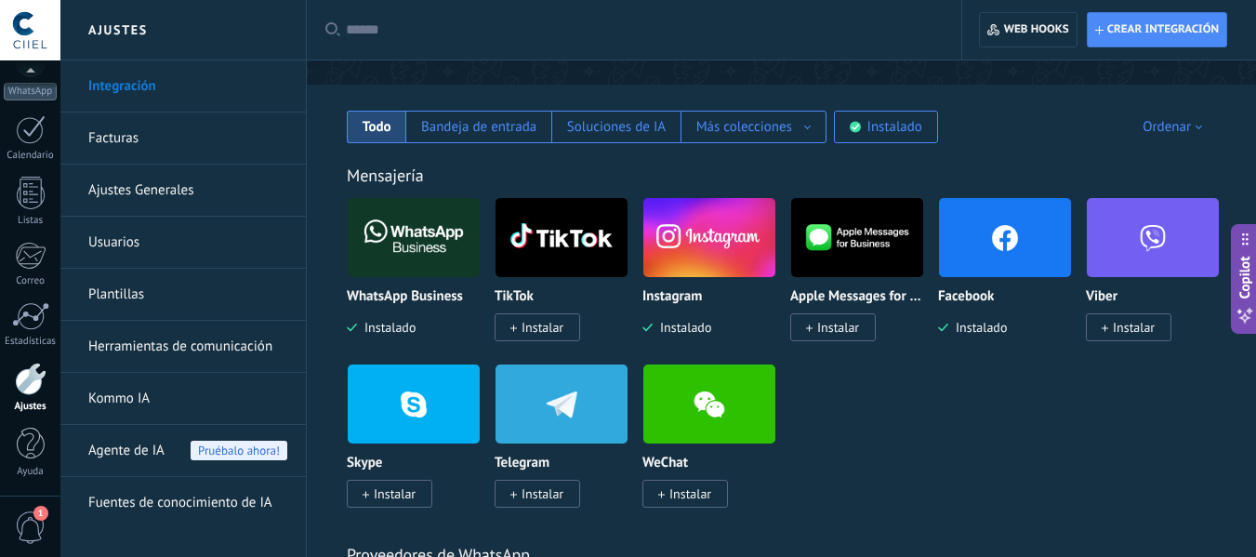
click at [398, 327] on span "Instalado" at bounding box center [386, 327] width 59 height 17
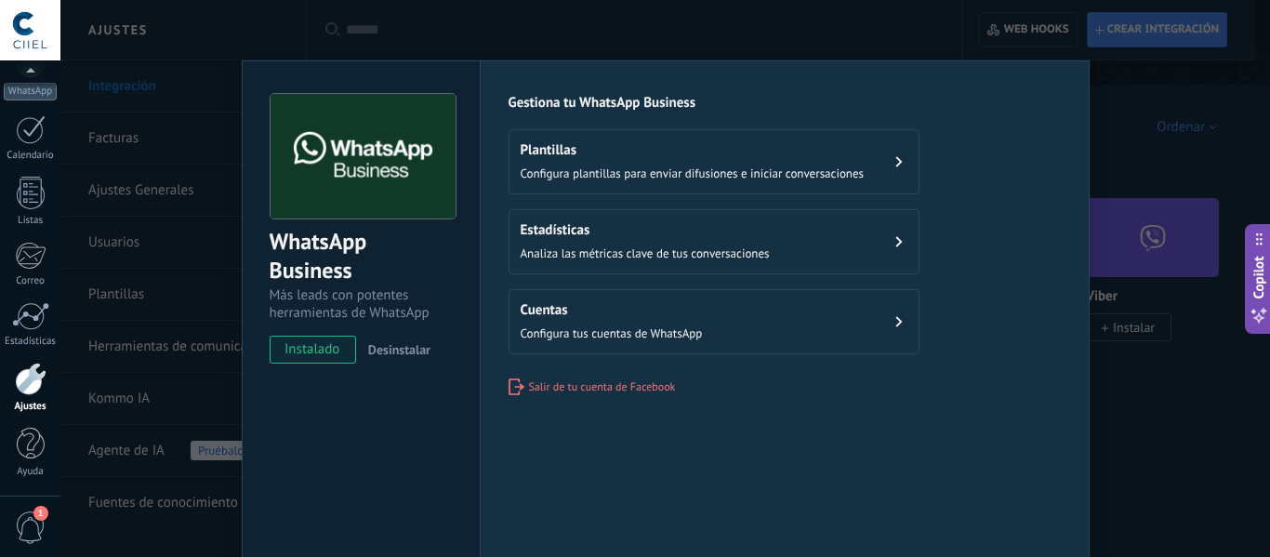
click at [388, 347] on span "Desinstalar" at bounding box center [399, 349] width 62 height 17
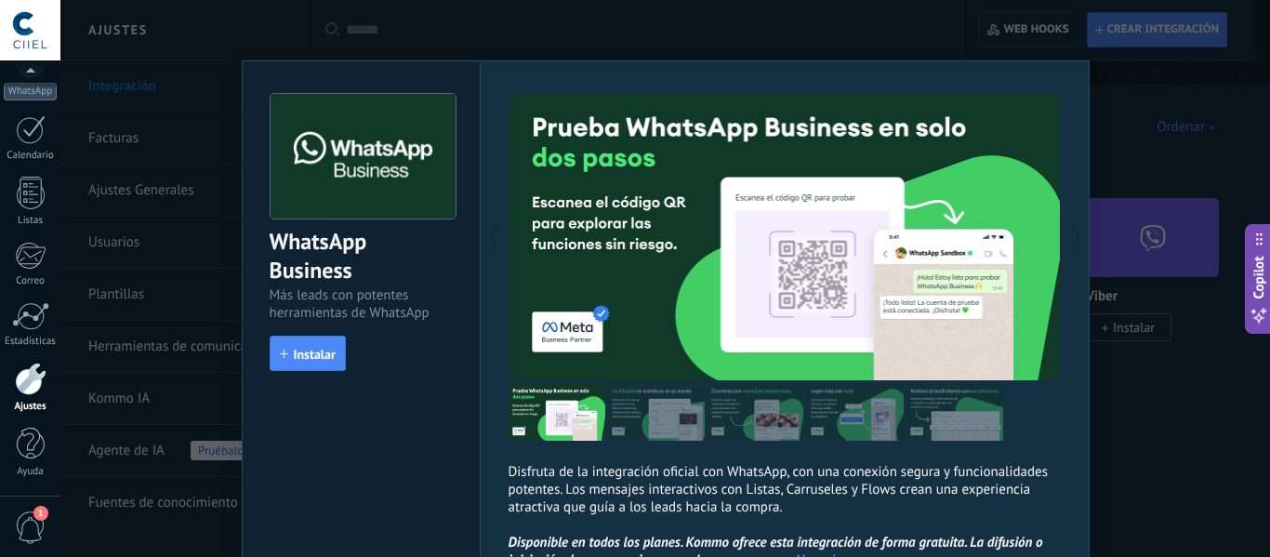
click at [1141, 456] on div "WhatsApp Business Más leads con potentes herramientas de WhatsApp install Insta…" at bounding box center [665, 278] width 1210 height 557
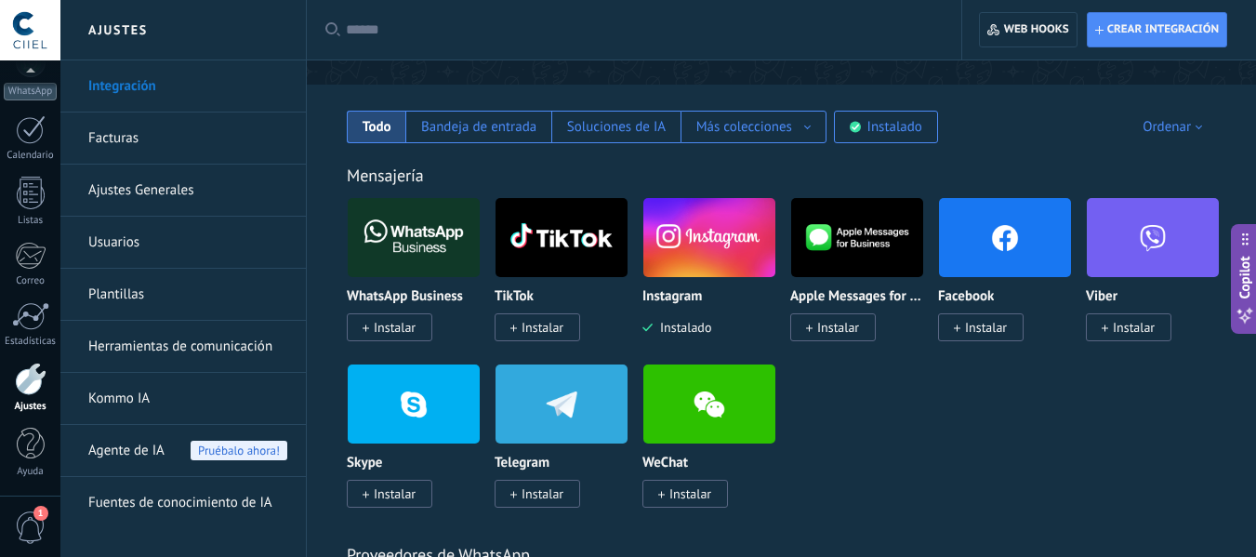
click at [27, 38] on div at bounding box center [30, 30] width 60 height 60
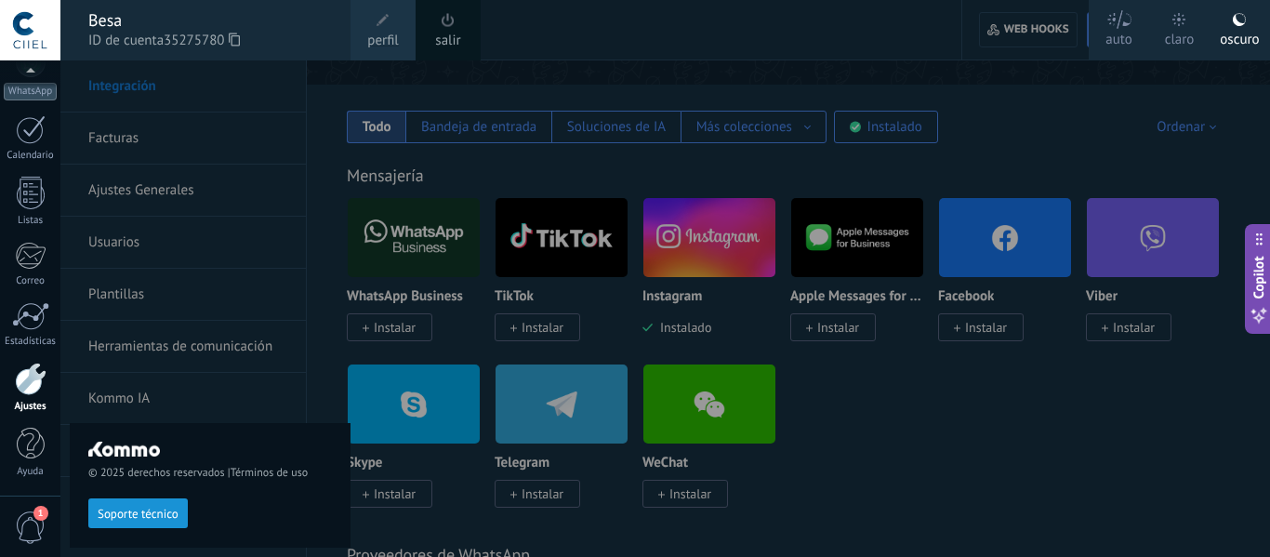
click at [380, 29] on span at bounding box center [383, 20] width 20 height 20
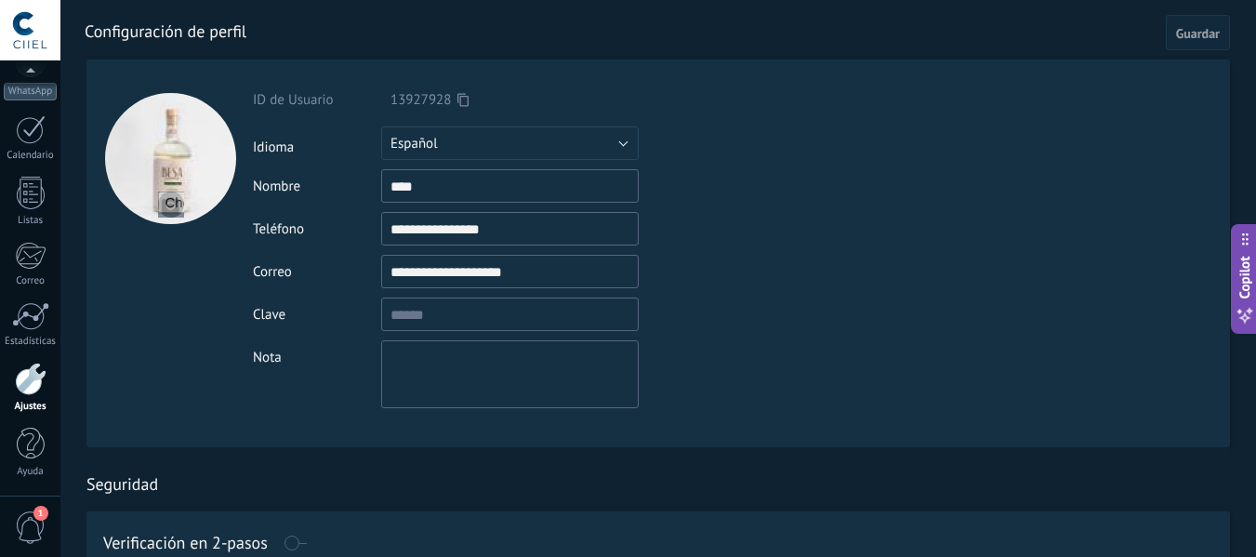
click at [38, 8] on div at bounding box center [30, 30] width 60 height 60
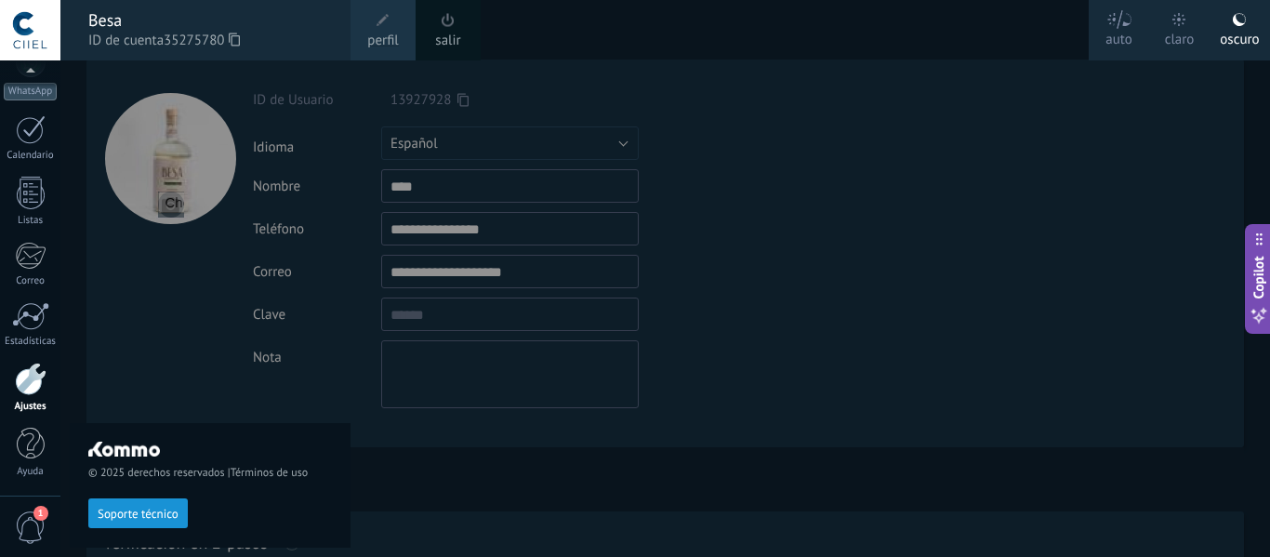
click at [442, 29] on span at bounding box center [448, 20] width 20 height 20
